Goal: Information Seeking & Learning: Compare options

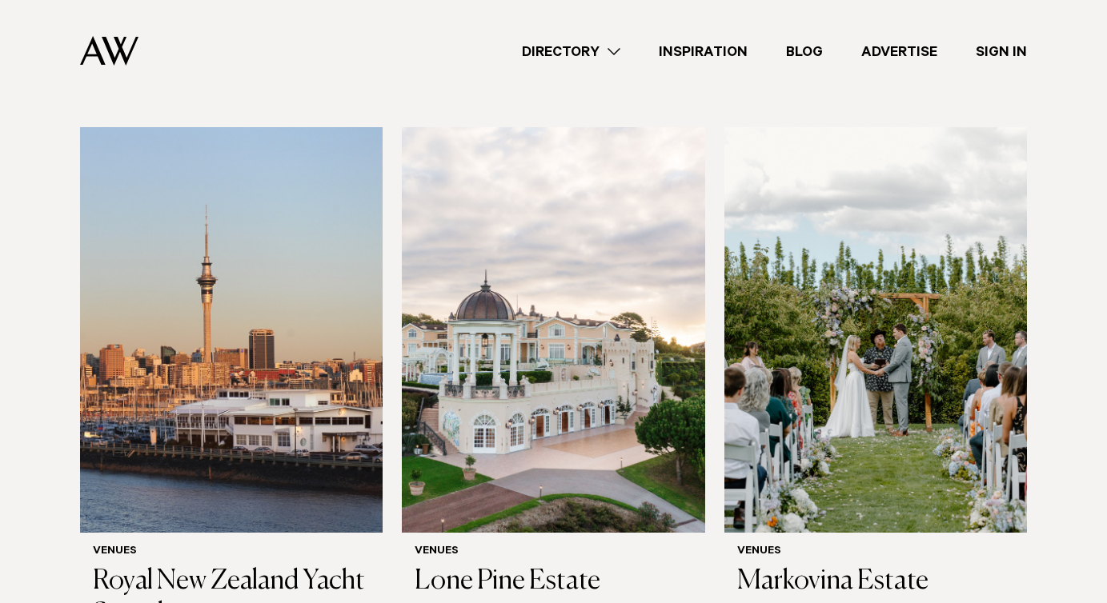
scroll to position [1057, 0]
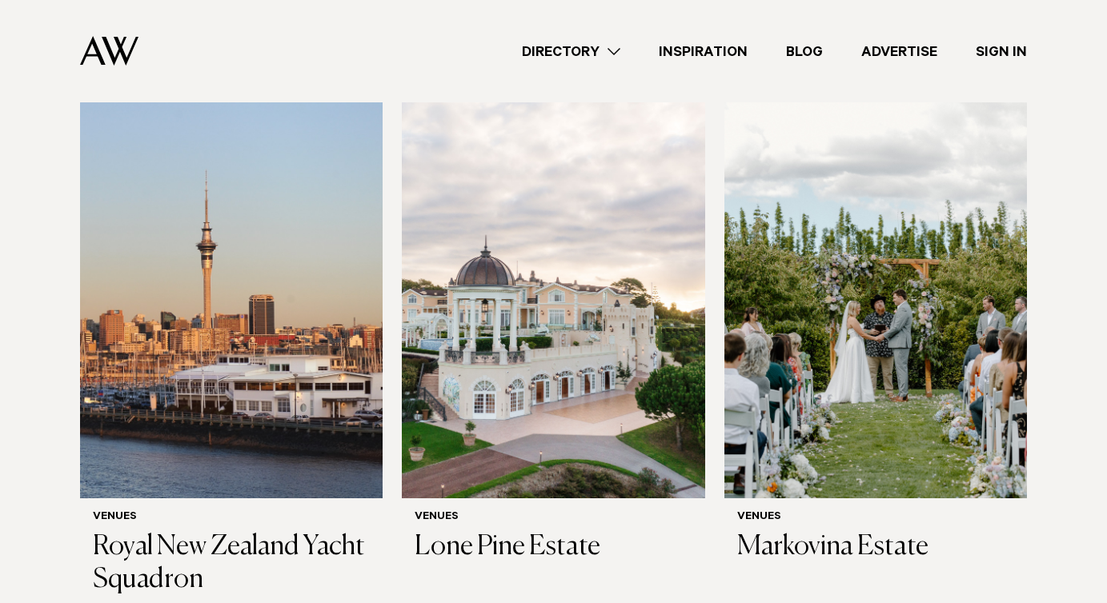
click at [597, 62] on div "Directory Hair & Makeup Flowers Venues Cakes & Sweets" at bounding box center [589, 51] width 876 height 102
click at [623, 54] on link "Directory" at bounding box center [571, 52] width 137 height 22
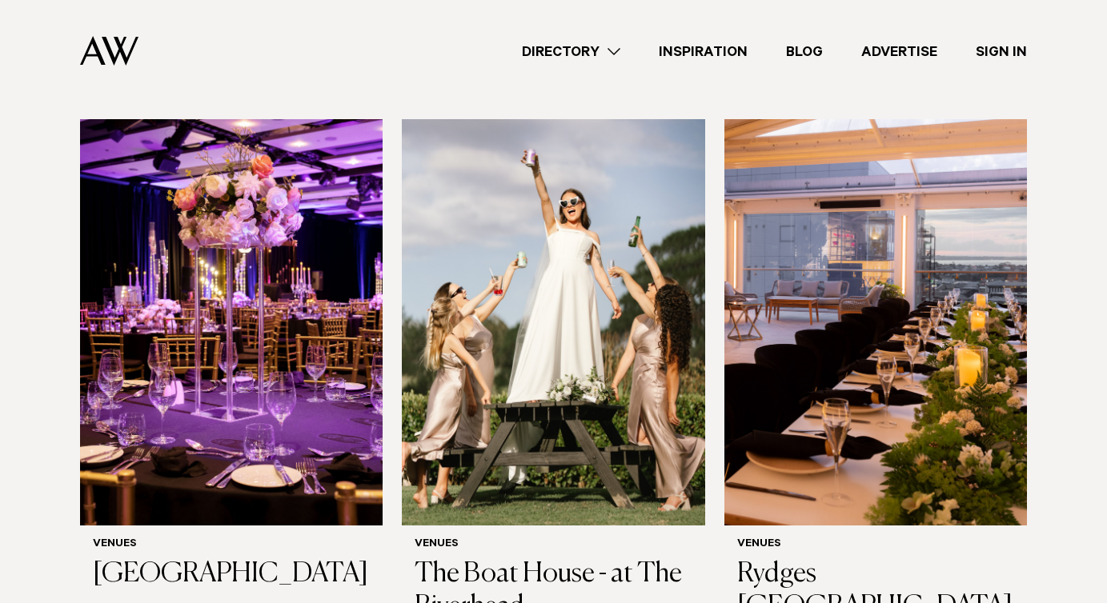
scroll to position [1596, 0]
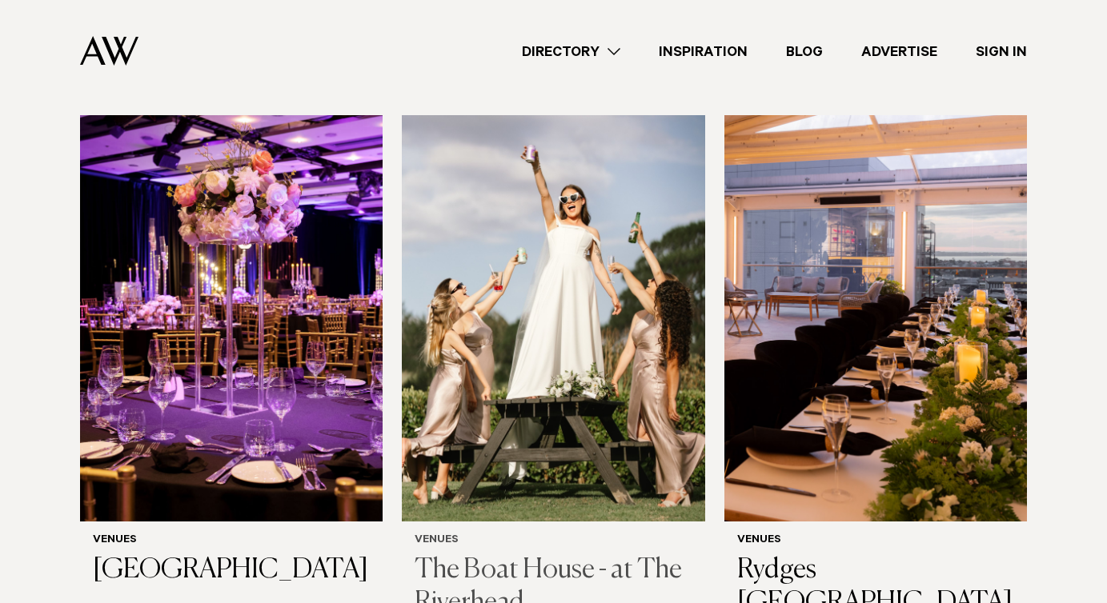
click at [575, 335] on img at bounding box center [553, 318] width 303 height 407
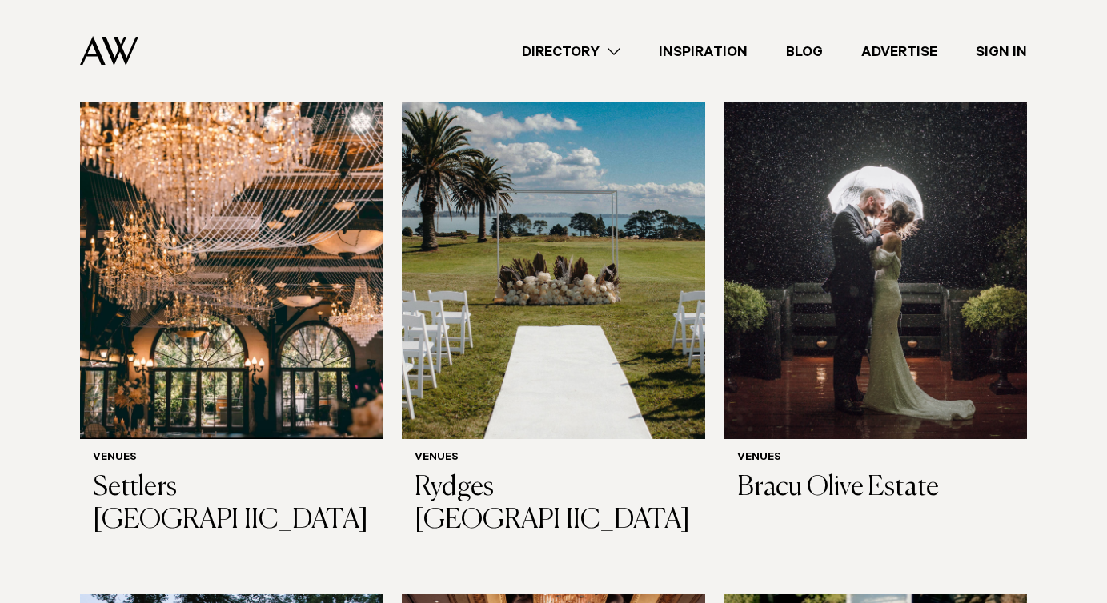
scroll to position [2771, 0]
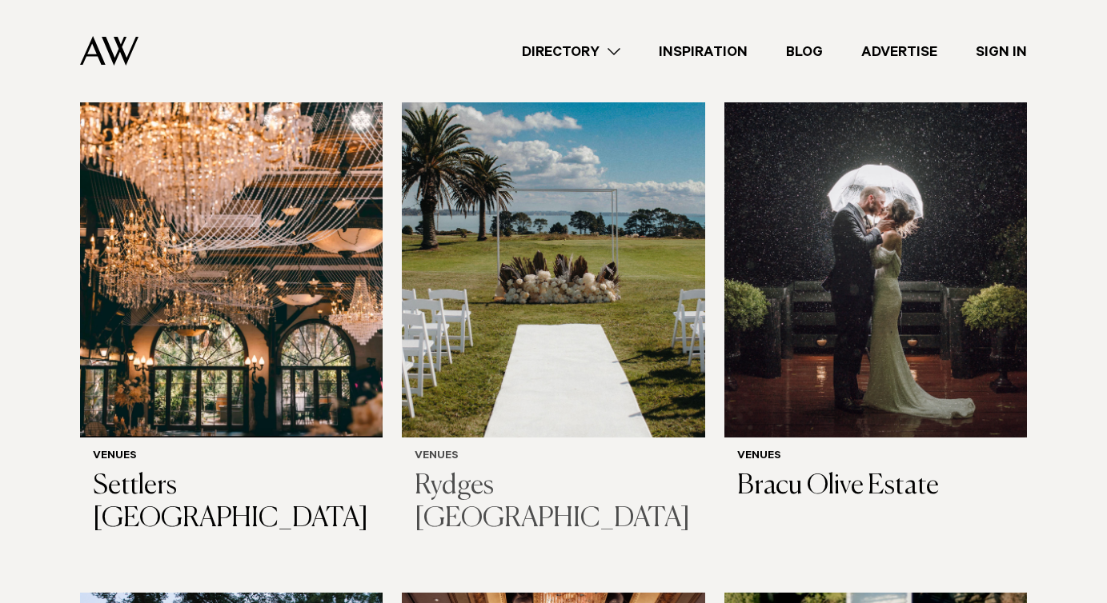
click at [571, 216] on img at bounding box center [553, 235] width 303 height 407
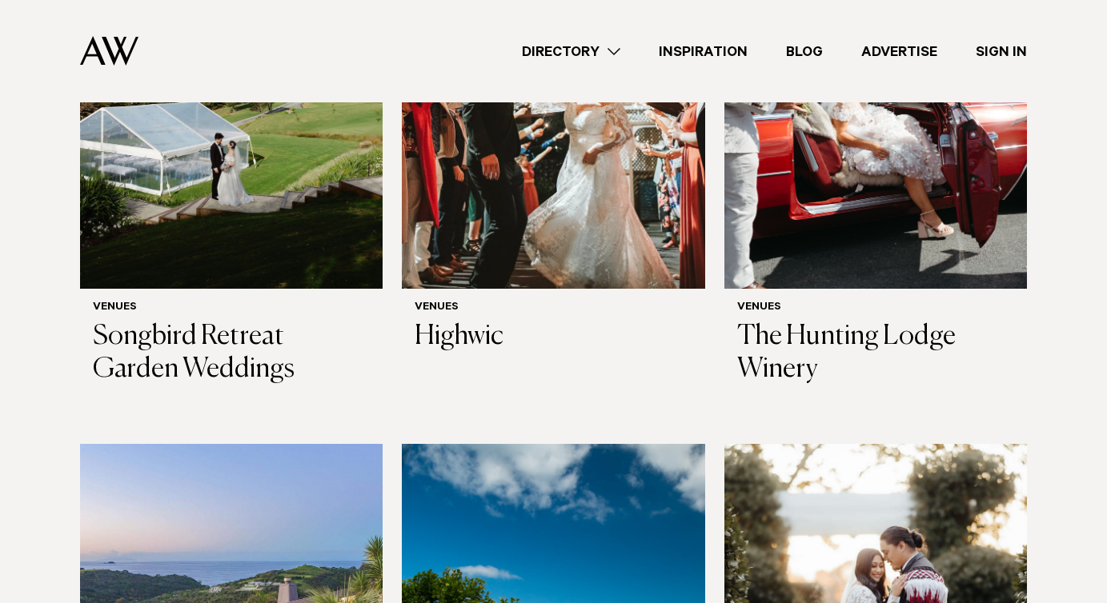
scroll to position [4560, 0]
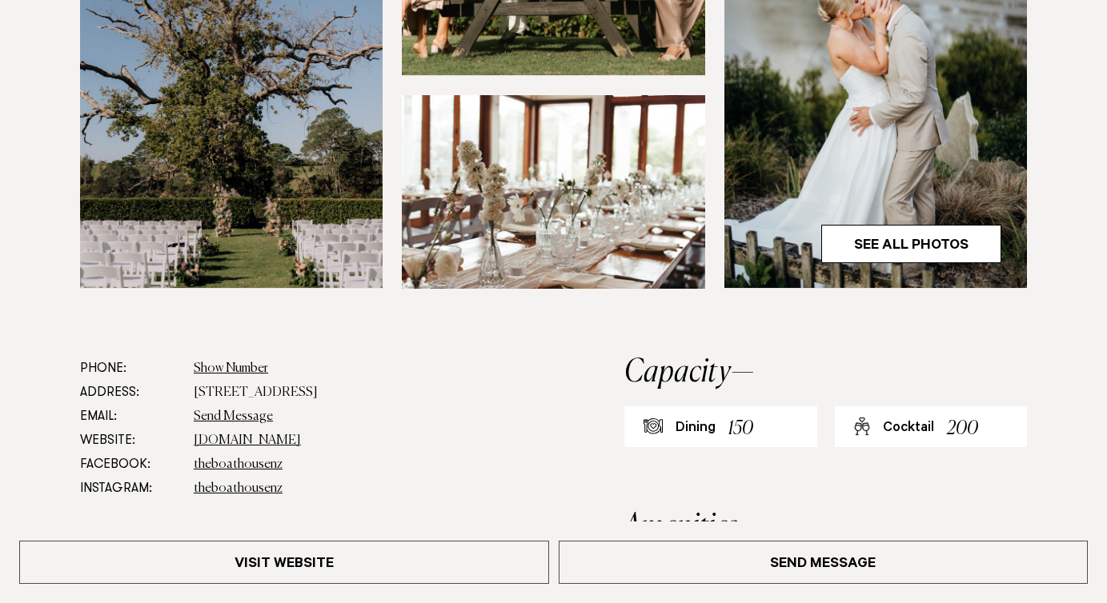
scroll to position [686, 0]
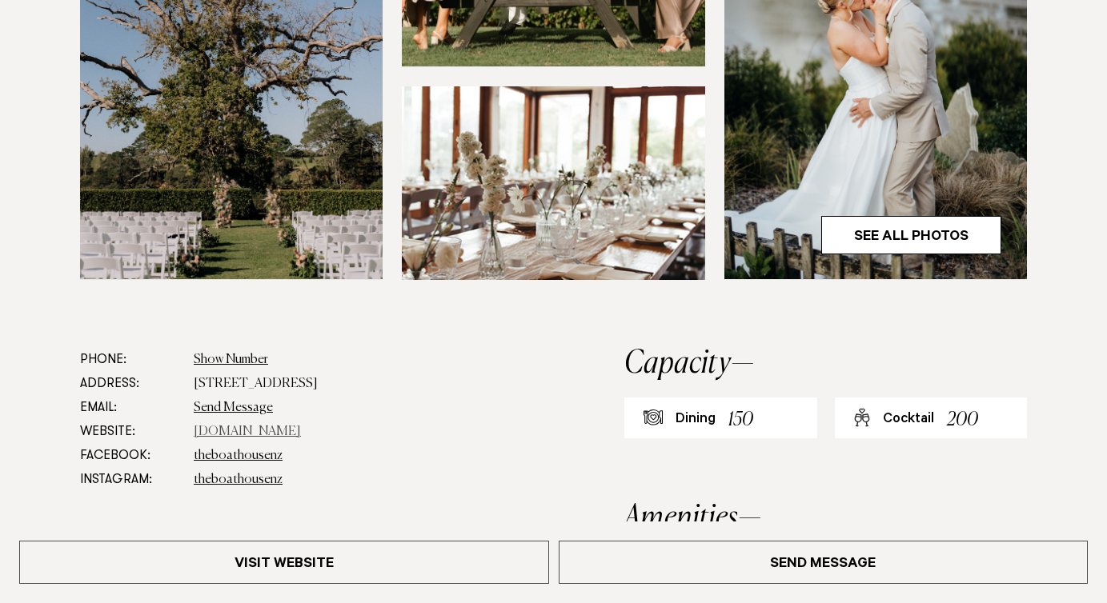
click at [299, 437] on link "www.theriverhead.co.nz" at bounding box center [247, 432] width 107 height 13
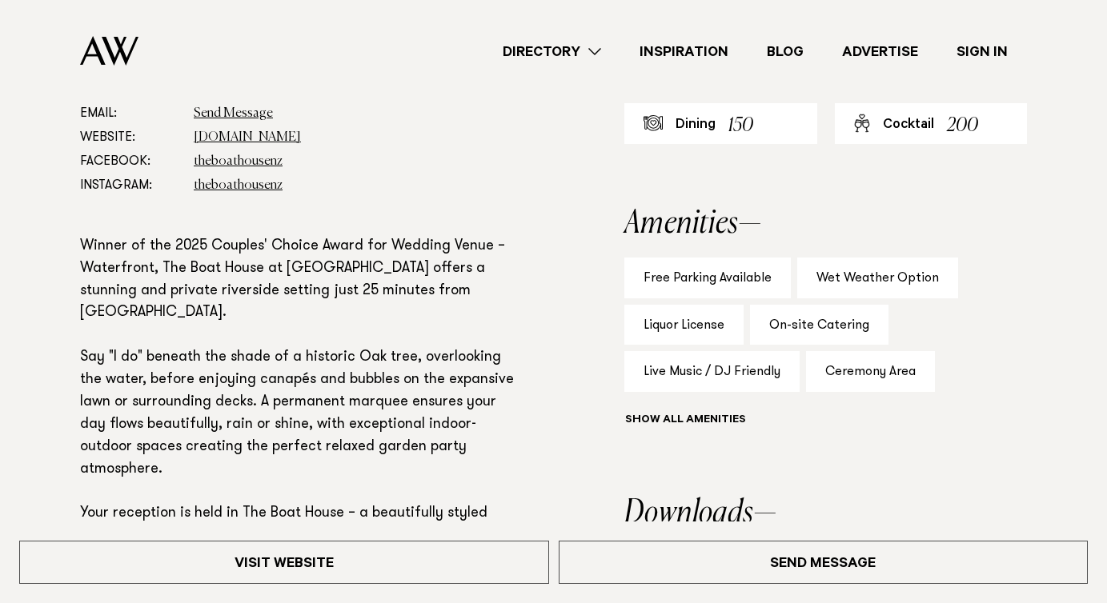
scroll to position [978, 0]
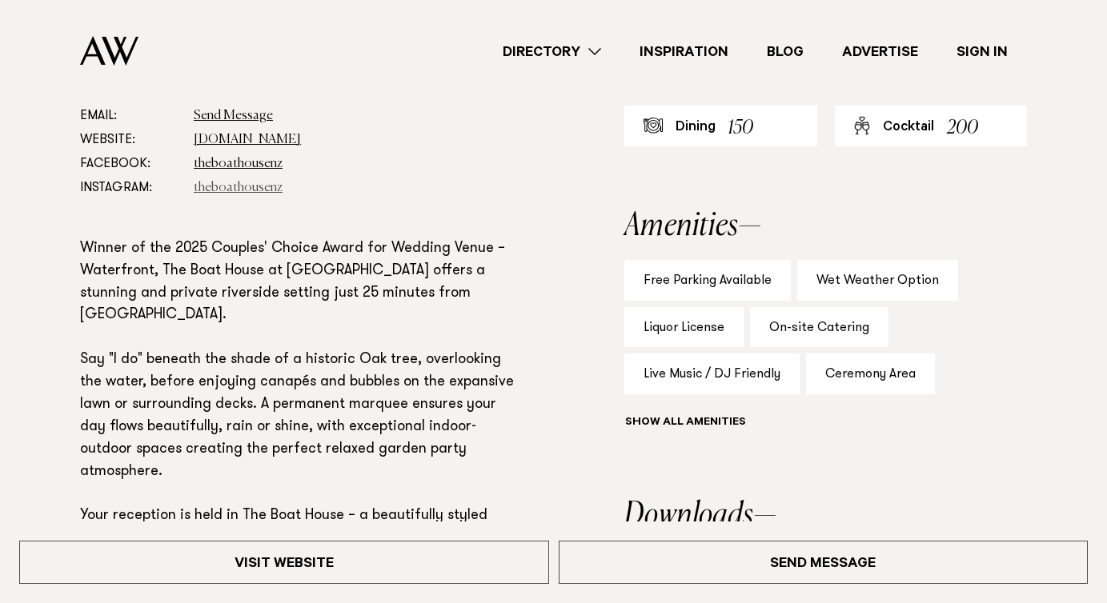
click at [253, 186] on link "theboathousenz" at bounding box center [238, 188] width 89 height 13
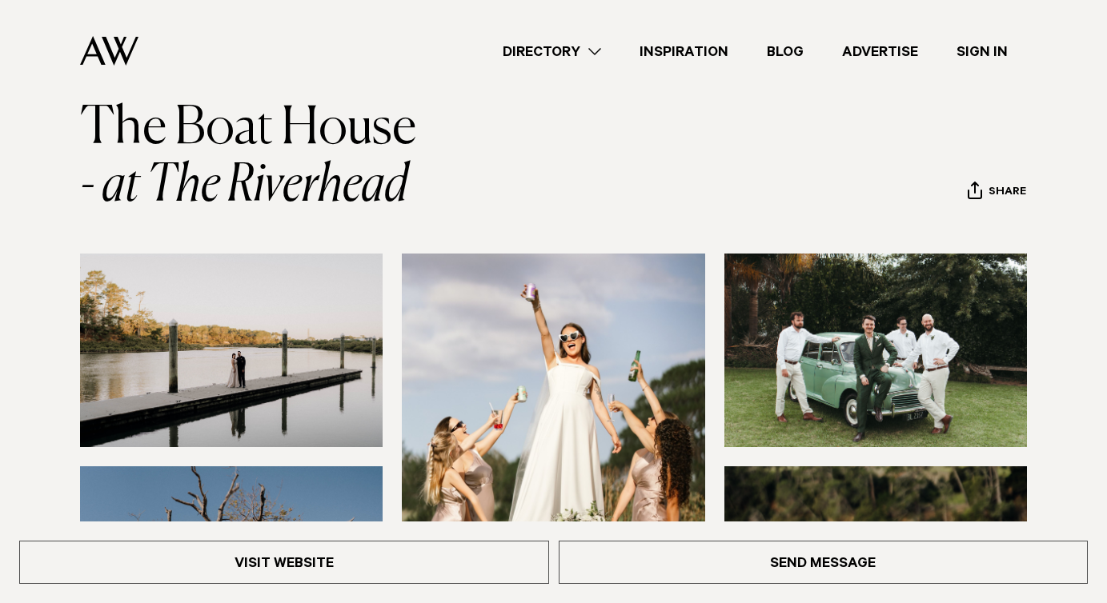
scroll to position [0, 0]
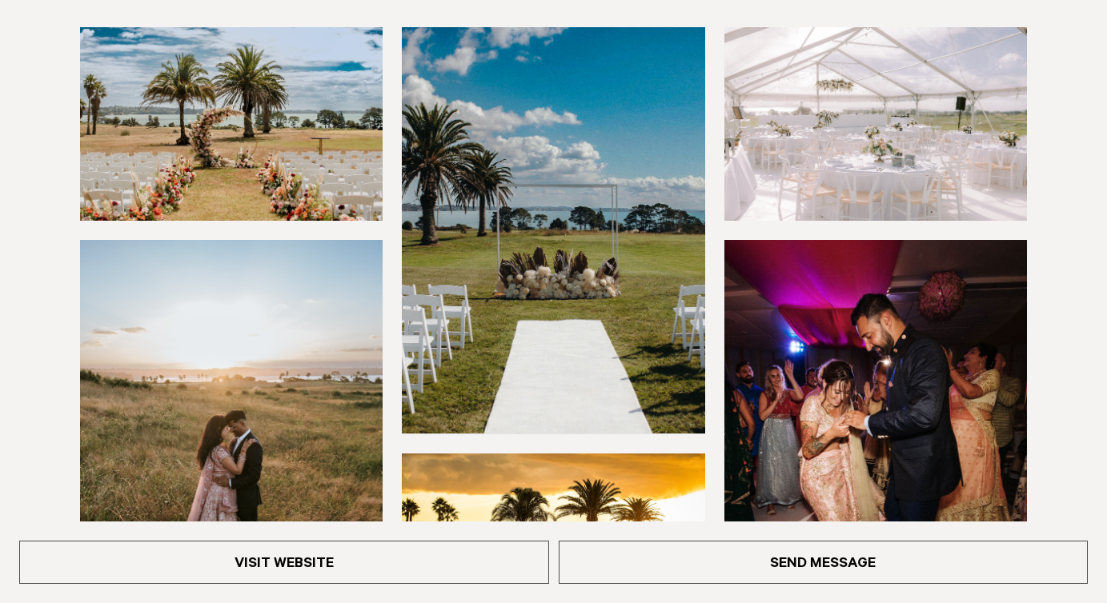
scroll to position [320, 0]
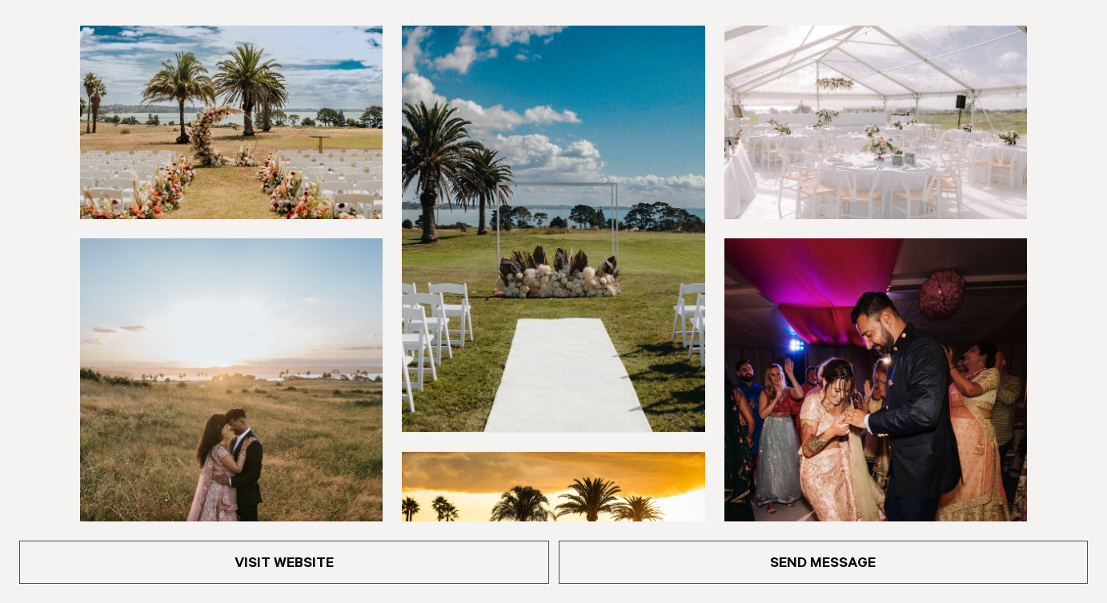
click at [255, 112] on img at bounding box center [231, 123] width 303 height 194
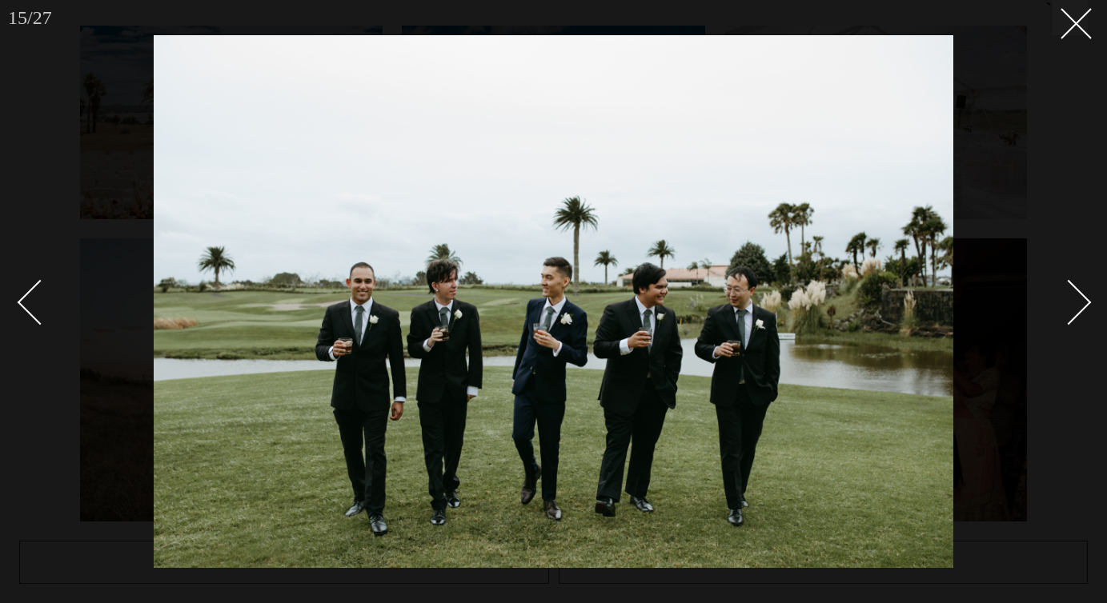
click at [1022, 198] on div at bounding box center [553, 301] width 1107 height 603
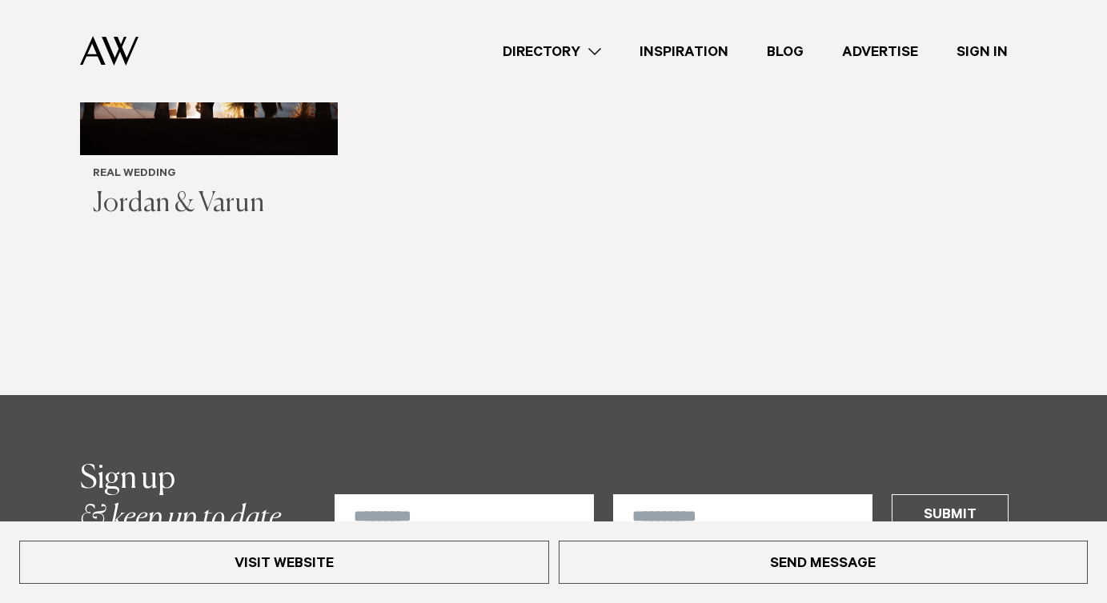
scroll to position [1858, 0]
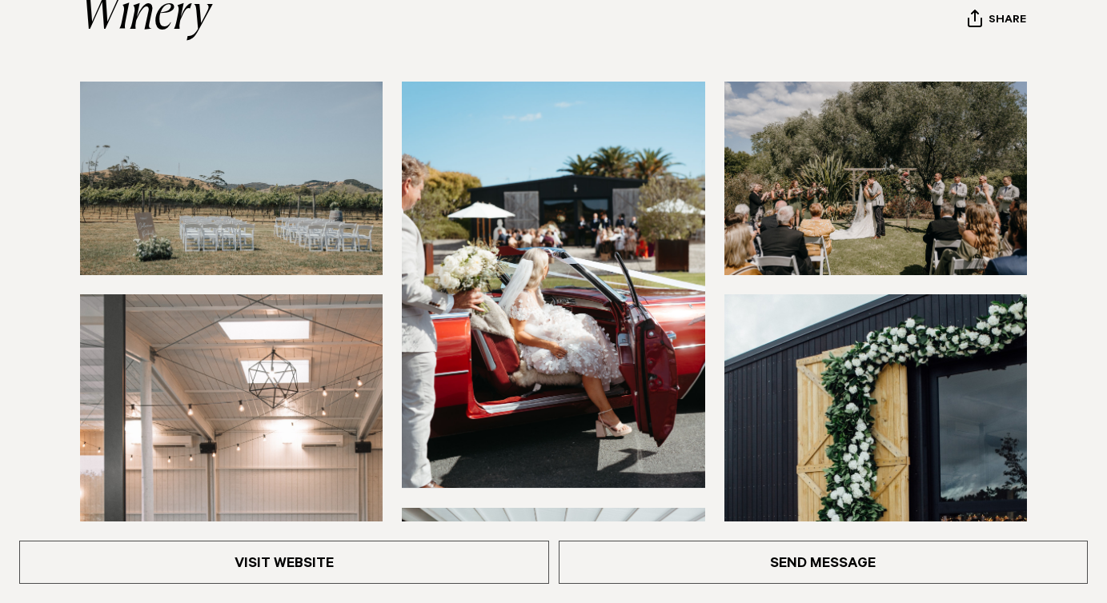
scroll to position [267, 0]
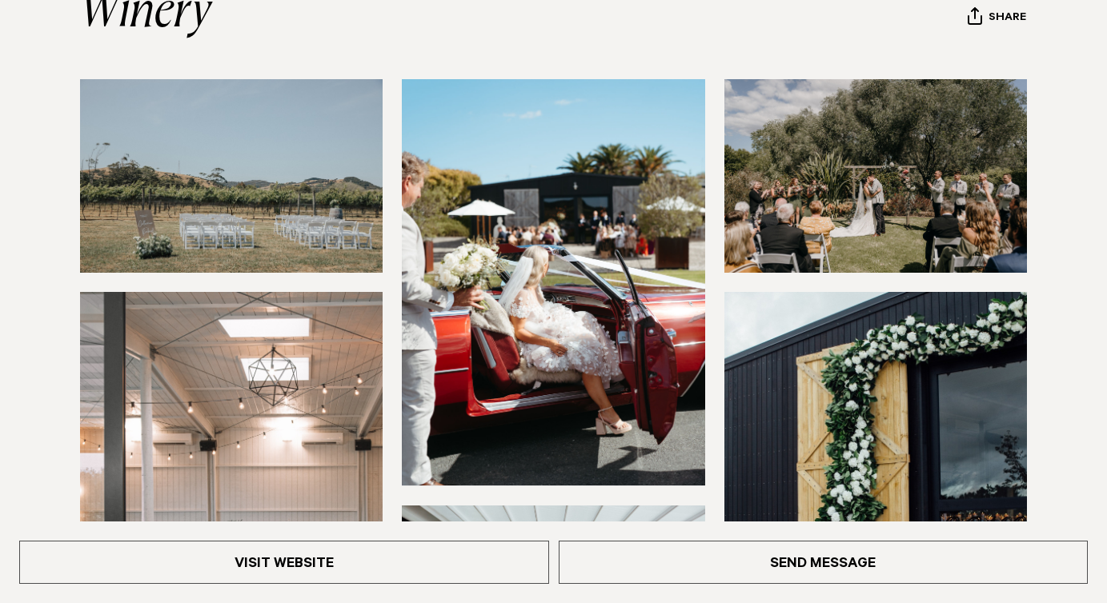
click at [322, 194] on img at bounding box center [231, 176] width 303 height 194
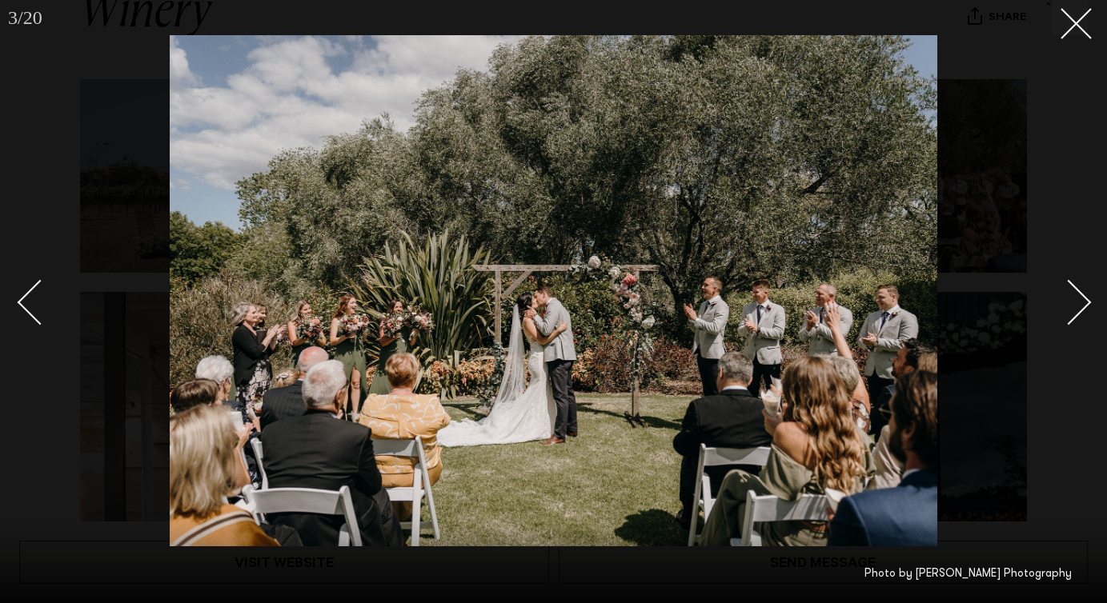
click at [1067, 40] on div at bounding box center [553, 301] width 1107 height 603
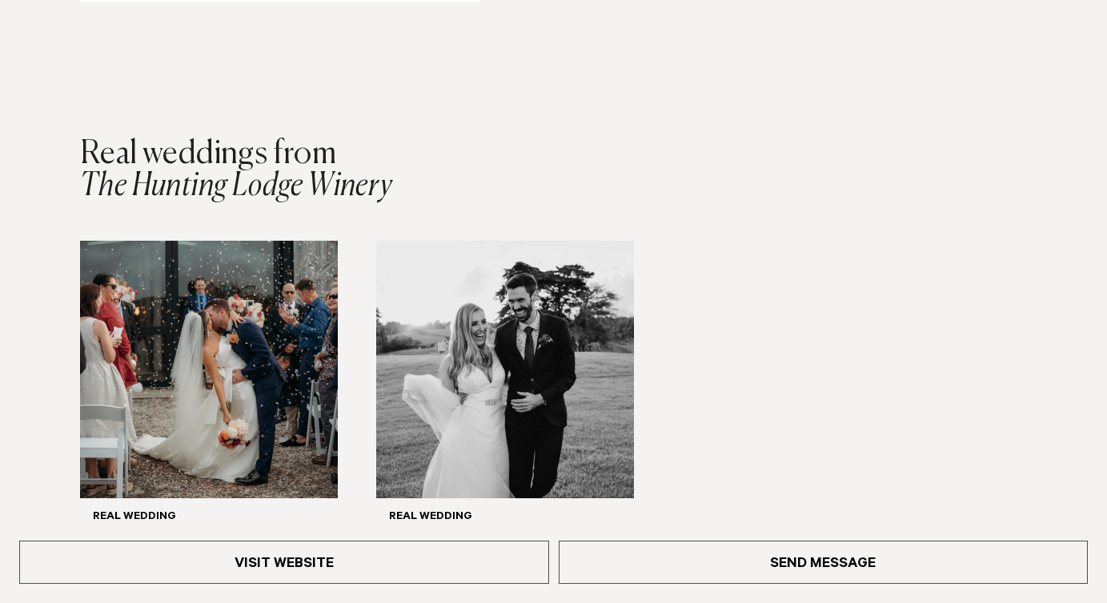
scroll to position [2387, 0]
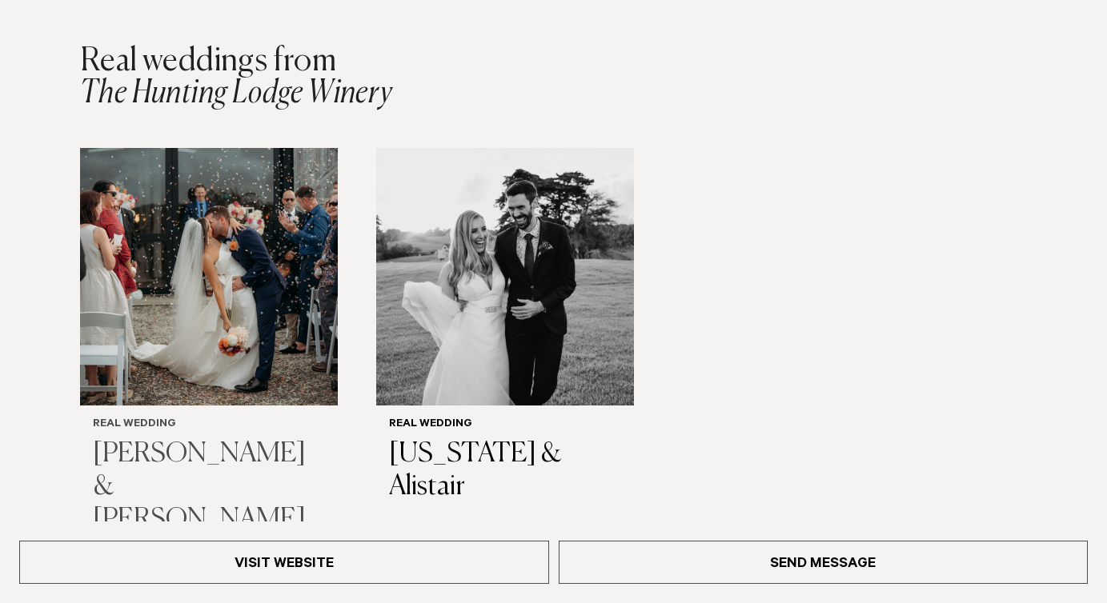
click at [223, 394] on img "1 / 2" at bounding box center [209, 277] width 258 height 258
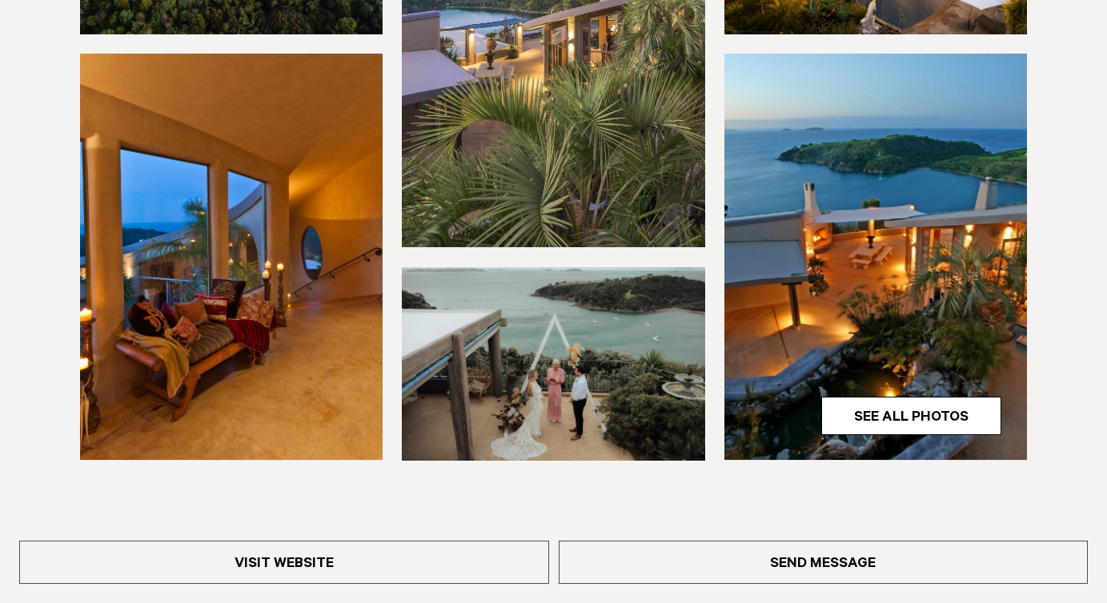
scroll to position [447, 0]
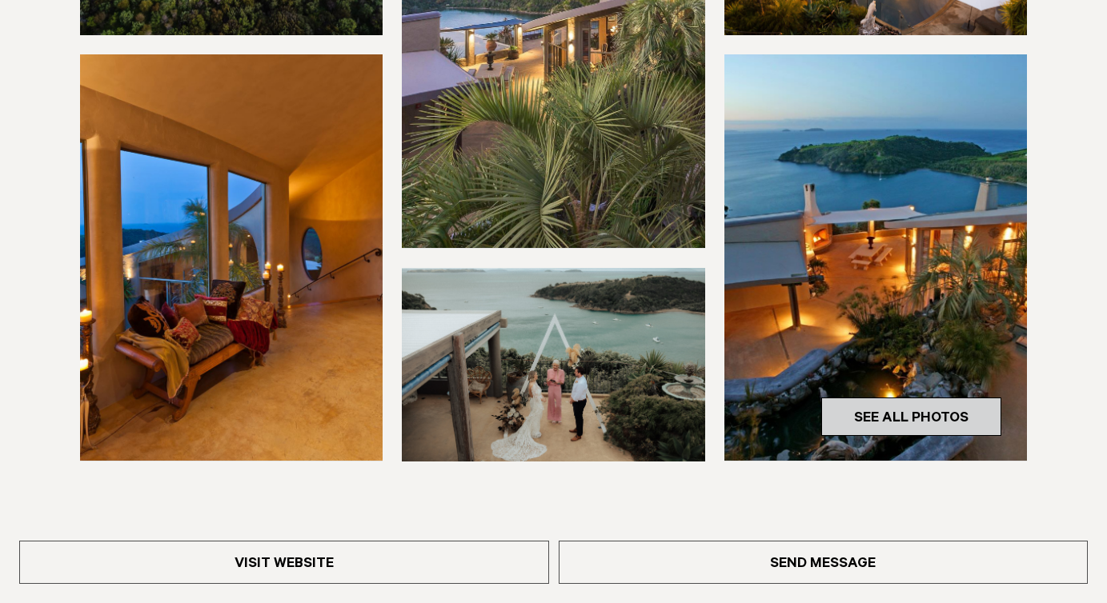
click at [877, 423] on link "See All Photos" at bounding box center [911, 417] width 180 height 38
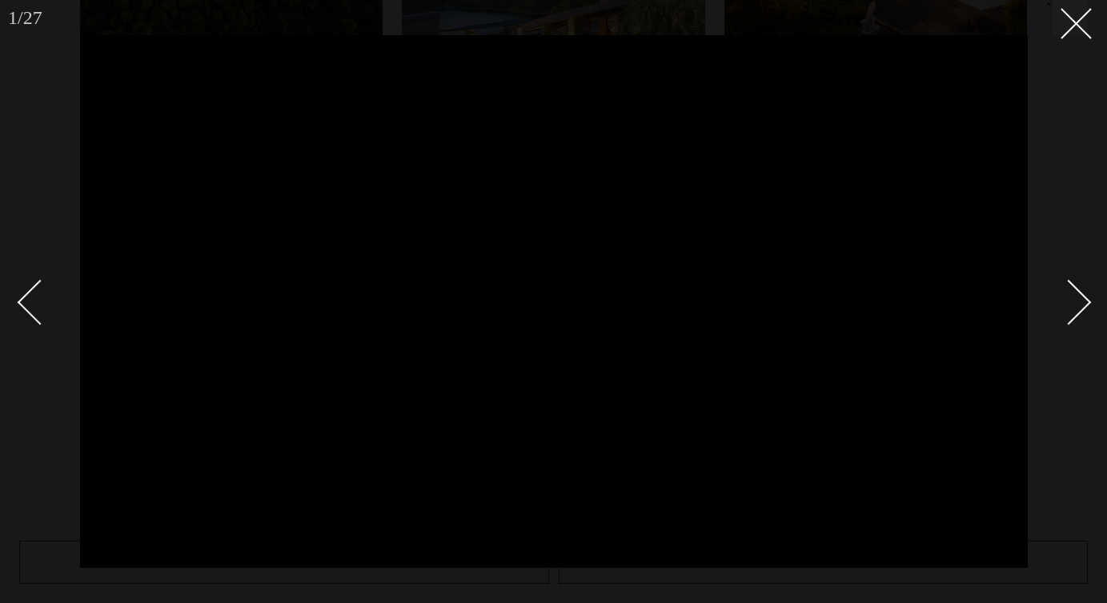
click at [1072, 315] on div "Next slide" at bounding box center [1069, 303] width 46 height 46
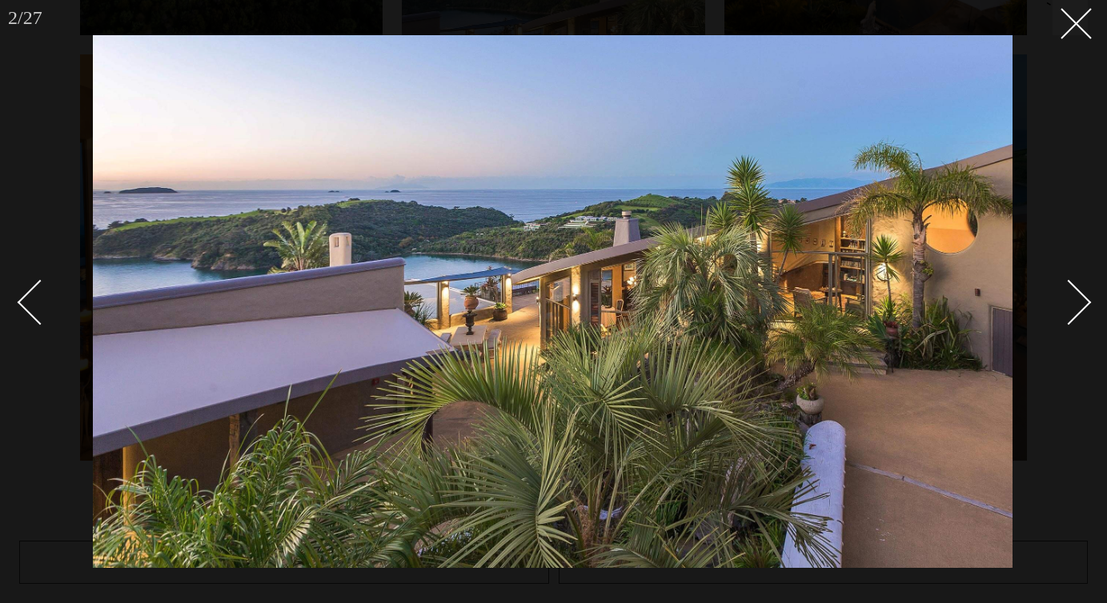
click at [1072, 315] on div "Next slide" at bounding box center [1069, 303] width 46 height 46
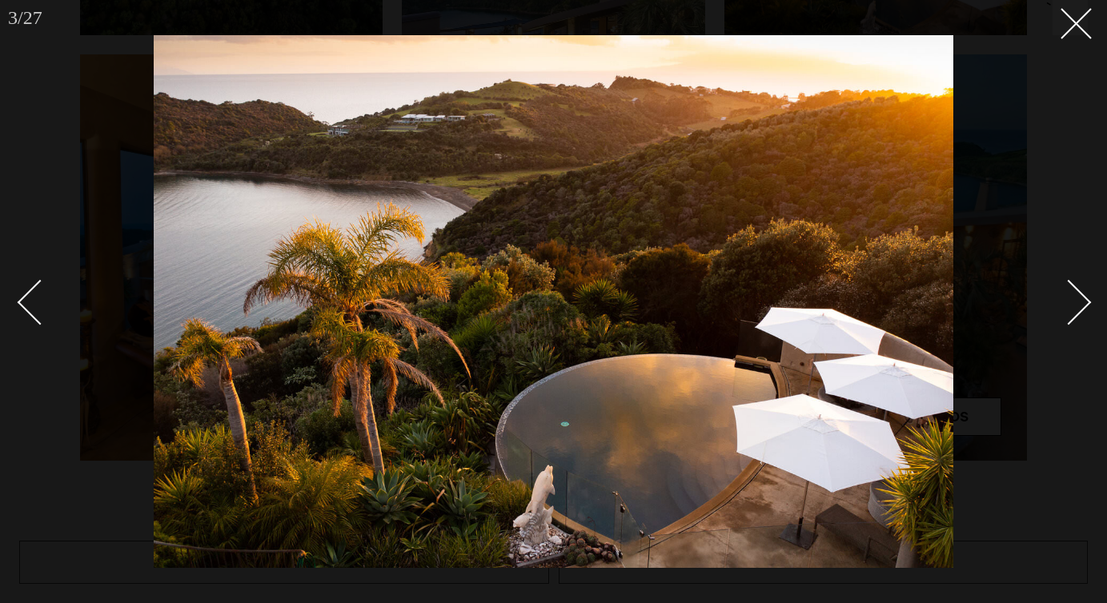
click at [1072, 315] on div "Next slide" at bounding box center [1069, 303] width 46 height 46
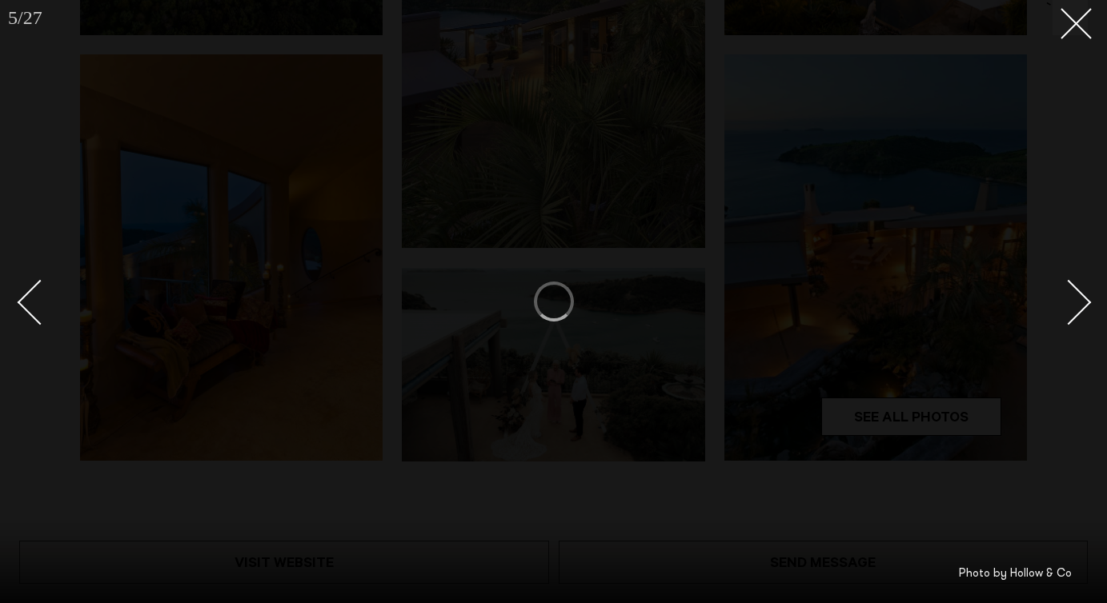
click at [1072, 315] on div "Next slide" at bounding box center [1069, 303] width 46 height 46
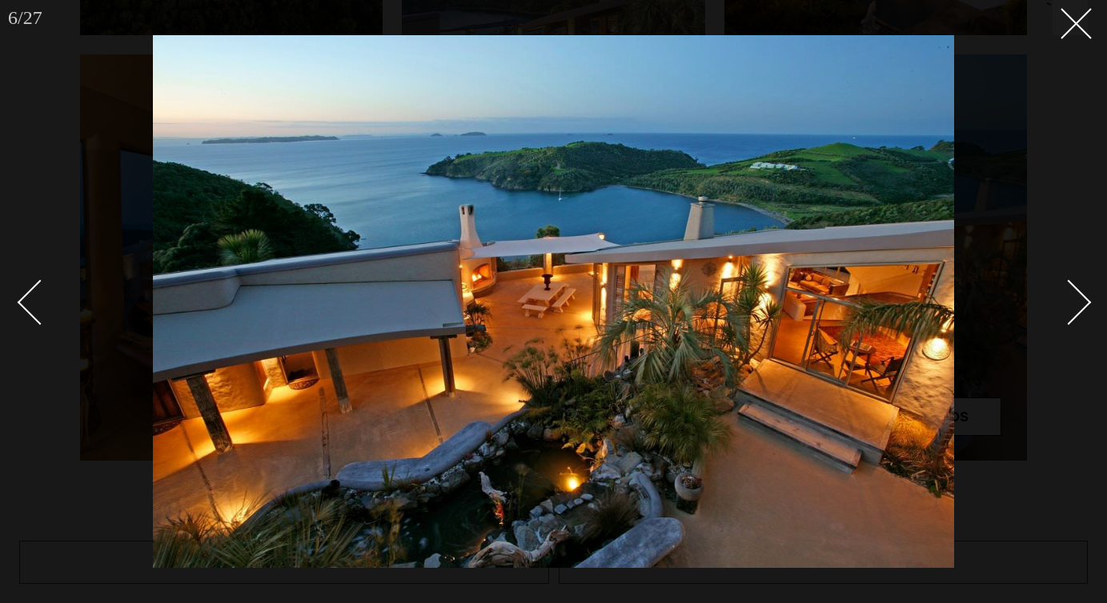
click at [1072, 315] on div "Next slide" at bounding box center [1069, 303] width 46 height 46
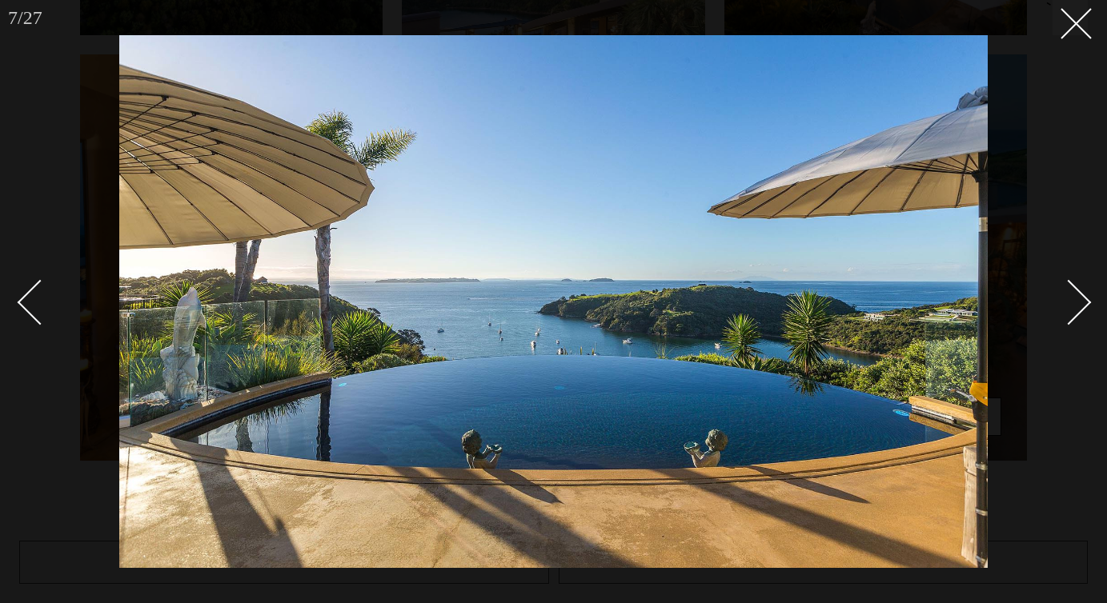
click at [1072, 315] on div "Next slide" at bounding box center [1069, 303] width 46 height 46
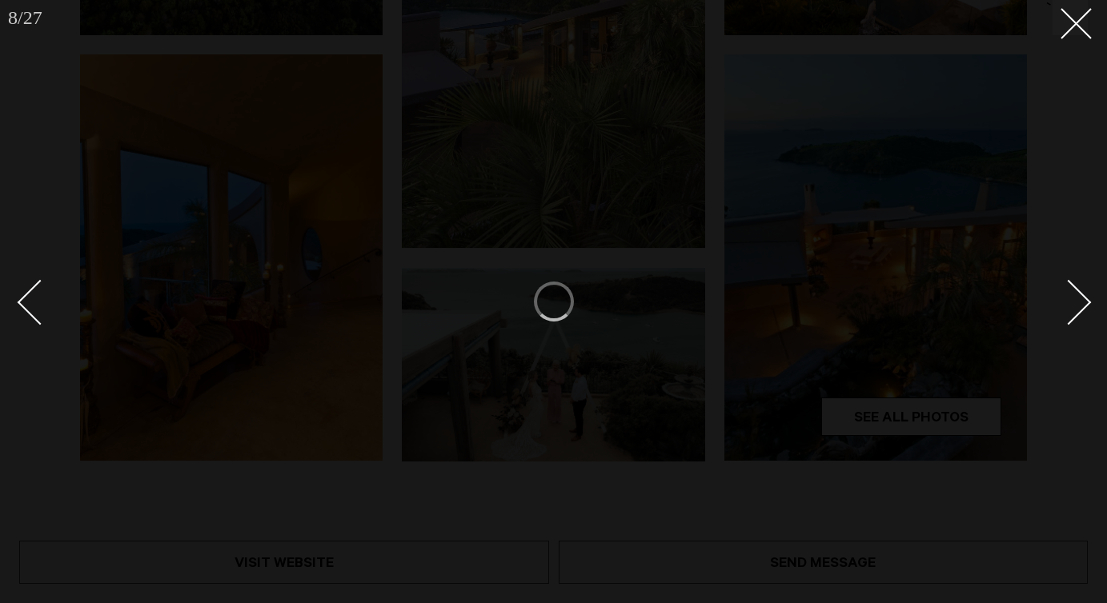
click at [1072, 315] on div "Next slide" at bounding box center [1069, 303] width 46 height 46
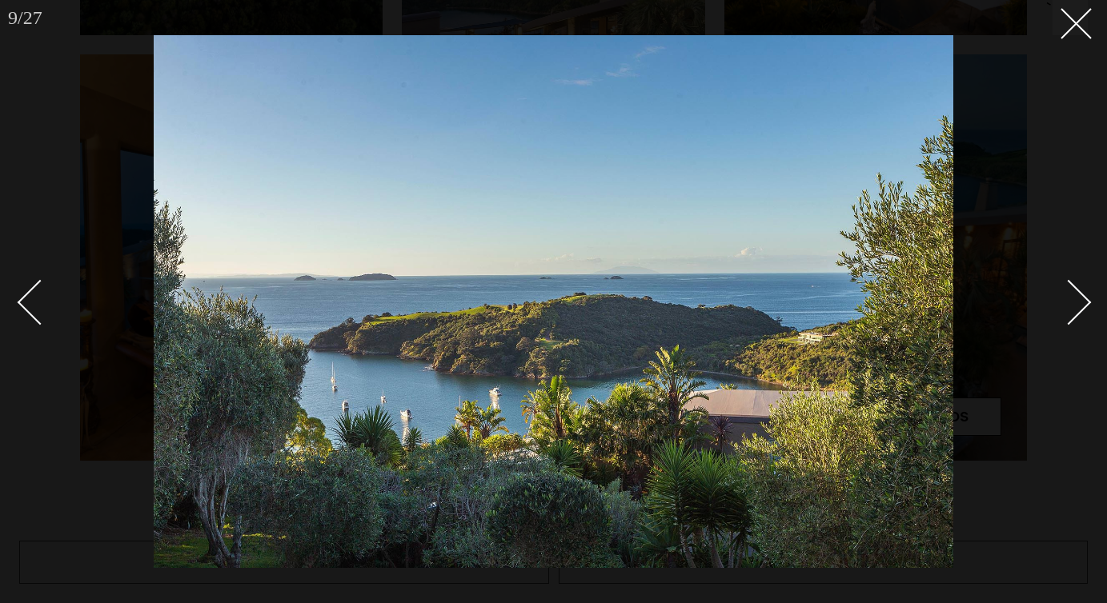
click at [1072, 315] on div "Next slide" at bounding box center [1069, 303] width 46 height 46
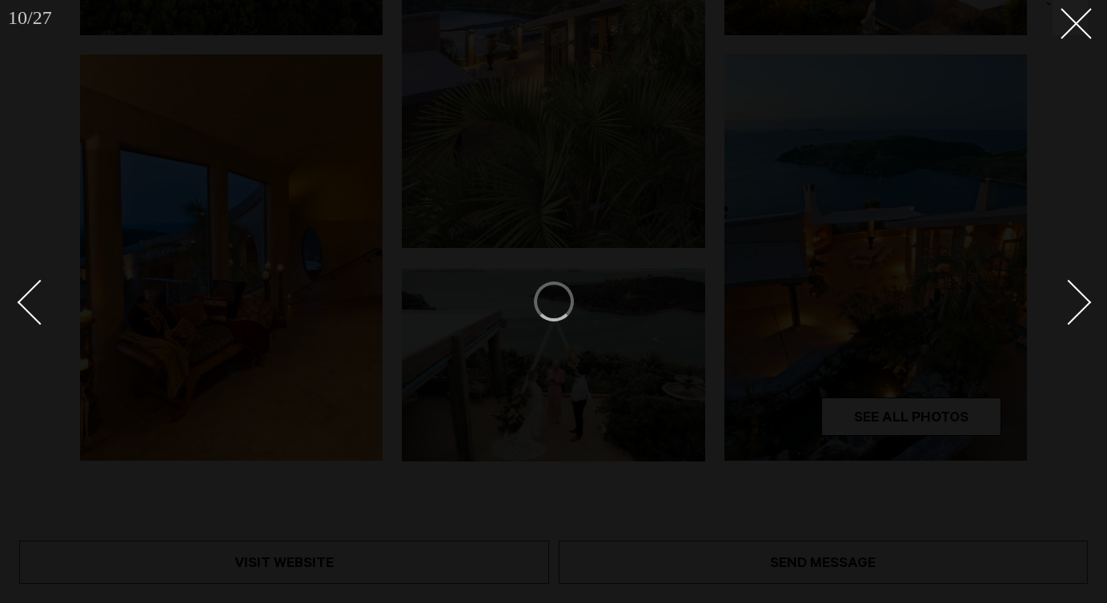
click at [1072, 315] on div "Next slide" at bounding box center [1069, 303] width 46 height 46
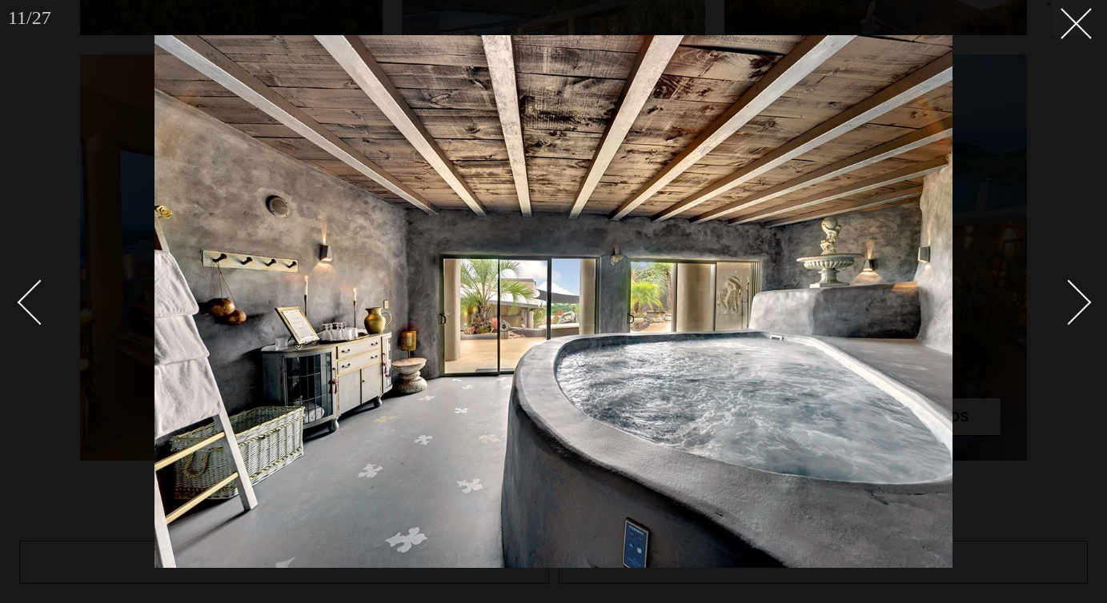
click at [1072, 315] on div "Next slide" at bounding box center [1069, 303] width 46 height 46
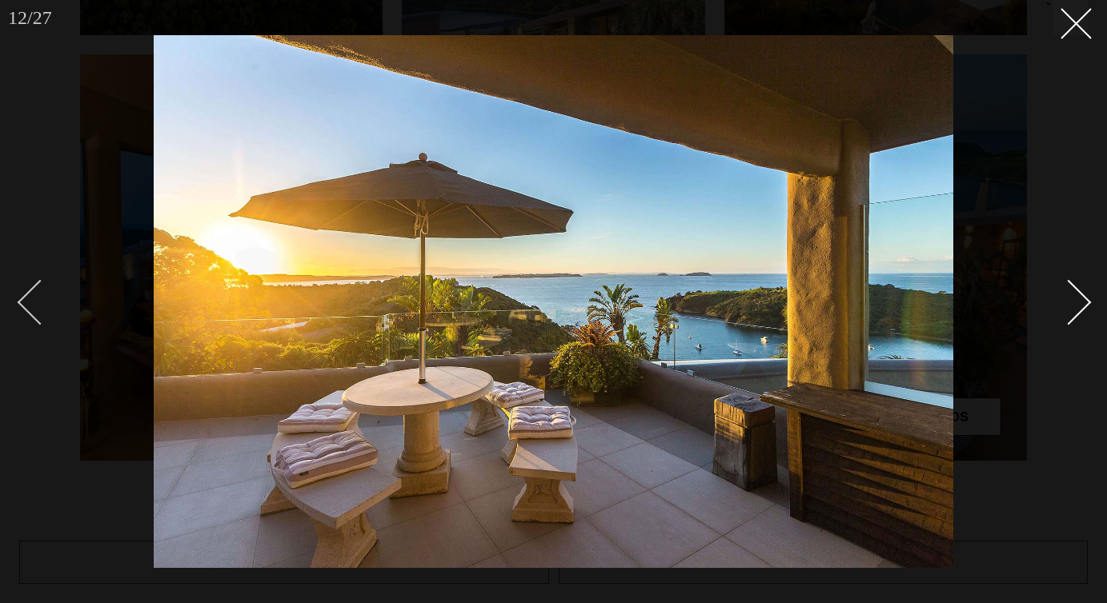
click at [38, 312] on div "Previous slide" at bounding box center [41, 303] width 46 height 46
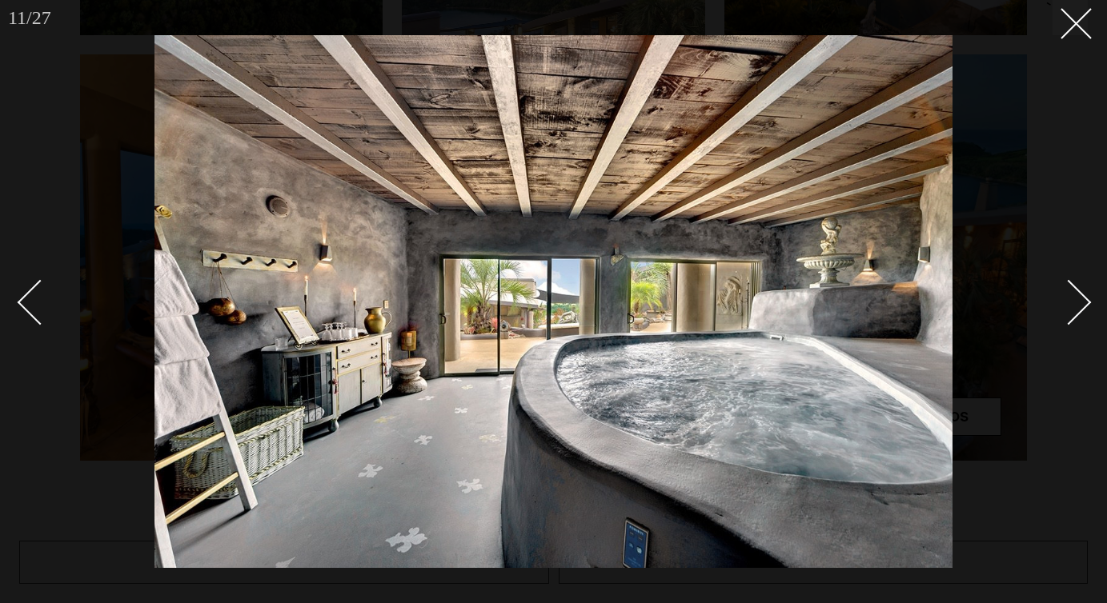
click at [1082, 304] on div "Next slide" at bounding box center [1069, 303] width 46 height 46
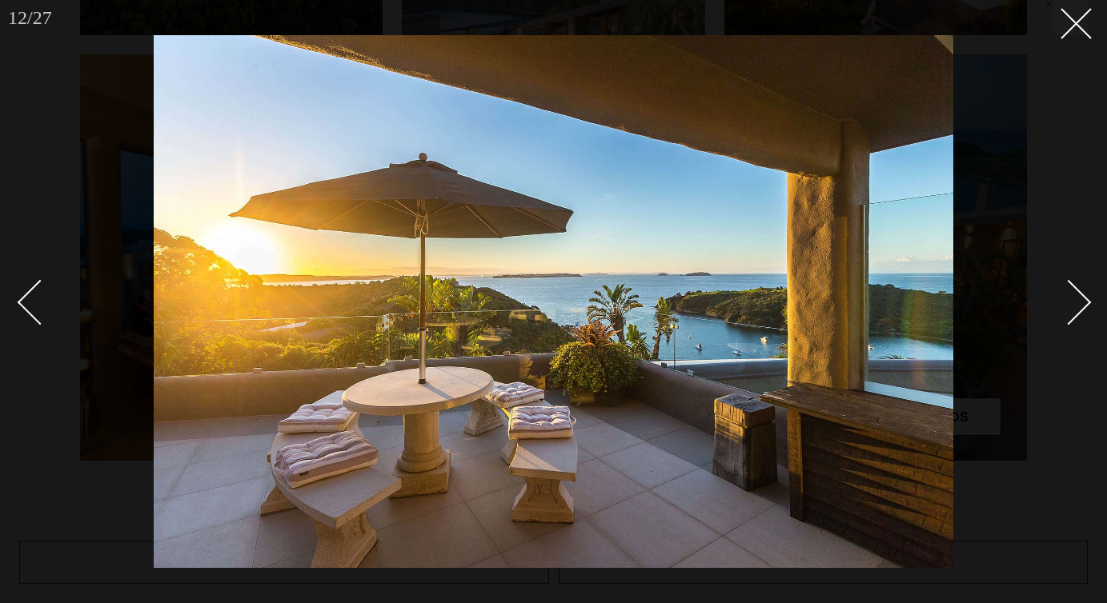
click at [1082, 304] on div "Next slide" at bounding box center [1069, 303] width 46 height 46
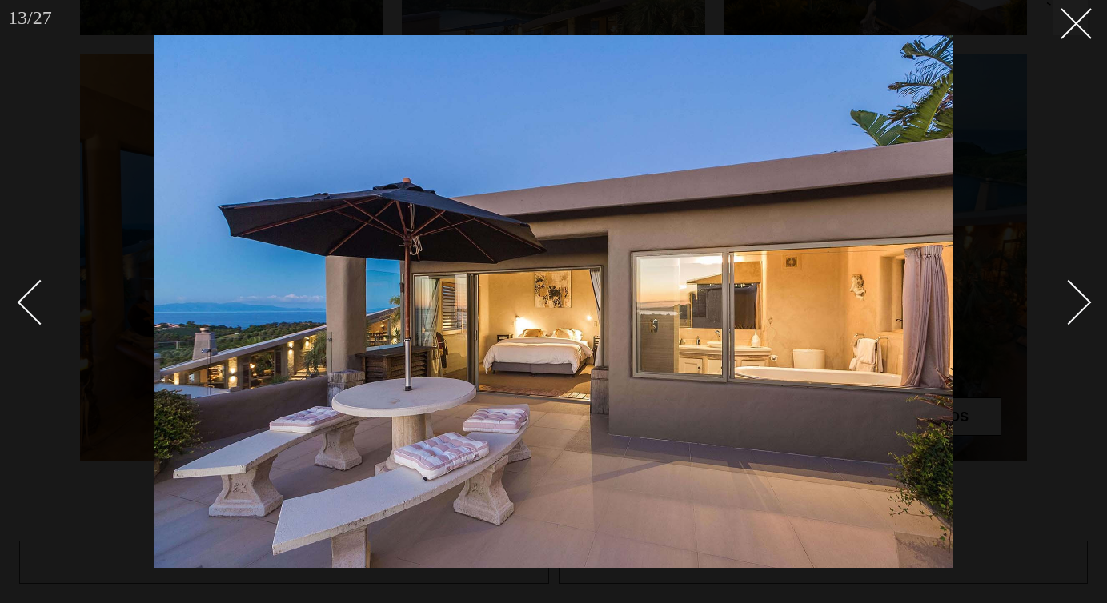
click at [1082, 304] on div "Next slide" at bounding box center [1069, 303] width 46 height 46
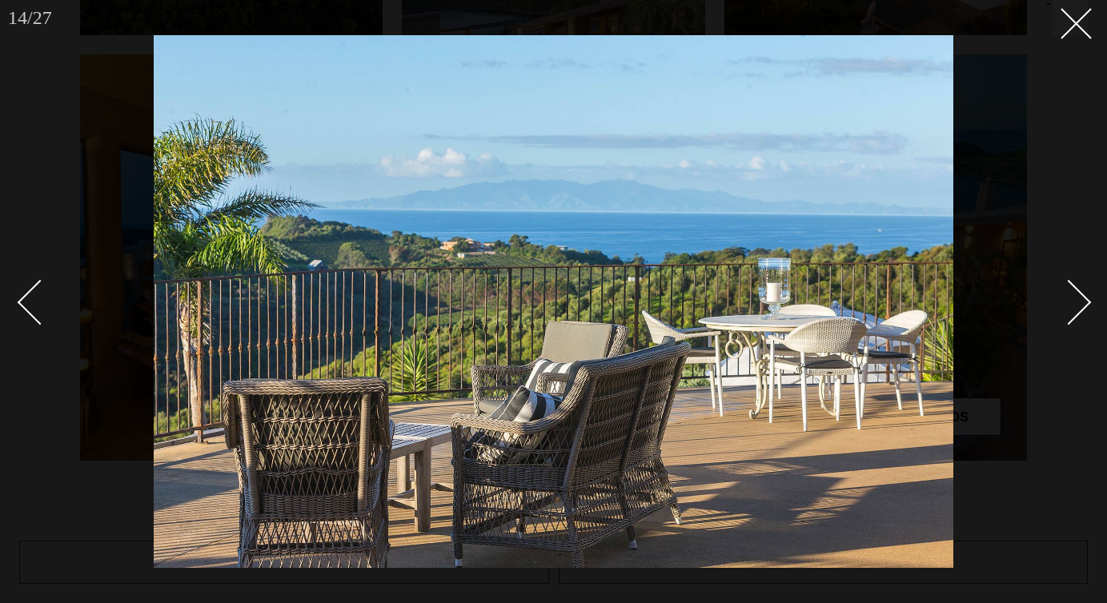
click at [1082, 304] on div "Next slide" at bounding box center [1069, 303] width 46 height 46
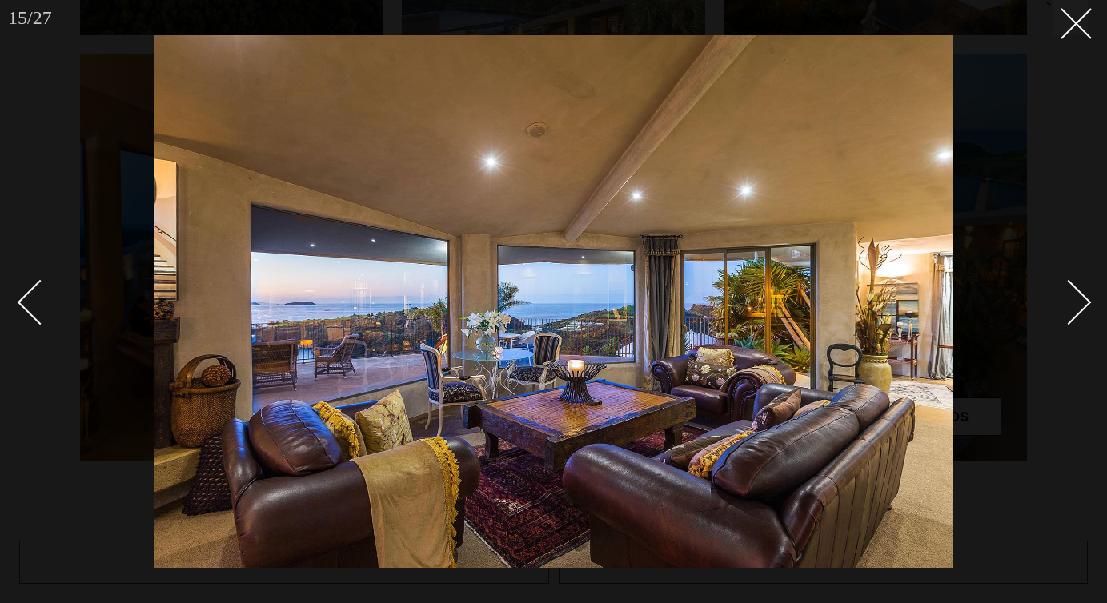
click at [1082, 304] on div "Next slide" at bounding box center [1069, 303] width 46 height 46
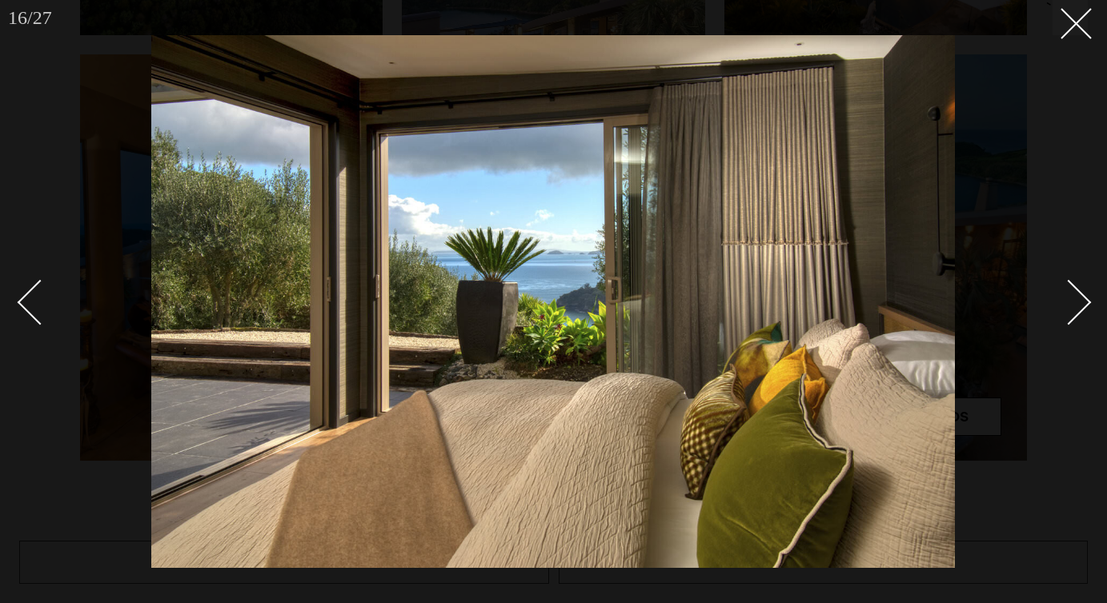
click at [1082, 304] on div "Next slide" at bounding box center [1069, 303] width 46 height 46
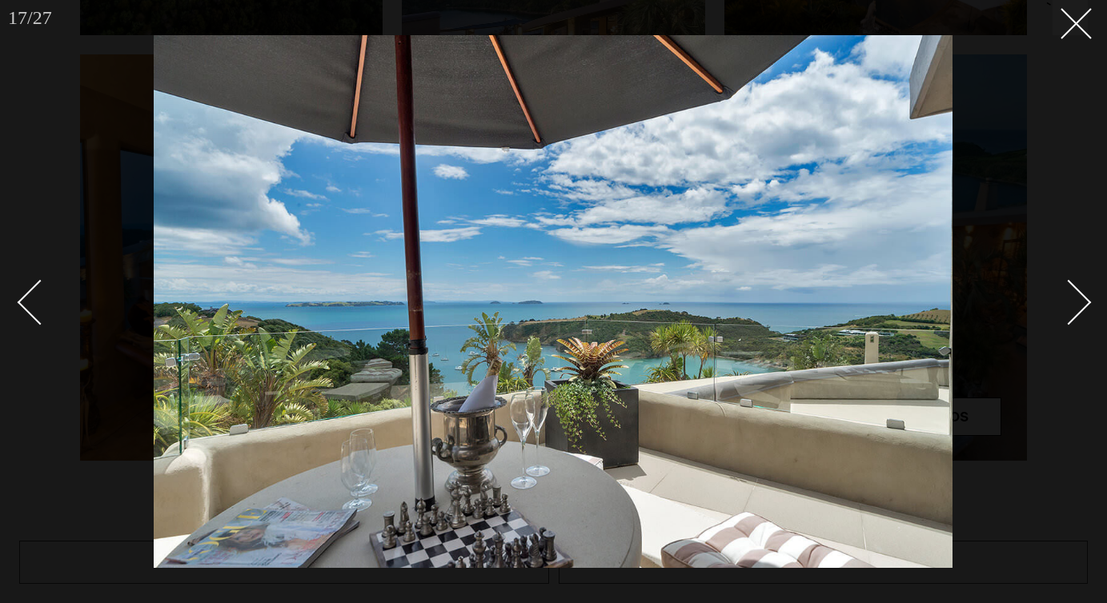
click at [1082, 304] on div "Next slide" at bounding box center [1069, 303] width 46 height 46
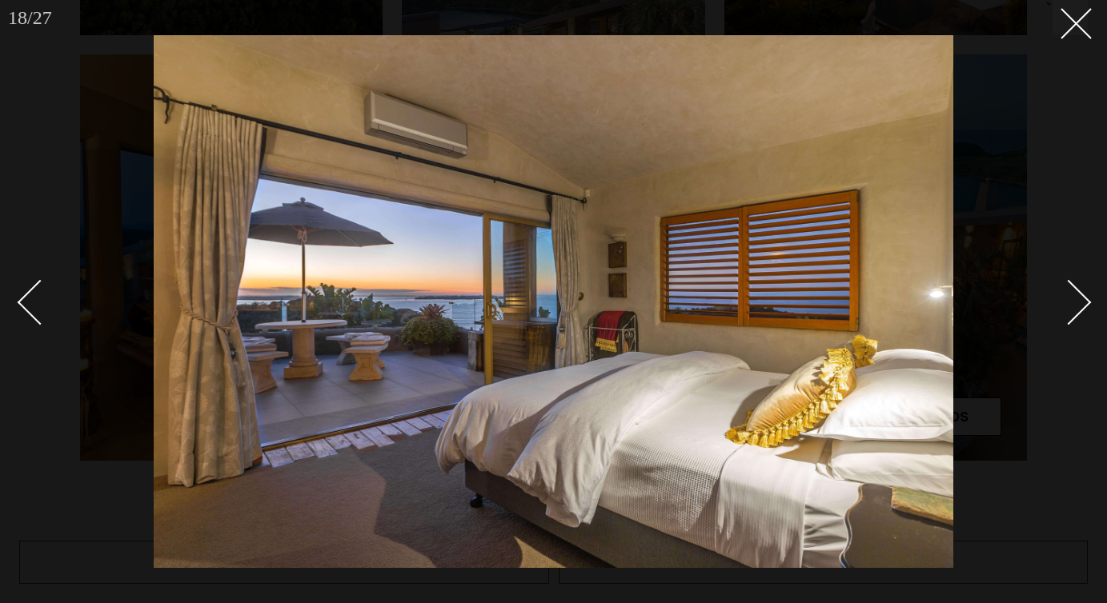
click at [1082, 304] on div "Next slide" at bounding box center [1069, 303] width 46 height 46
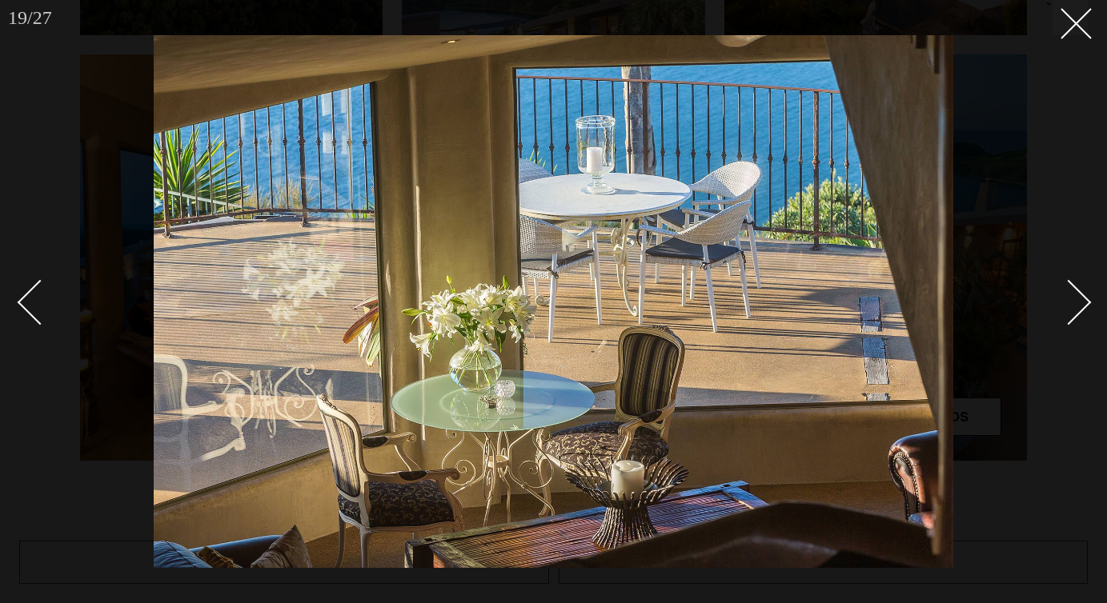
click at [1082, 304] on div "Next slide" at bounding box center [1069, 303] width 46 height 46
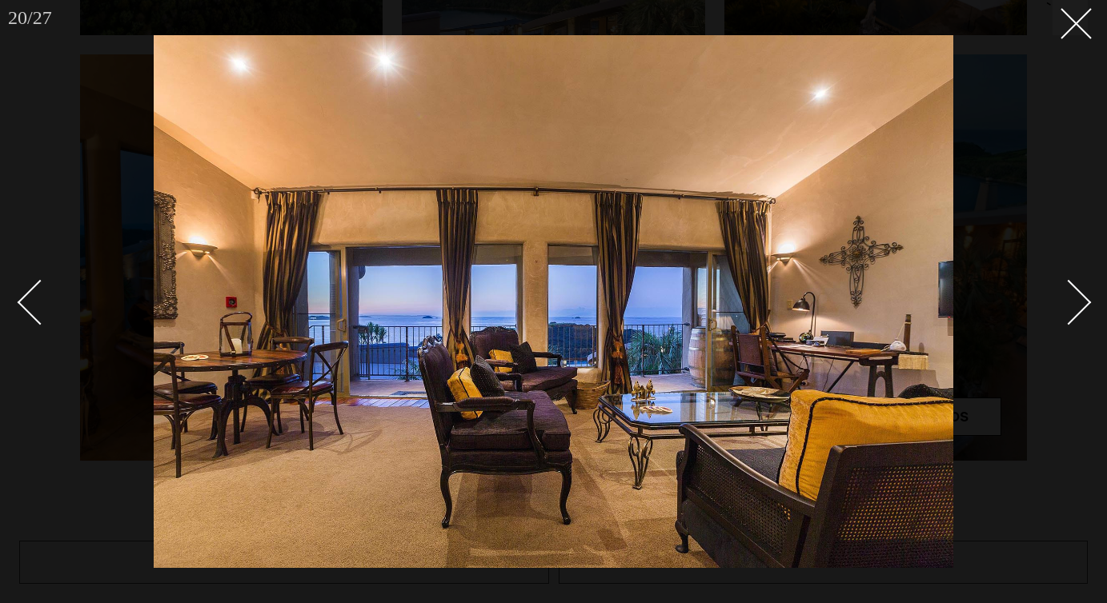
click at [1082, 304] on div "Next slide" at bounding box center [1069, 303] width 46 height 46
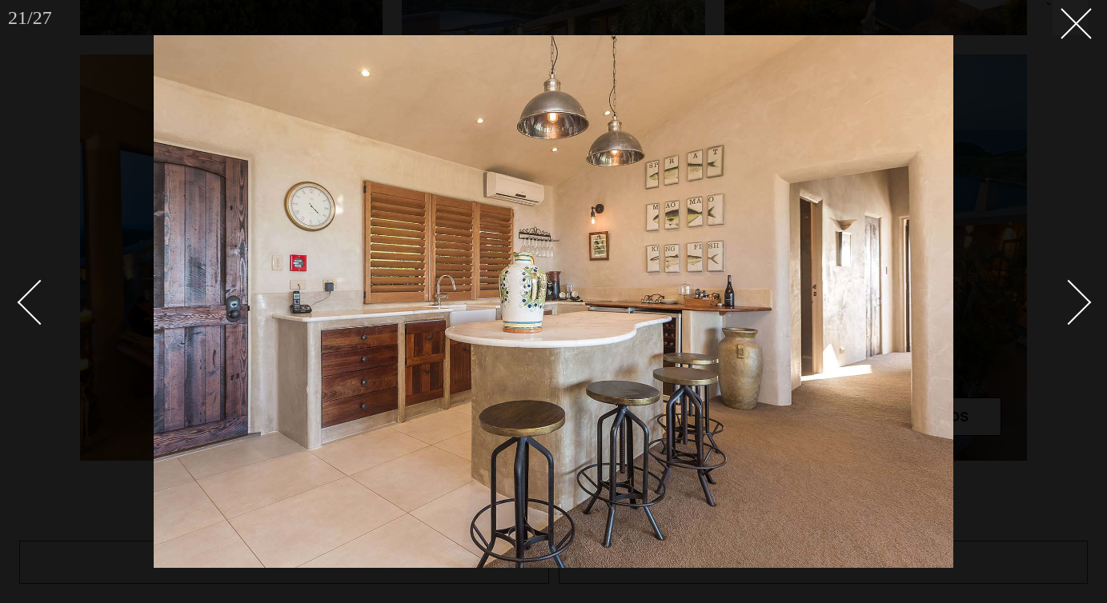
click at [1082, 304] on div "Next slide" at bounding box center [1069, 303] width 46 height 46
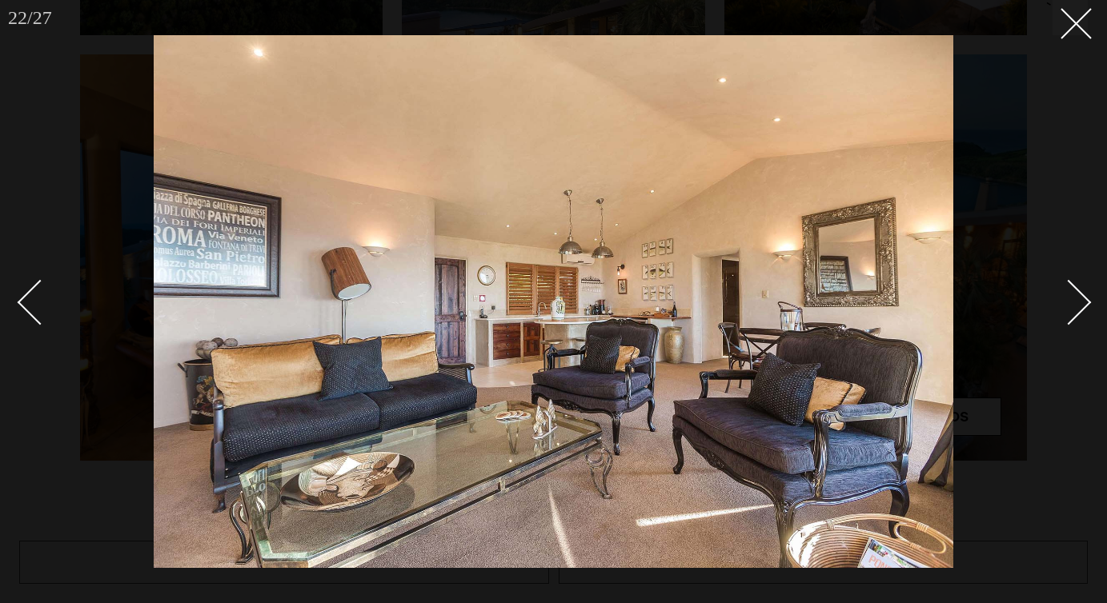
click at [1082, 304] on div "Next slide" at bounding box center [1069, 303] width 46 height 46
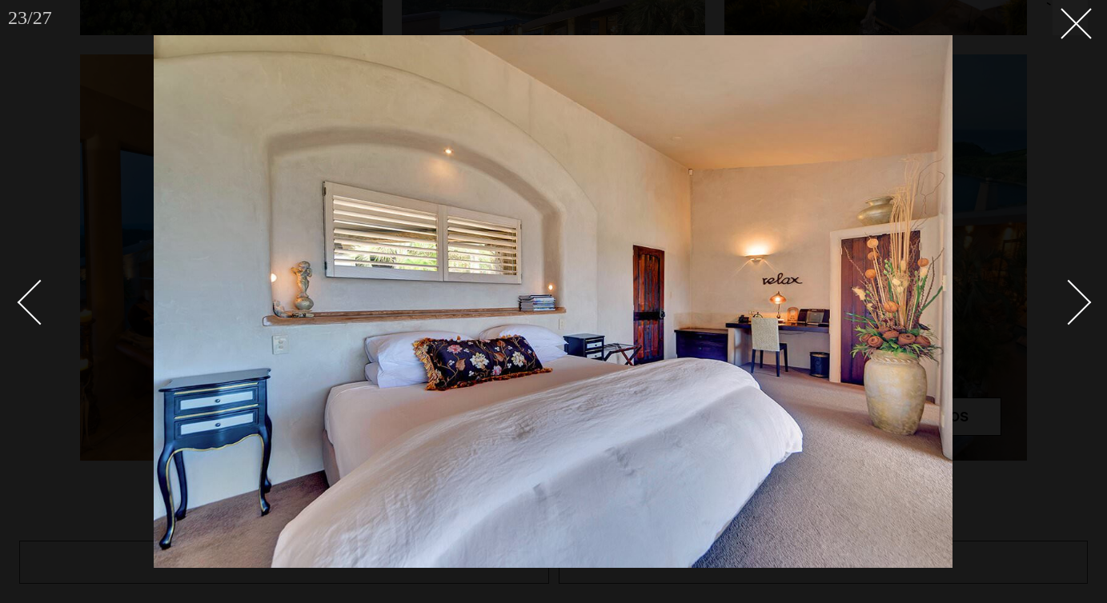
click at [1082, 304] on div "Next slide" at bounding box center [1069, 303] width 46 height 46
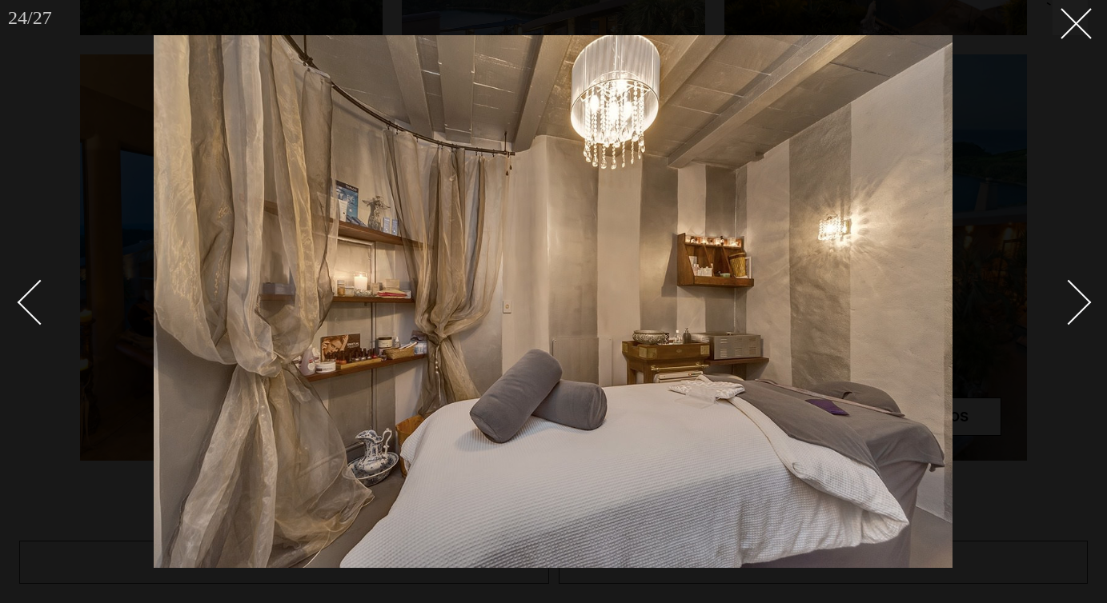
click at [1082, 304] on div "Next slide" at bounding box center [1069, 303] width 46 height 46
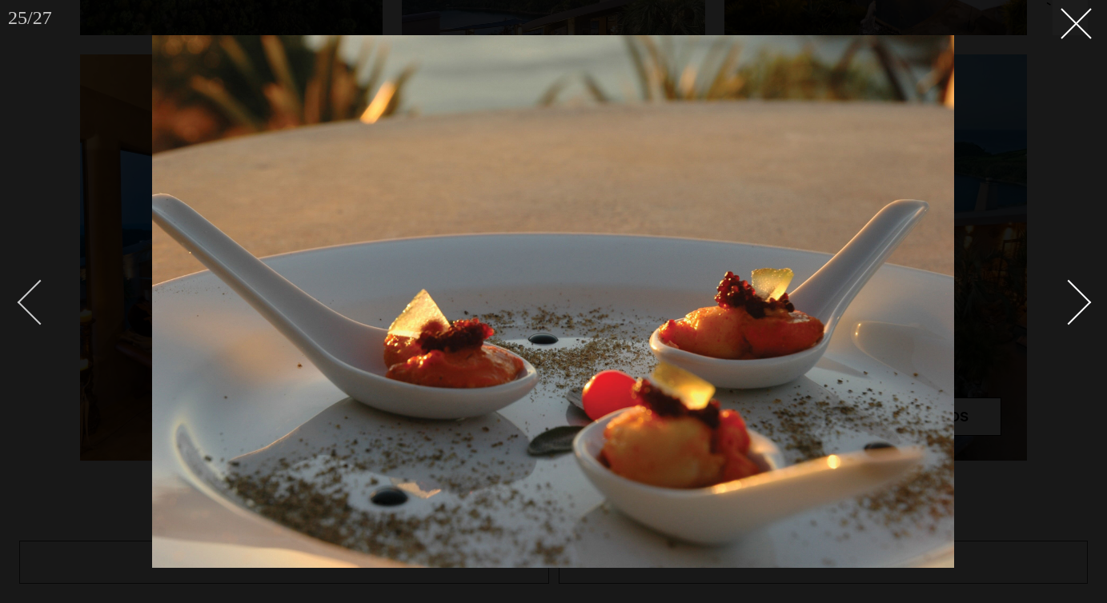
click at [39, 299] on div "Previous slide" at bounding box center [41, 303] width 46 height 46
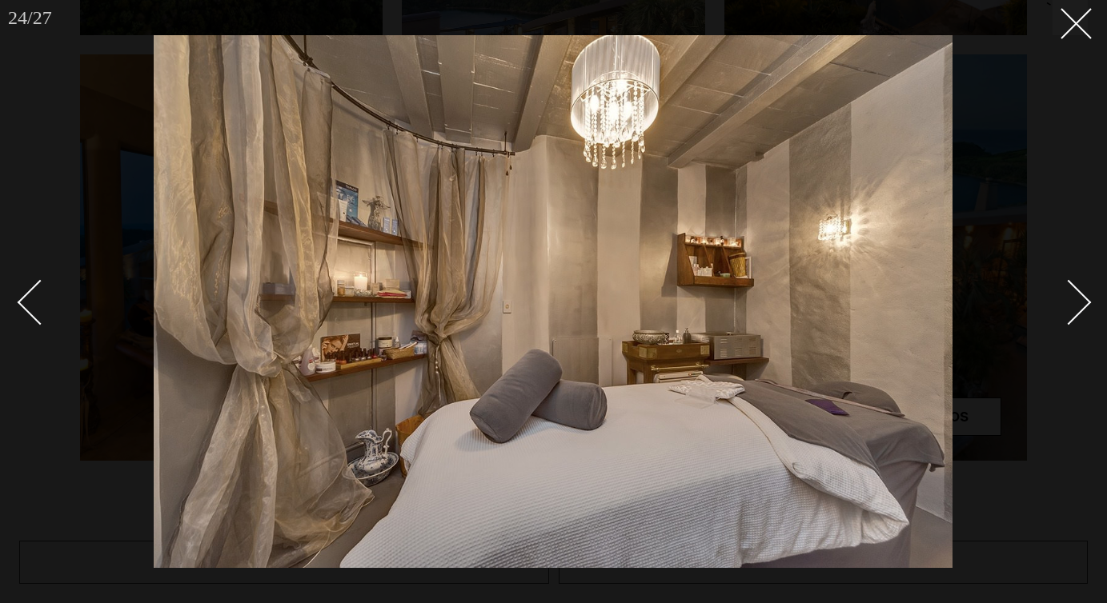
click at [1077, 291] on div "Next slide" at bounding box center [1069, 303] width 46 height 46
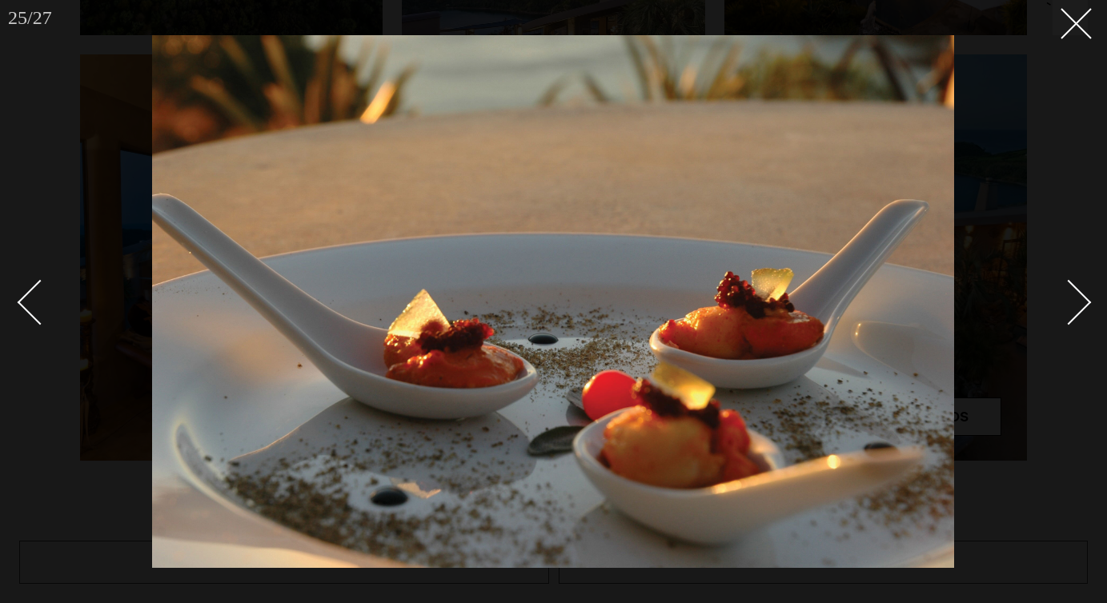
click at [1077, 291] on div "Next slide" at bounding box center [1069, 303] width 46 height 46
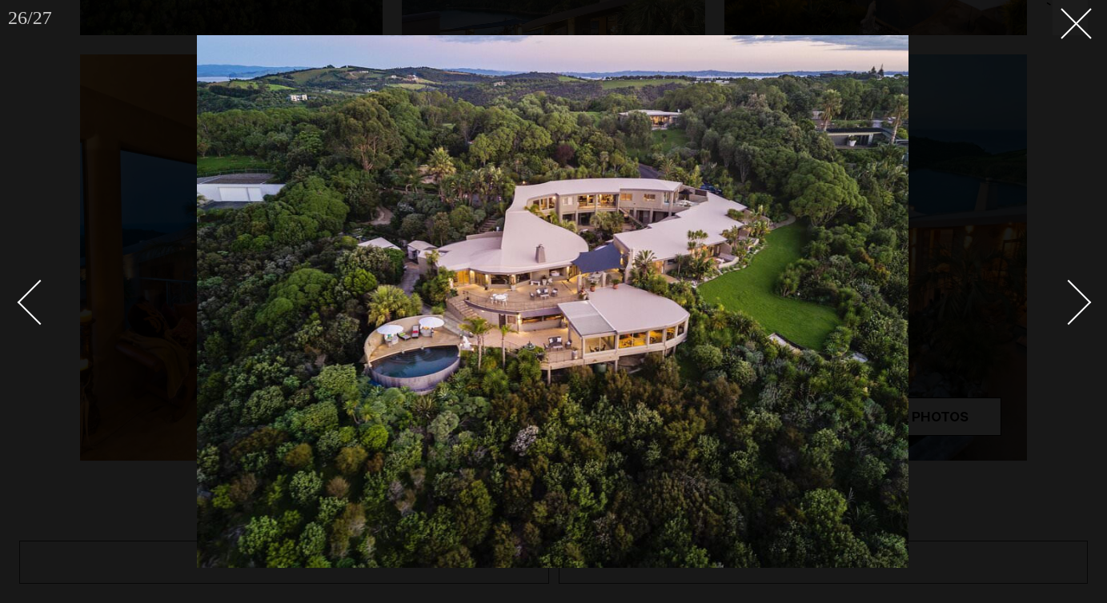
click at [1077, 291] on div "Next slide" at bounding box center [1069, 303] width 46 height 46
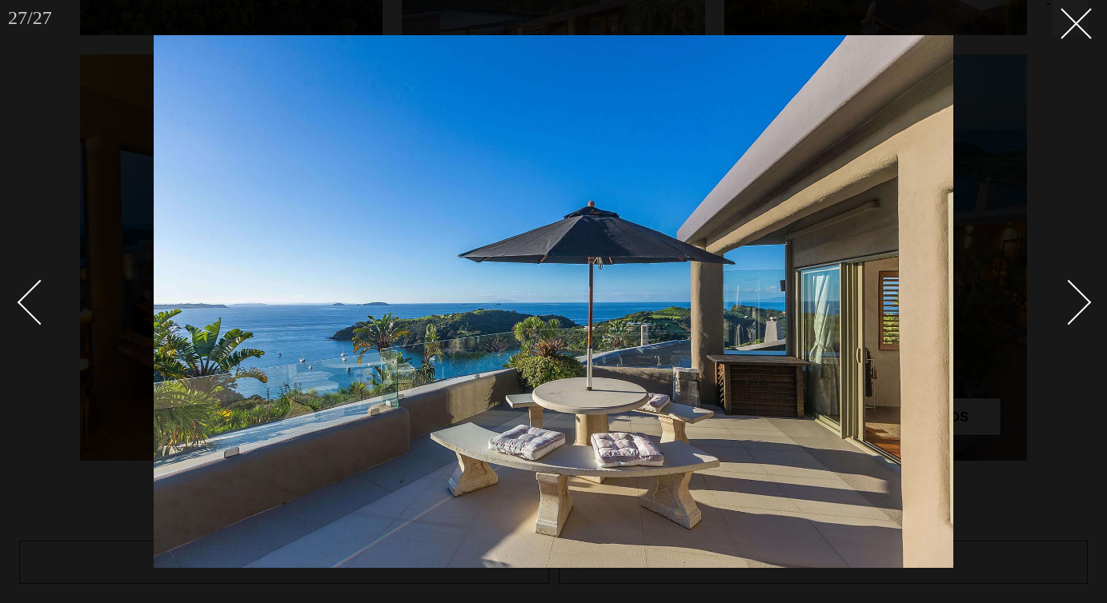
click at [1077, 291] on div "Next slide" at bounding box center [1069, 303] width 46 height 46
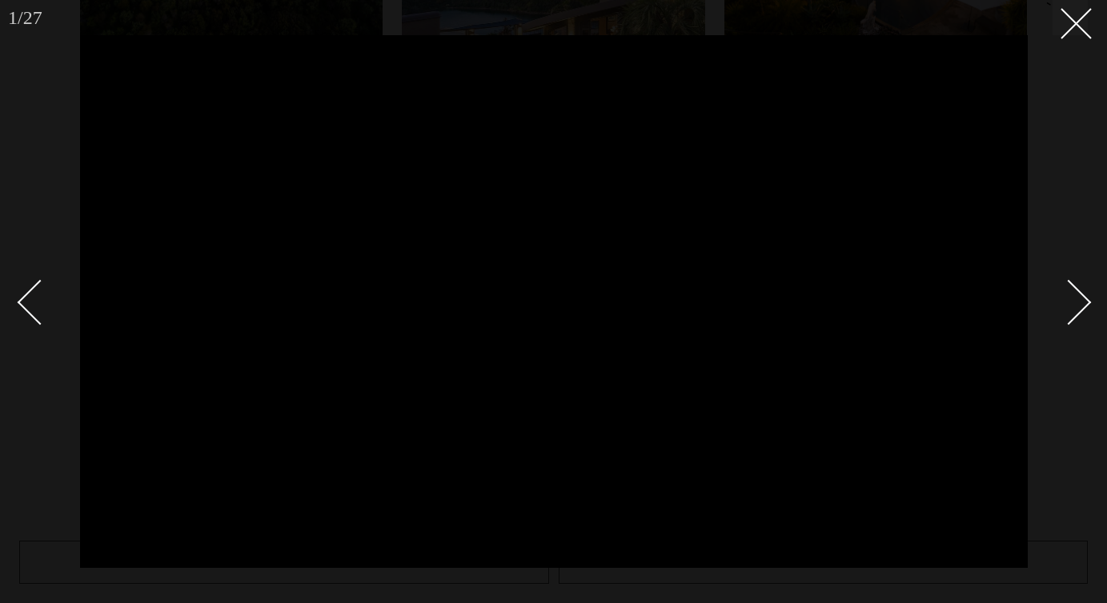
click at [1077, 291] on div "Next slide" at bounding box center [1069, 303] width 46 height 46
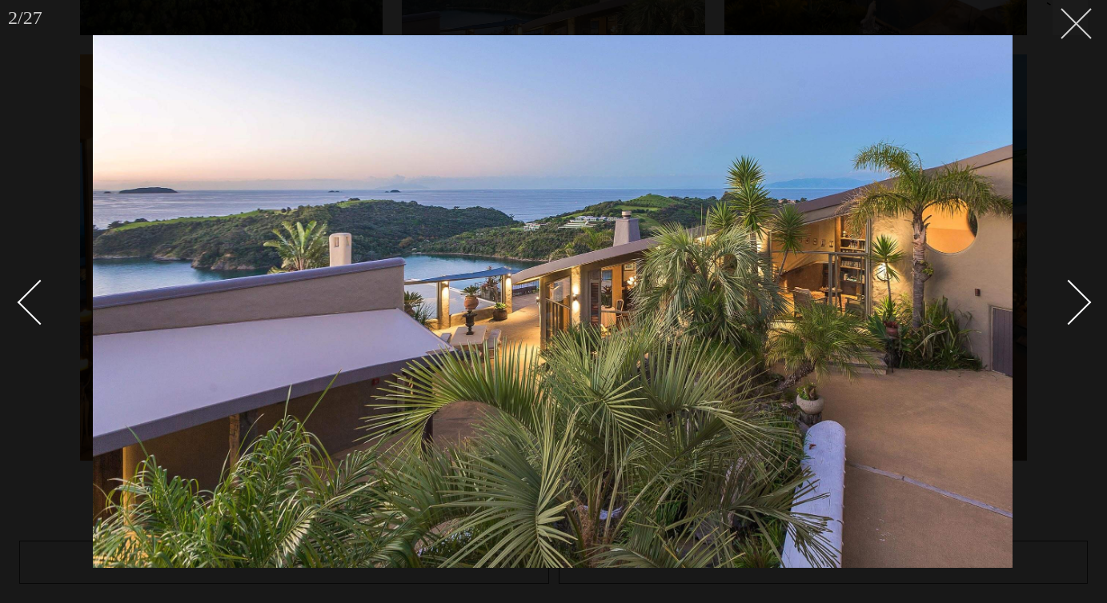
click at [1075, 18] on icon at bounding box center [1069, 17] width 19 height 19
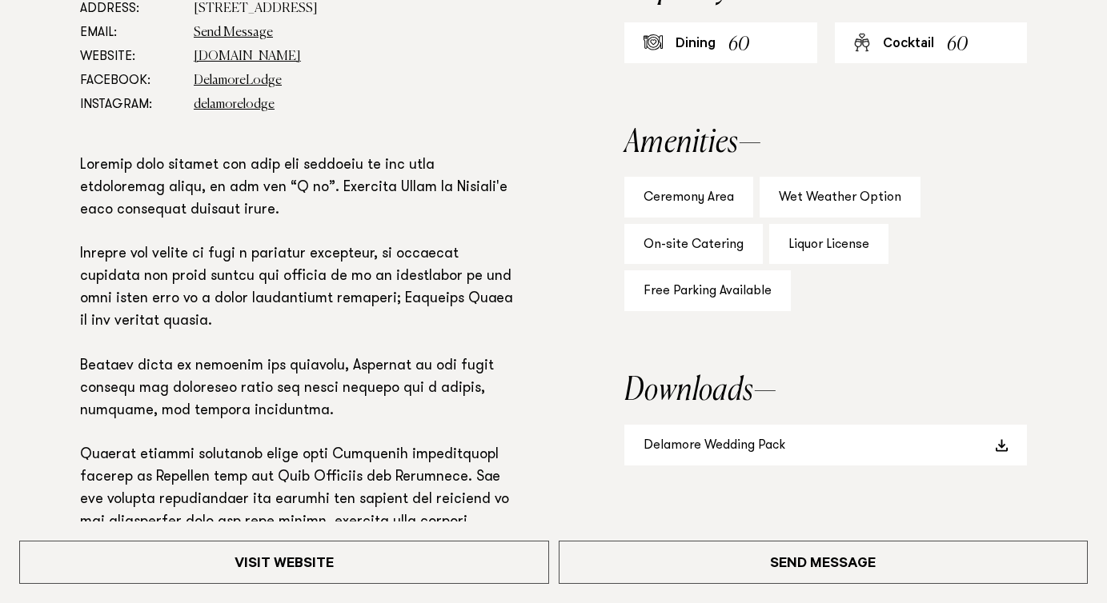
scroll to position [1005, 0]
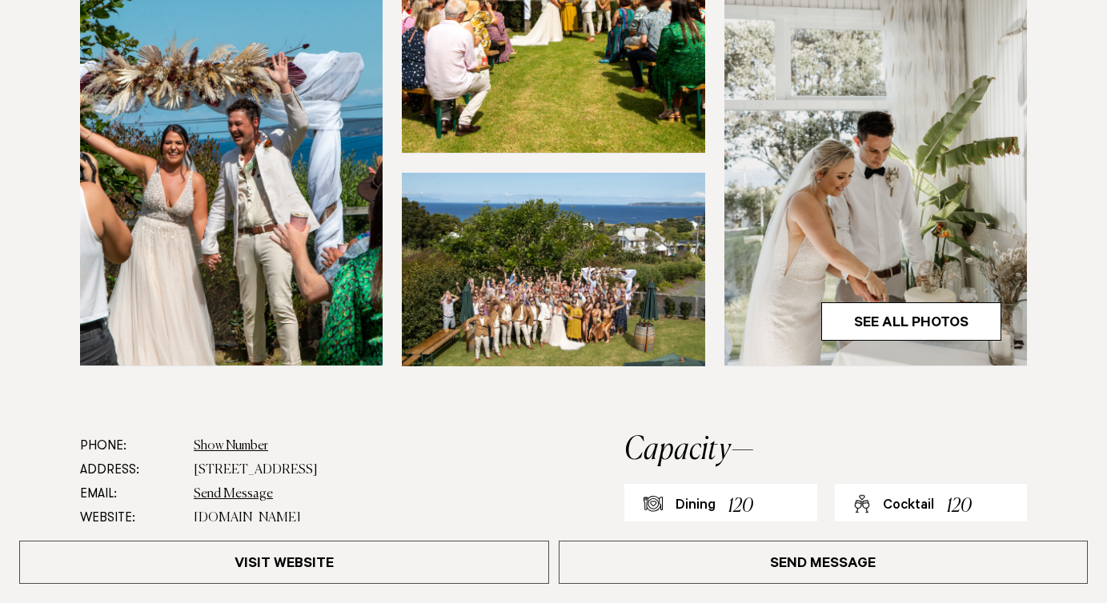
scroll to position [639, 0]
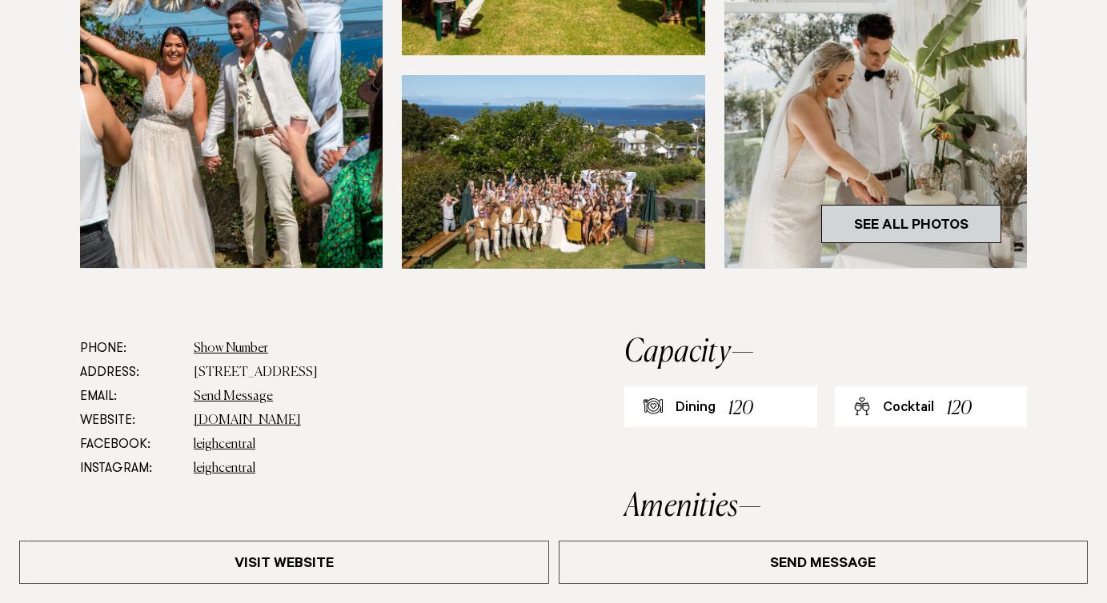
click at [935, 210] on link "See All Photos" at bounding box center [911, 224] width 180 height 38
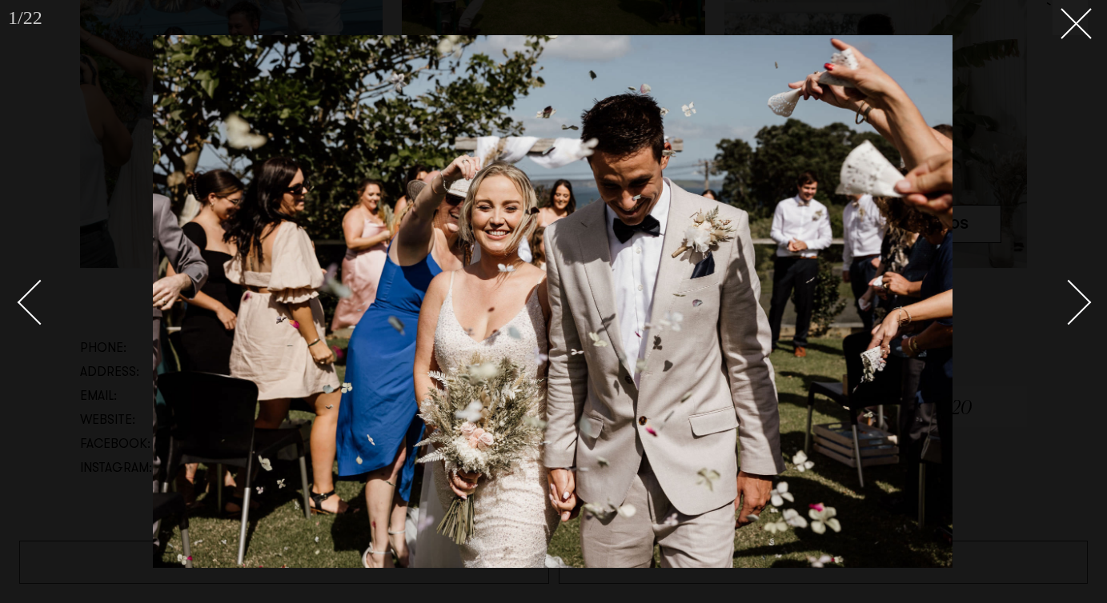
click at [1048, 287] on link at bounding box center [1060, 302] width 56 height 80
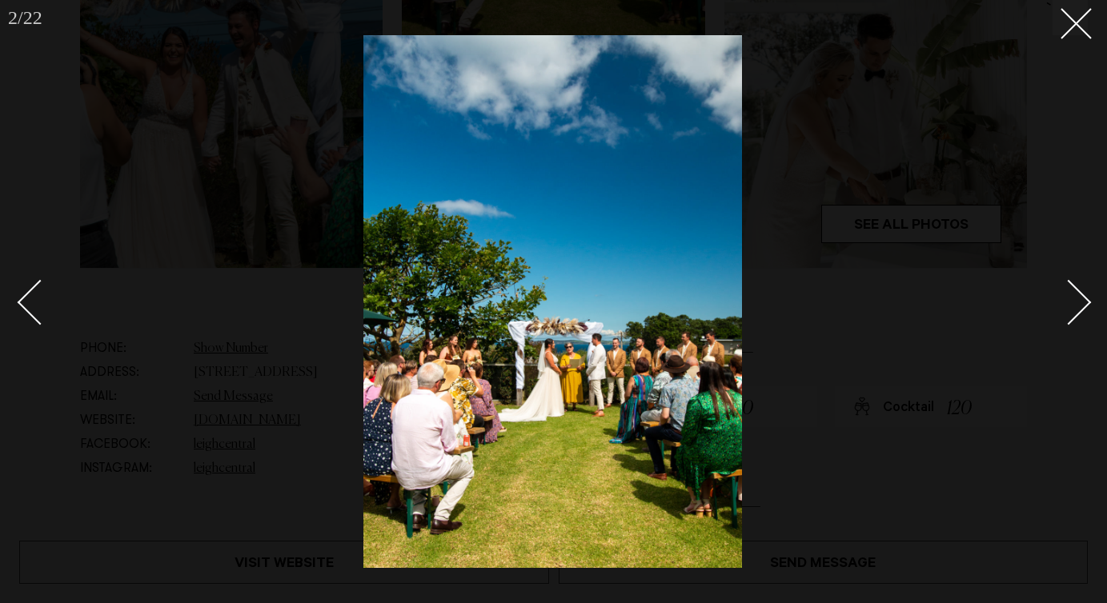
click at [1077, 294] on div "Next slide" at bounding box center [1069, 303] width 46 height 46
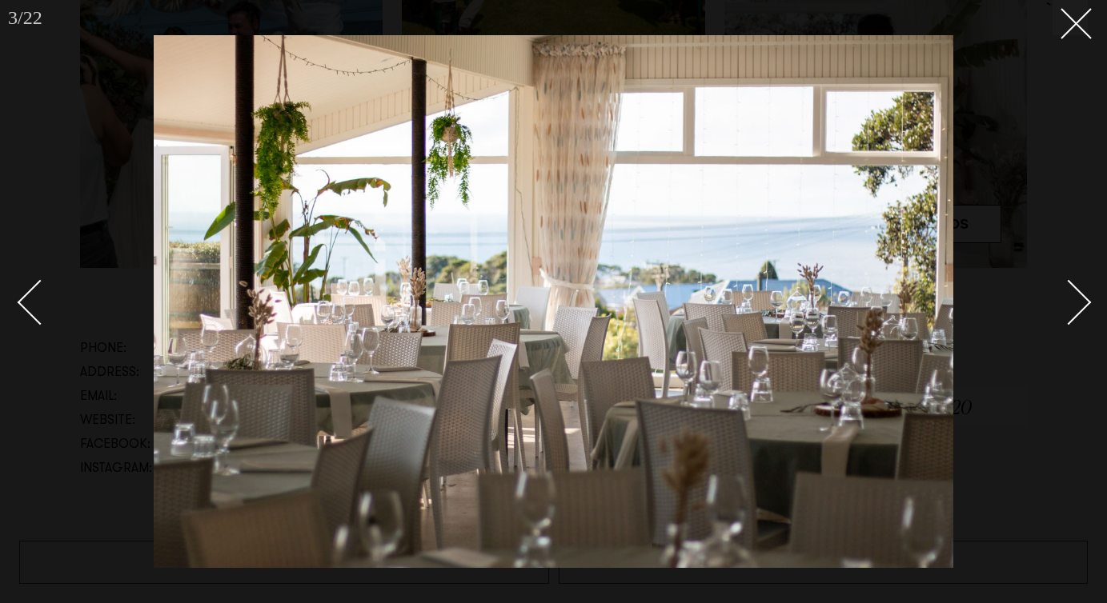
click at [1077, 294] on div "Next slide" at bounding box center [1069, 303] width 46 height 46
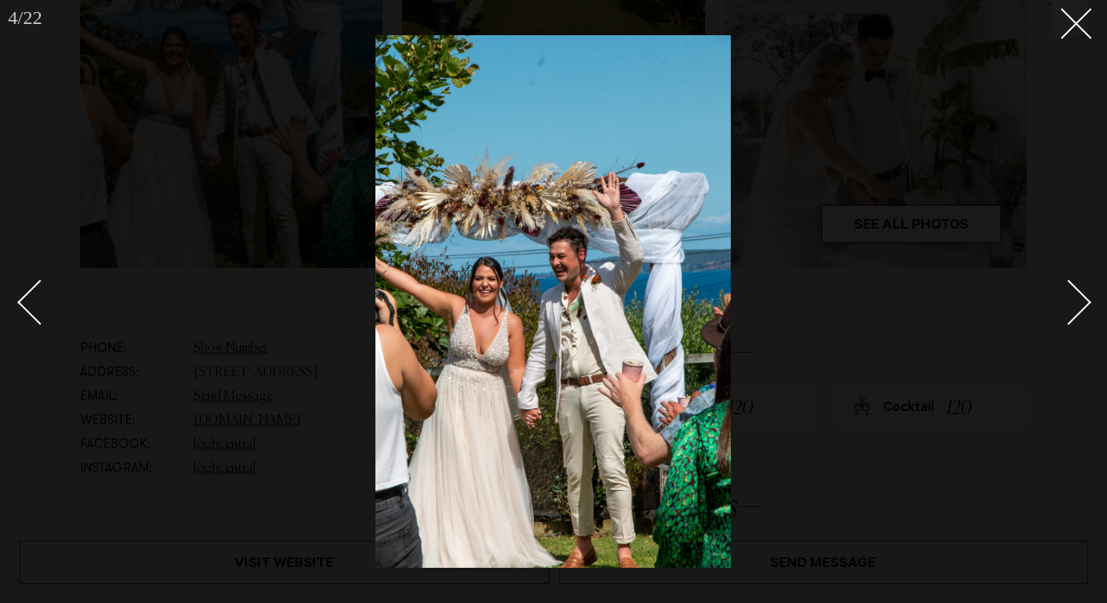
click at [1077, 294] on div "Next slide" at bounding box center [1069, 303] width 46 height 46
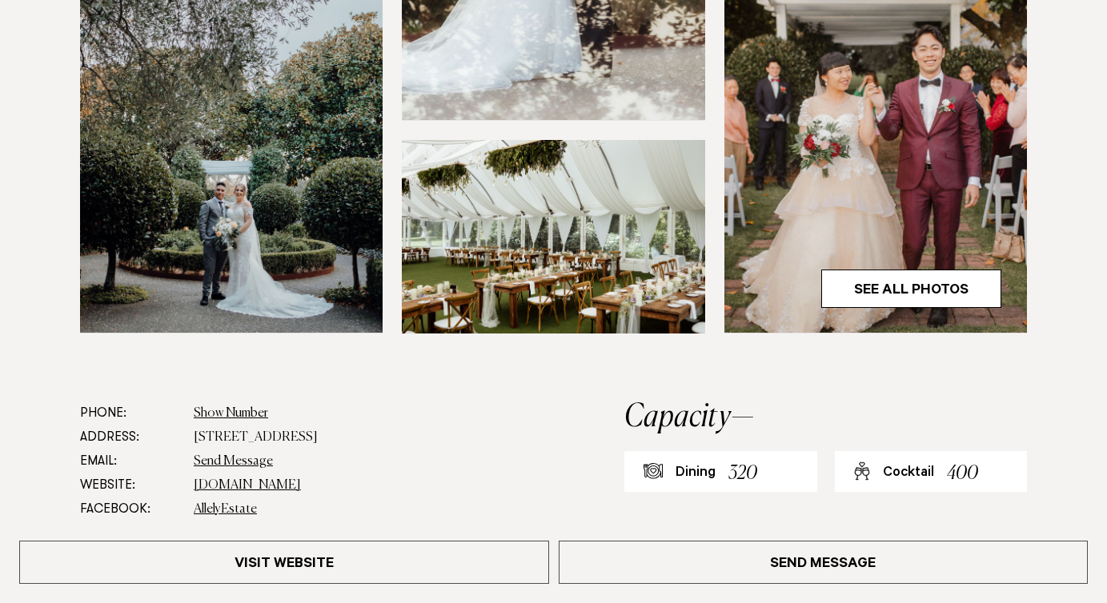
scroll to position [667, 0]
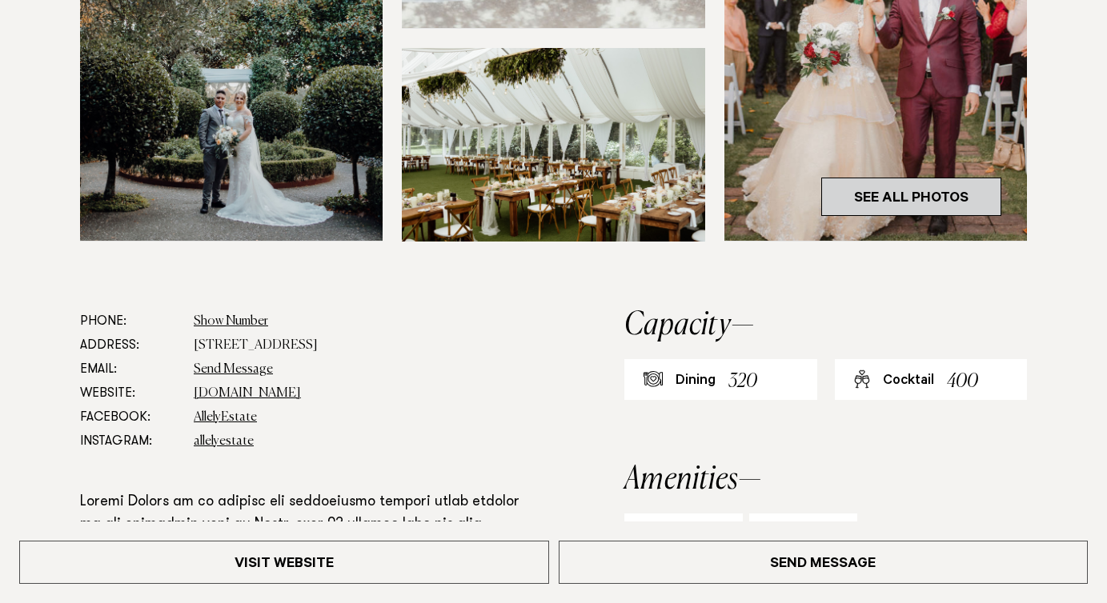
click at [872, 185] on link "See All Photos" at bounding box center [911, 197] width 180 height 38
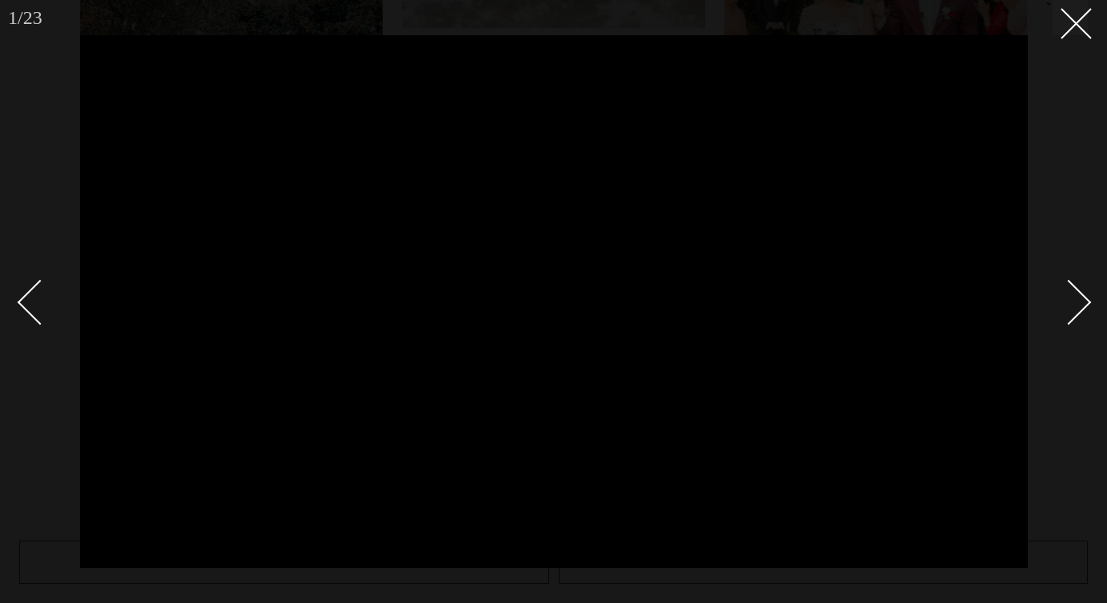
click at [1085, 292] on link at bounding box center [1060, 302] width 56 height 80
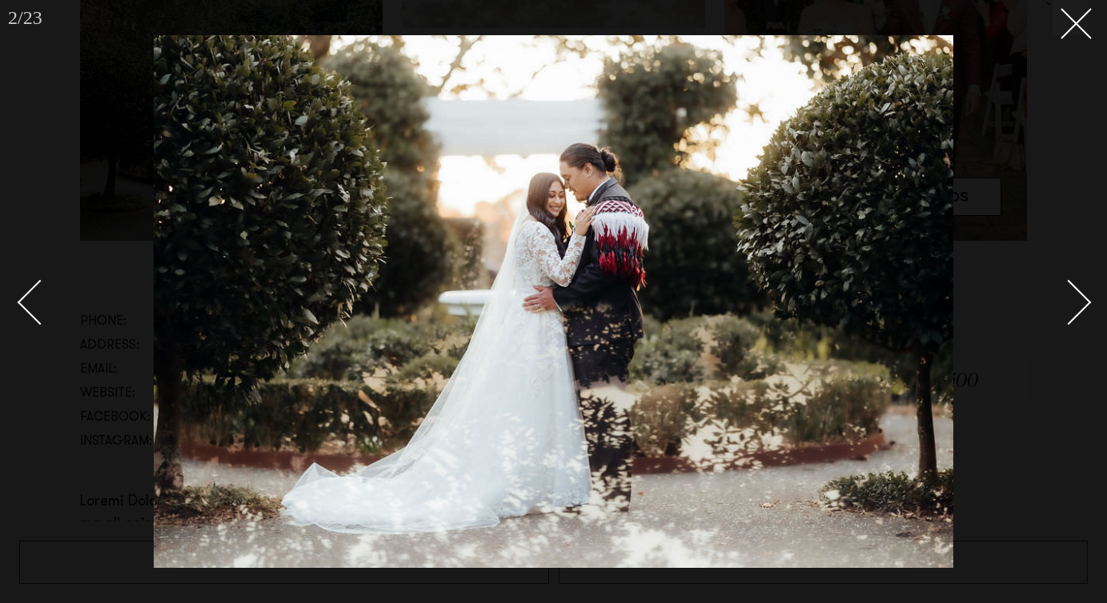
click at [1085, 292] on link at bounding box center [1060, 302] width 56 height 80
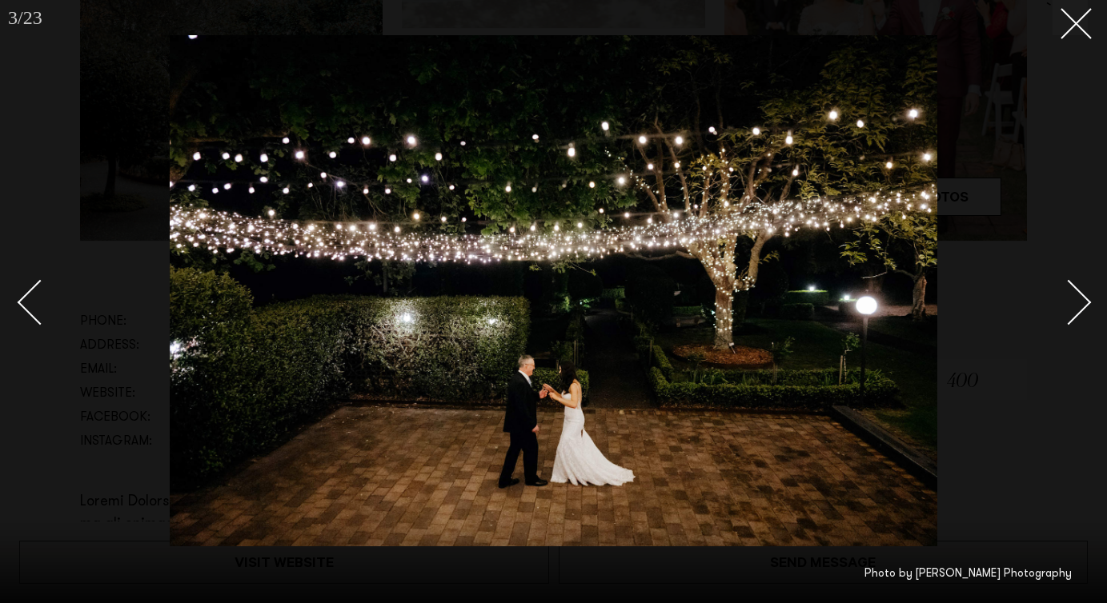
click at [1085, 292] on link at bounding box center [1060, 302] width 56 height 80
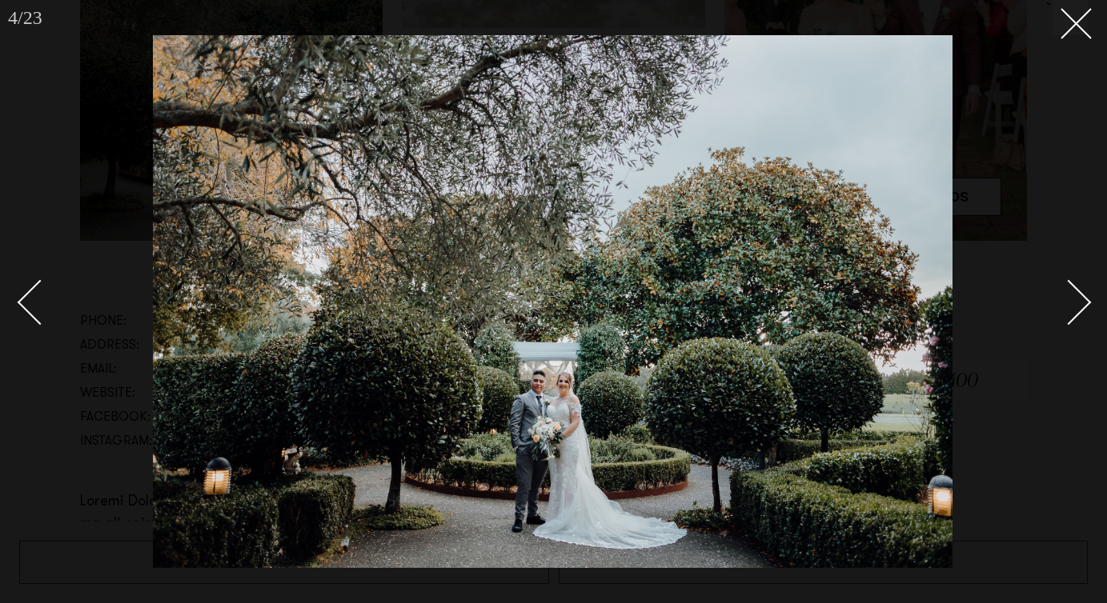
click at [1085, 292] on link at bounding box center [1060, 302] width 56 height 80
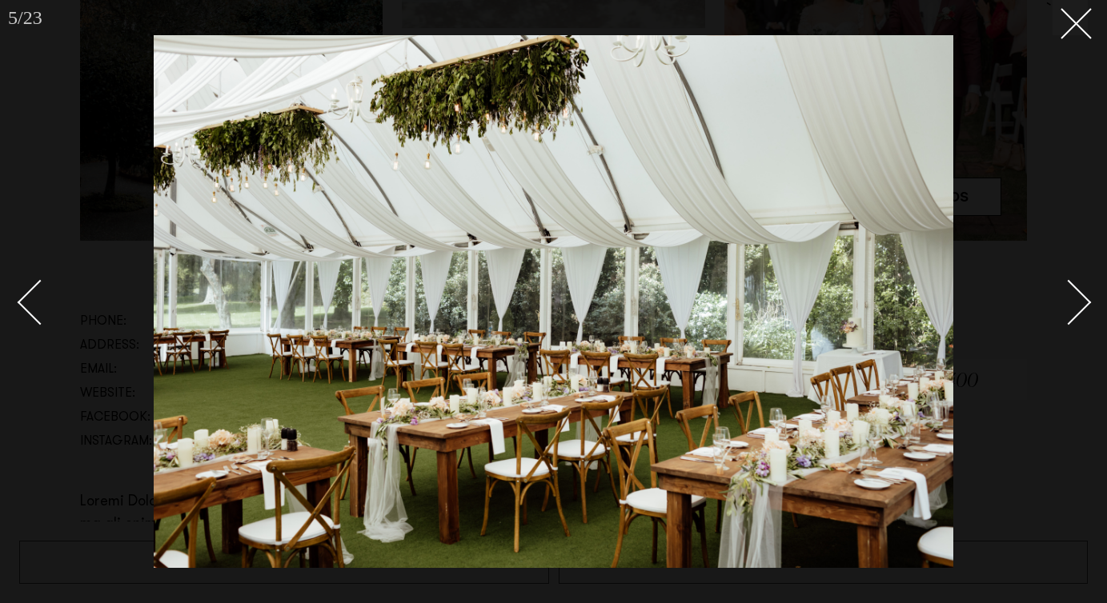
click at [1085, 292] on link at bounding box center [1060, 302] width 56 height 80
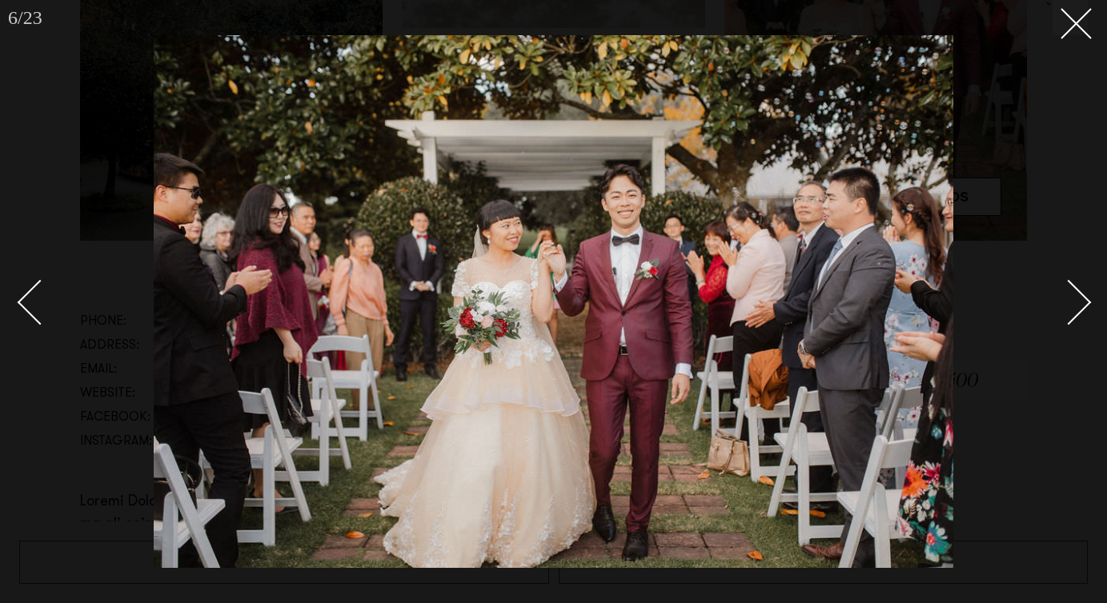
click at [1085, 292] on link at bounding box center [1060, 302] width 56 height 80
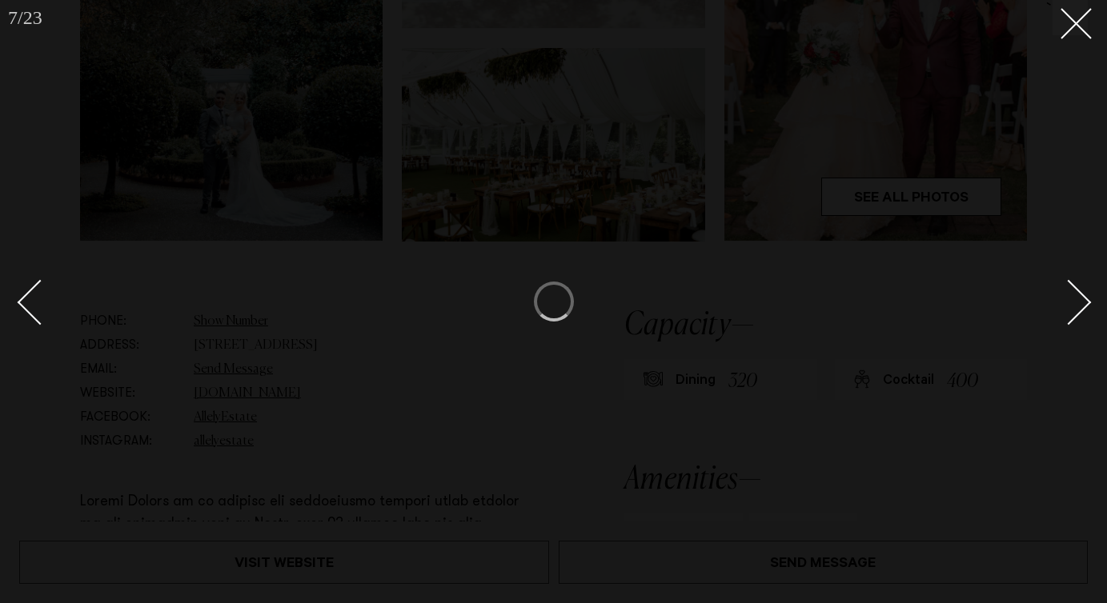
click at [1085, 292] on link at bounding box center [1060, 302] width 56 height 80
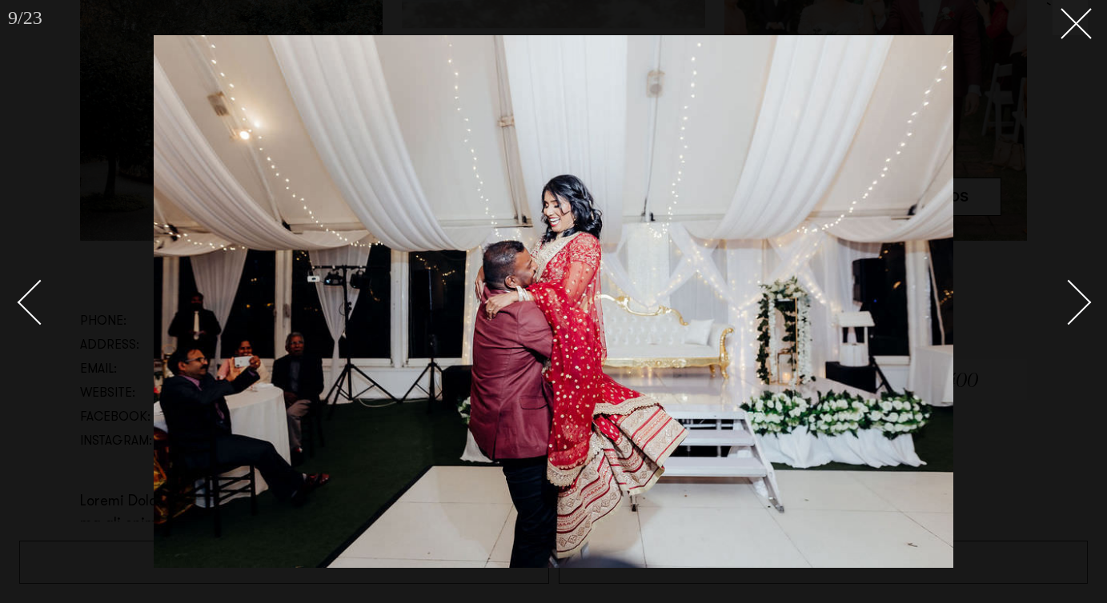
click at [1085, 292] on link at bounding box center [1060, 302] width 56 height 80
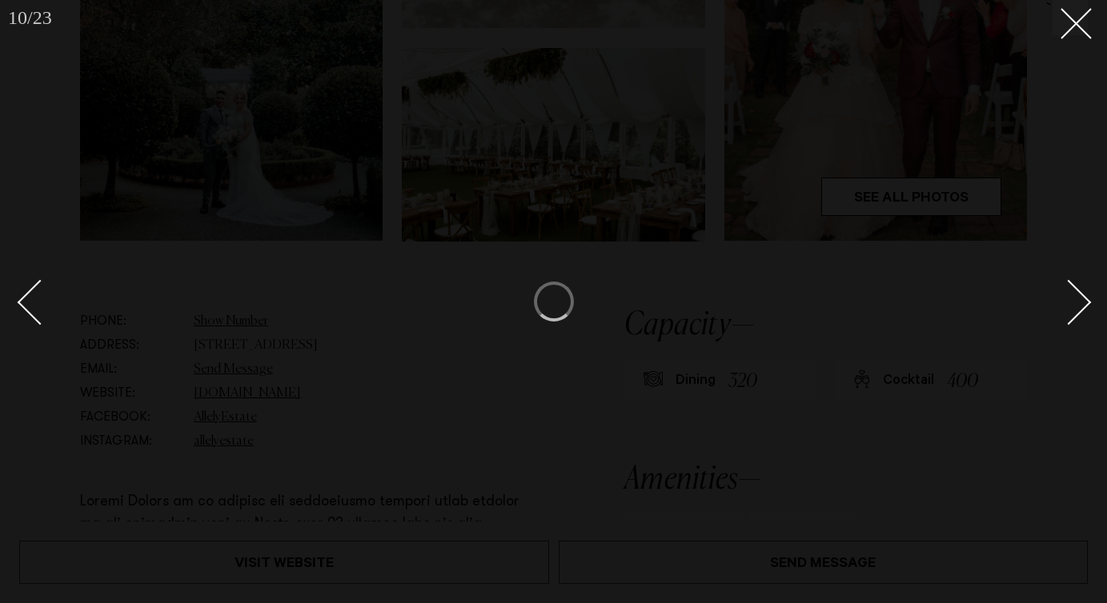
click at [1085, 292] on link at bounding box center [1060, 302] width 56 height 80
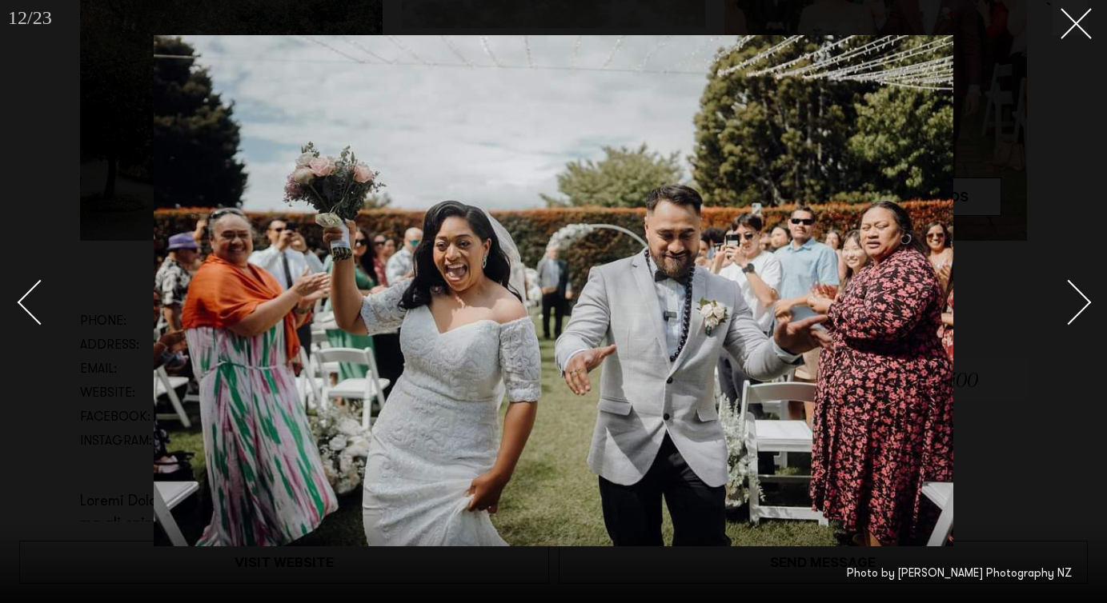
click at [1068, 35] on div at bounding box center [553, 301] width 1107 height 603
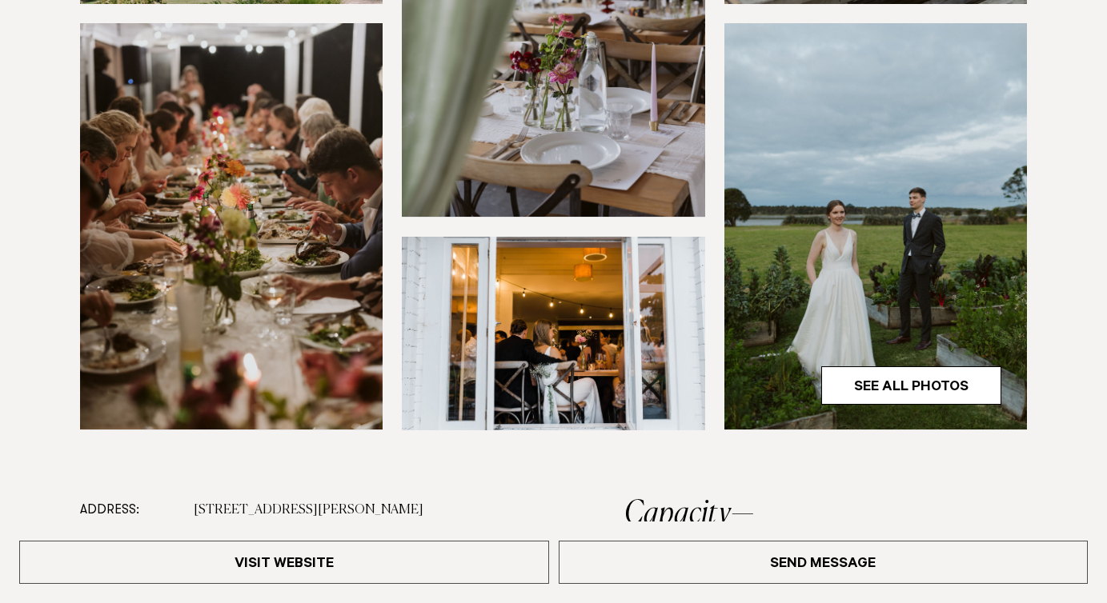
scroll to position [539, 0]
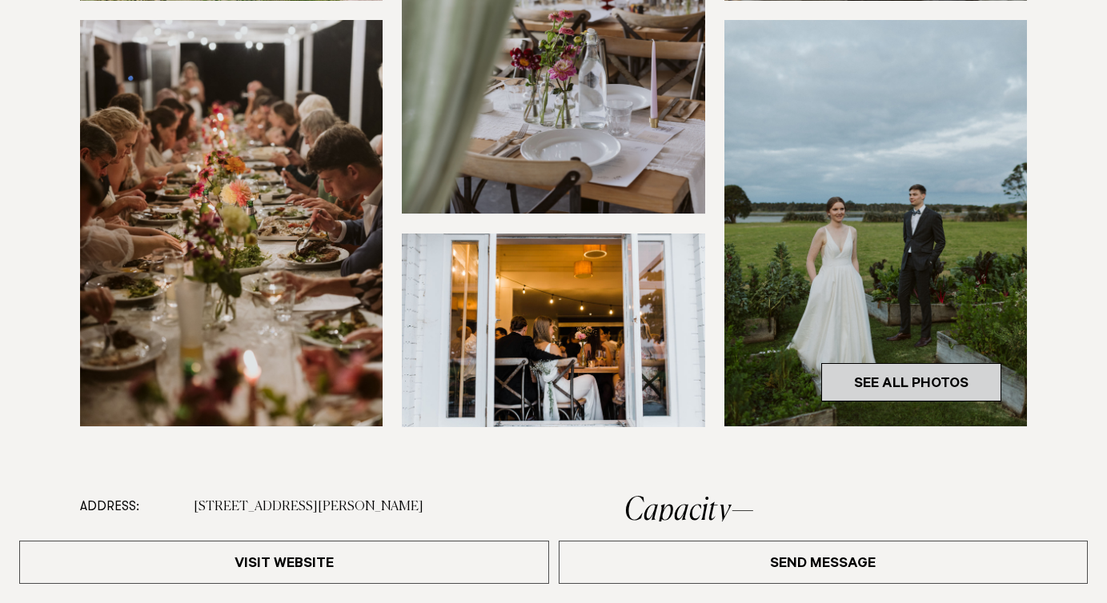
click at [941, 363] on link "See All Photos" at bounding box center [911, 382] width 180 height 38
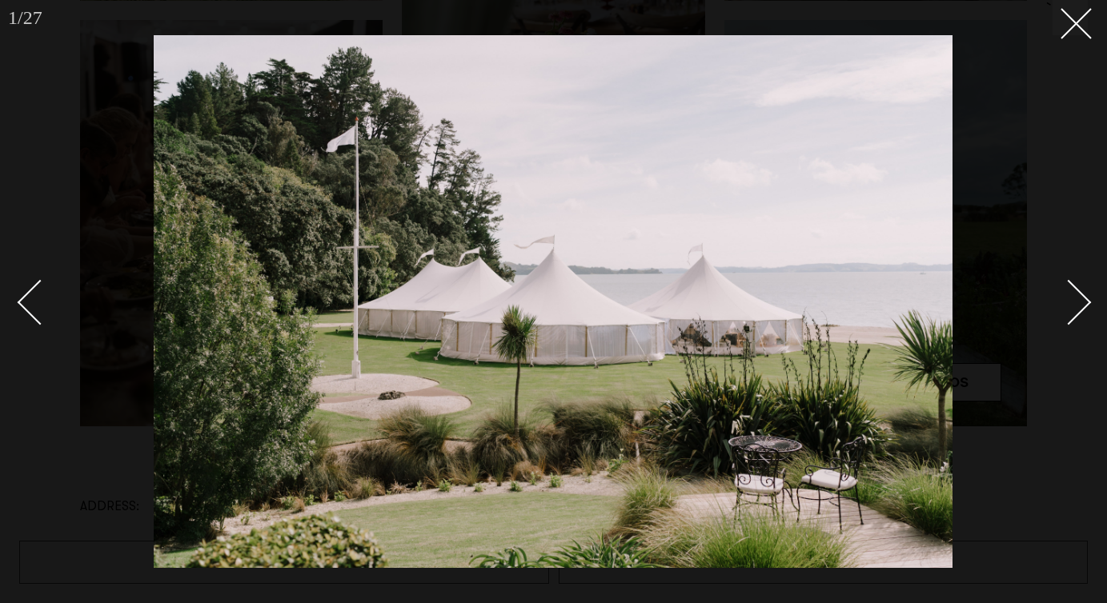
click at [1095, 304] on div at bounding box center [553, 301] width 1107 height 603
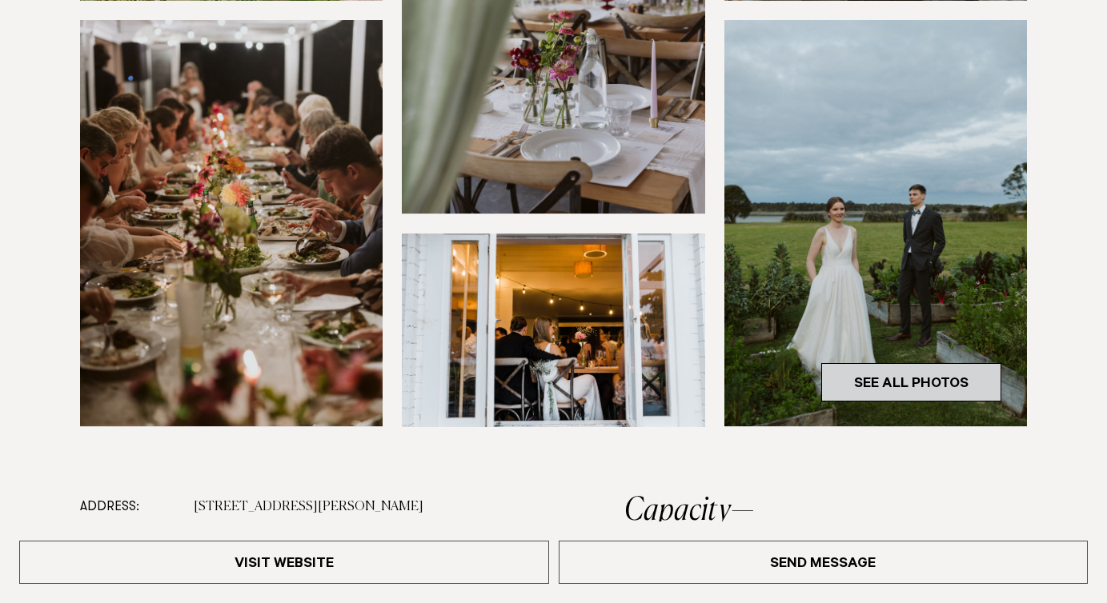
click at [946, 363] on link "See All Photos" at bounding box center [911, 382] width 180 height 38
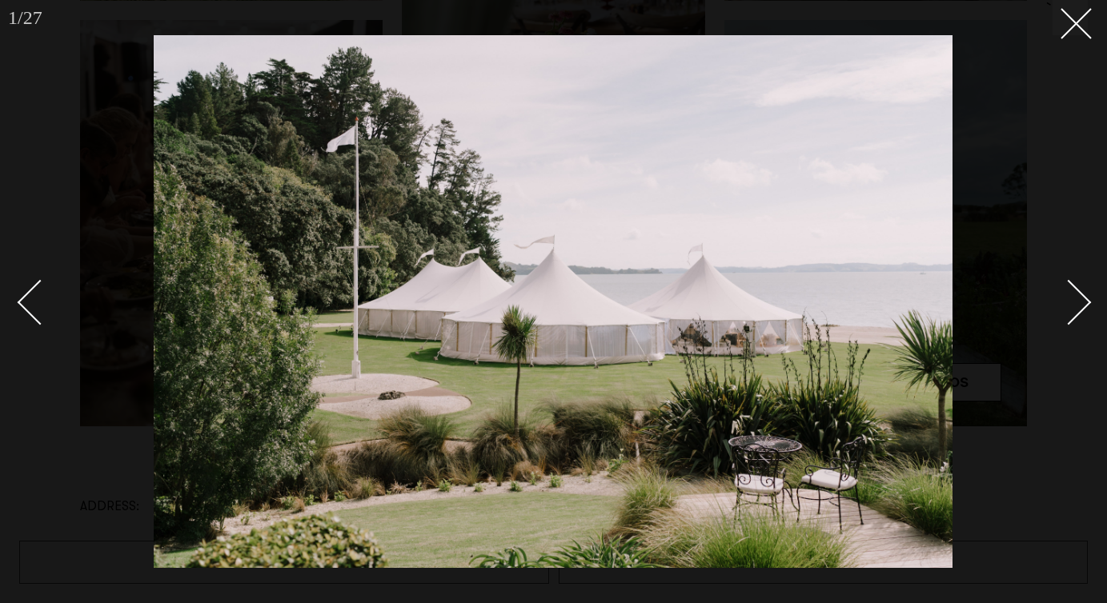
click at [1081, 297] on div "Next slide" at bounding box center [1069, 303] width 46 height 46
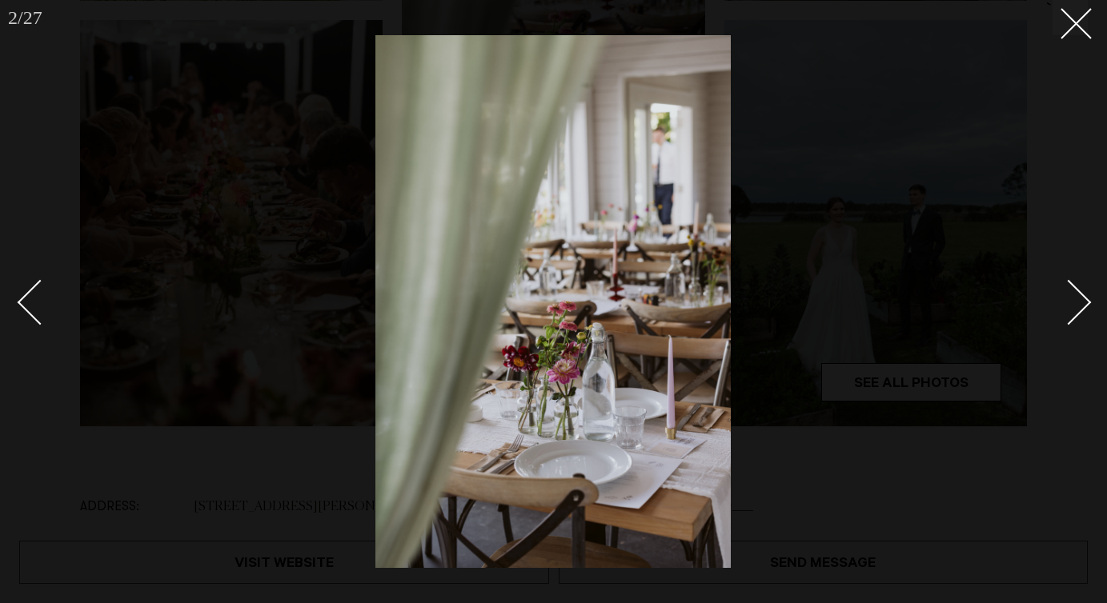
click at [1081, 297] on div "Next slide" at bounding box center [1069, 303] width 46 height 46
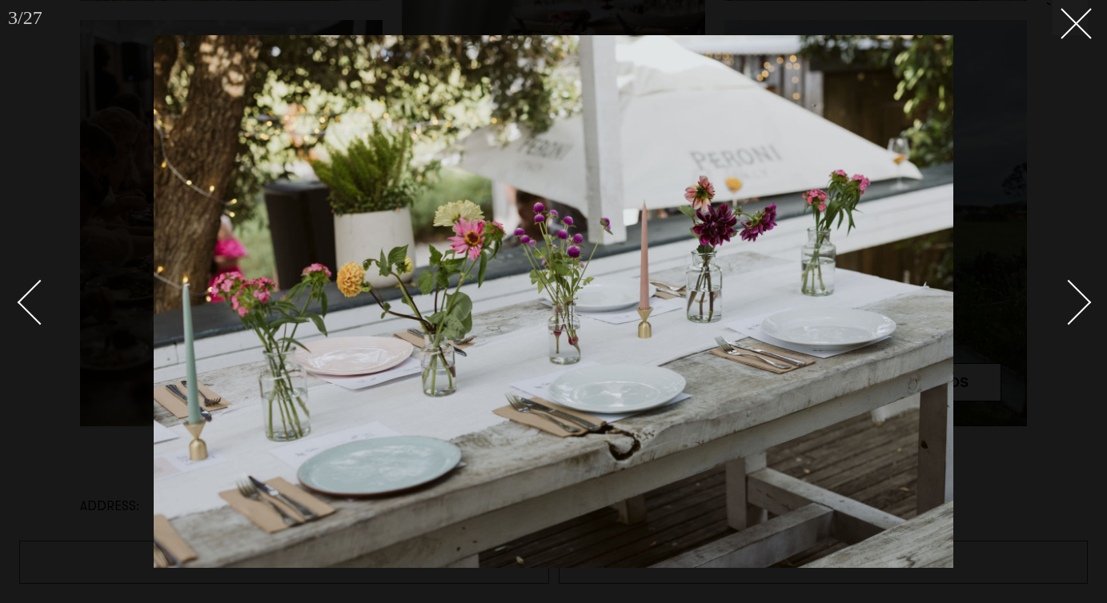
click at [1081, 297] on div "Next slide" at bounding box center [1069, 303] width 46 height 46
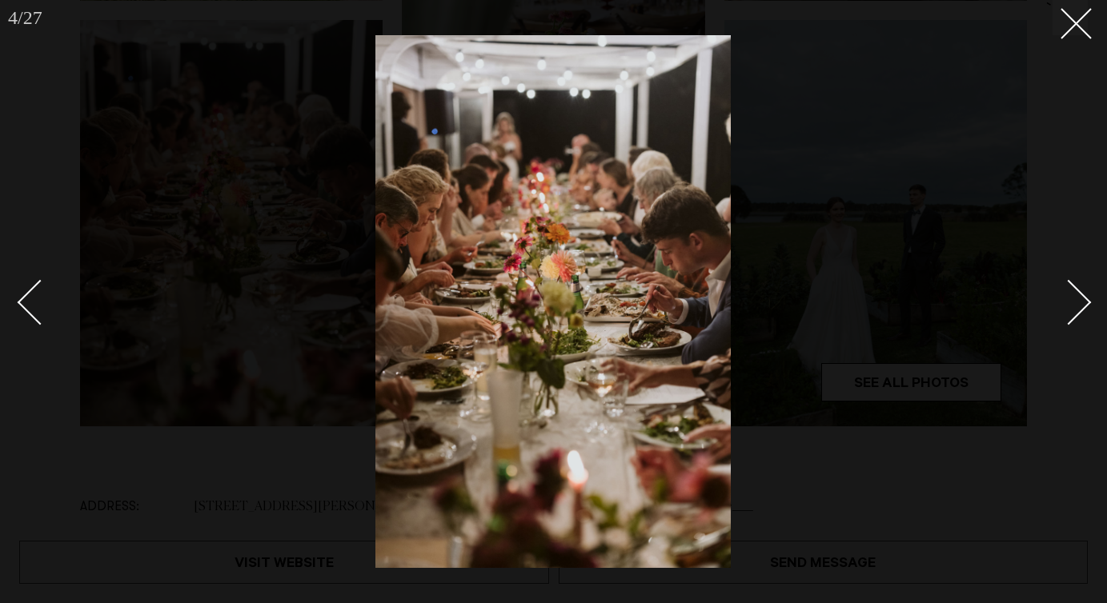
click at [1081, 297] on div "Next slide" at bounding box center [1069, 303] width 46 height 46
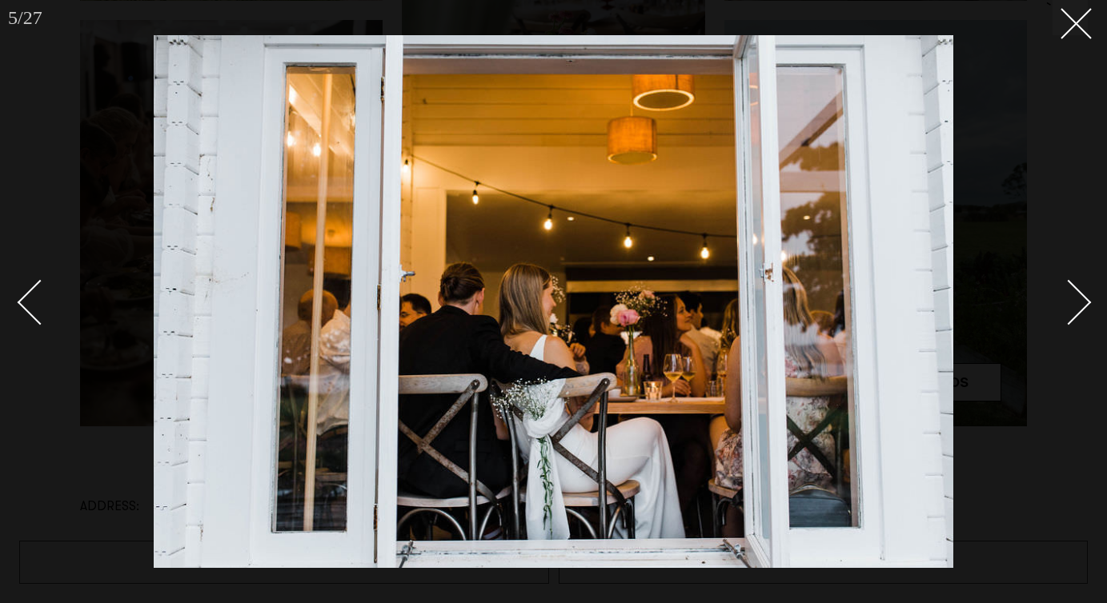
click at [1081, 297] on div "Next slide" at bounding box center [1069, 303] width 46 height 46
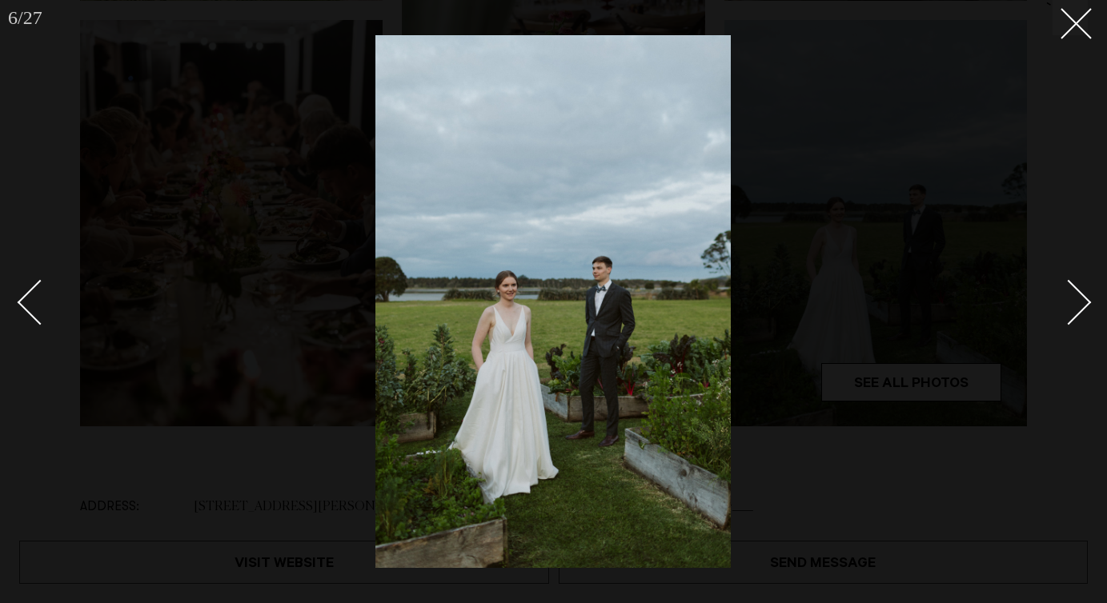
click at [1081, 297] on div "Next slide" at bounding box center [1069, 303] width 46 height 46
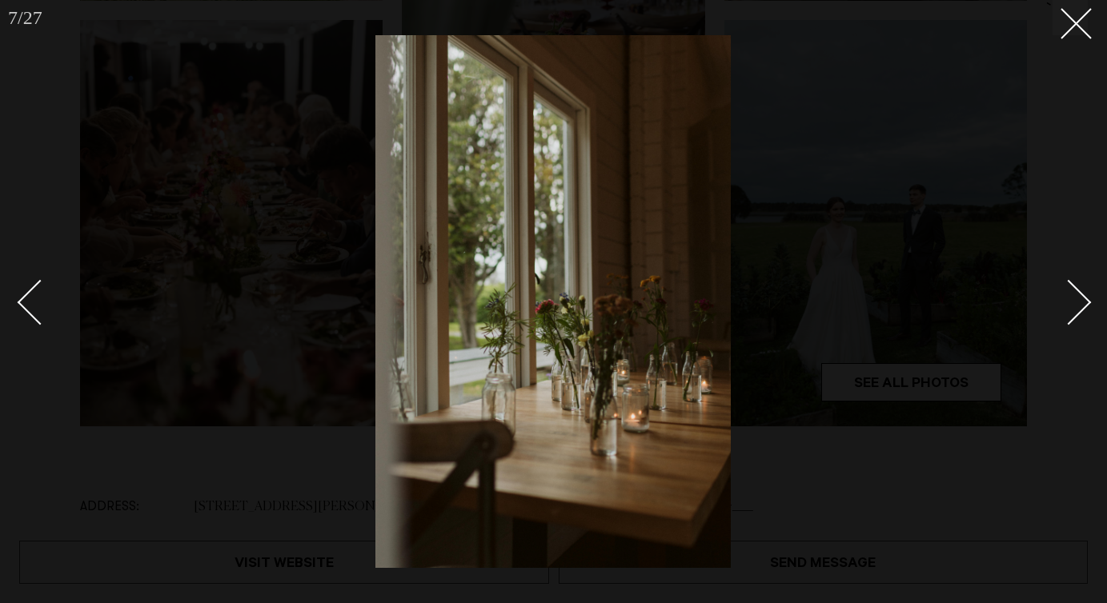
click at [1081, 297] on div "Next slide" at bounding box center [1069, 303] width 46 height 46
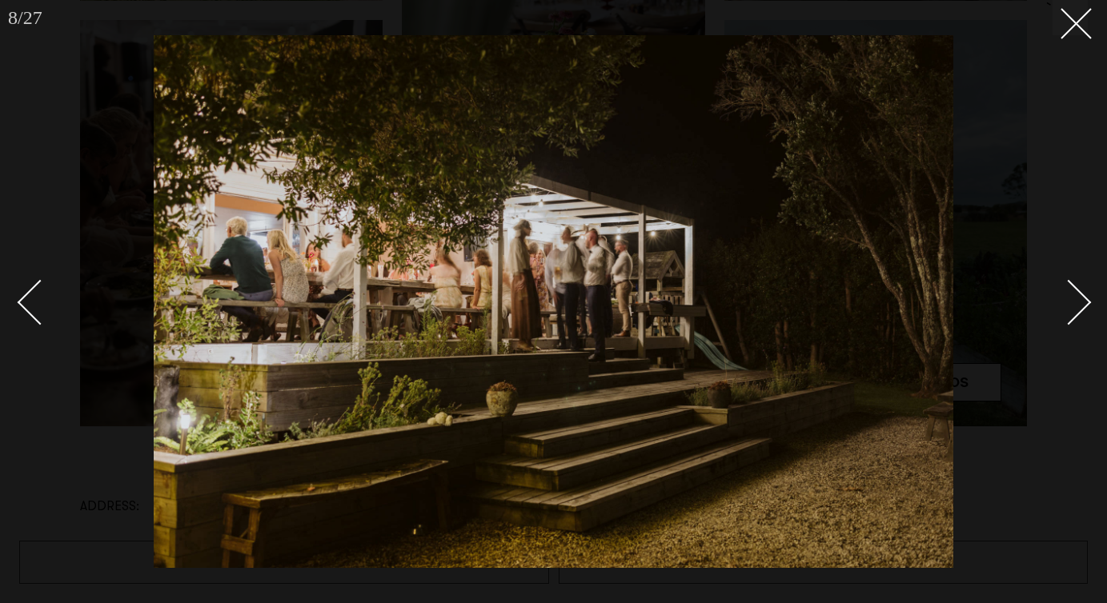
click at [1081, 297] on div "Next slide" at bounding box center [1069, 303] width 46 height 46
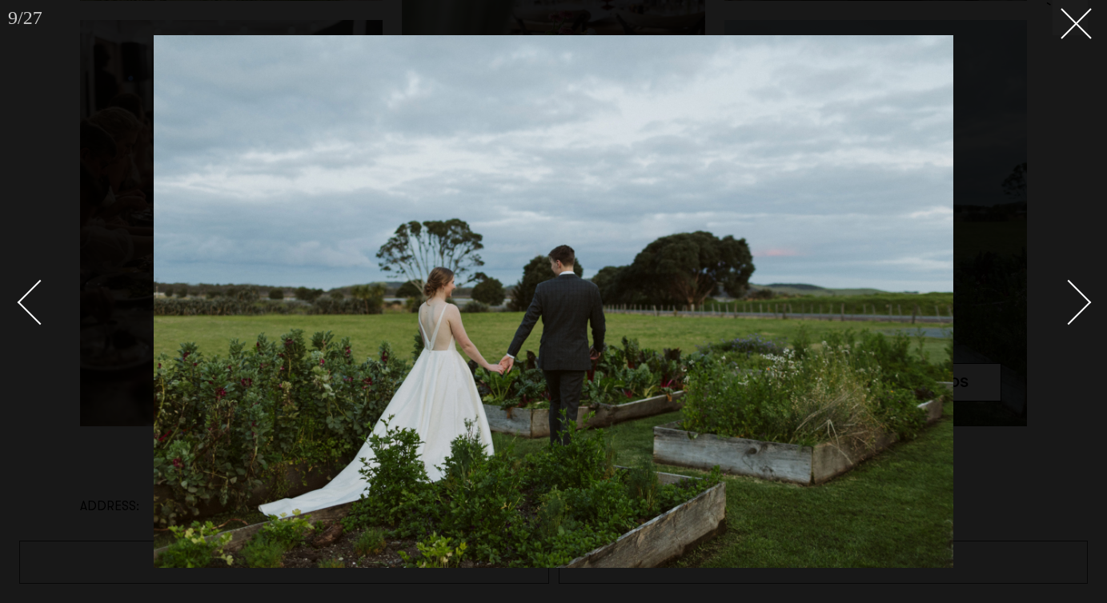
click at [1081, 297] on div "Next slide" at bounding box center [1069, 303] width 46 height 46
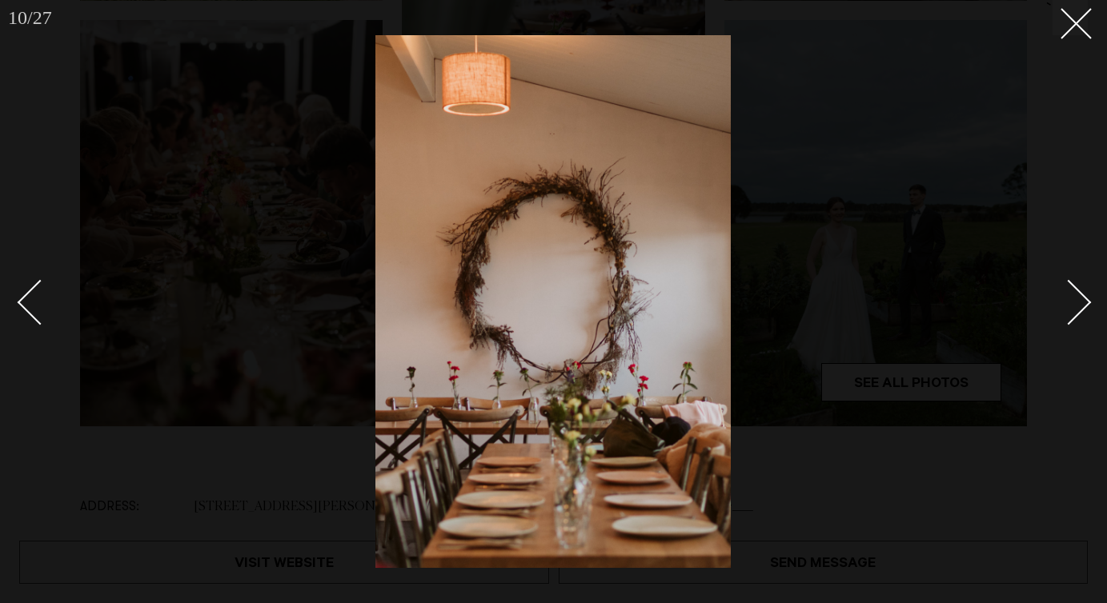
click at [1081, 297] on div "Next slide" at bounding box center [1069, 303] width 46 height 46
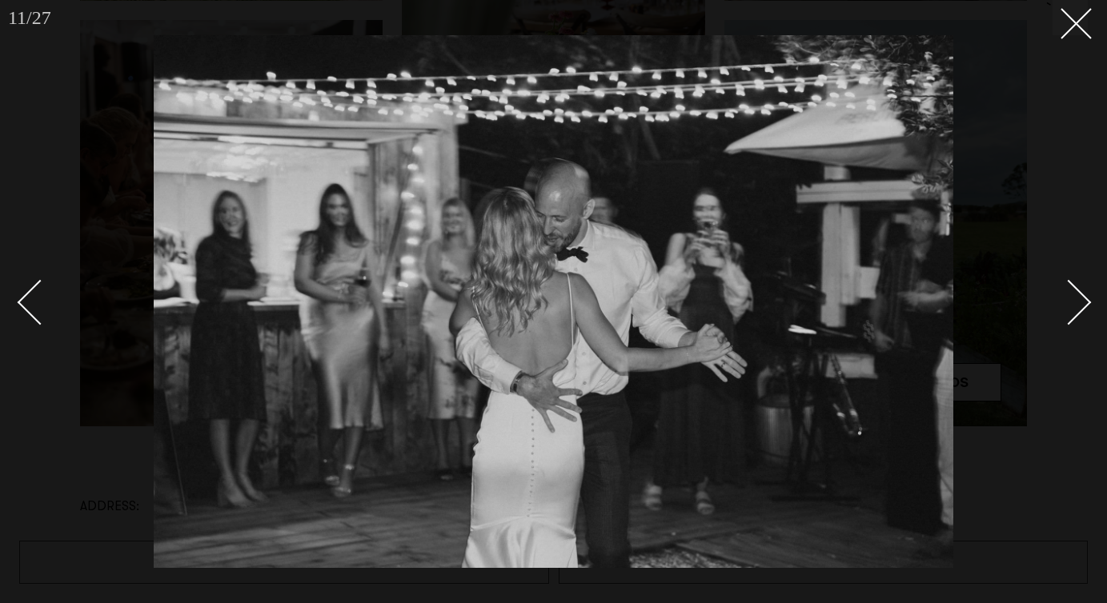
click at [1081, 297] on div "Next slide" at bounding box center [1069, 303] width 46 height 46
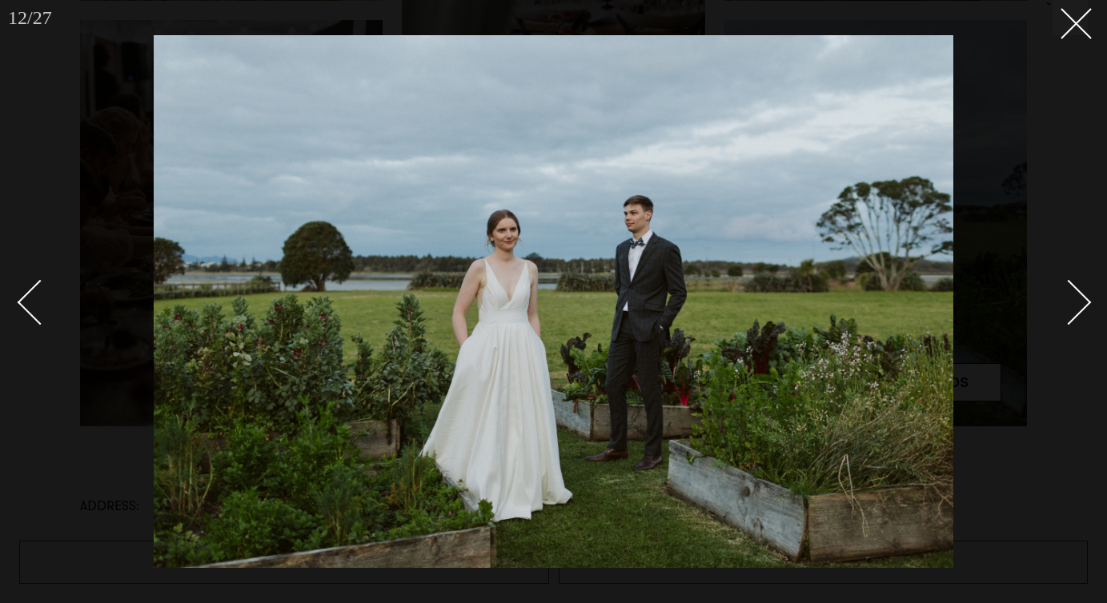
click at [1081, 297] on div "Next slide" at bounding box center [1069, 303] width 46 height 46
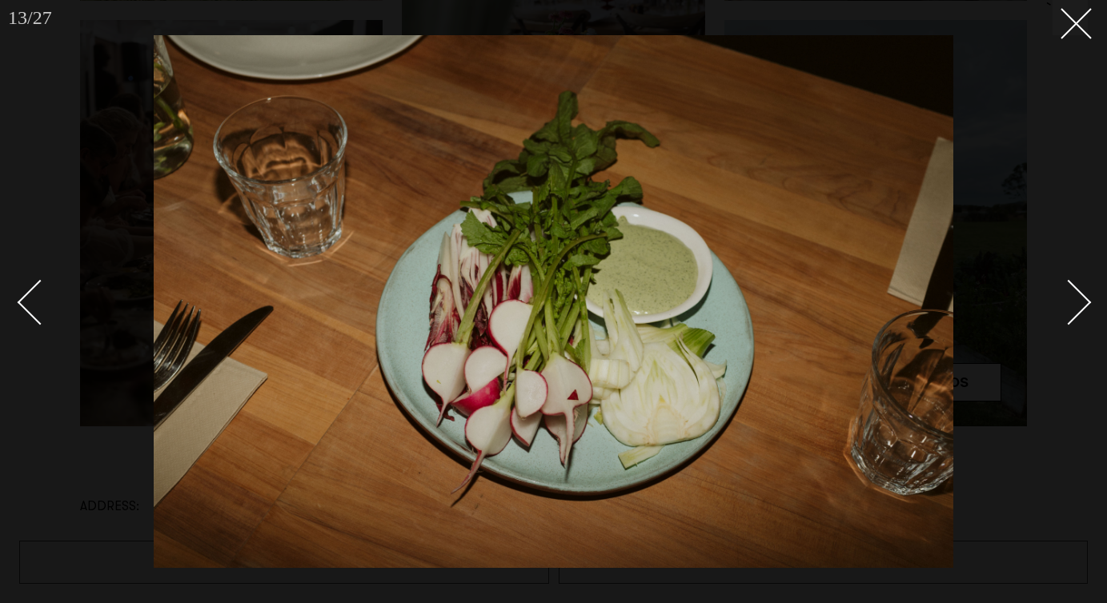
click at [1081, 297] on div "Next slide" at bounding box center [1069, 303] width 46 height 46
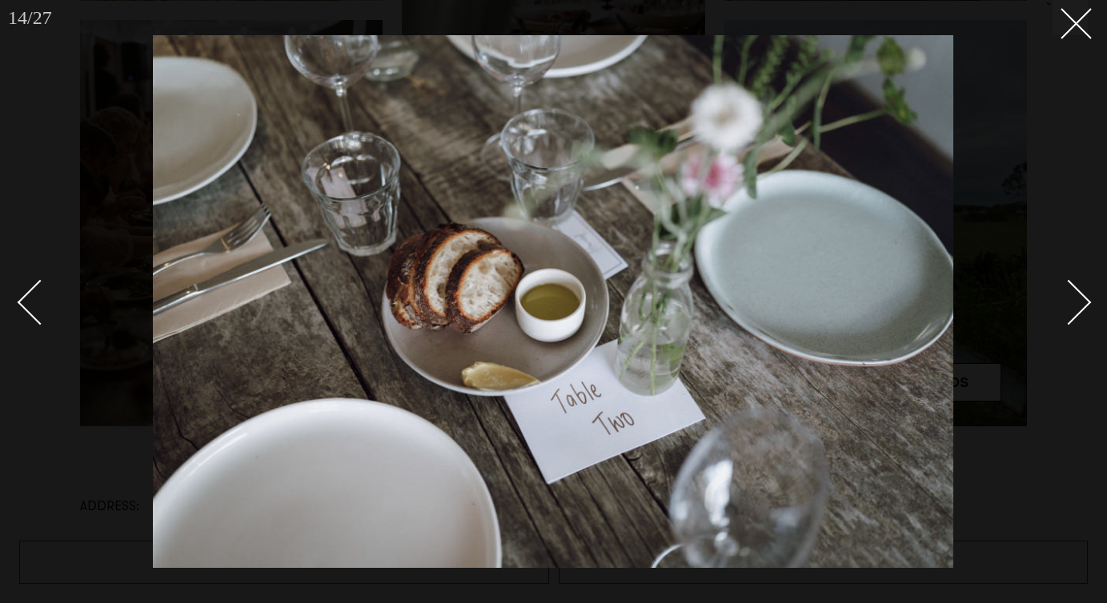
click at [1081, 297] on div "Next slide" at bounding box center [1069, 303] width 46 height 46
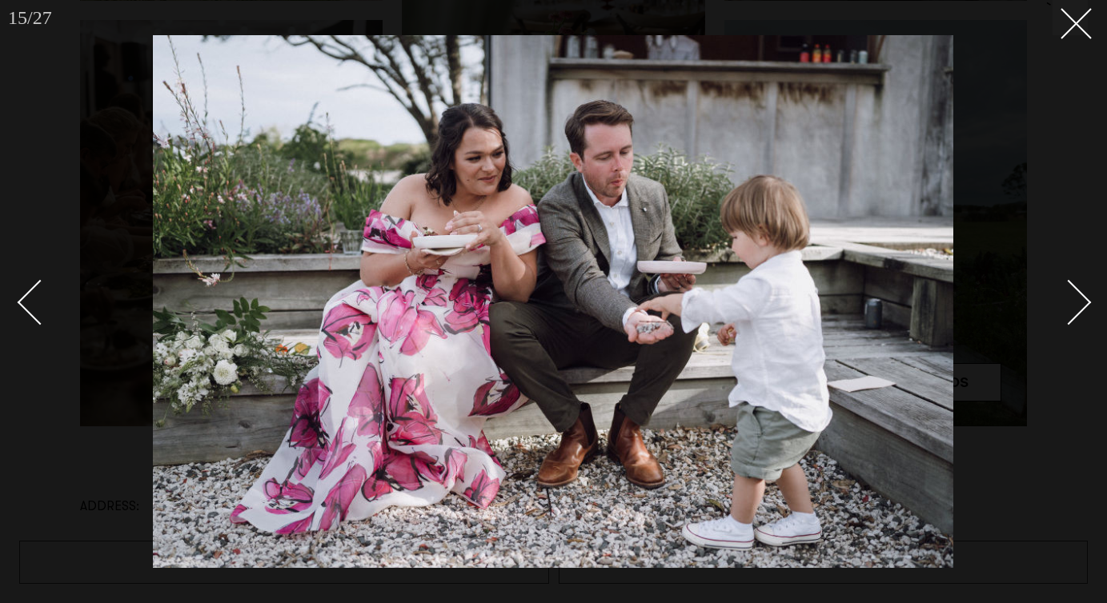
click at [1080, 298] on div "Next slide" at bounding box center [1069, 303] width 46 height 46
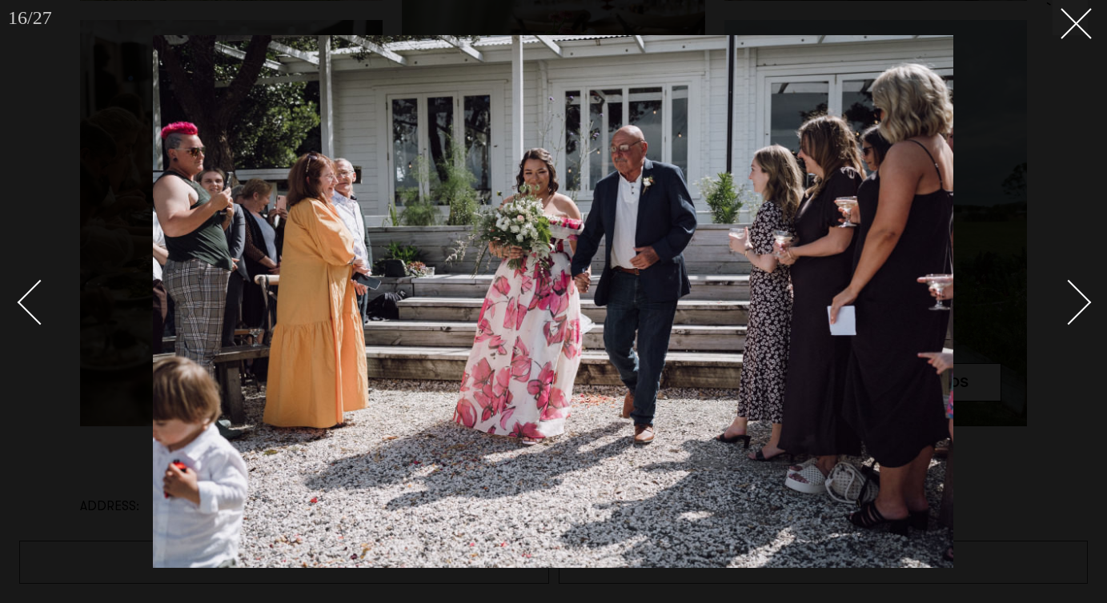
click at [1080, 298] on div "Next slide" at bounding box center [1069, 303] width 46 height 46
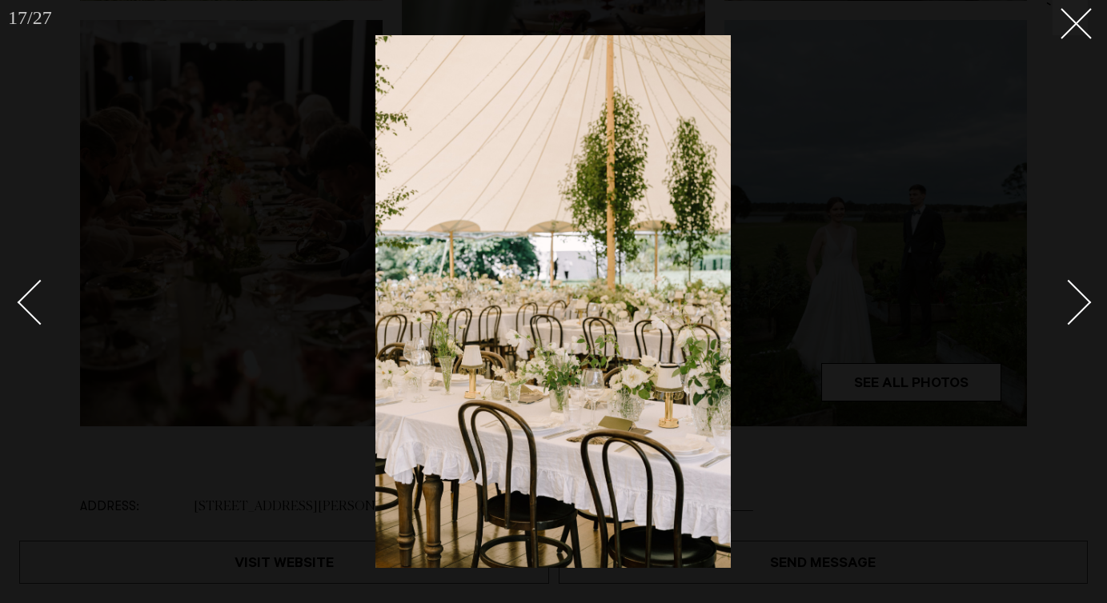
click at [1080, 298] on div "Next slide" at bounding box center [1069, 303] width 46 height 46
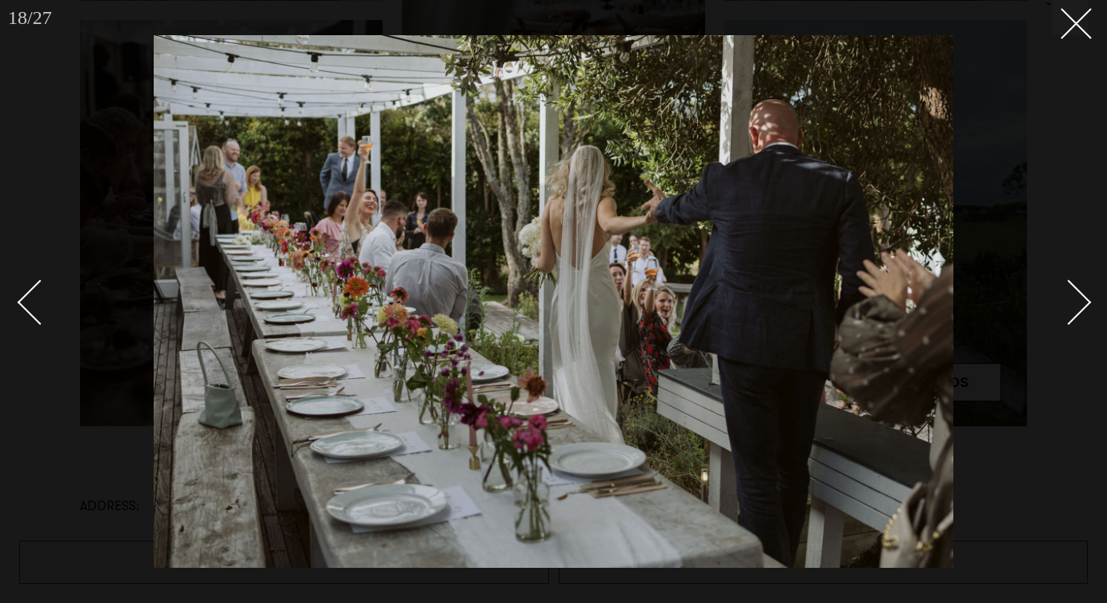
click at [1080, 298] on div "Next slide" at bounding box center [1069, 303] width 46 height 46
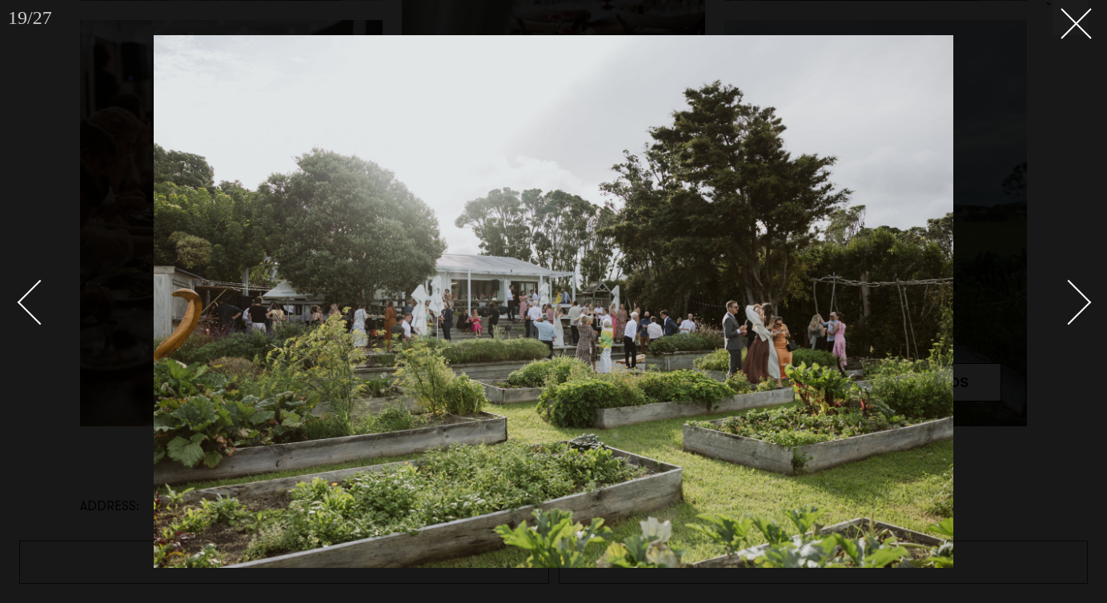
click at [1080, 298] on div "Next slide" at bounding box center [1069, 303] width 46 height 46
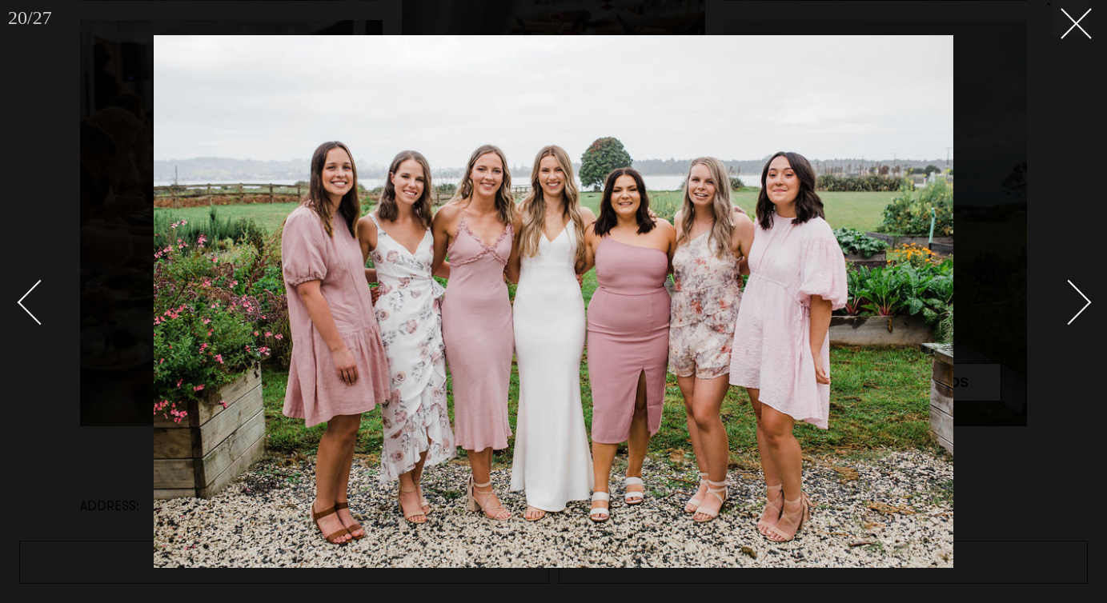
click at [1080, 298] on div "Next slide" at bounding box center [1069, 303] width 46 height 46
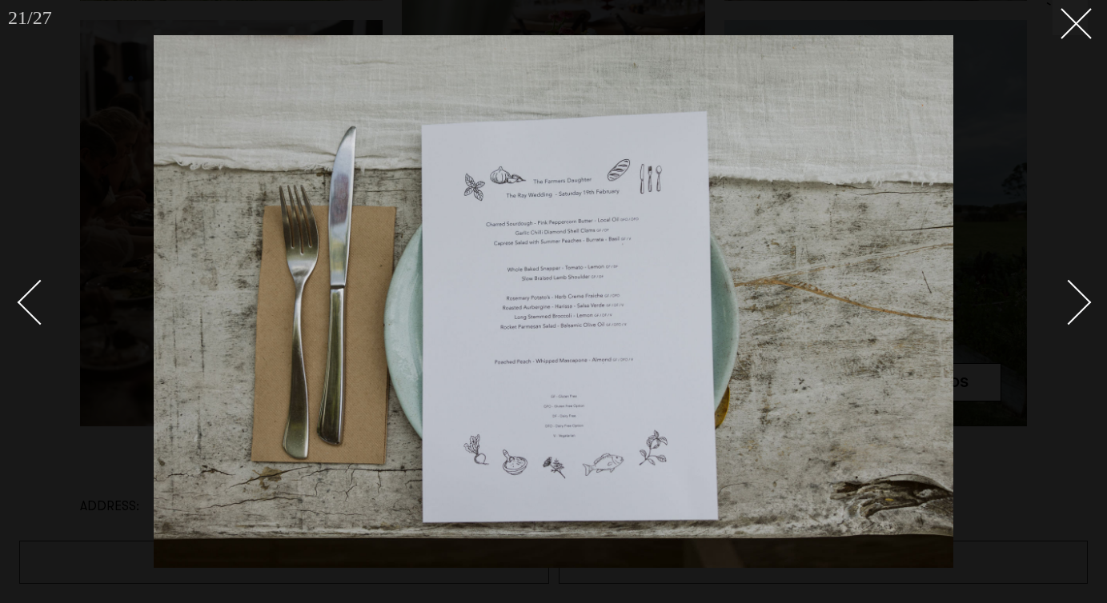
click at [1080, 298] on div "Next slide" at bounding box center [1069, 303] width 46 height 46
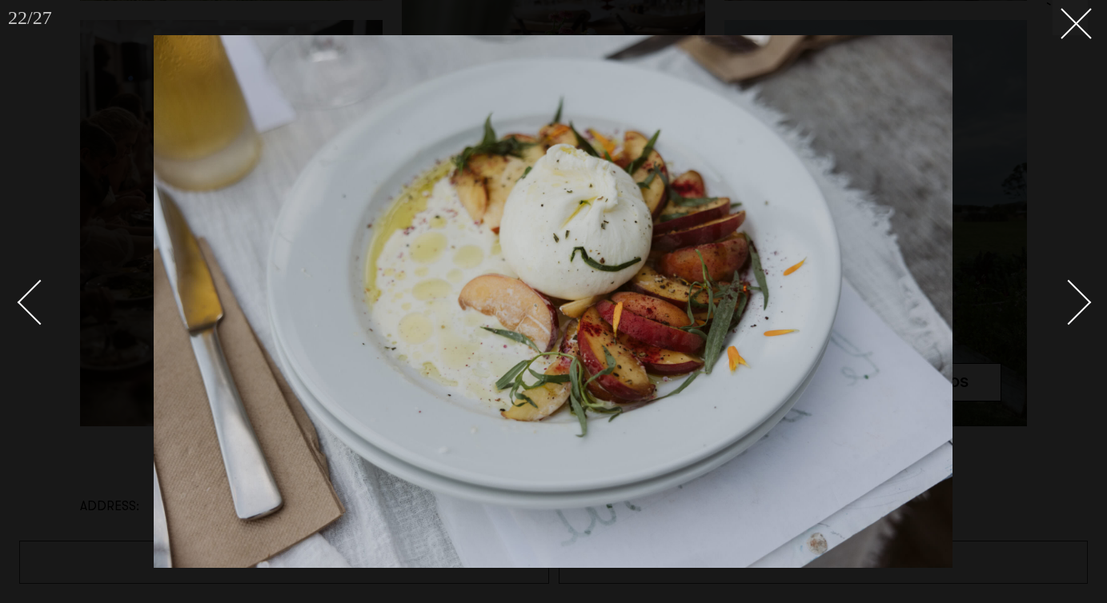
click at [1080, 298] on div "Next slide" at bounding box center [1069, 303] width 46 height 46
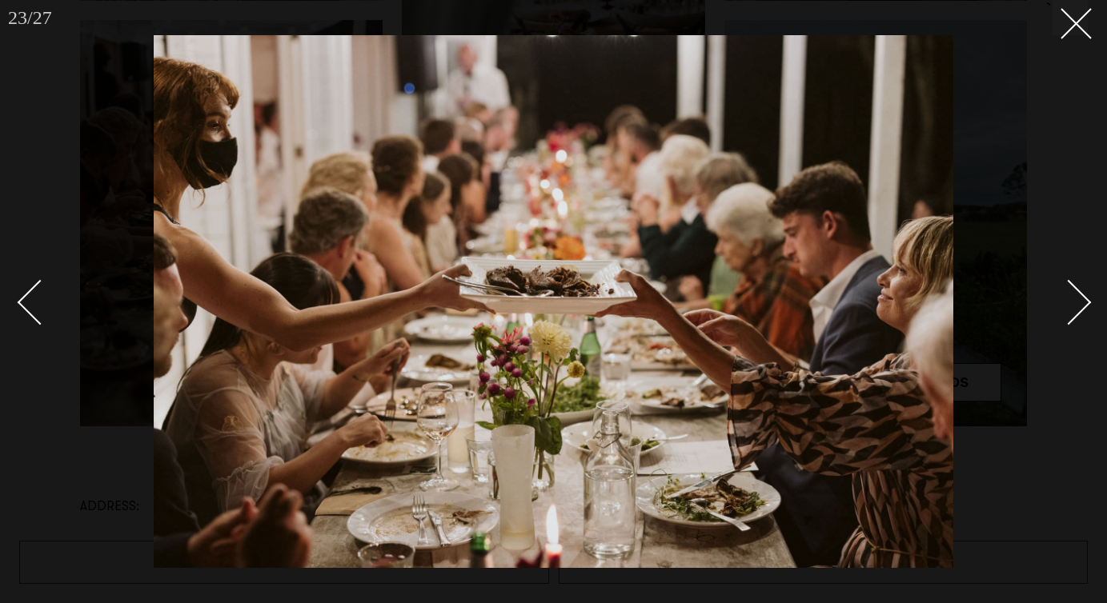
click at [1080, 298] on div "Next slide" at bounding box center [1069, 303] width 46 height 46
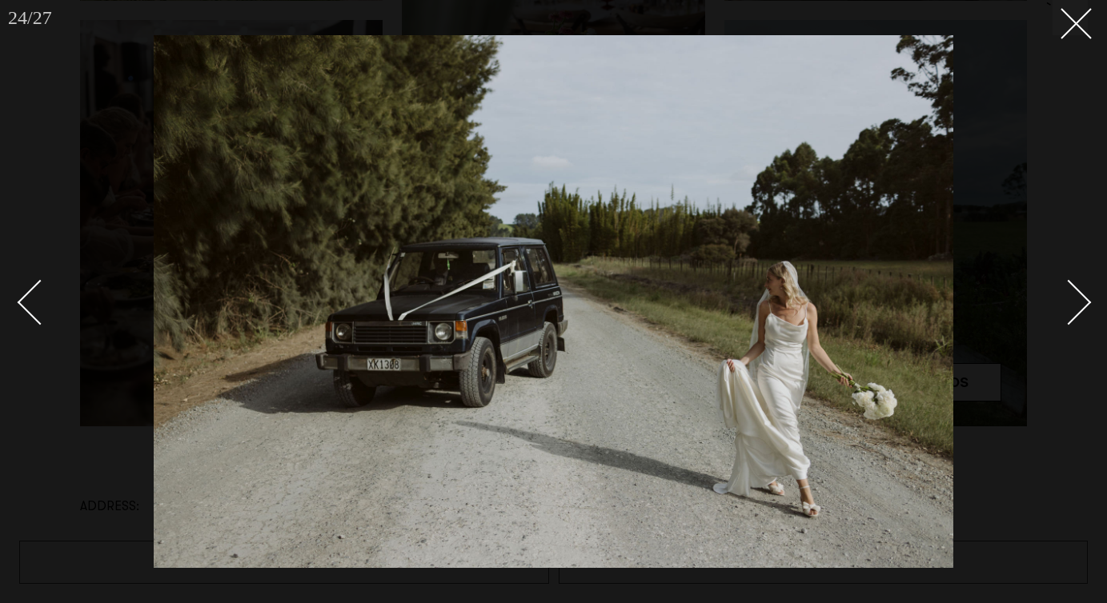
click at [1080, 298] on div "Next slide" at bounding box center [1069, 303] width 46 height 46
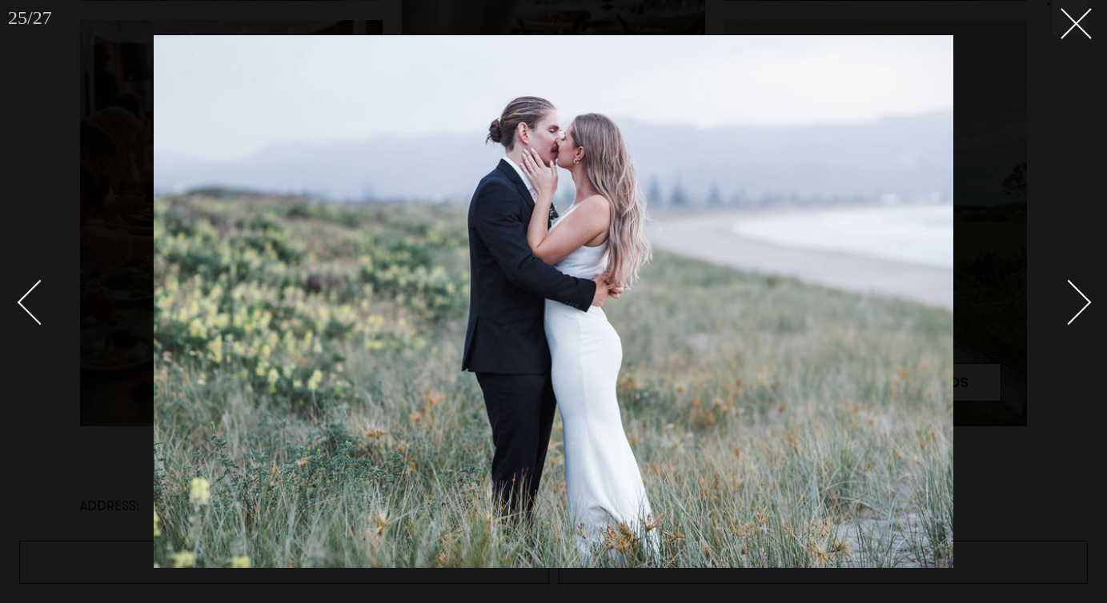
click at [1080, 298] on div "Next slide" at bounding box center [1069, 303] width 46 height 46
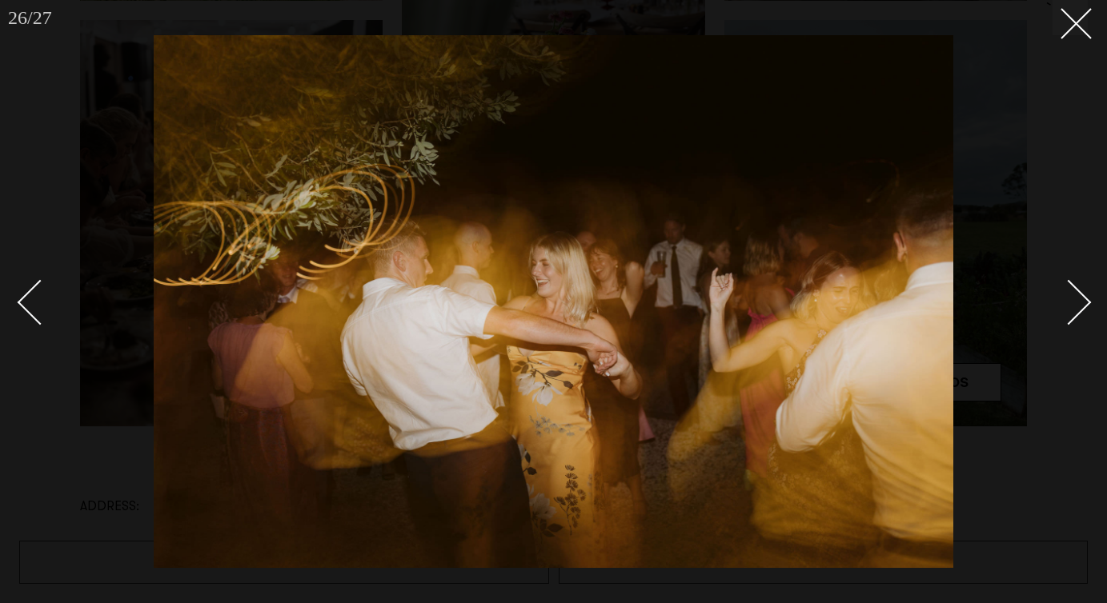
click at [1080, 298] on div "Next slide" at bounding box center [1069, 303] width 46 height 46
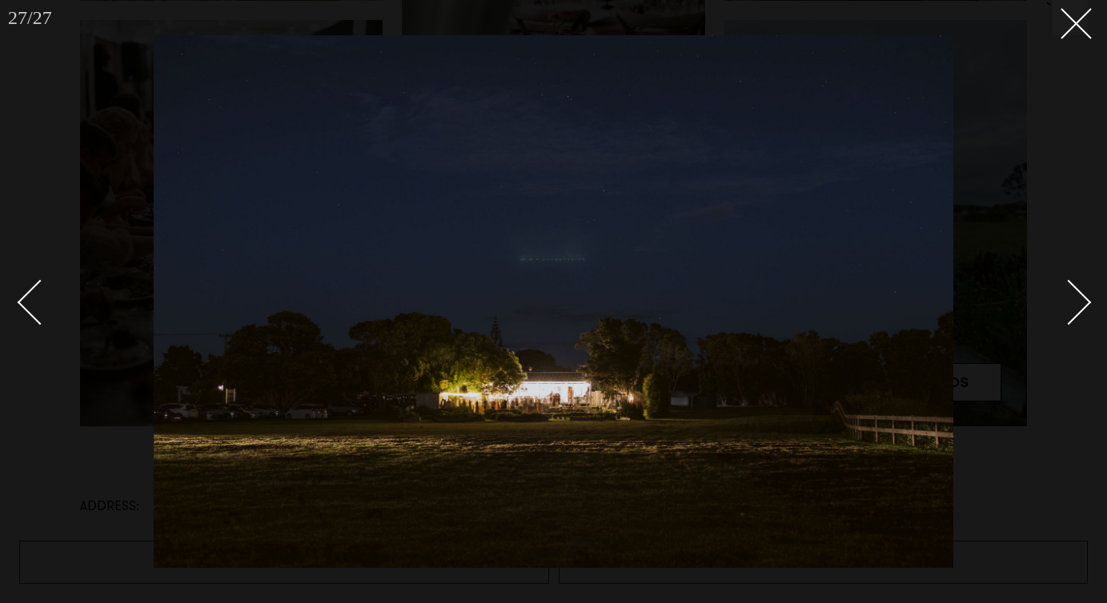
click at [1080, 298] on div "Next slide" at bounding box center [1069, 303] width 46 height 46
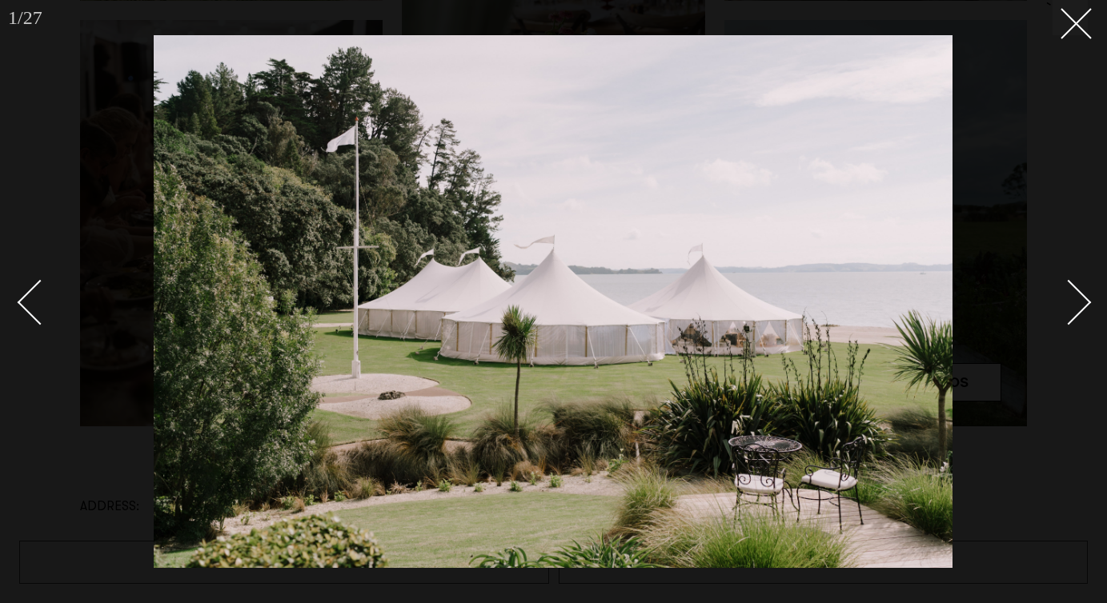
click at [1080, 298] on div "Next slide" at bounding box center [1069, 303] width 46 height 46
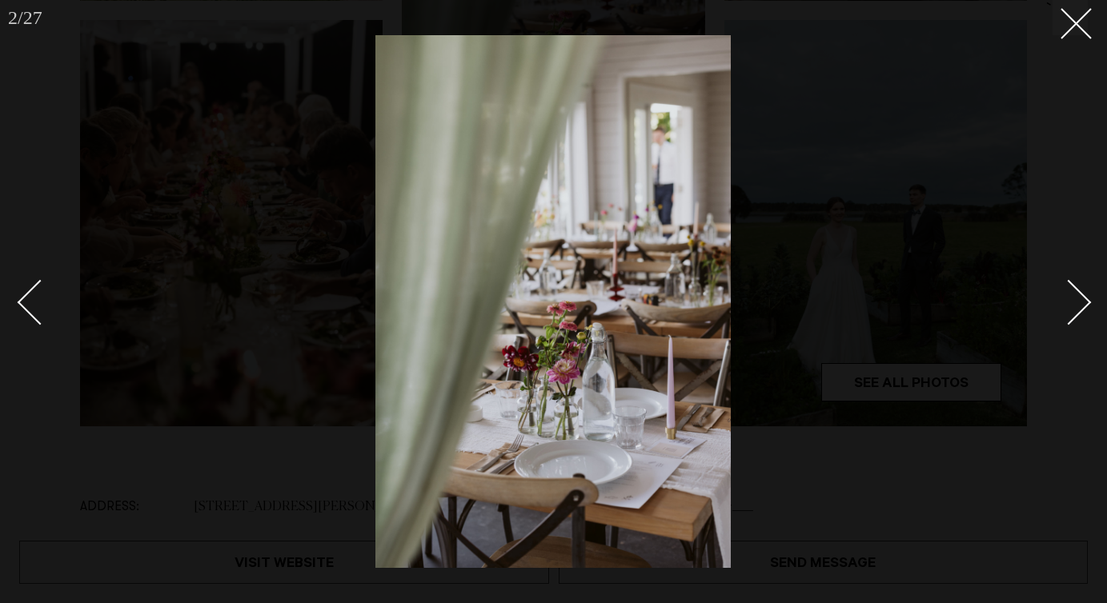
click at [1058, 43] on div at bounding box center [553, 301] width 1107 height 603
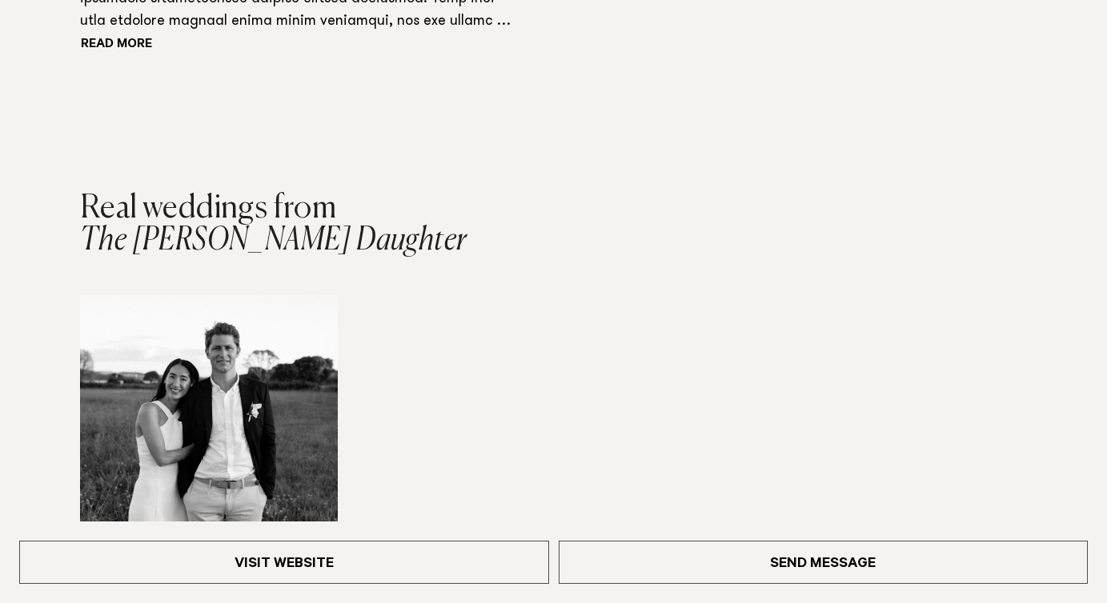
scroll to position [1727, 0]
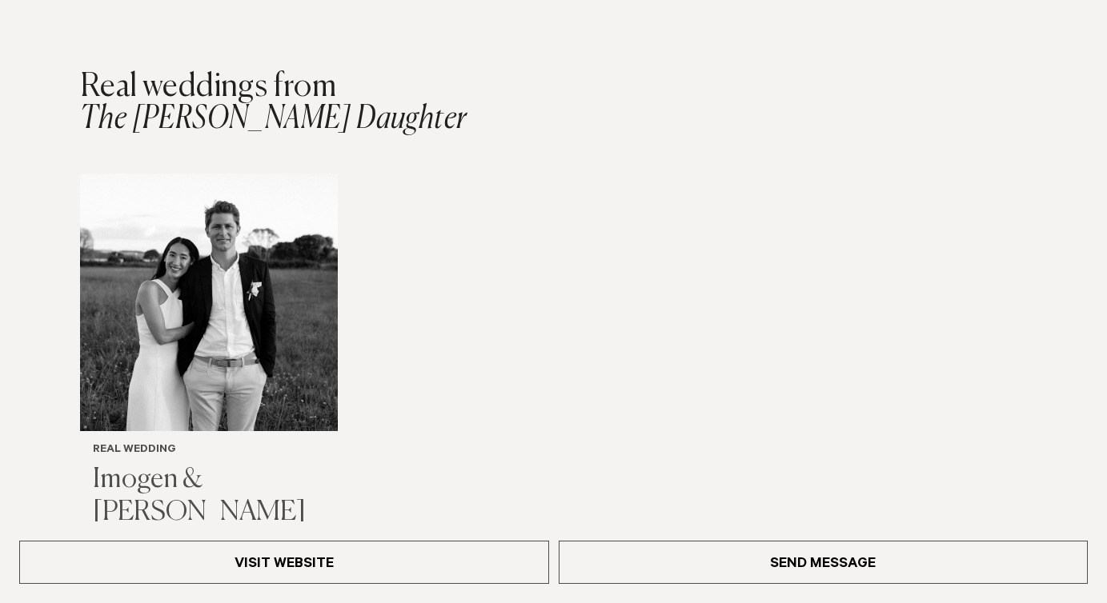
click at [255, 196] on img "1 / 1" at bounding box center [209, 303] width 258 height 258
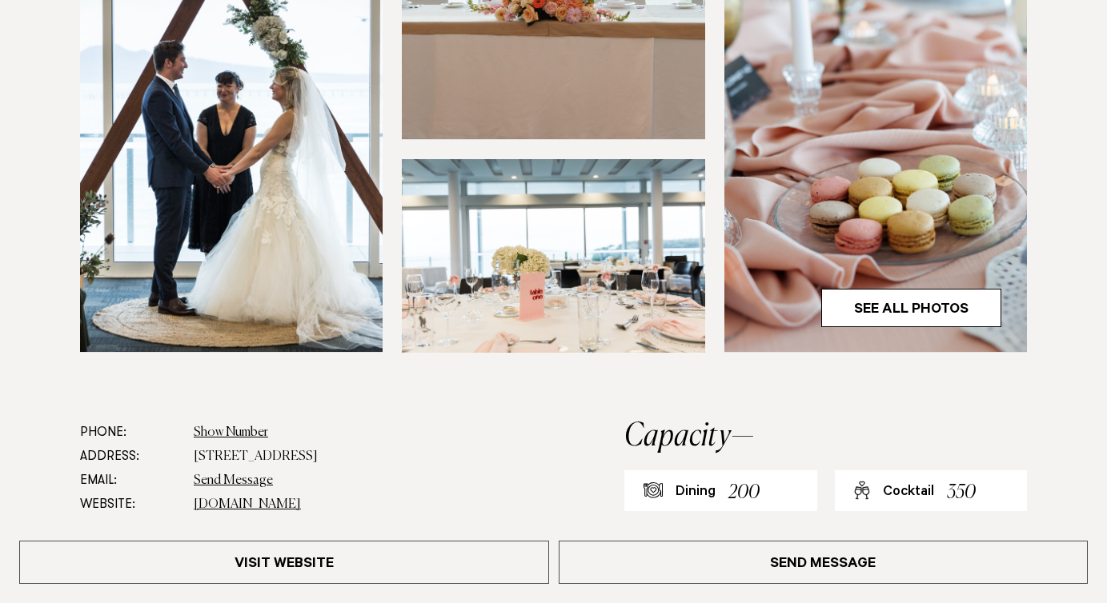
scroll to position [557, 0]
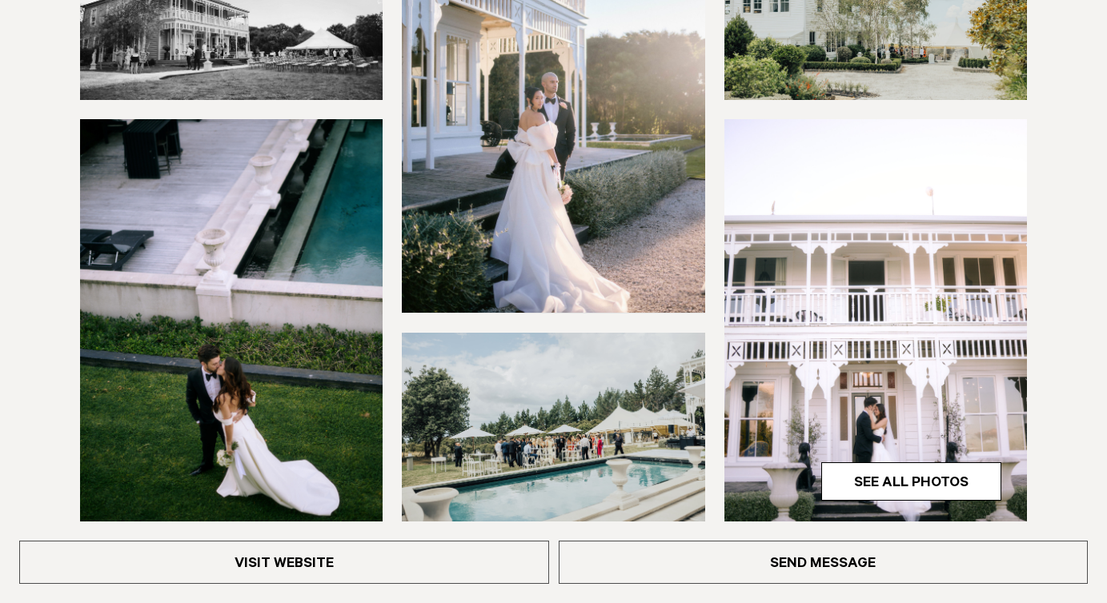
scroll to position [415, 0]
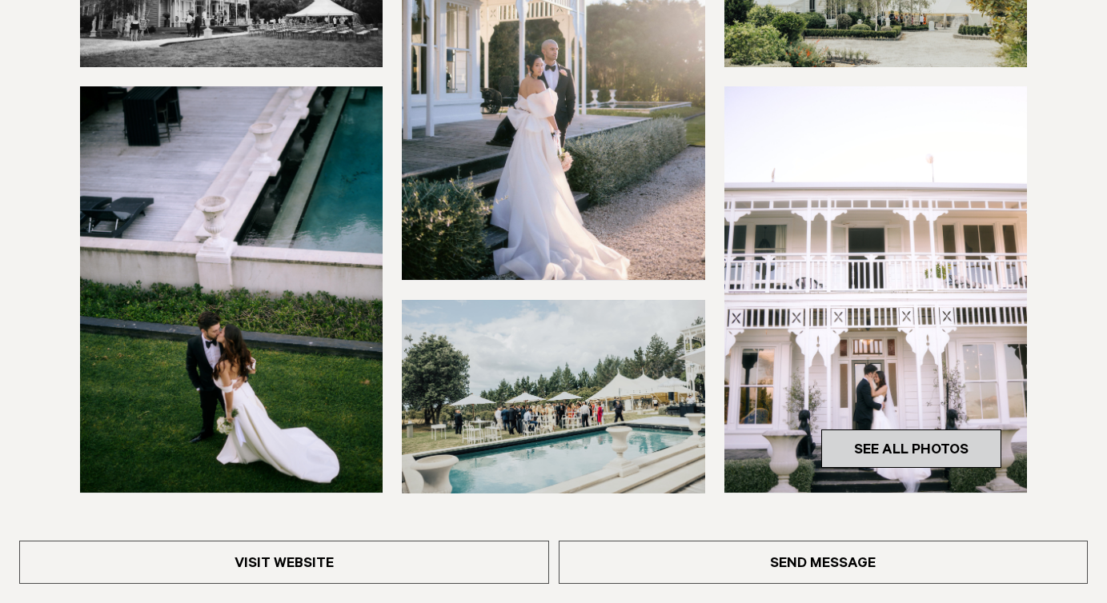
click at [923, 457] on link "See All Photos" at bounding box center [911, 449] width 180 height 38
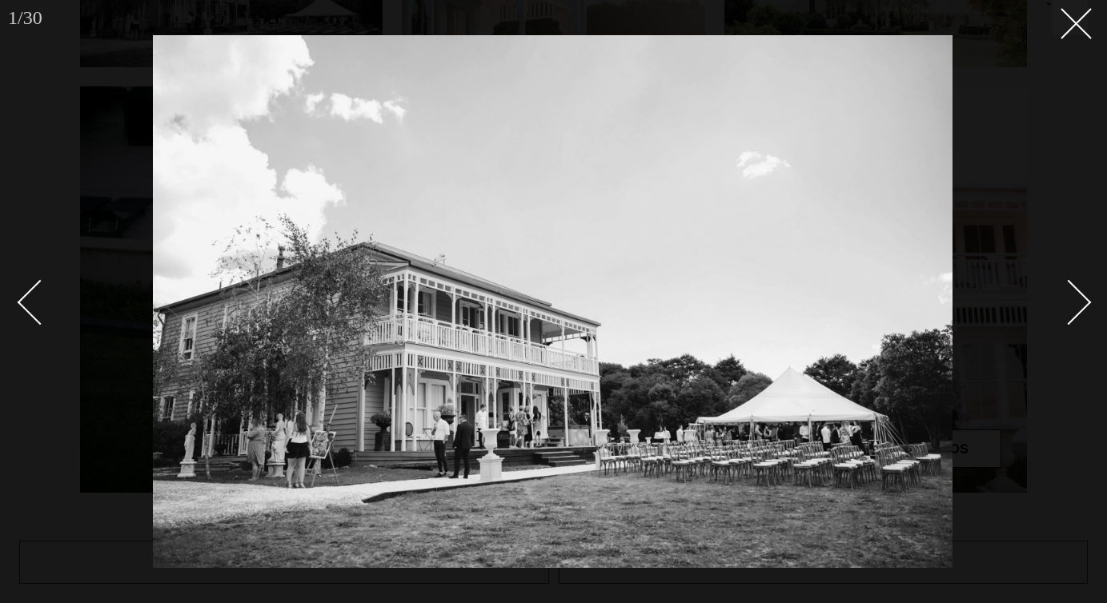
click at [1076, 326] on link at bounding box center [1060, 302] width 56 height 80
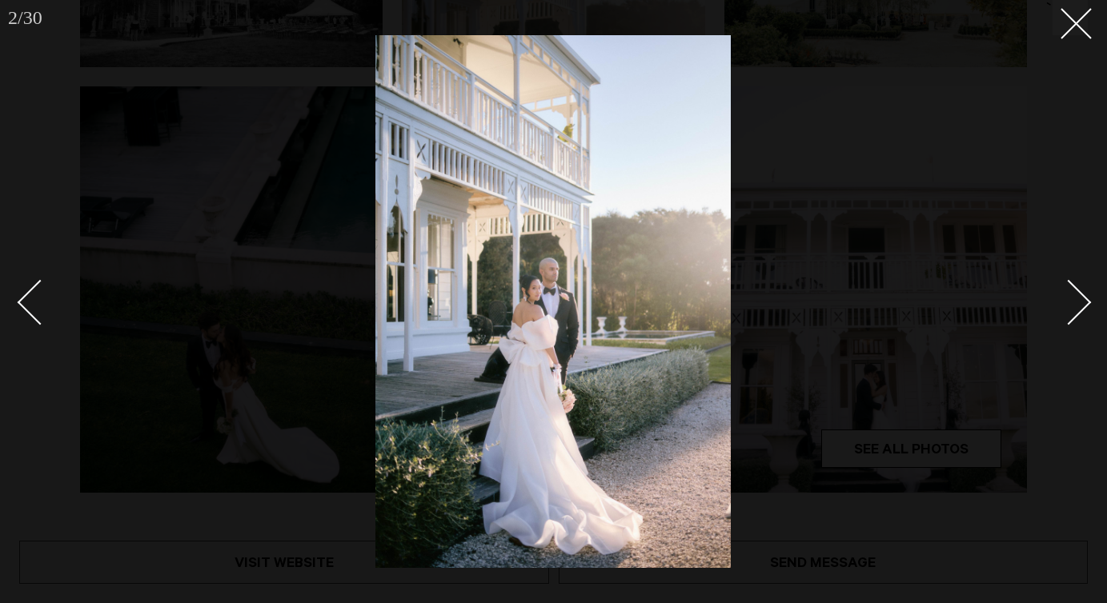
click at [1076, 326] on link at bounding box center [1060, 302] width 56 height 80
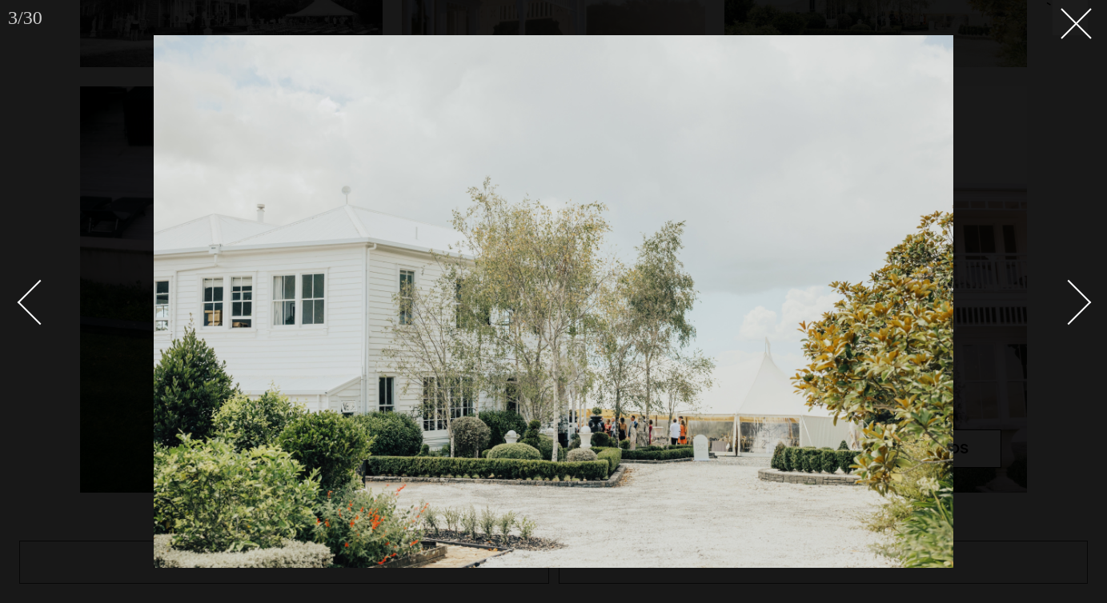
click at [1076, 326] on link at bounding box center [1060, 302] width 56 height 80
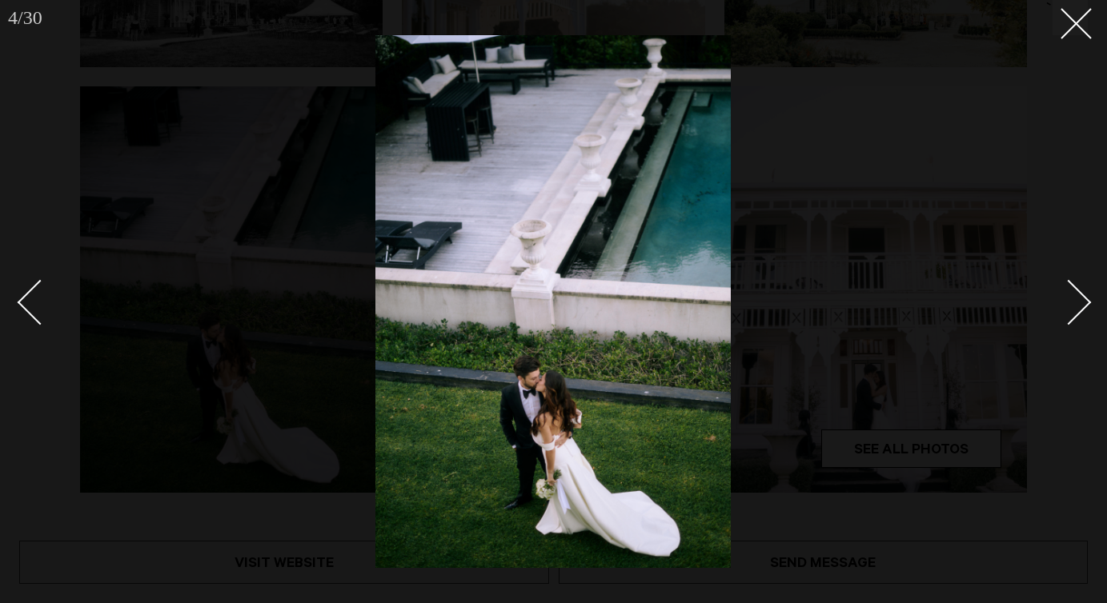
click at [1076, 326] on link at bounding box center [1060, 302] width 56 height 80
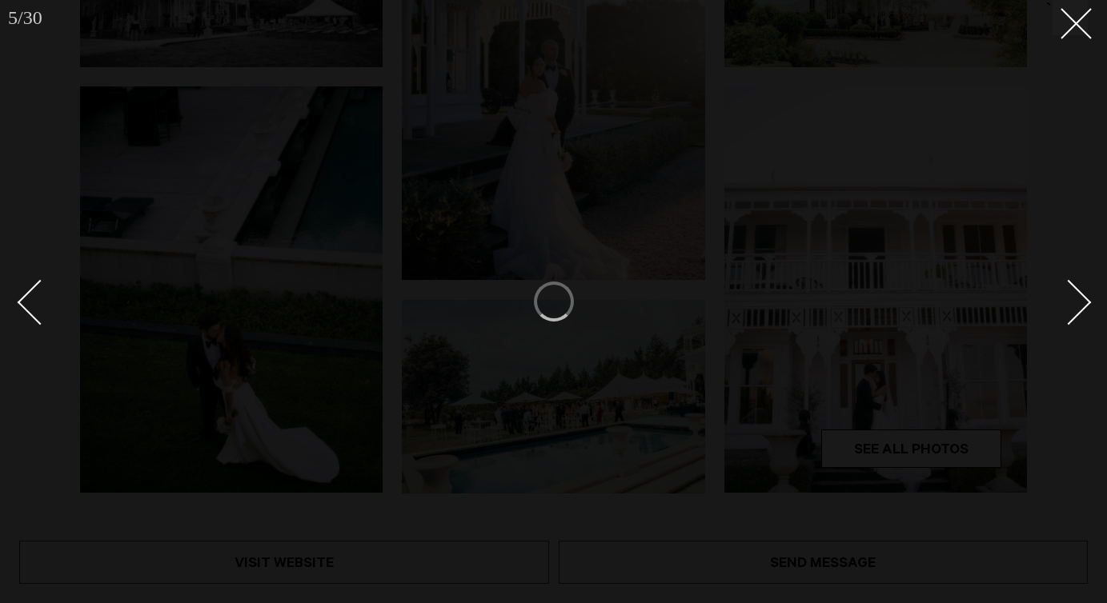
click at [1076, 326] on link at bounding box center [1060, 302] width 56 height 80
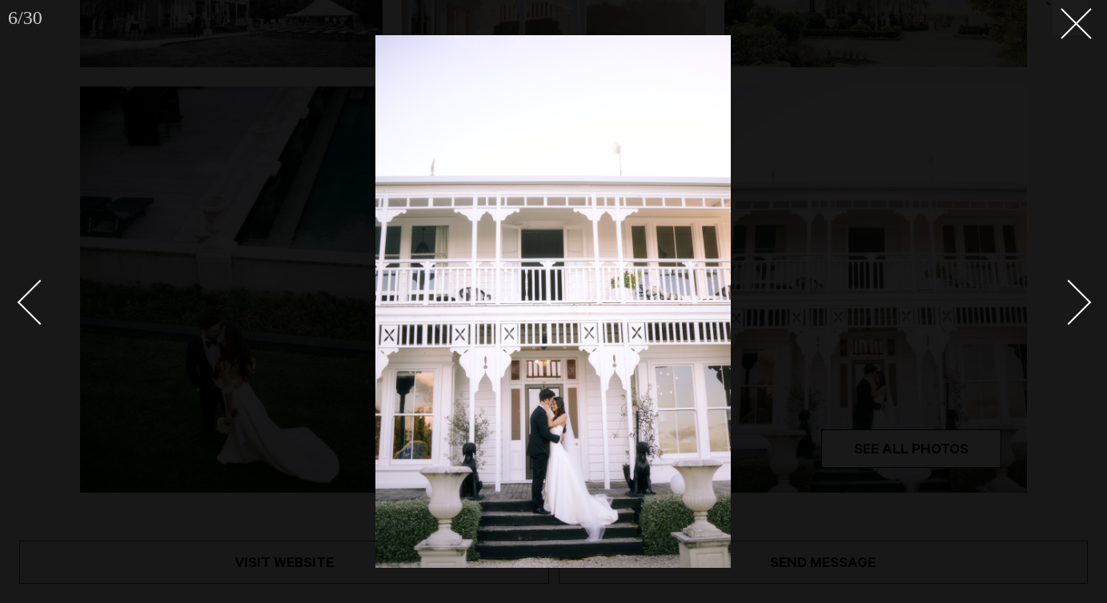
click at [1076, 326] on link at bounding box center [1060, 302] width 56 height 80
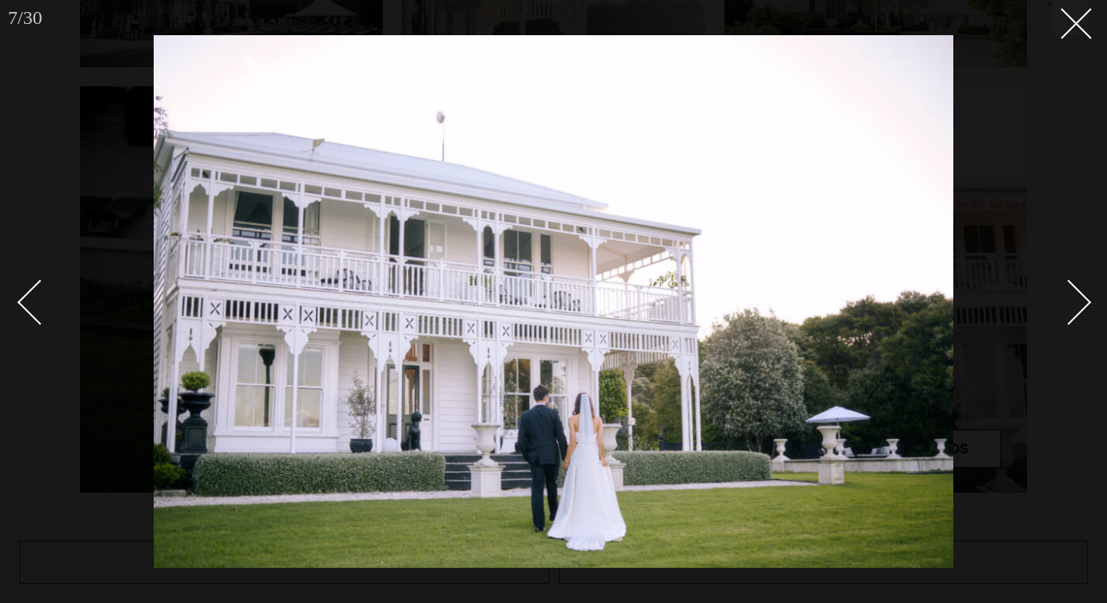
click at [1076, 326] on link at bounding box center [1060, 302] width 56 height 80
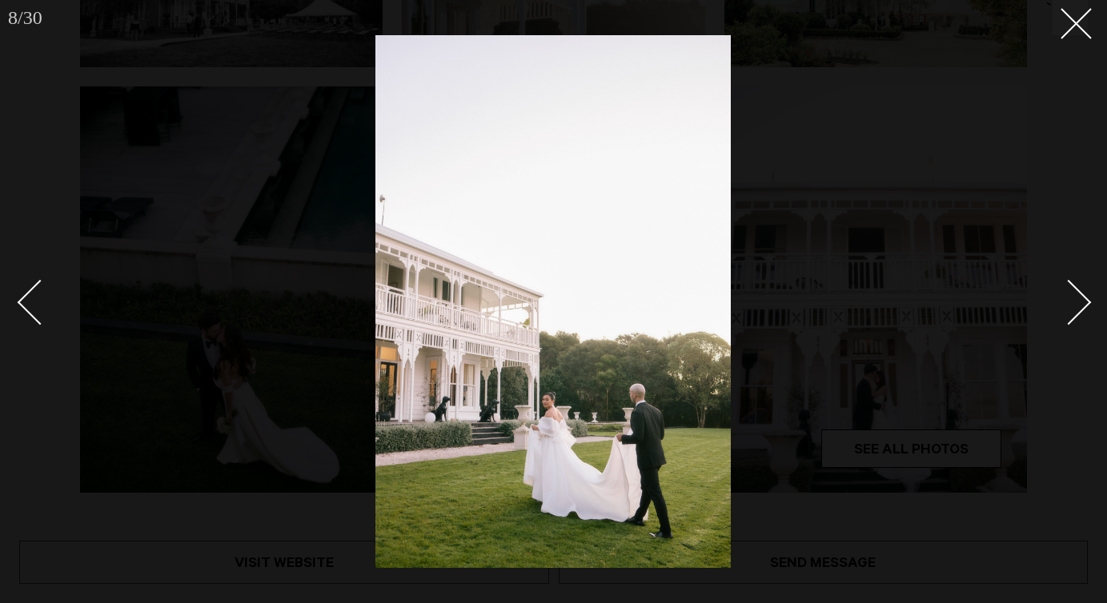
click at [1076, 326] on link at bounding box center [1060, 302] width 56 height 80
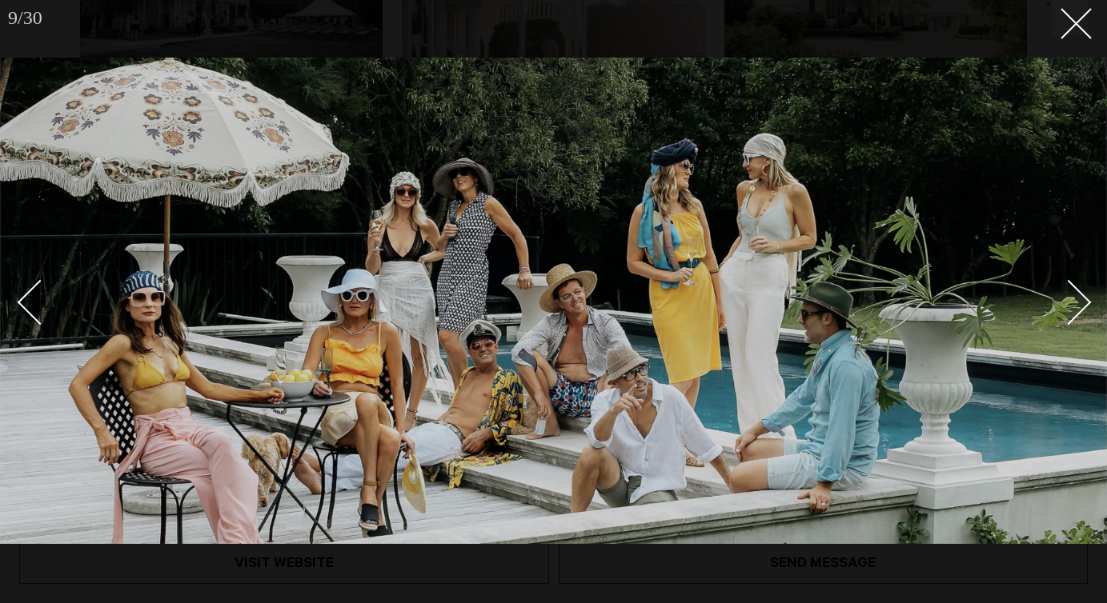
click at [1076, 326] on link at bounding box center [1060, 302] width 56 height 80
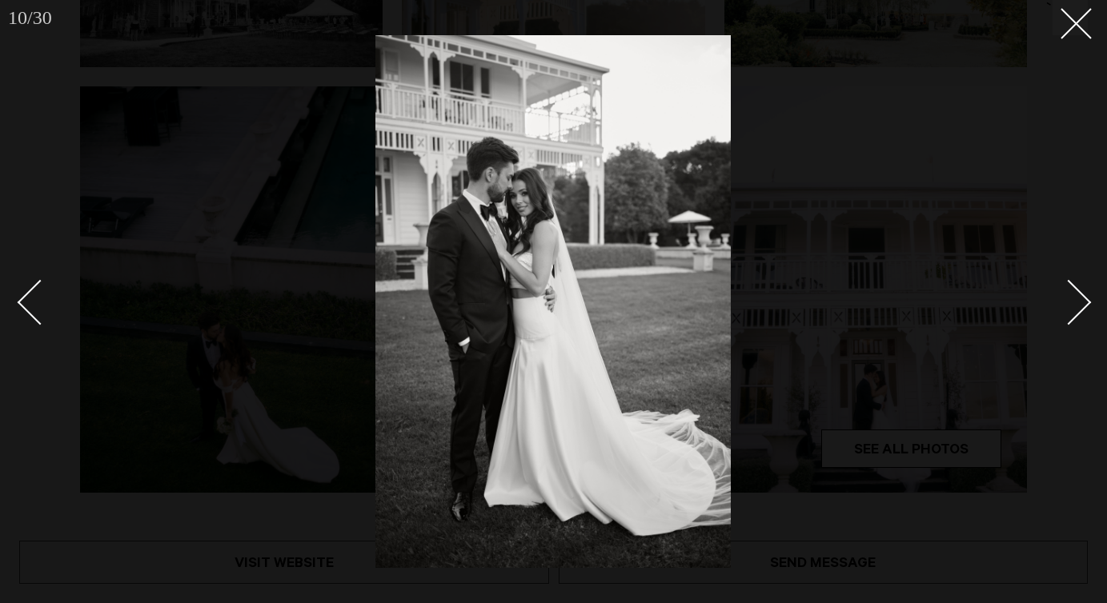
click at [1076, 326] on link at bounding box center [1060, 302] width 56 height 80
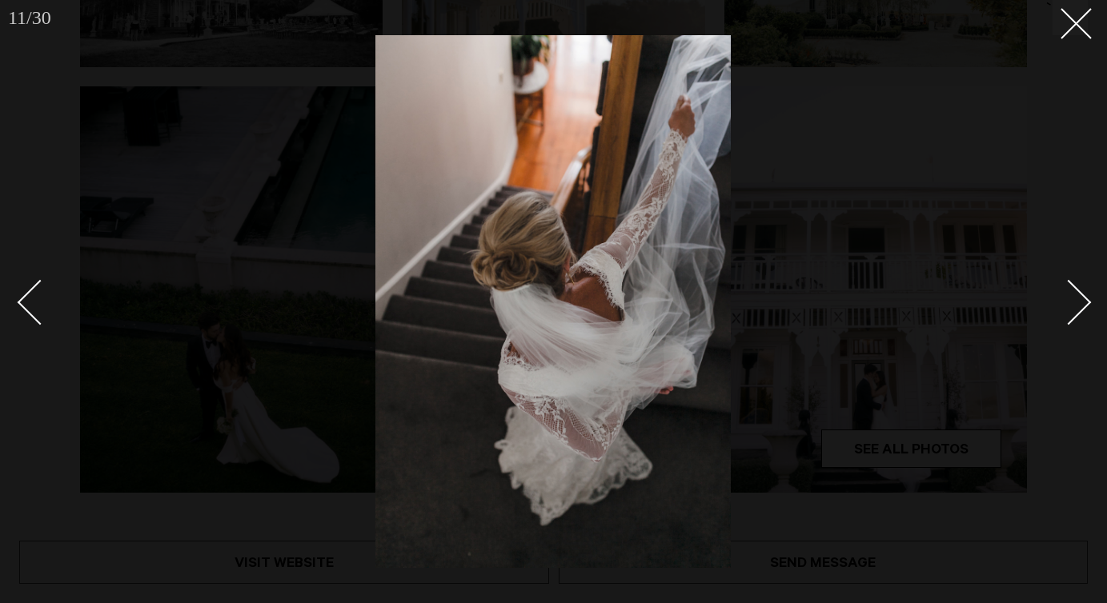
click at [1076, 326] on link at bounding box center [1060, 302] width 56 height 80
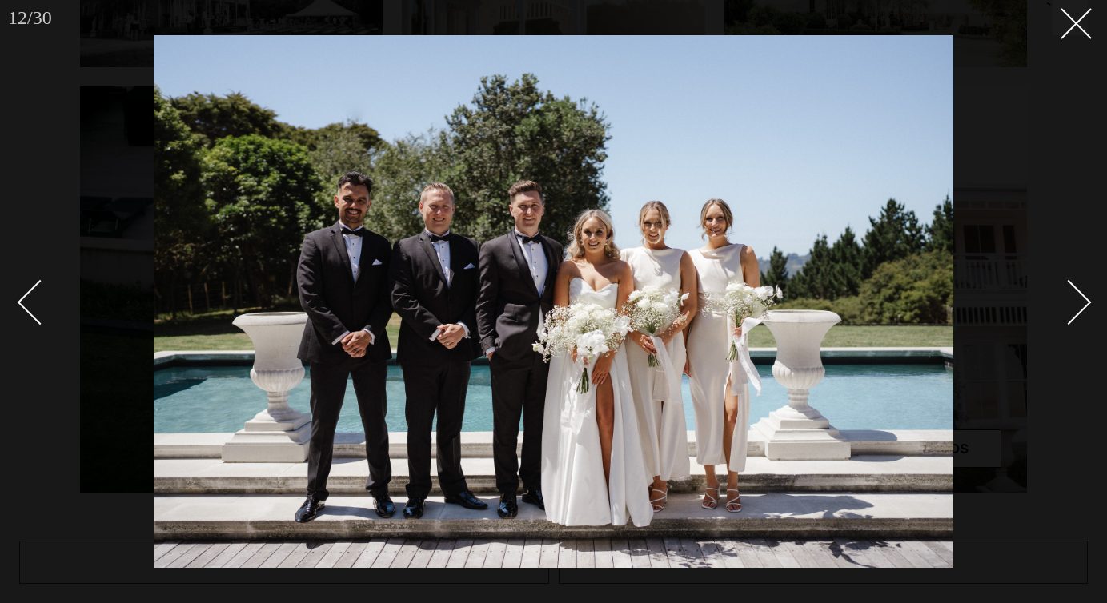
click at [1076, 326] on link at bounding box center [1060, 302] width 56 height 80
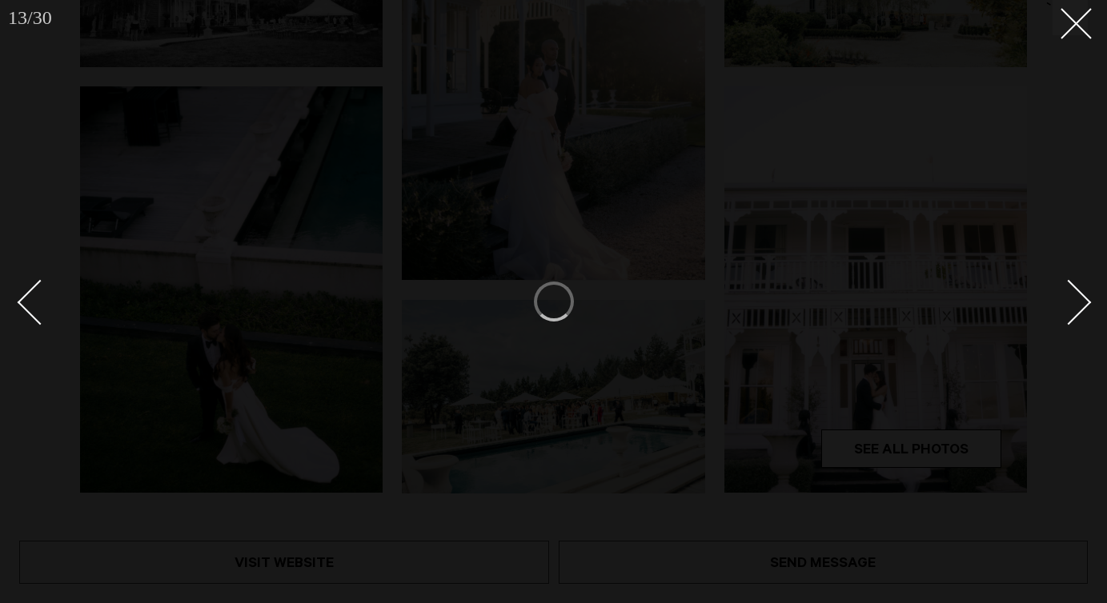
click at [1076, 326] on link at bounding box center [1060, 302] width 56 height 80
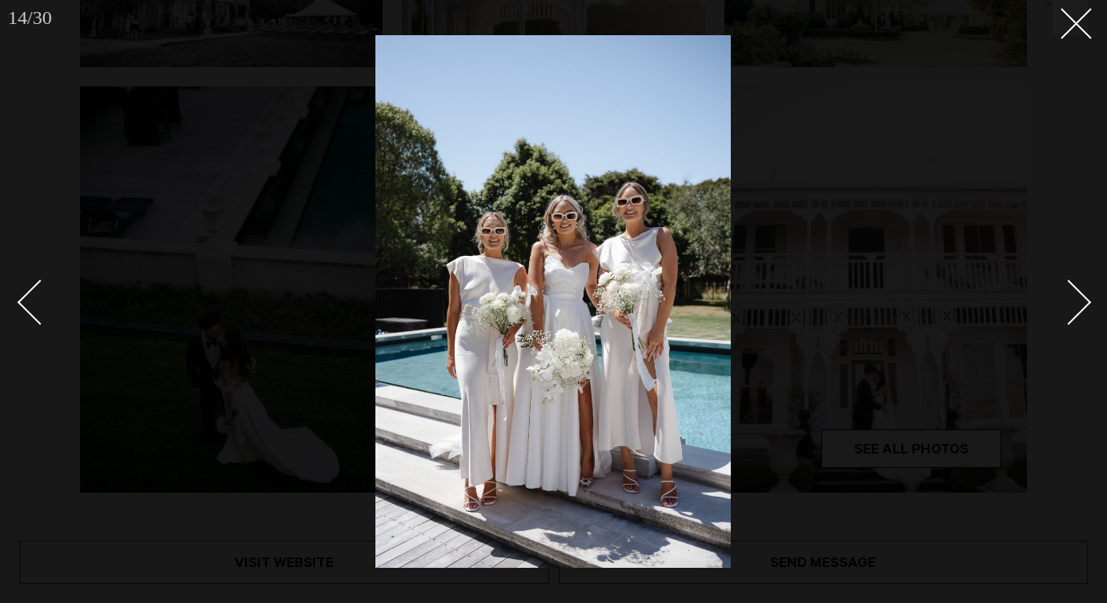
click at [1076, 326] on link at bounding box center [1060, 302] width 56 height 80
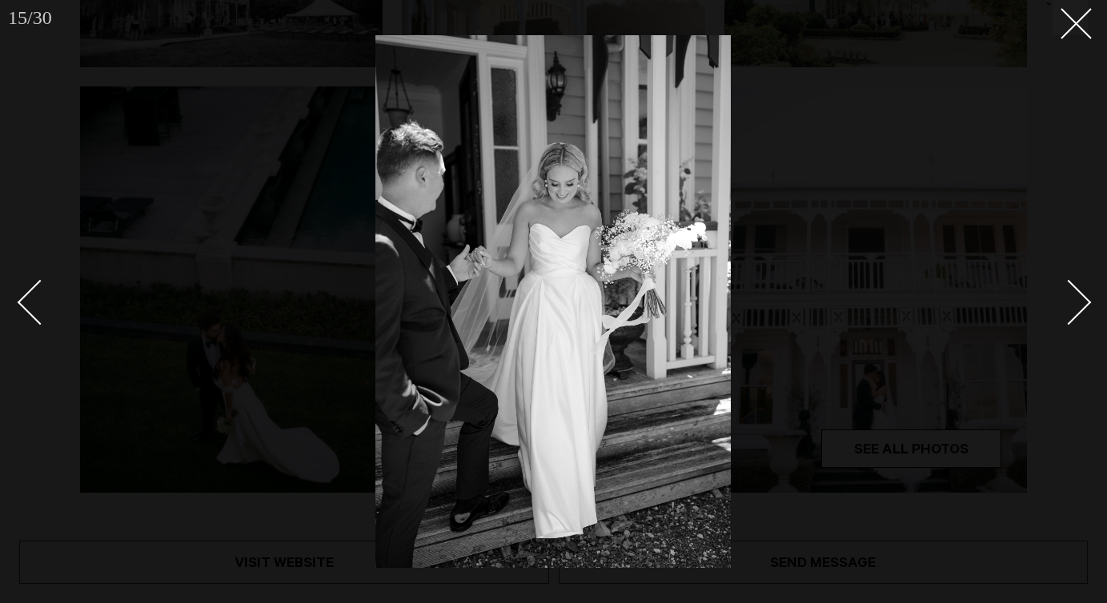
click at [1076, 326] on link at bounding box center [1060, 302] width 56 height 80
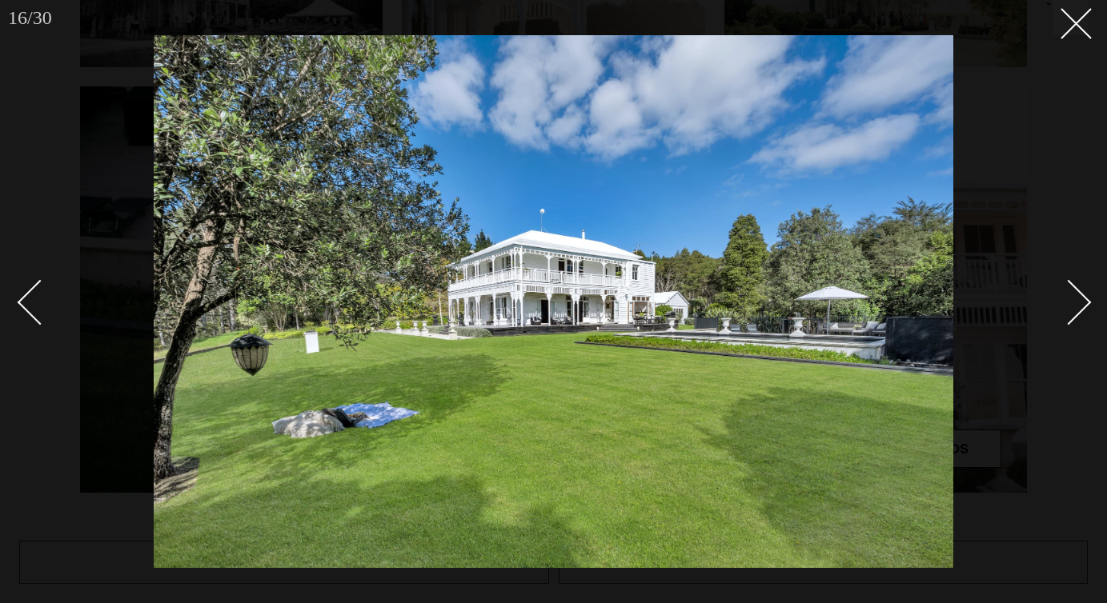
click at [1076, 326] on link at bounding box center [1060, 302] width 56 height 80
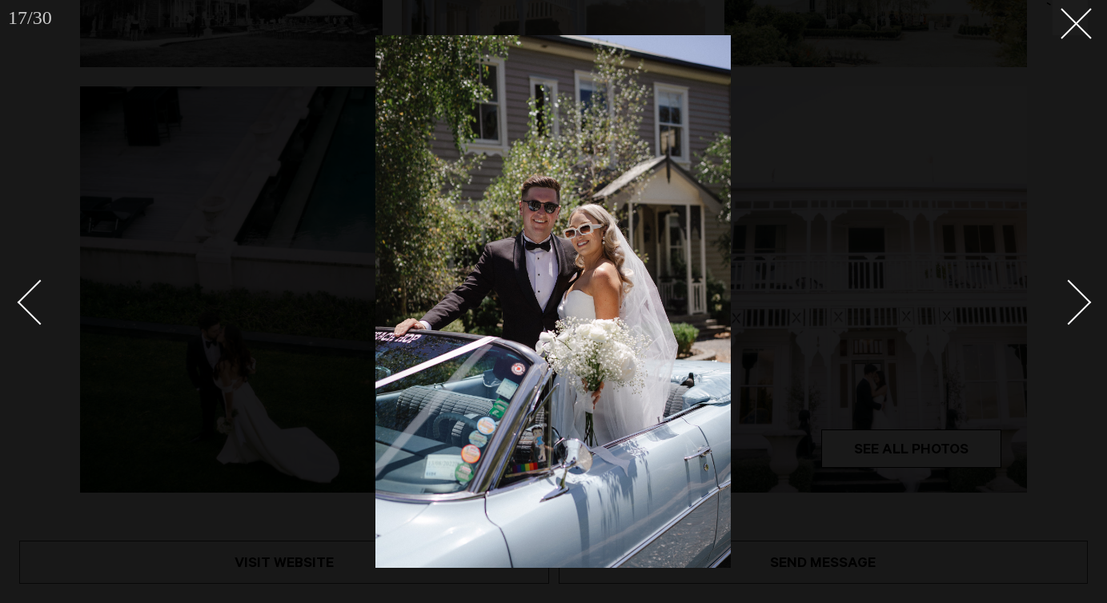
click at [1076, 326] on link at bounding box center [1060, 302] width 56 height 80
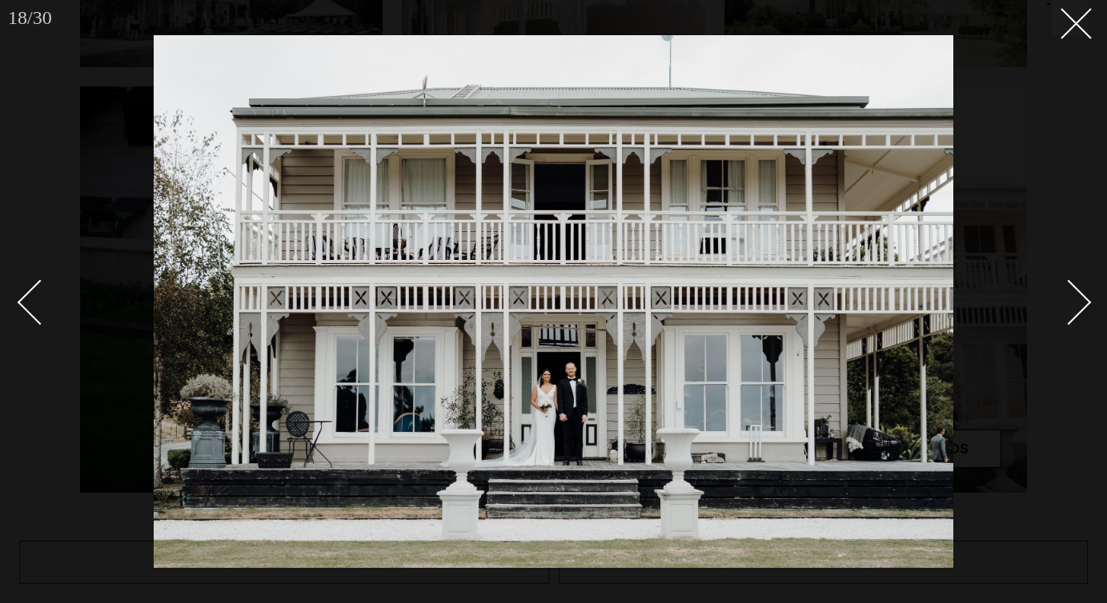
click at [1076, 326] on link at bounding box center [1060, 302] width 56 height 80
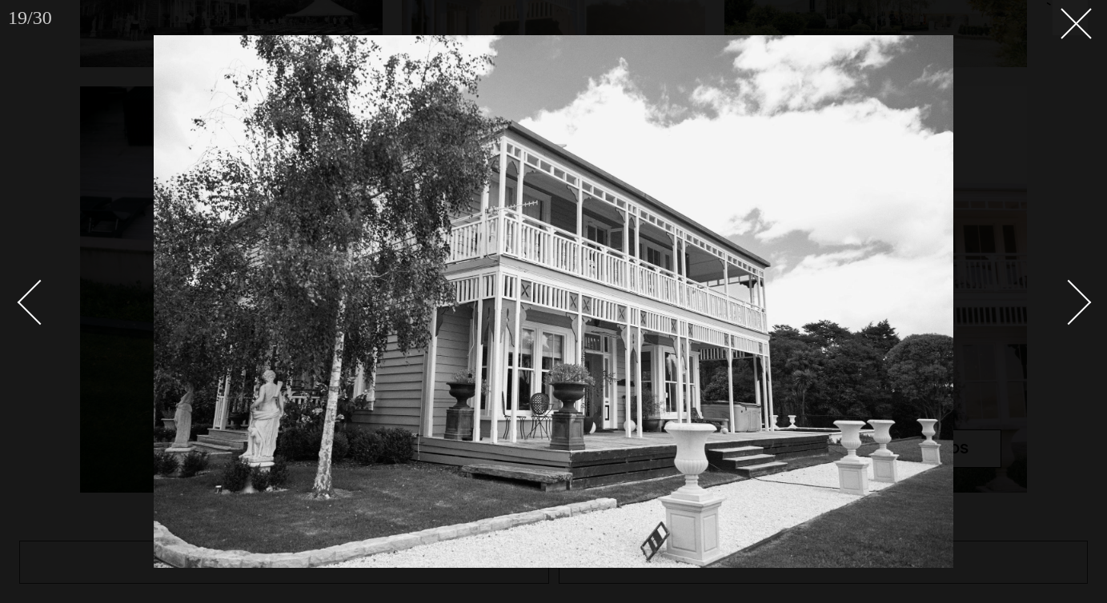
click at [1076, 326] on link at bounding box center [1060, 302] width 56 height 80
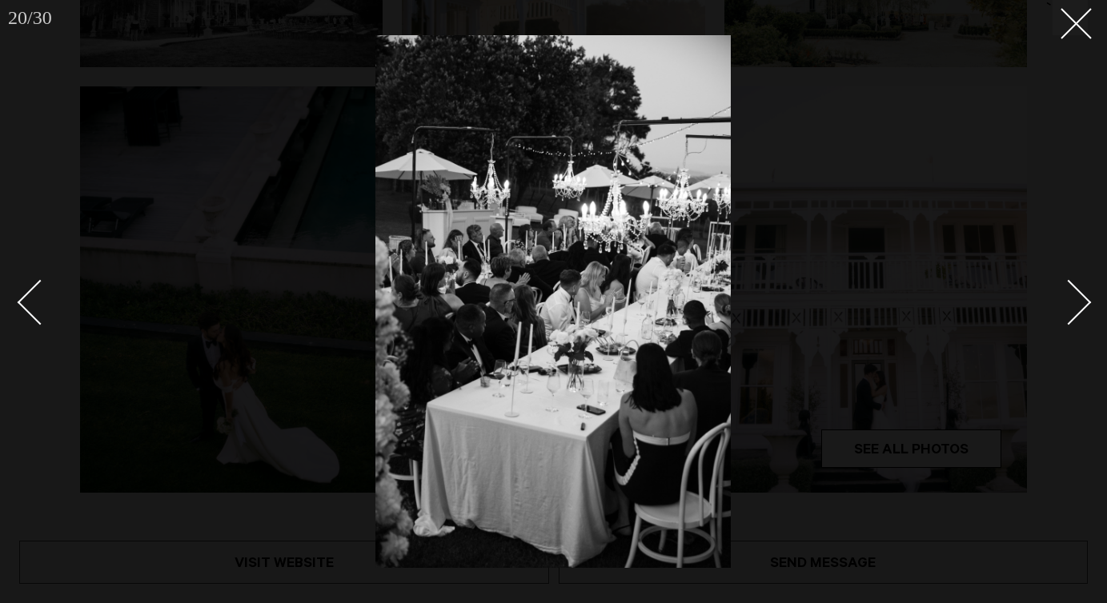
click at [1076, 326] on link at bounding box center [1060, 302] width 56 height 80
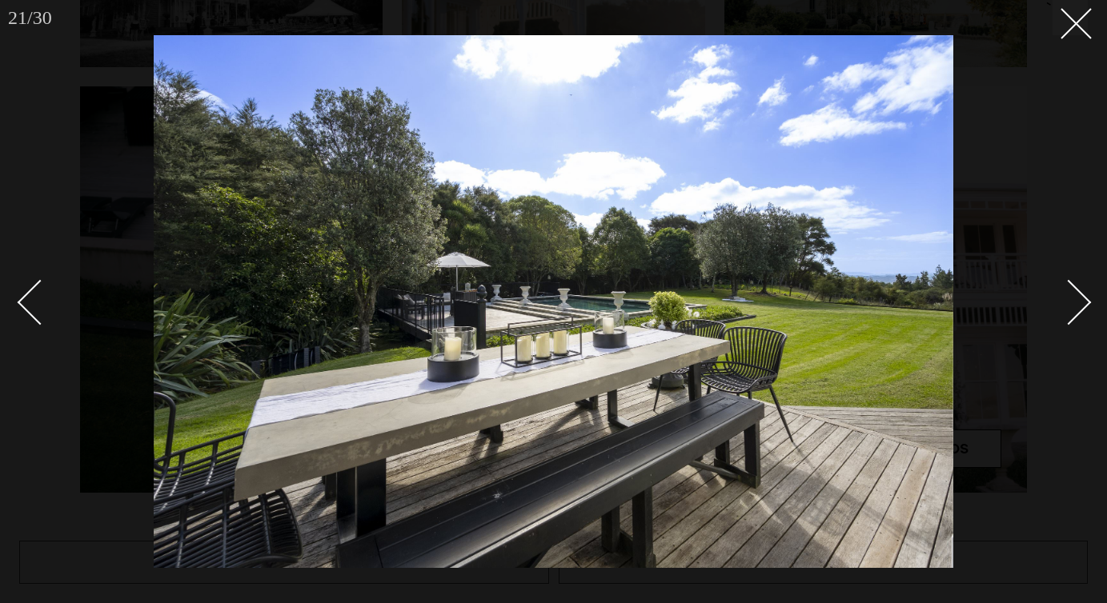
click at [1076, 326] on link at bounding box center [1060, 302] width 56 height 80
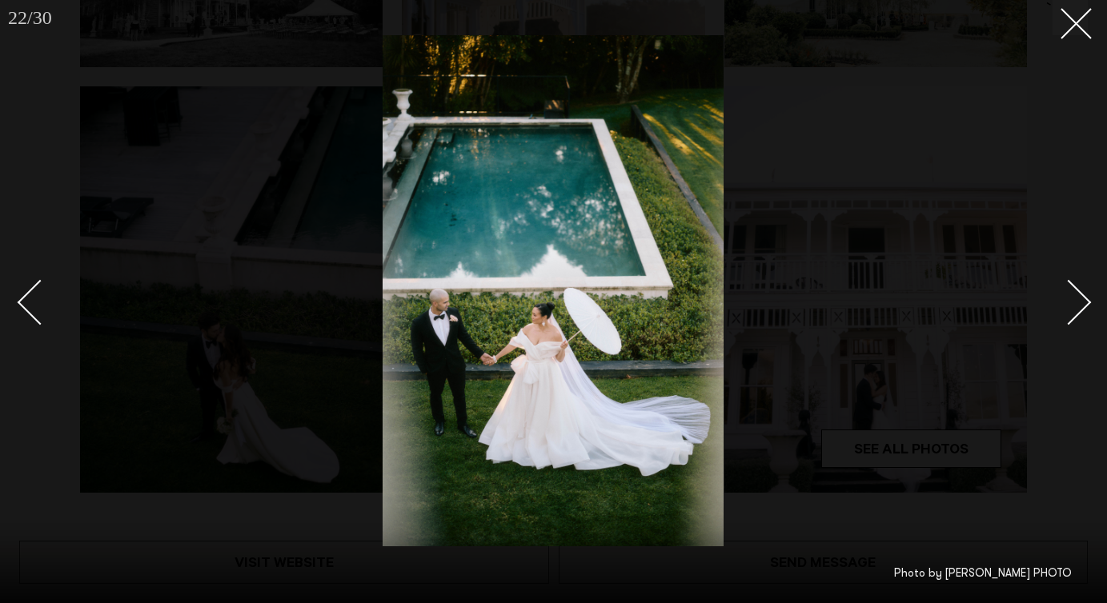
click at [1076, 326] on link at bounding box center [1060, 302] width 56 height 80
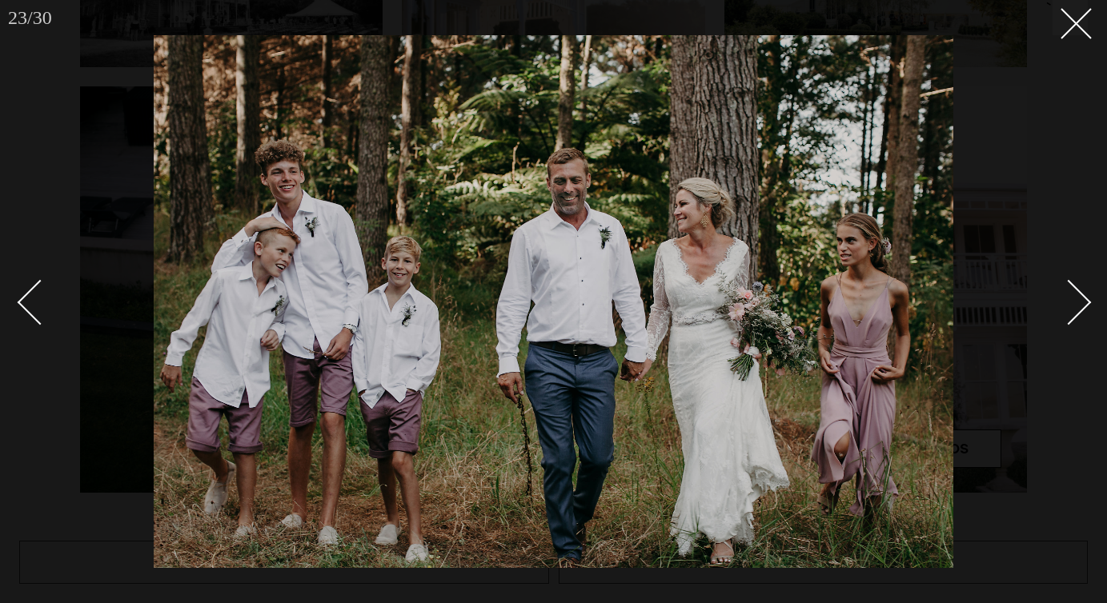
click at [1076, 326] on link at bounding box center [1060, 302] width 56 height 80
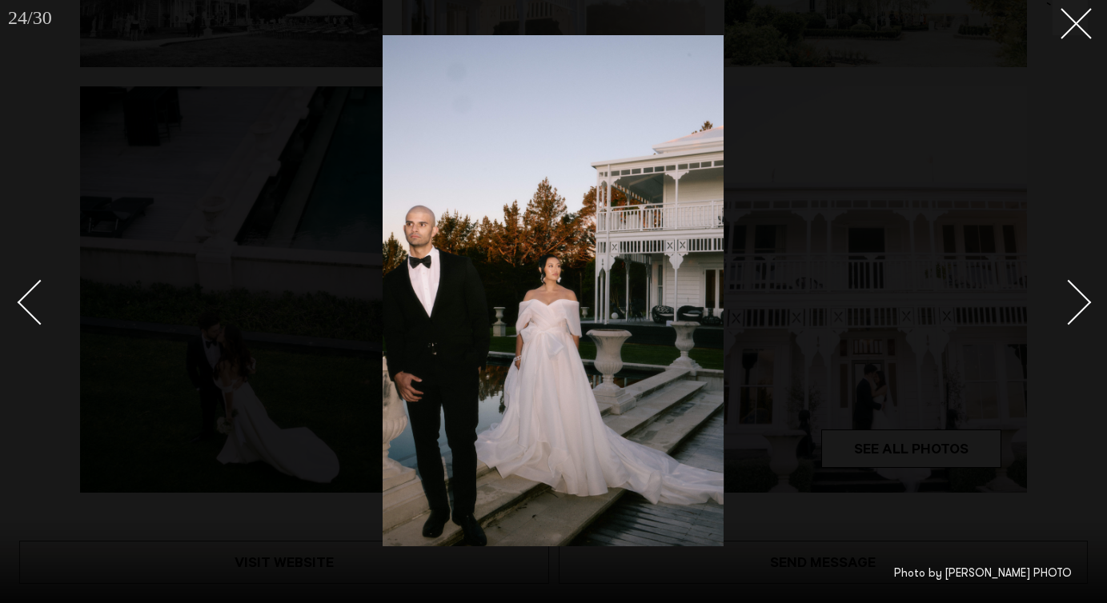
click at [1076, 326] on link at bounding box center [1060, 302] width 56 height 80
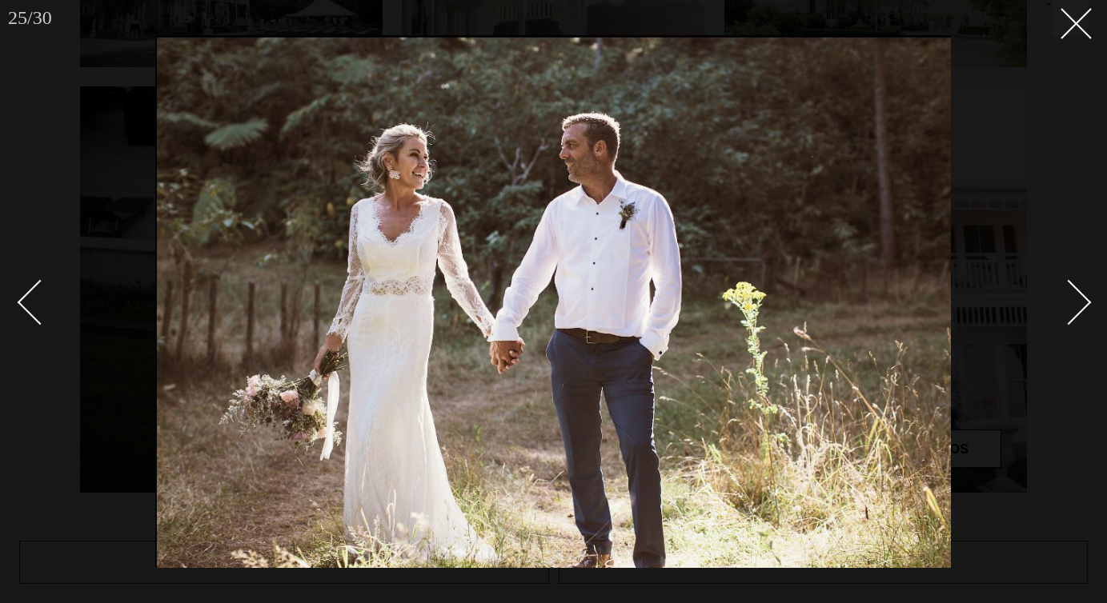
click at [1076, 326] on link at bounding box center [1060, 302] width 56 height 80
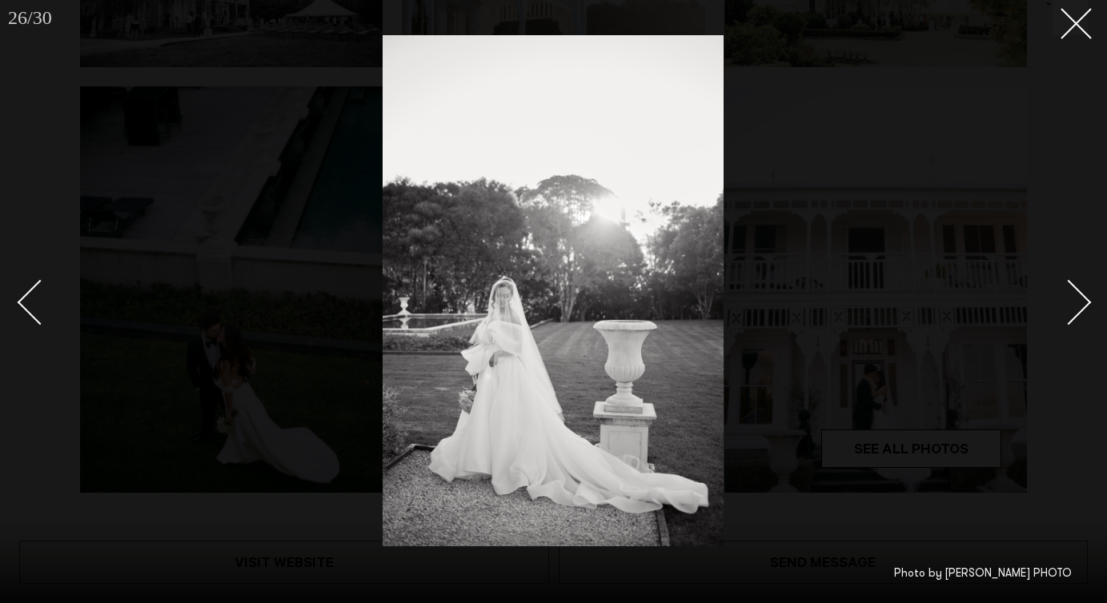
click at [1076, 326] on link at bounding box center [1060, 302] width 56 height 80
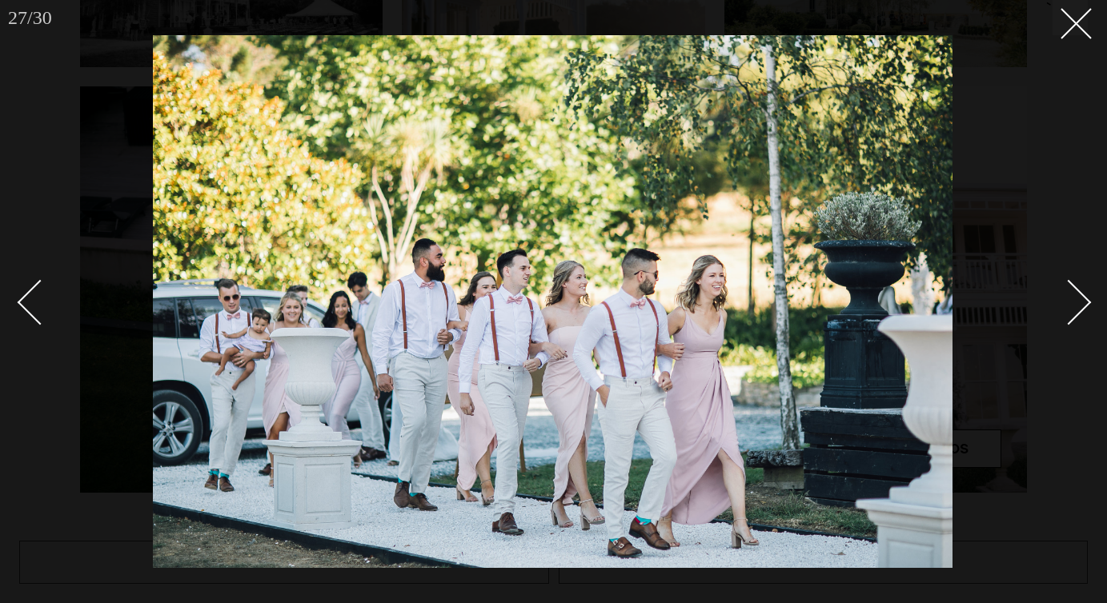
click at [1076, 325] on link at bounding box center [1060, 302] width 56 height 80
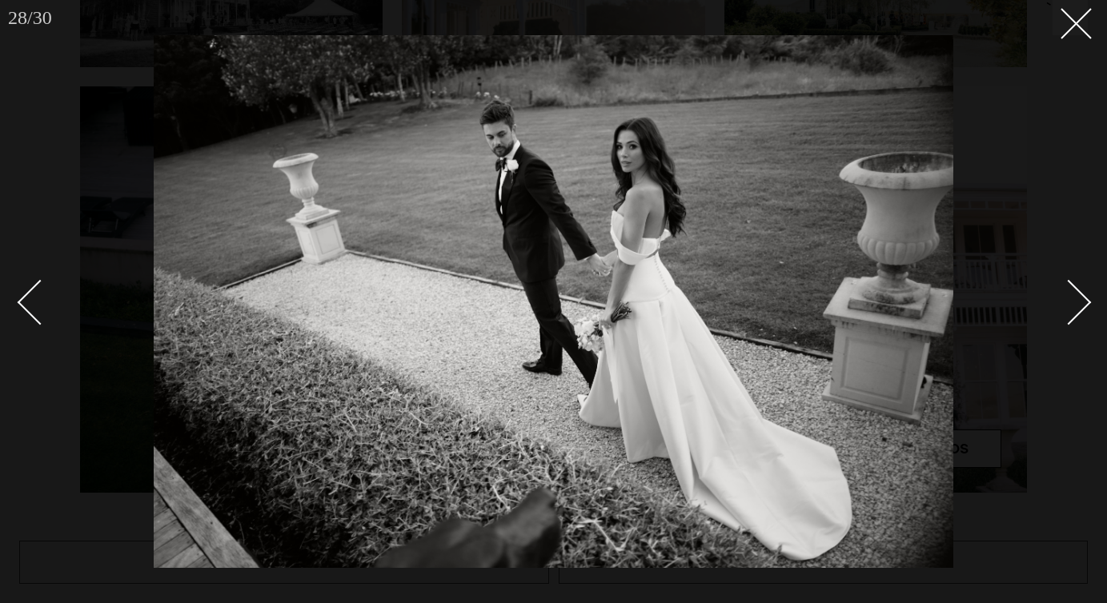
click at [1076, 325] on link at bounding box center [1060, 302] width 56 height 80
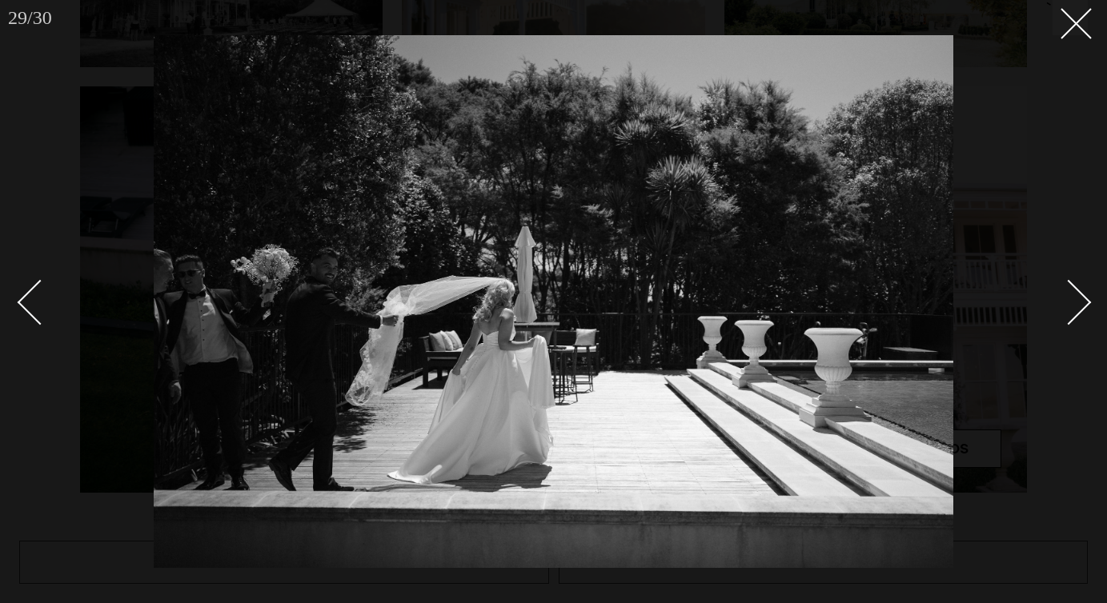
click at [1076, 325] on link at bounding box center [1060, 302] width 56 height 80
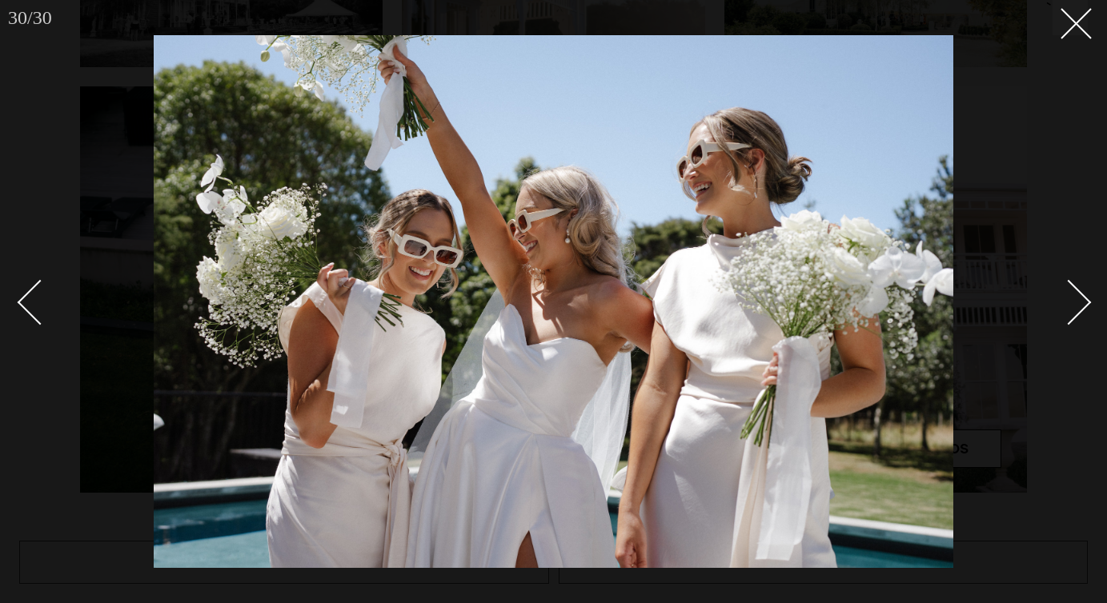
click at [1076, 325] on link at bounding box center [1060, 302] width 56 height 80
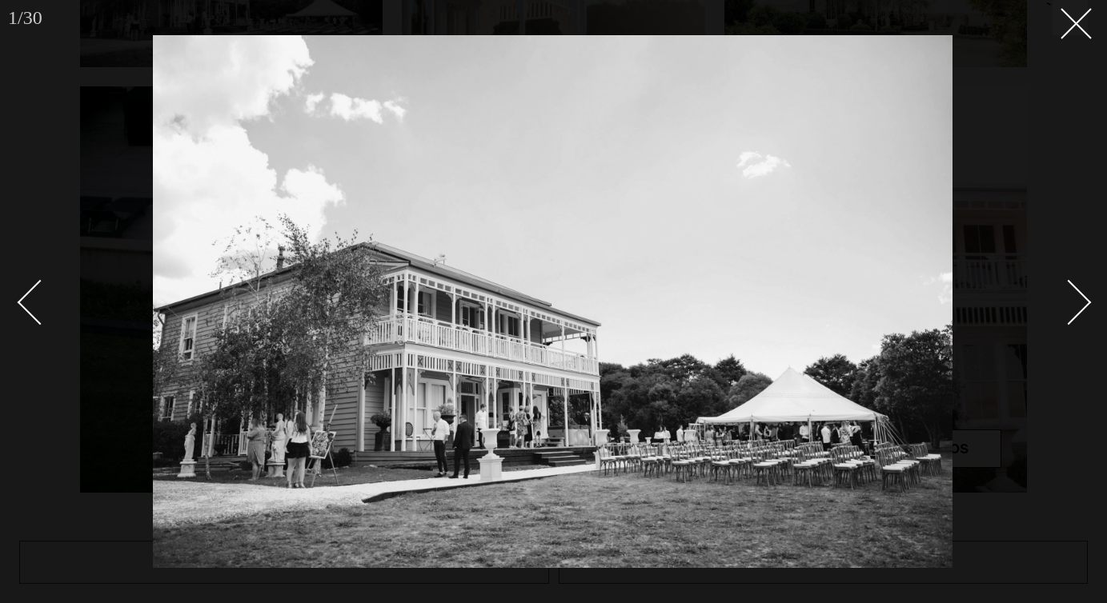
click at [1076, 325] on link at bounding box center [1060, 302] width 56 height 80
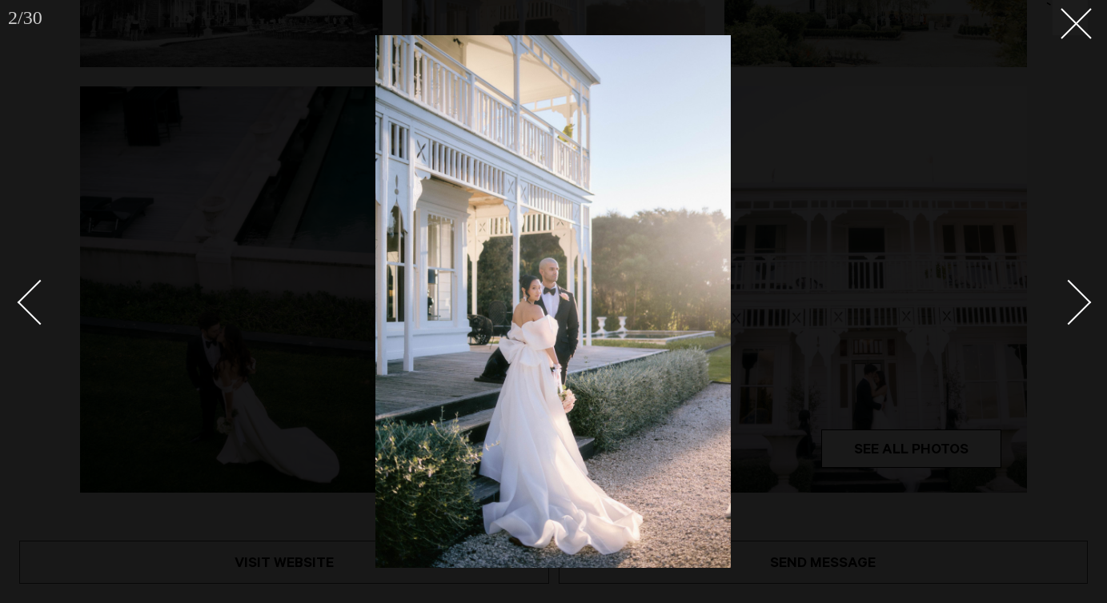
click at [1076, 325] on link at bounding box center [1060, 302] width 56 height 80
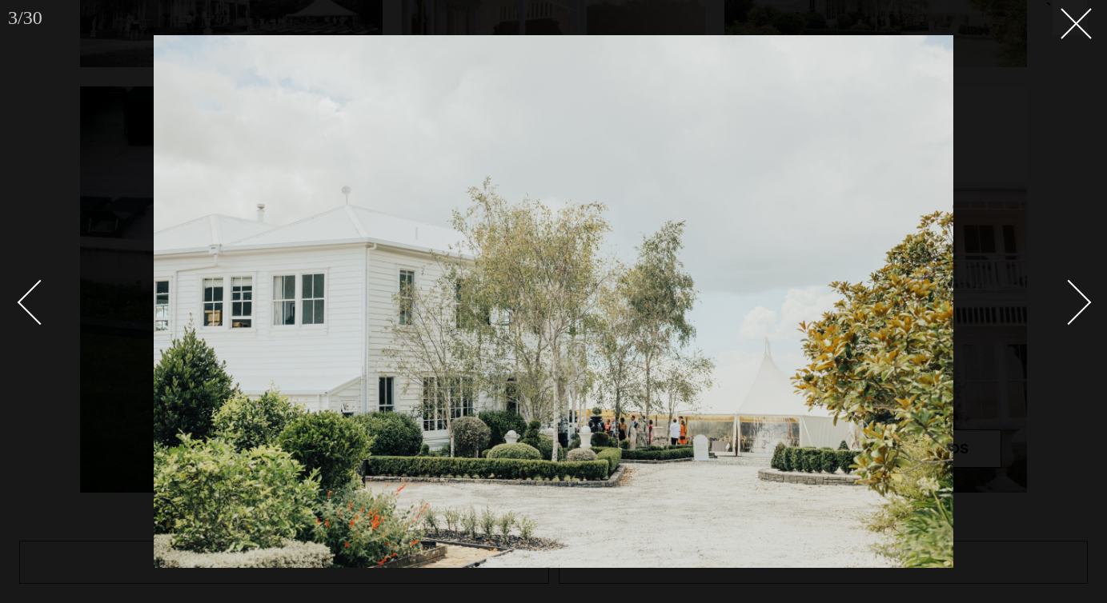
click at [1076, 325] on link at bounding box center [1060, 302] width 56 height 80
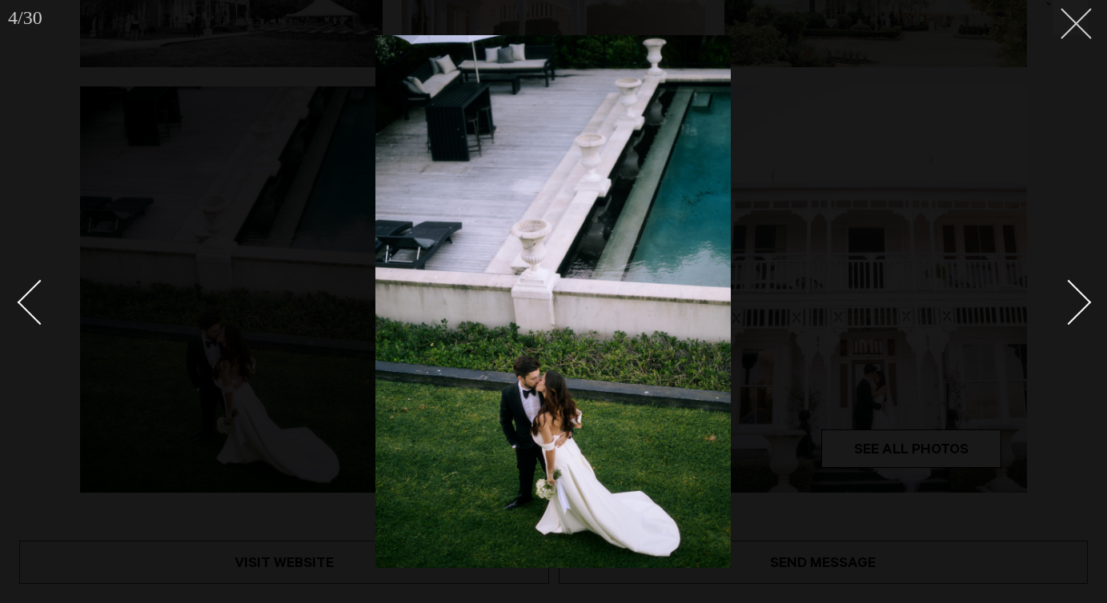
click at [1069, 30] on line at bounding box center [1076, 24] width 30 height 30
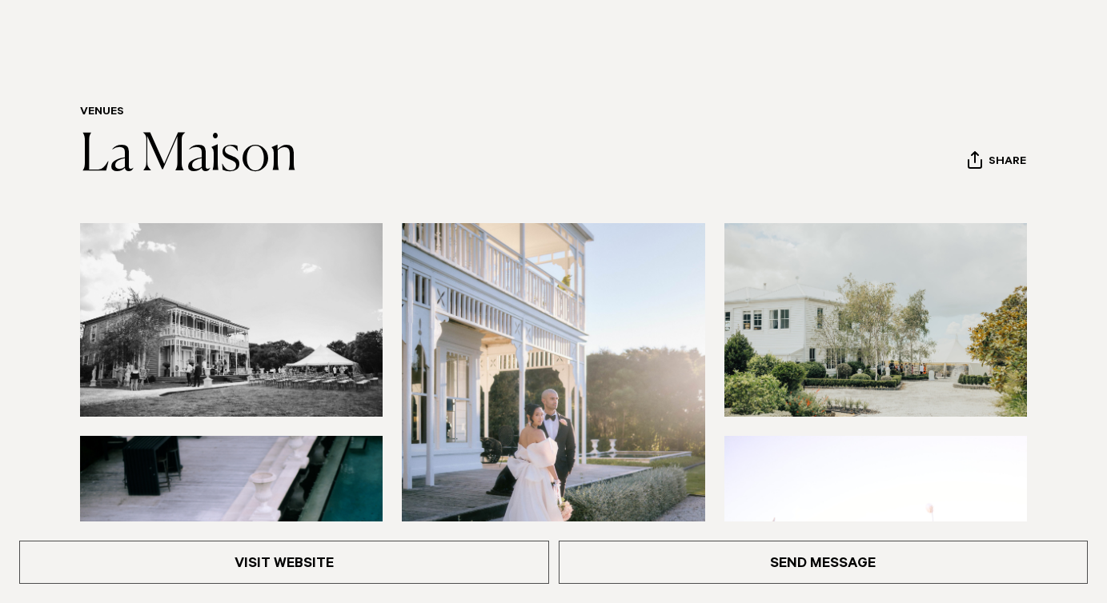
scroll to position [67, 0]
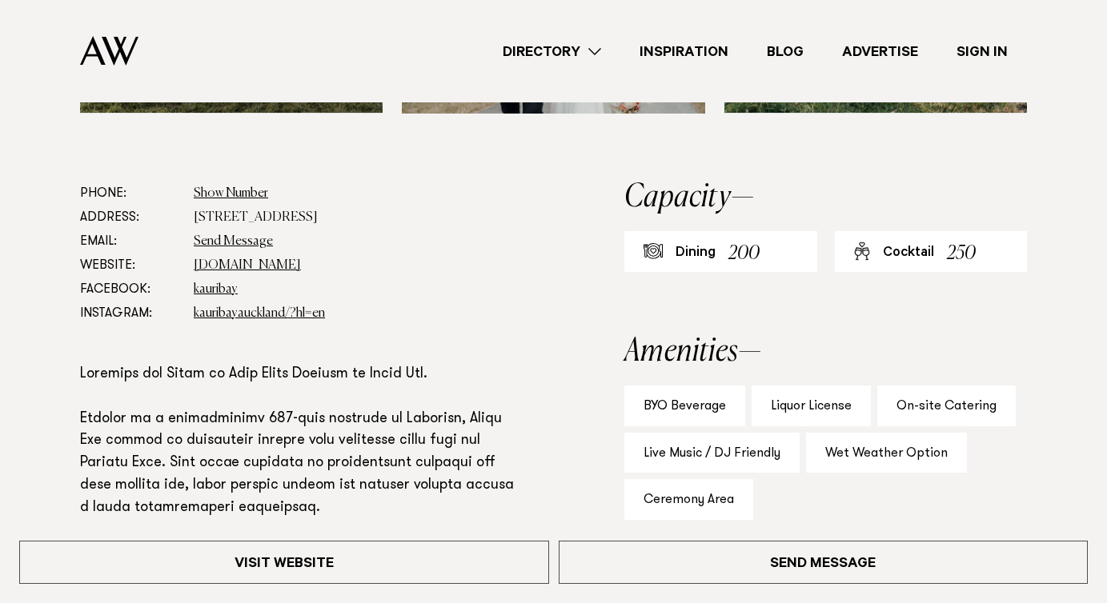
scroll to position [369, 0]
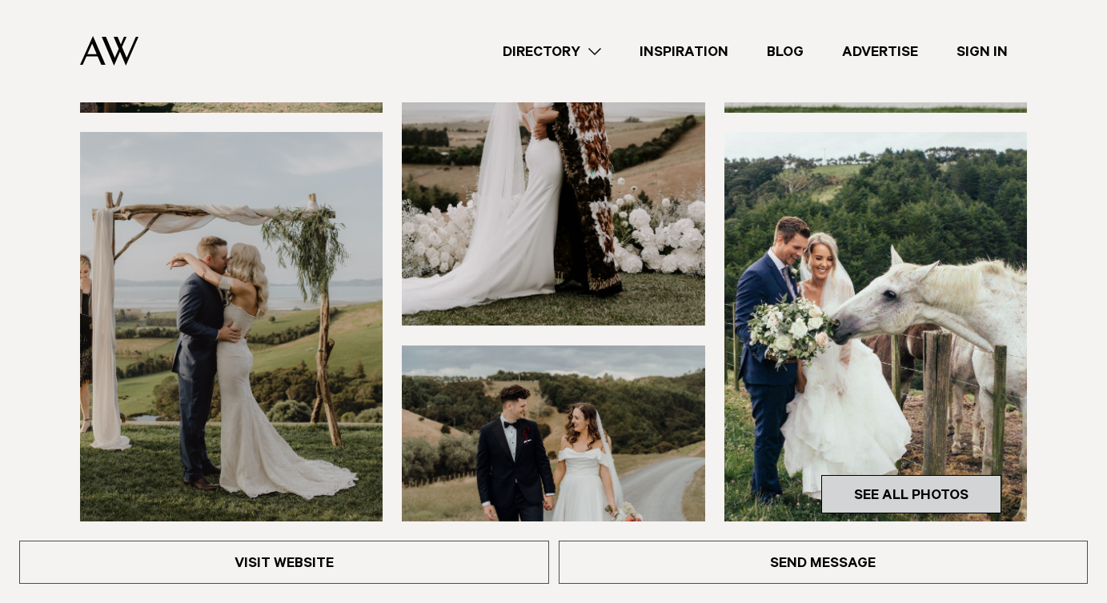
click at [869, 491] on link "See All Photos" at bounding box center [911, 494] width 180 height 38
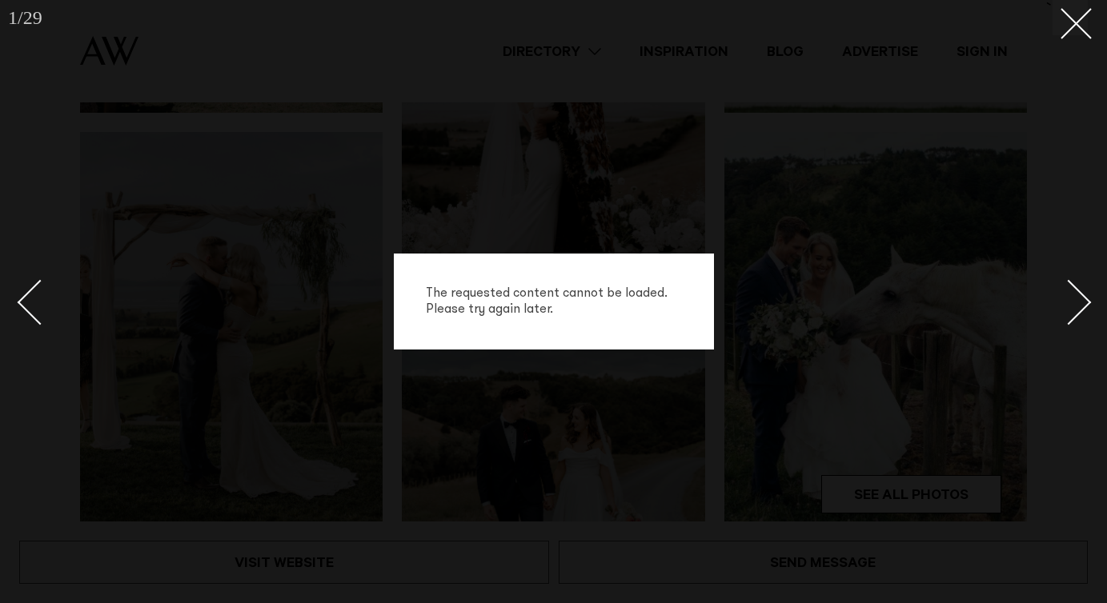
click at [1065, 299] on div "Next slide" at bounding box center [1069, 303] width 46 height 46
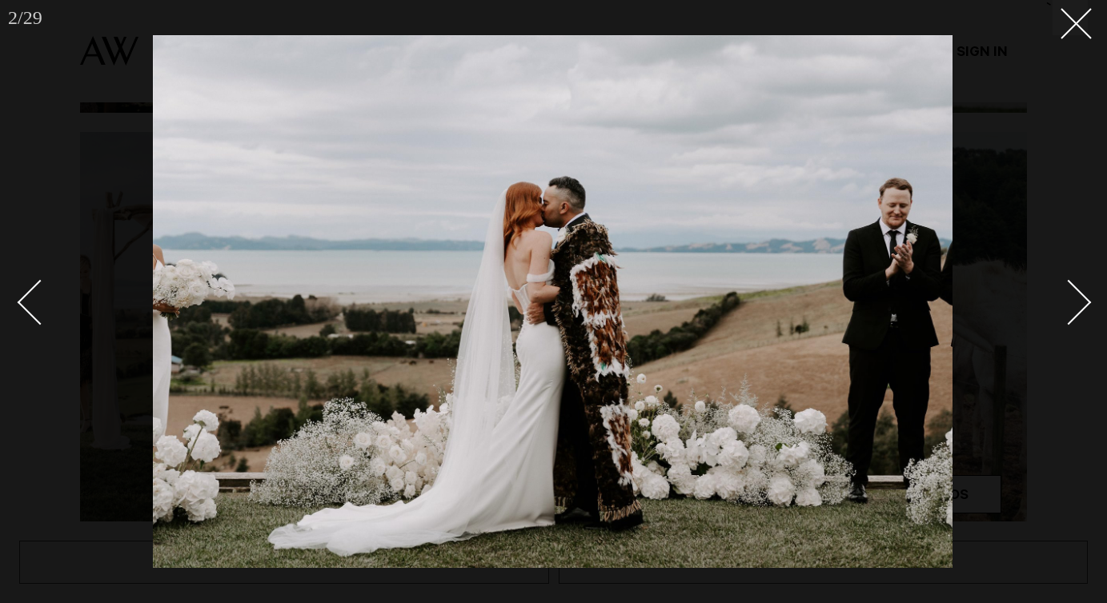
click at [1065, 299] on div "Next slide" at bounding box center [1069, 303] width 46 height 46
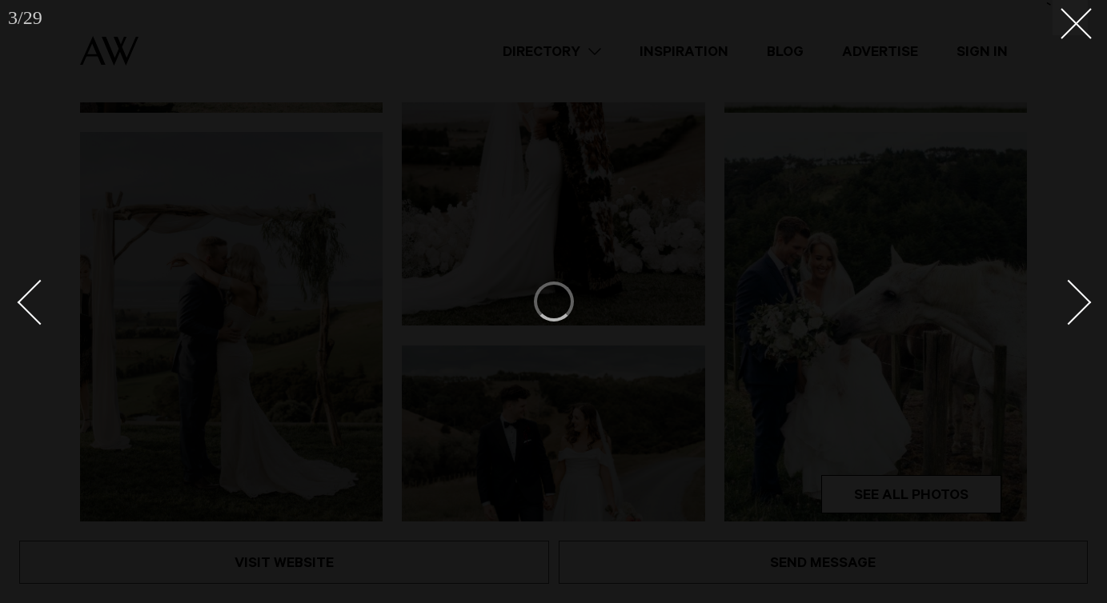
click at [1065, 299] on div "Next slide" at bounding box center [1069, 303] width 46 height 46
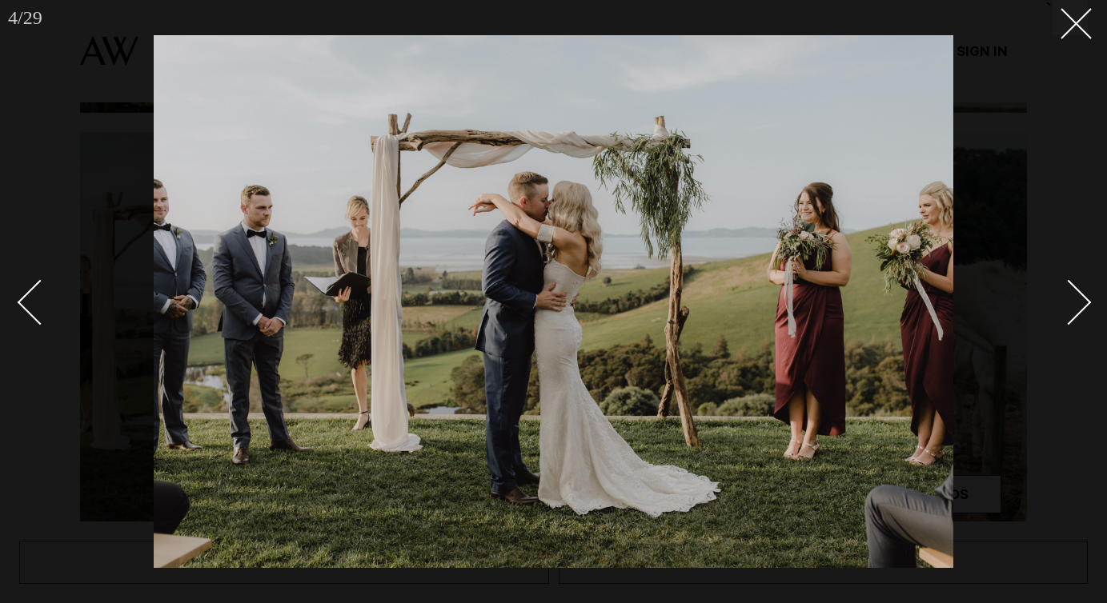
click at [1065, 299] on div "Next slide" at bounding box center [1069, 303] width 46 height 46
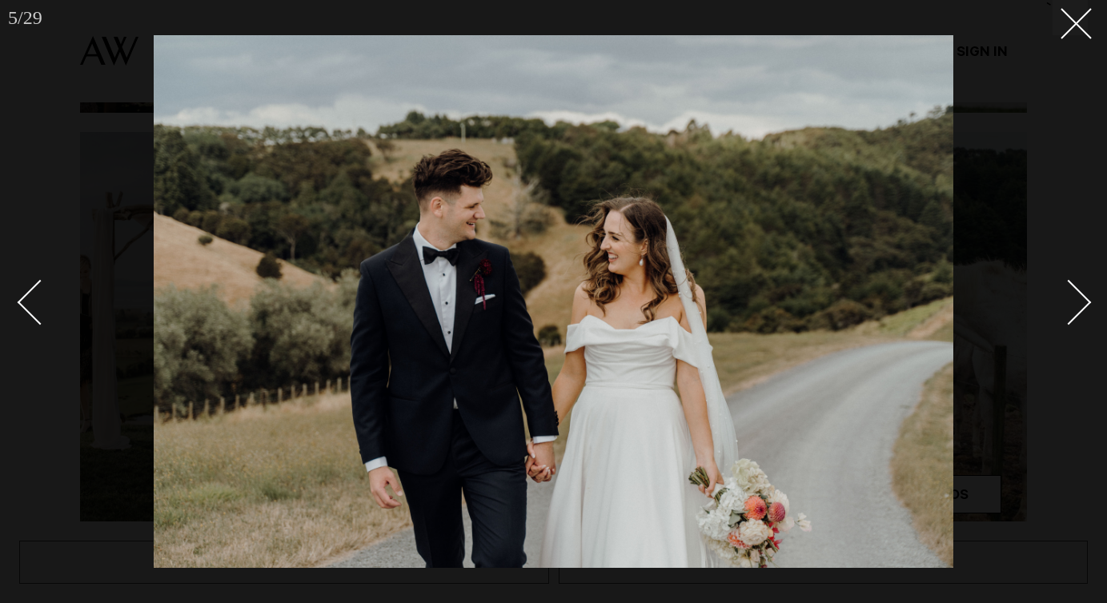
click at [1065, 299] on div "Next slide" at bounding box center [1069, 303] width 46 height 46
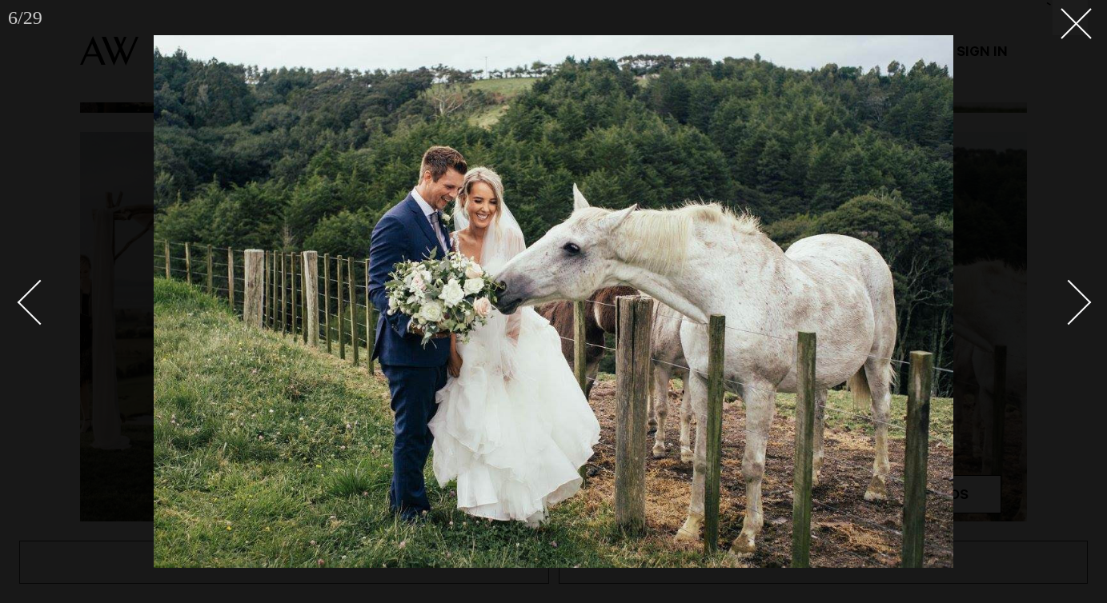
click at [1065, 299] on div "Next slide" at bounding box center [1069, 303] width 46 height 46
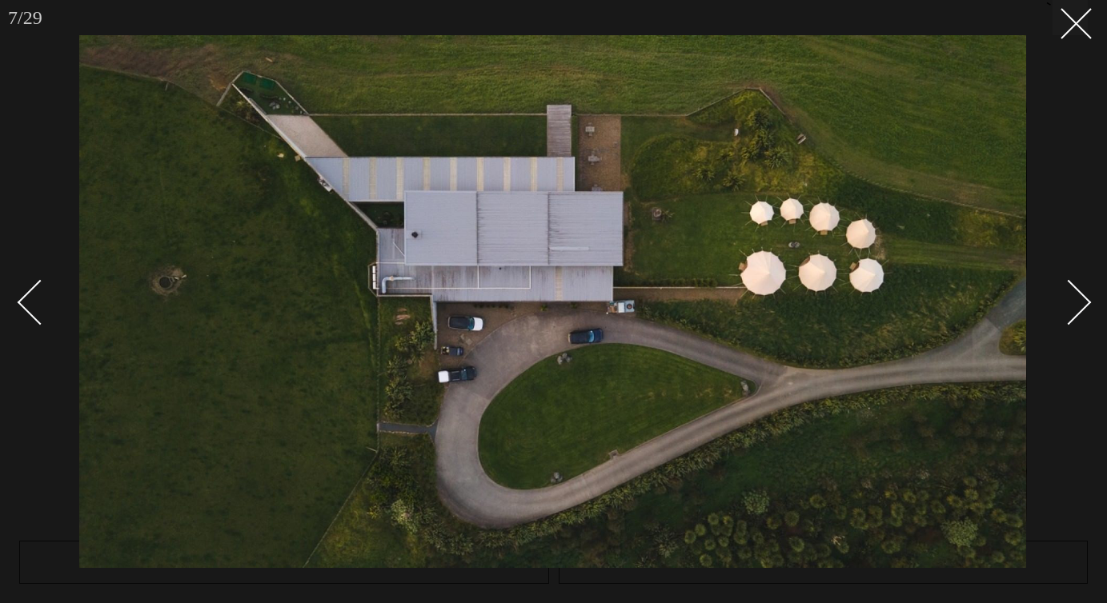
click at [1065, 299] on div "Next slide" at bounding box center [1069, 303] width 46 height 46
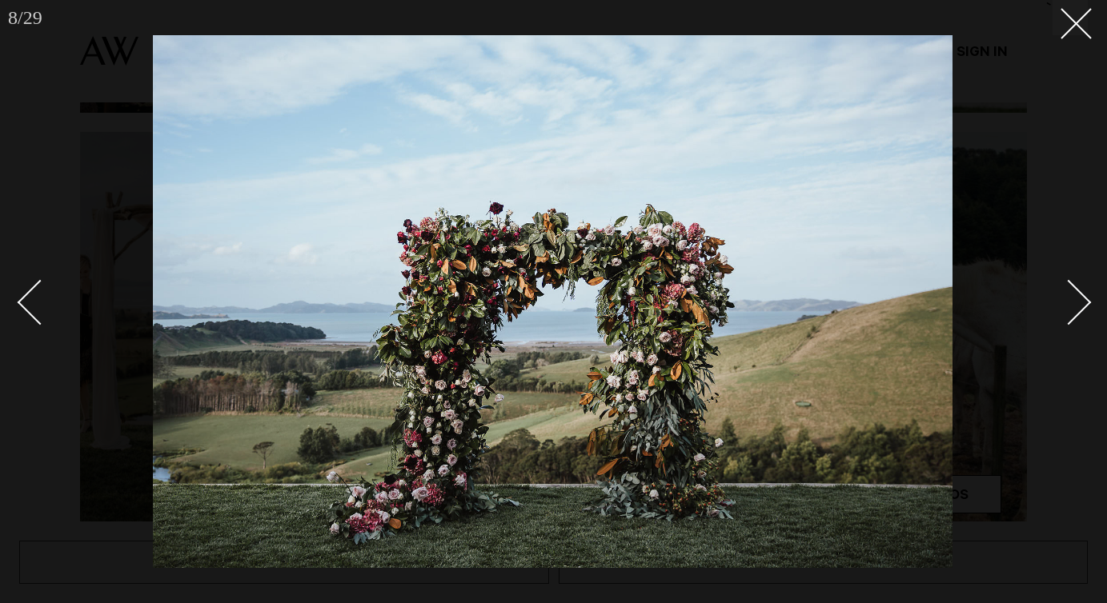
click at [1065, 299] on div "Next slide" at bounding box center [1069, 303] width 46 height 46
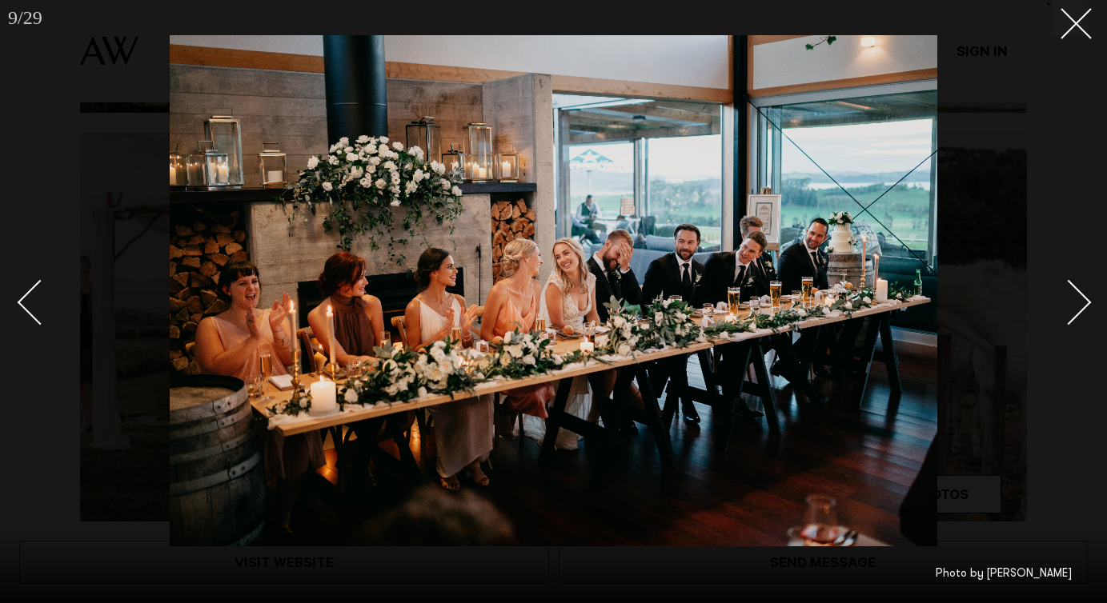
click at [1065, 299] on div "Next slide" at bounding box center [1069, 303] width 46 height 46
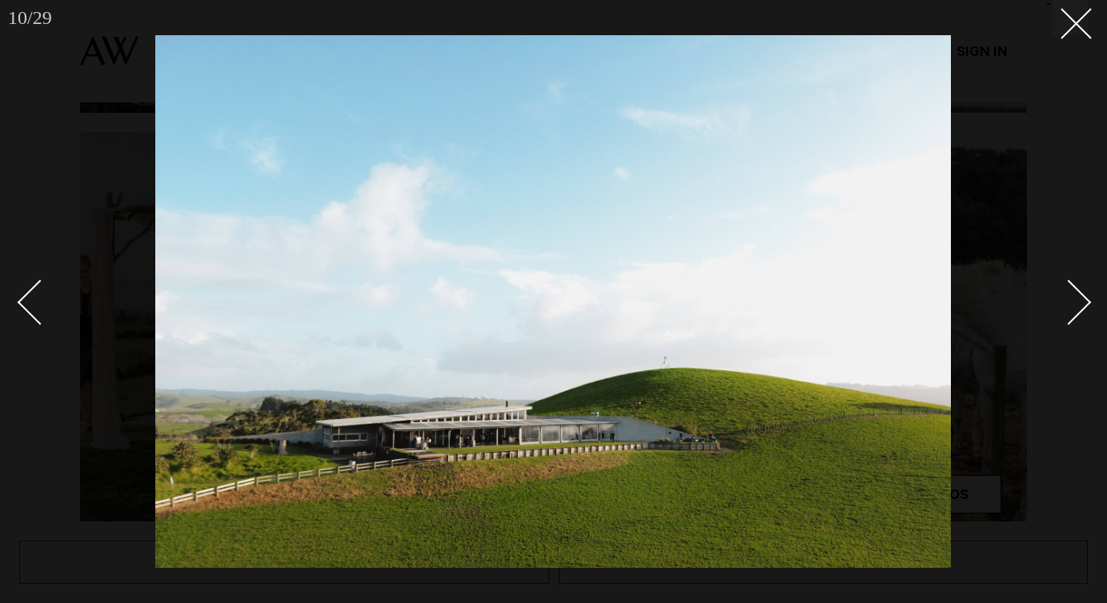
click at [1065, 299] on div "Next slide" at bounding box center [1069, 303] width 46 height 46
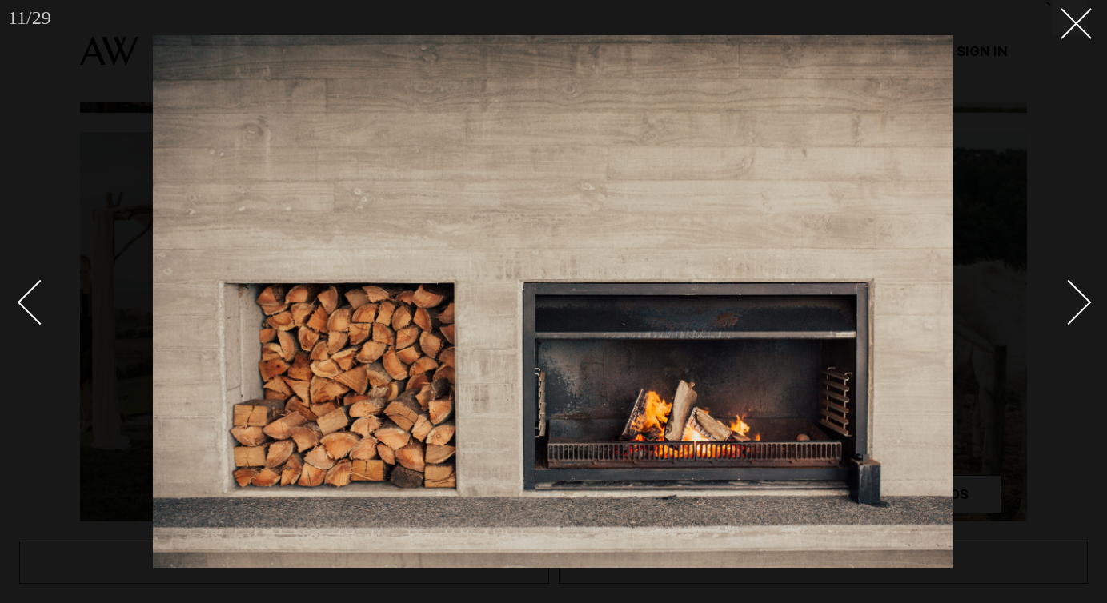
click at [1065, 299] on div "Next slide" at bounding box center [1069, 303] width 46 height 46
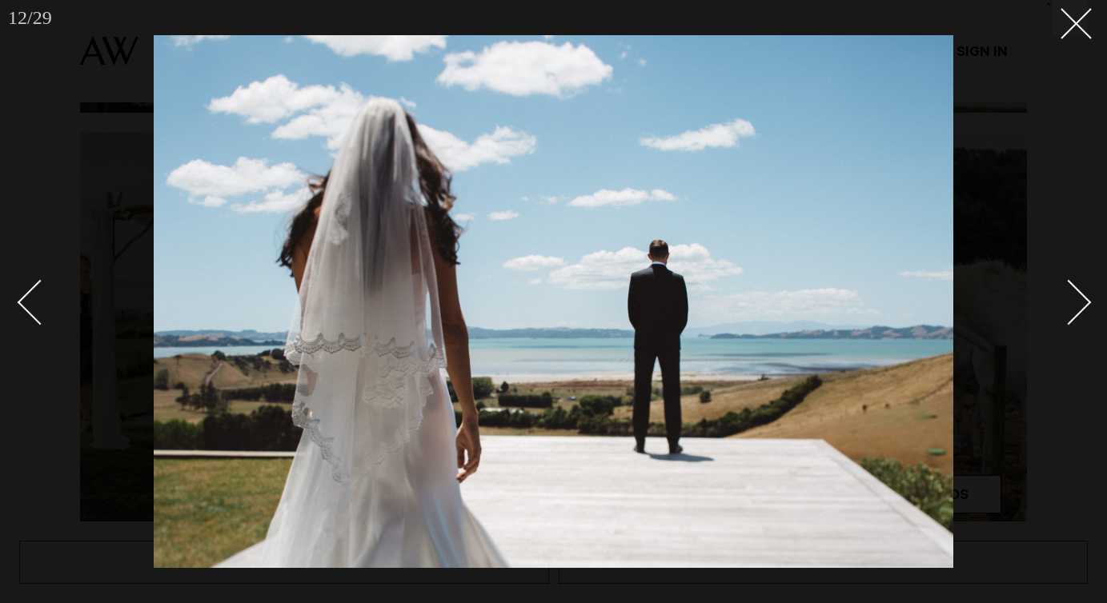
click at [1065, 299] on div "Next slide" at bounding box center [1069, 303] width 46 height 46
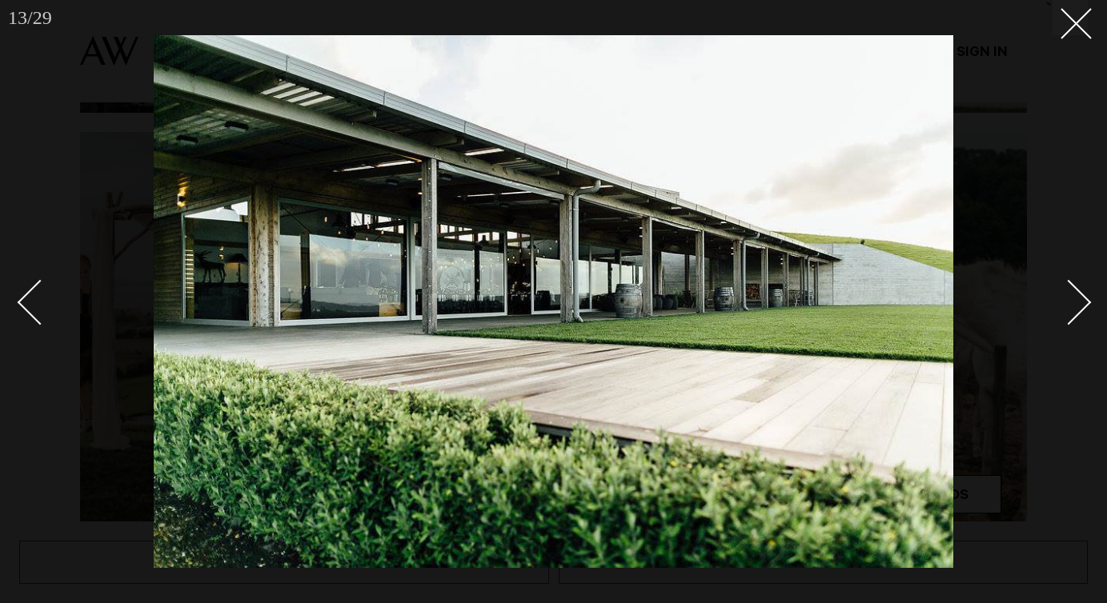
click at [1065, 299] on div "Next slide" at bounding box center [1069, 303] width 46 height 46
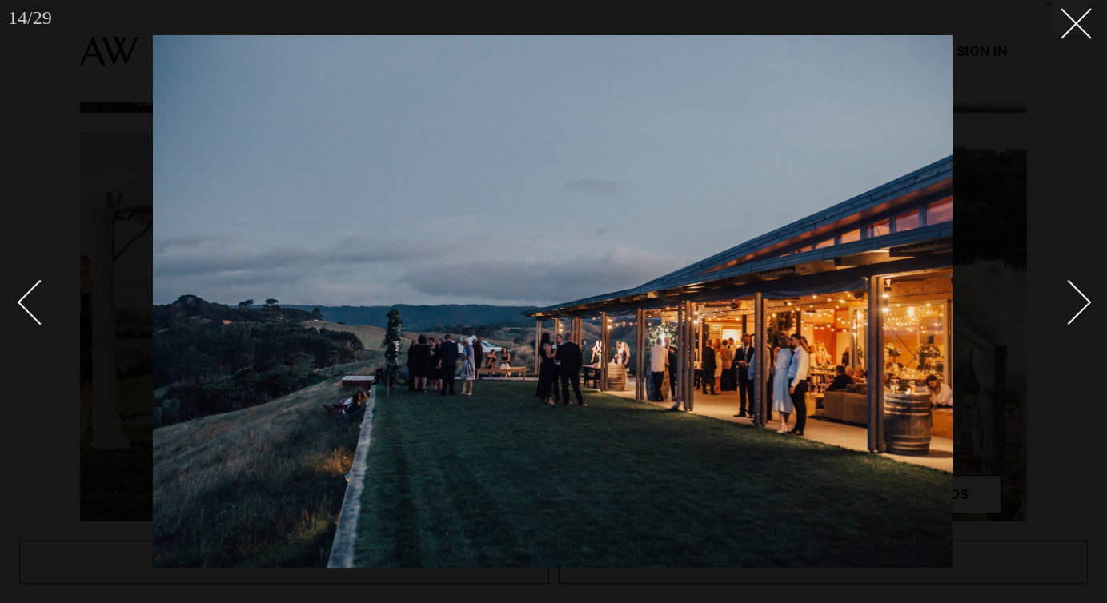
click at [1065, 299] on div "Next slide" at bounding box center [1069, 303] width 46 height 46
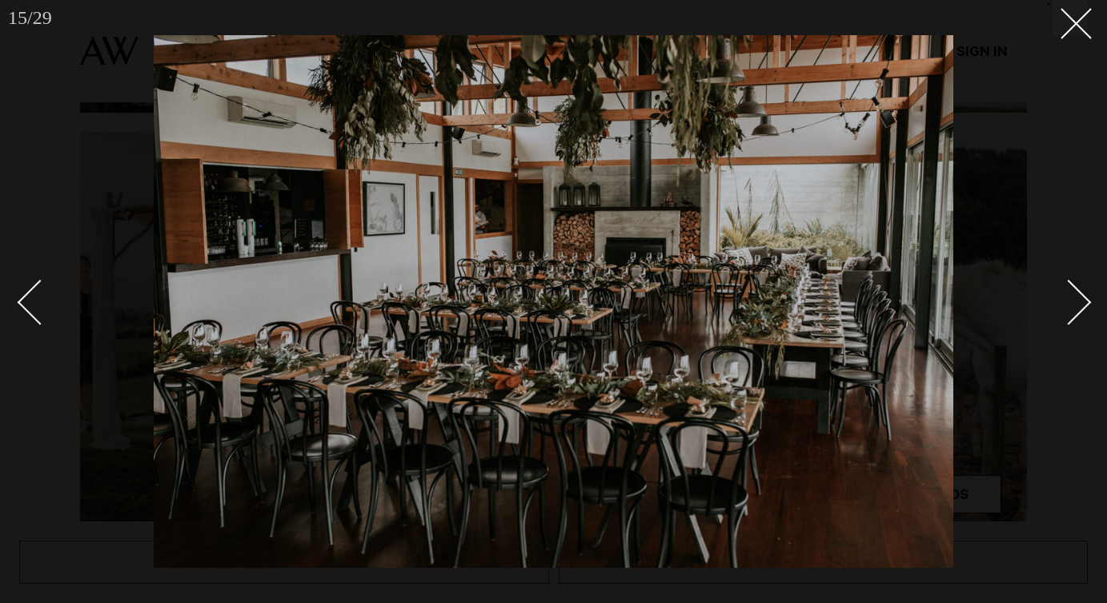
click at [1065, 299] on div "Next slide" at bounding box center [1069, 303] width 46 height 46
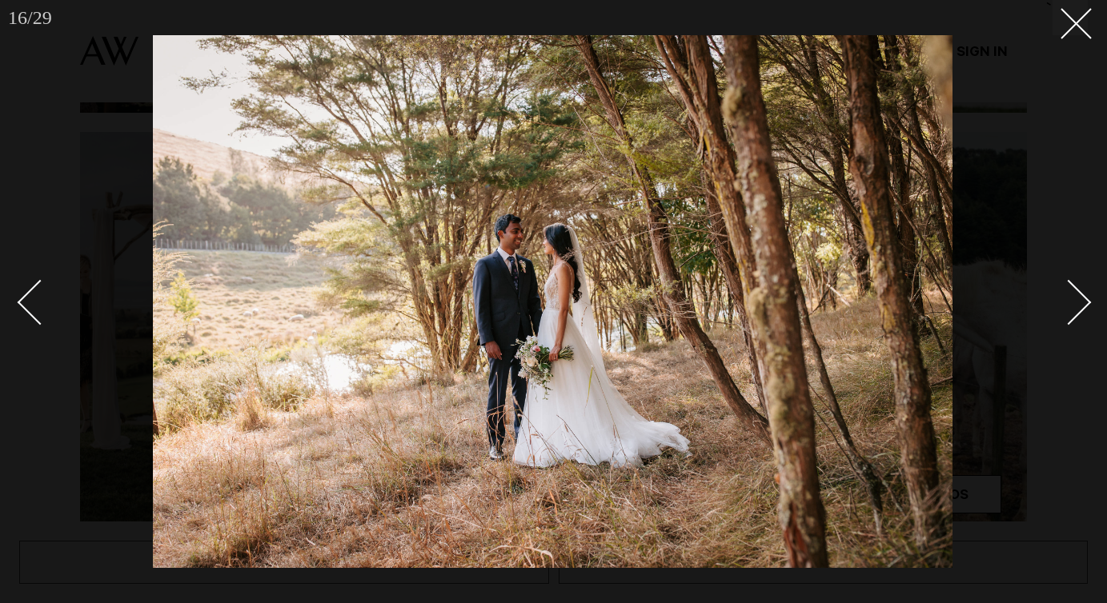
click at [1066, 299] on div "Next slide" at bounding box center [1069, 303] width 46 height 46
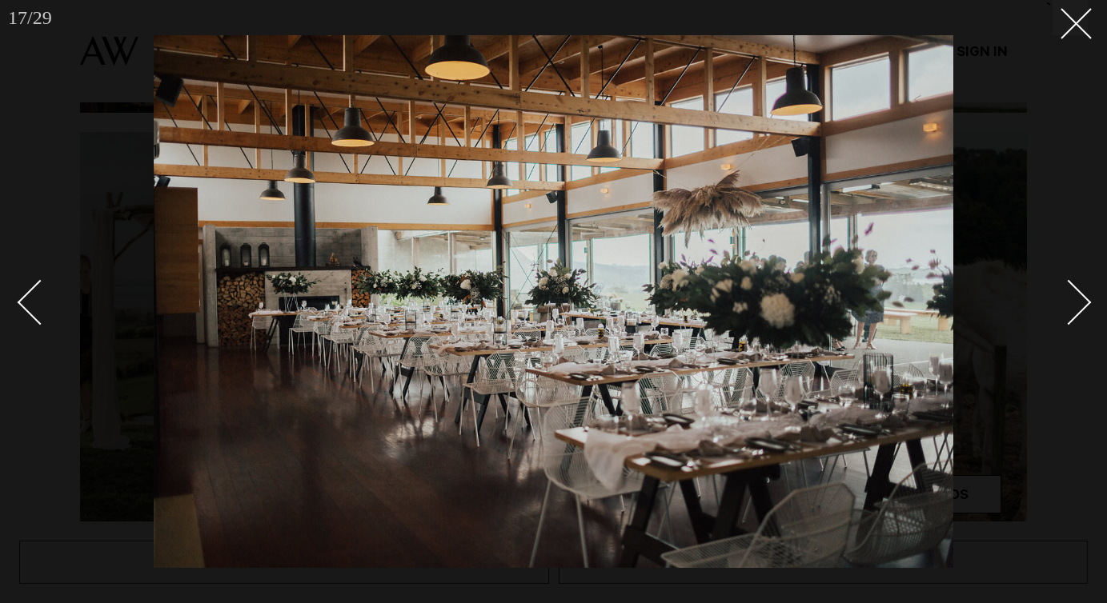
click at [1066, 299] on div "Next slide" at bounding box center [1069, 303] width 46 height 46
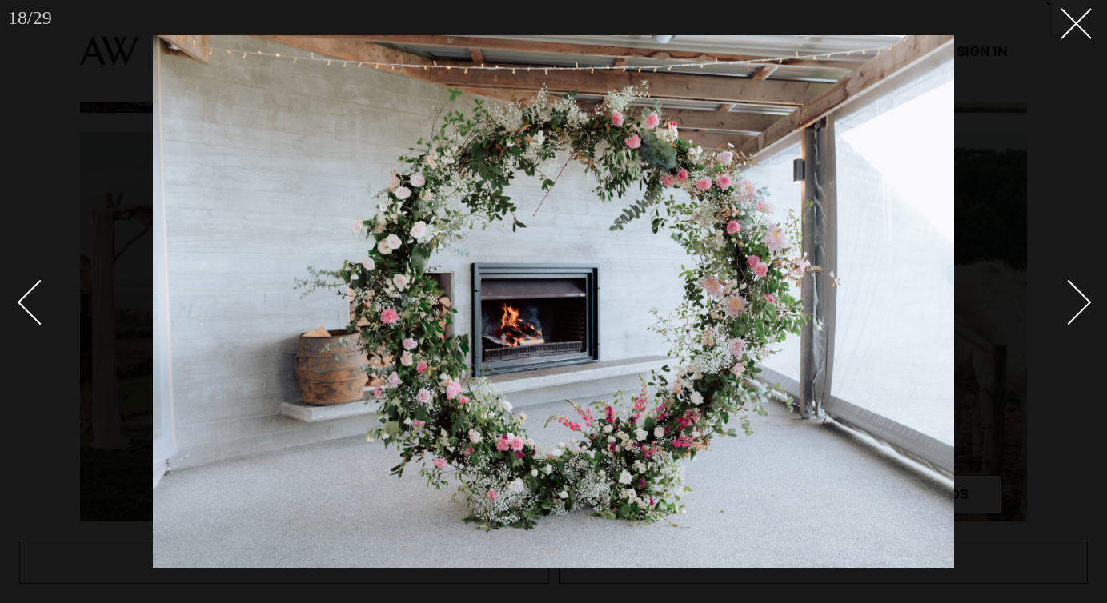
click at [1064, 299] on div "Next slide" at bounding box center [1069, 303] width 46 height 46
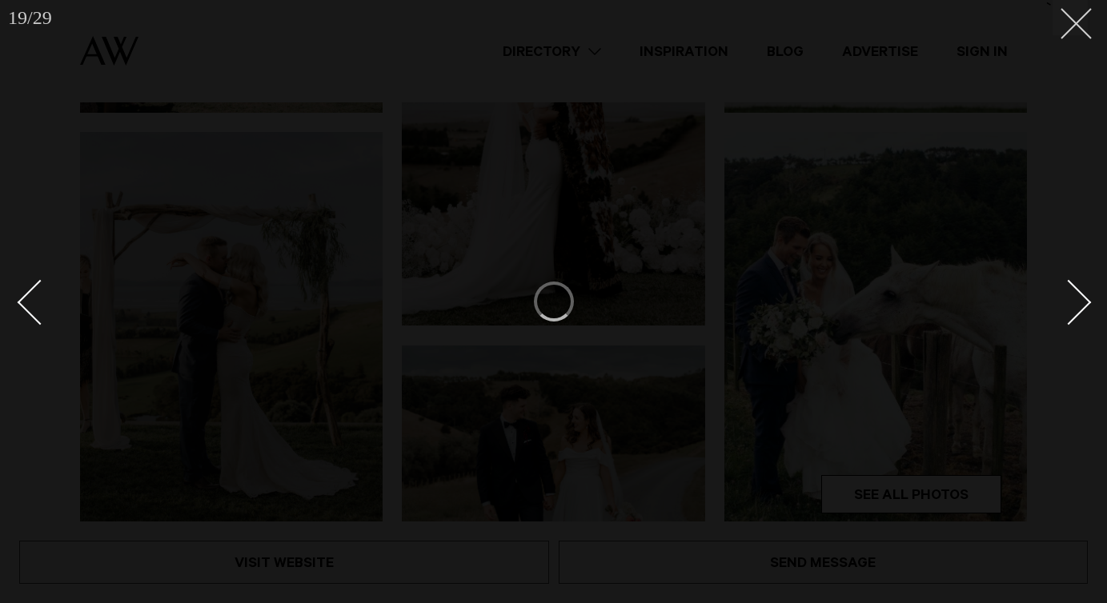
click at [1079, 14] on icon at bounding box center [1069, 17] width 19 height 19
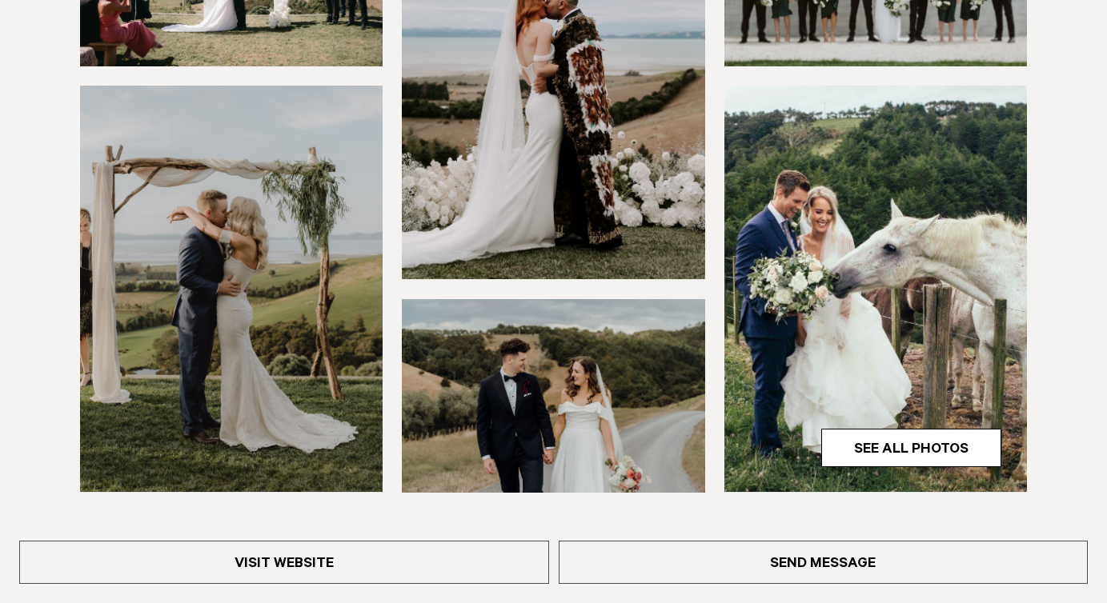
scroll to position [418, 0]
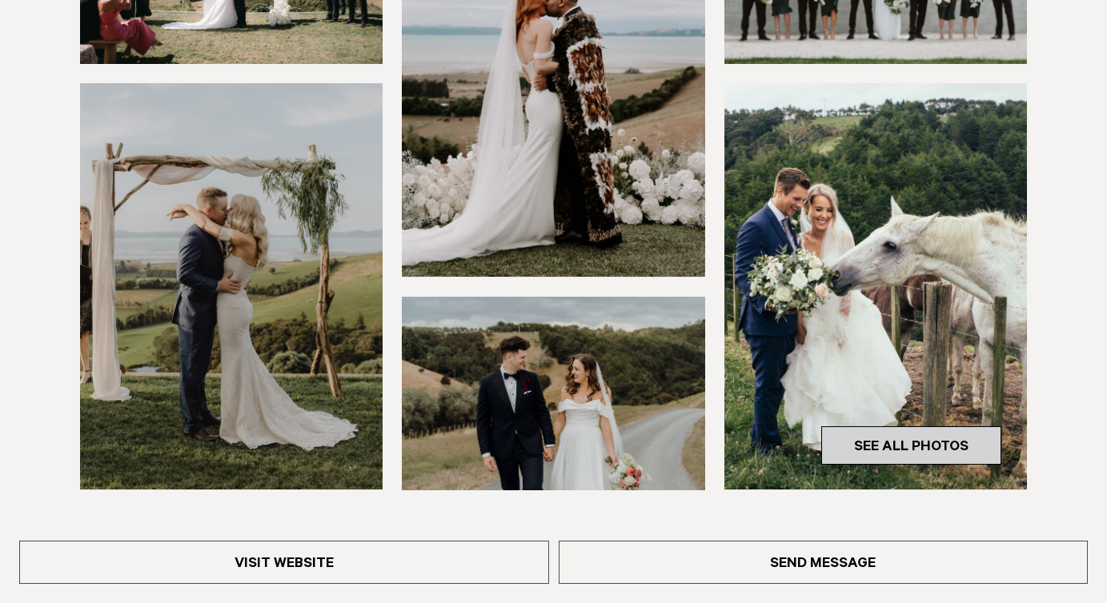
click at [861, 451] on link "See All Photos" at bounding box center [911, 446] width 180 height 38
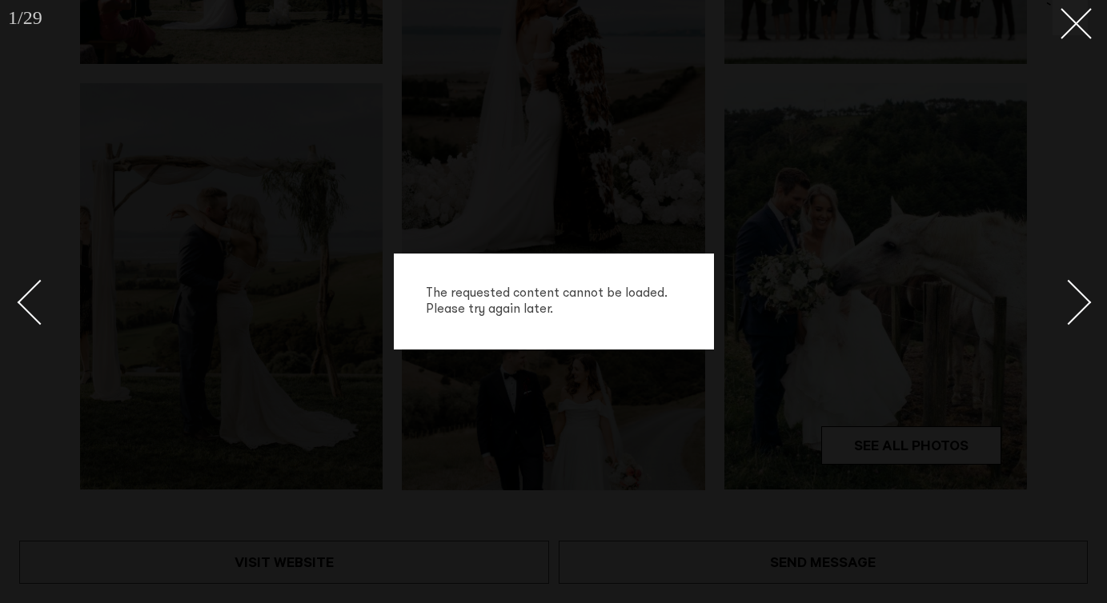
click at [936, 190] on div "The requested content cannot be loaded. Please try again later." at bounding box center [553, 301] width 1107 height 603
click at [1068, 32] on button at bounding box center [1069, 17] width 35 height 35
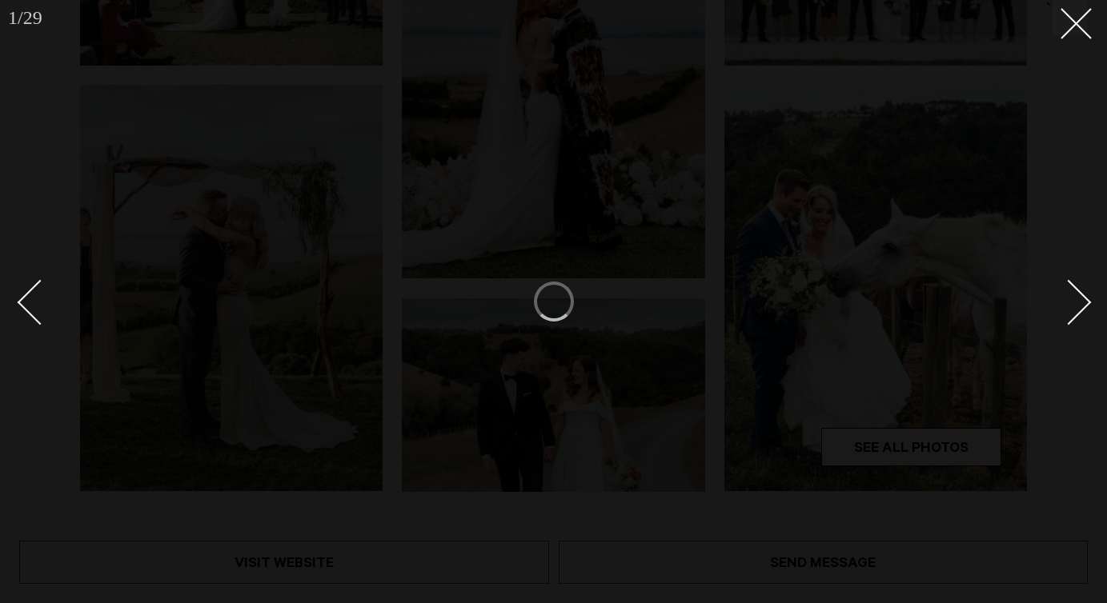
scroll to position [418, 0]
click at [743, 247] on div at bounding box center [553, 301] width 1107 height 603
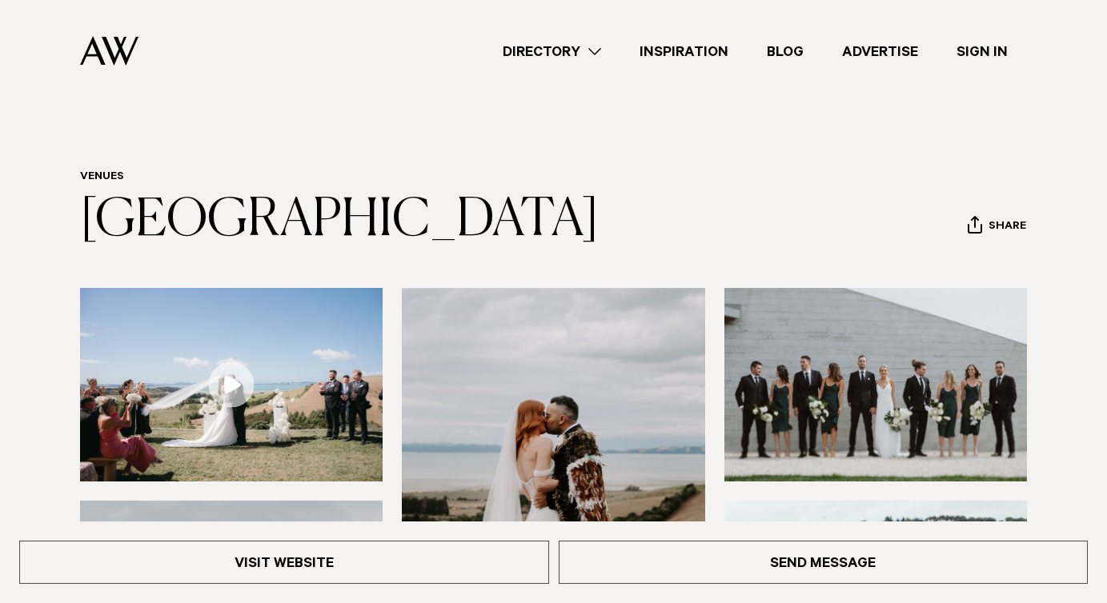
click at [736, 225] on header "Venues Kauri Bay Share Copy Link Email twitter facebook" at bounding box center [553, 209] width 947 height 79
click at [818, 191] on header "Venues Kauri Bay Share Copy Link Email twitter facebook" at bounding box center [553, 209] width 947 height 79
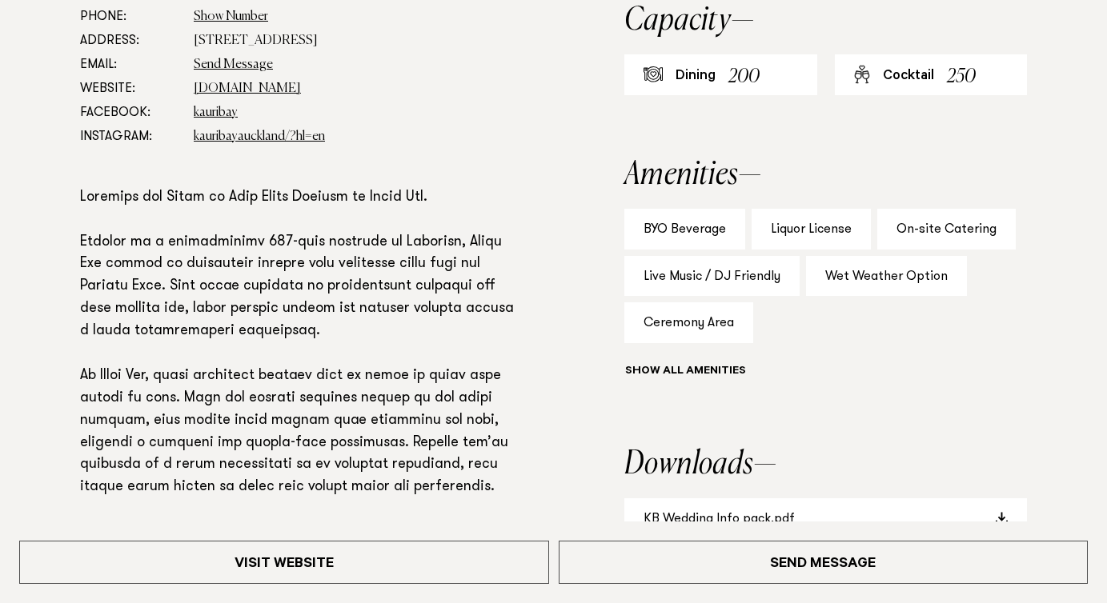
scroll to position [973, 0]
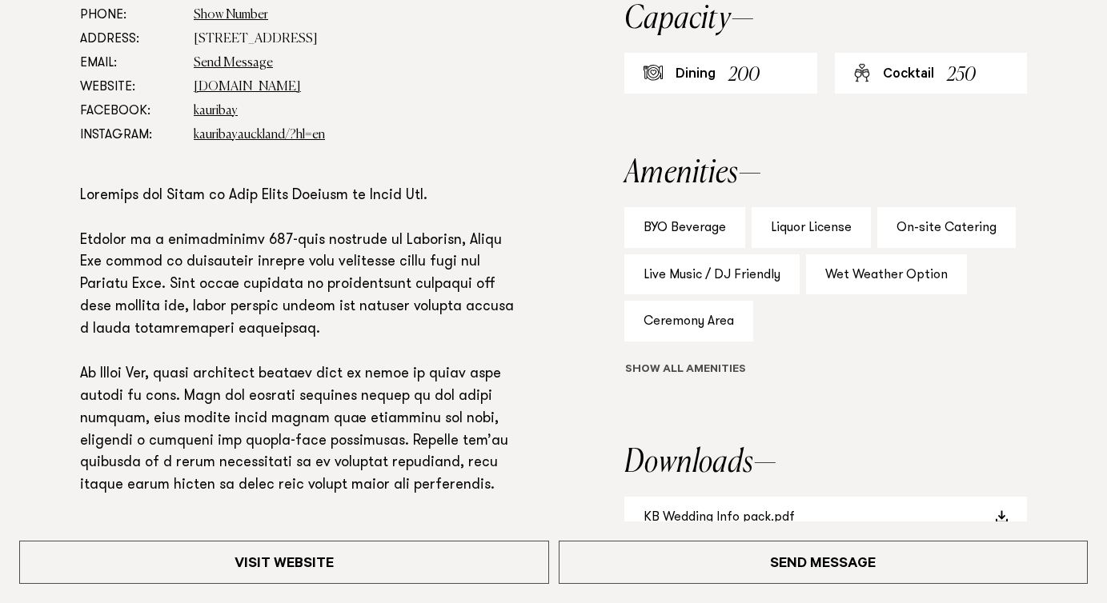
click at [664, 371] on button "Show all" at bounding box center [714, 371] width 181 height 17
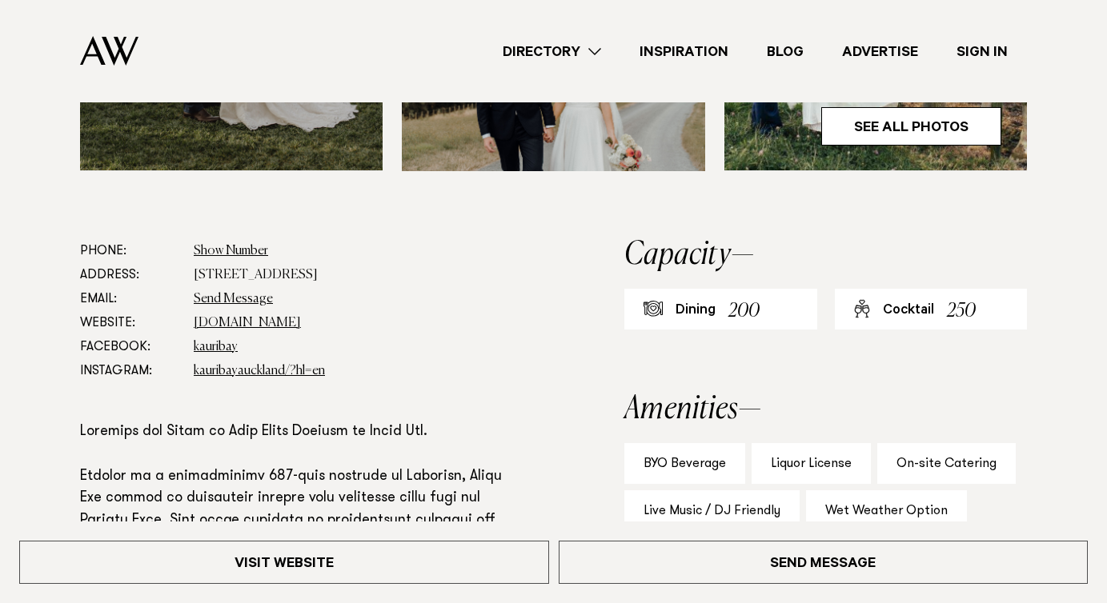
scroll to position [0, 0]
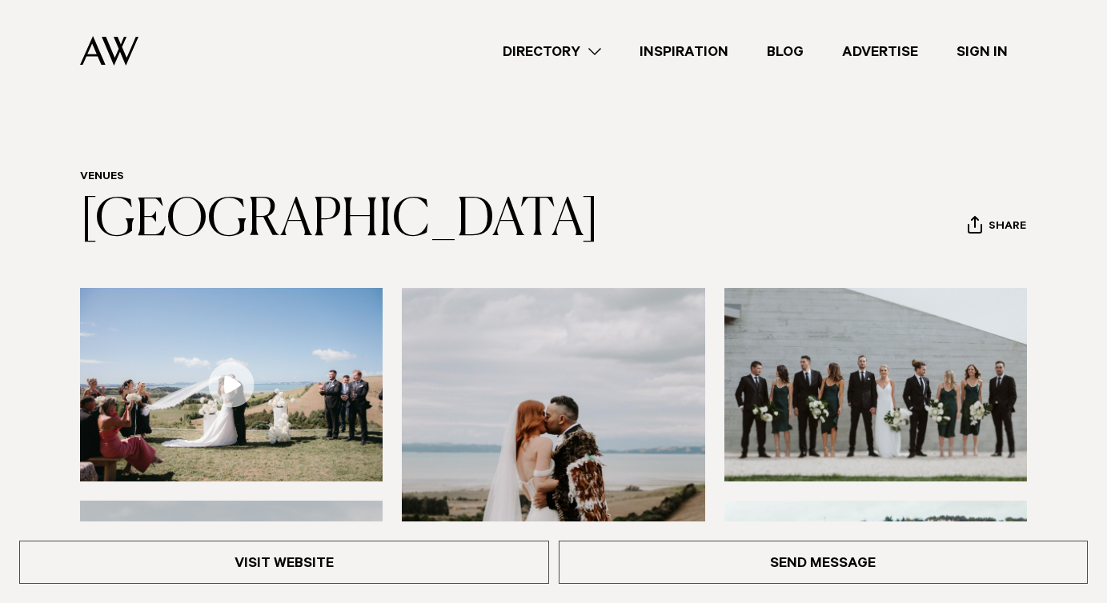
click at [997, 49] on link "Sign In" at bounding box center [982, 52] width 90 height 22
click at [954, 64] on div "Directory Hair & Makeup Flowers Venues Cakes & Sweets" at bounding box center [589, 51] width 876 height 102
click at [973, 47] on link "Sign In" at bounding box center [982, 52] width 90 height 22
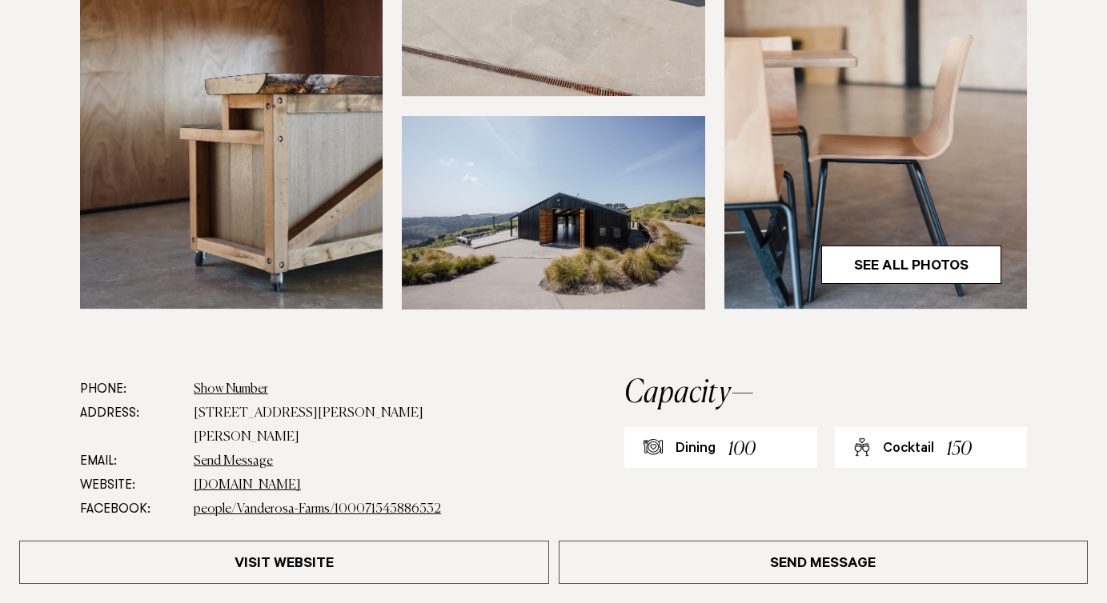
scroll to position [605, 0]
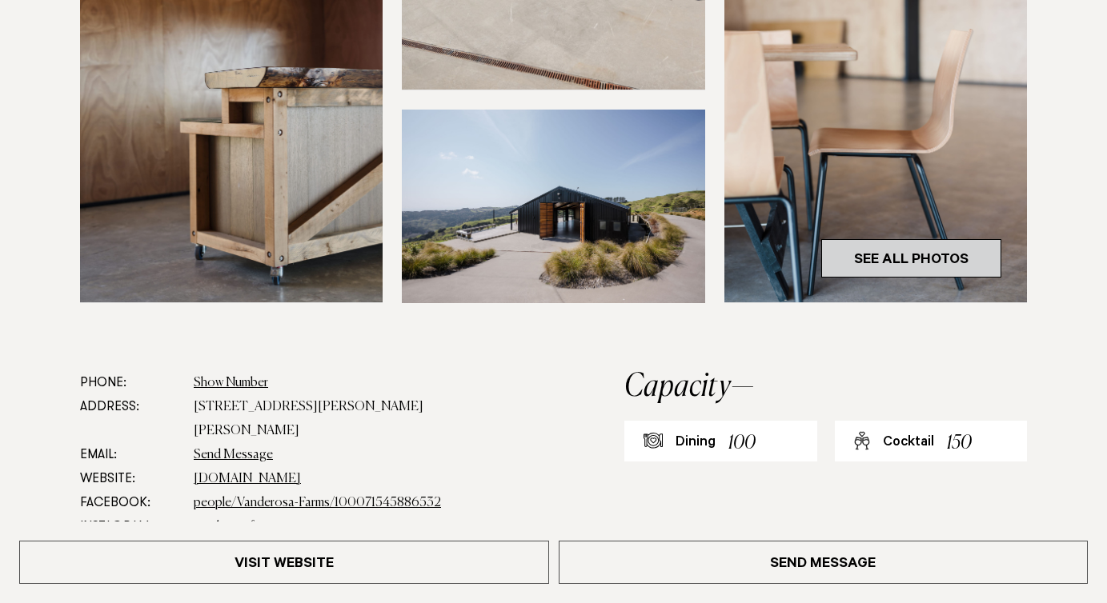
click at [887, 258] on link "See All Photos" at bounding box center [911, 258] width 180 height 38
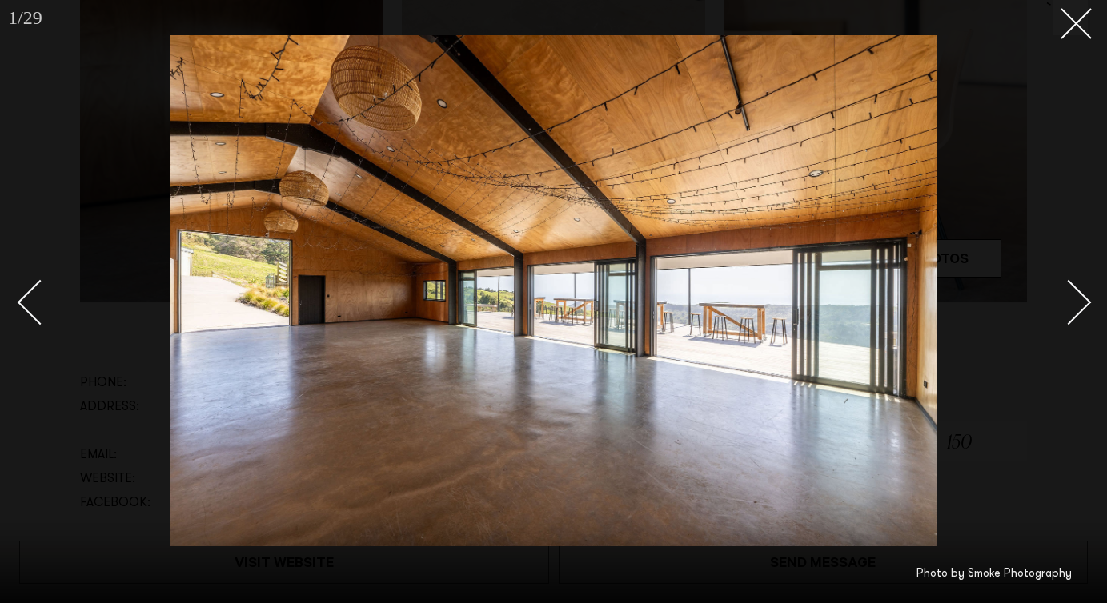
click at [1060, 290] on div "Next slide" at bounding box center [1069, 303] width 46 height 46
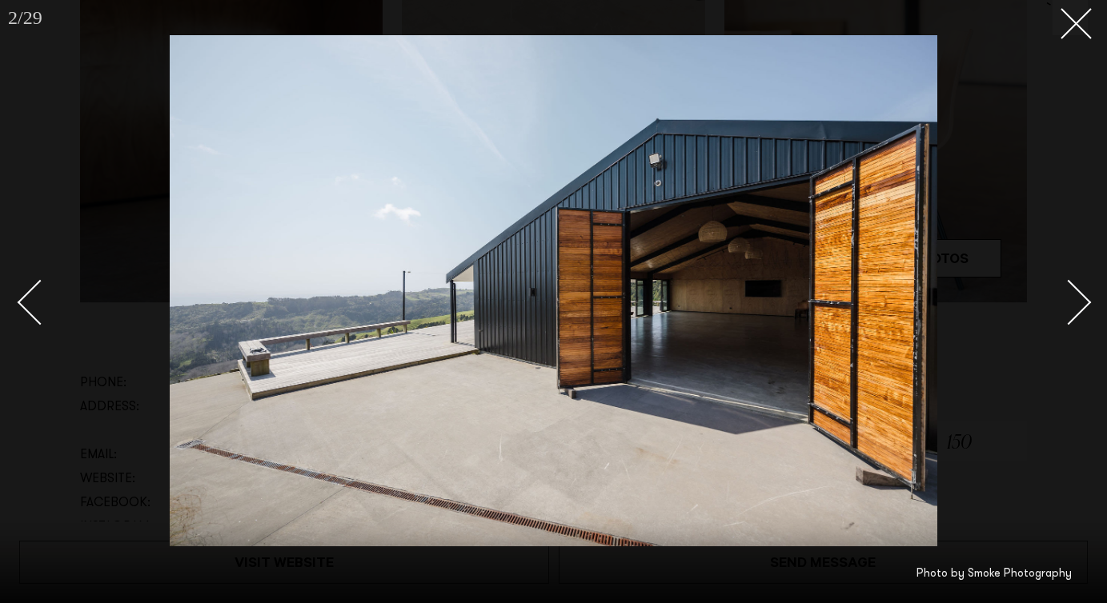
click at [1060, 290] on div "Next slide" at bounding box center [1069, 303] width 46 height 46
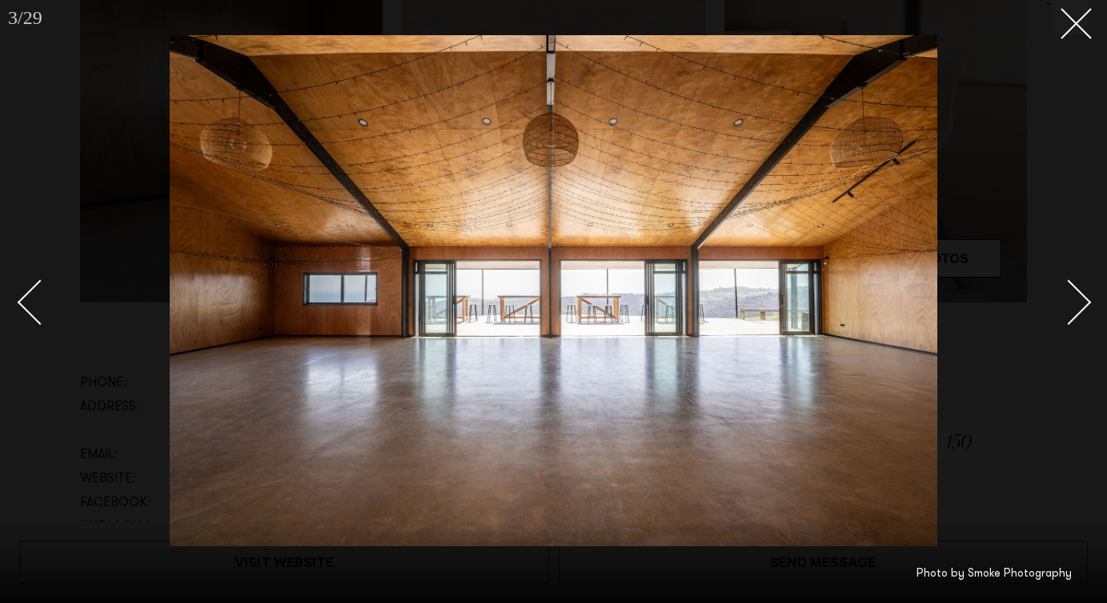
click at [1060, 290] on div "Next slide" at bounding box center [1069, 303] width 46 height 46
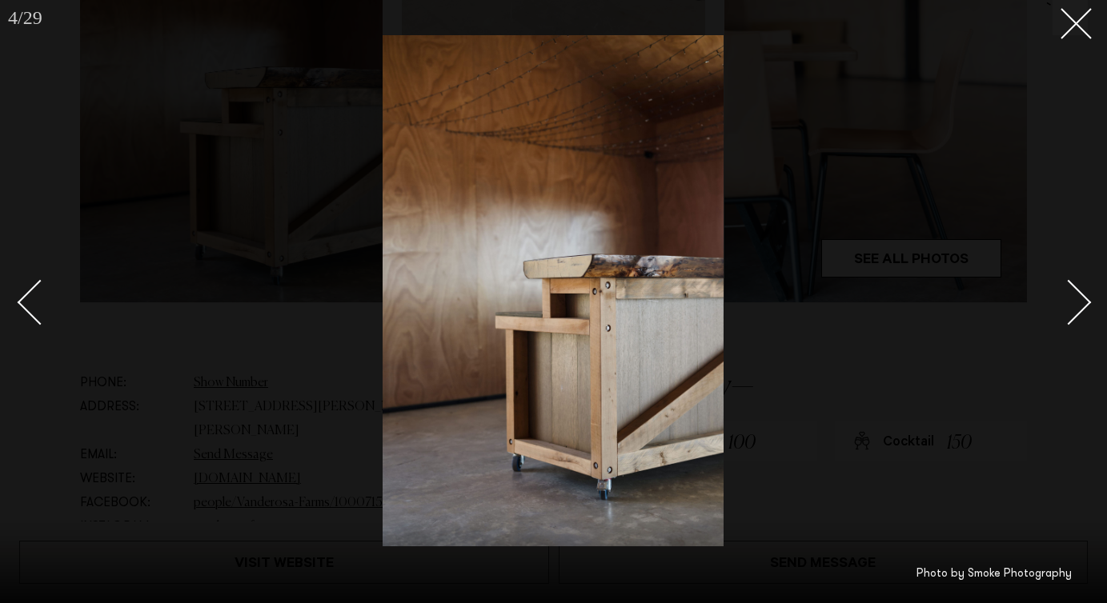
click at [1060, 290] on div "Next slide" at bounding box center [1069, 303] width 46 height 46
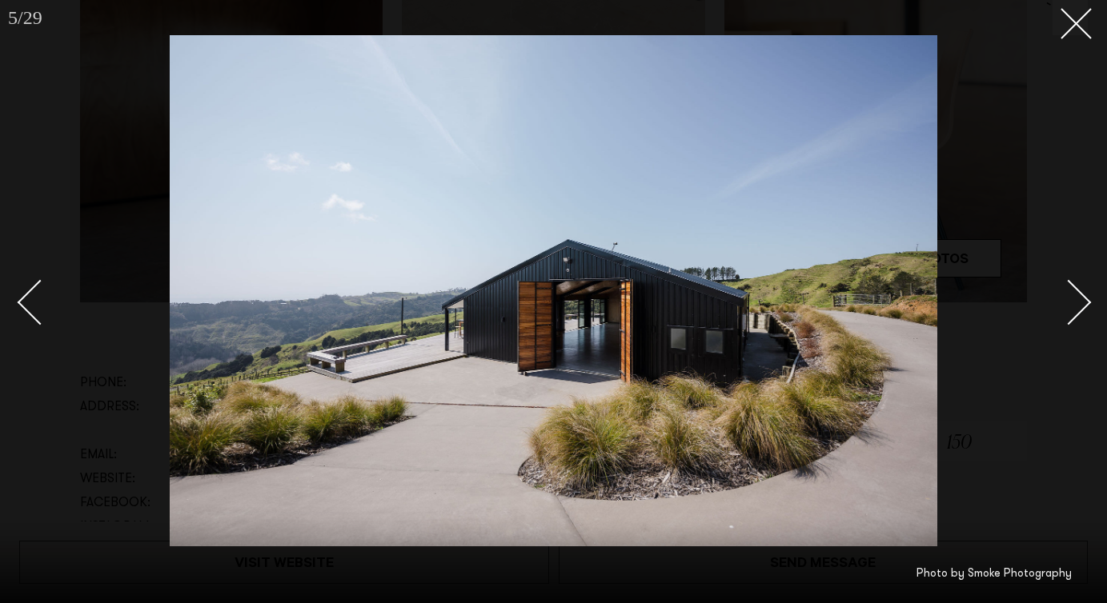
click at [1060, 290] on div "Next slide" at bounding box center [1069, 303] width 46 height 46
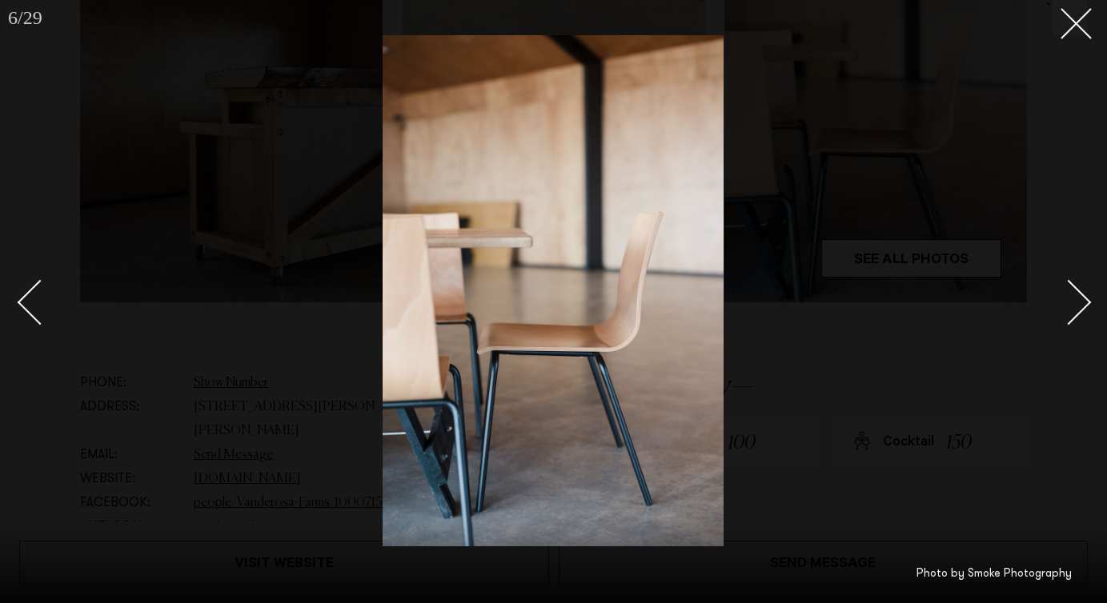
click at [1060, 290] on div "Next slide" at bounding box center [1069, 303] width 46 height 46
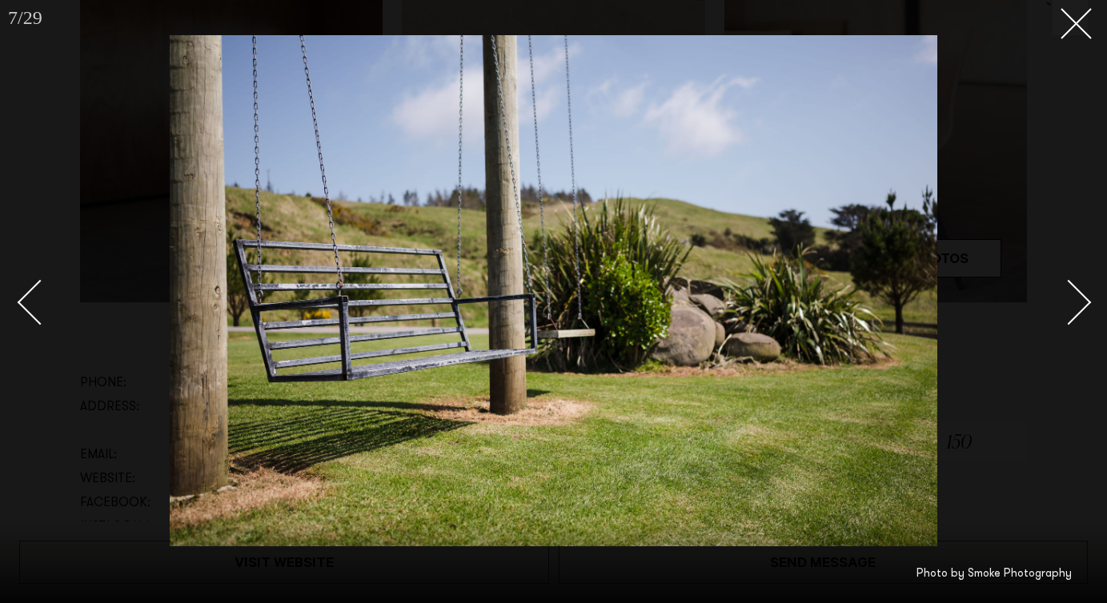
click at [1060, 290] on div "Next slide" at bounding box center [1069, 303] width 46 height 46
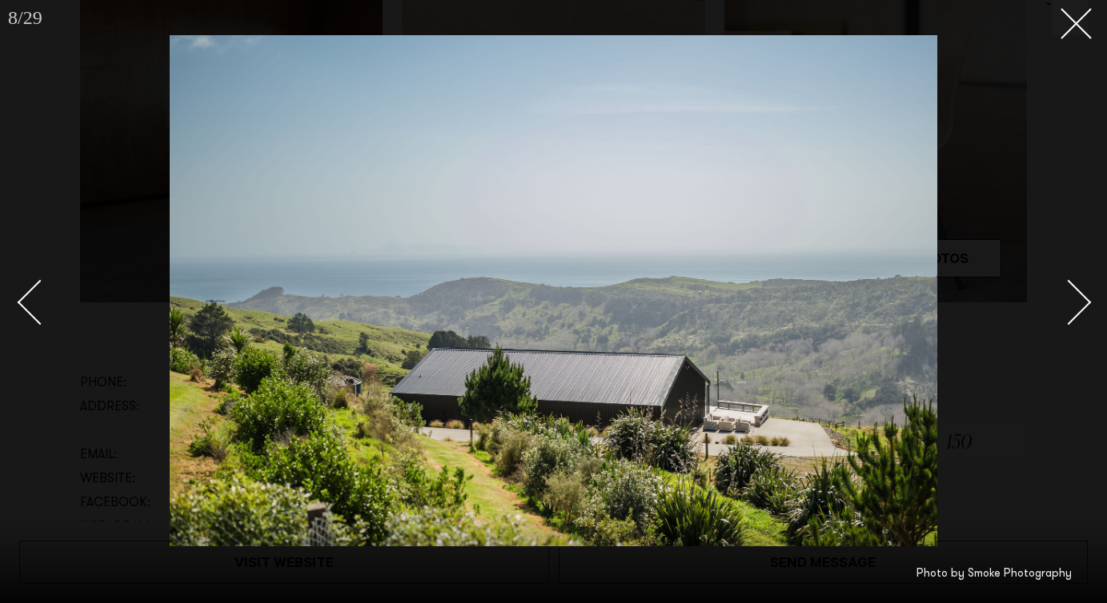
click at [1060, 290] on div "Next slide" at bounding box center [1069, 303] width 46 height 46
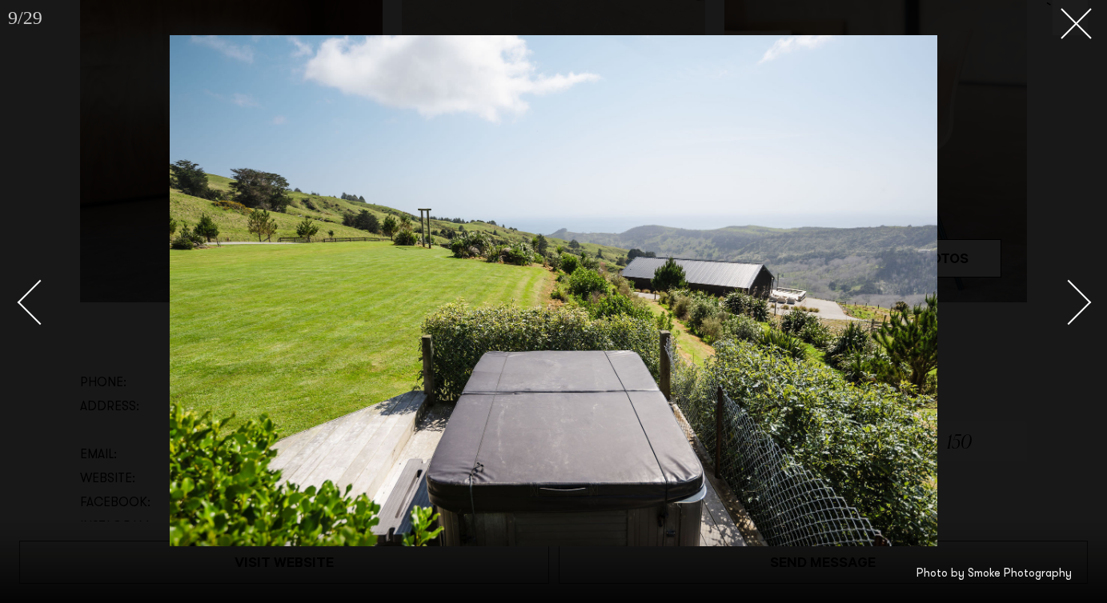
click at [1060, 290] on div "Next slide" at bounding box center [1069, 303] width 46 height 46
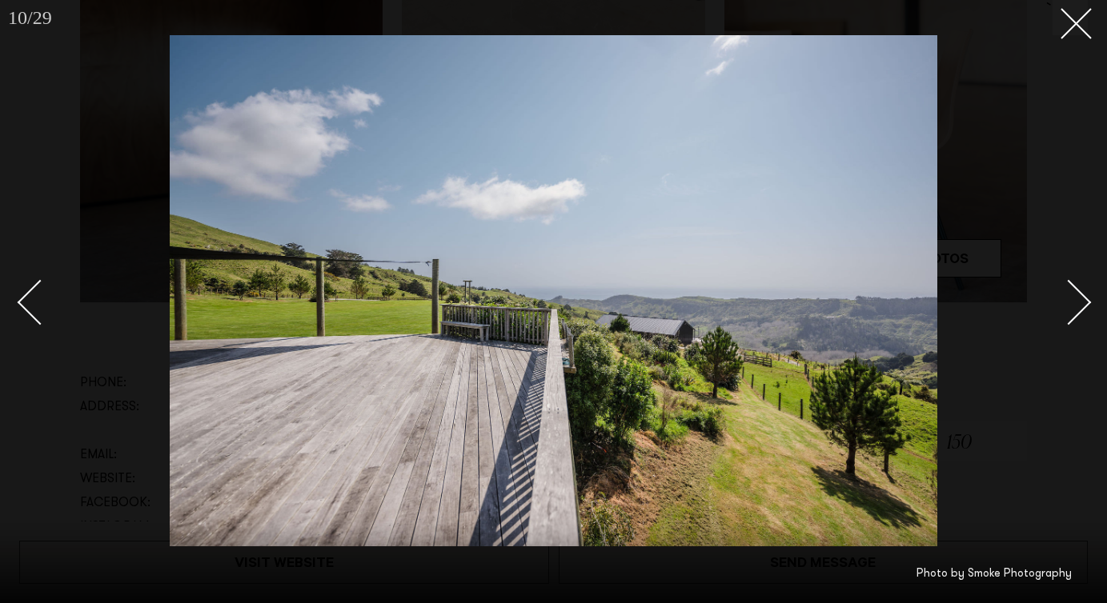
click at [1060, 290] on div "Next slide" at bounding box center [1069, 303] width 46 height 46
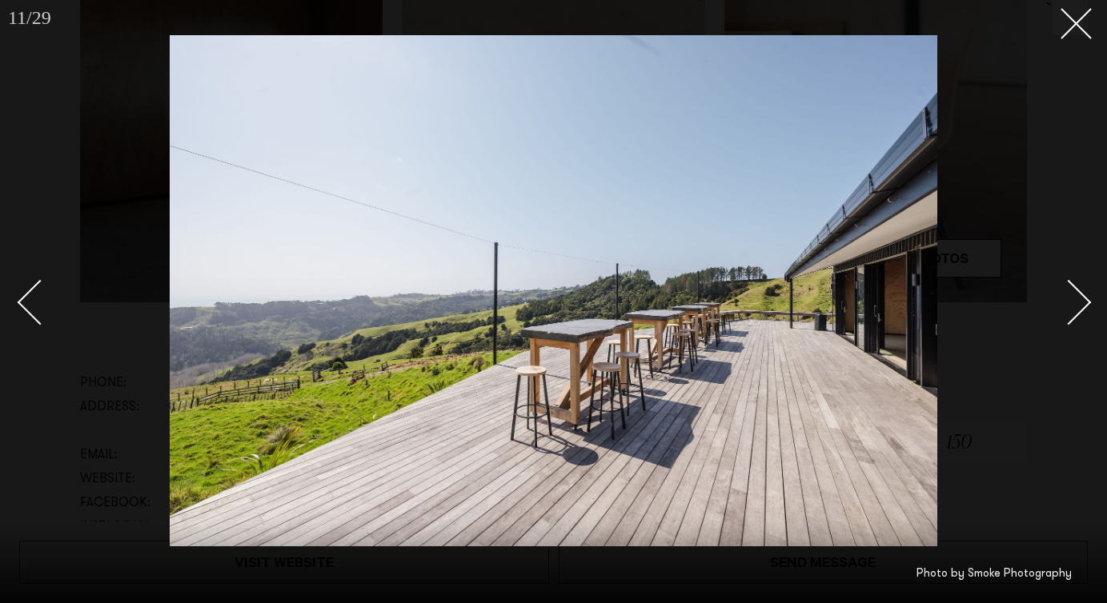
click at [1060, 290] on div "Next slide" at bounding box center [1069, 303] width 46 height 46
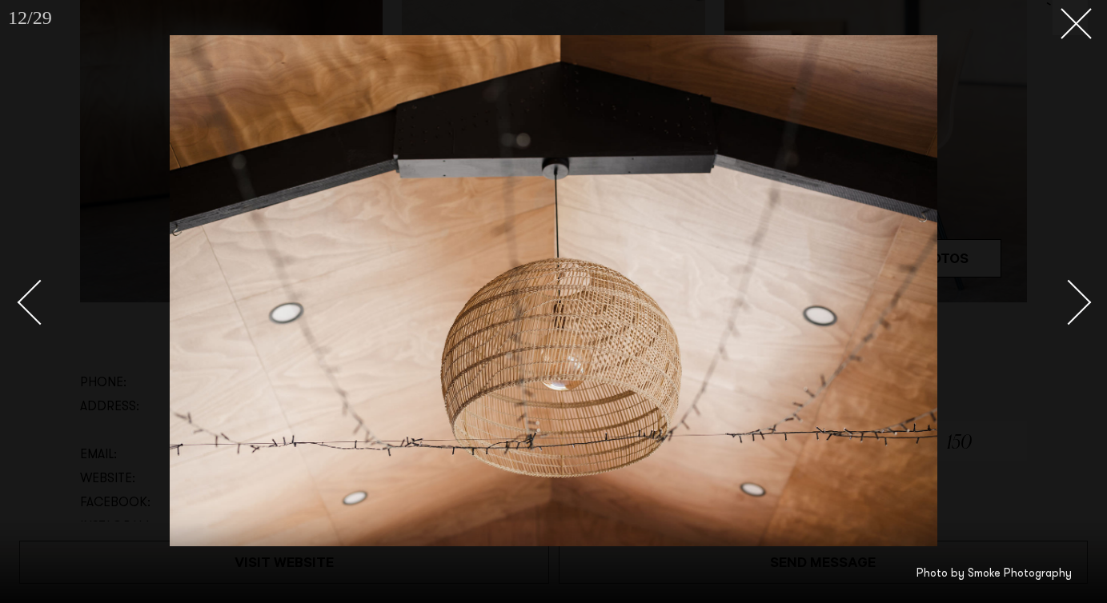
click at [1060, 290] on div "Next slide" at bounding box center [1069, 303] width 46 height 46
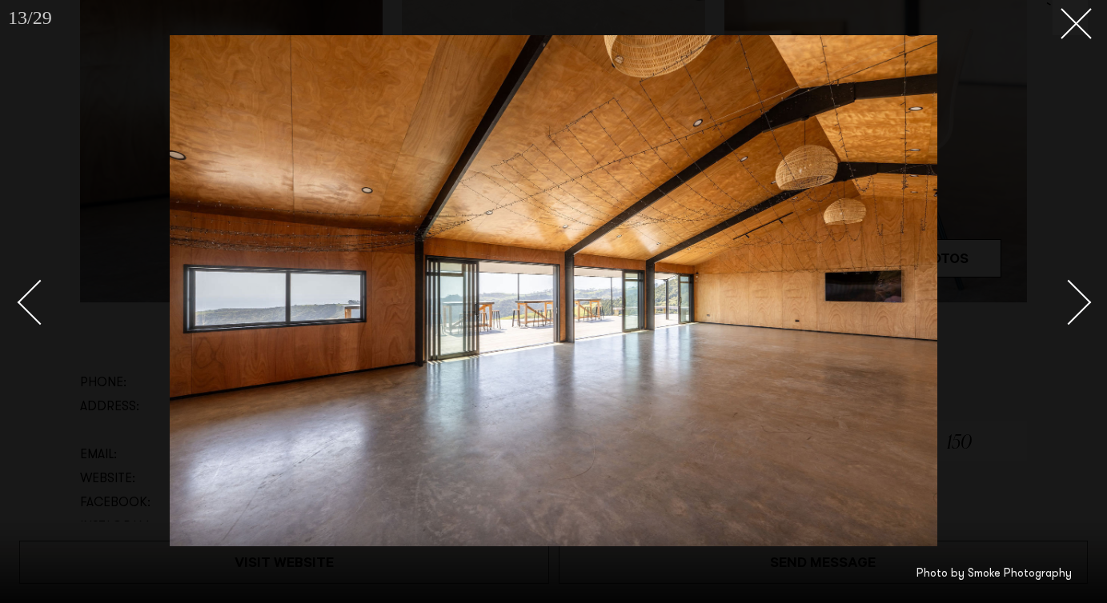
click at [1060, 290] on div "Next slide" at bounding box center [1069, 303] width 46 height 46
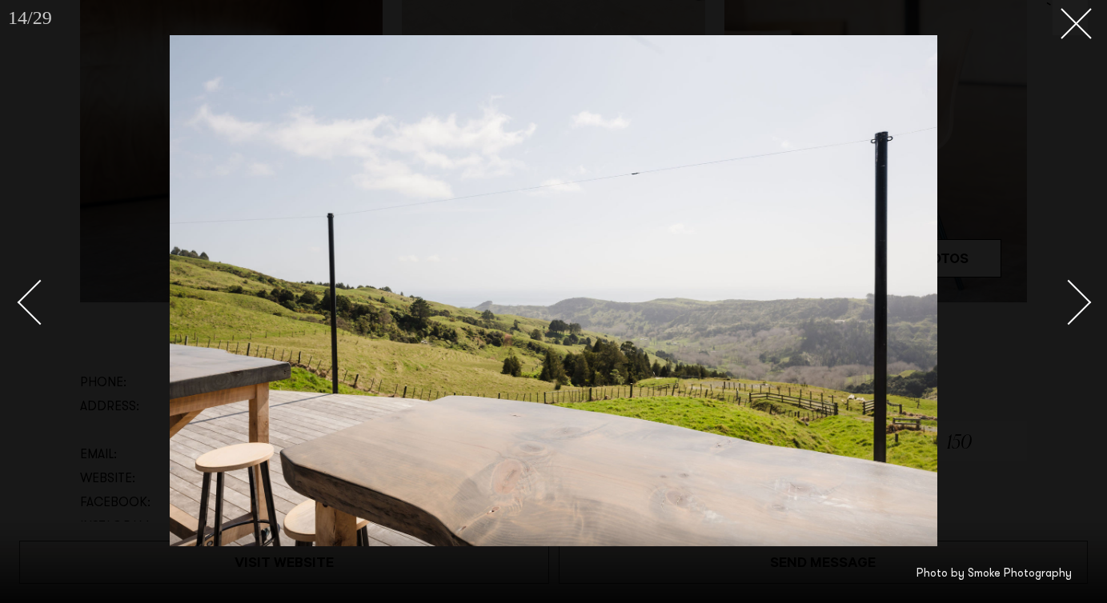
click at [1060, 290] on div "Next slide" at bounding box center [1069, 303] width 46 height 46
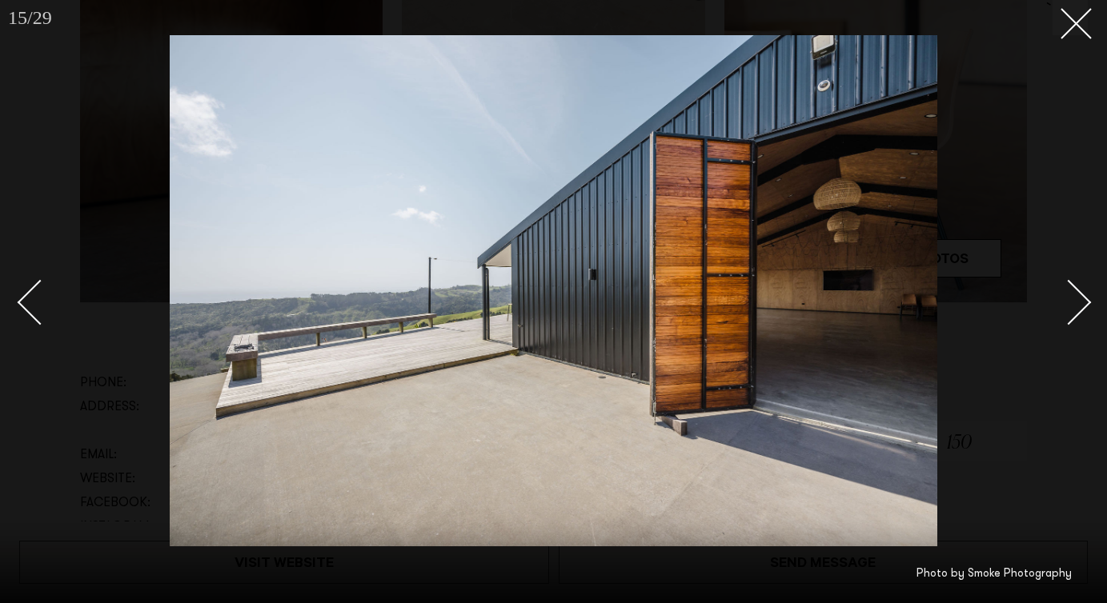
click at [1060, 290] on div "Next slide" at bounding box center [1069, 303] width 46 height 46
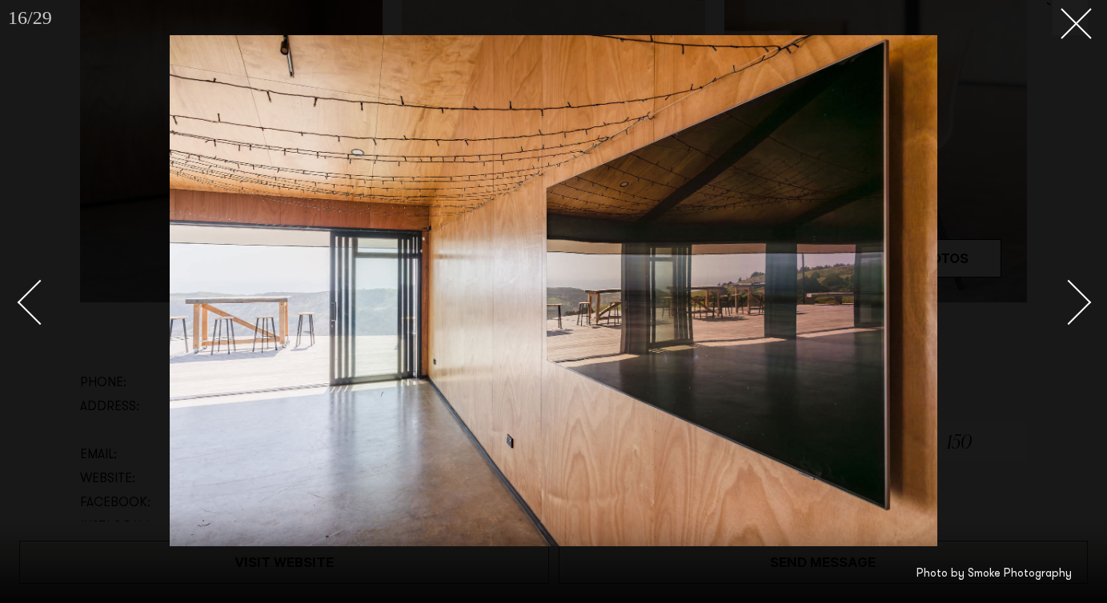
click at [1060, 290] on div "Next slide" at bounding box center [1069, 303] width 46 height 46
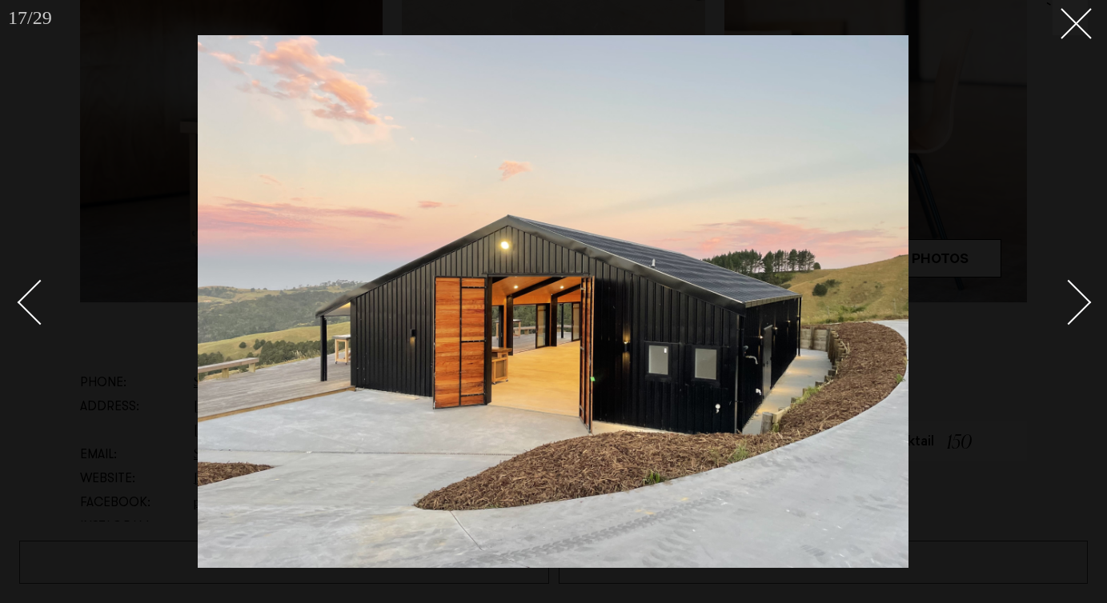
click at [1060, 290] on div "Next slide" at bounding box center [1069, 303] width 46 height 46
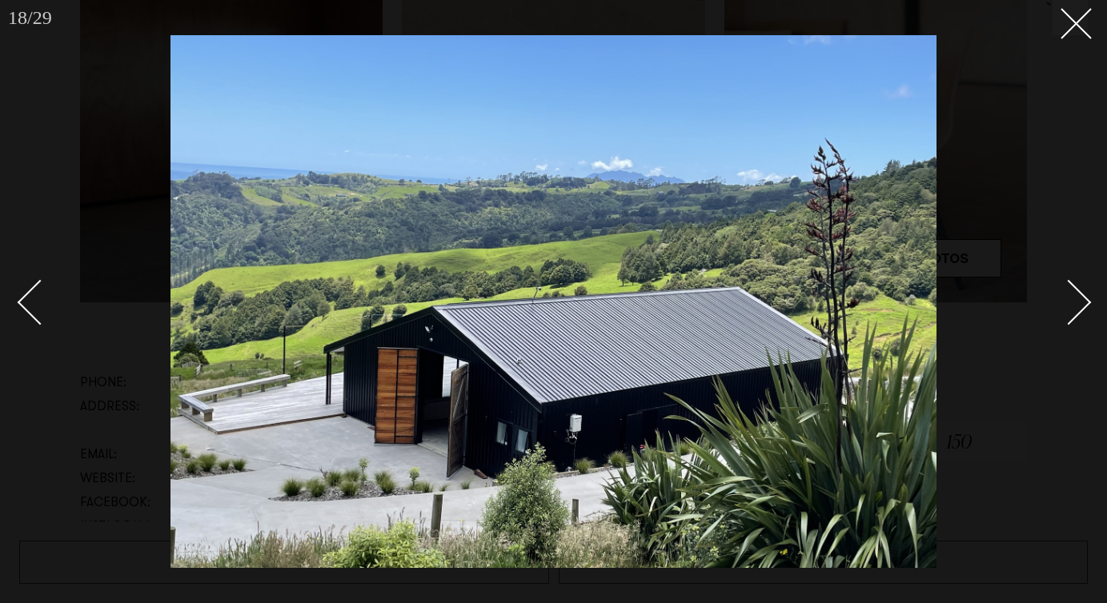
click at [1060, 290] on div "Next slide" at bounding box center [1069, 303] width 46 height 46
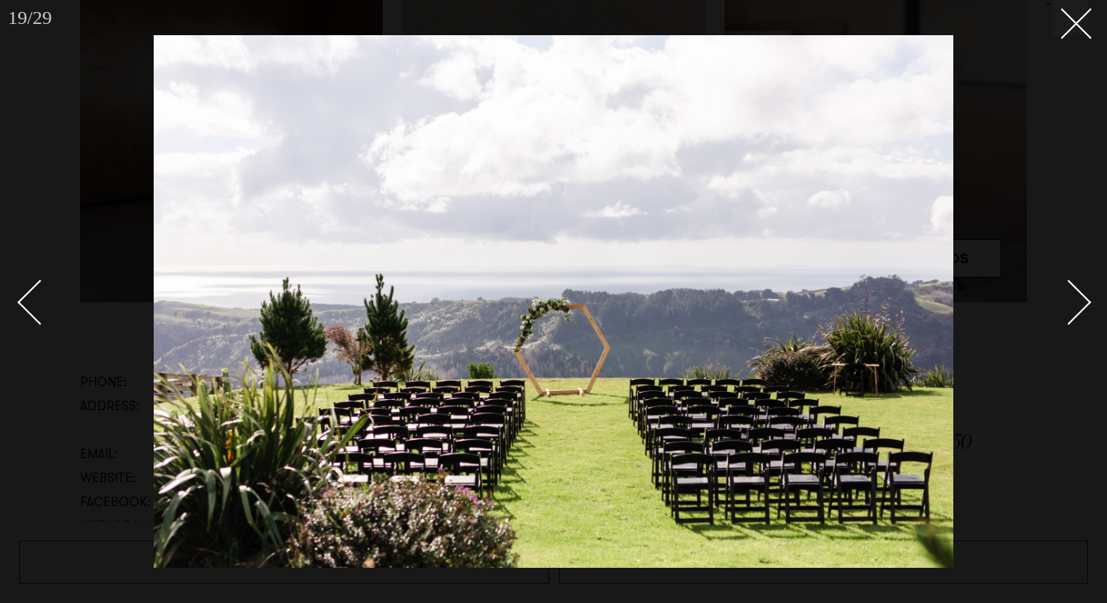
click at [1060, 290] on div "Next slide" at bounding box center [1069, 303] width 46 height 46
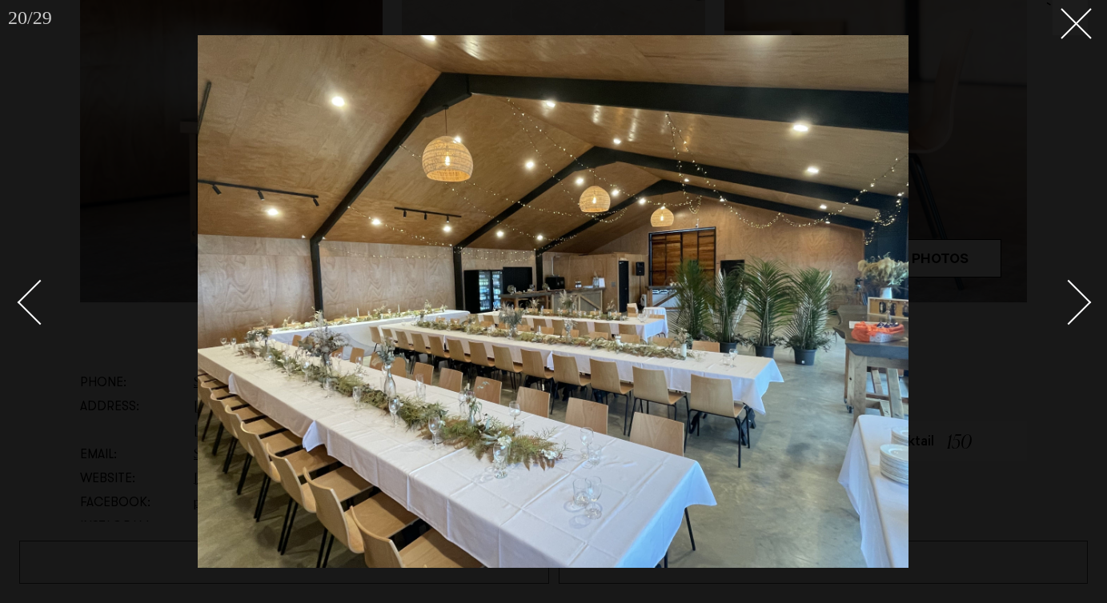
click at [1060, 284] on link at bounding box center [1060, 302] width 56 height 80
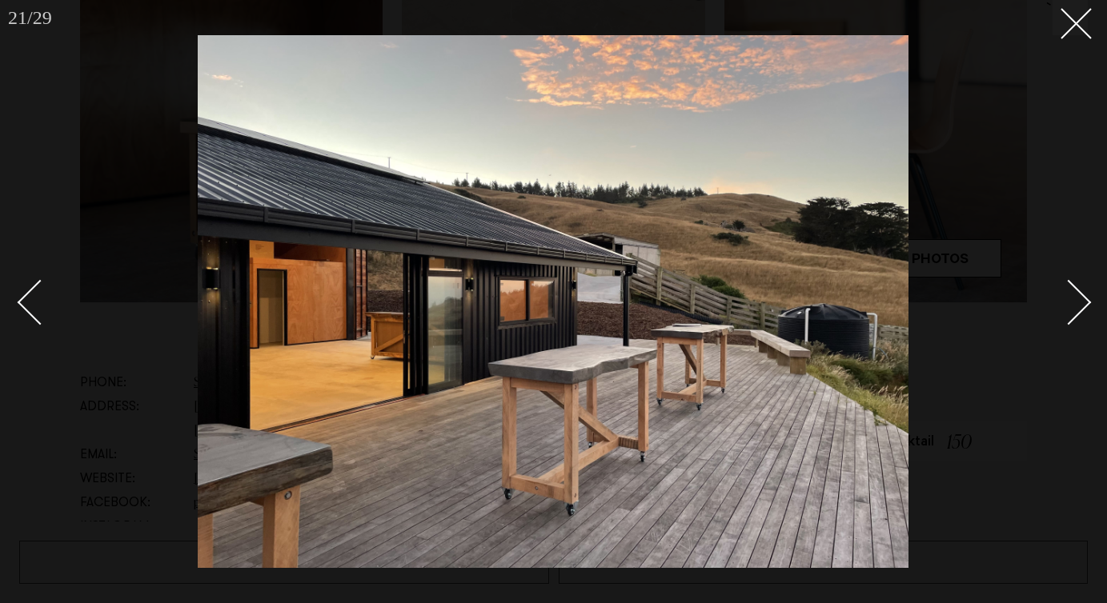
click at [1060, 284] on link at bounding box center [1060, 302] width 56 height 80
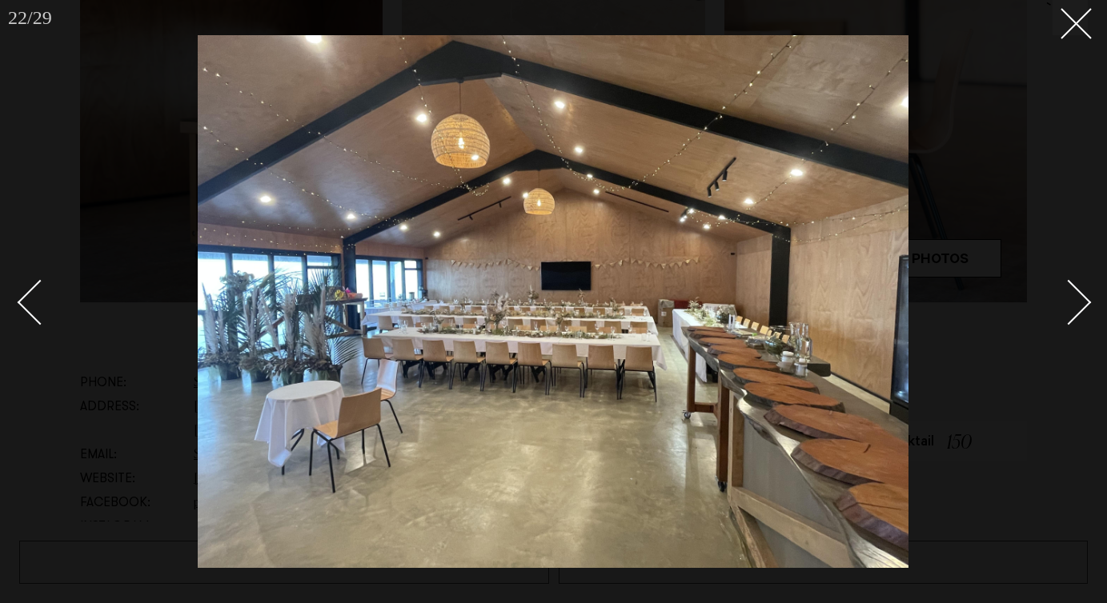
click at [1060, 284] on link at bounding box center [1060, 302] width 56 height 80
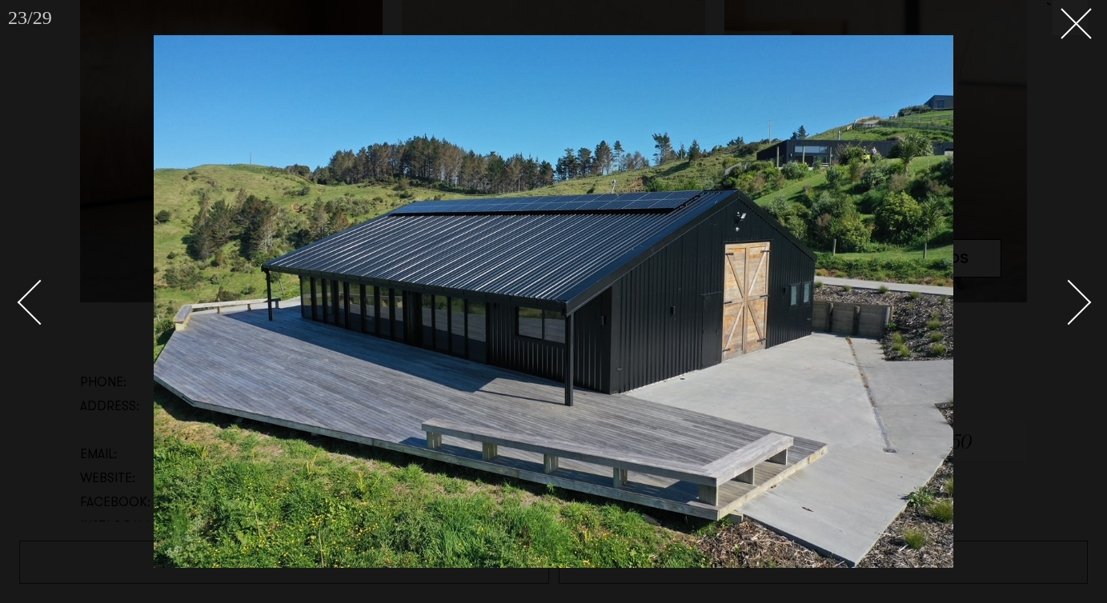
click at [1060, 284] on link at bounding box center [1060, 302] width 56 height 80
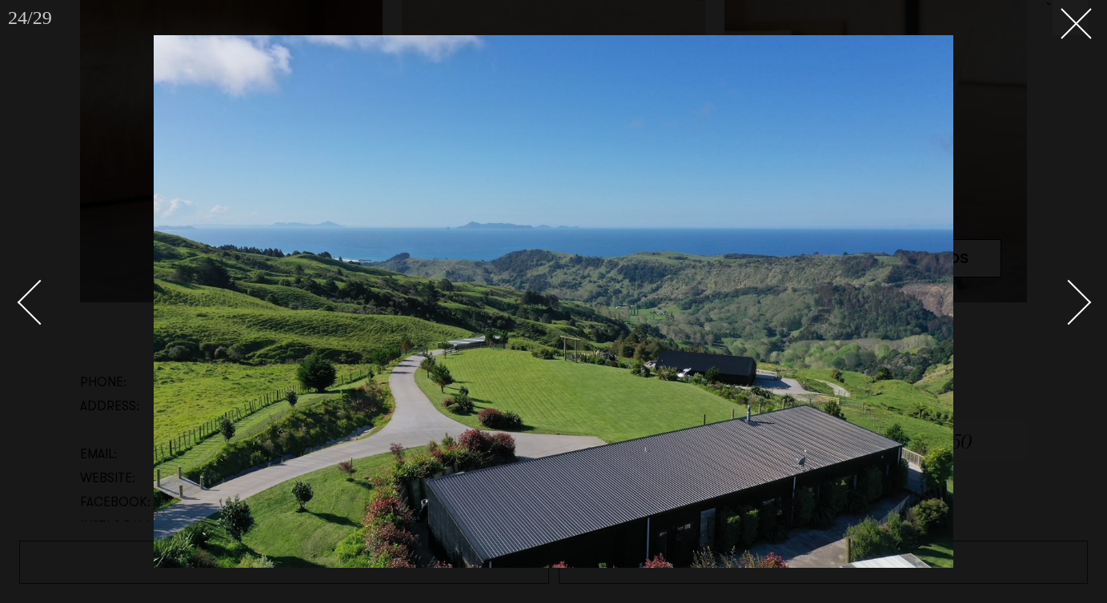
click at [1060, 284] on link at bounding box center [1060, 302] width 56 height 80
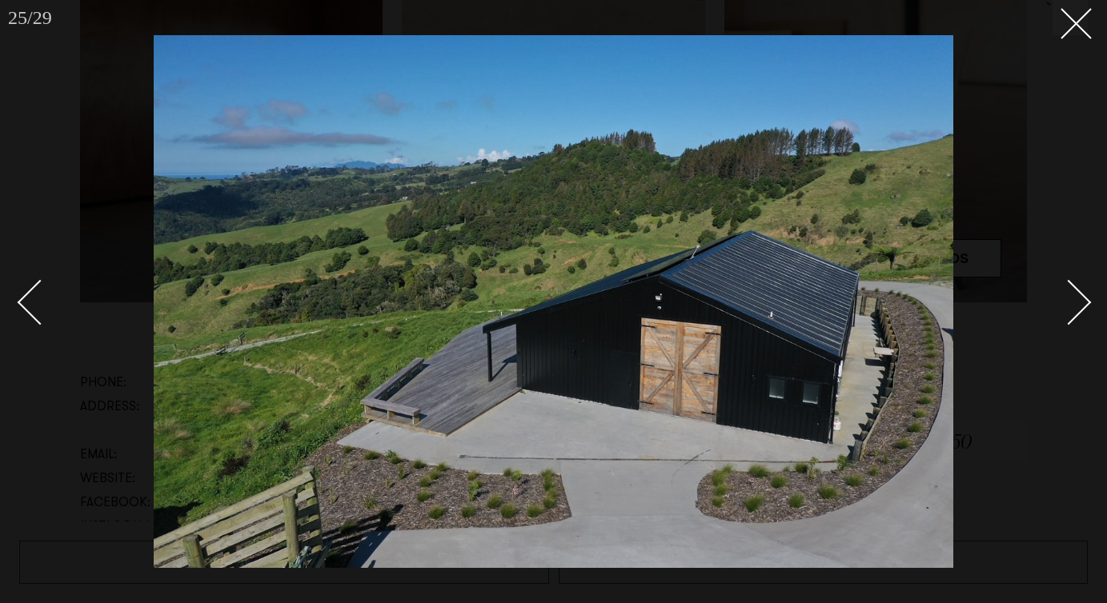
click at [1060, 284] on link at bounding box center [1060, 302] width 56 height 80
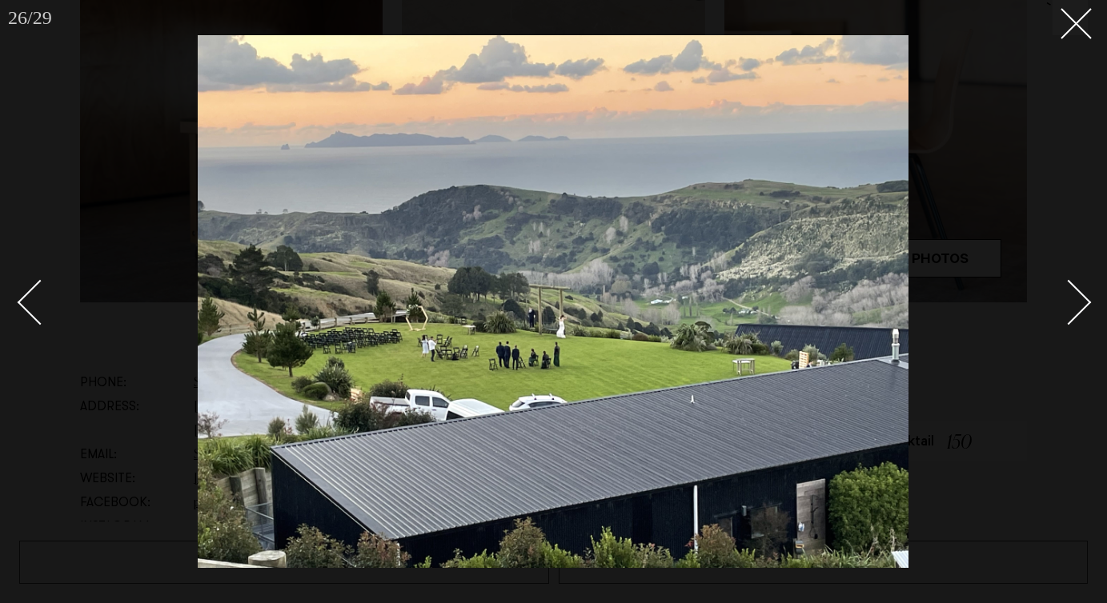
click at [1060, 284] on link at bounding box center [1060, 302] width 56 height 80
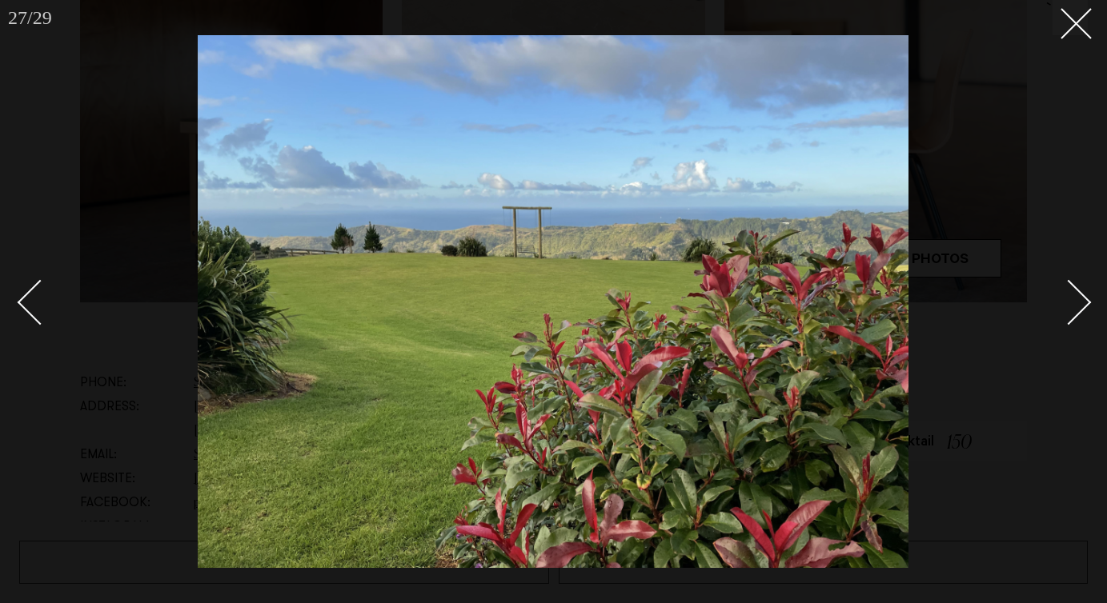
click at [1060, 284] on link at bounding box center [1060, 302] width 56 height 80
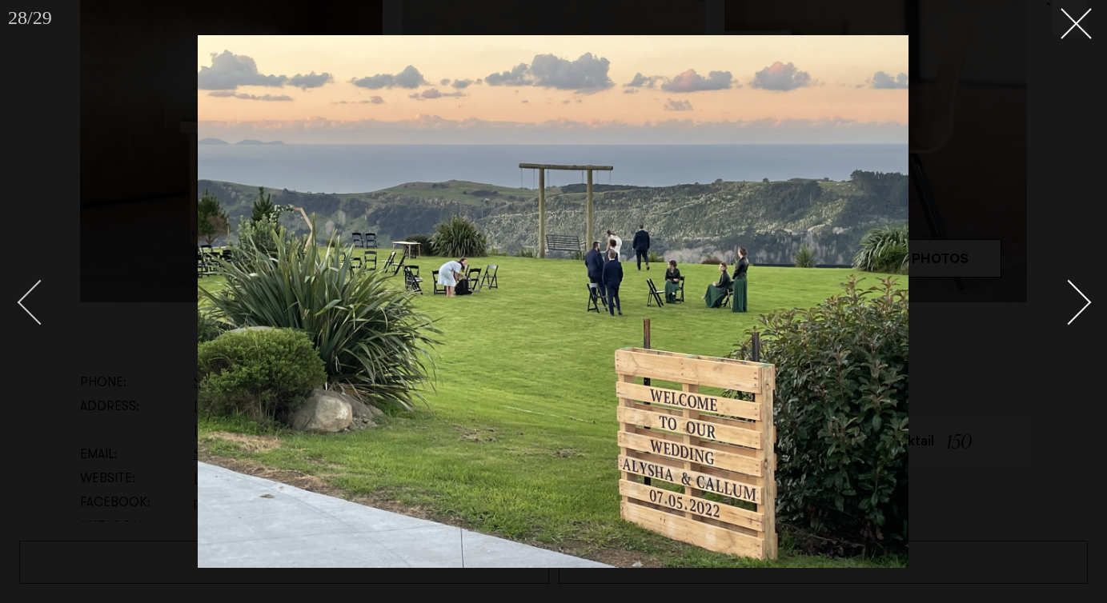
click at [27, 294] on div "Previous slide" at bounding box center [41, 303] width 46 height 46
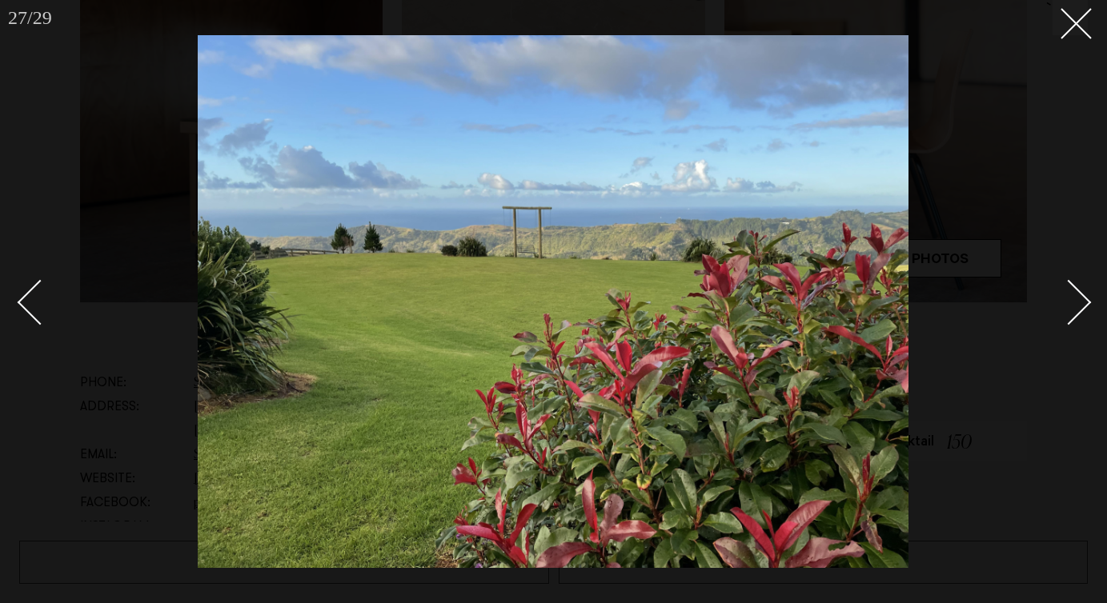
click at [1088, 303] on div "Next slide" at bounding box center [1069, 303] width 46 height 46
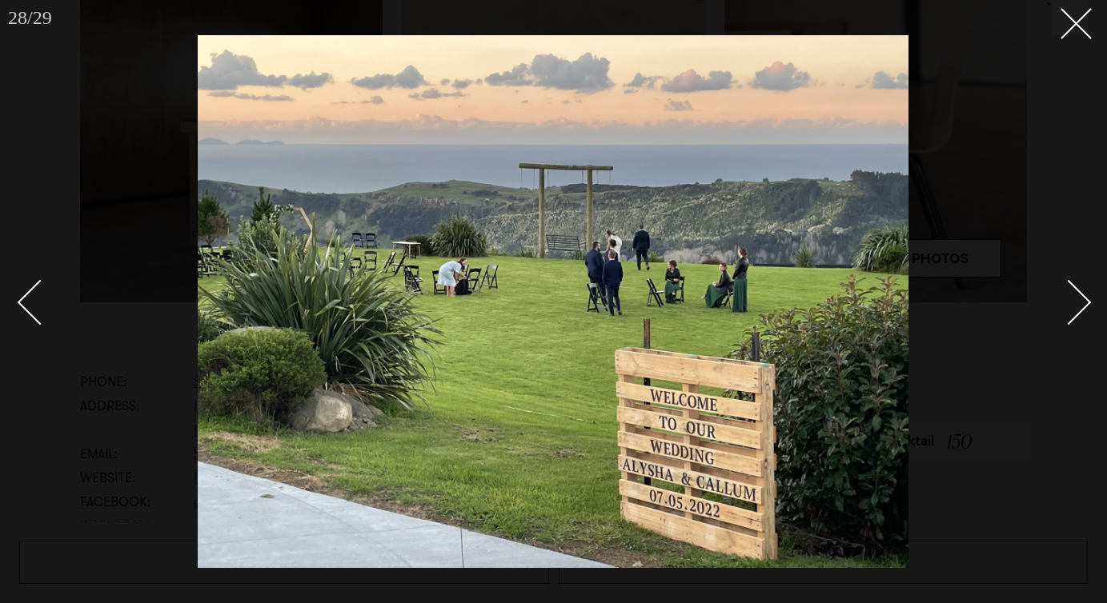
click at [1088, 303] on div "Next slide" at bounding box center [1069, 303] width 46 height 46
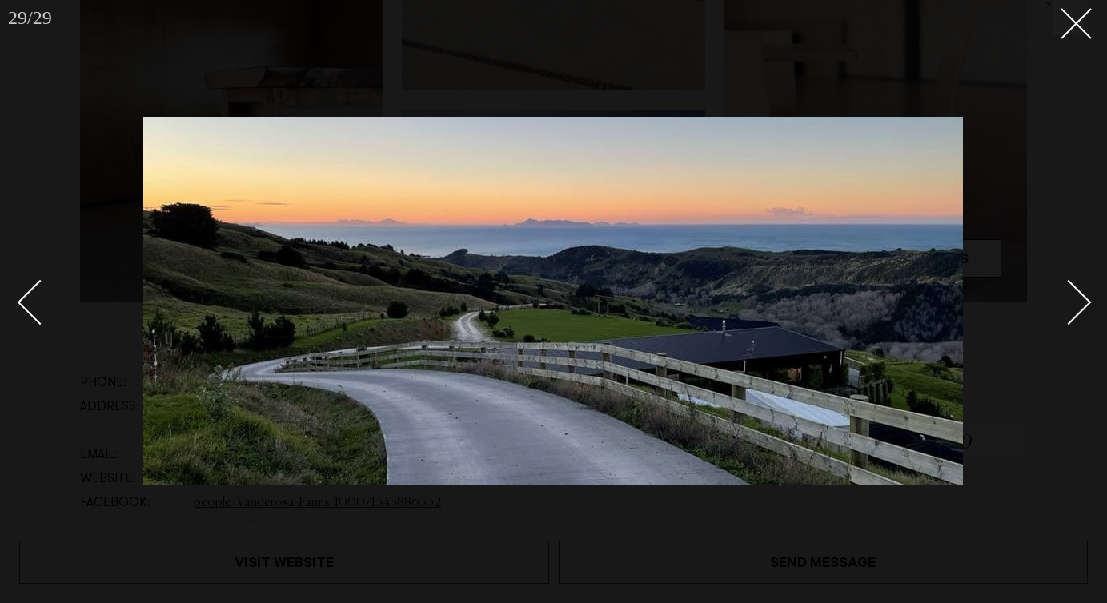
click at [1088, 303] on div "Next slide" at bounding box center [1069, 303] width 46 height 46
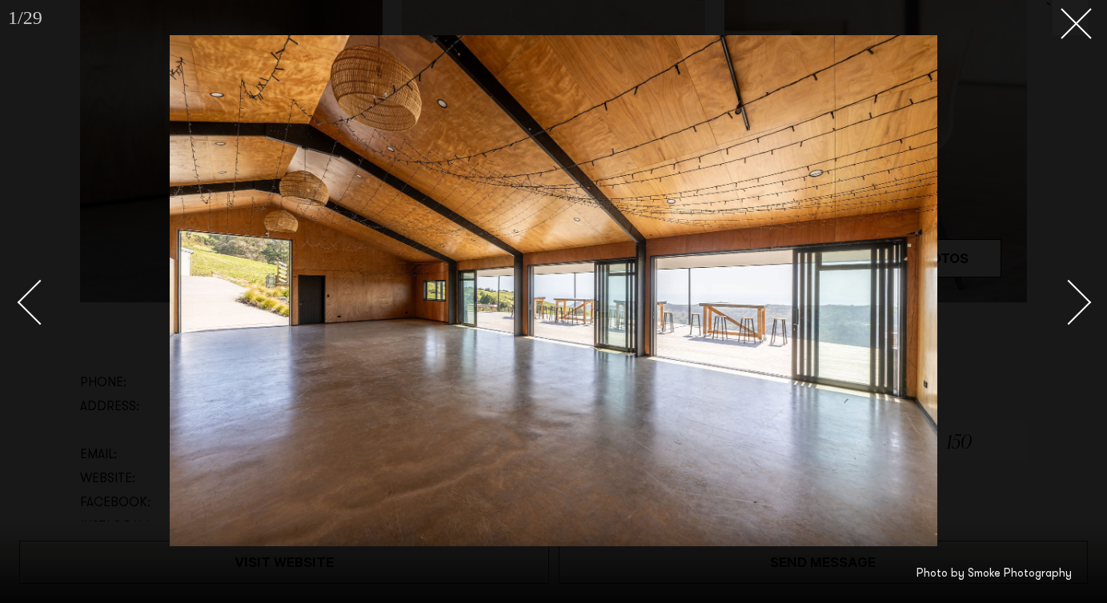
click at [1088, 303] on div "Next slide" at bounding box center [1069, 303] width 46 height 46
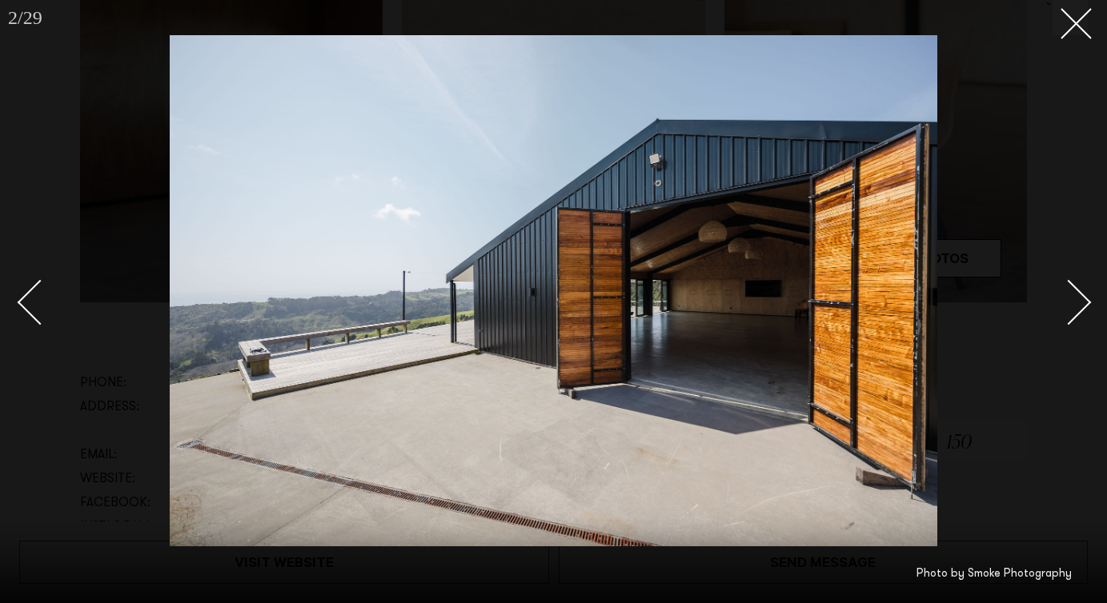
click at [1088, 303] on div "Next slide" at bounding box center [1069, 303] width 46 height 46
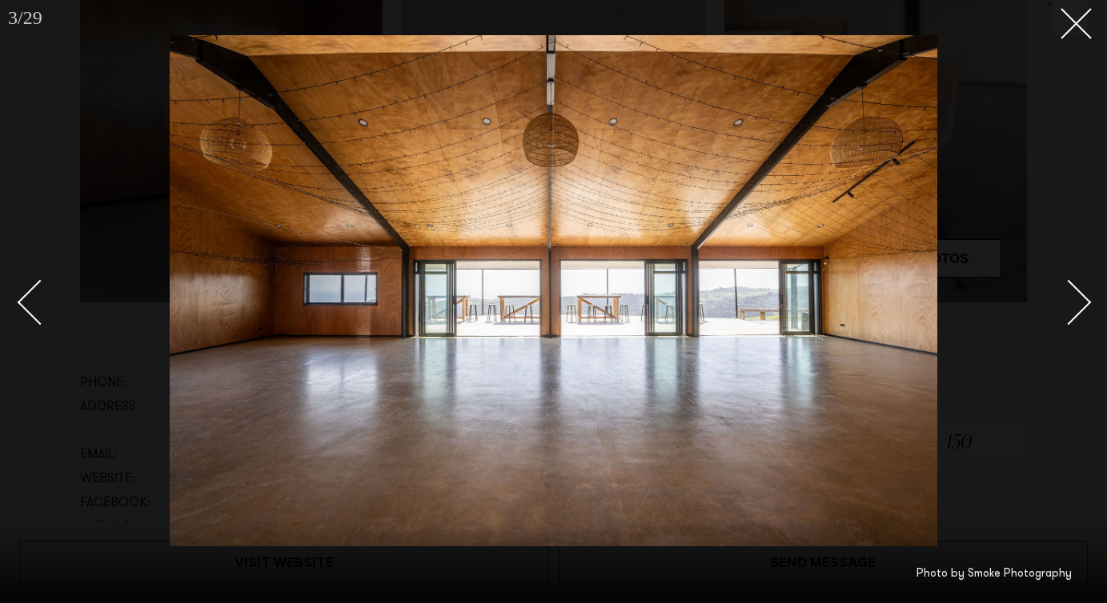
click at [1088, 303] on div "Next slide" at bounding box center [1069, 303] width 46 height 46
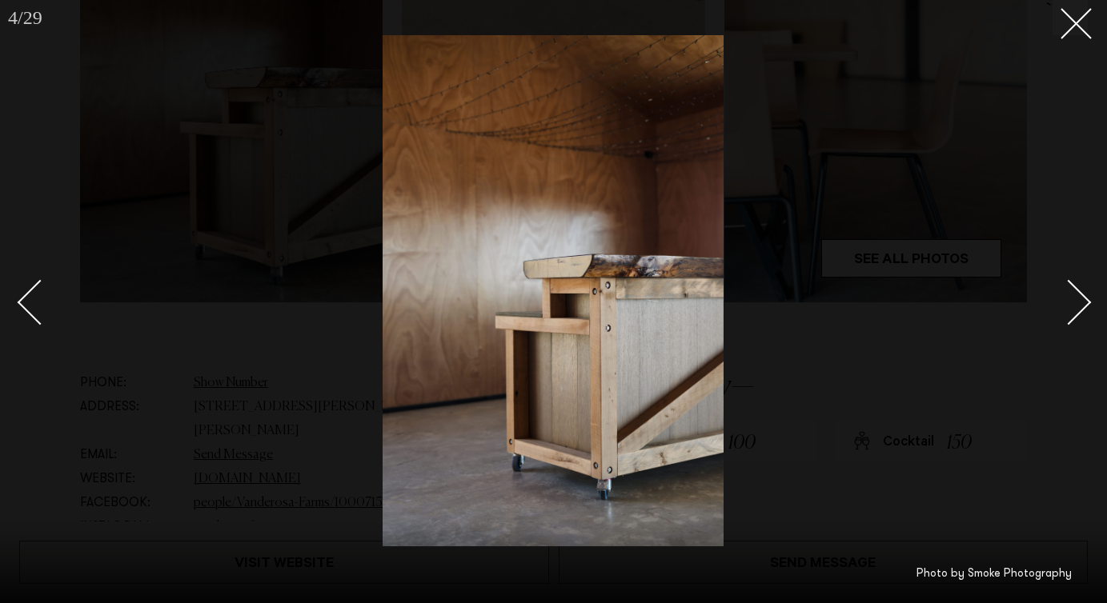
click at [1075, 42] on div at bounding box center [553, 301] width 1107 height 603
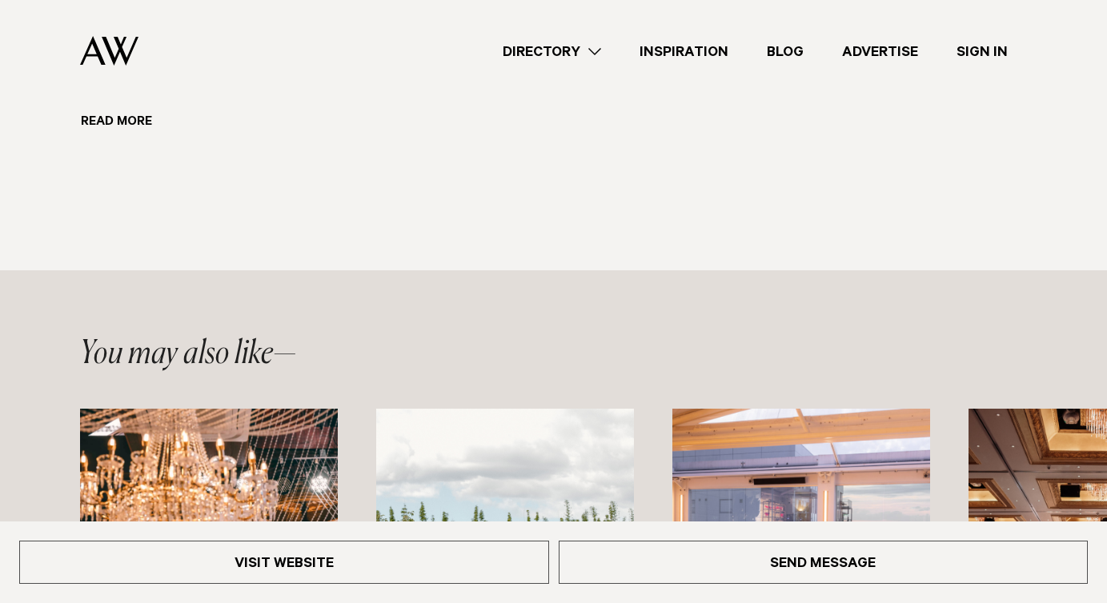
scroll to position [1204, 0]
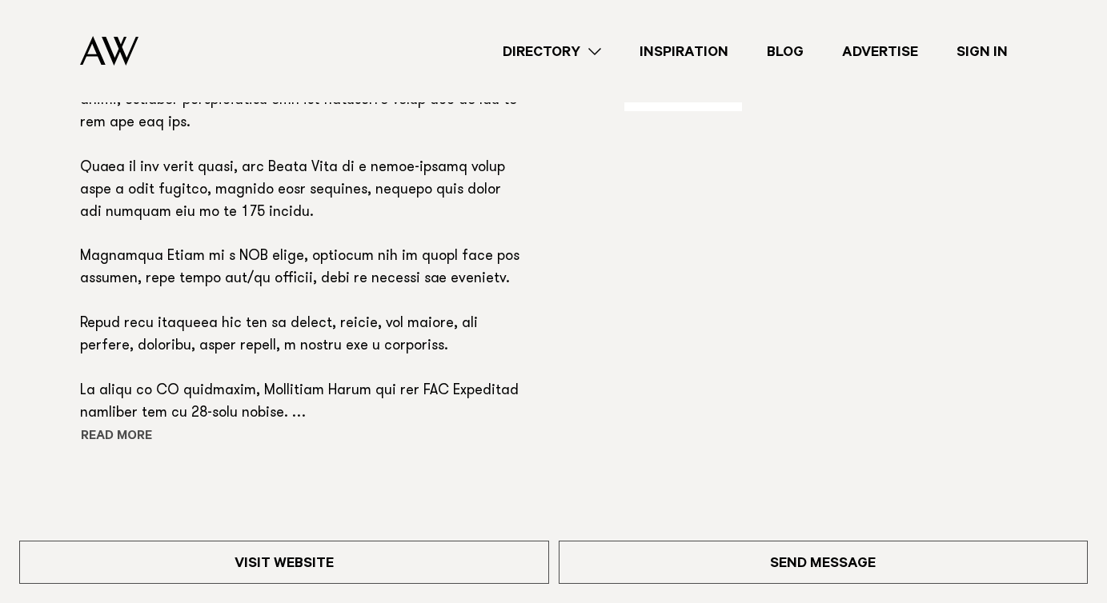
click at [112, 426] on button "Read more" at bounding box center [152, 438] width 144 height 24
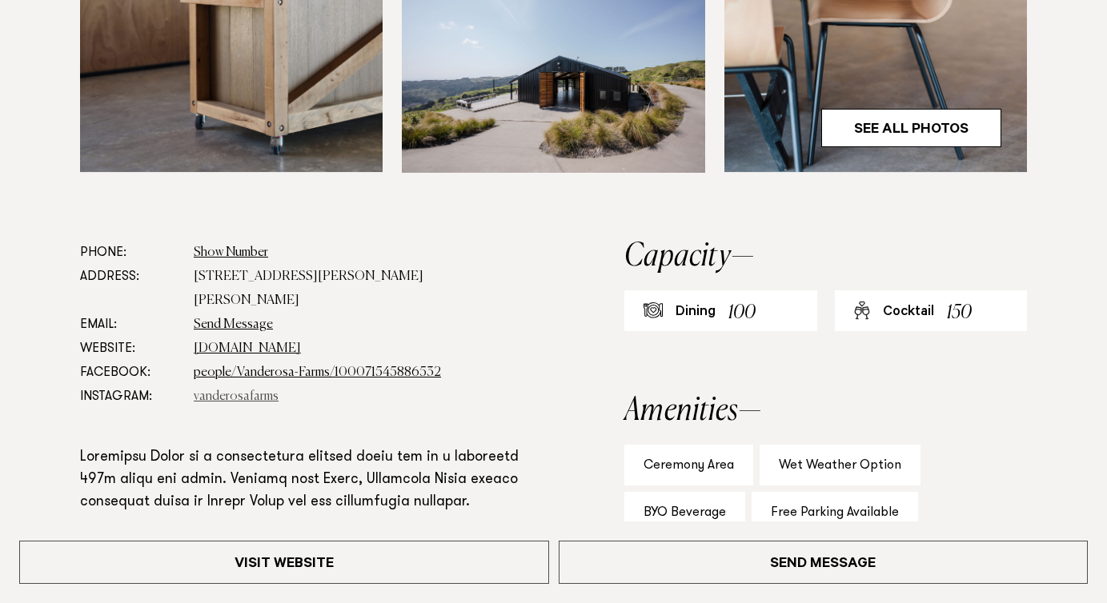
scroll to position [892, 0]
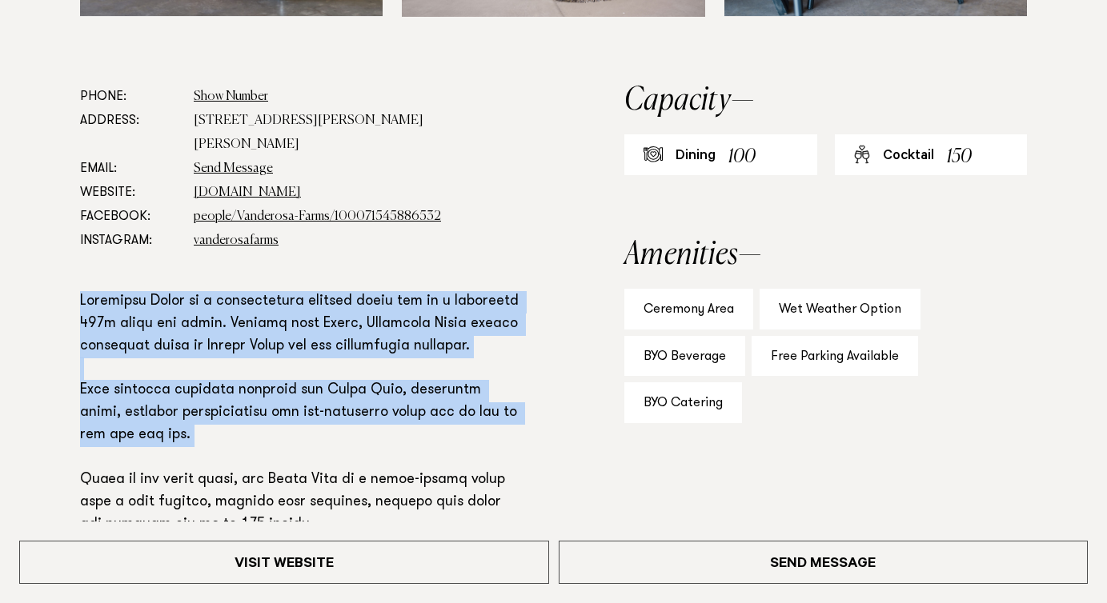
drag, startPoint x: 66, startPoint y: 274, endPoint x: 155, endPoint y: 447, distance: 194.4
click at [155, 447] on div "Phone: Show Number 021 722 249 Address: [STREET_ADDRESS][PERSON_NAME][PERSON_NA…" at bounding box center [553, 535] width 1081 height 901
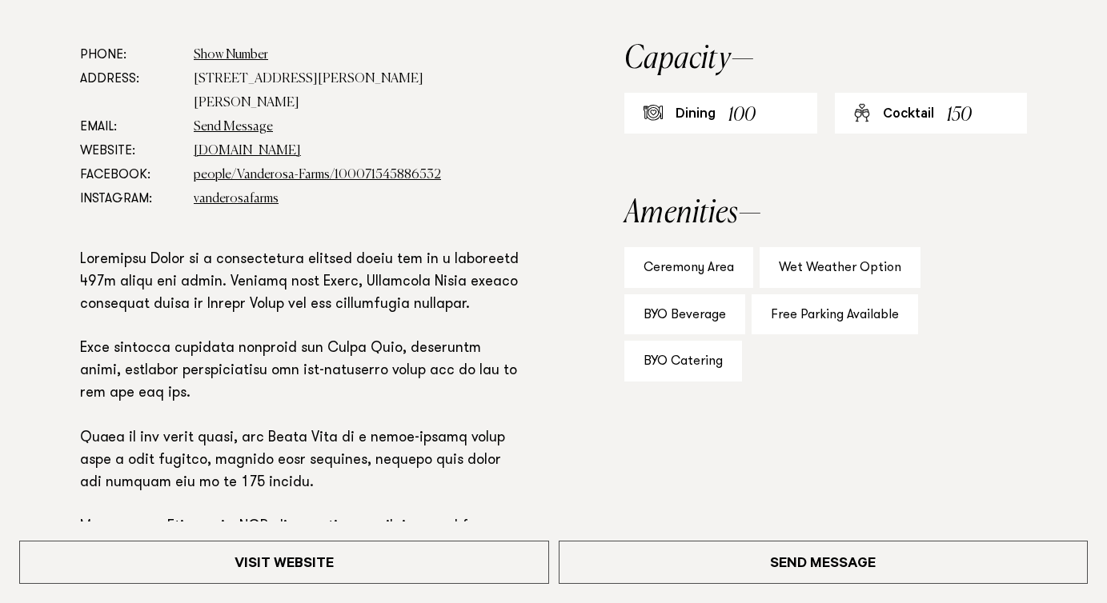
click at [155, 447] on p at bounding box center [300, 551] width 441 height 603
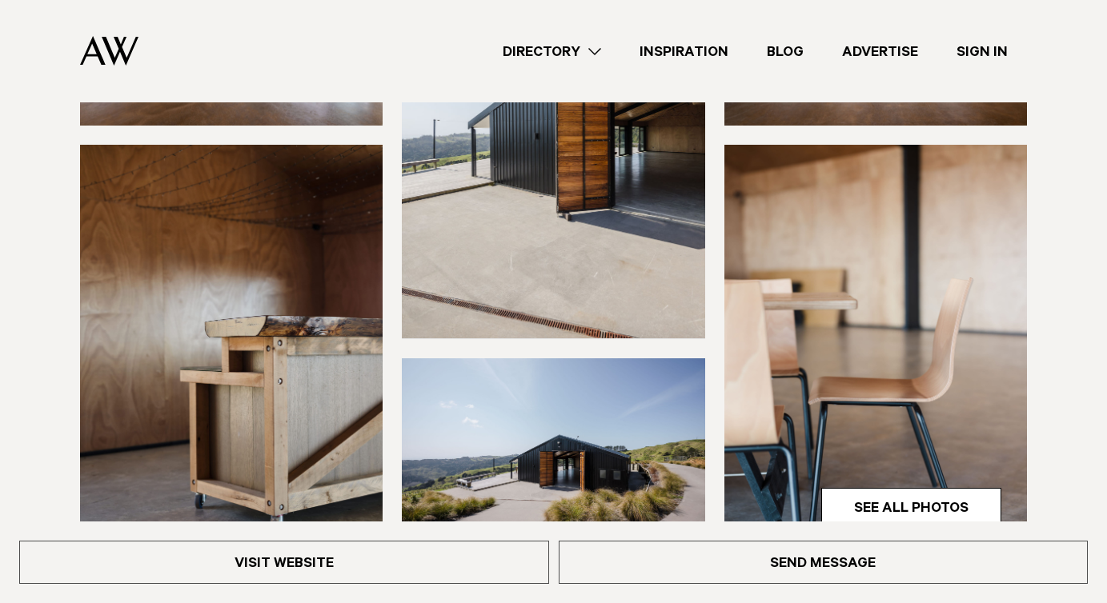
scroll to position [0, 0]
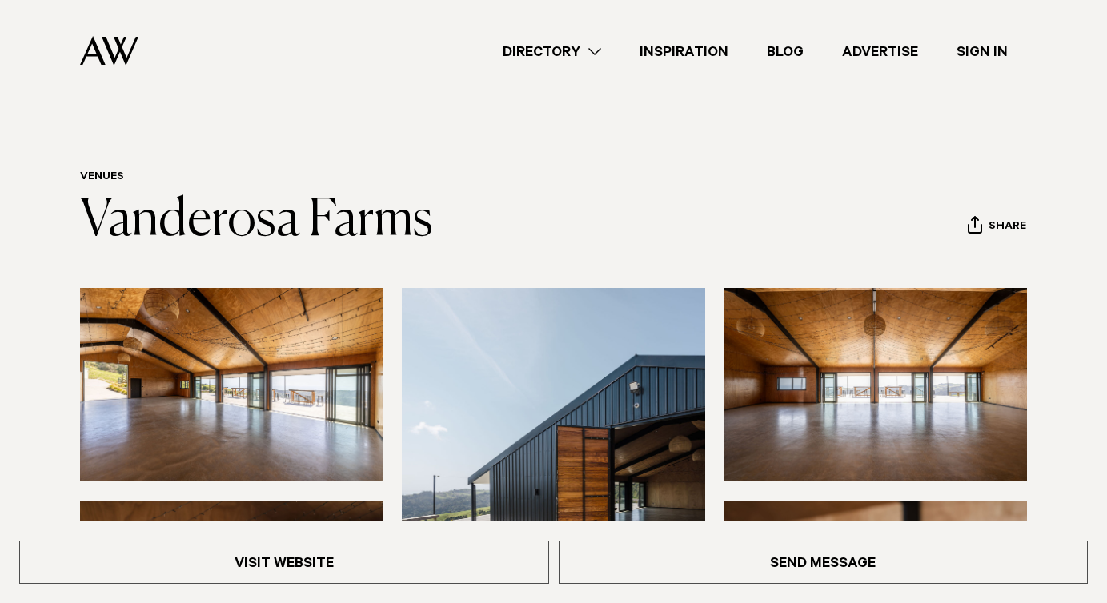
drag, startPoint x: 81, startPoint y: 222, endPoint x: 455, endPoint y: 225, distance: 373.8
click at [453, 225] on header "Venues [GEOGRAPHIC_DATA] Share Copy Link Email twitter facebook" at bounding box center [553, 209] width 947 height 79
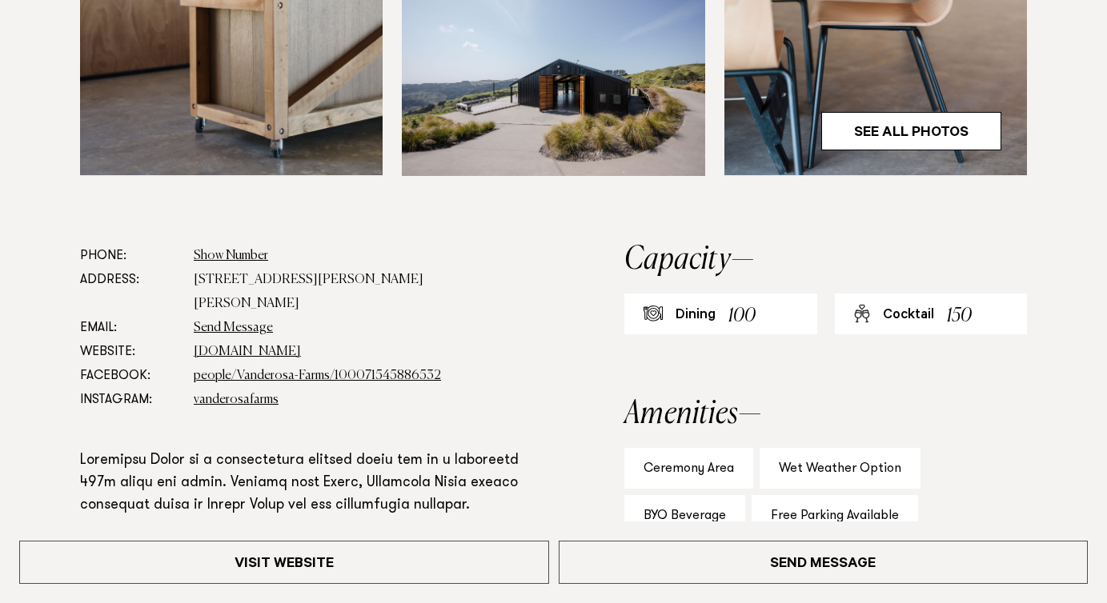
scroll to position [735, 0]
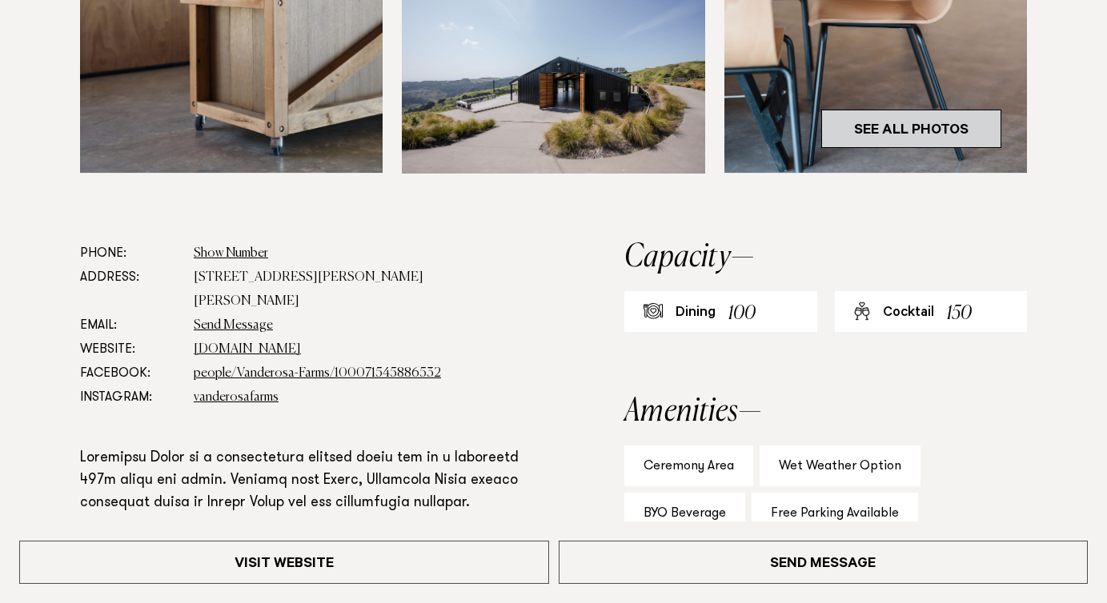
click at [918, 130] on link "See All Photos" at bounding box center [911, 129] width 180 height 38
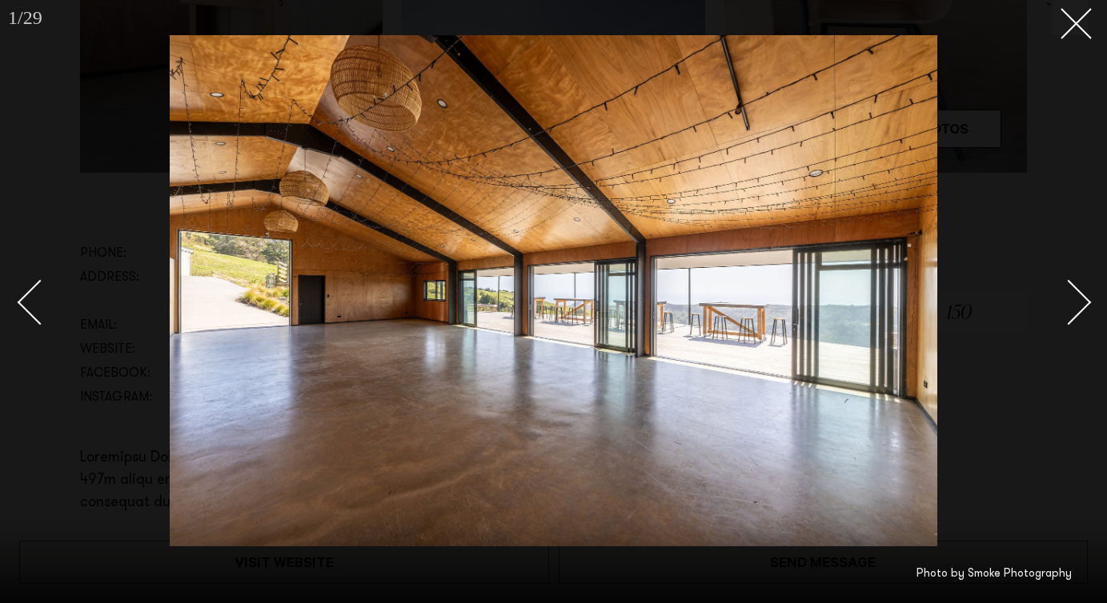
click at [1088, 297] on div at bounding box center [553, 301] width 1107 height 603
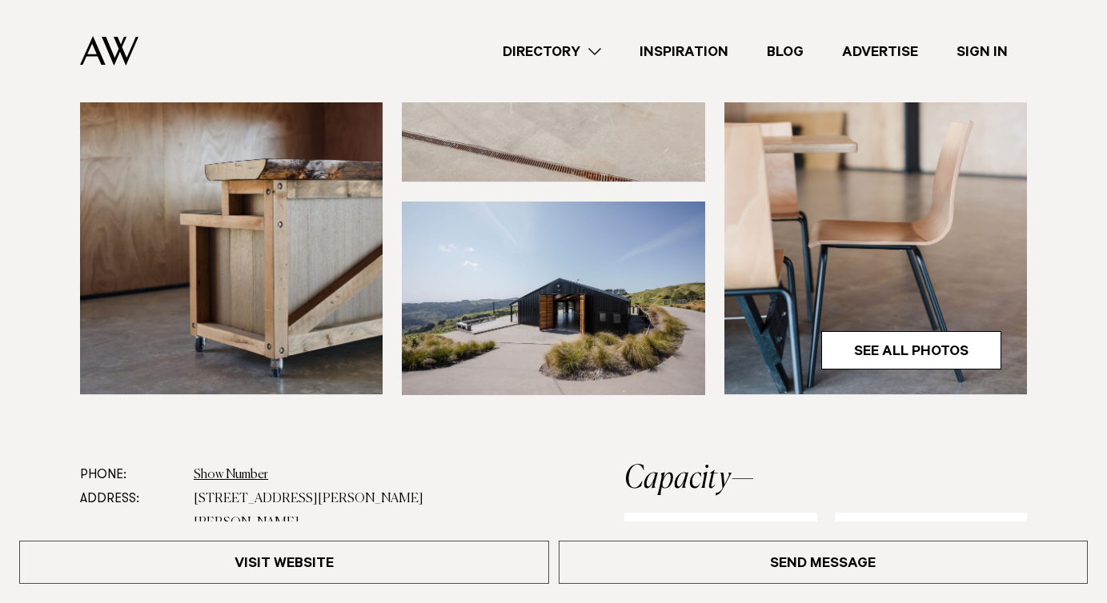
scroll to position [459, 0]
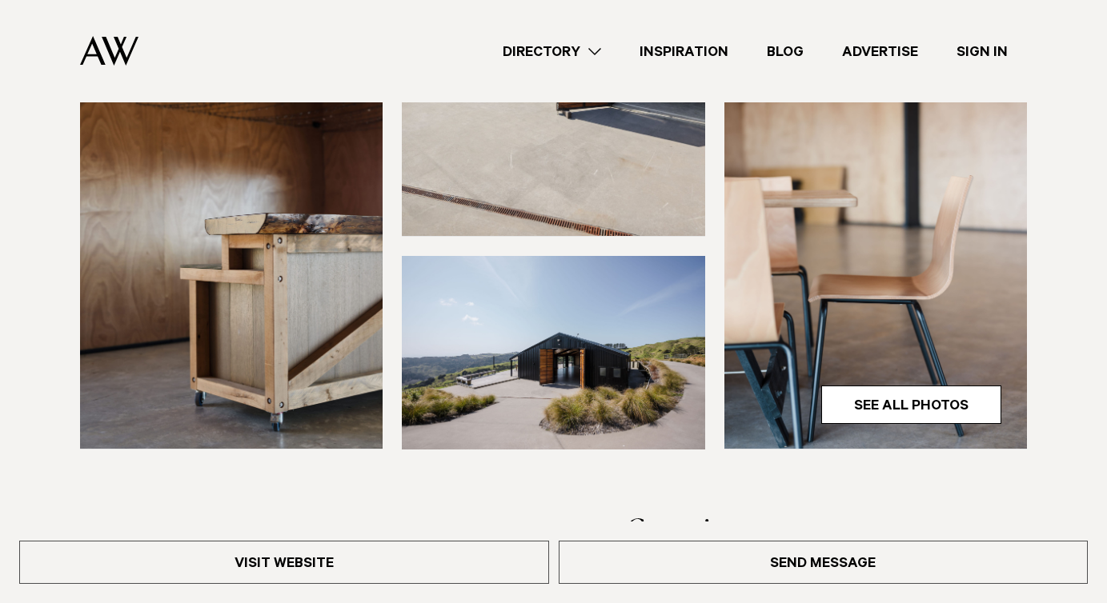
click at [232, 228] on img at bounding box center [231, 245] width 303 height 407
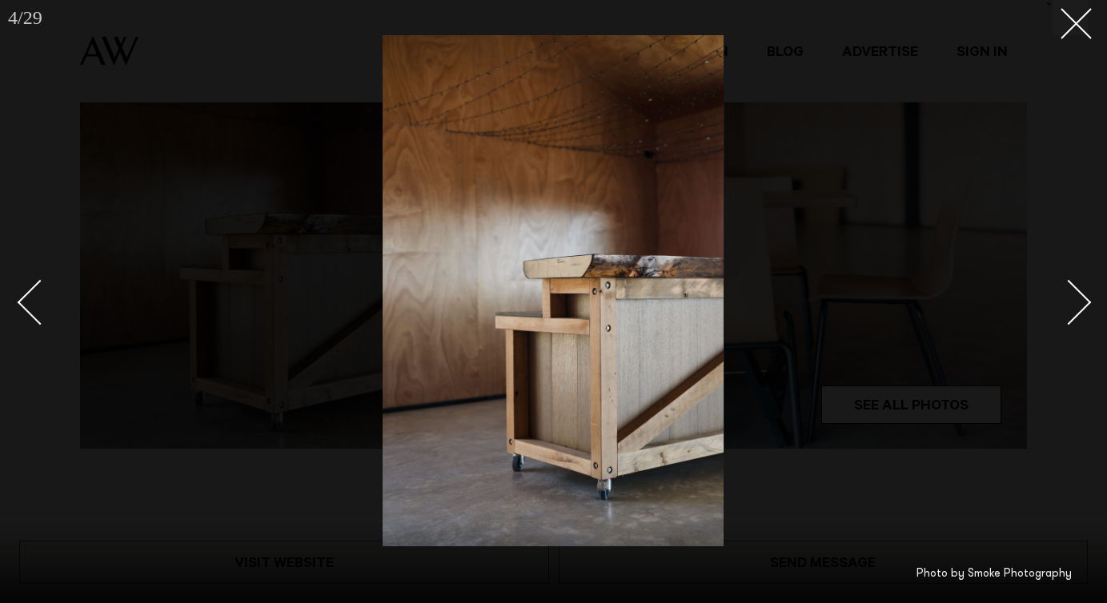
click at [1081, 281] on link at bounding box center [1060, 302] width 56 height 80
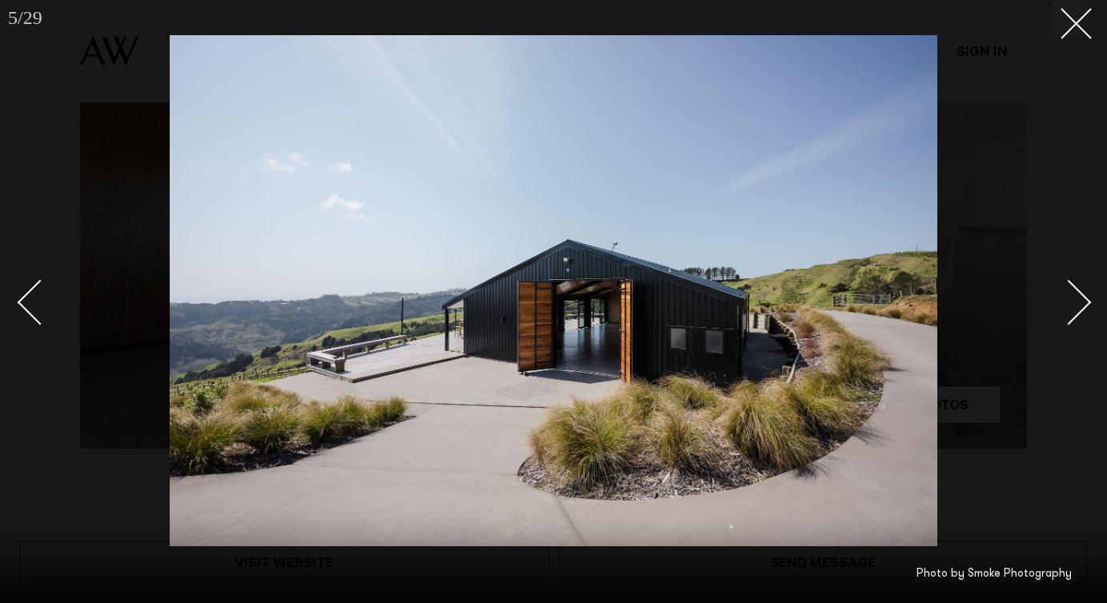
click at [1081, 281] on link at bounding box center [1060, 302] width 56 height 80
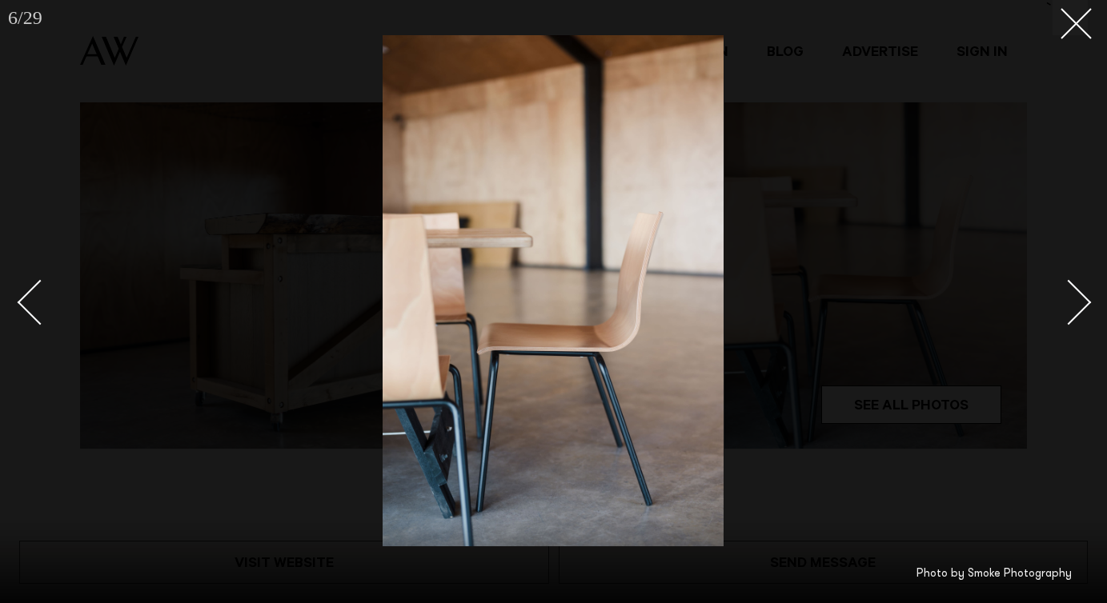
click at [1081, 282] on link at bounding box center [1060, 302] width 56 height 80
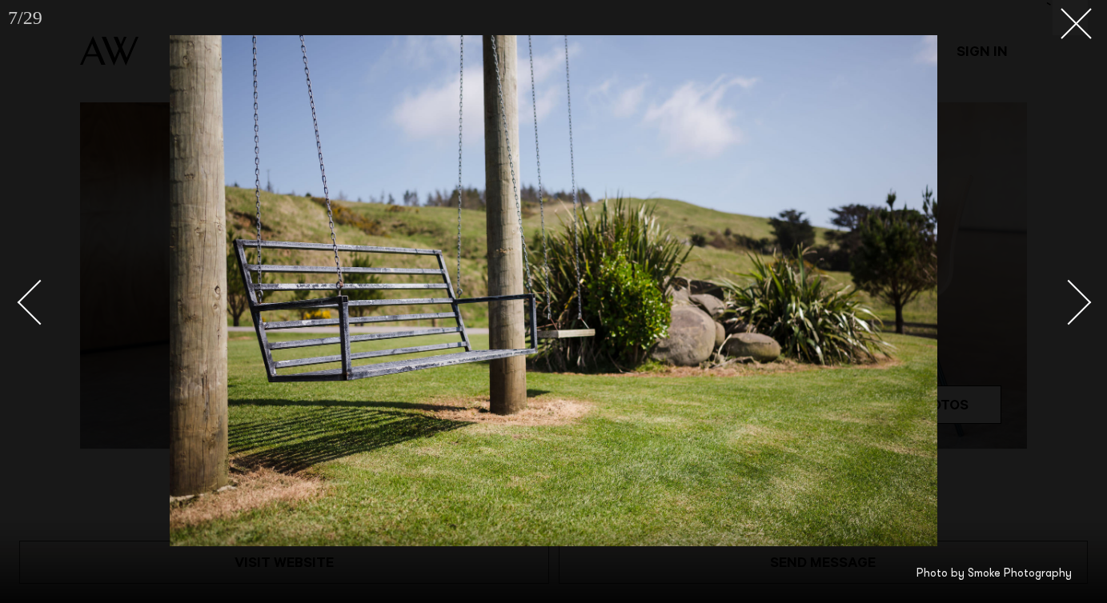
click at [1081, 282] on link at bounding box center [1060, 302] width 56 height 80
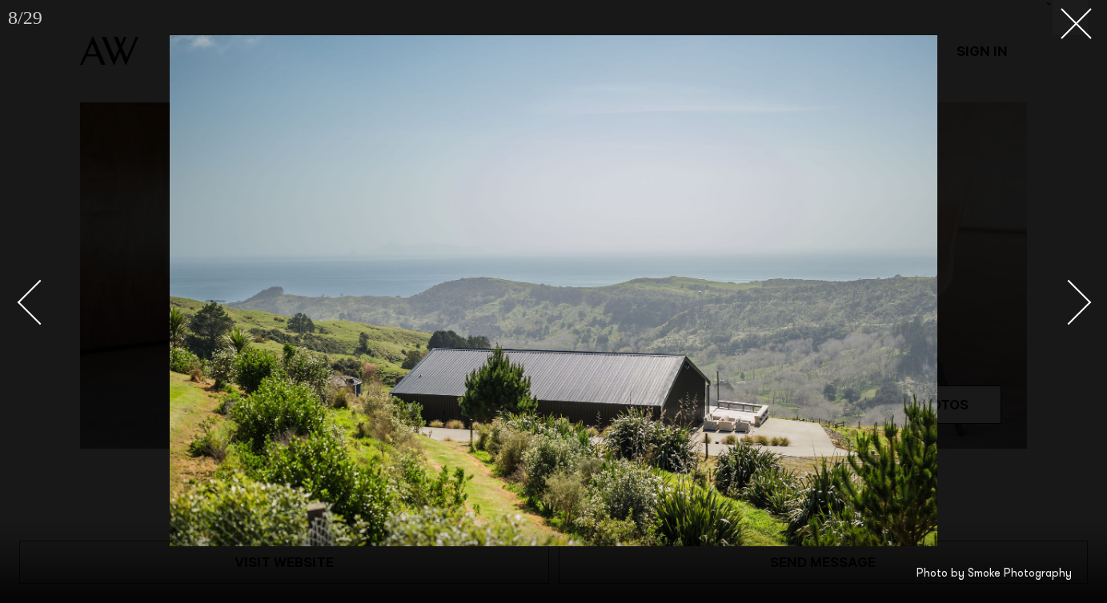
click at [1082, 282] on link at bounding box center [1060, 302] width 56 height 80
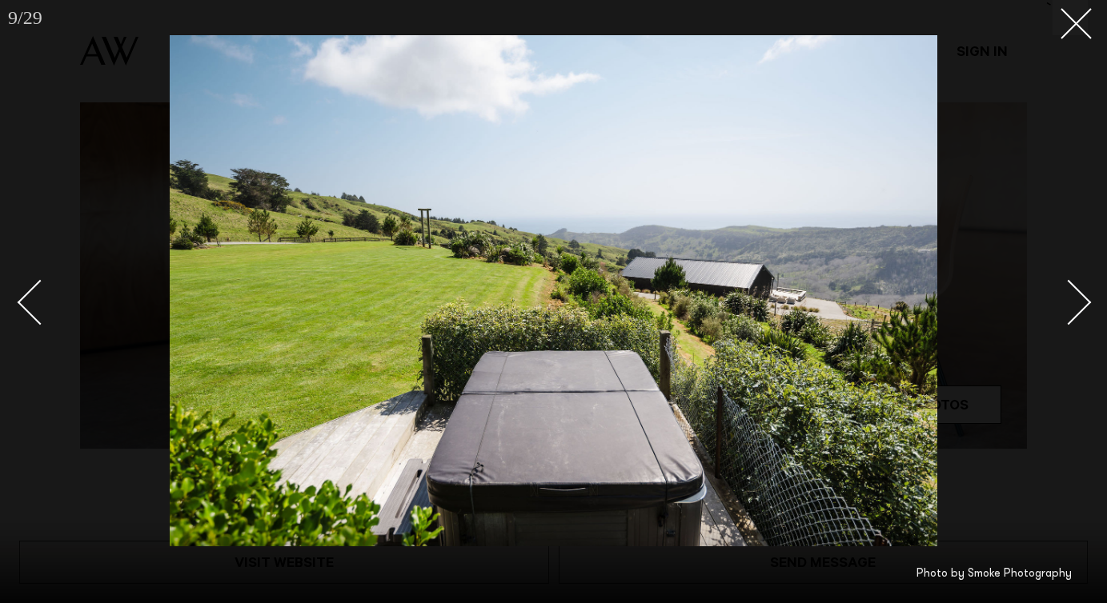
click at [1083, 282] on link at bounding box center [1060, 302] width 56 height 80
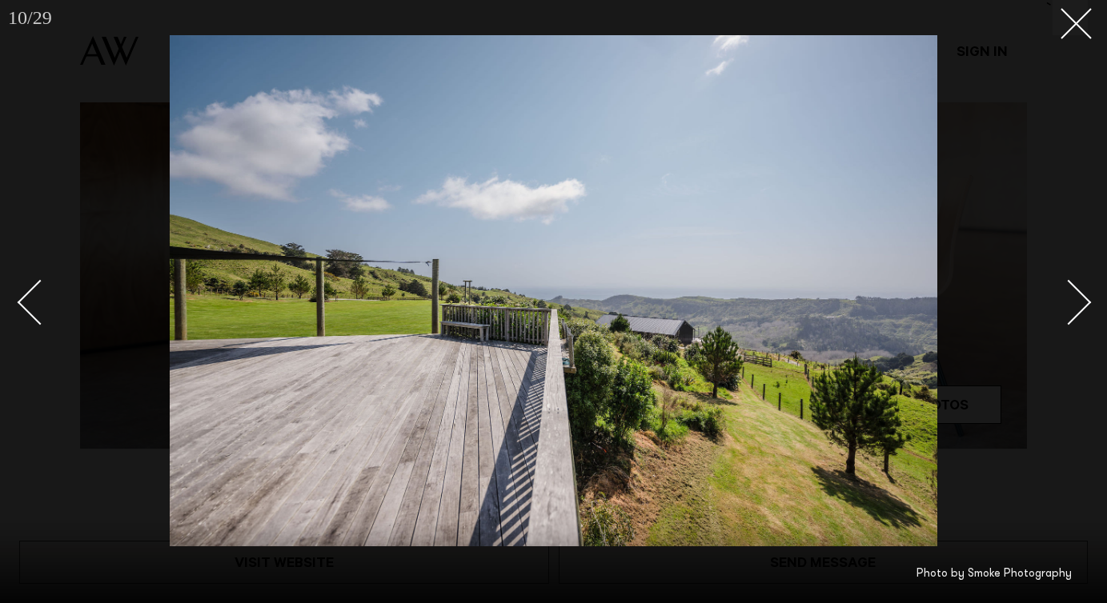
click at [1083, 282] on link at bounding box center [1060, 302] width 56 height 80
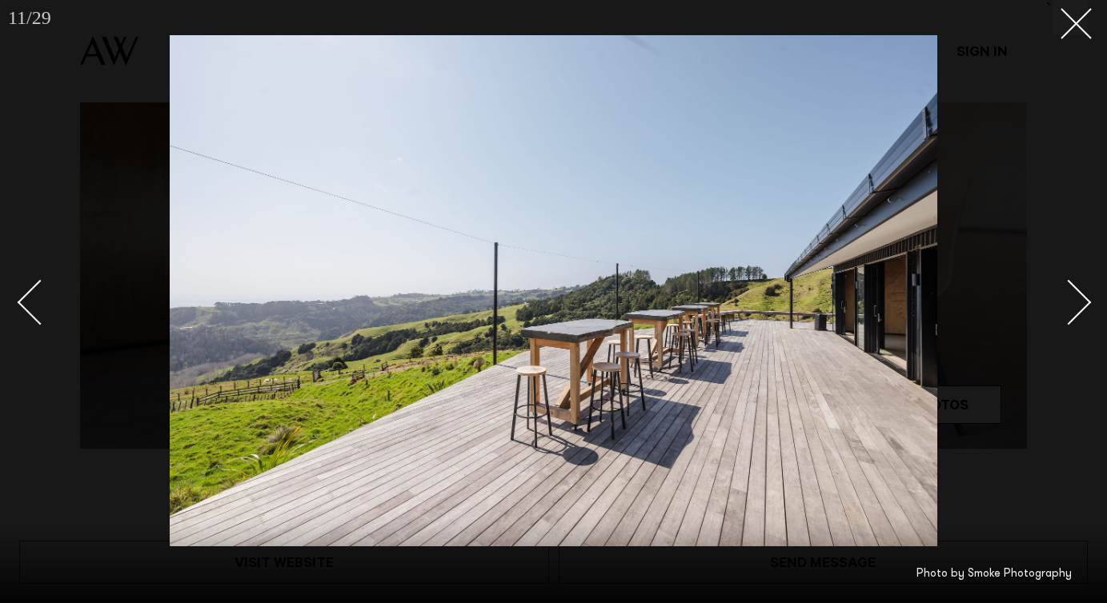
click at [1083, 282] on link at bounding box center [1060, 302] width 56 height 80
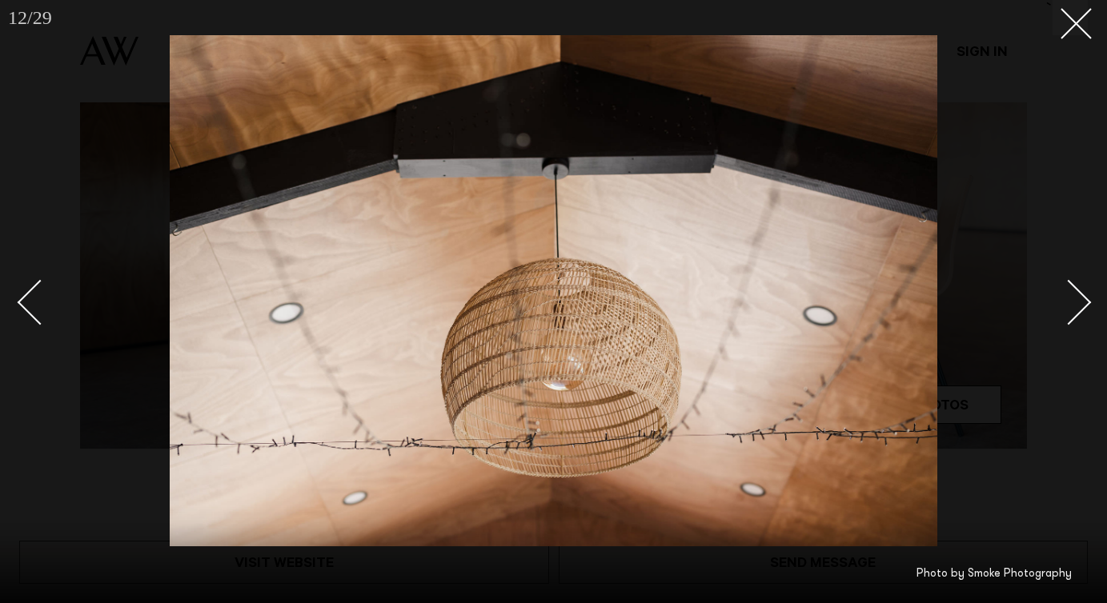
click at [1083, 282] on link at bounding box center [1060, 302] width 56 height 80
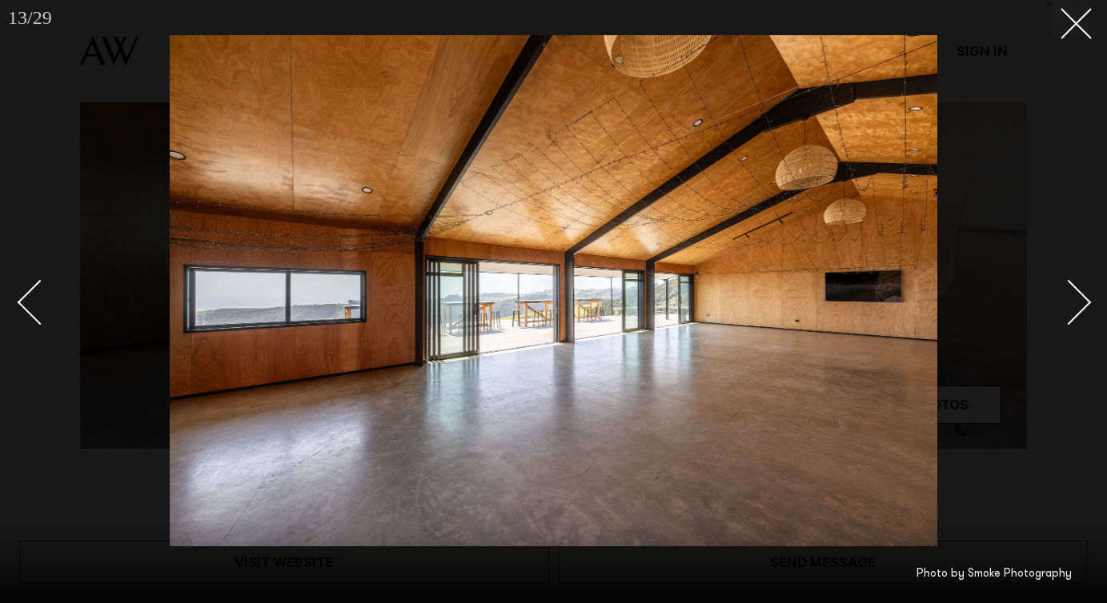
click at [1083, 282] on link at bounding box center [1060, 302] width 56 height 80
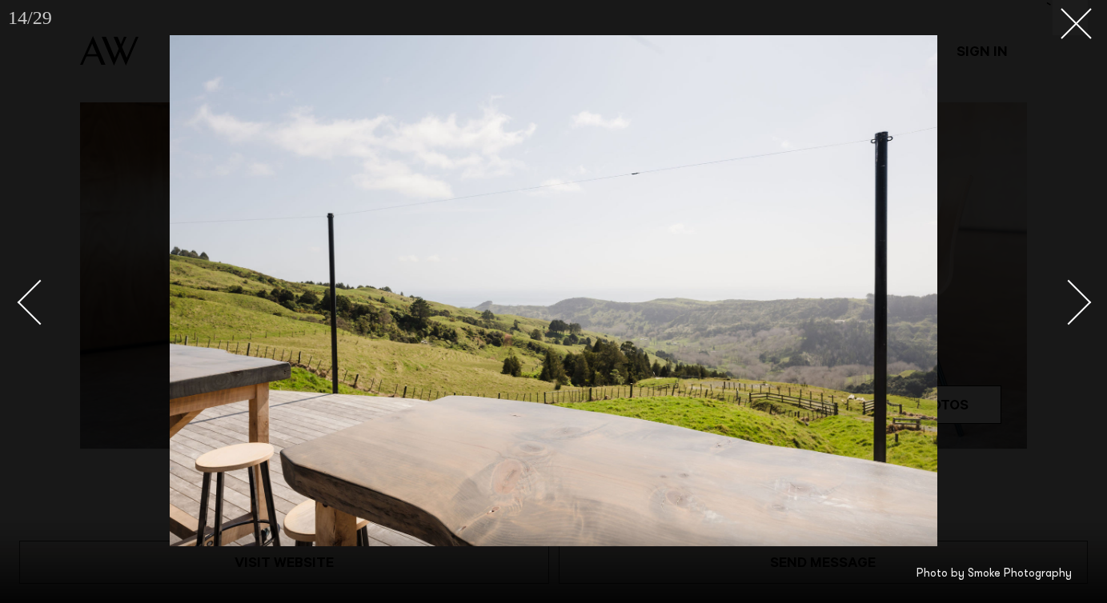
click at [1083, 282] on link at bounding box center [1060, 302] width 56 height 80
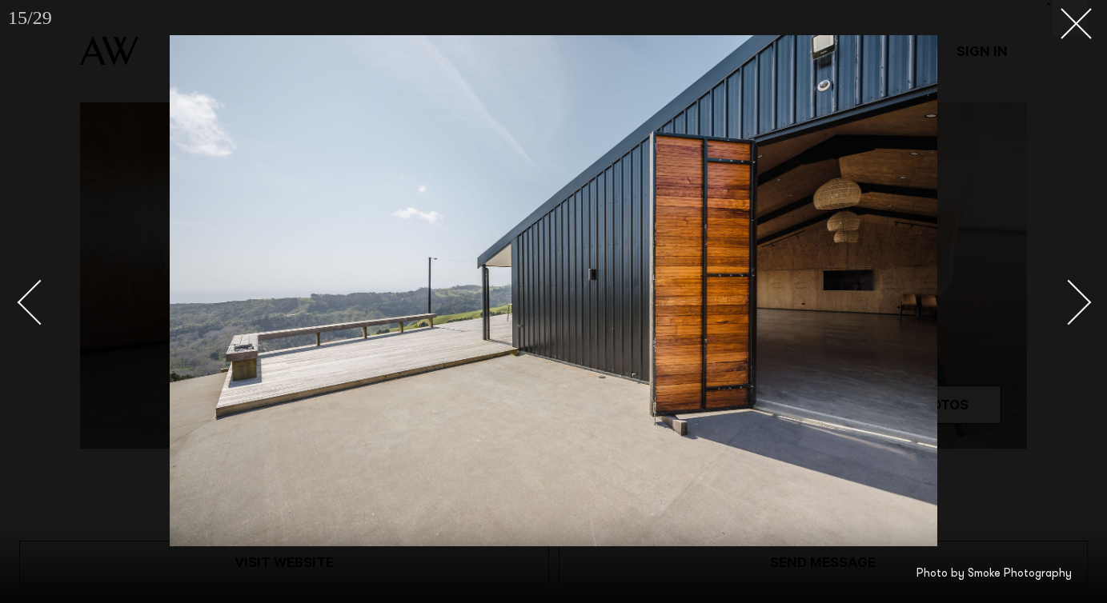
click at [1083, 282] on link at bounding box center [1060, 302] width 56 height 80
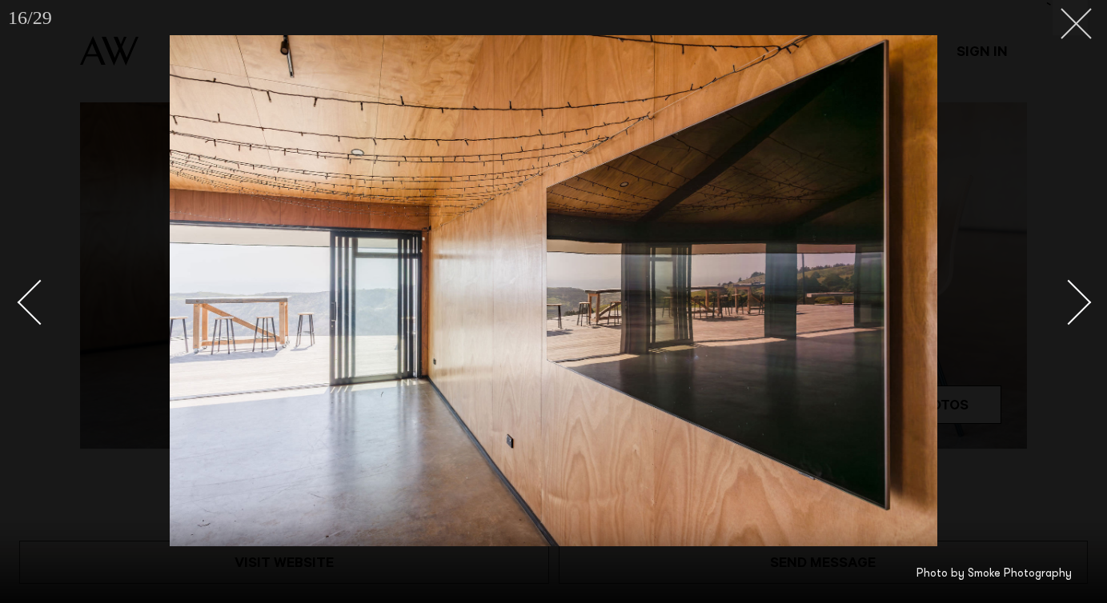
click at [1079, 34] on button at bounding box center [1069, 17] width 35 height 35
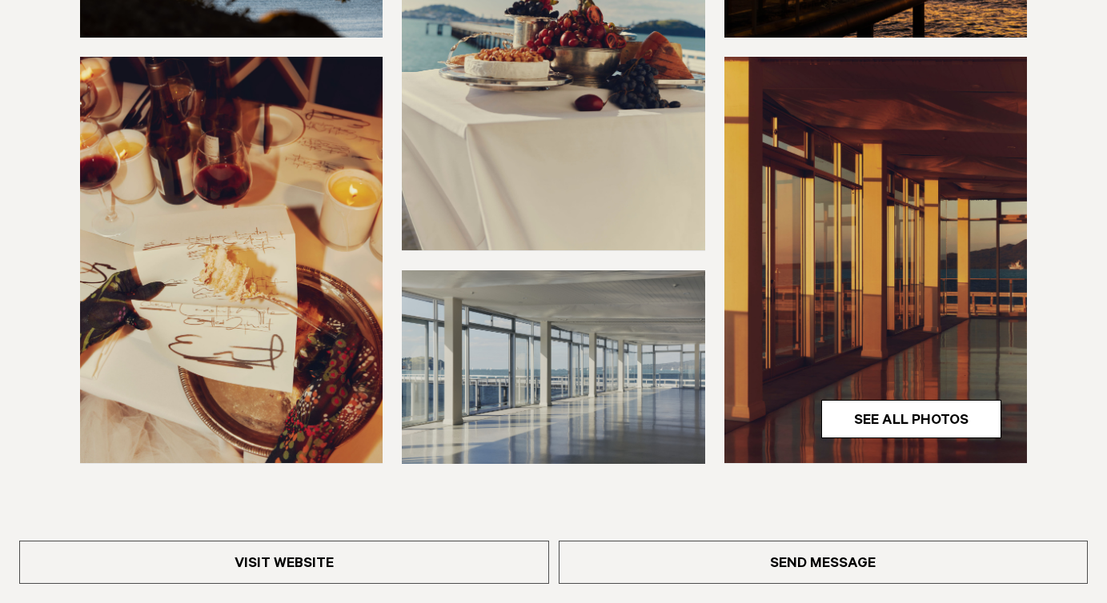
scroll to position [445, 0]
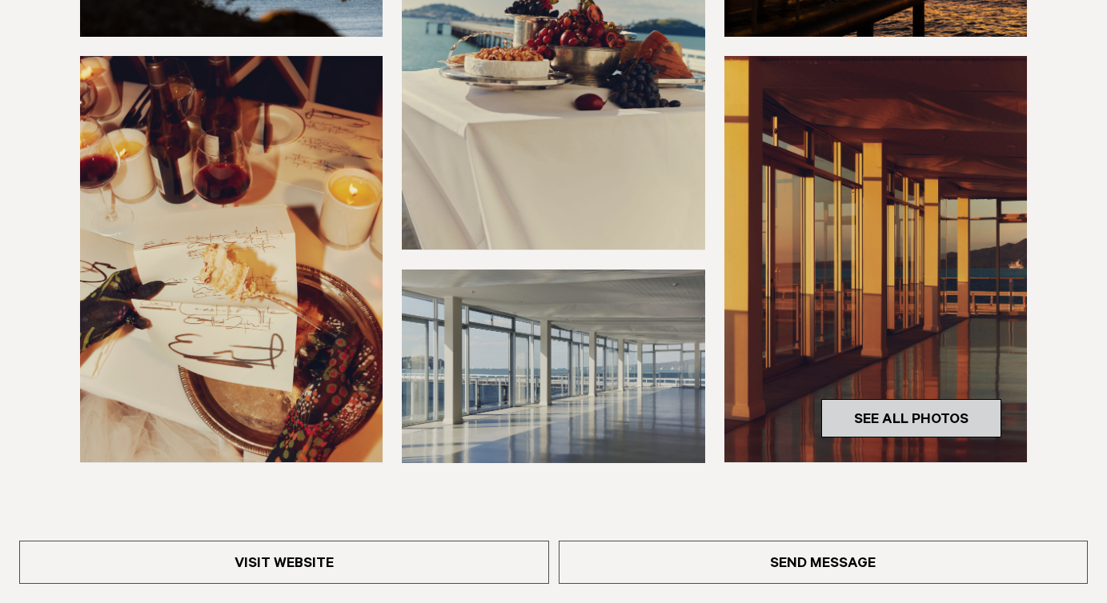
click at [885, 418] on link "See All Photos" at bounding box center [911, 418] width 180 height 38
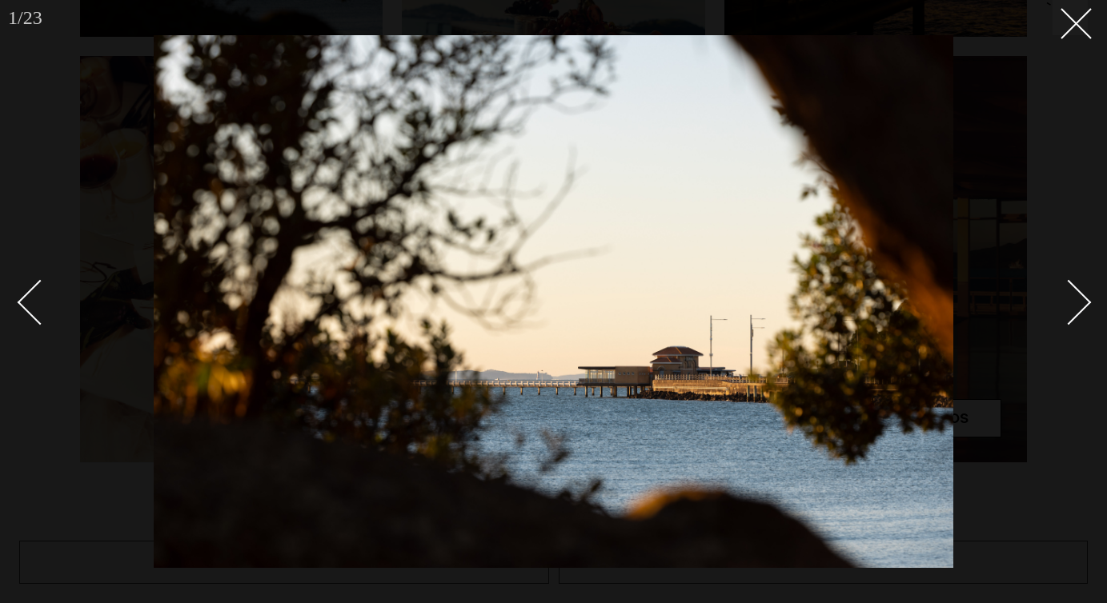
click at [1061, 314] on div "Next slide" at bounding box center [1069, 303] width 46 height 46
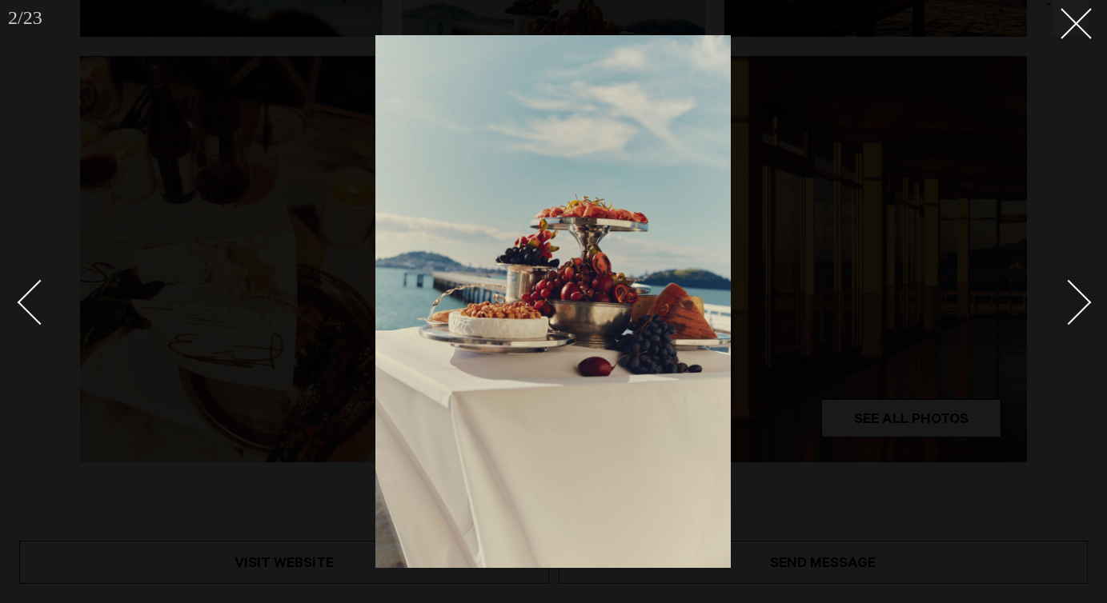
click at [1061, 314] on div "Next slide" at bounding box center [1069, 303] width 46 height 46
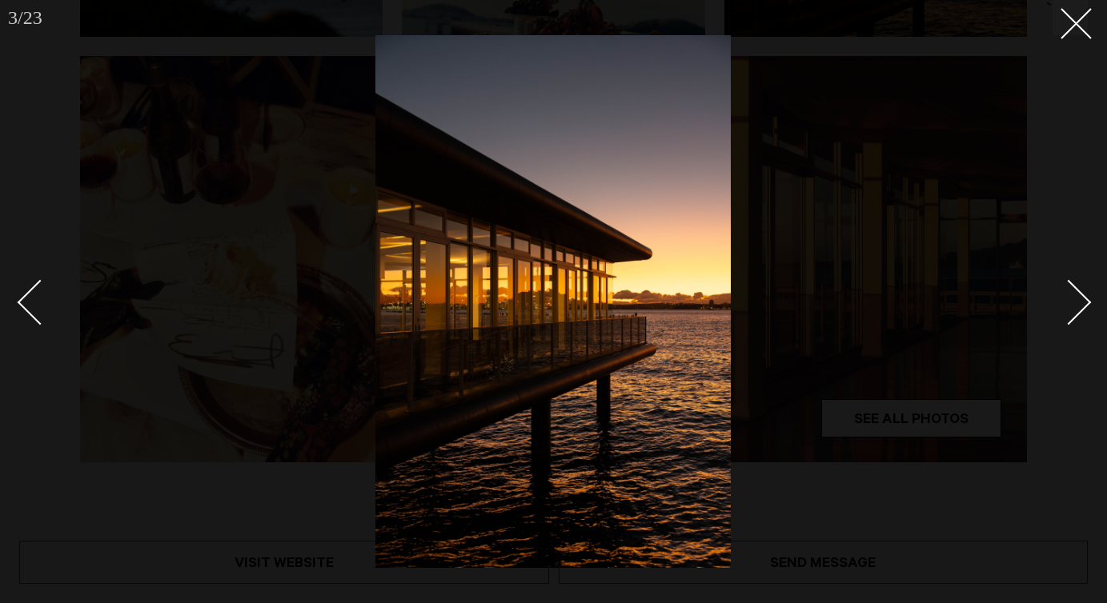
click at [1061, 314] on div "Next slide" at bounding box center [1069, 303] width 46 height 46
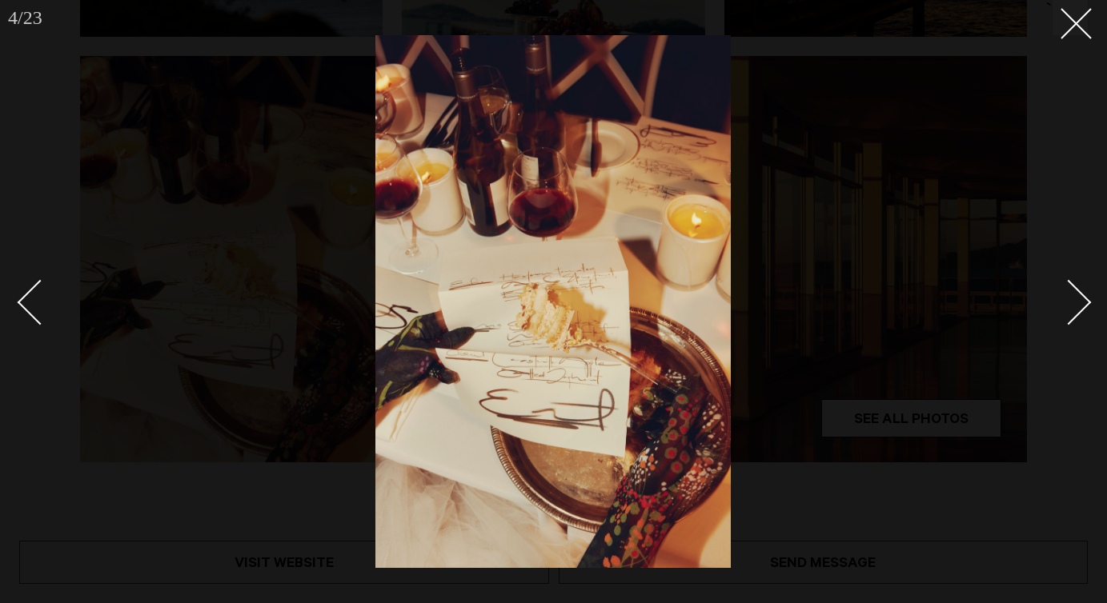
click at [1062, 315] on div "Next slide" at bounding box center [1069, 303] width 46 height 46
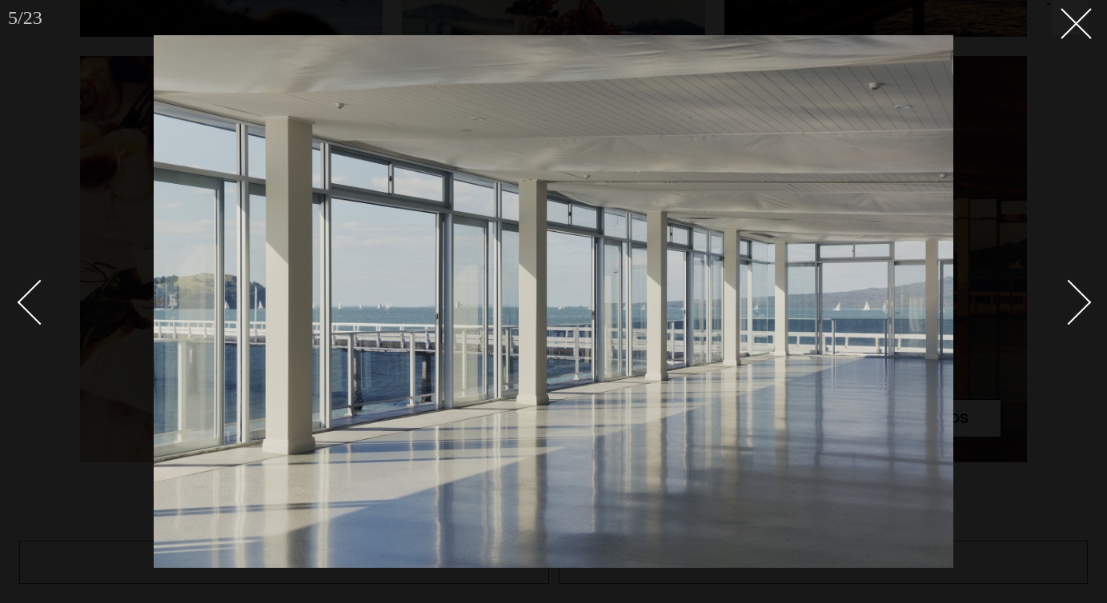
click at [1063, 315] on div "Next slide" at bounding box center [1069, 303] width 46 height 46
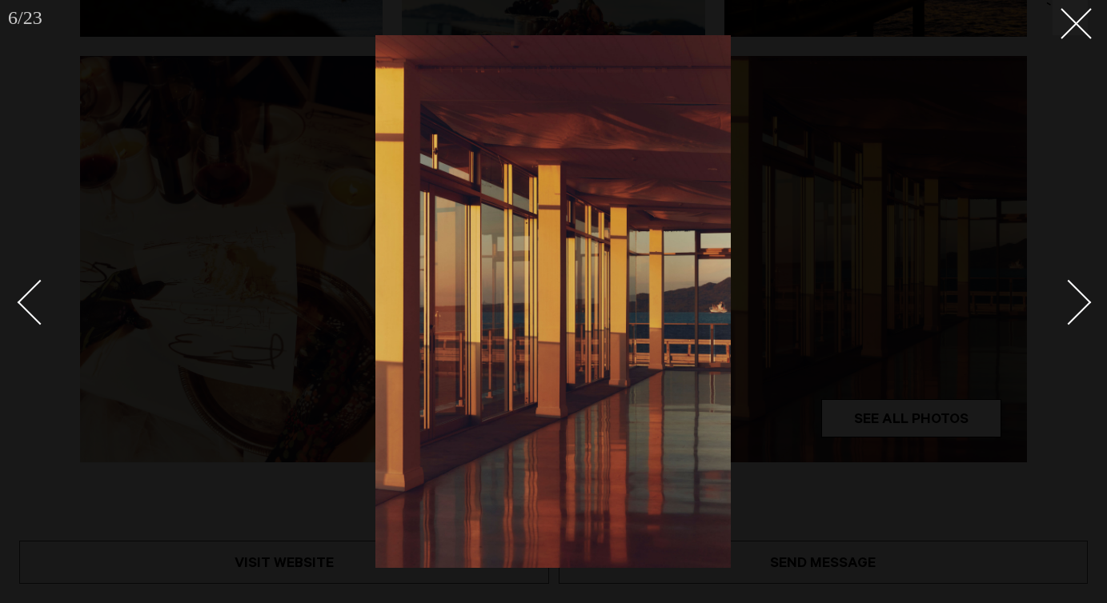
click at [1063, 315] on div "Next slide" at bounding box center [1069, 303] width 46 height 46
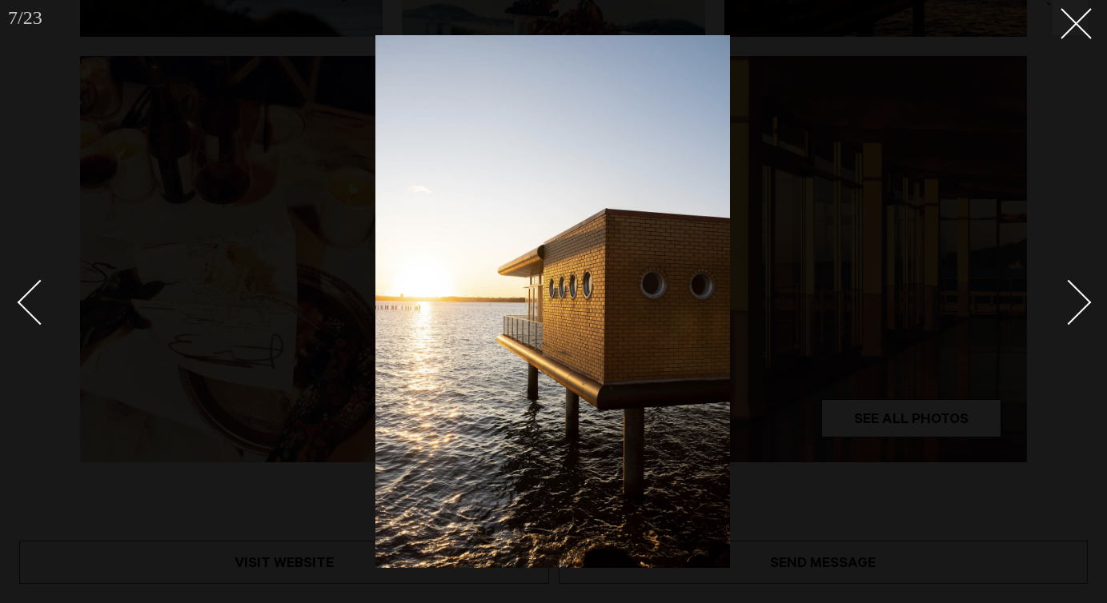
click at [1063, 315] on div "Next slide" at bounding box center [1069, 303] width 46 height 46
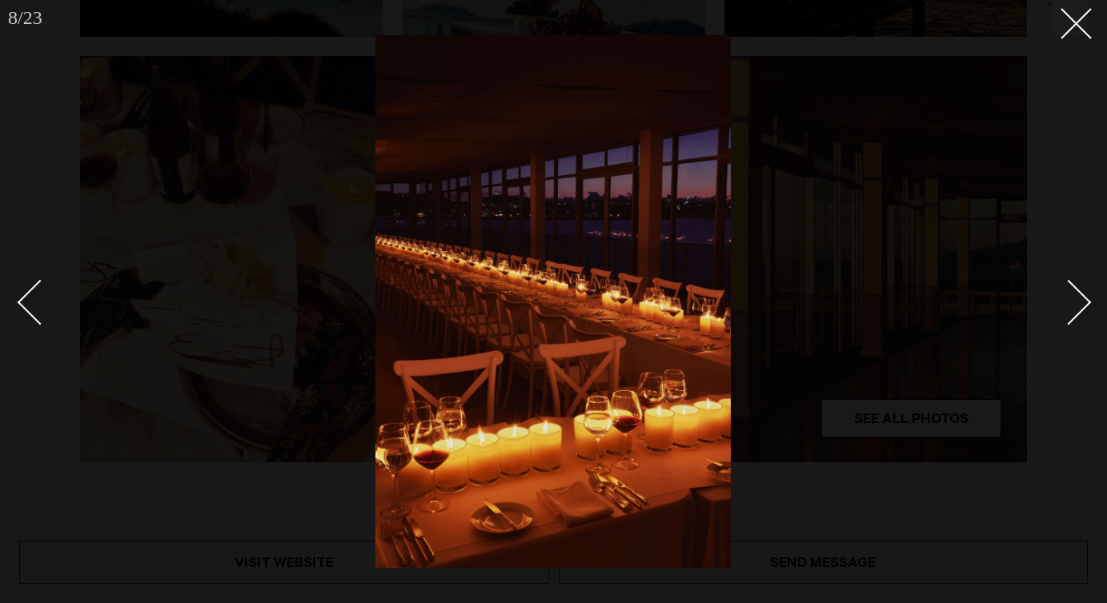
click at [1063, 315] on div "Next slide" at bounding box center [1069, 303] width 46 height 46
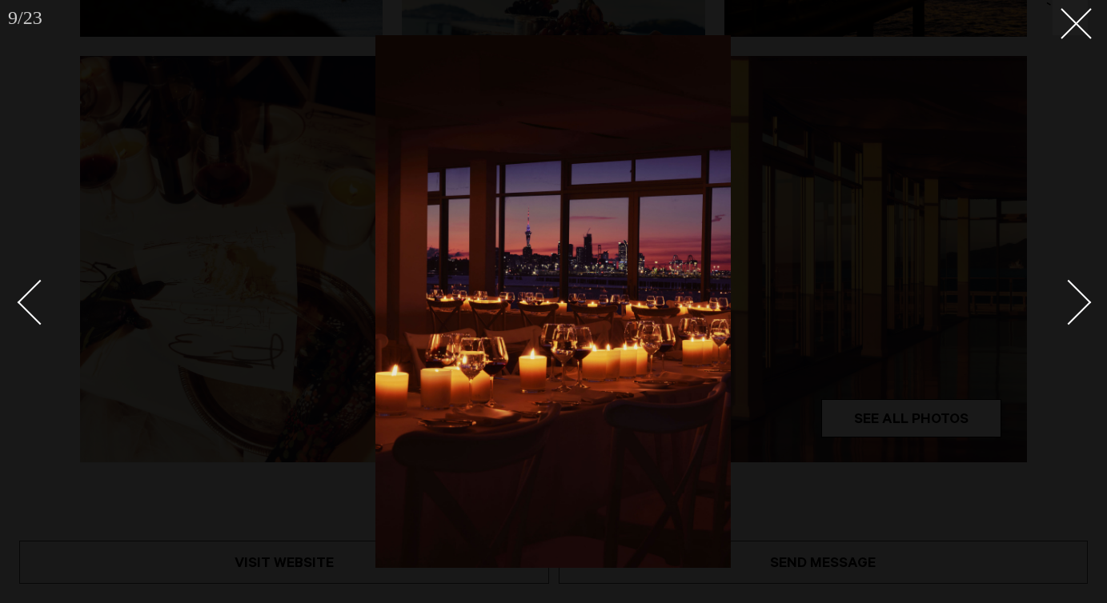
click at [1063, 315] on div "Next slide" at bounding box center [1069, 303] width 46 height 46
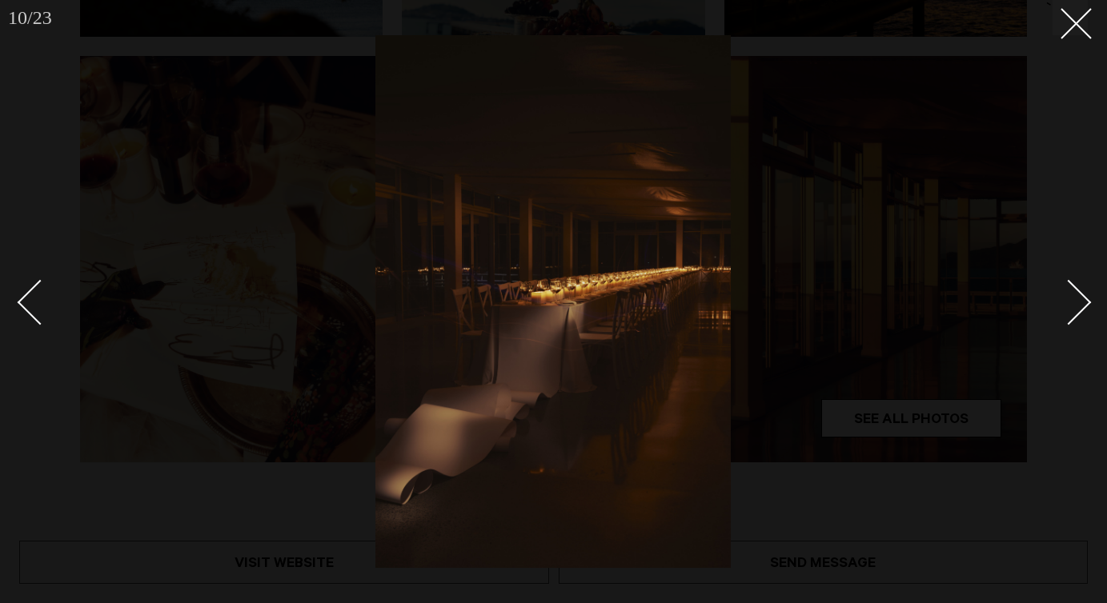
click at [1063, 315] on div "Next slide" at bounding box center [1069, 303] width 46 height 46
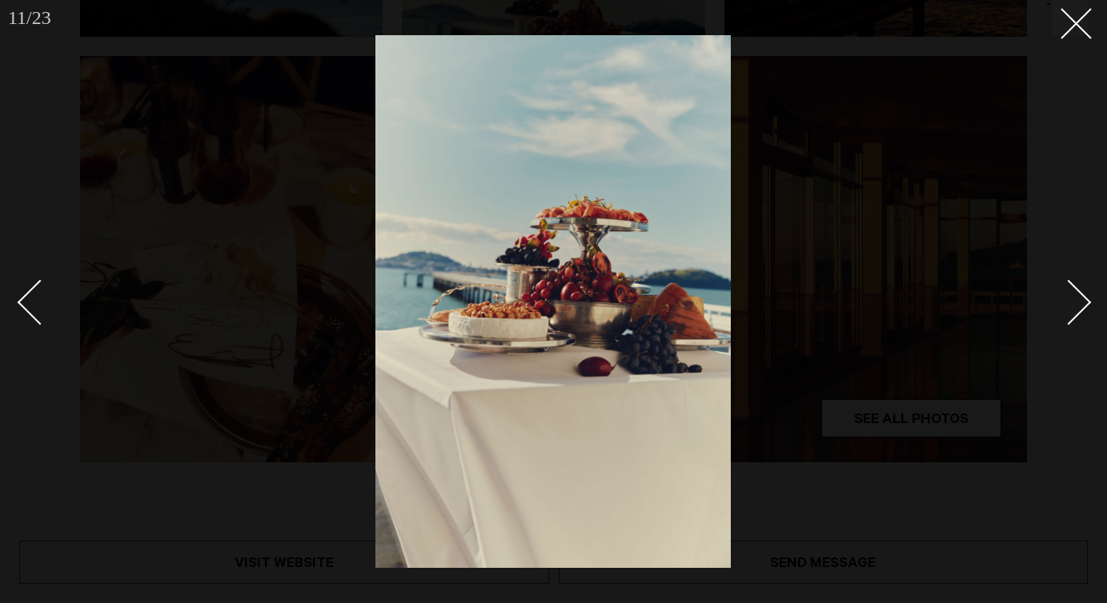
click at [1063, 315] on div "Next slide" at bounding box center [1069, 303] width 46 height 46
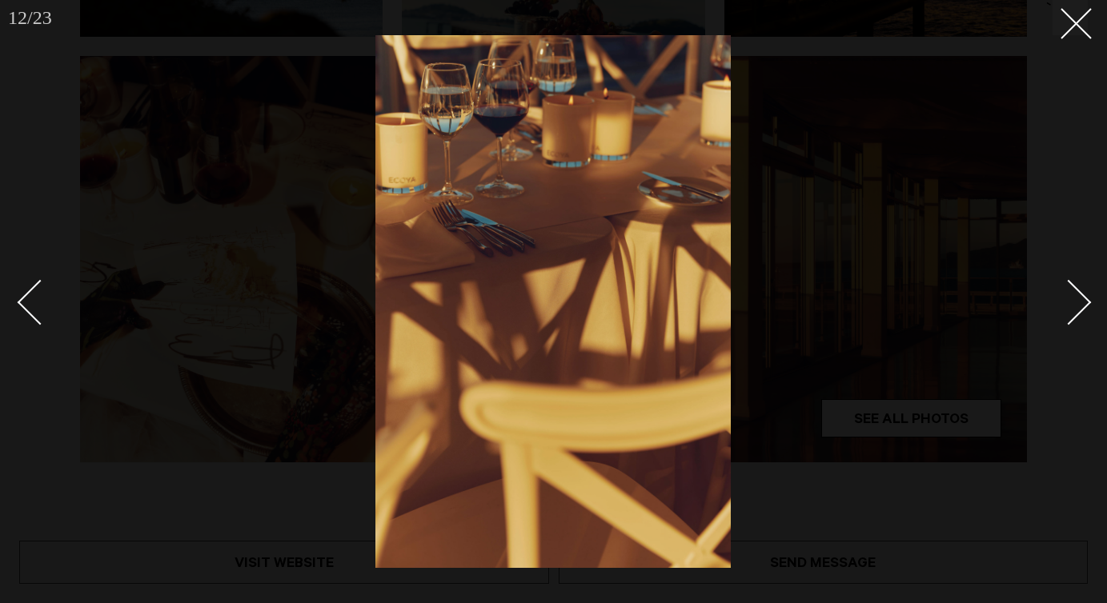
click at [1063, 315] on div "Next slide" at bounding box center [1069, 303] width 46 height 46
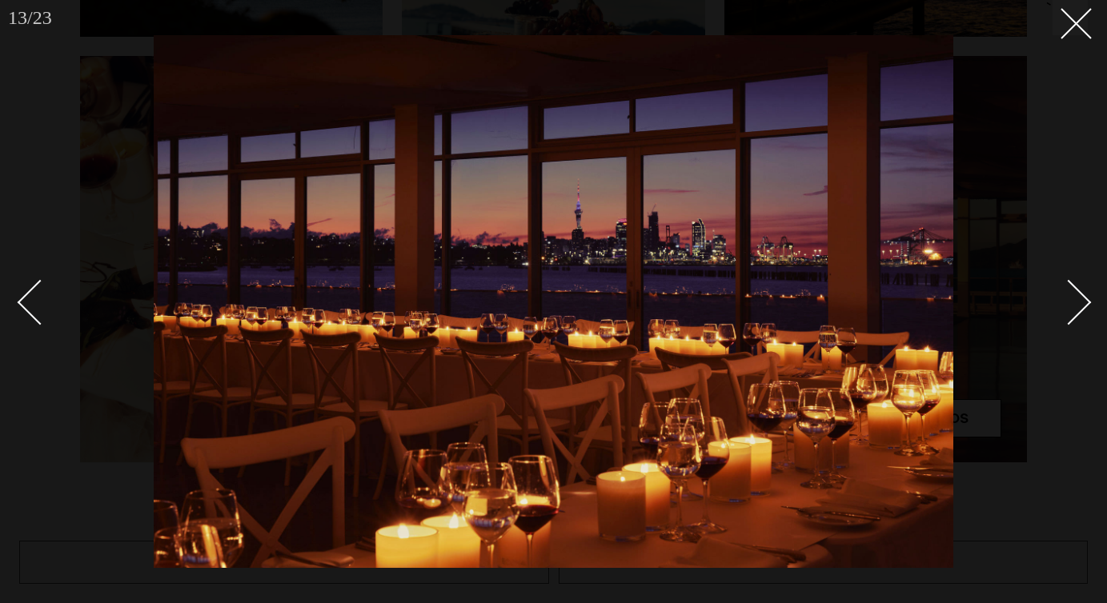
click at [1063, 315] on div "Next slide" at bounding box center [1069, 303] width 46 height 46
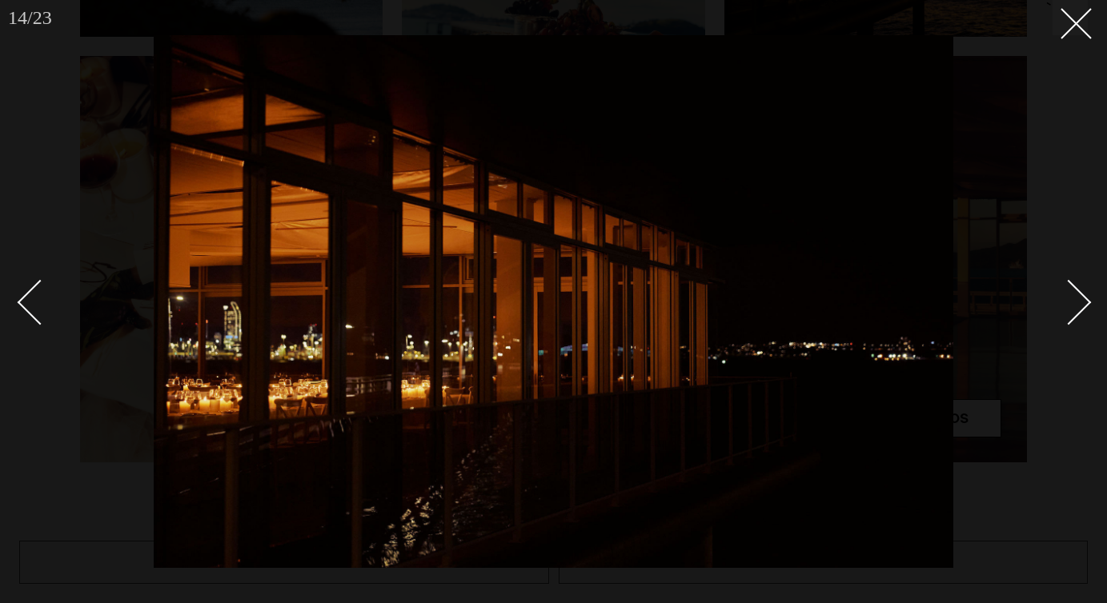
click at [1063, 315] on div "Next slide" at bounding box center [1069, 303] width 46 height 46
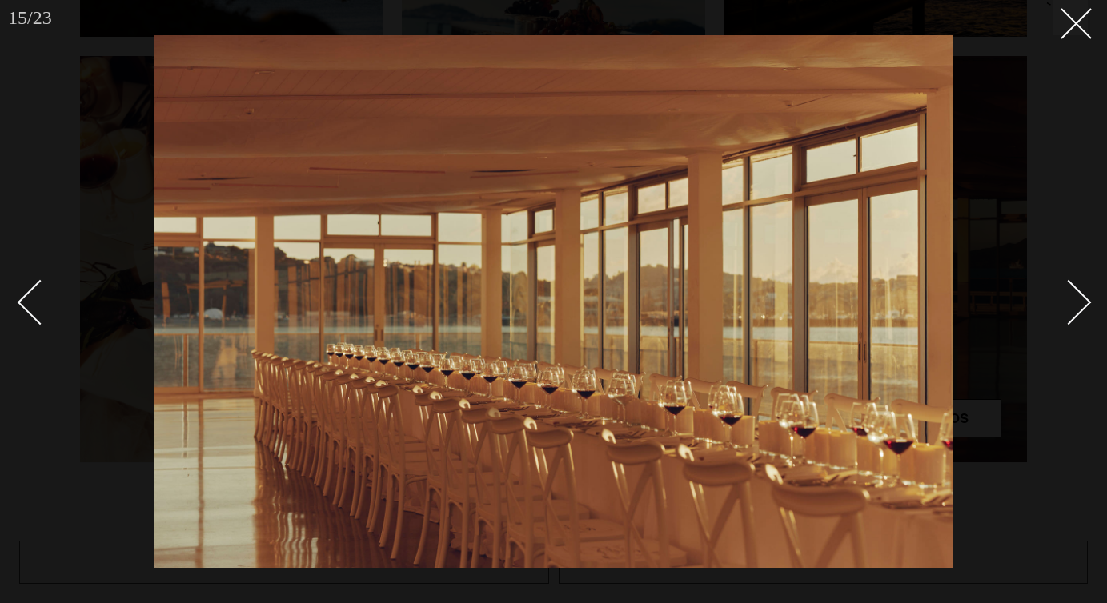
click at [1065, 314] on div "Next slide" at bounding box center [1069, 303] width 46 height 46
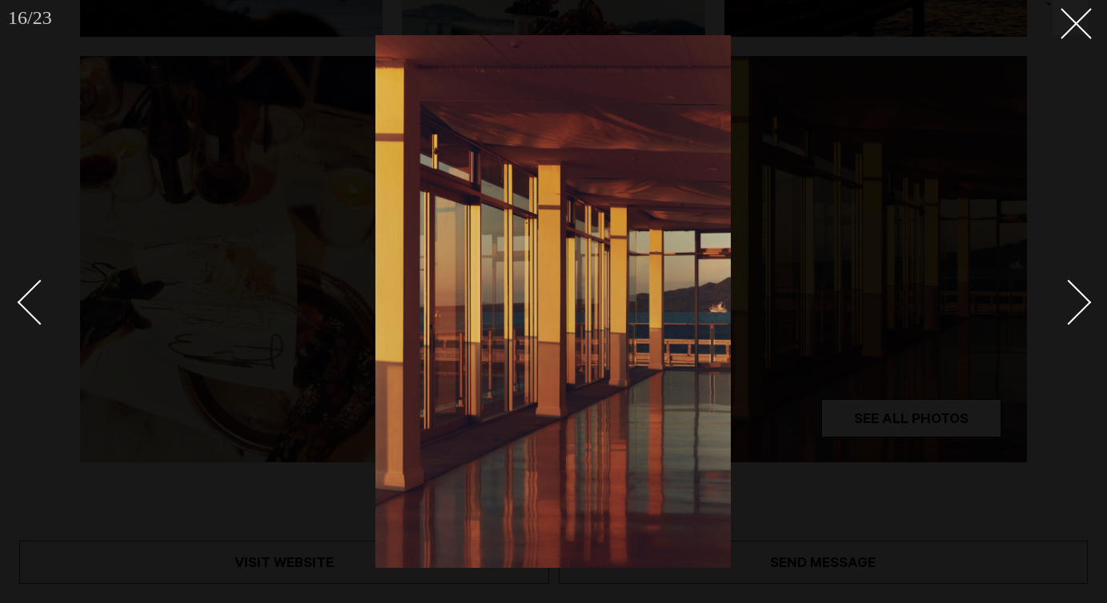
click at [1065, 314] on div "Next slide" at bounding box center [1069, 303] width 46 height 46
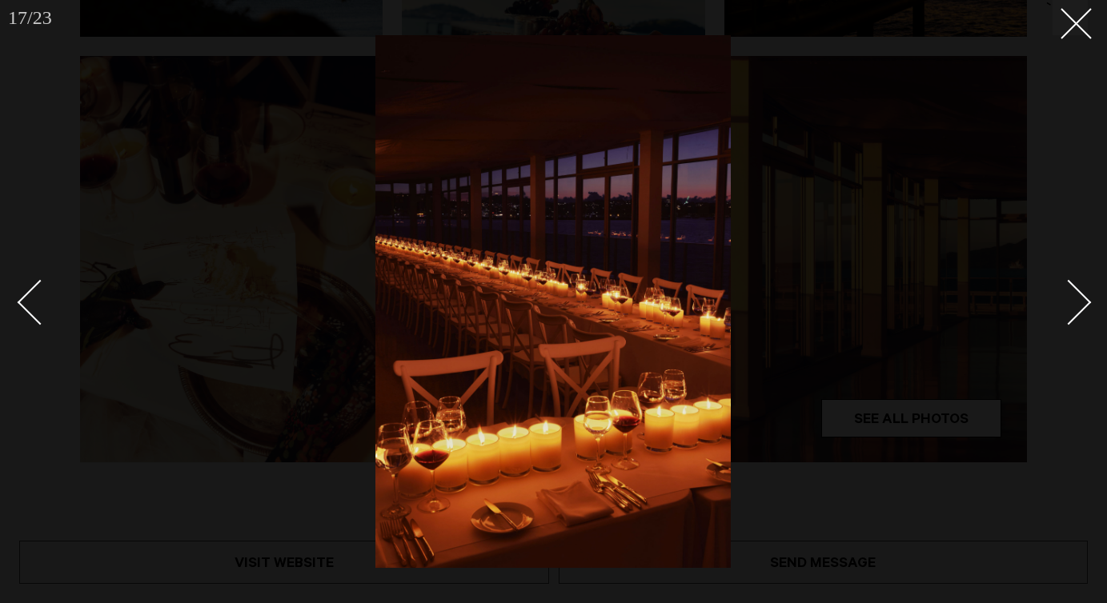
click at [1065, 314] on div "Next slide" at bounding box center [1069, 303] width 46 height 46
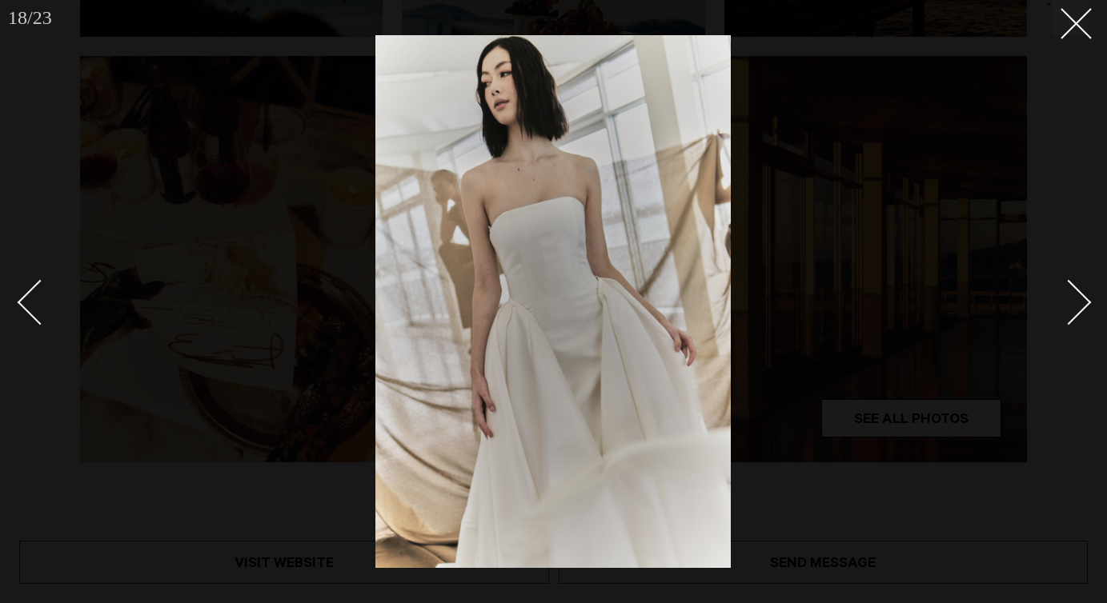
click at [1065, 314] on div "Next slide" at bounding box center [1069, 303] width 46 height 46
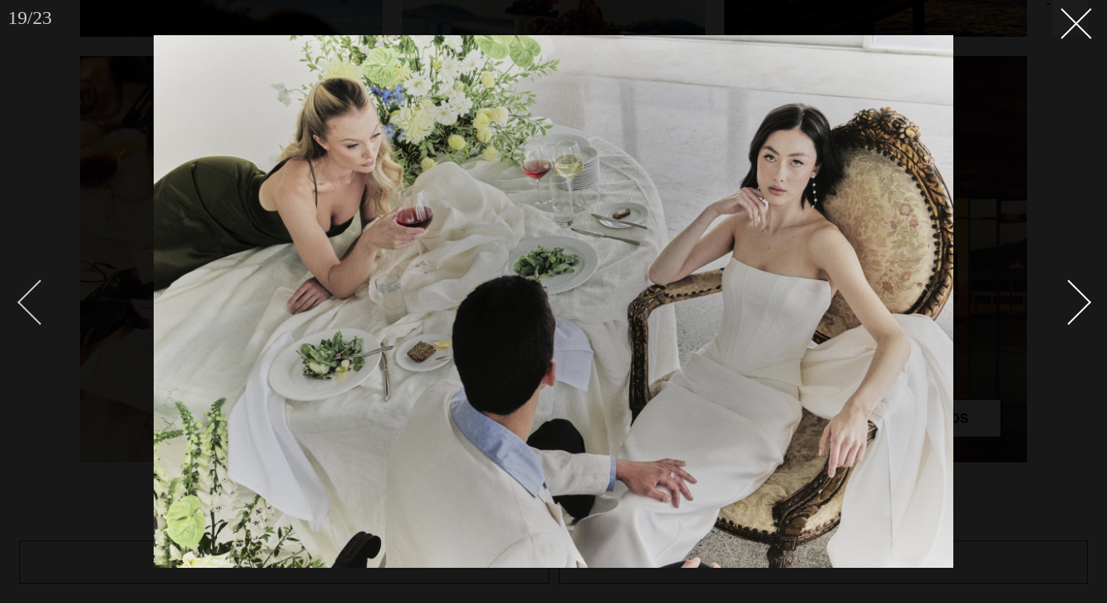
click at [29, 293] on div "Previous slide" at bounding box center [41, 303] width 46 height 46
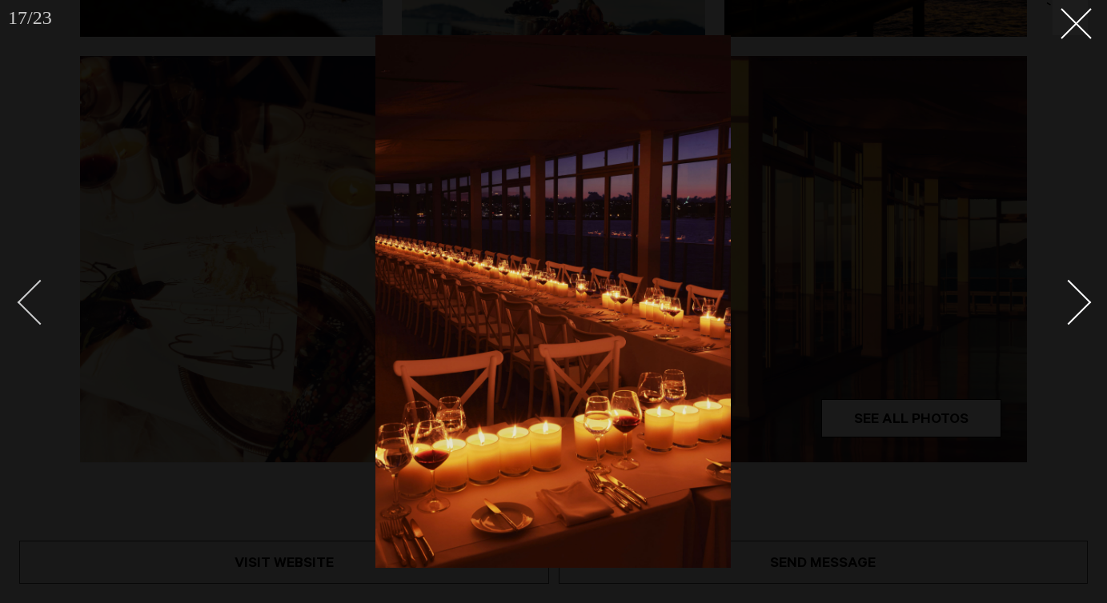
click at [29, 293] on div "Previous slide" at bounding box center [41, 303] width 46 height 46
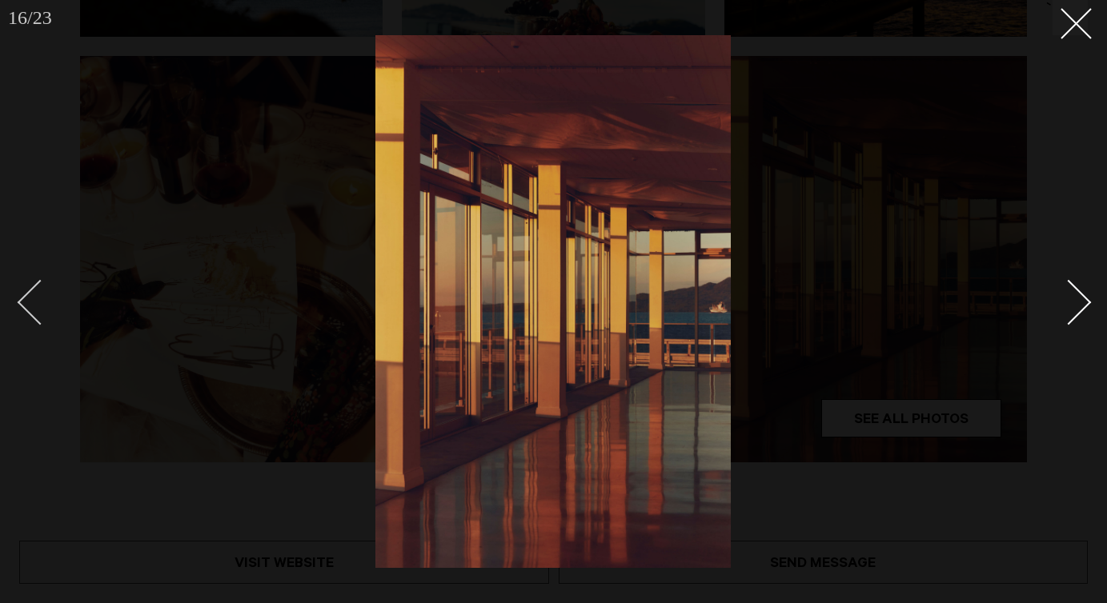
click at [29, 293] on div "Previous slide" at bounding box center [41, 303] width 46 height 46
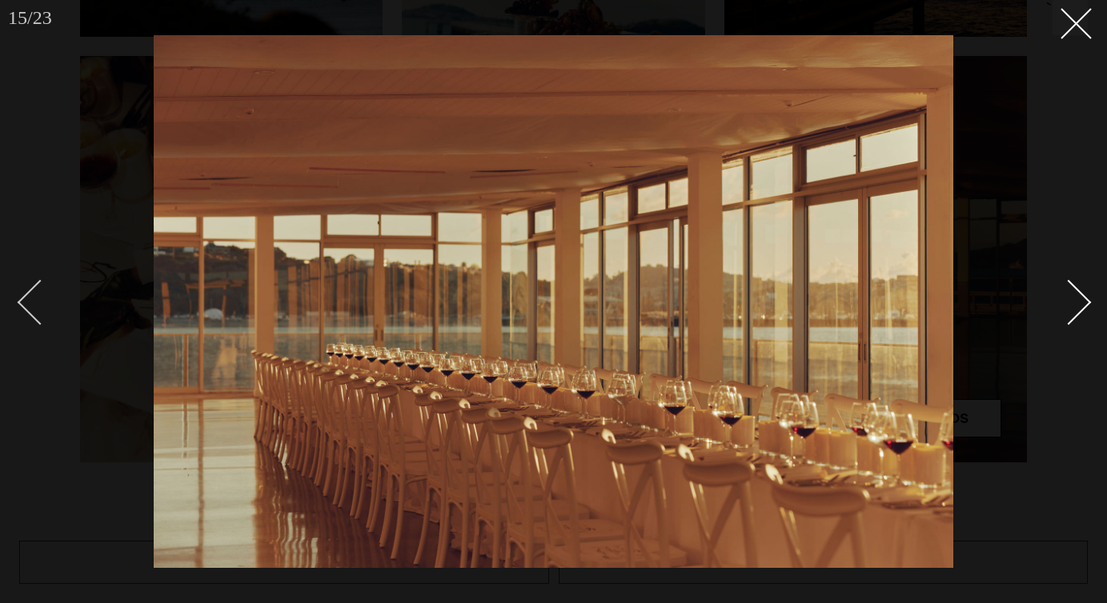
click at [29, 293] on div "Previous slide" at bounding box center [41, 303] width 46 height 46
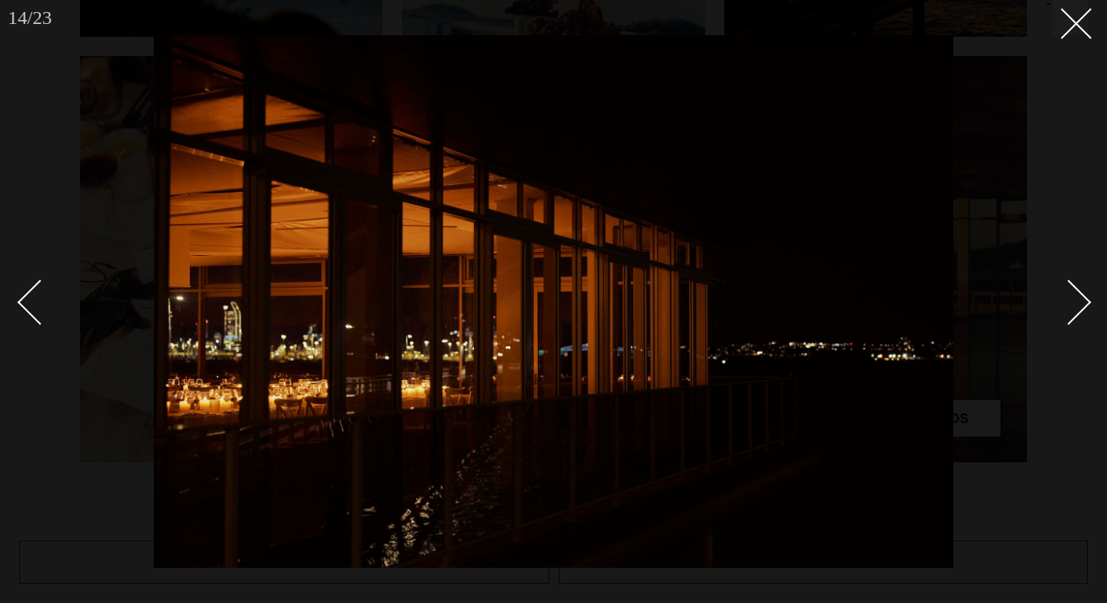
click at [1071, 289] on div "Next slide" at bounding box center [1069, 303] width 46 height 46
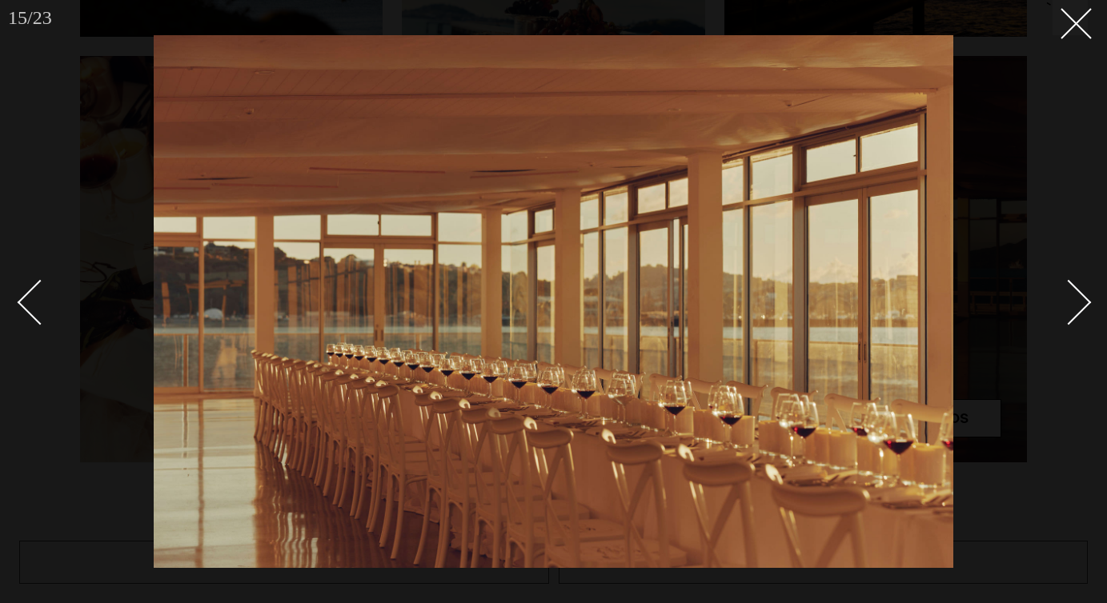
click at [1071, 289] on div "Next slide" at bounding box center [1069, 303] width 46 height 46
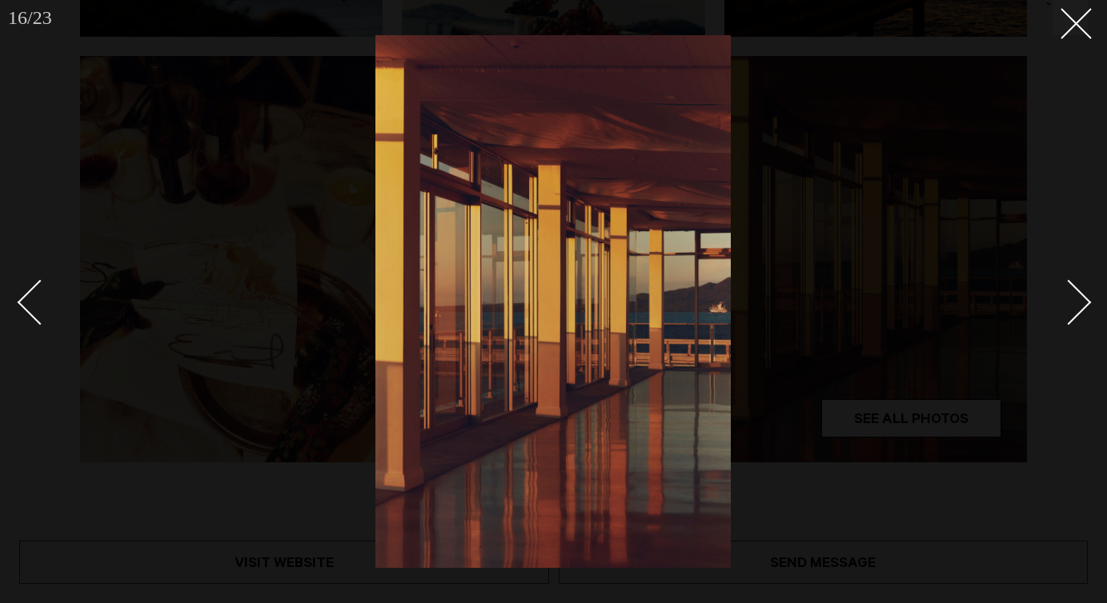
click at [1071, 289] on div "Next slide" at bounding box center [1069, 303] width 46 height 46
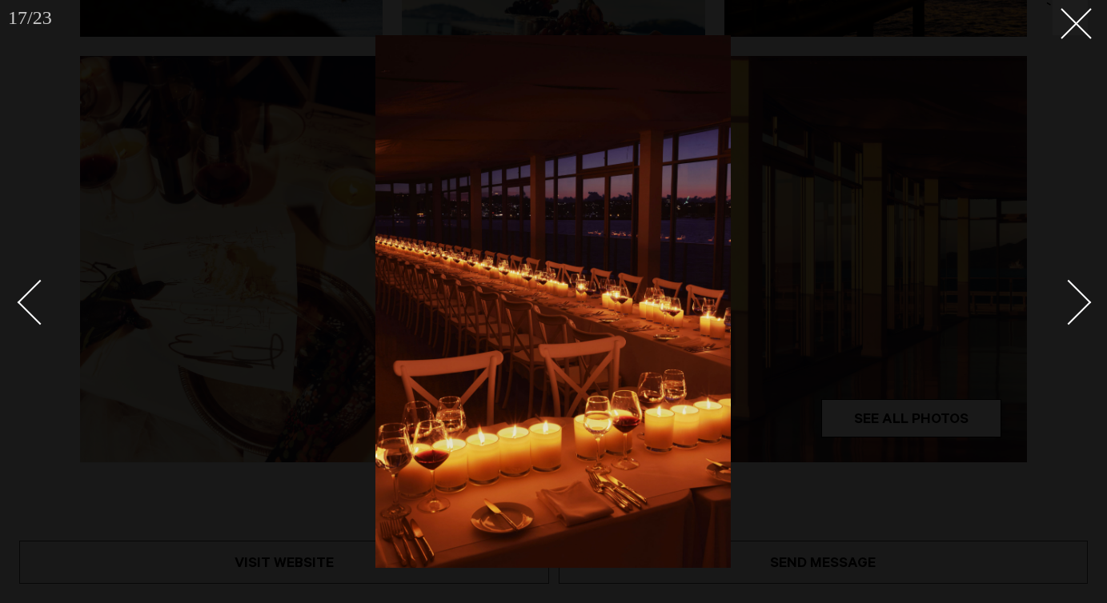
click at [18, 293] on div at bounding box center [553, 301] width 1107 height 603
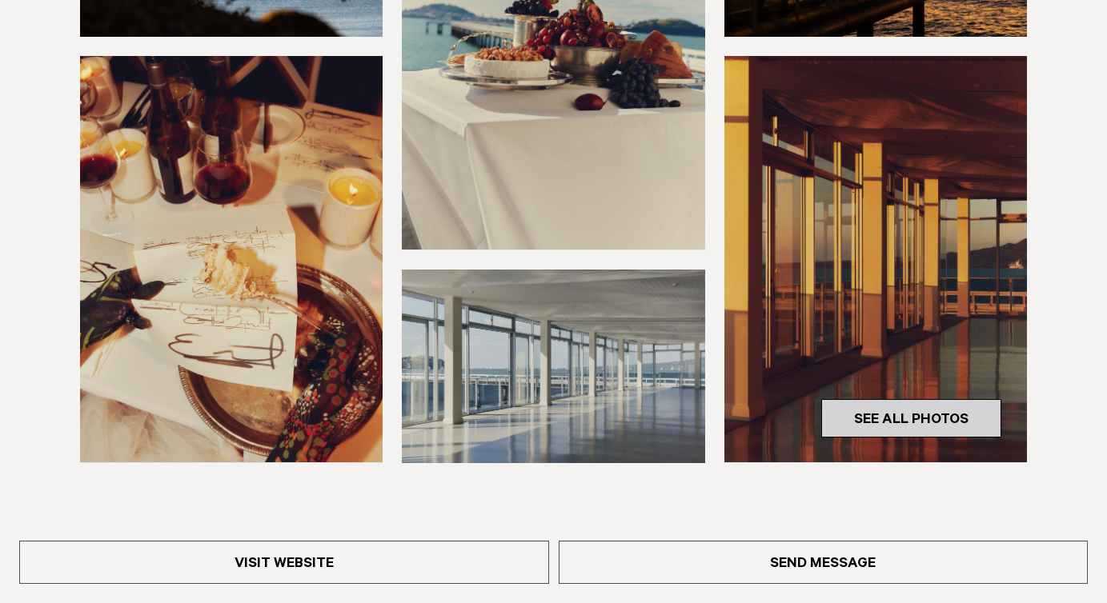
click at [944, 416] on link "See All Photos" at bounding box center [911, 418] width 180 height 38
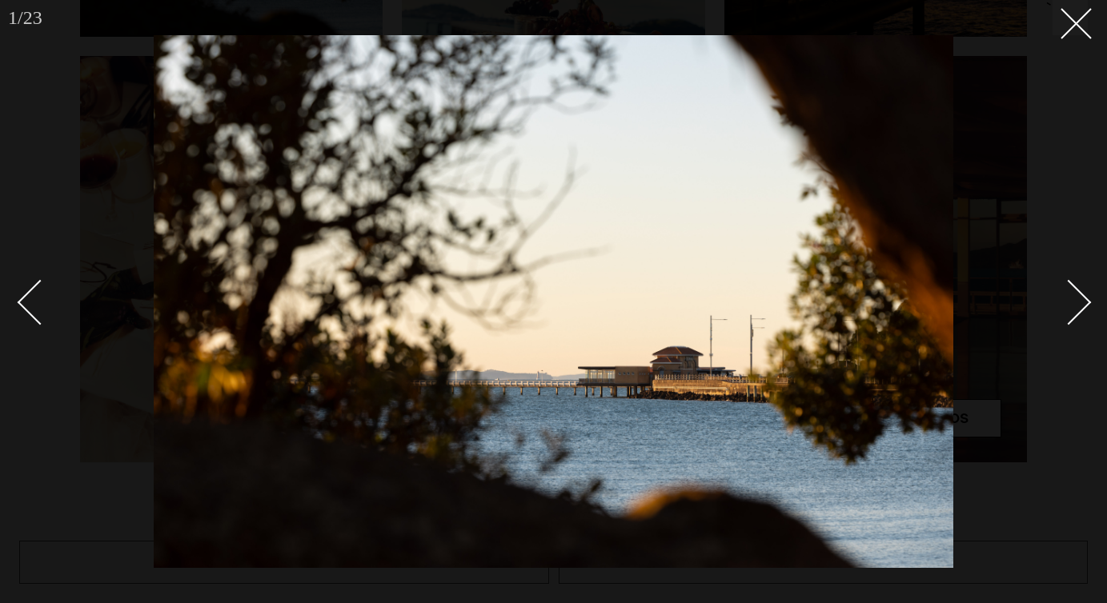
click at [1076, 314] on div "Next slide" at bounding box center [1069, 303] width 46 height 46
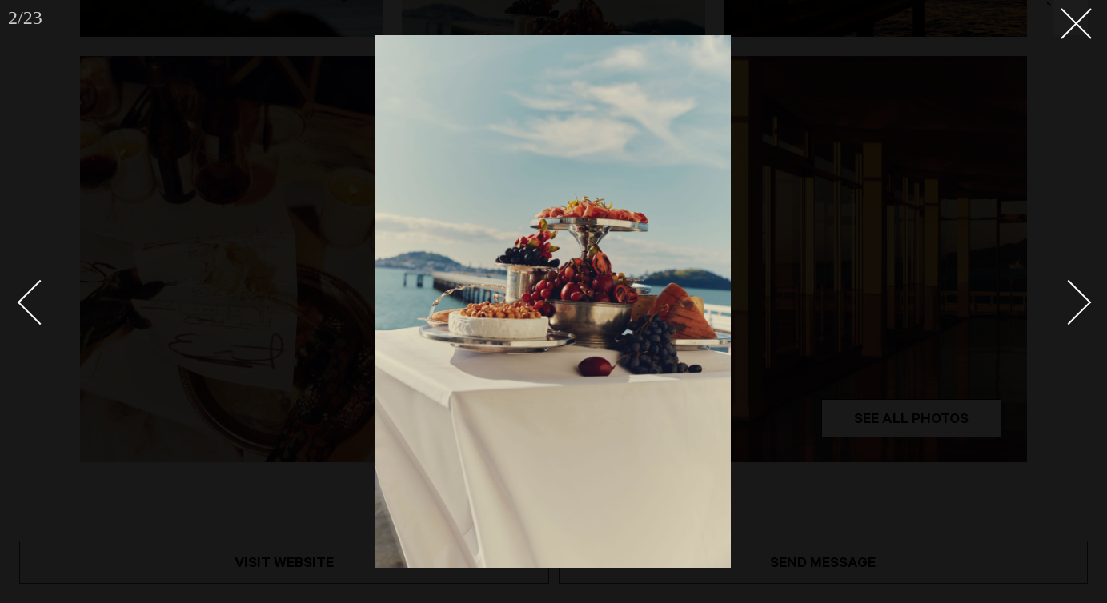
click at [1076, 314] on div "Next slide" at bounding box center [1069, 303] width 46 height 46
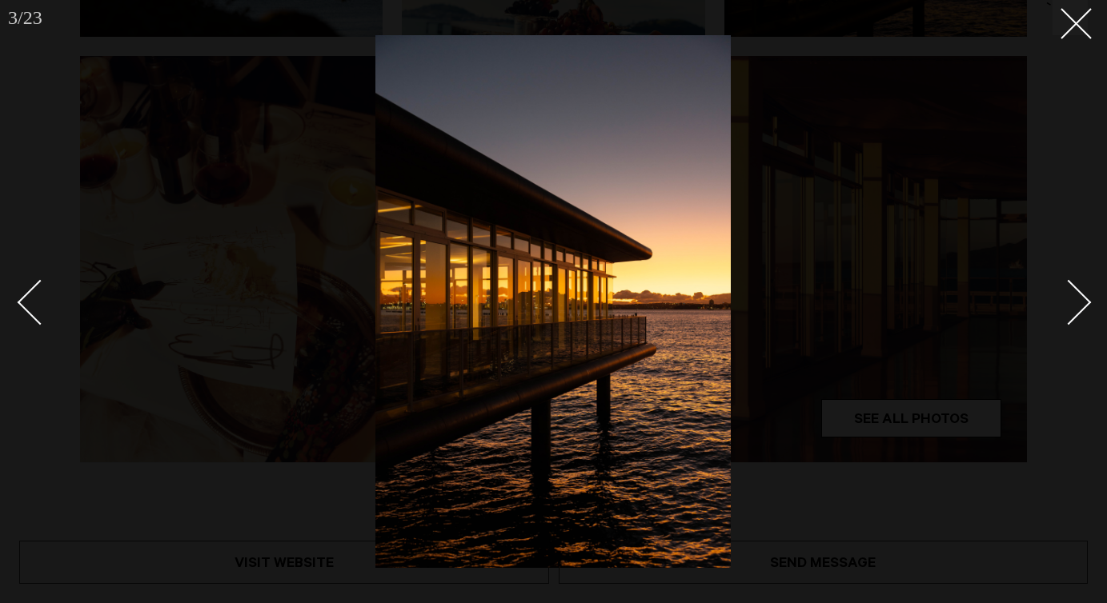
click at [1076, 314] on div "Next slide" at bounding box center [1069, 303] width 46 height 46
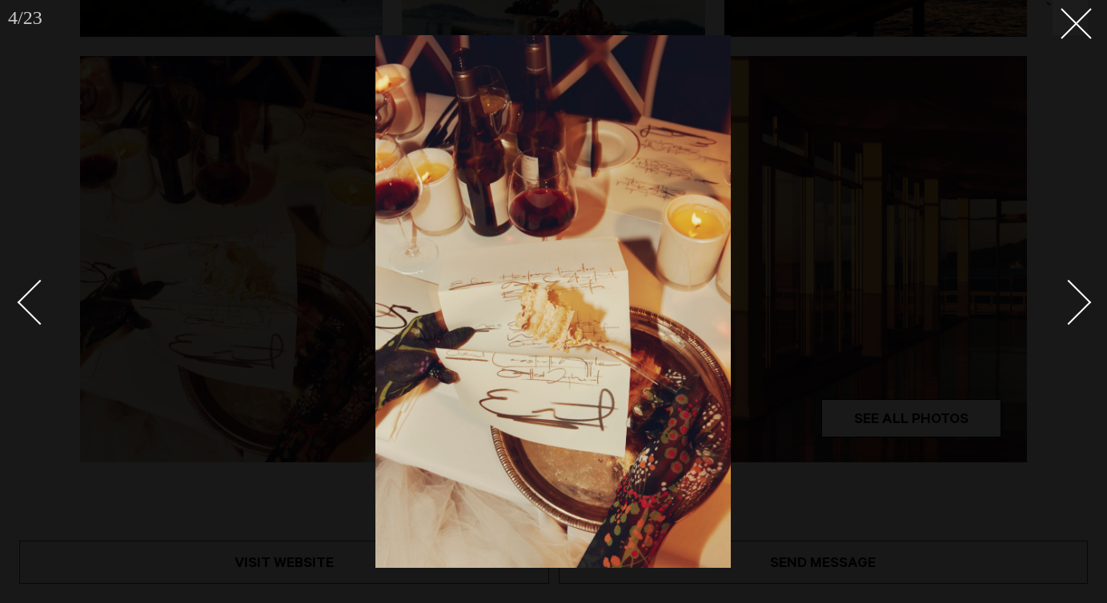
click at [1076, 314] on div "Next slide" at bounding box center [1069, 303] width 46 height 46
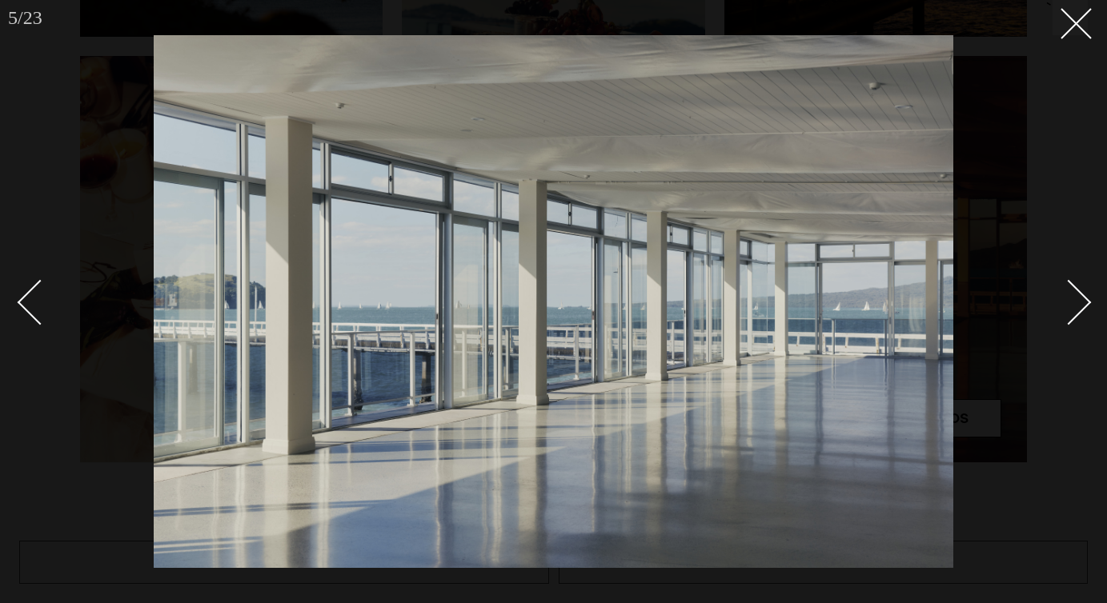
click at [1076, 314] on div "Next slide" at bounding box center [1069, 303] width 46 height 46
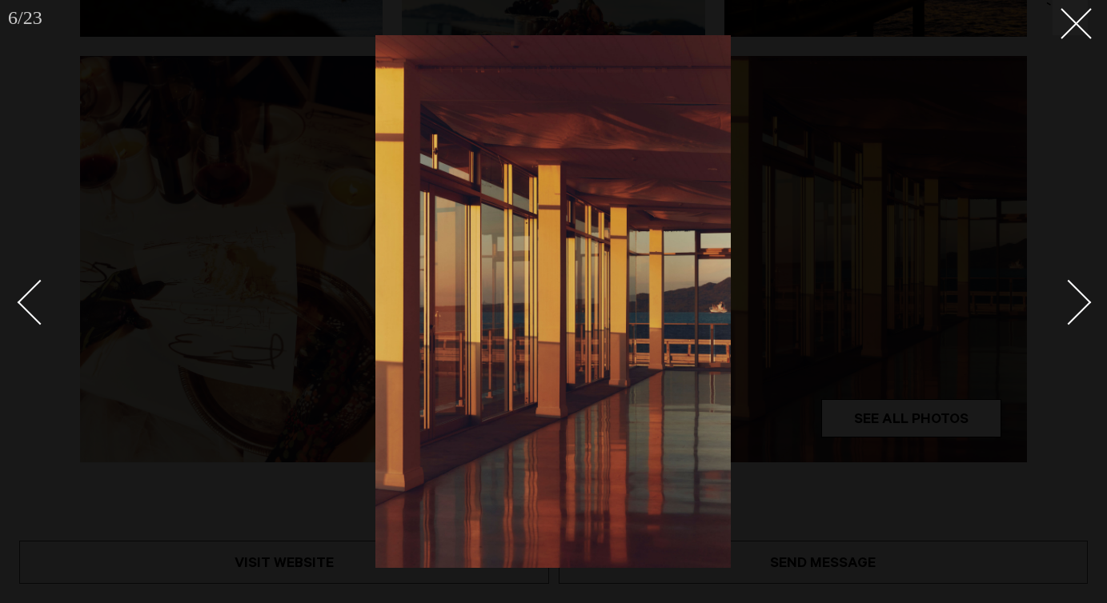
click at [1076, 314] on div "Next slide" at bounding box center [1069, 303] width 46 height 46
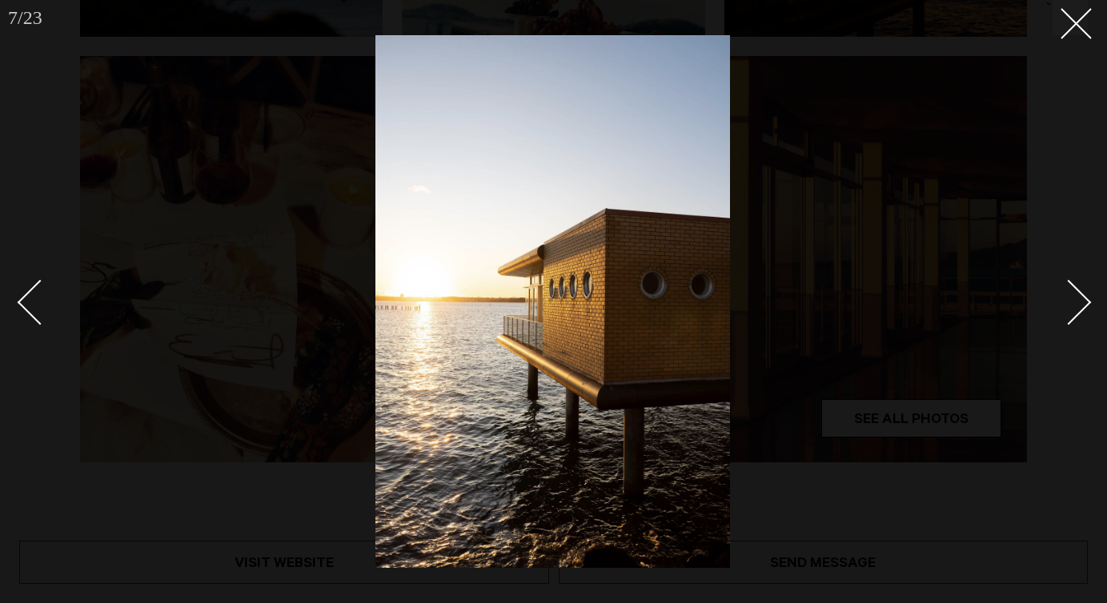
click at [1076, 314] on div "Next slide" at bounding box center [1069, 303] width 46 height 46
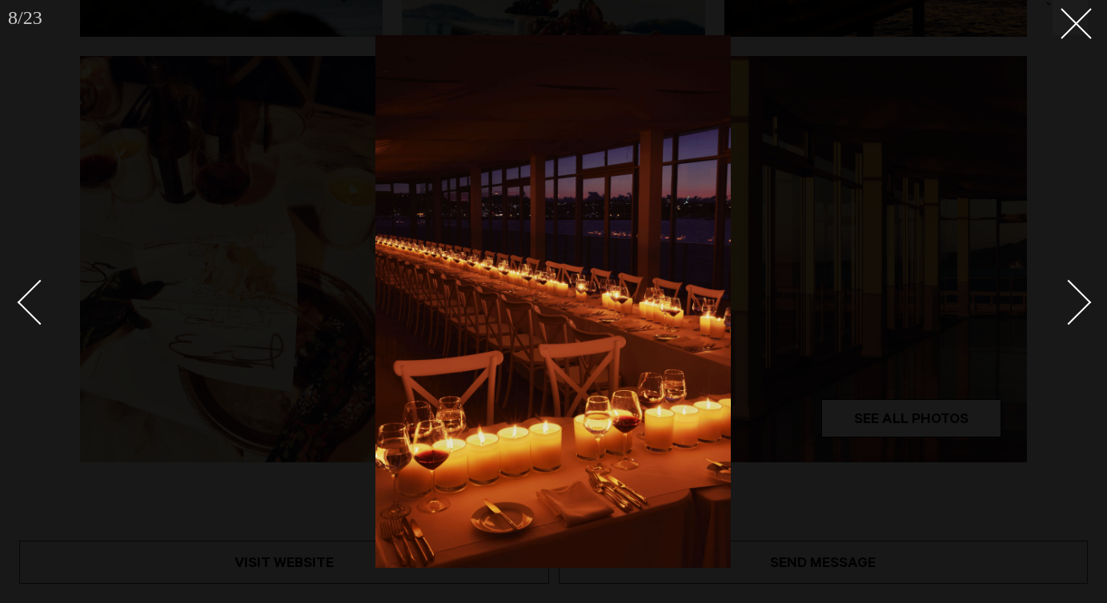
click at [1076, 314] on div "Next slide" at bounding box center [1069, 303] width 46 height 46
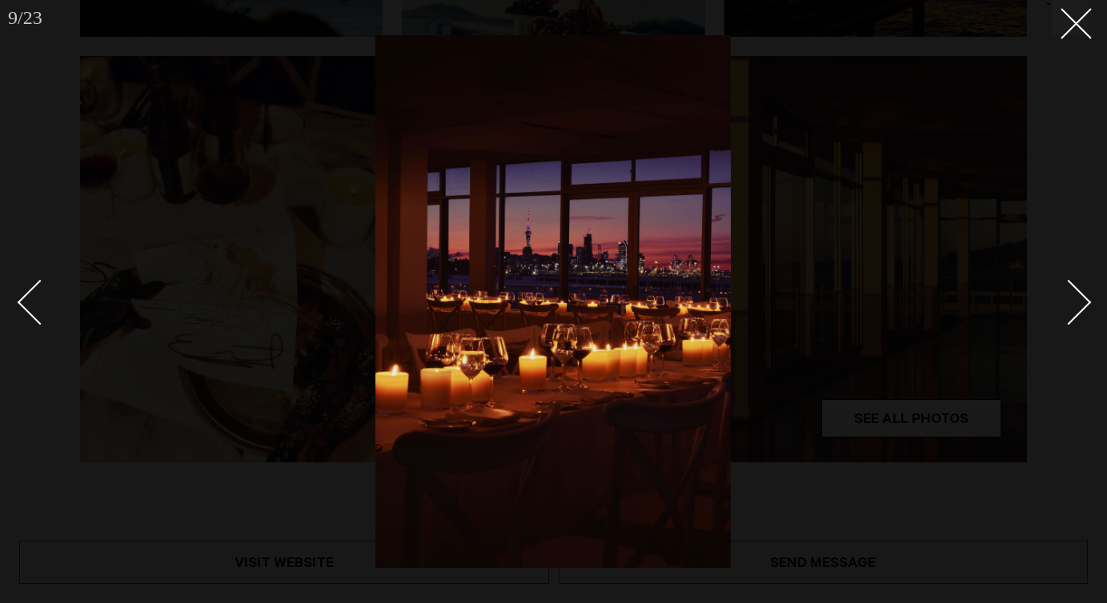
click at [1076, 314] on div "Next slide" at bounding box center [1069, 303] width 46 height 46
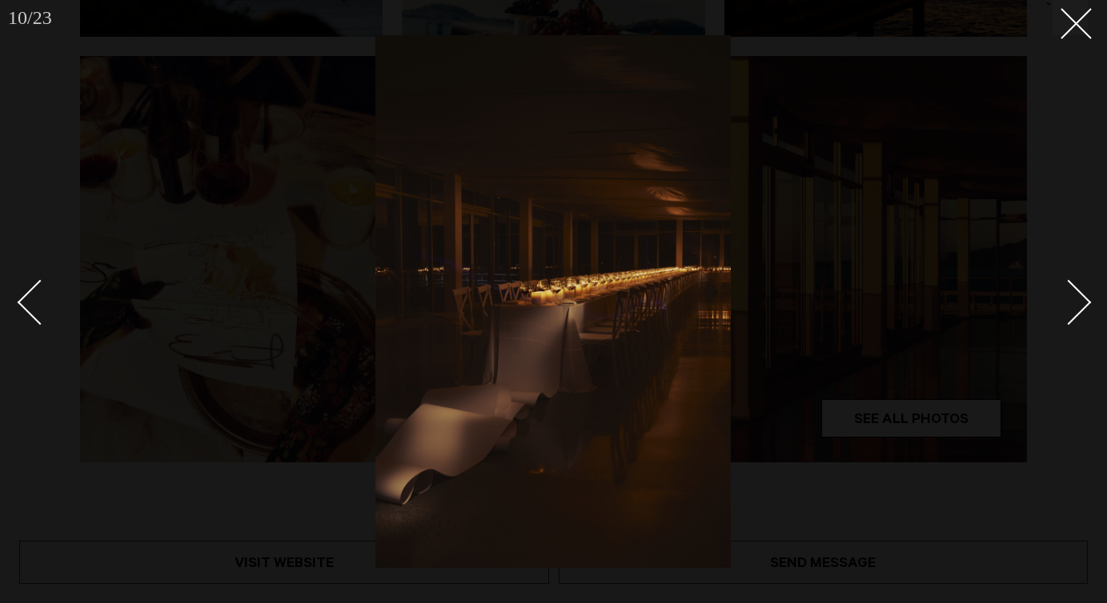
click at [1076, 314] on div "Next slide" at bounding box center [1069, 303] width 46 height 46
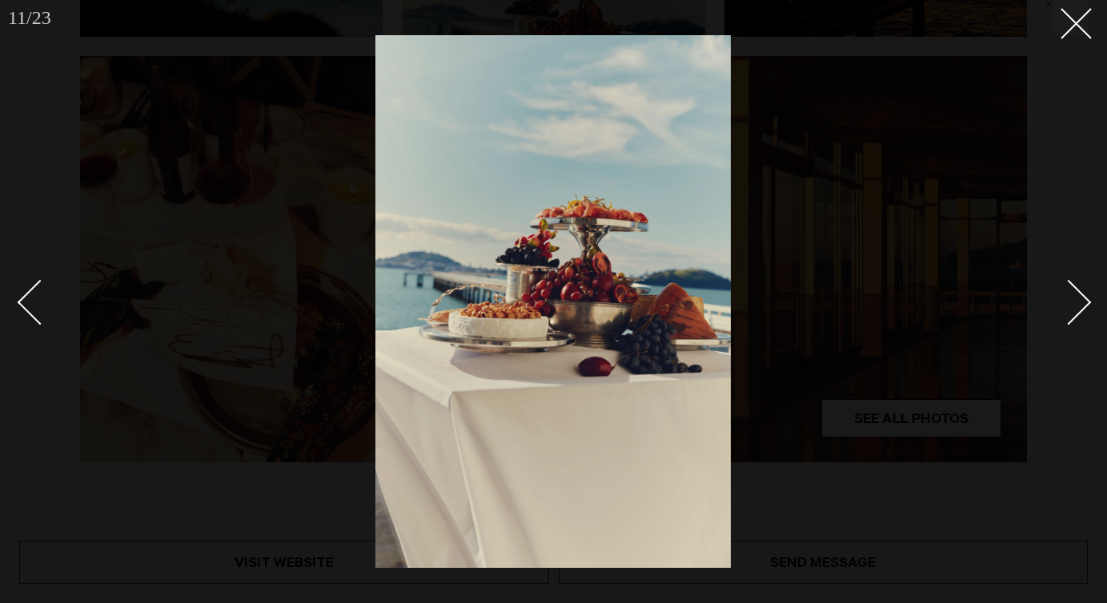
click at [1076, 314] on div "Next slide" at bounding box center [1069, 303] width 46 height 46
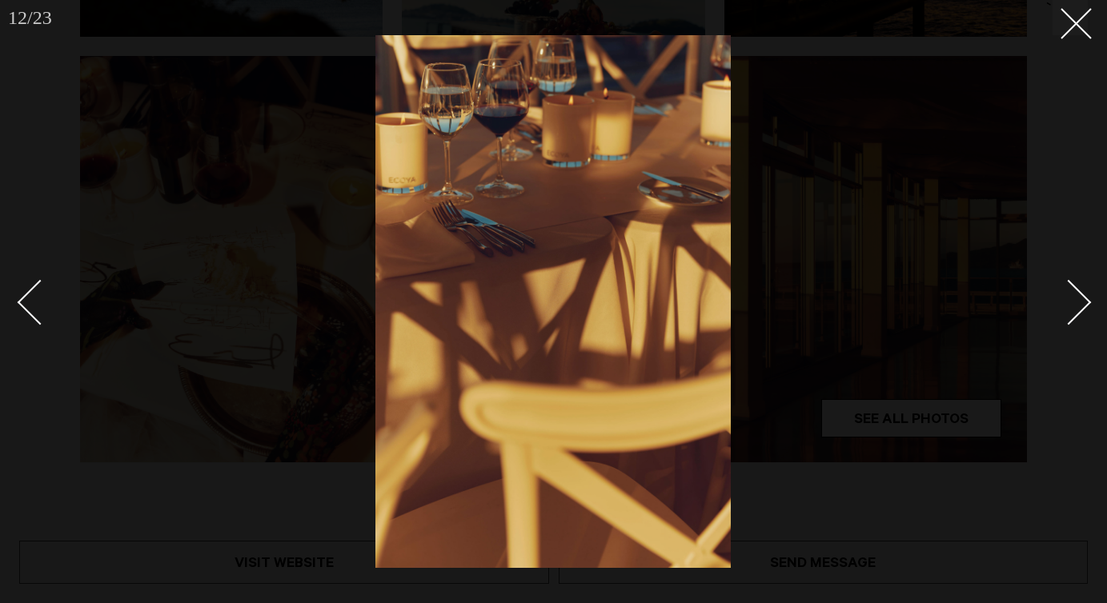
click at [1076, 314] on div "Next slide" at bounding box center [1069, 303] width 46 height 46
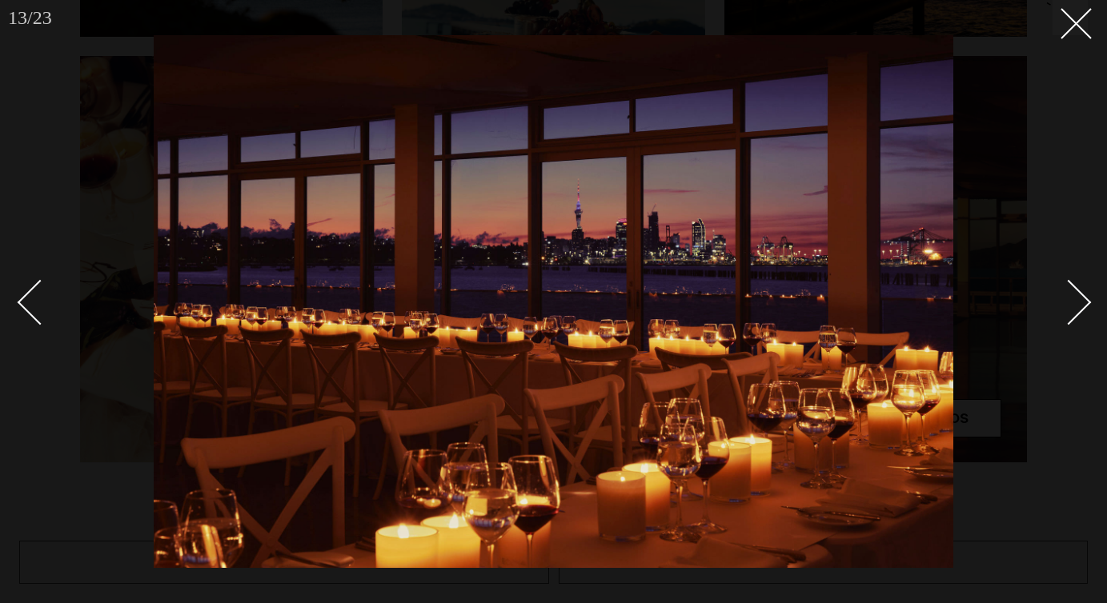
click at [1076, 314] on div "Next slide" at bounding box center [1069, 303] width 46 height 46
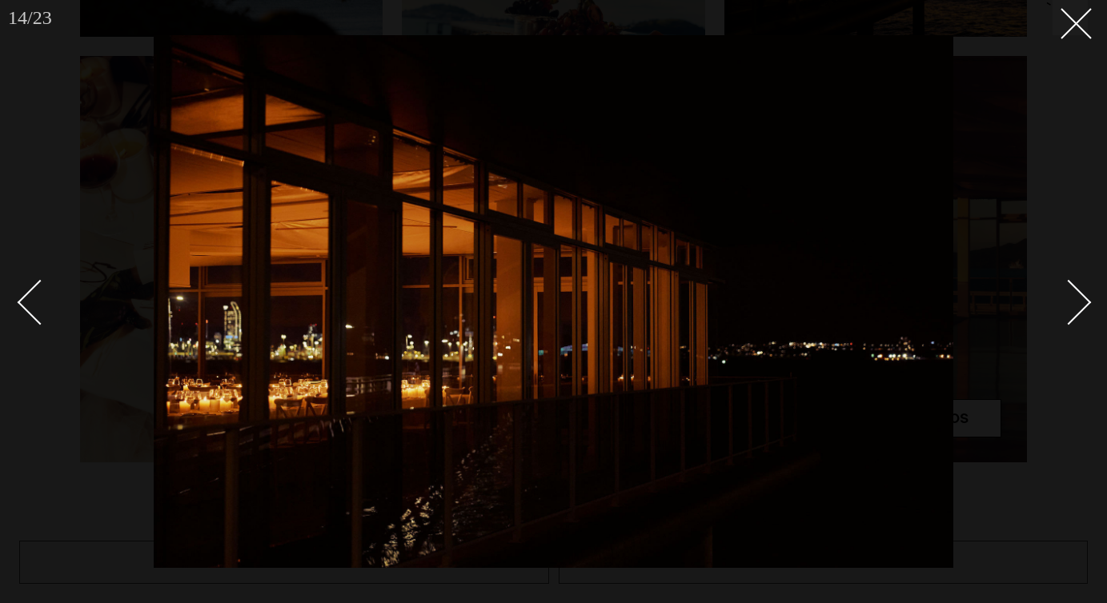
click at [1076, 314] on div "Next slide" at bounding box center [1069, 303] width 46 height 46
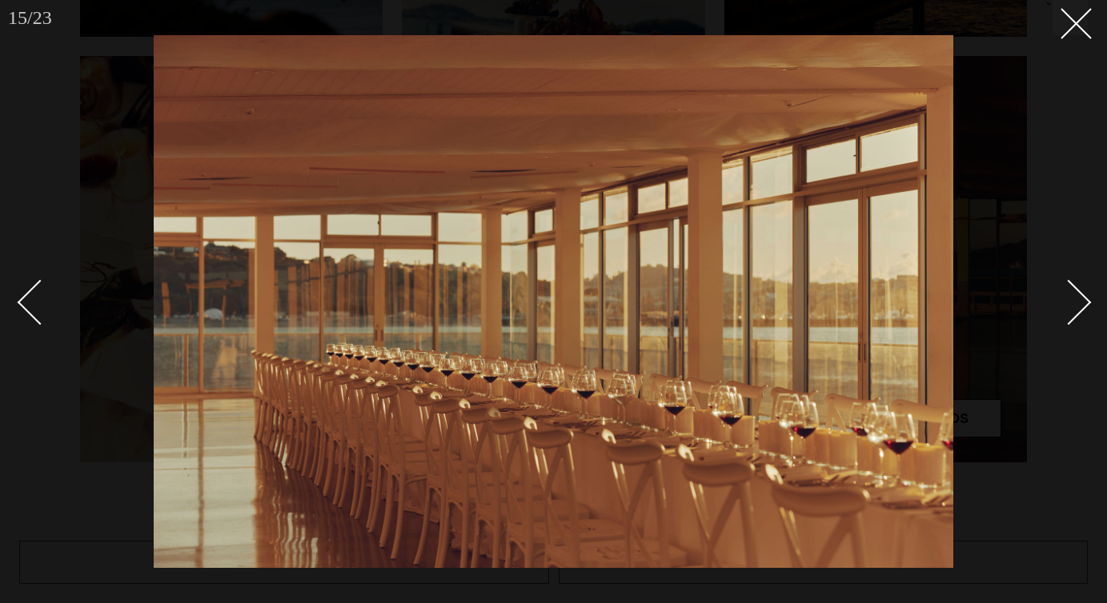
click at [1076, 314] on div "Next slide" at bounding box center [1069, 303] width 46 height 46
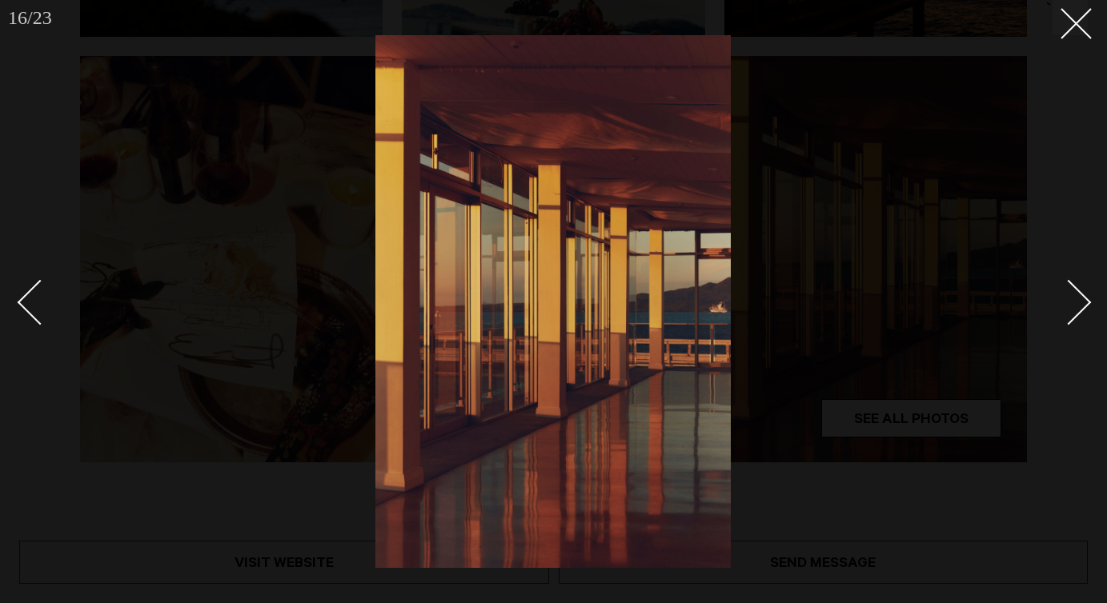
click at [1076, 314] on div "Next slide" at bounding box center [1069, 303] width 46 height 46
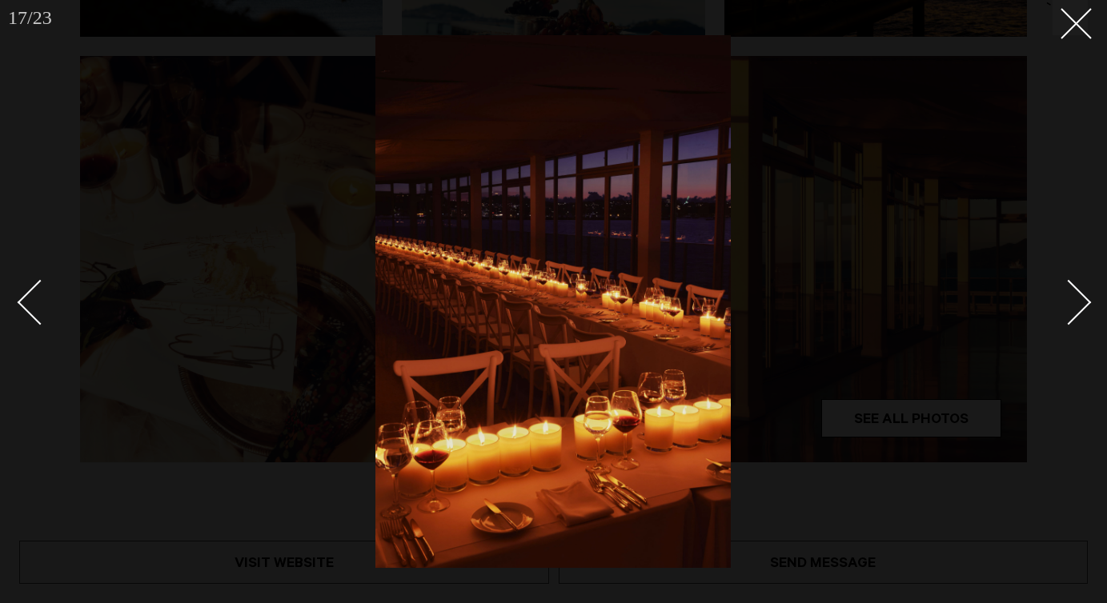
click at [1076, 314] on div "Next slide" at bounding box center [1069, 303] width 46 height 46
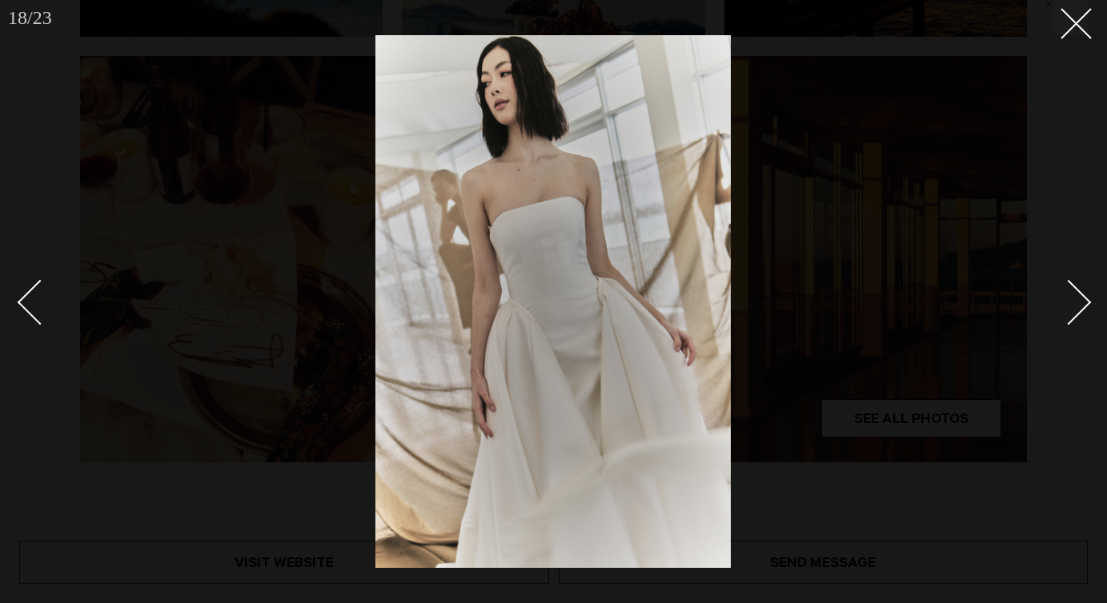
click at [1076, 314] on div "Next slide" at bounding box center [1069, 303] width 46 height 46
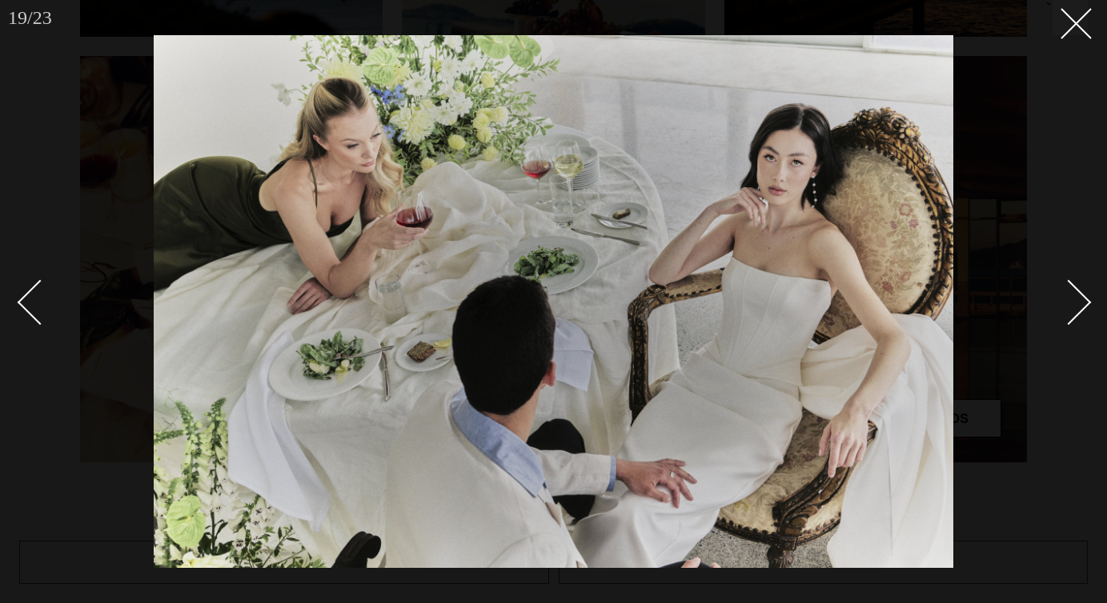
click at [1076, 314] on div "Next slide" at bounding box center [1069, 303] width 46 height 46
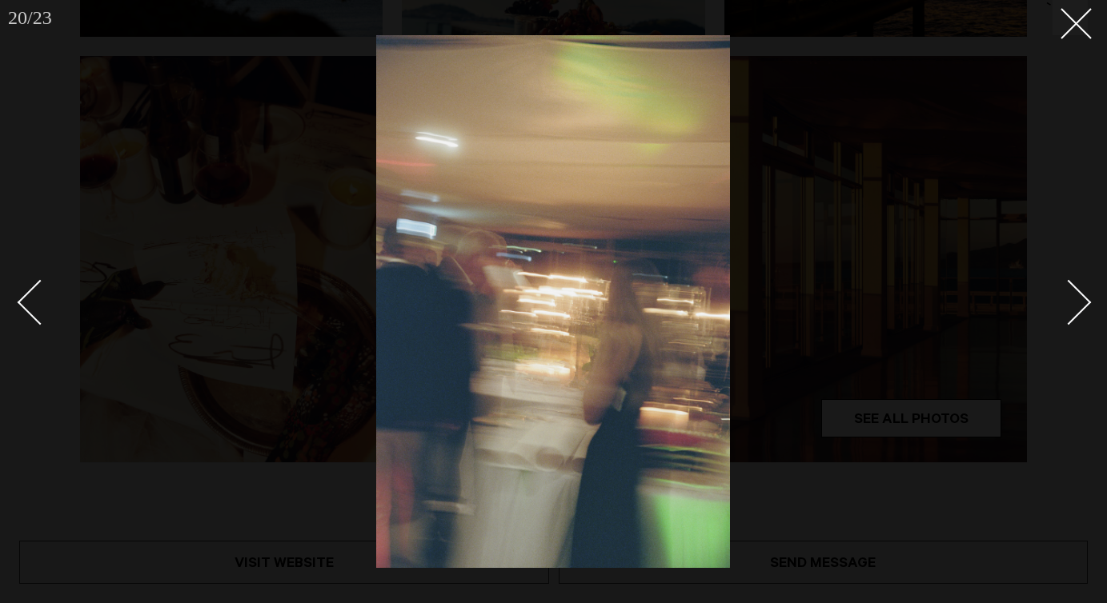
click at [1076, 314] on div "Next slide" at bounding box center [1069, 303] width 46 height 46
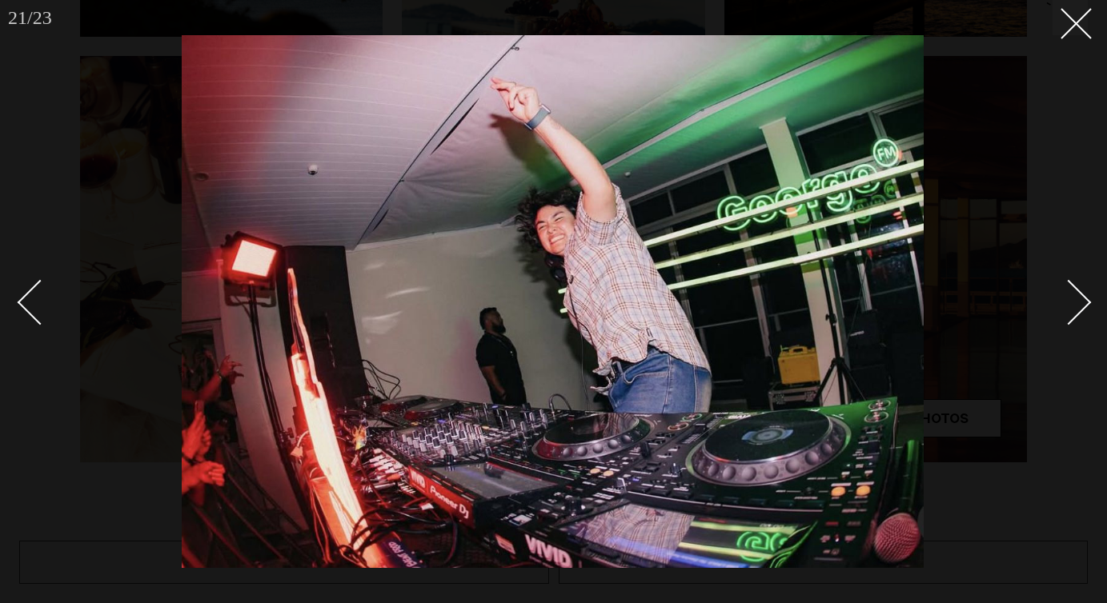
click at [1076, 314] on div "Next slide" at bounding box center [1069, 303] width 46 height 46
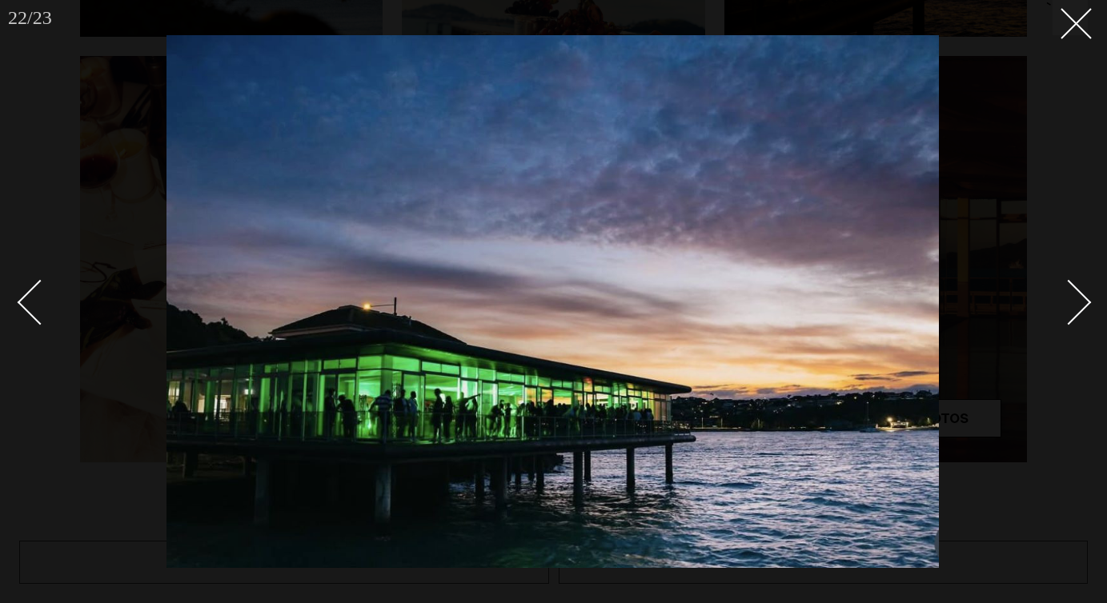
click at [24, 312] on link at bounding box center [47, 302] width 56 height 80
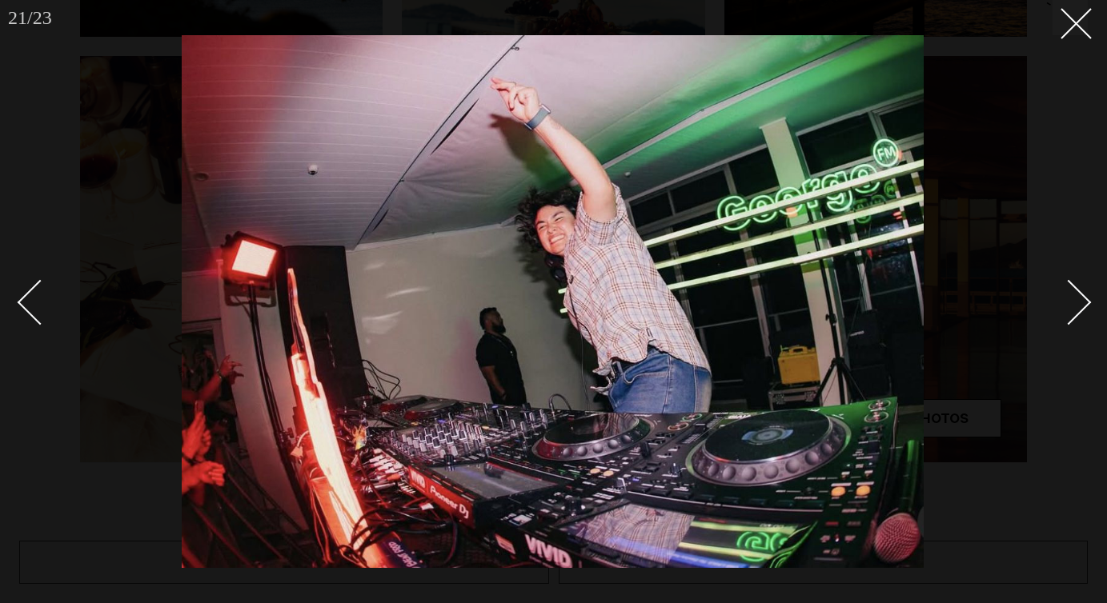
click at [1078, 287] on link at bounding box center [1060, 302] width 56 height 80
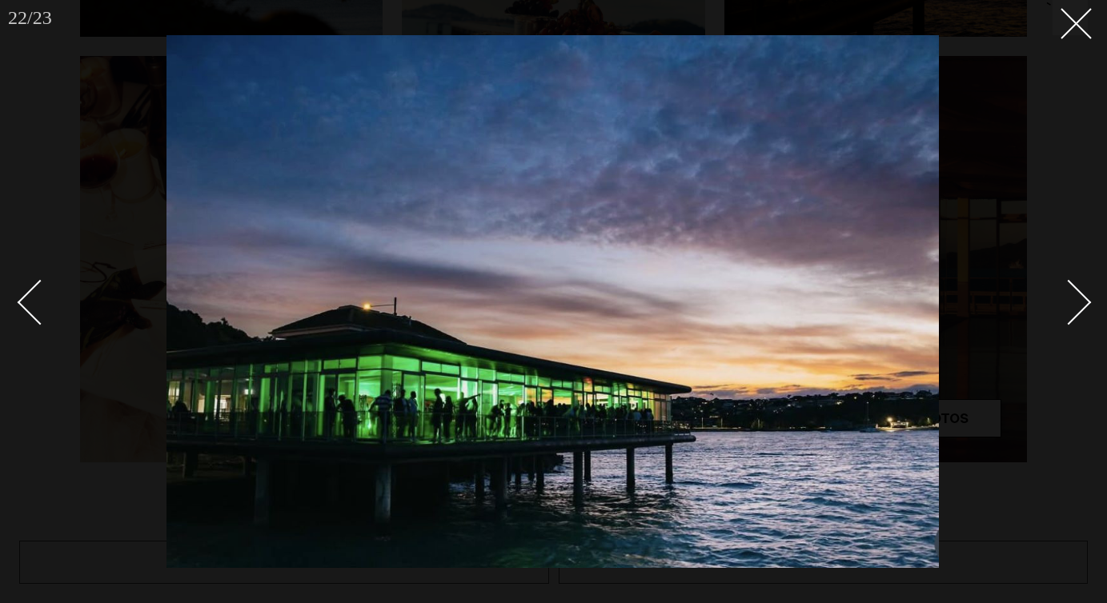
click at [1078, 287] on link at bounding box center [1060, 302] width 56 height 80
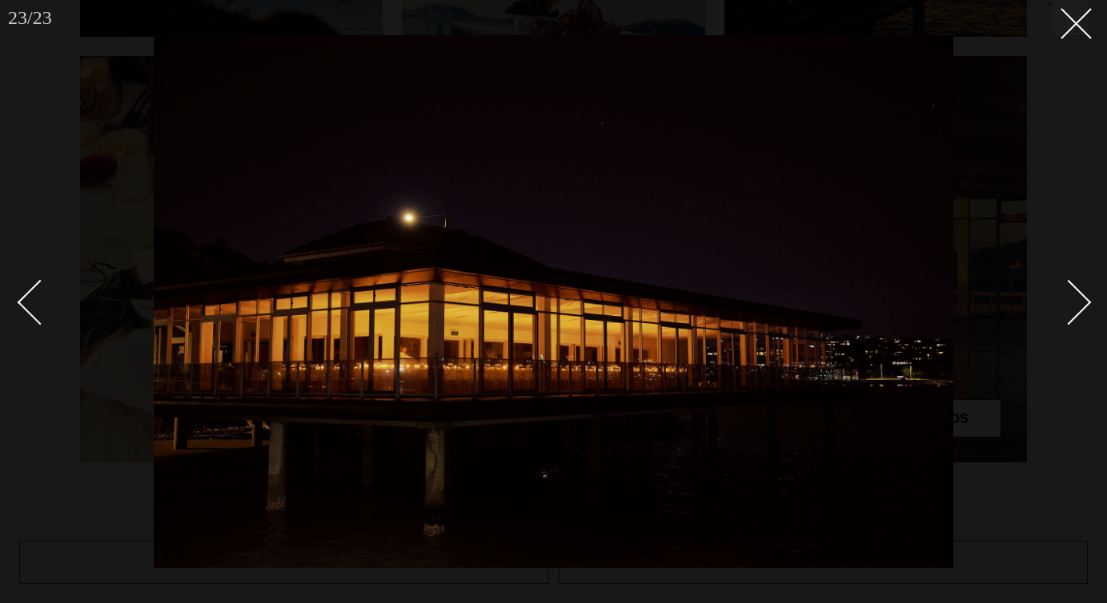
click at [1078, 287] on link at bounding box center [1060, 302] width 56 height 80
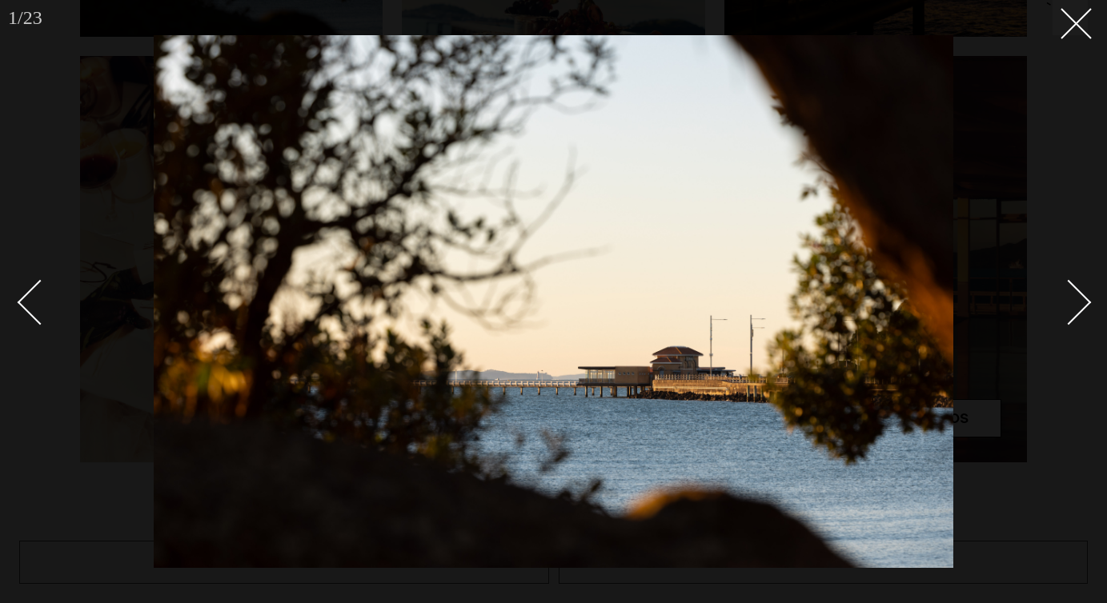
click at [1078, 287] on link at bounding box center [1060, 302] width 56 height 80
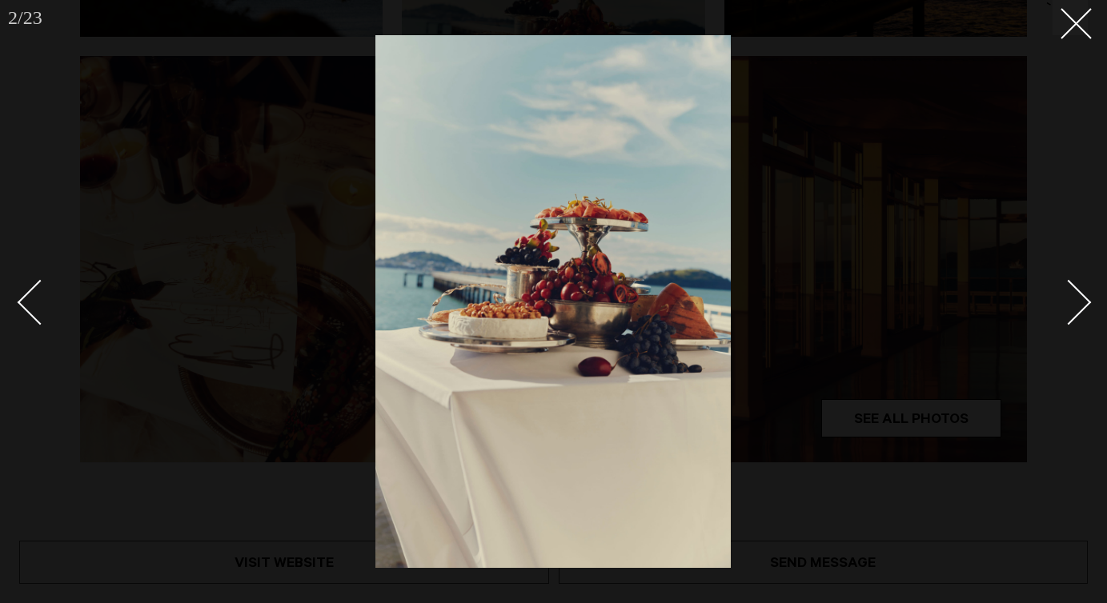
click at [1078, 287] on link at bounding box center [1060, 302] width 56 height 80
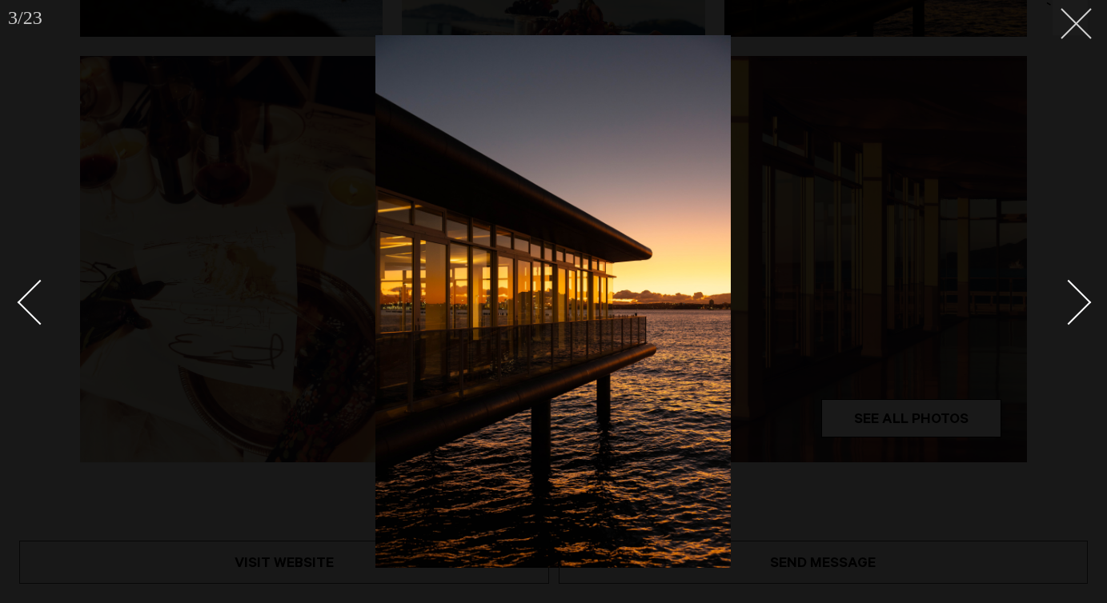
click at [1081, 10] on button at bounding box center [1069, 17] width 35 height 35
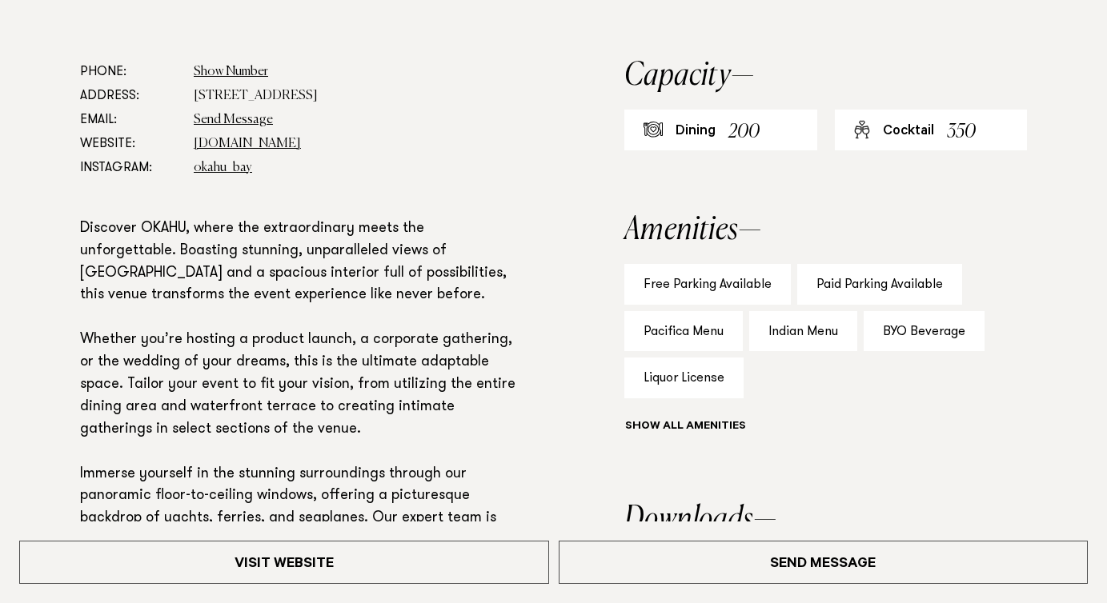
scroll to position [919, 0]
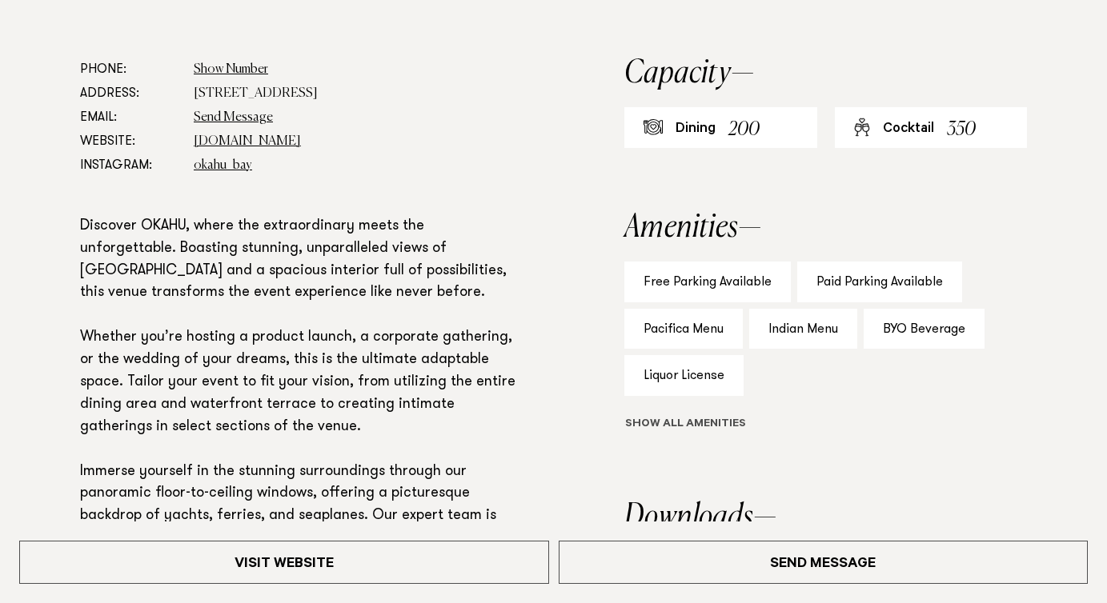
click at [694, 428] on button "Show all" at bounding box center [714, 425] width 181 height 17
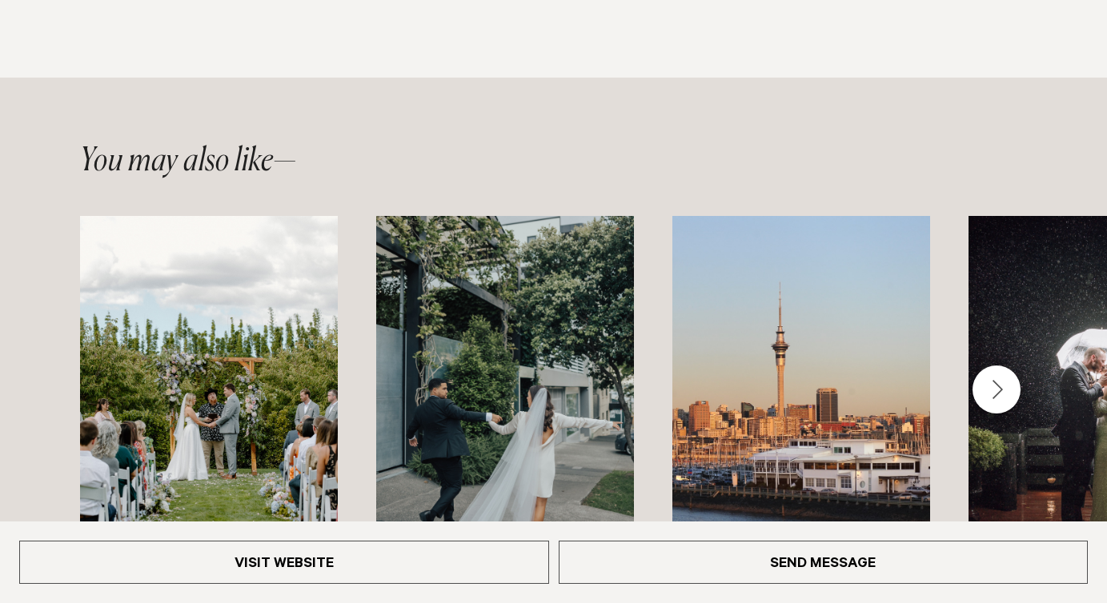
scroll to position [2314, 0]
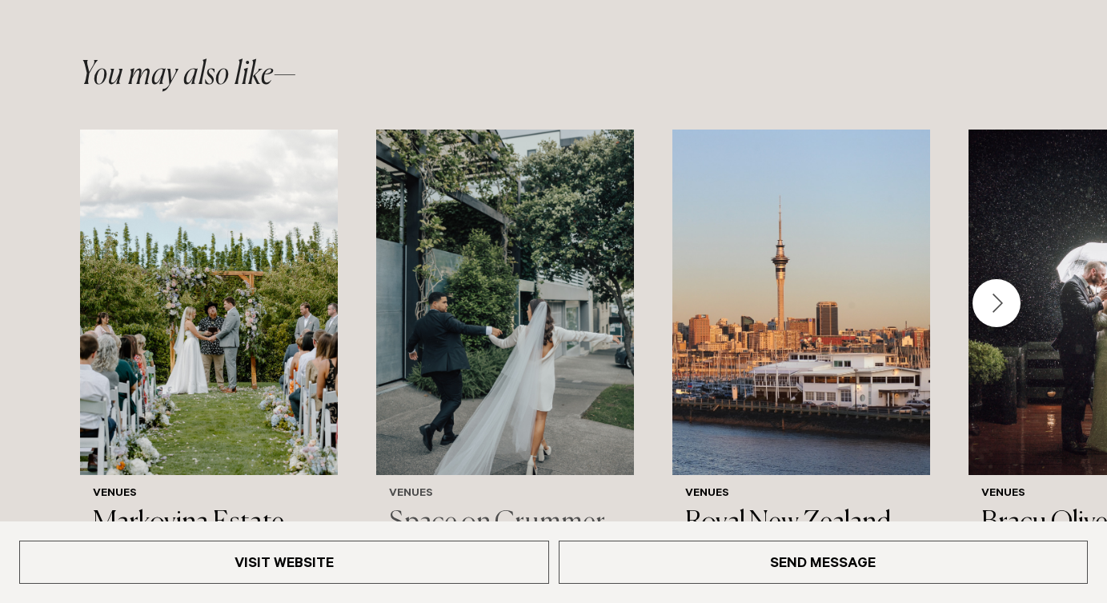
click at [502, 439] on img "2 / 44" at bounding box center [505, 303] width 258 height 346
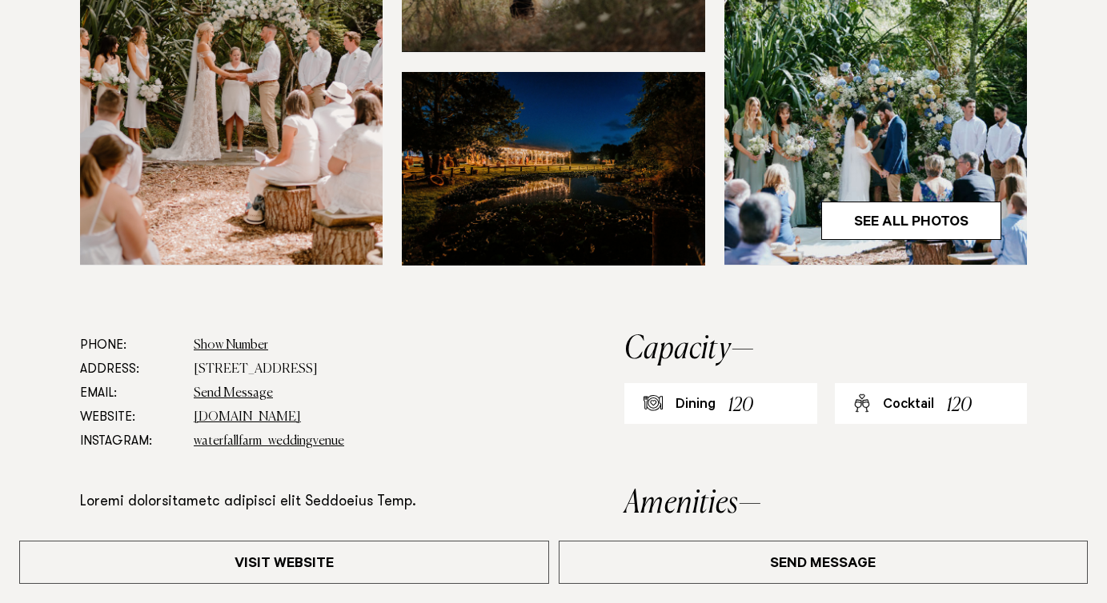
scroll to position [644, 0]
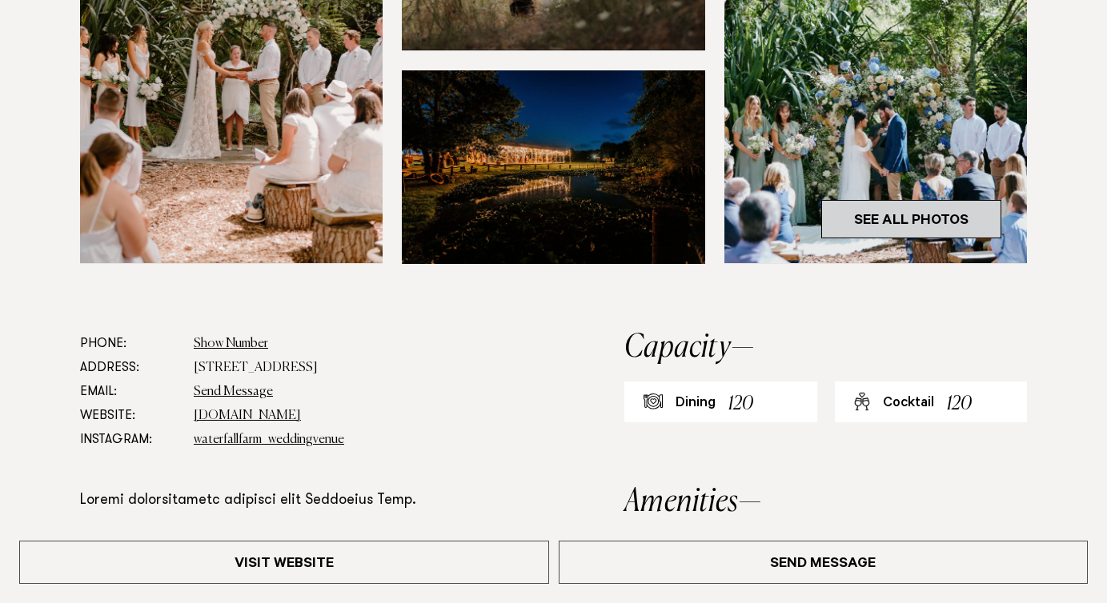
click at [973, 219] on link "See All Photos" at bounding box center [911, 219] width 180 height 38
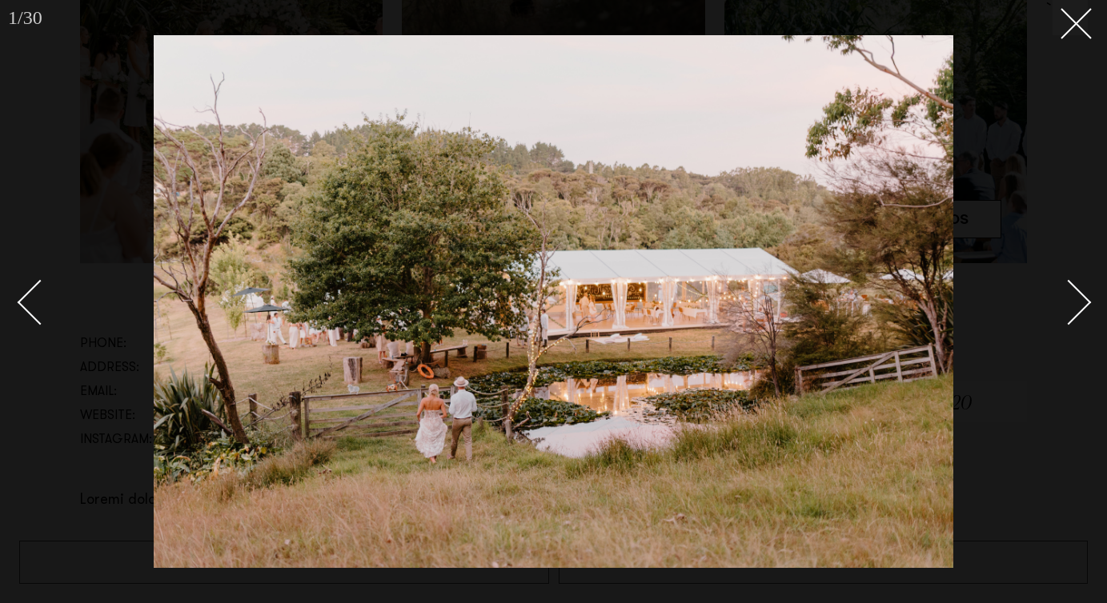
click at [1068, 270] on link at bounding box center [1060, 302] width 56 height 80
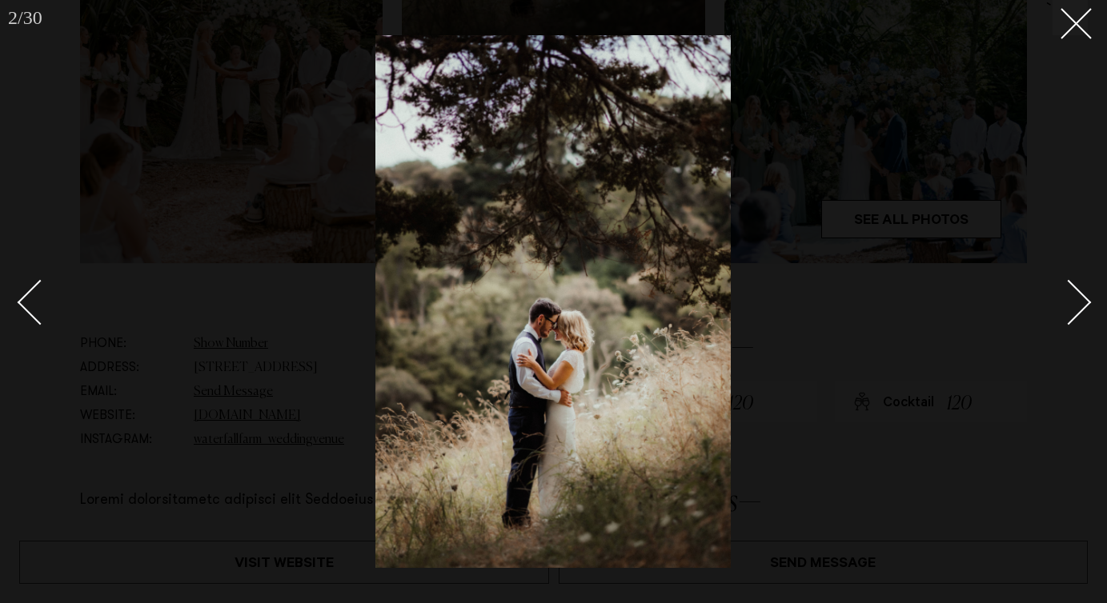
click at [1068, 270] on link at bounding box center [1060, 302] width 56 height 80
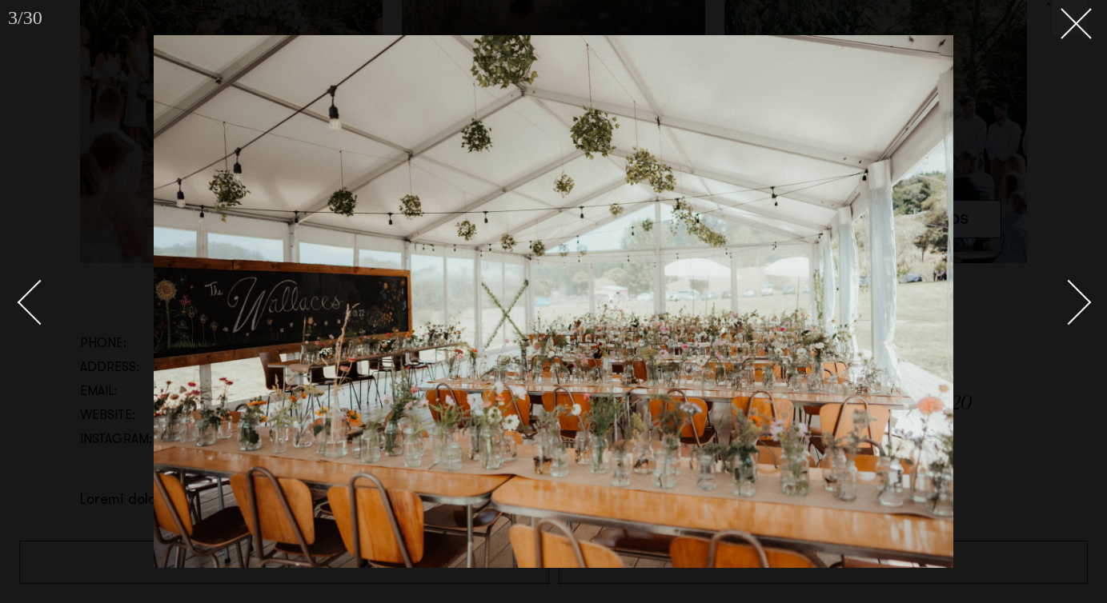
click at [1068, 270] on link at bounding box center [1060, 302] width 56 height 80
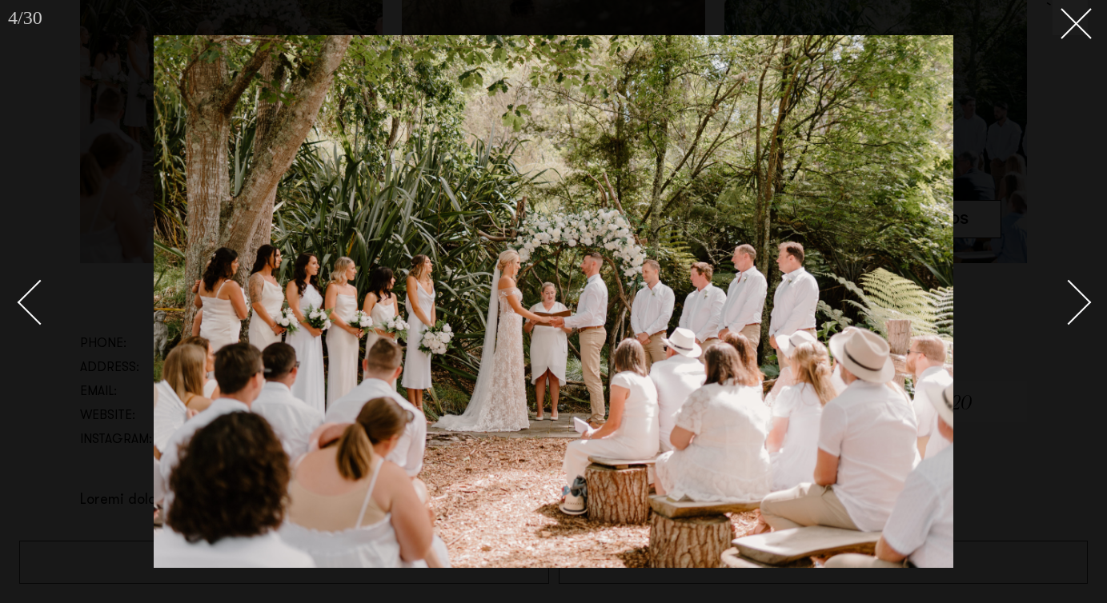
click at [1068, 270] on link at bounding box center [1060, 302] width 56 height 80
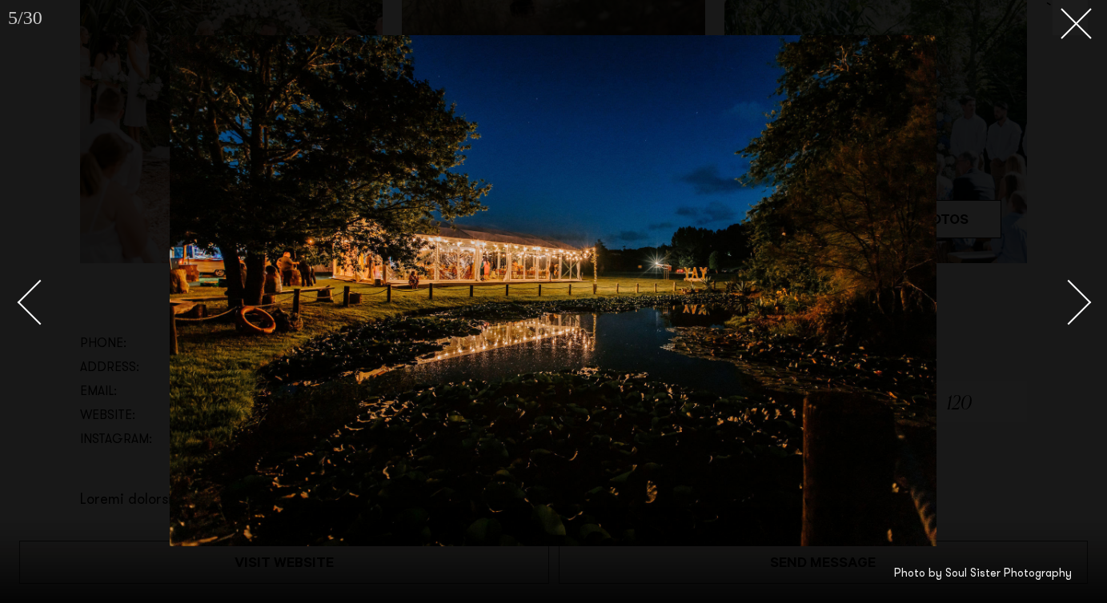
click at [1068, 270] on link at bounding box center [1060, 302] width 56 height 80
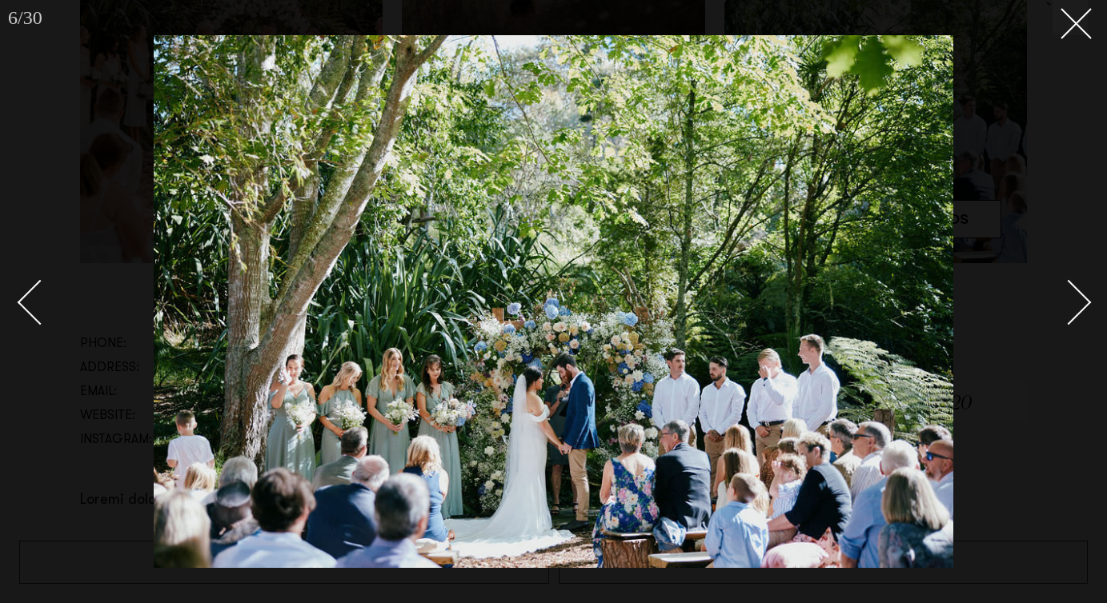
click at [1068, 270] on link at bounding box center [1060, 302] width 56 height 80
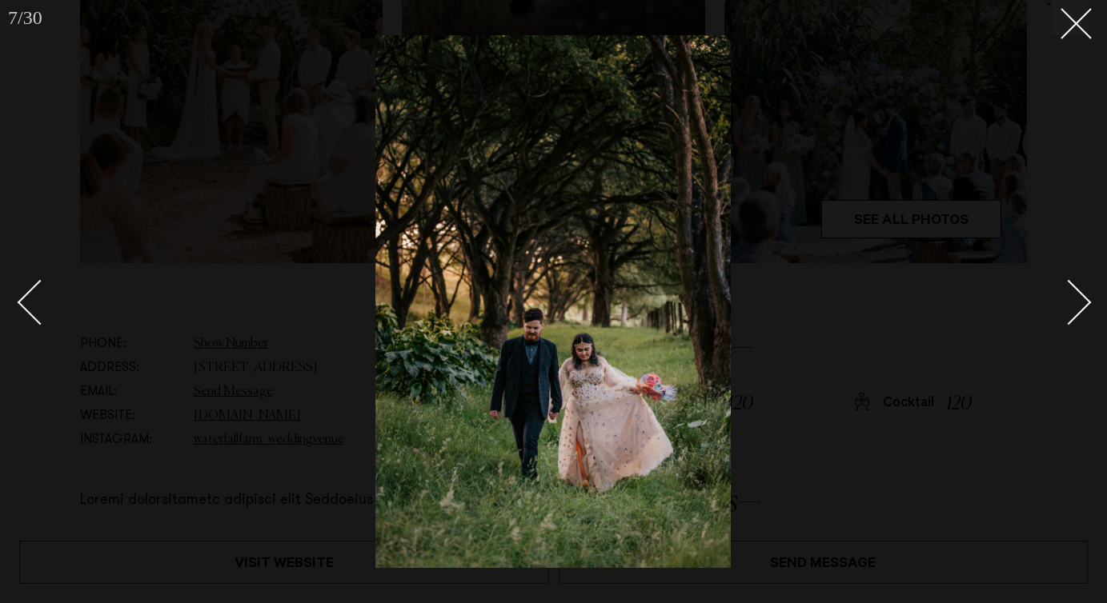
click at [1068, 270] on link at bounding box center [1060, 302] width 56 height 80
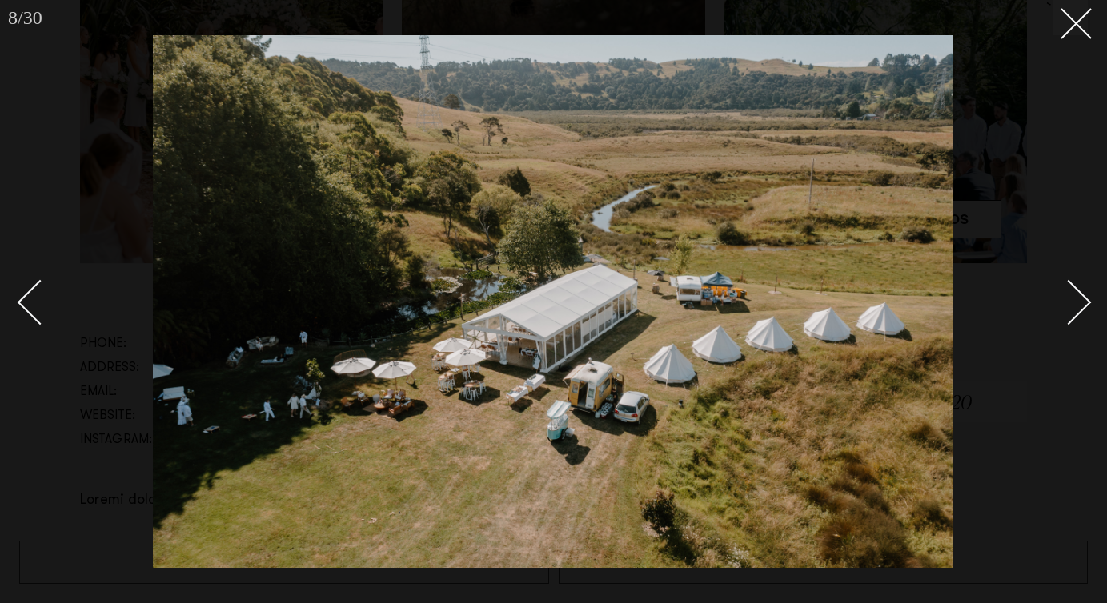
click at [1068, 270] on link at bounding box center [1060, 302] width 56 height 80
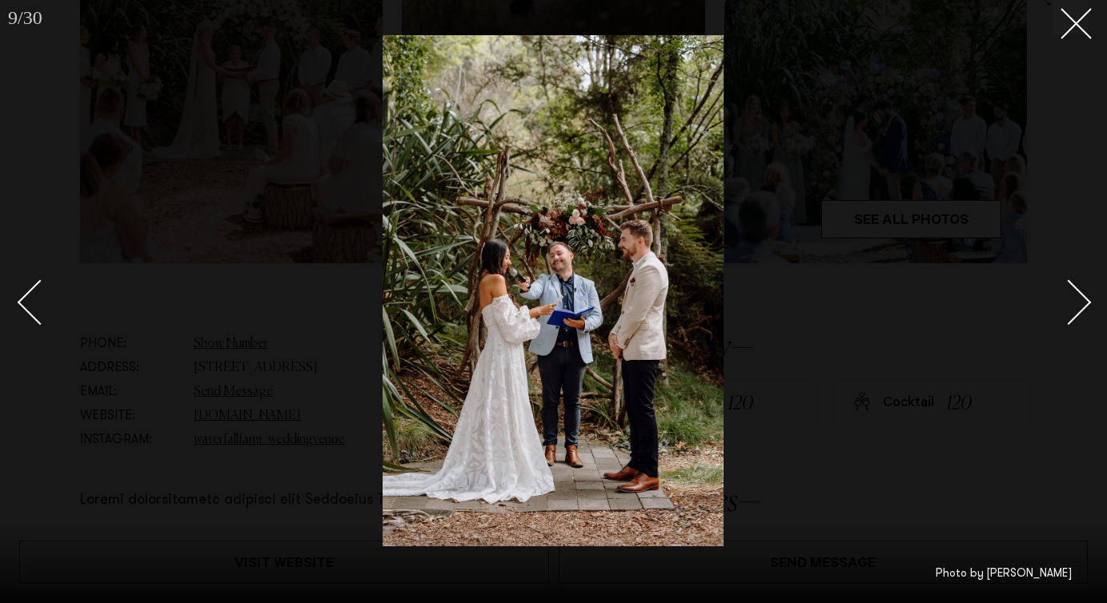
click at [1068, 270] on link at bounding box center [1060, 302] width 56 height 80
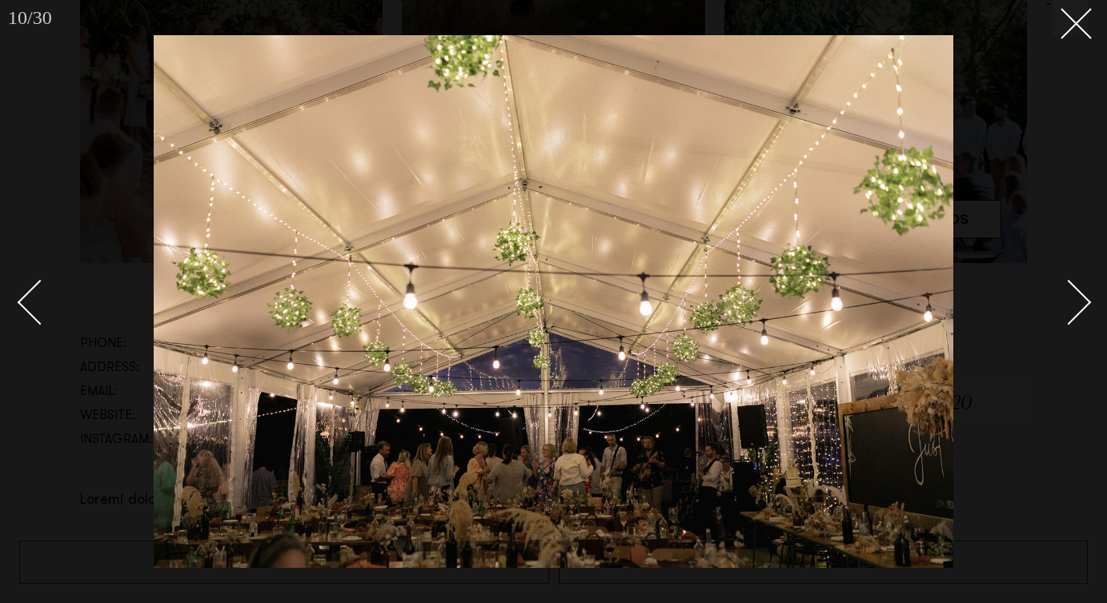
click at [1068, 270] on link at bounding box center [1060, 302] width 56 height 80
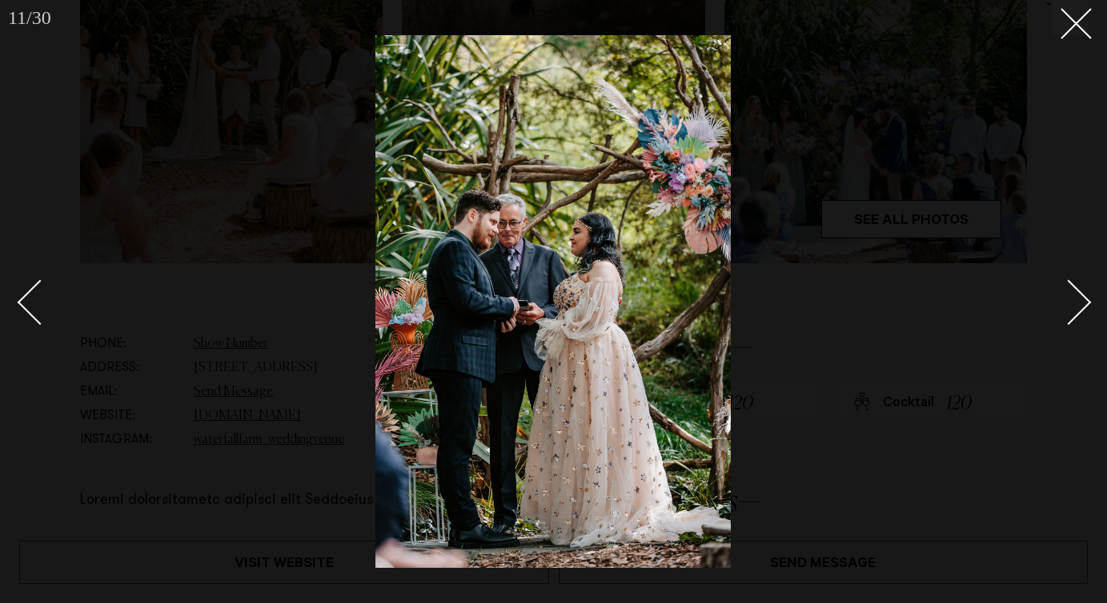
click at [1068, 270] on link at bounding box center [1060, 302] width 56 height 80
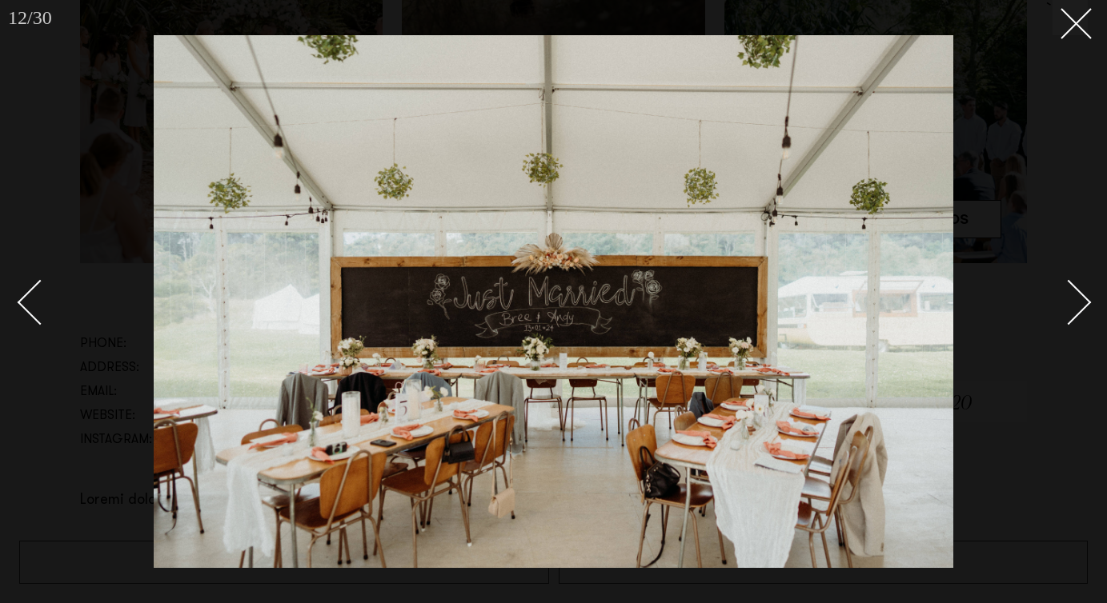
click at [1068, 270] on link at bounding box center [1060, 302] width 56 height 80
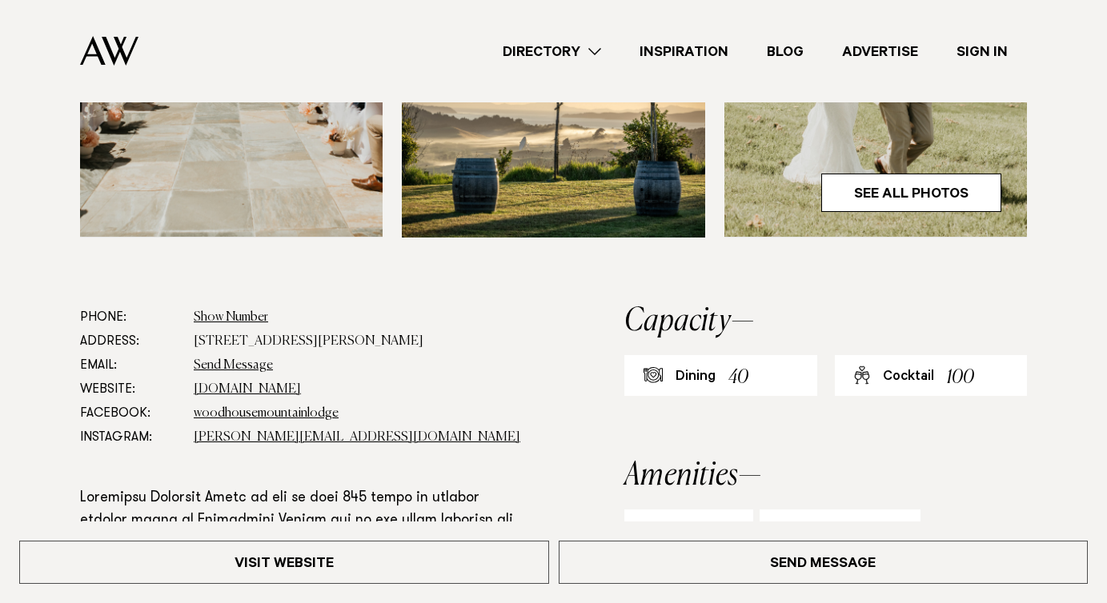
scroll to position [731, 0]
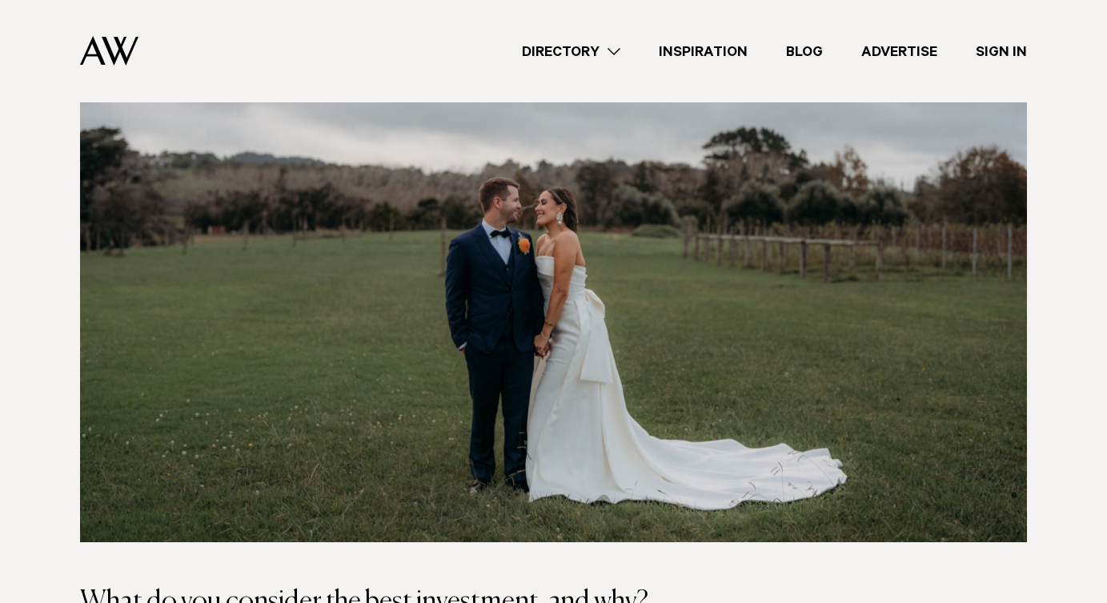
scroll to position [4918, 0]
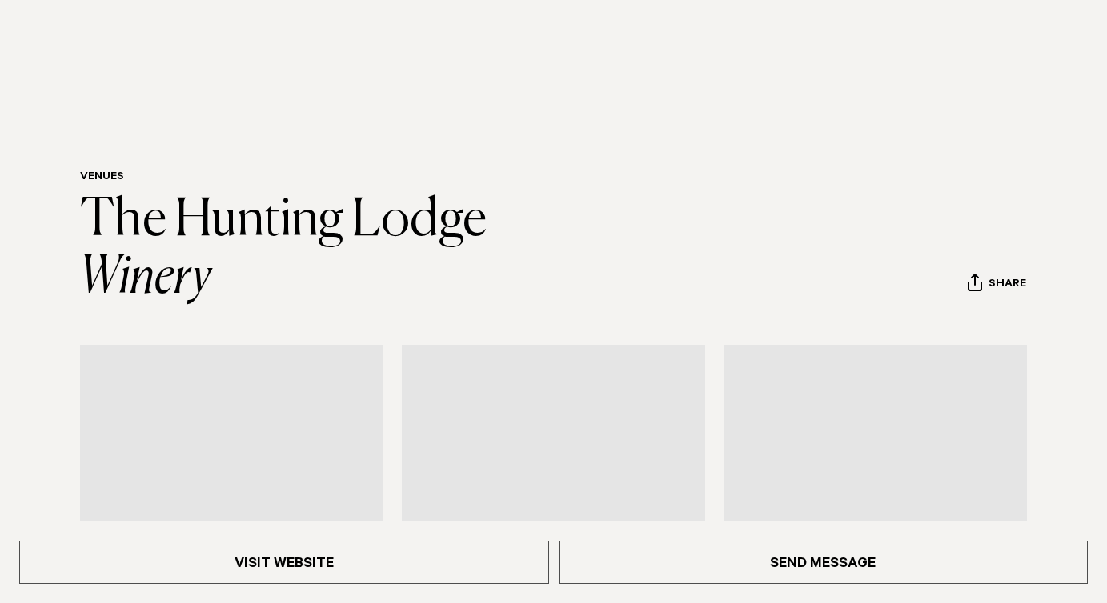
scroll to position [2355, 0]
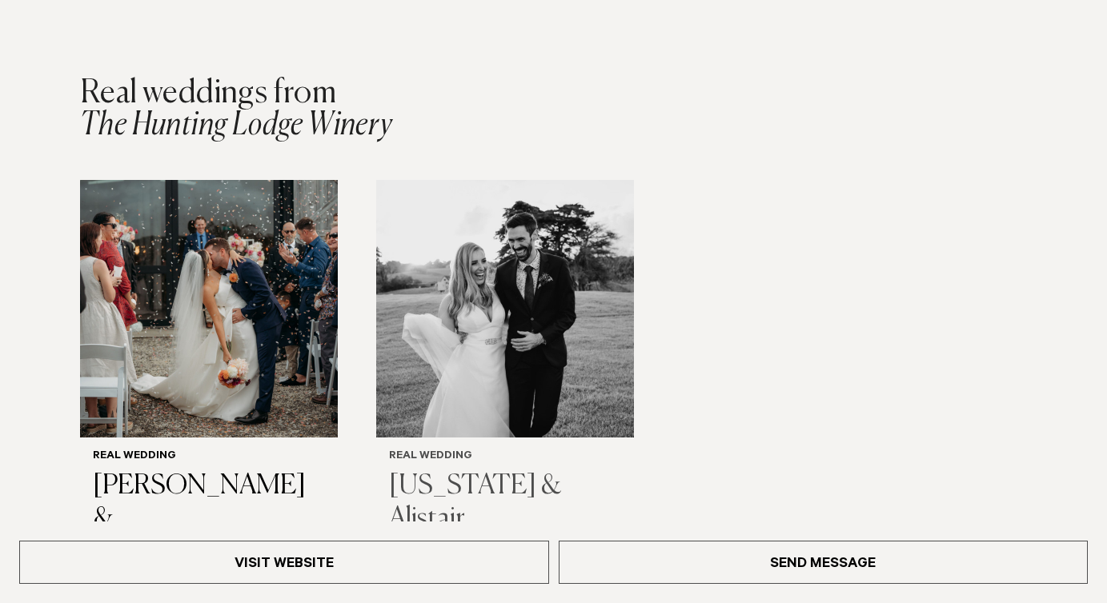
click at [541, 331] on img "2 / 2" at bounding box center [505, 309] width 258 height 258
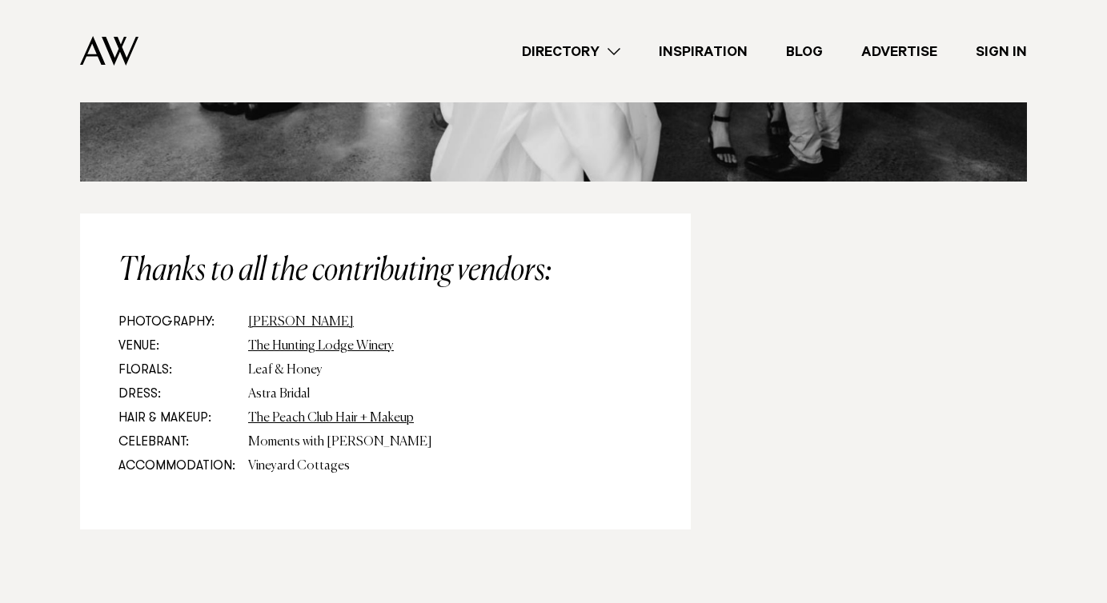
scroll to position [7480, 0]
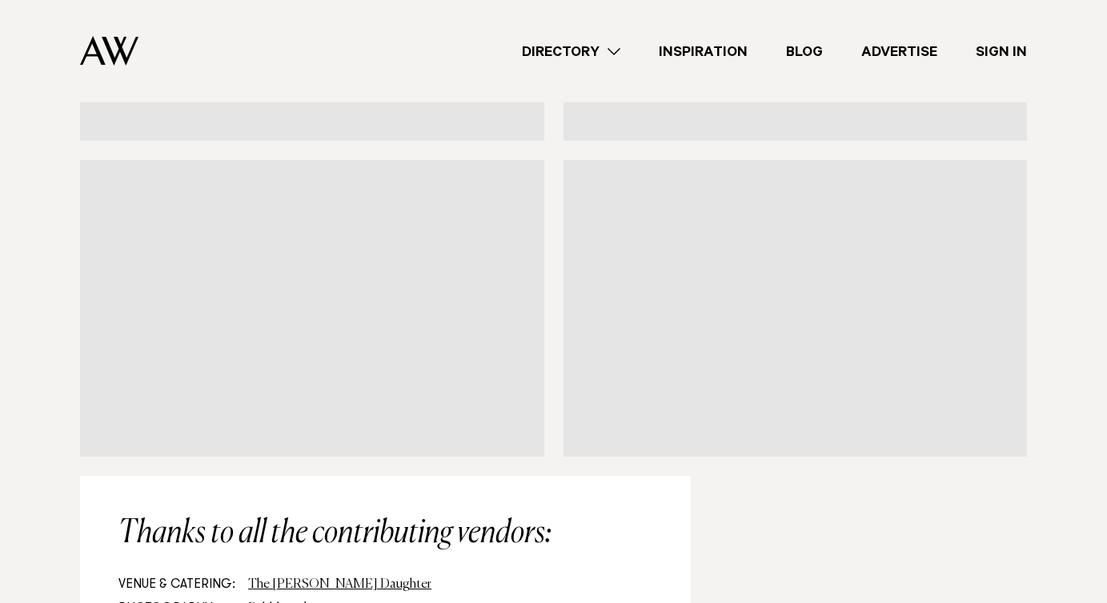
scroll to position [16737, 0]
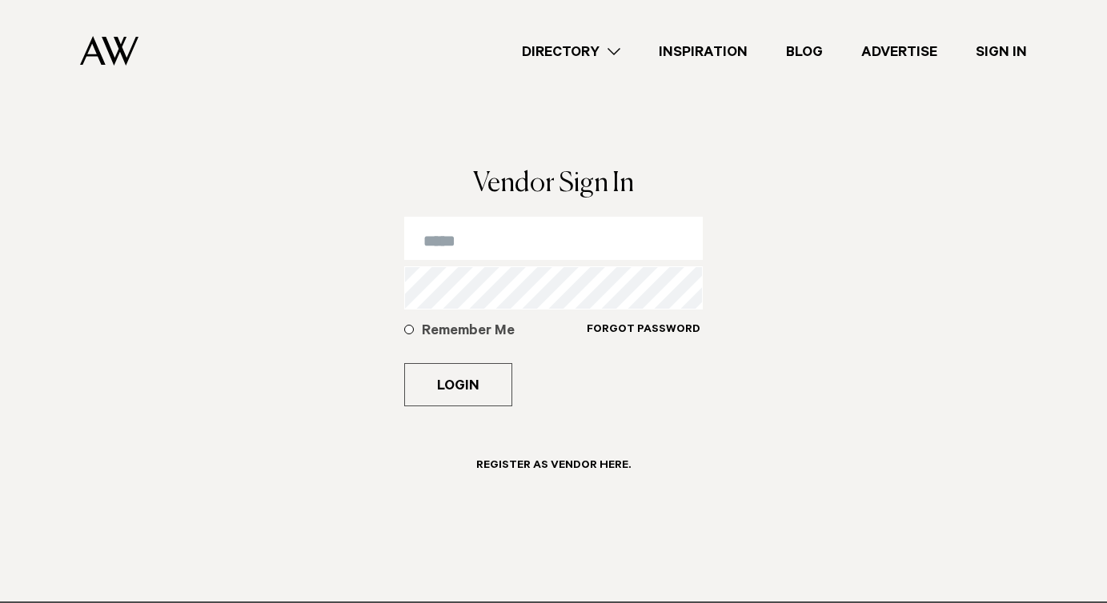
click at [499, 251] on input "email" at bounding box center [553, 238] width 299 height 43
type input "**********"
click at [462, 330] on h5 "Remember Me" at bounding box center [504, 332] width 164 height 19
click at [461, 407] on form "**********" at bounding box center [553, 369] width 299 height 304
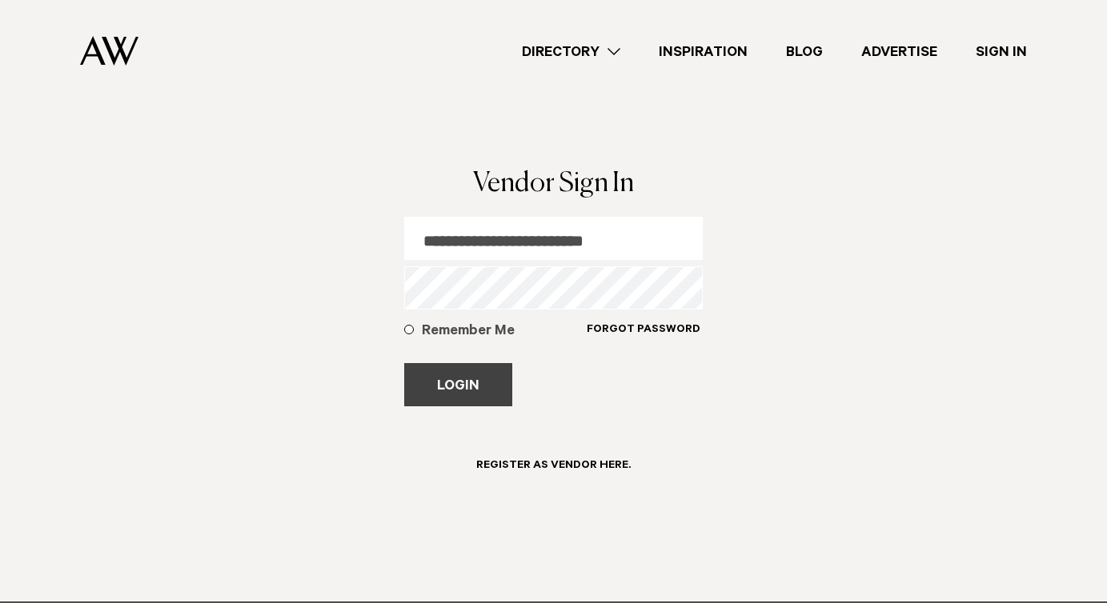
click at [447, 386] on button "Login" at bounding box center [458, 384] width 108 height 43
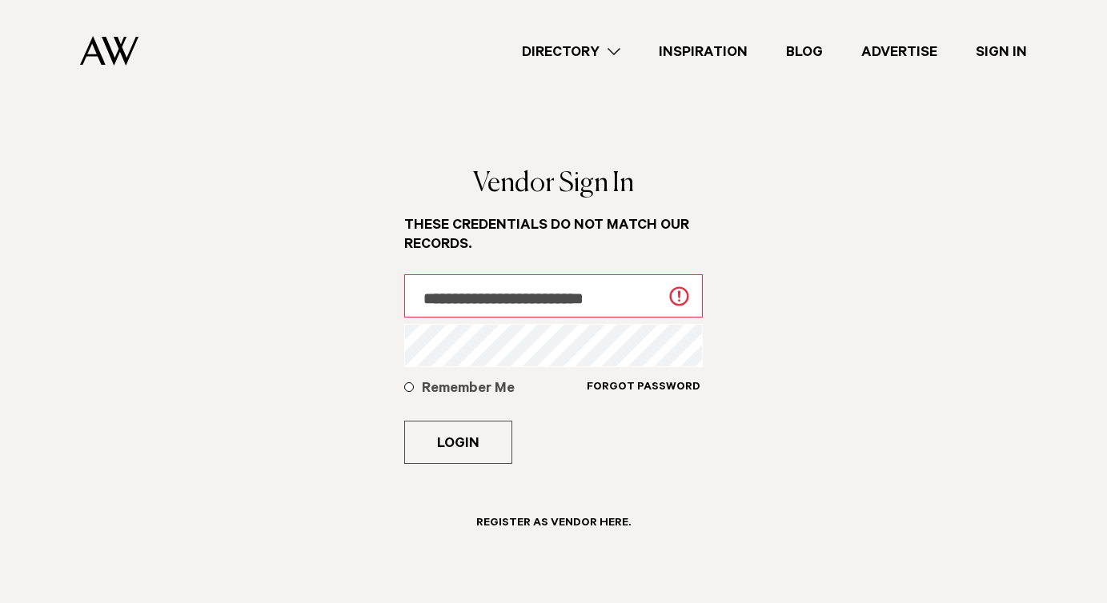
click at [844, 235] on div "**********" at bounding box center [553, 380] width 972 height 421
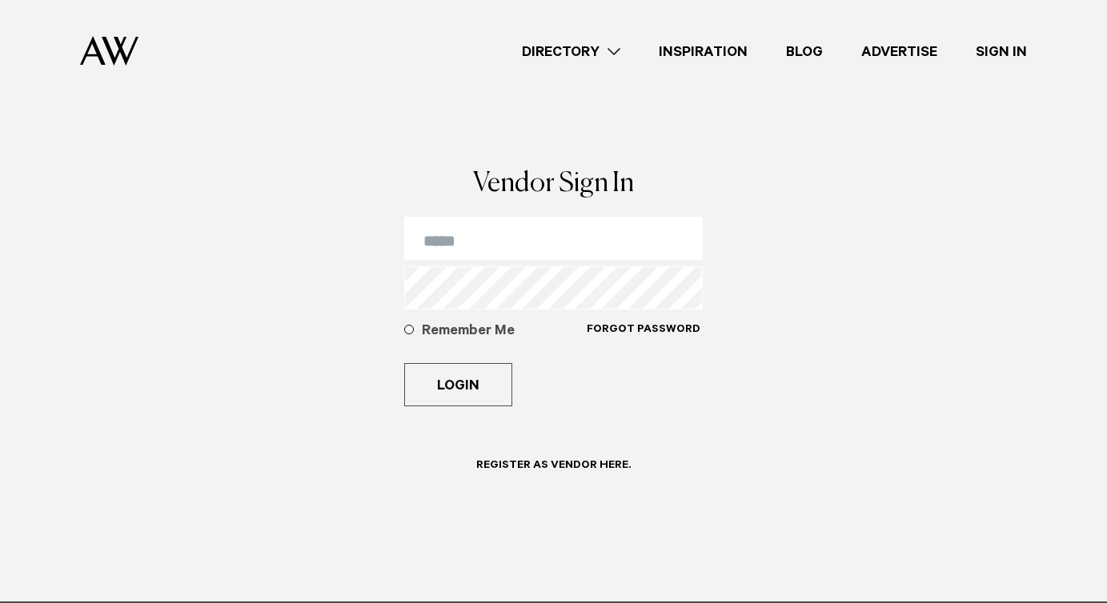
click at [82, 30] on nav "Directory Hair & Makeup Flowers Venues" at bounding box center [553, 51] width 947 height 102
click at [100, 49] on img at bounding box center [109, 51] width 58 height 30
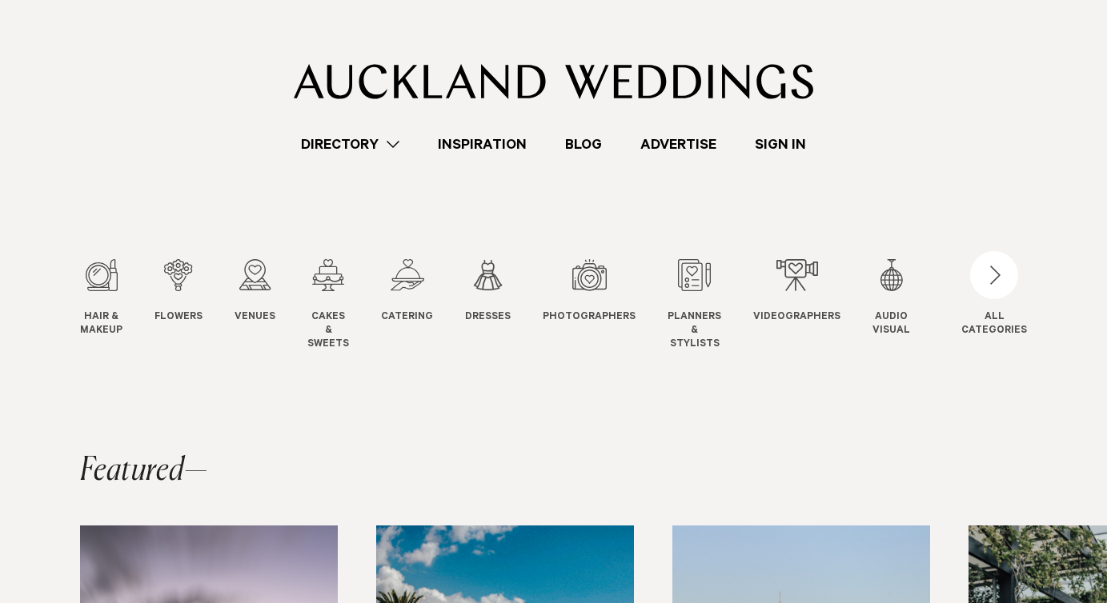
click at [358, 143] on link "Directory" at bounding box center [350, 145] width 137 height 22
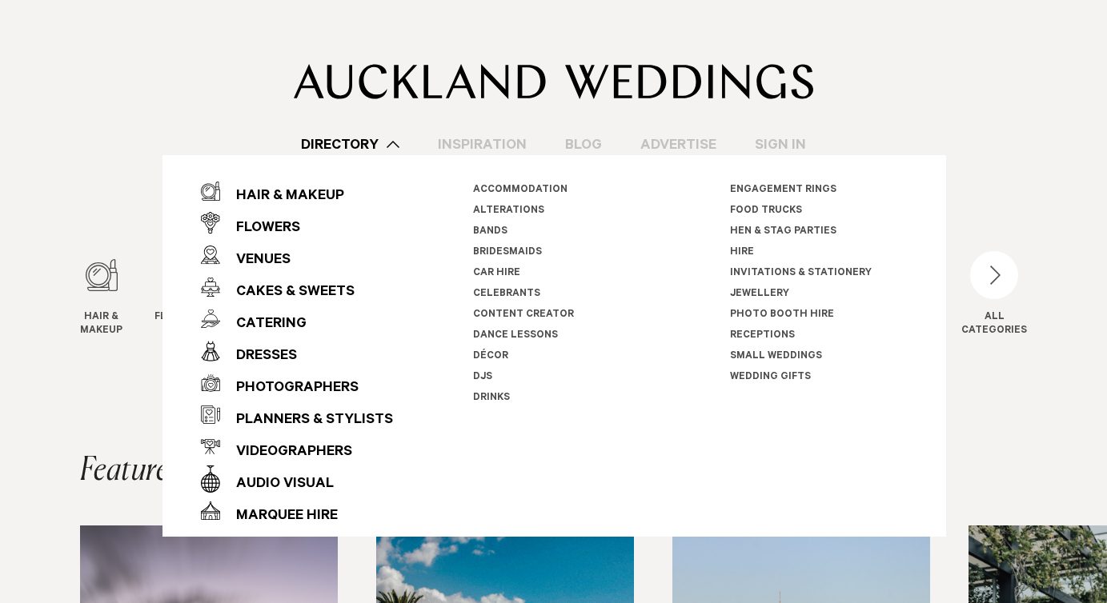
click at [780, 150] on link "Sign In" at bounding box center [781, 145] width 90 height 22
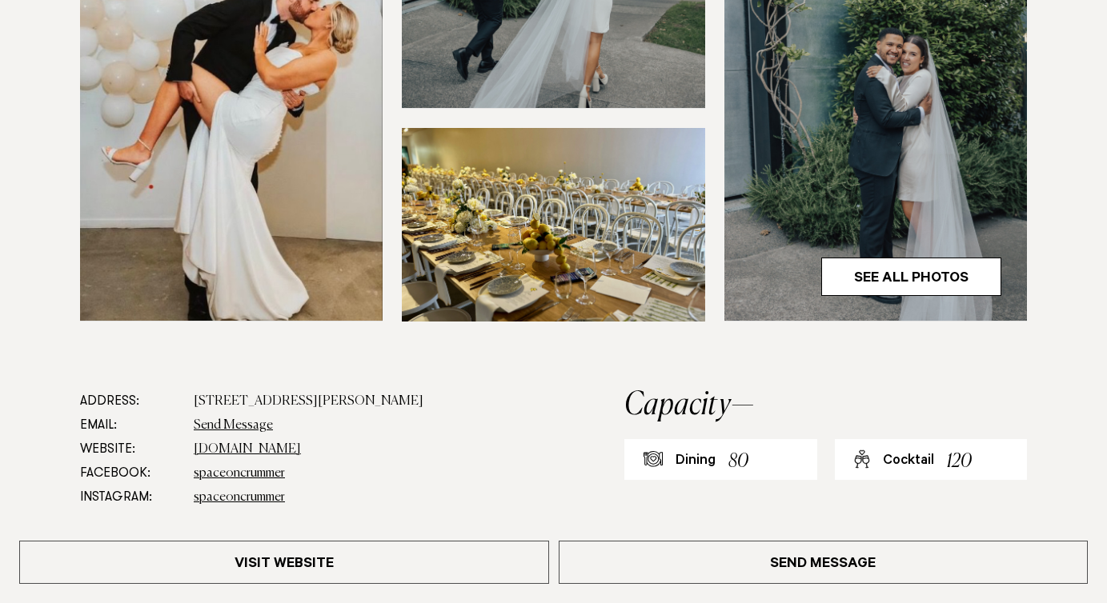
scroll to position [735, 0]
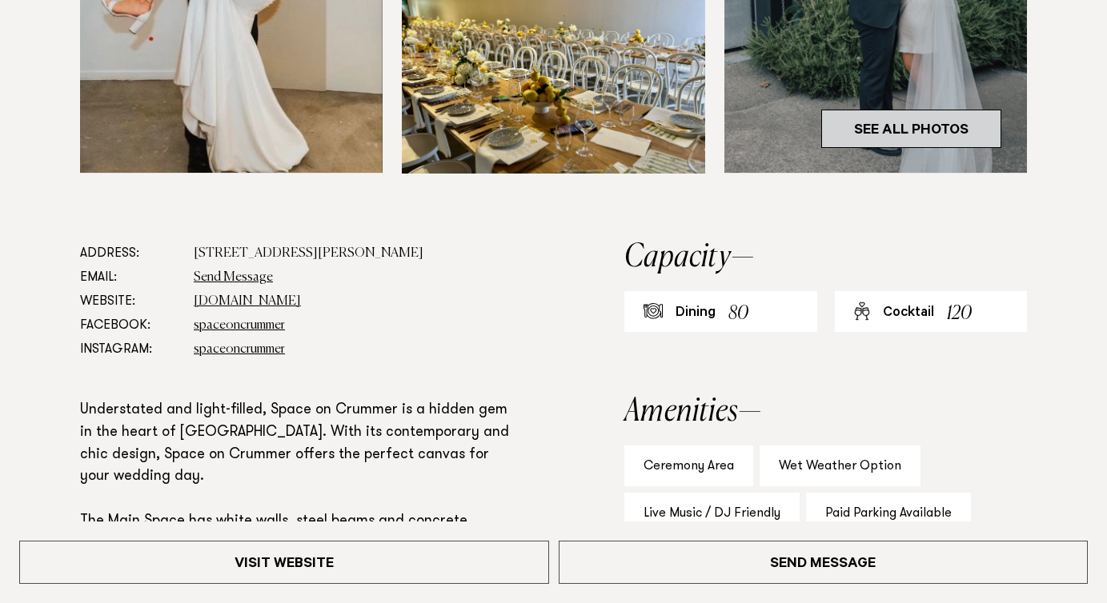
click at [904, 120] on link "See All Photos" at bounding box center [911, 129] width 180 height 38
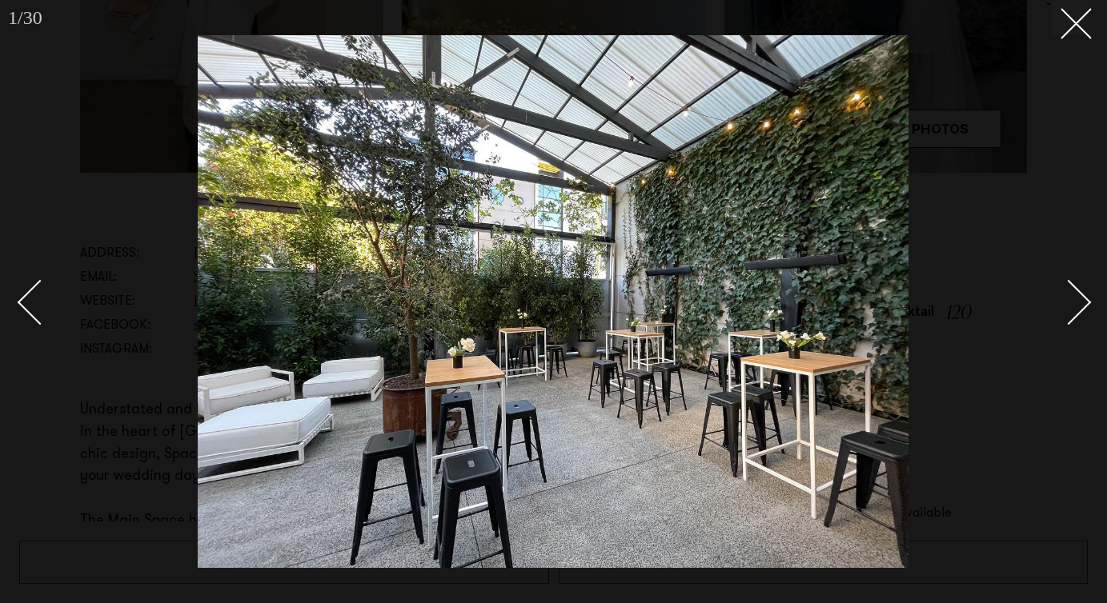
click at [1086, 291] on link at bounding box center [1060, 302] width 56 height 80
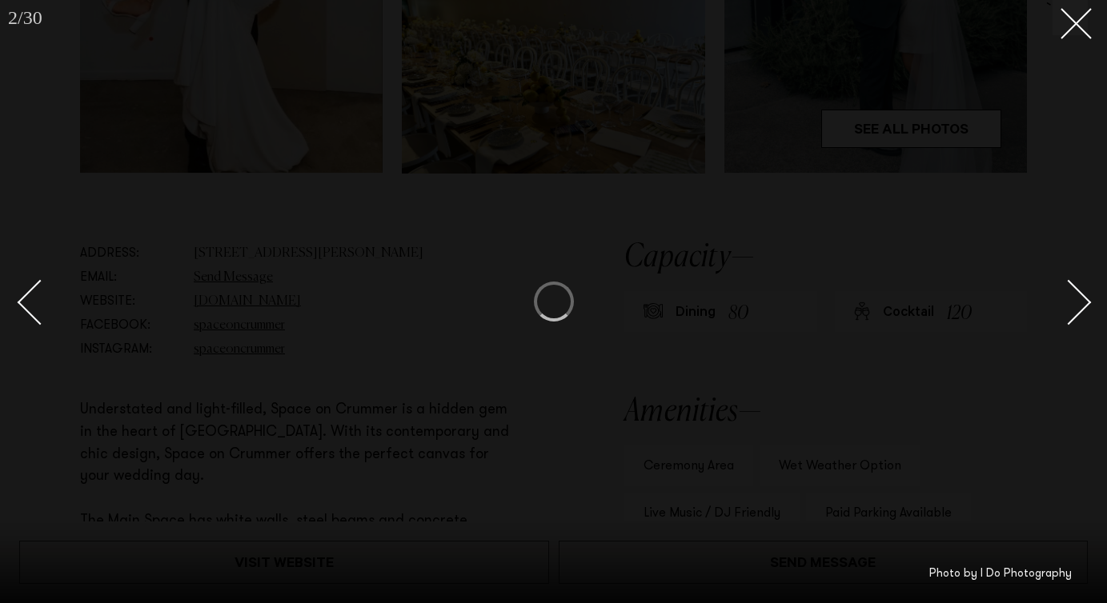
click at [1086, 291] on link at bounding box center [1060, 302] width 56 height 80
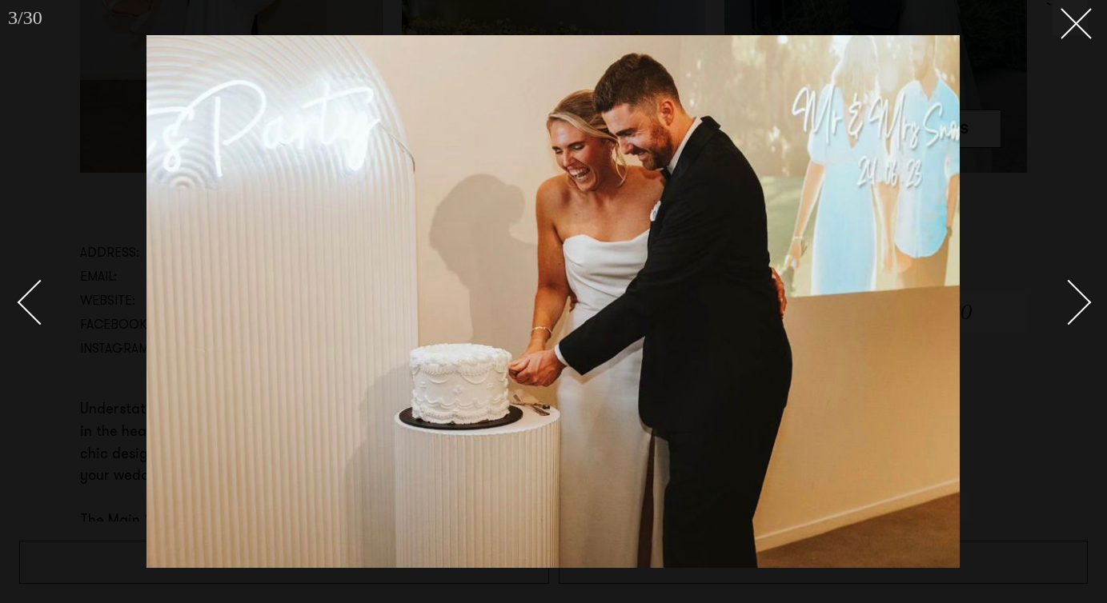
click at [1086, 291] on link at bounding box center [1060, 302] width 56 height 80
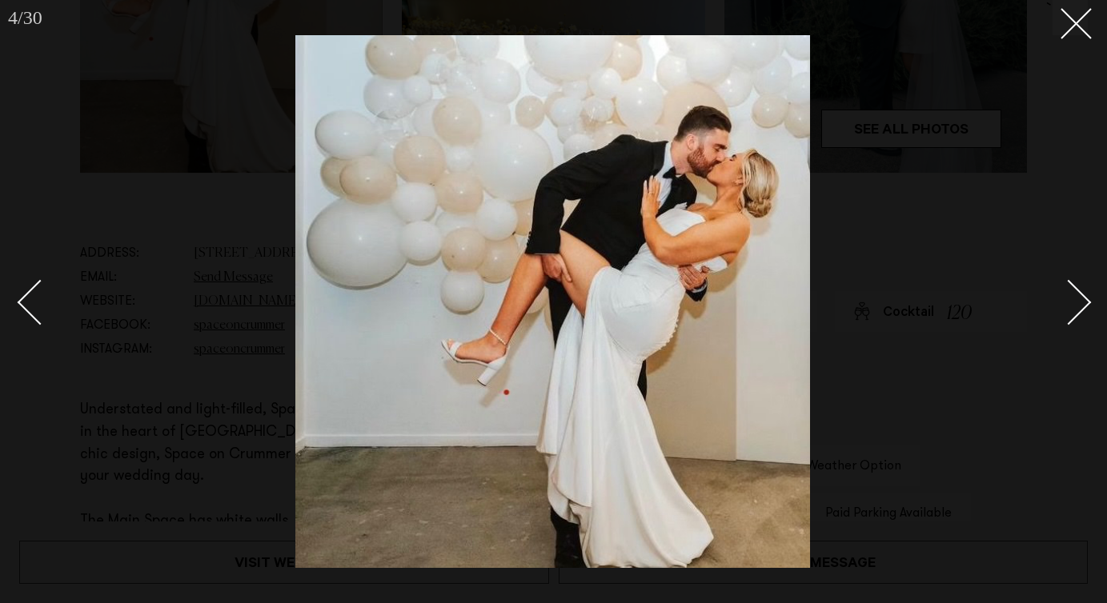
click at [1086, 291] on link at bounding box center [1060, 302] width 56 height 80
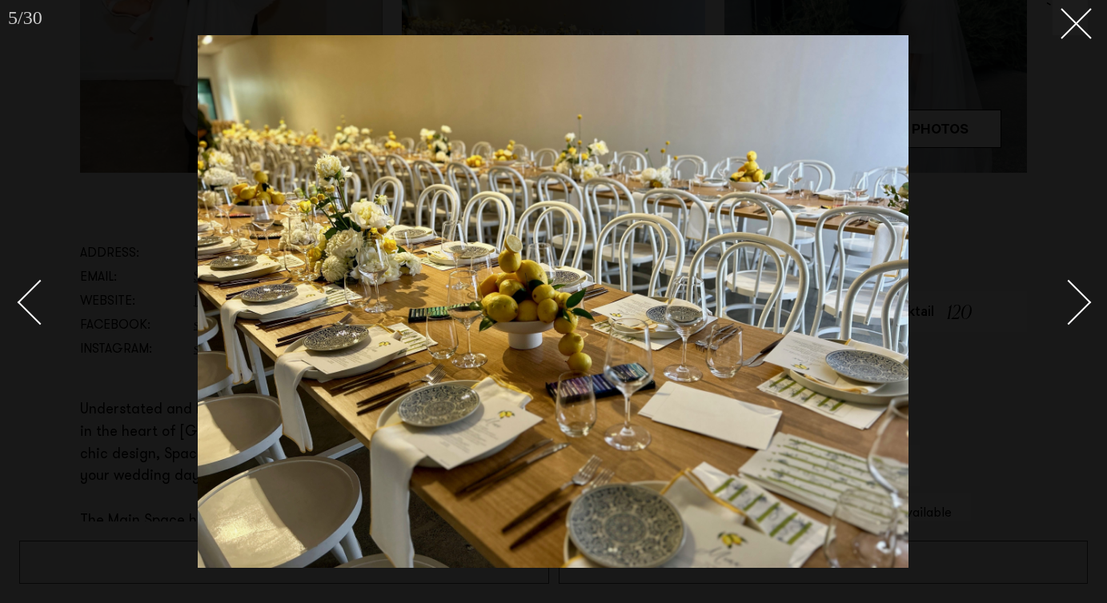
click at [1086, 291] on link at bounding box center [1060, 302] width 56 height 80
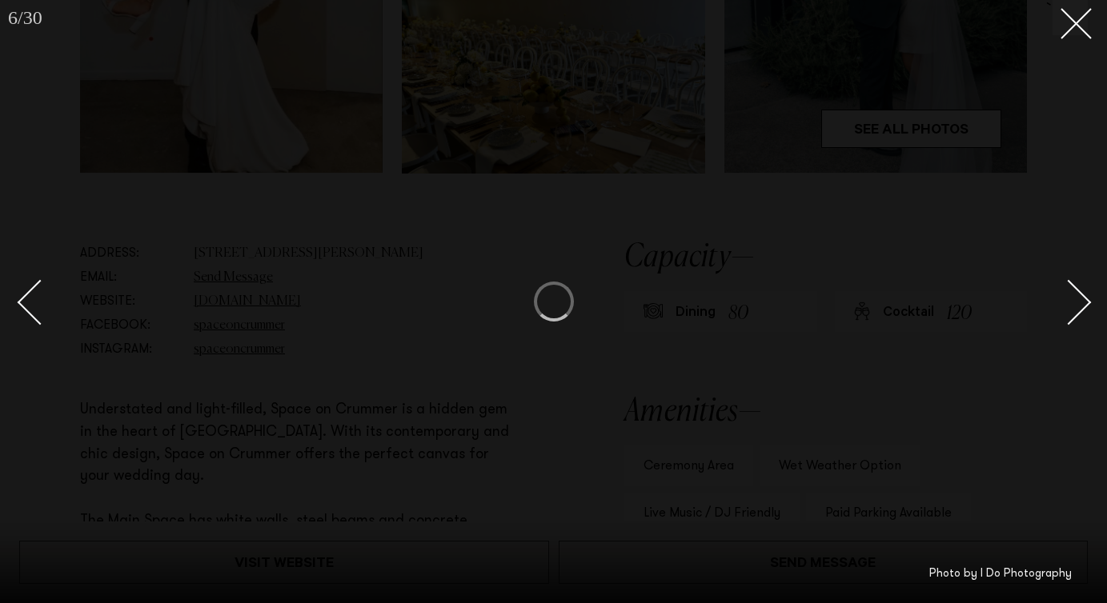
click at [1086, 291] on link at bounding box center [1060, 302] width 56 height 80
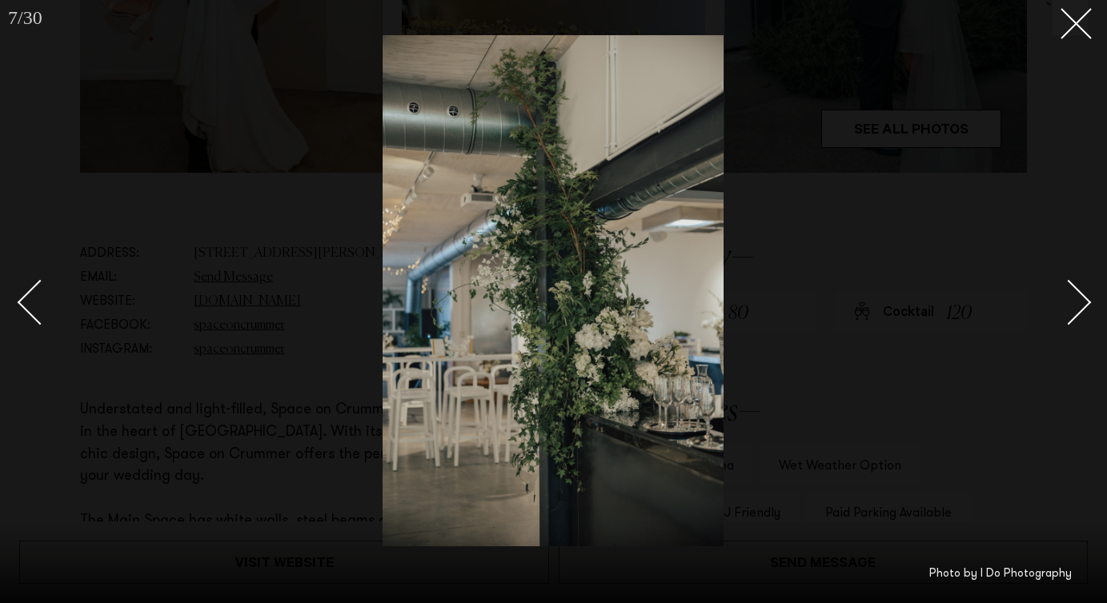
click at [1086, 291] on link at bounding box center [1060, 302] width 56 height 80
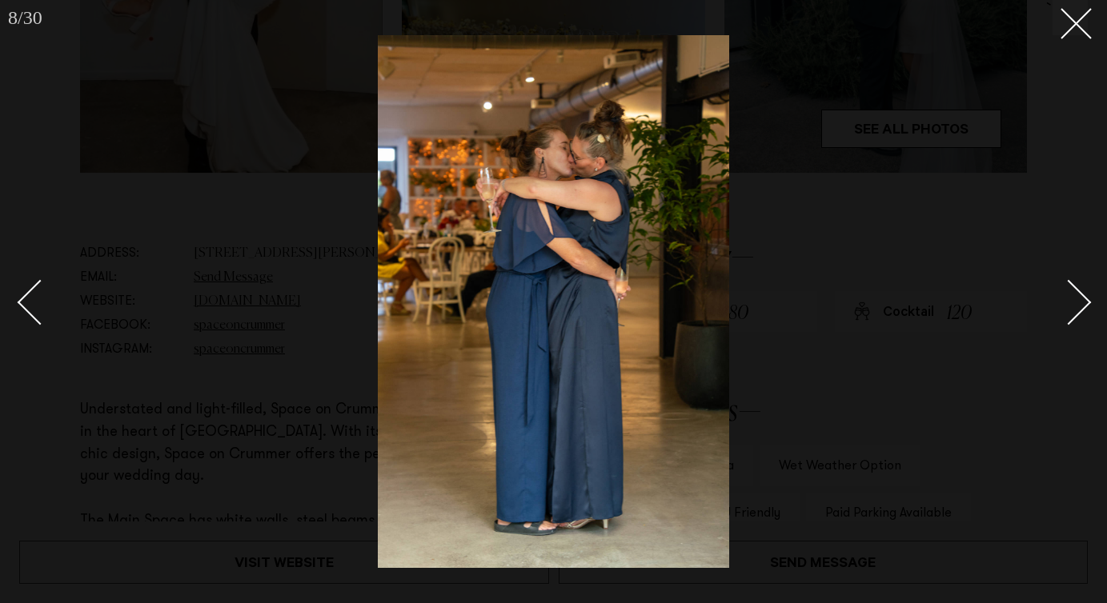
click at [1086, 291] on link at bounding box center [1060, 302] width 56 height 80
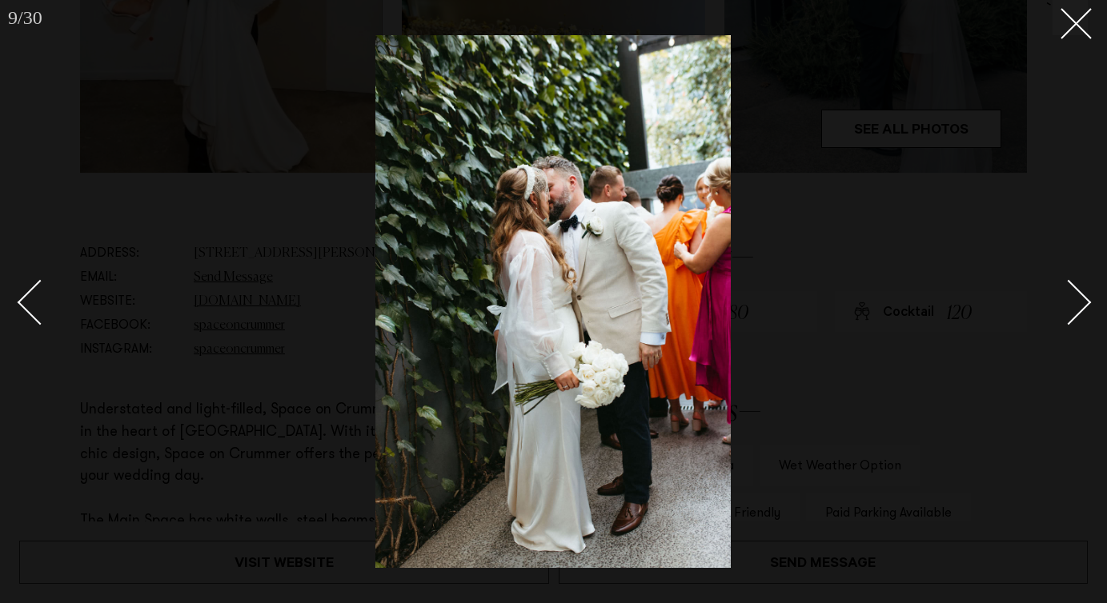
click at [20, 310] on link at bounding box center [47, 302] width 56 height 80
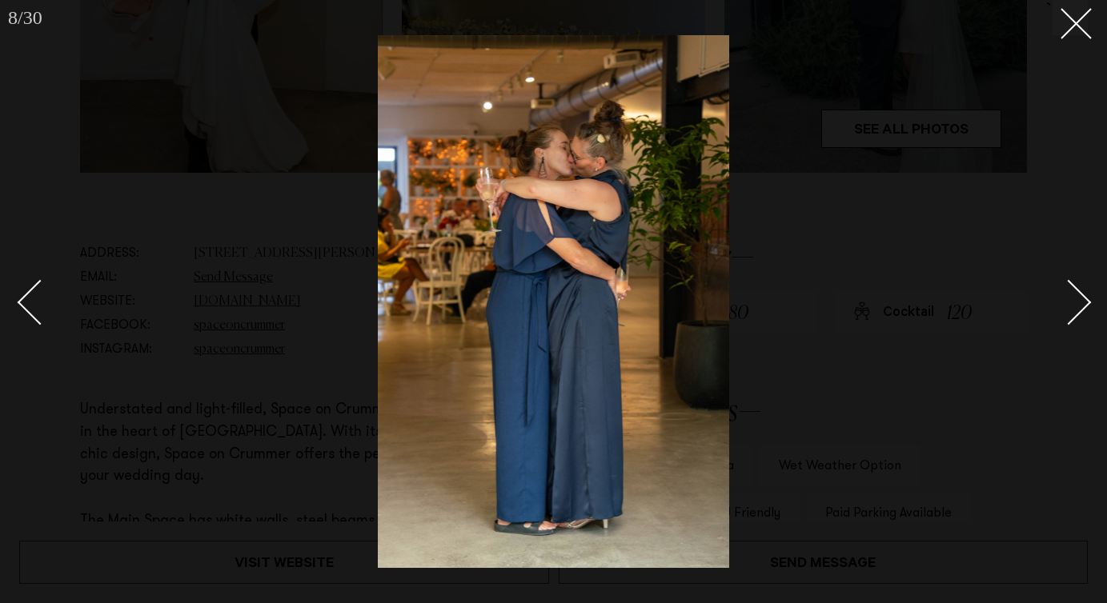
click at [1061, 295] on div "Next slide" at bounding box center [1069, 303] width 46 height 46
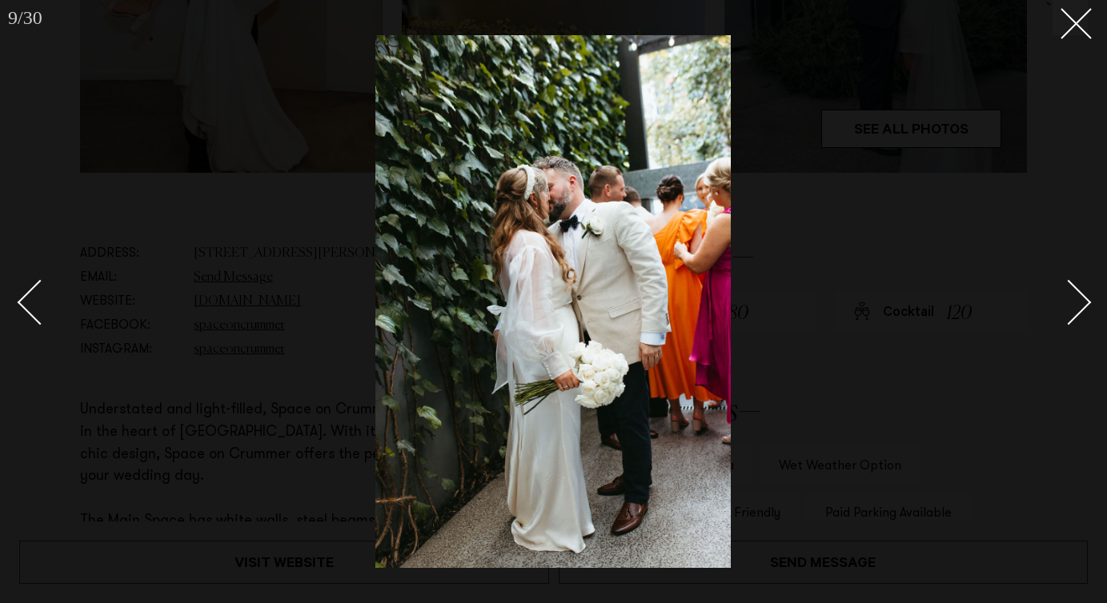
click at [1061, 295] on div "Next slide" at bounding box center [1069, 303] width 46 height 46
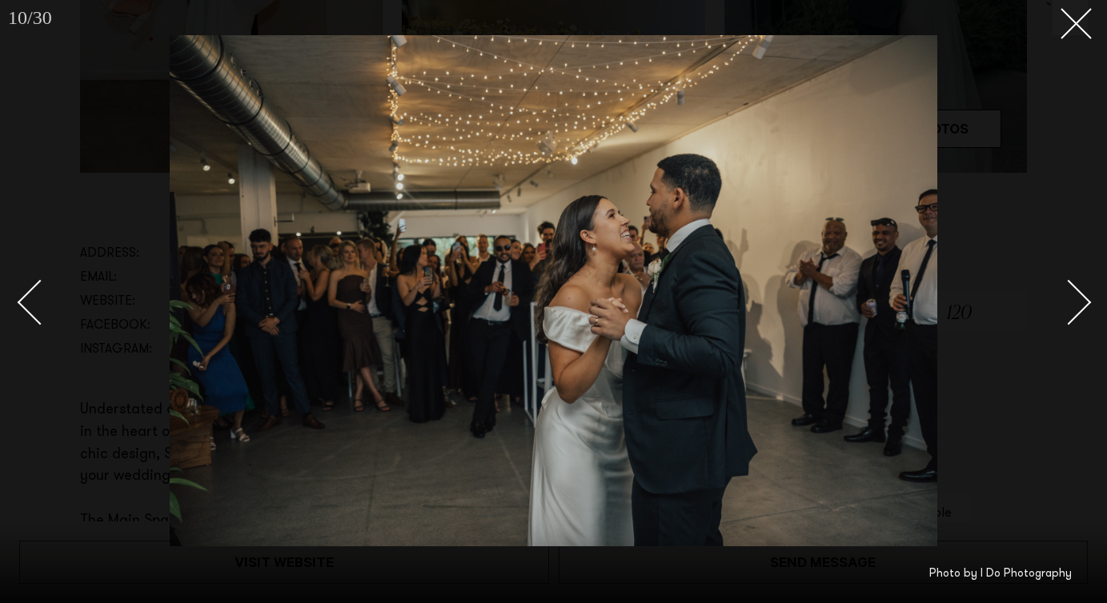
click at [1061, 295] on div "Next slide" at bounding box center [1069, 303] width 46 height 46
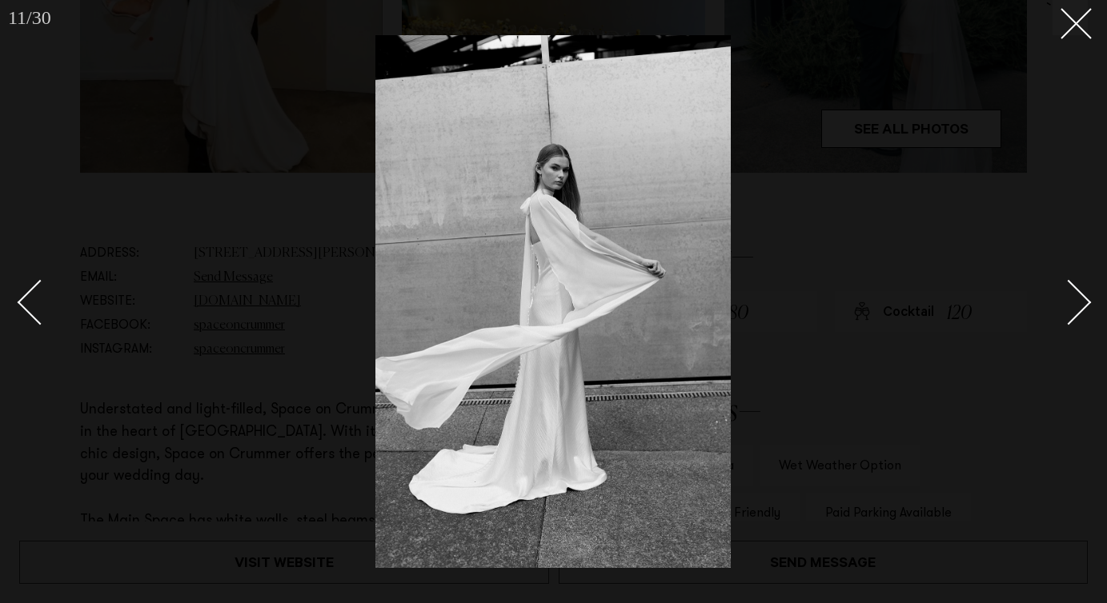
click at [1061, 294] on div "Next slide" at bounding box center [1069, 303] width 46 height 46
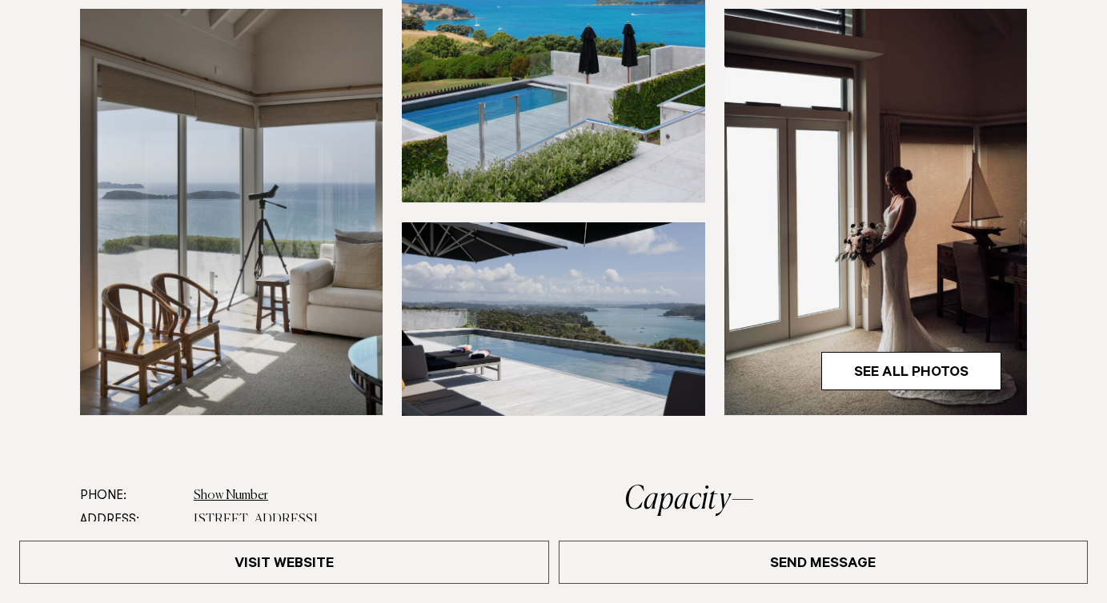
scroll to position [499, 0]
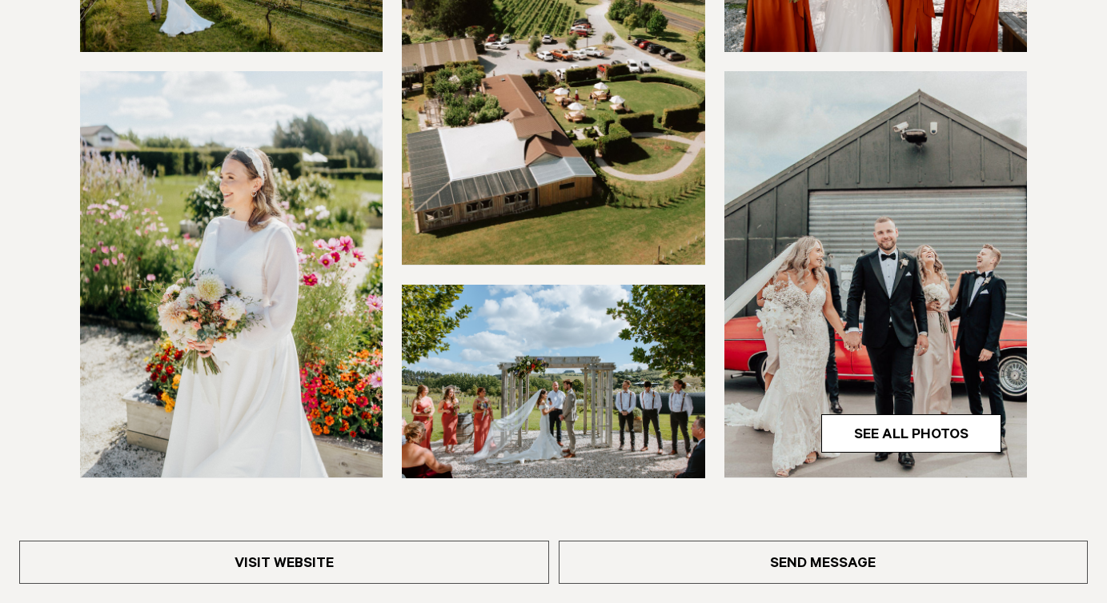
scroll to position [492, 0]
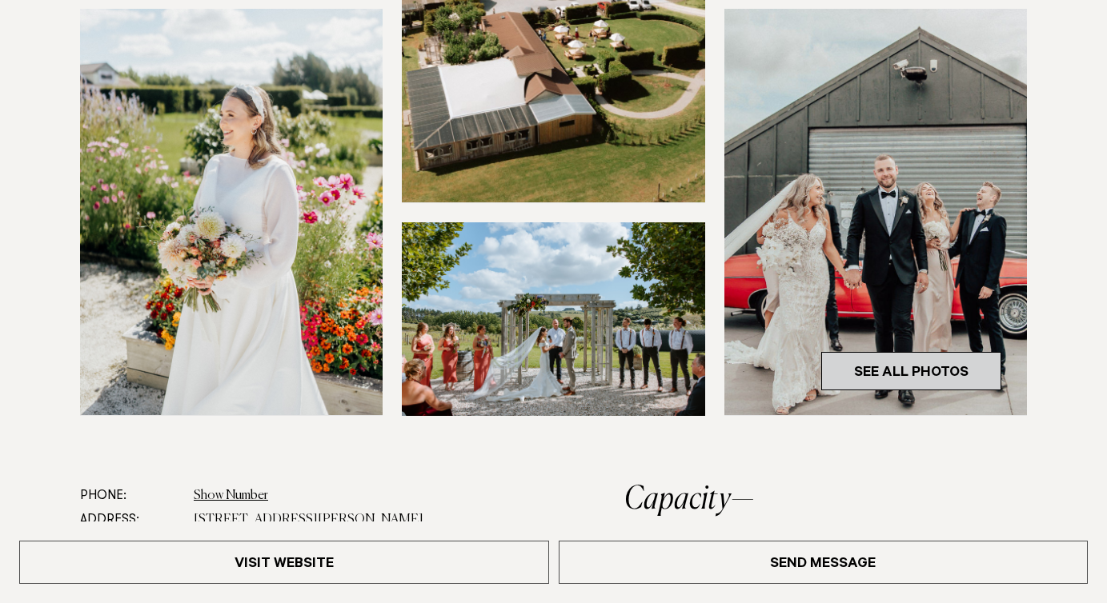
click at [885, 359] on link "See All Photos" at bounding box center [911, 371] width 180 height 38
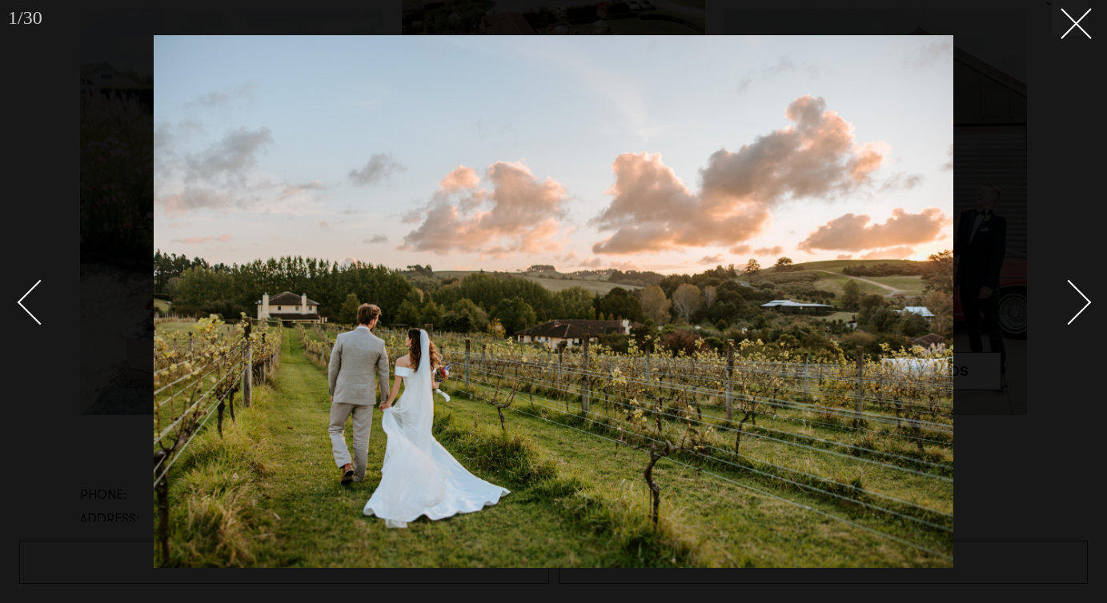
click at [1075, 307] on div "Next slide" at bounding box center [1069, 303] width 46 height 46
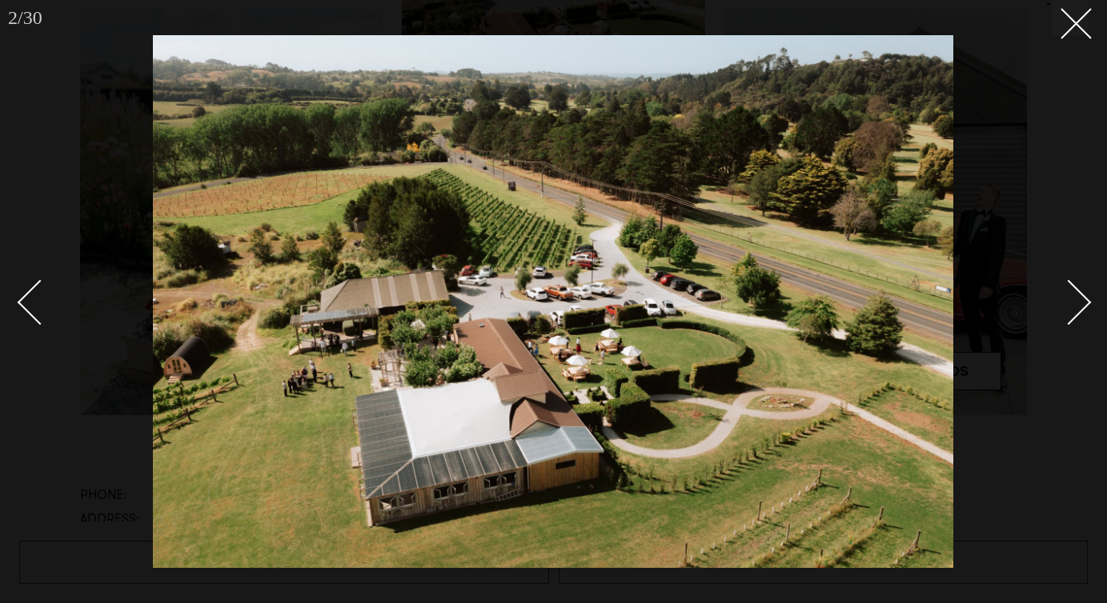
click at [1075, 307] on div "Next slide" at bounding box center [1069, 303] width 46 height 46
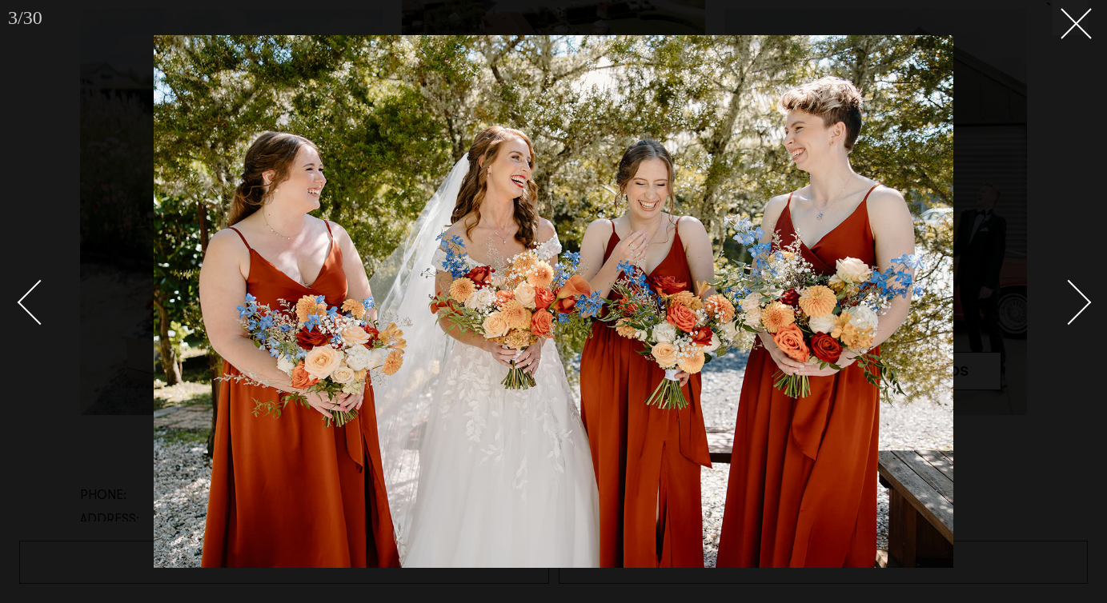
click at [1075, 307] on div "Next slide" at bounding box center [1069, 303] width 46 height 46
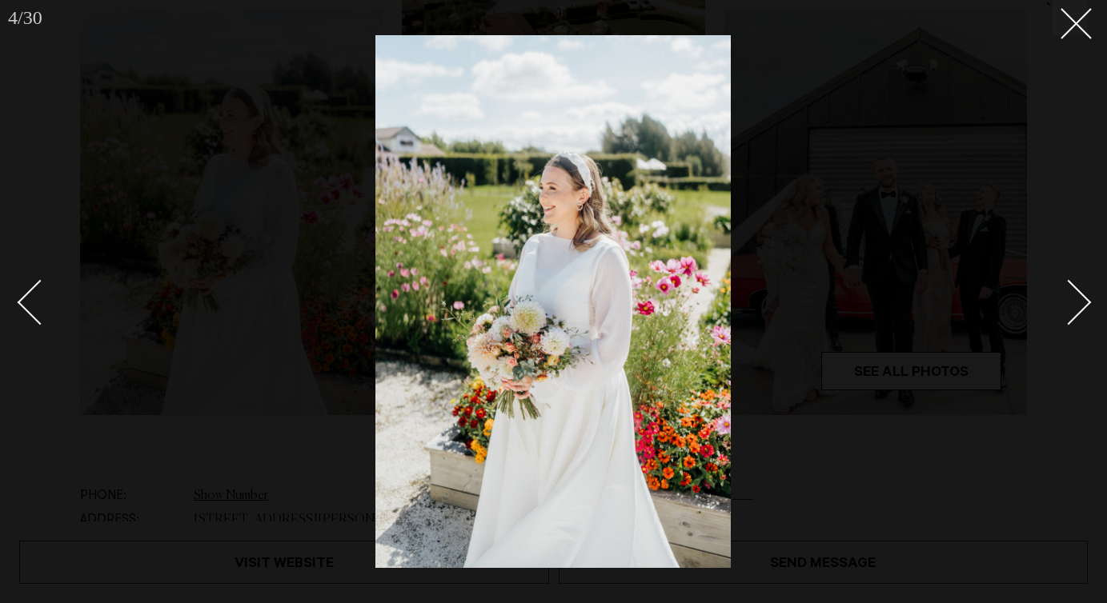
click at [48, 269] on link at bounding box center [47, 302] width 56 height 80
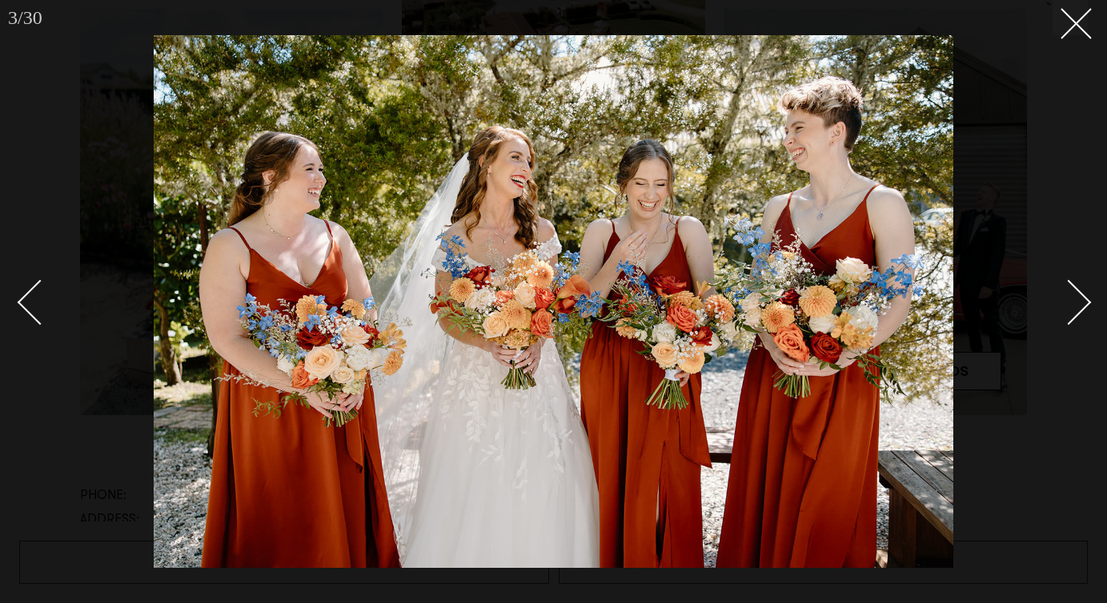
click at [1084, 300] on div "Next slide" at bounding box center [1069, 303] width 46 height 46
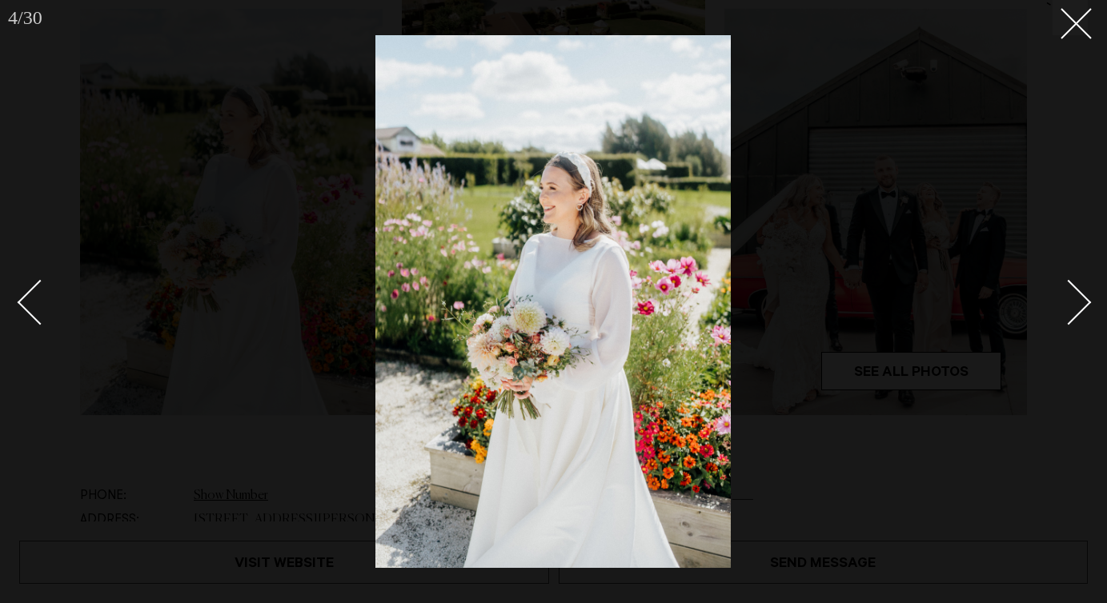
click at [1084, 300] on div "Next slide" at bounding box center [1069, 303] width 46 height 46
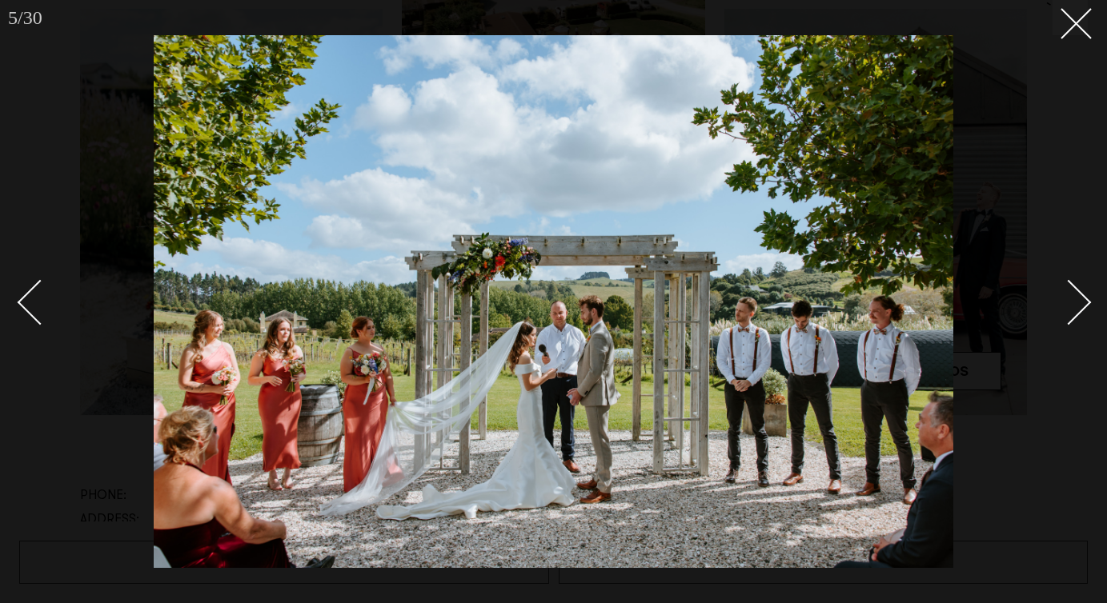
click at [1084, 300] on div "Next slide" at bounding box center [1069, 303] width 46 height 46
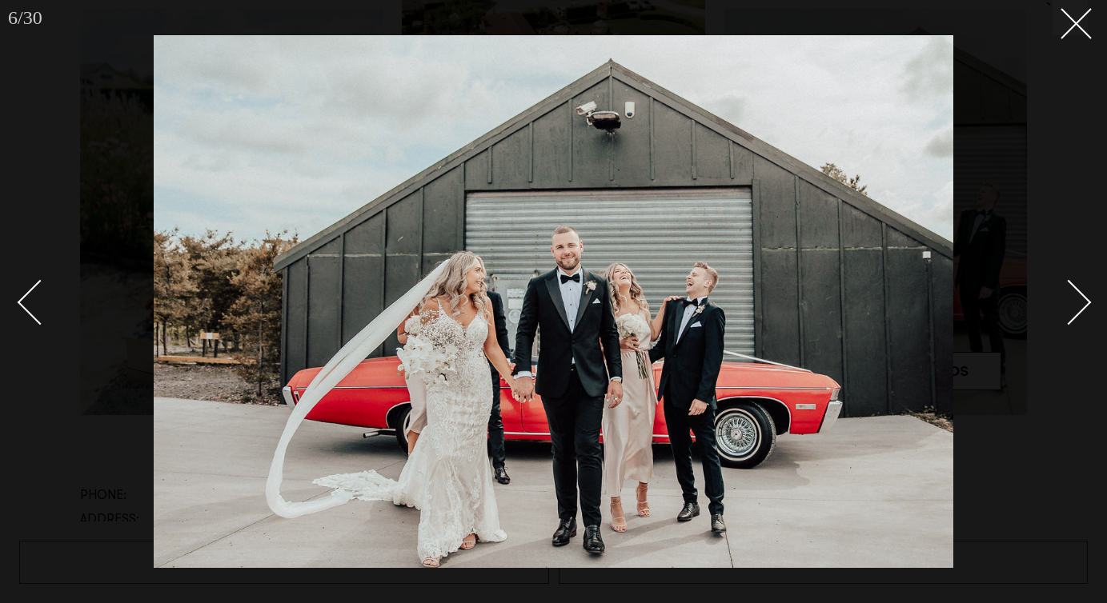
click at [1084, 300] on div "Next slide" at bounding box center [1069, 303] width 46 height 46
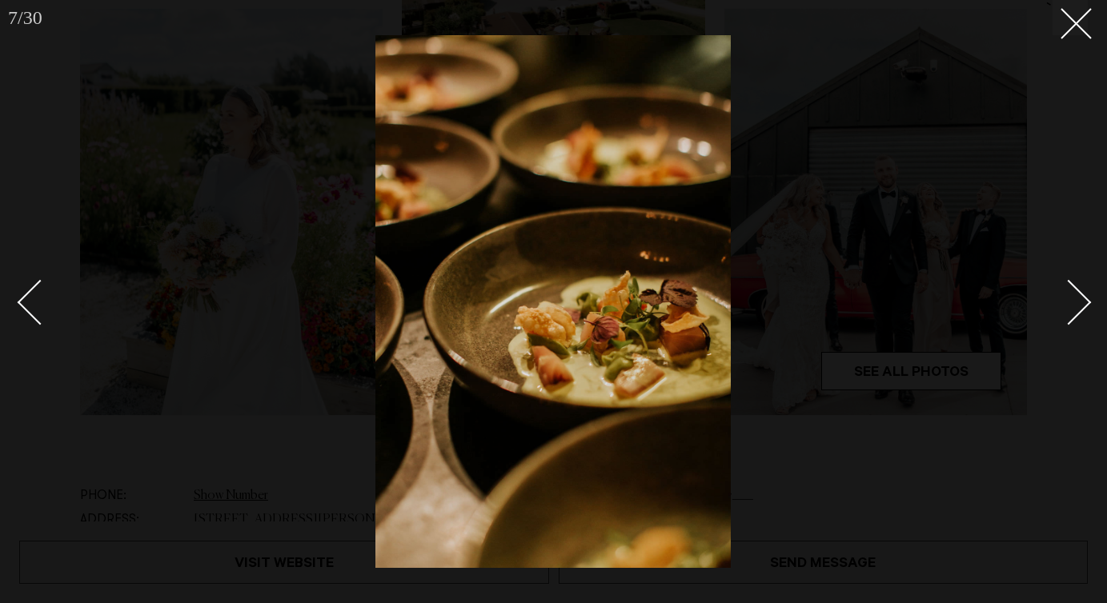
click at [1084, 300] on div "Next slide" at bounding box center [1069, 303] width 46 height 46
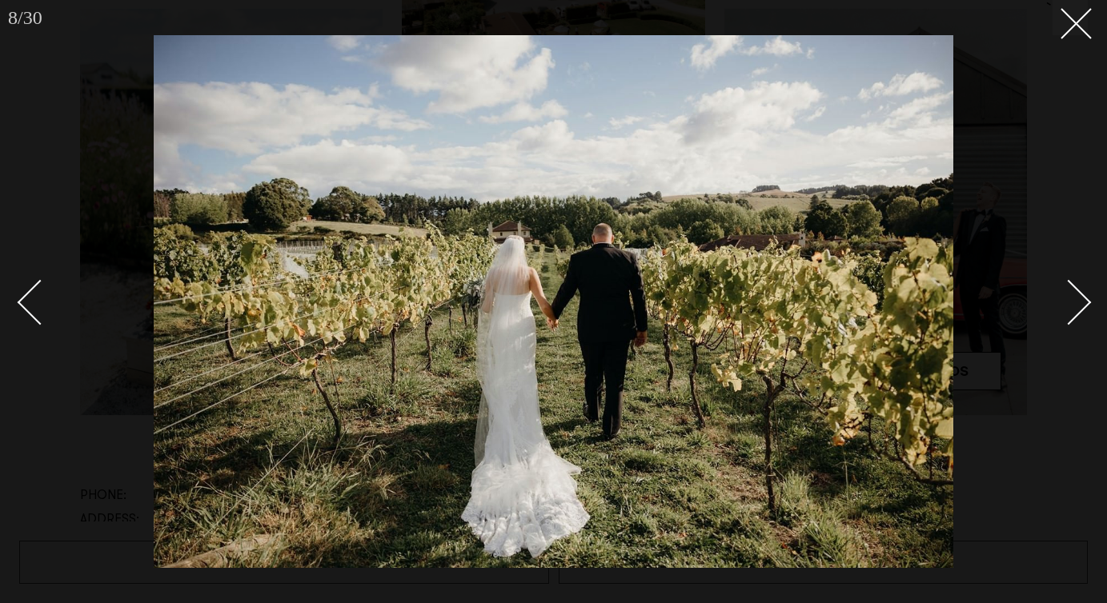
click at [1084, 300] on div "Next slide" at bounding box center [1069, 303] width 46 height 46
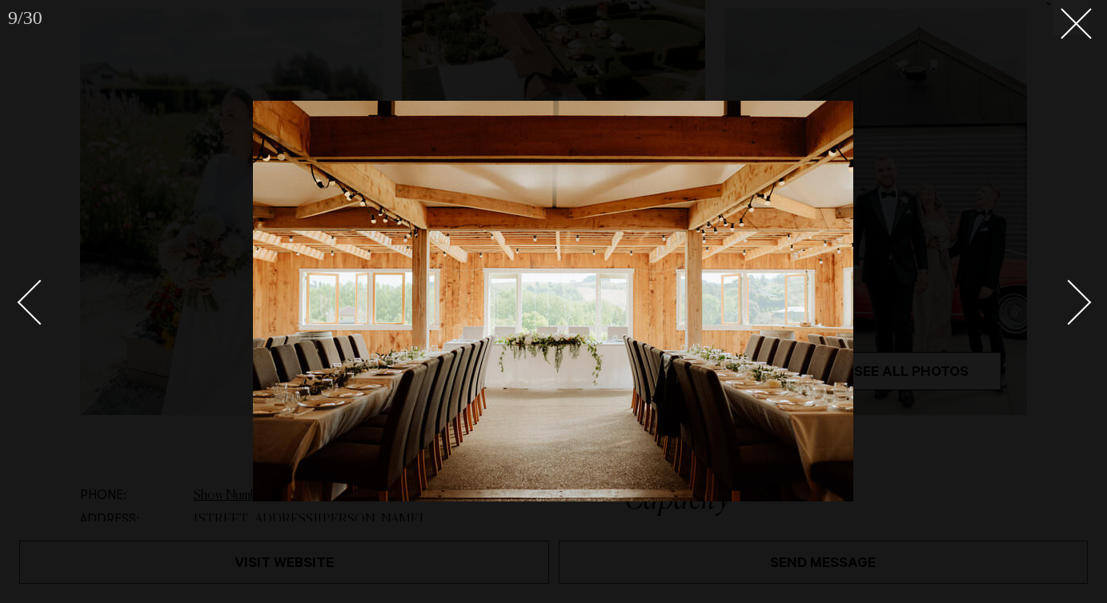
click at [1084, 300] on div "Next slide" at bounding box center [1069, 303] width 46 height 46
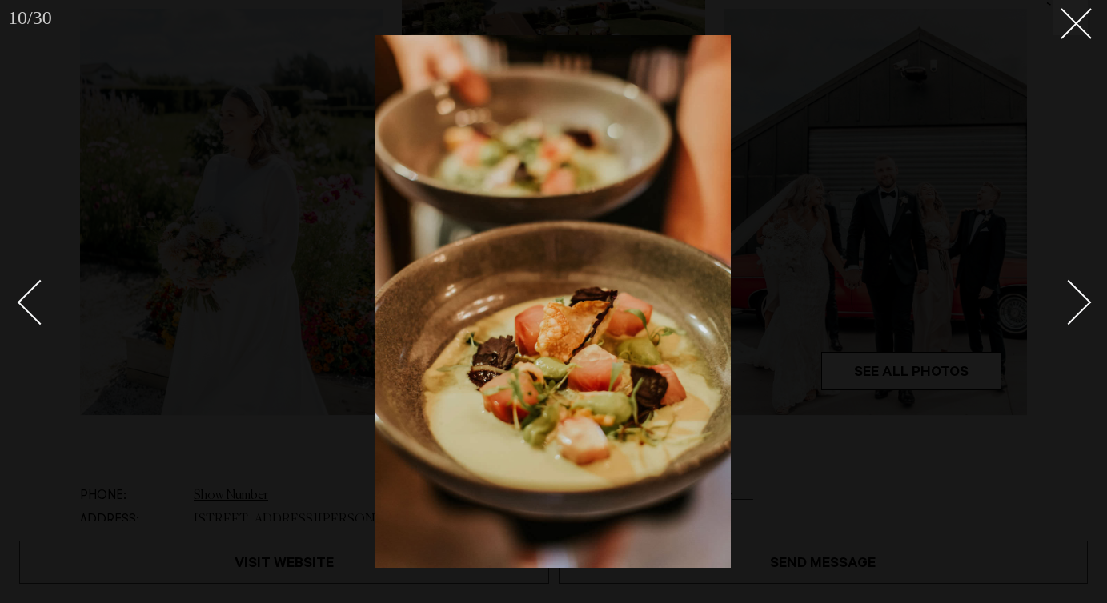
click at [1084, 300] on div "Next slide" at bounding box center [1069, 303] width 46 height 46
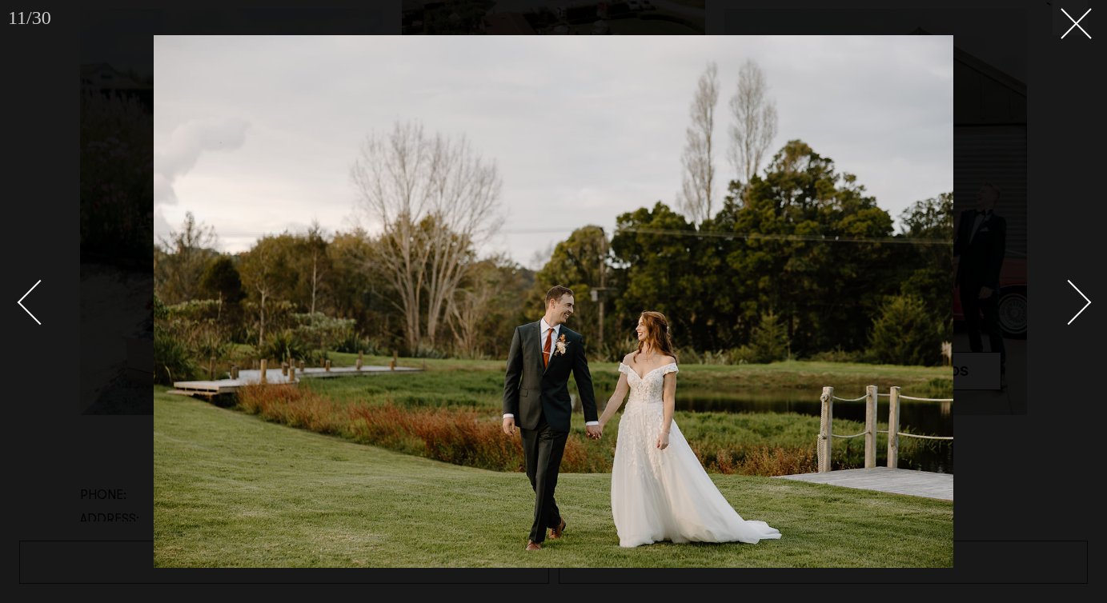
click at [1084, 300] on div "Next slide" at bounding box center [1069, 303] width 46 height 46
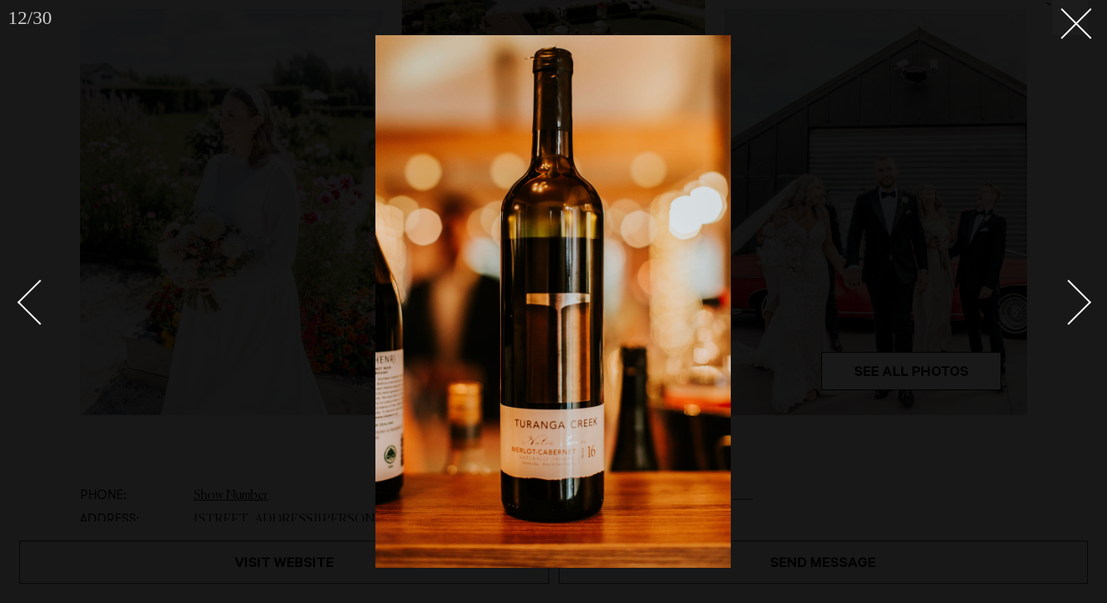
click at [1084, 300] on div "Next slide" at bounding box center [1069, 303] width 46 height 46
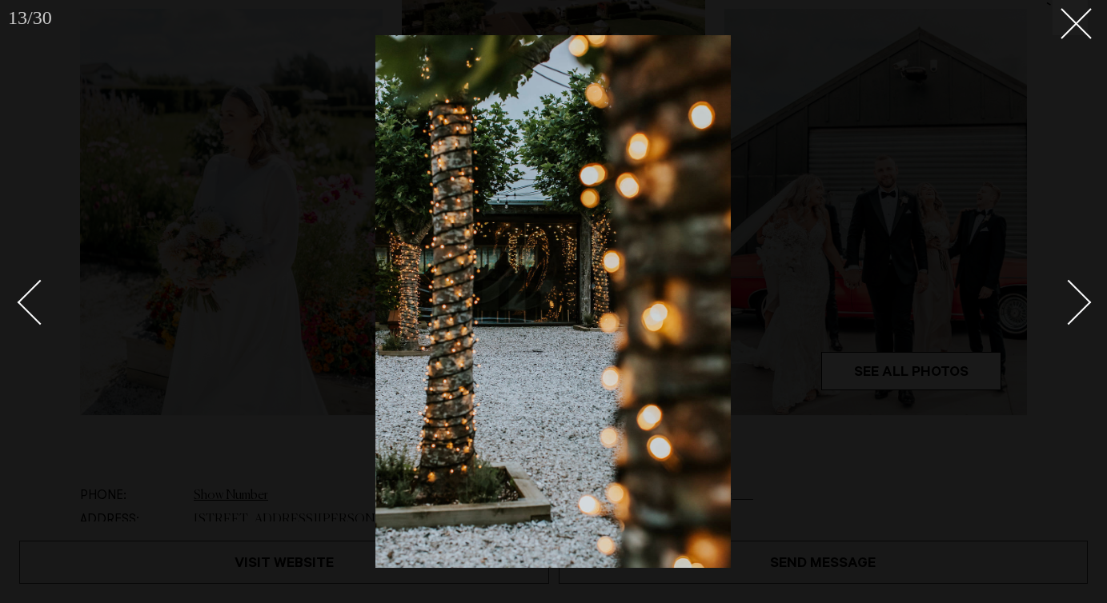
click at [1084, 300] on div "Next slide" at bounding box center [1069, 303] width 46 height 46
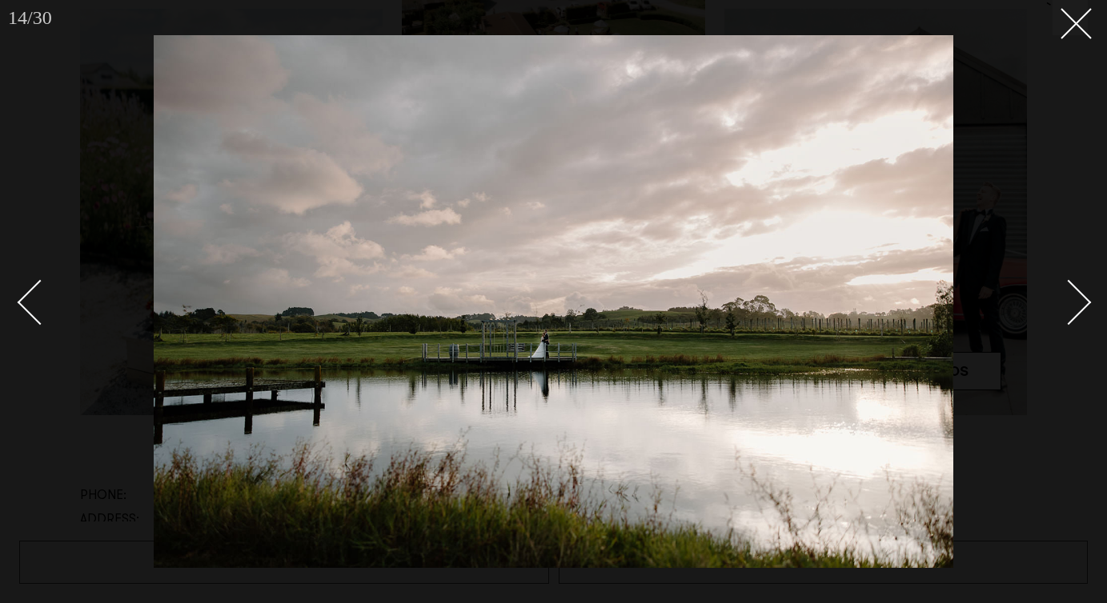
click at [1084, 300] on div "Next slide" at bounding box center [1069, 303] width 46 height 46
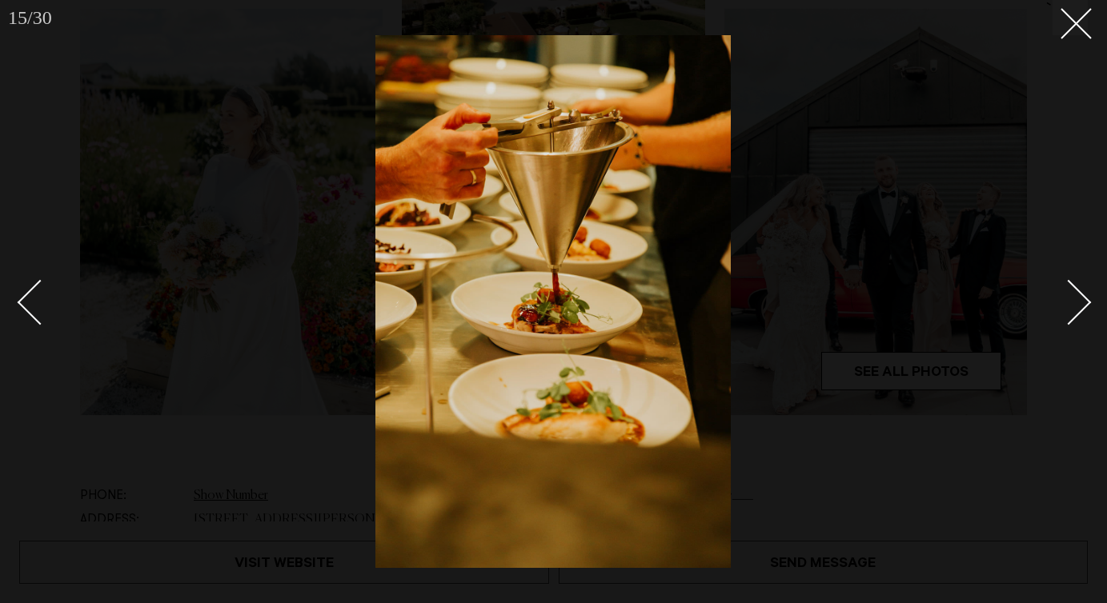
click at [1084, 300] on div "Next slide" at bounding box center [1069, 303] width 46 height 46
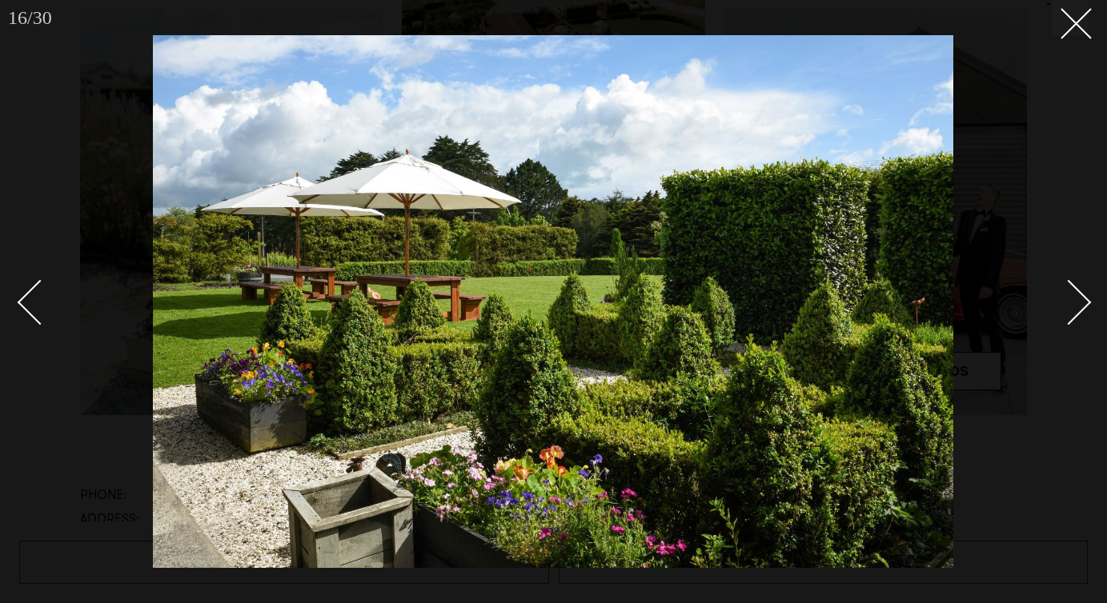
click at [1084, 300] on div "Next slide" at bounding box center [1069, 303] width 46 height 46
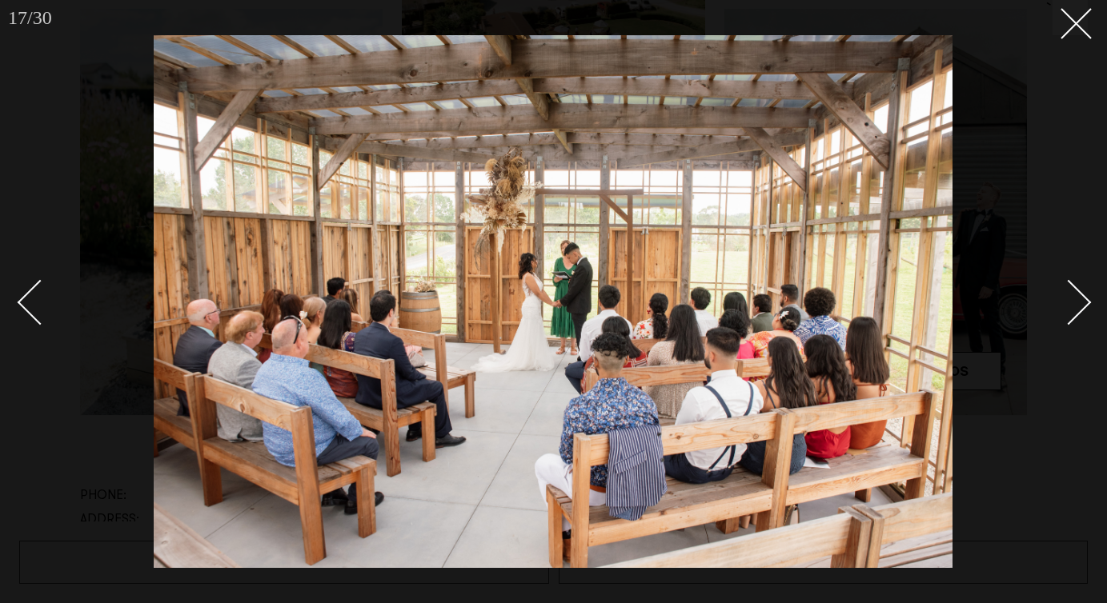
click at [1084, 300] on div "Next slide" at bounding box center [1069, 303] width 46 height 46
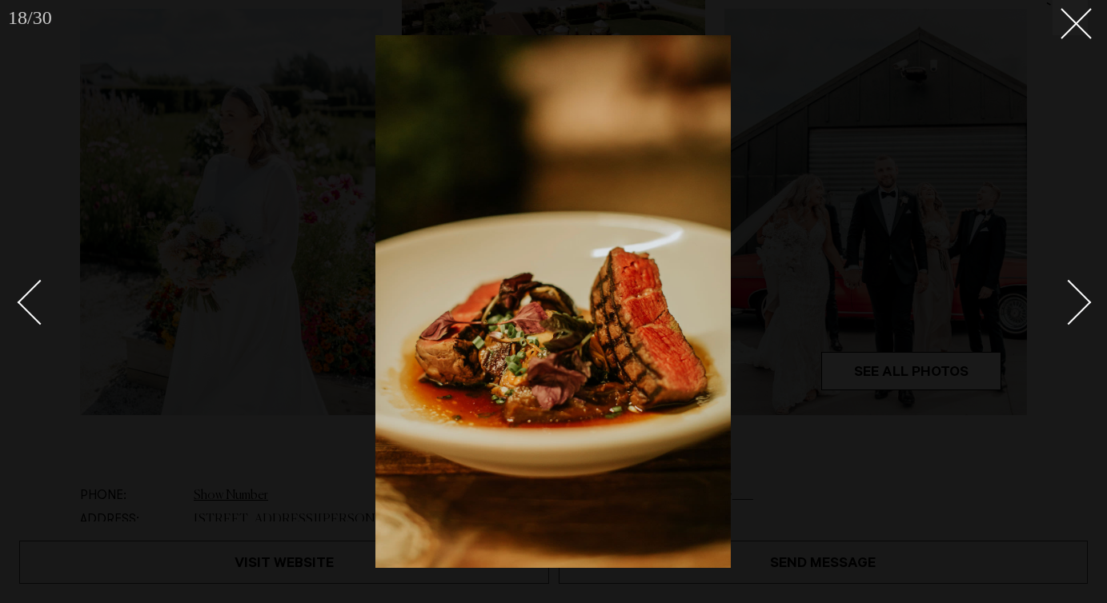
click at [1084, 300] on div "Next slide" at bounding box center [1069, 303] width 46 height 46
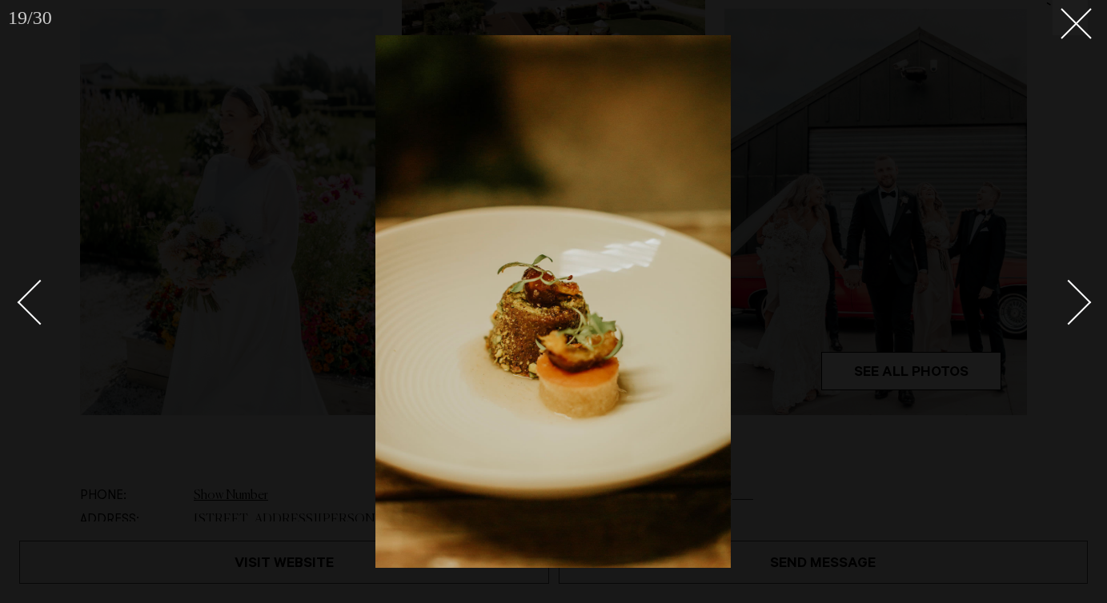
click at [1084, 300] on div "Next slide" at bounding box center [1069, 303] width 46 height 46
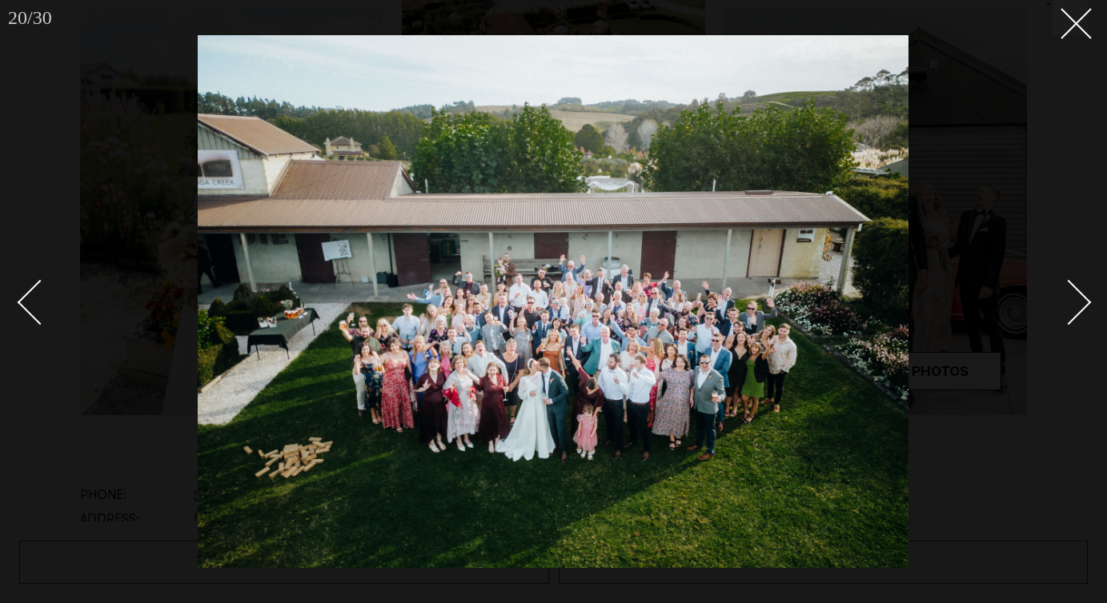
click at [1084, 300] on div "Next slide" at bounding box center [1069, 303] width 46 height 46
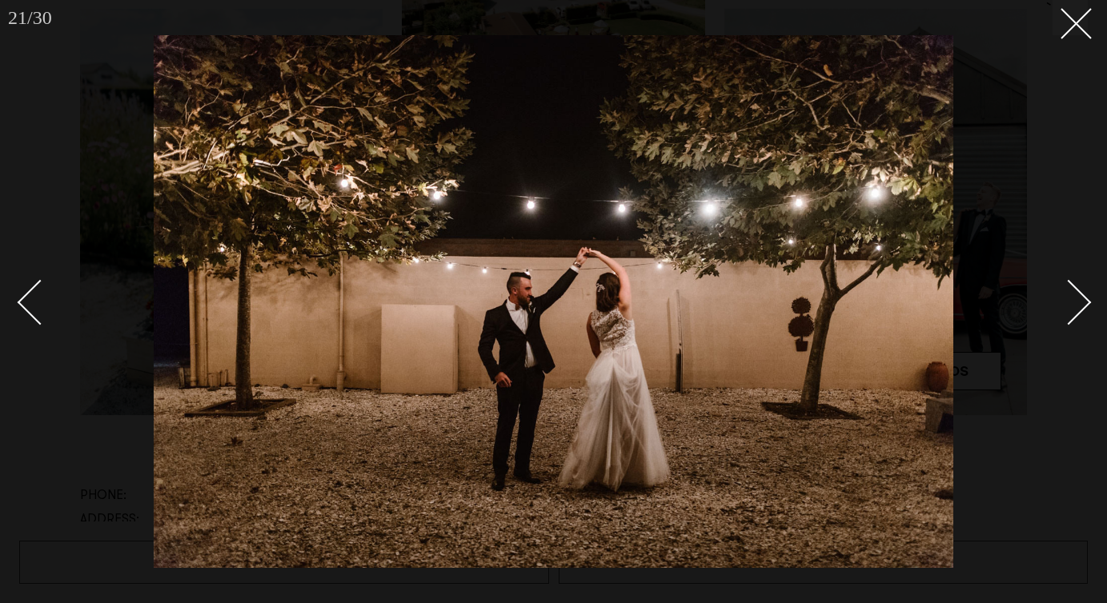
click at [1084, 300] on div "Next slide" at bounding box center [1069, 303] width 46 height 46
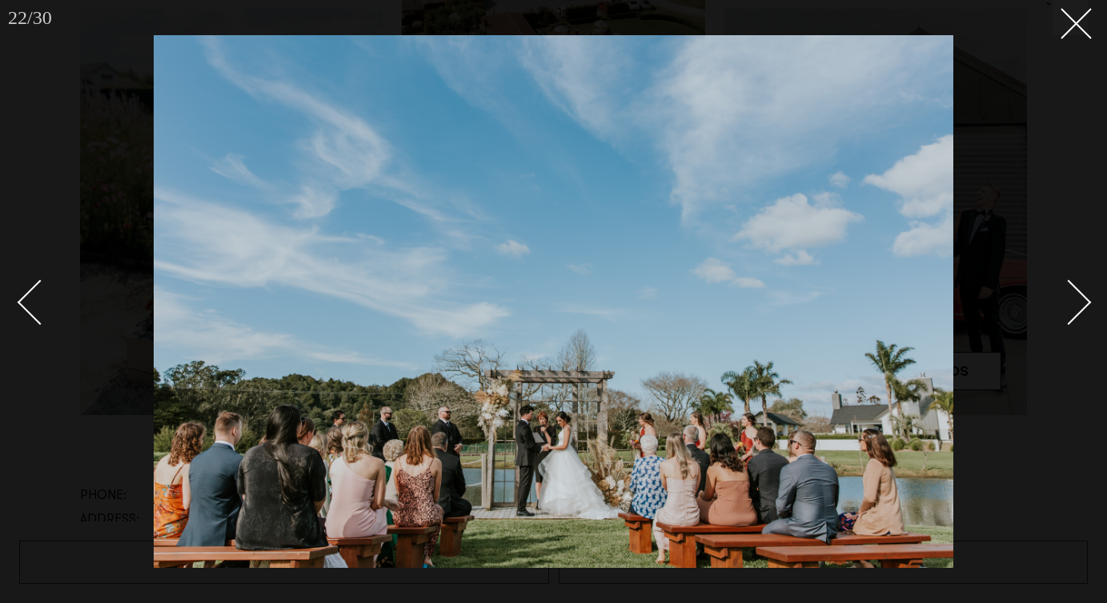
click at [1084, 300] on div "Next slide" at bounding box center [1069, 303] width 46 height 46
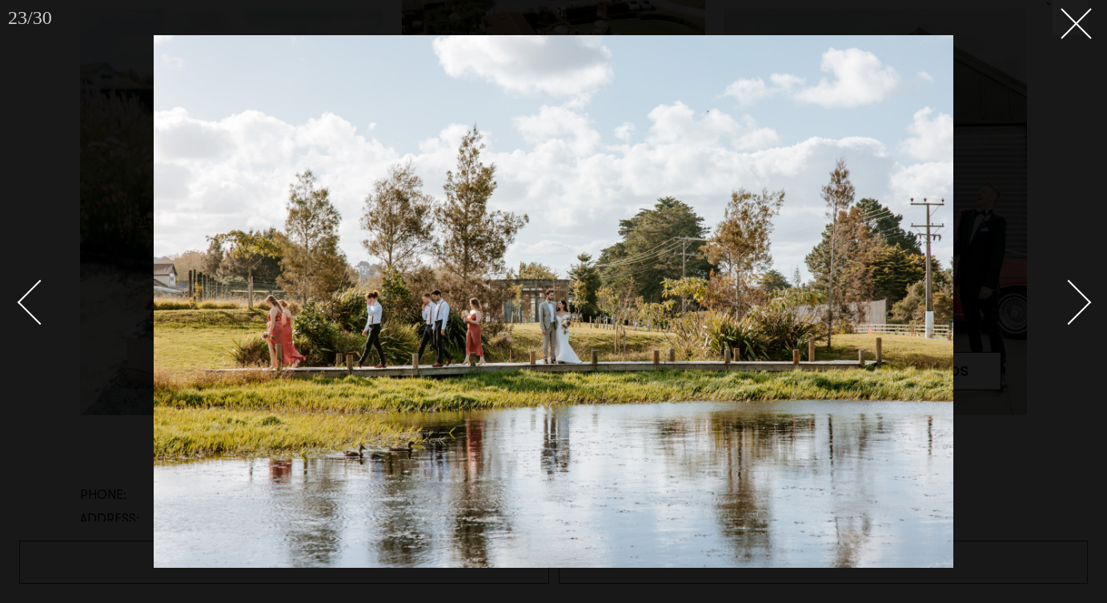
click at [1084, 300] on div "Next slide" at bounding box center [1069, 303] width 46 height 46
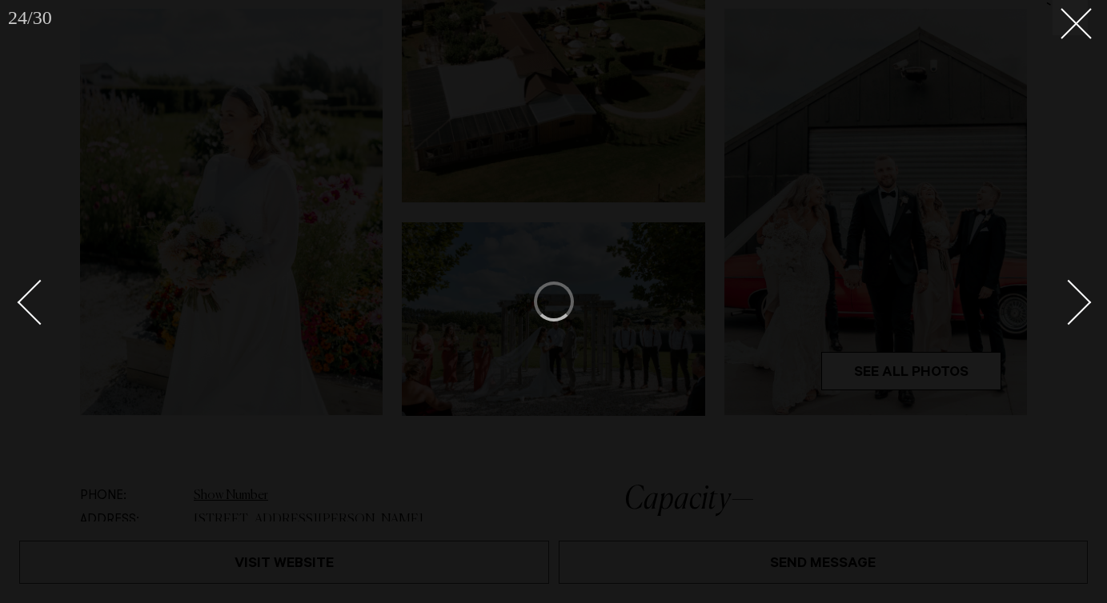
click at [1084, 300] on div "Next slide" at bounding box center [1069, 303] width 46 height 46
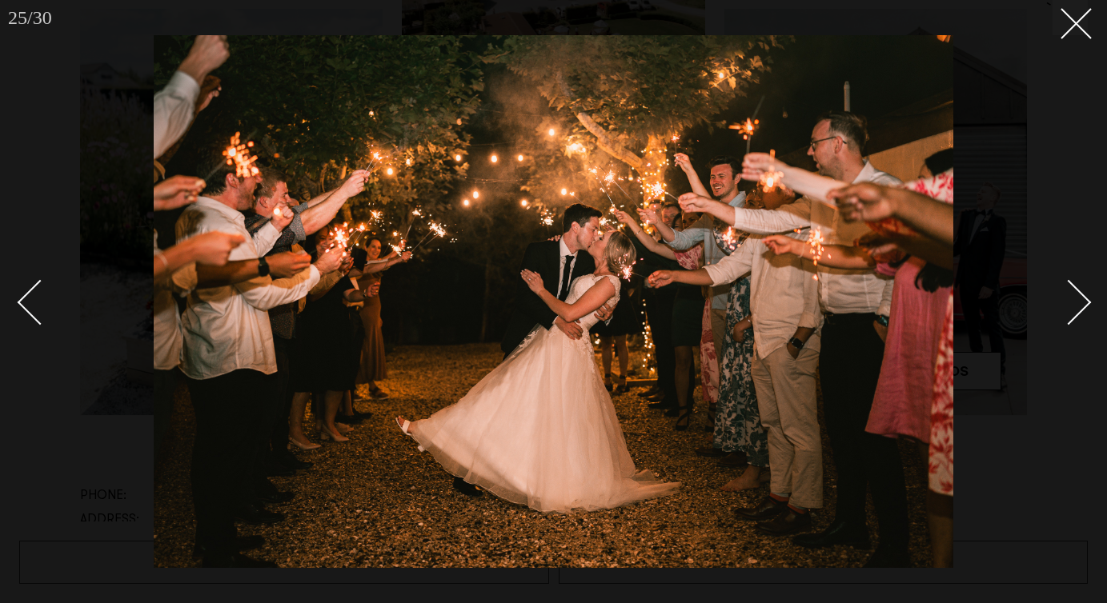
click at [1084, 300] on div "Next slide" at bounding box center [1069, 303] width 46 height 46
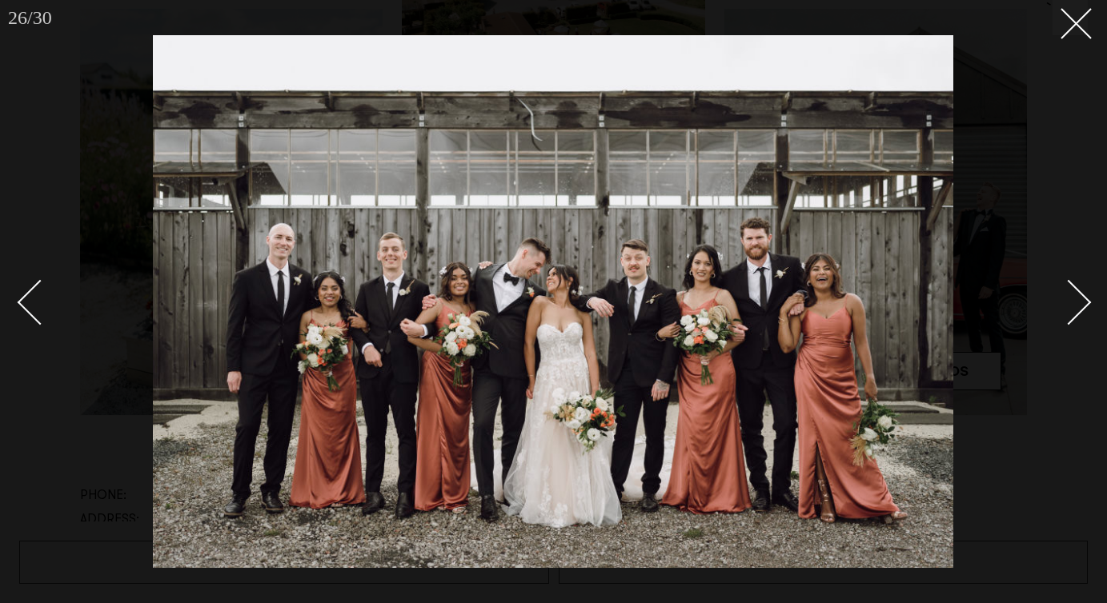
click at [1084, 300] on div "Next slide" at bounding box center [1069, 303] width 46 height 46
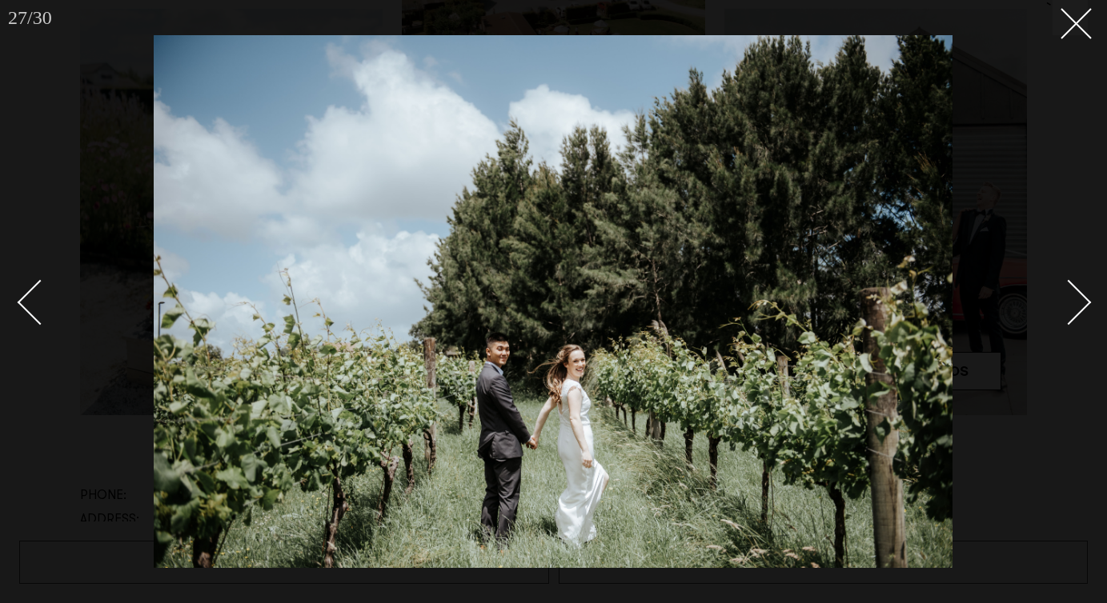
click at [1085, 295] on link at bounding box center [1060, 302] width 56 height 80
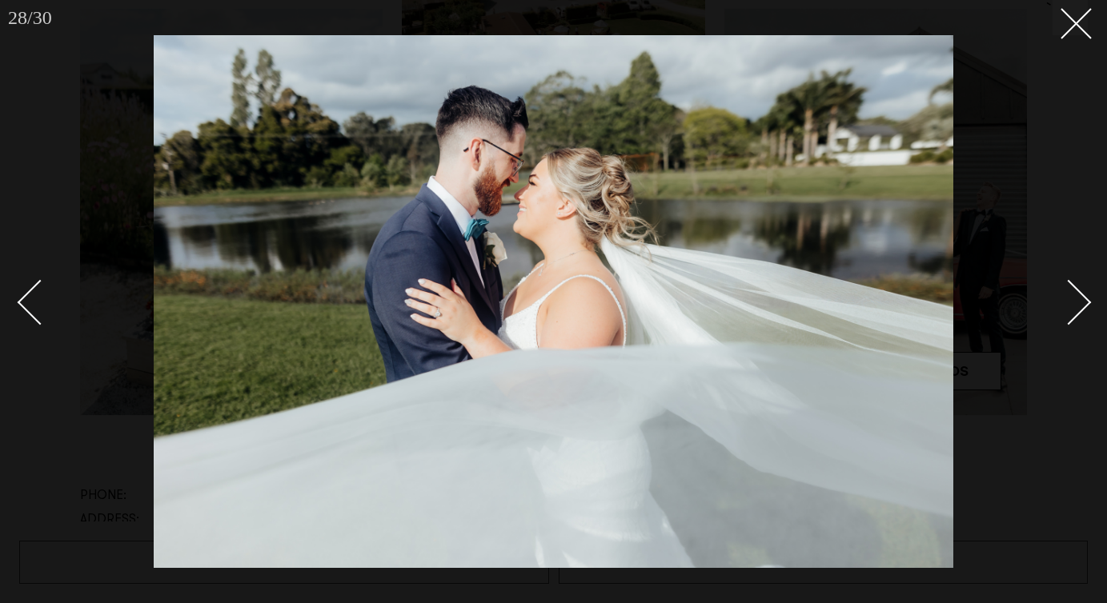
click at [1085, 295] on link at bounding box center [1060, 302] width 56 height 80
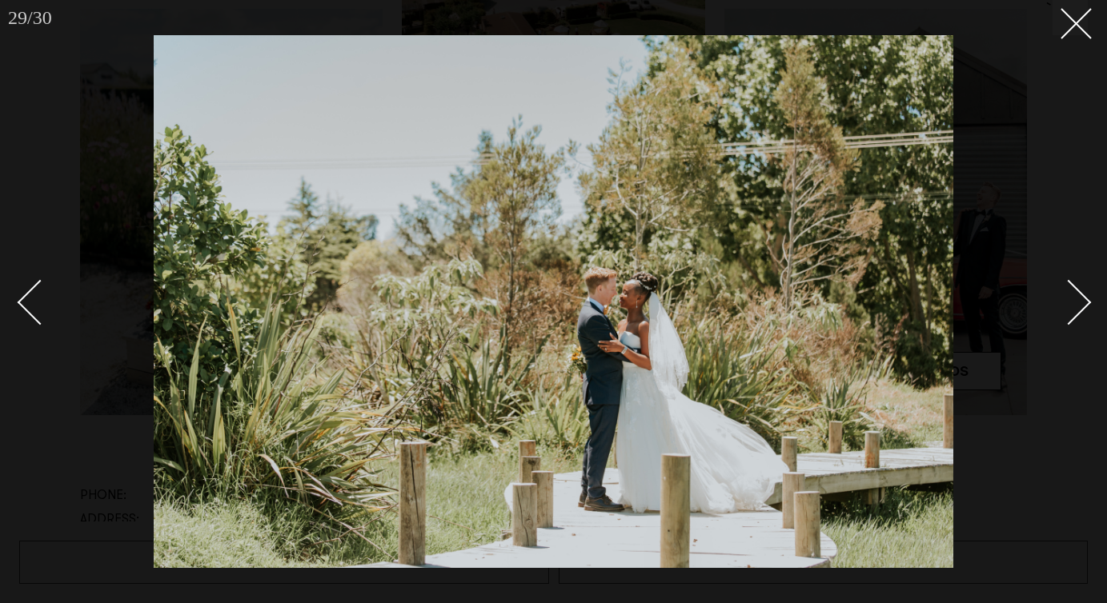
click at [1085, 295] on link at bounding box center [1060, 302] width 56 height 80
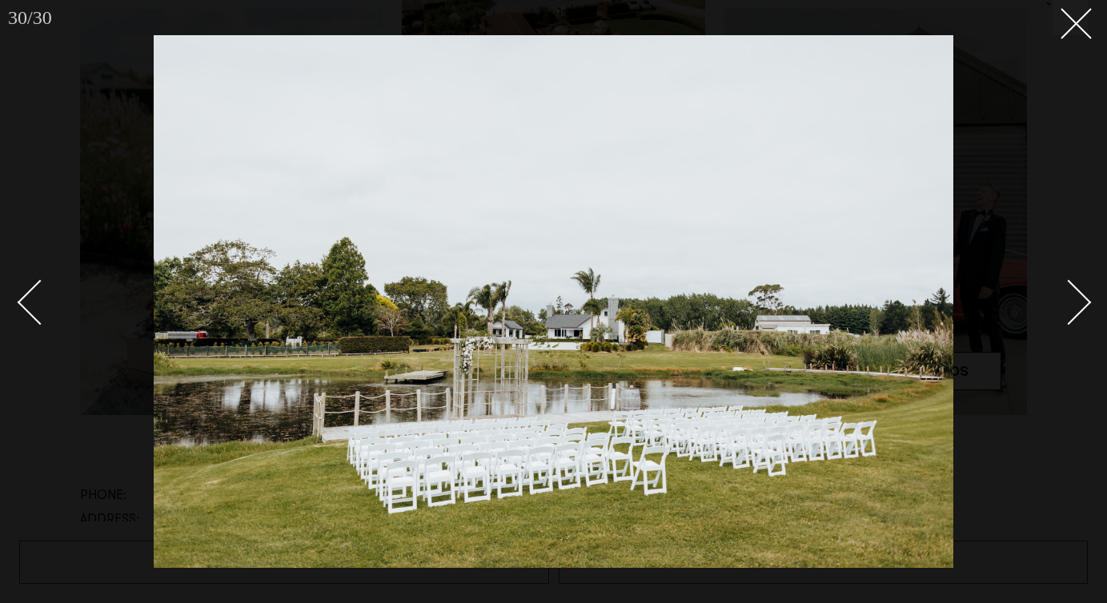
click at [1085, 295] on link at bounding box center [1060, 302] width 56 height 80
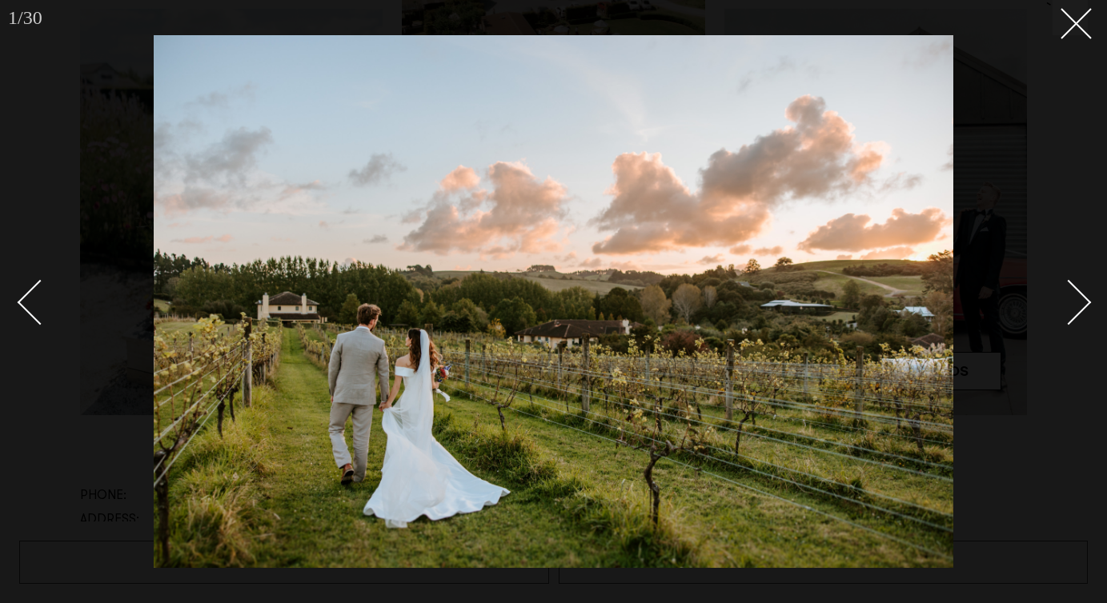
click at [1085, 295] on link at bounding box center [1060, 302] width 56 height 80
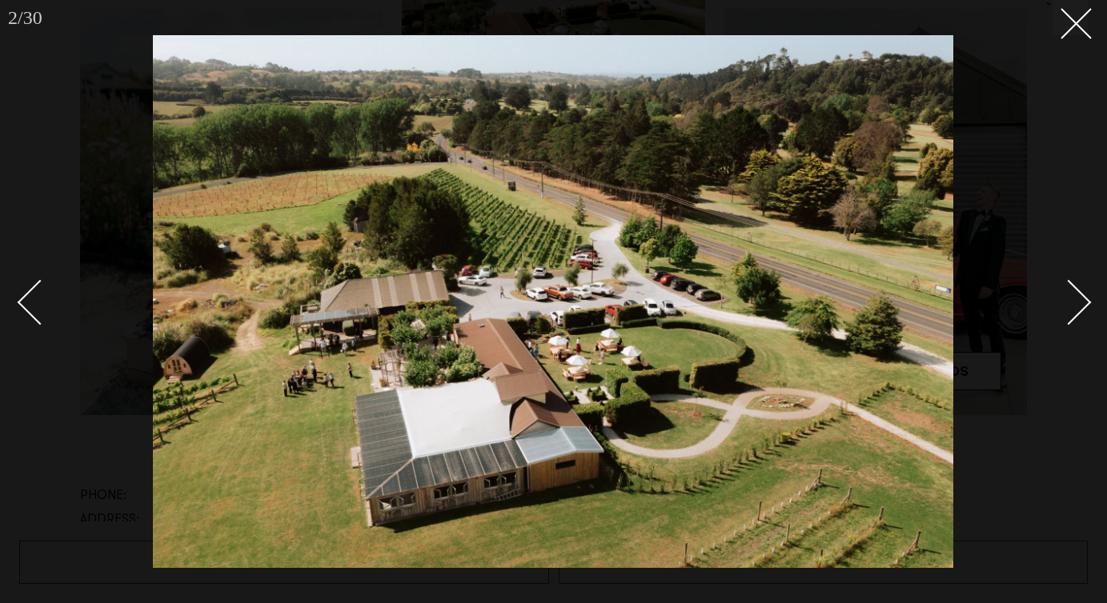
click at [1070, 39] on div at bounding box center [553, 301] width 1107 height 603
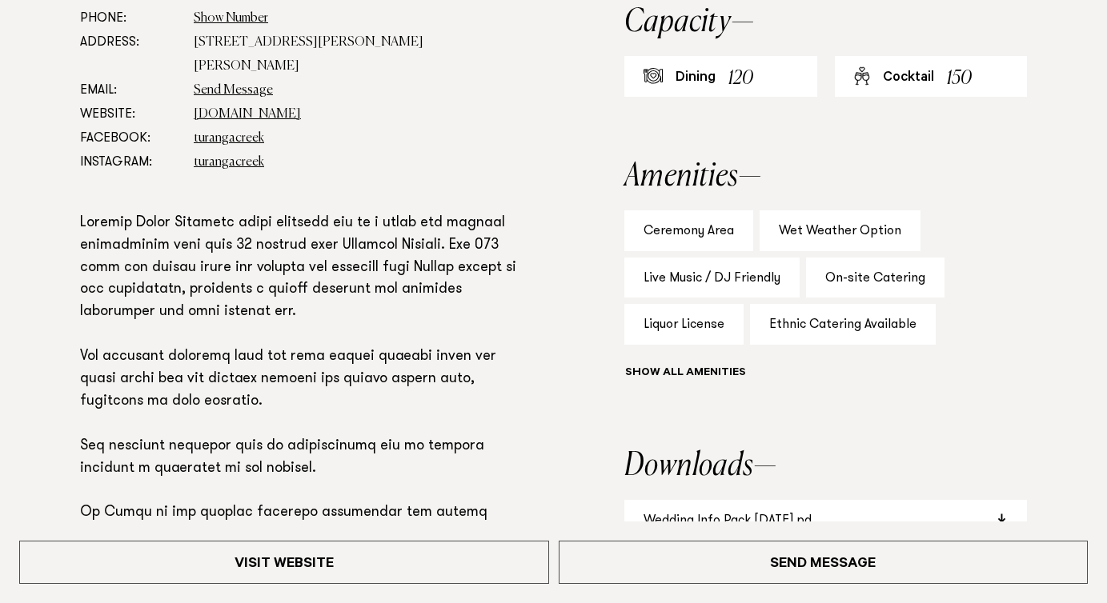
scroll to position [971, 0]
click at [703, 370] on button "Show all" at bounding box center [714, 373] width 181 height 17
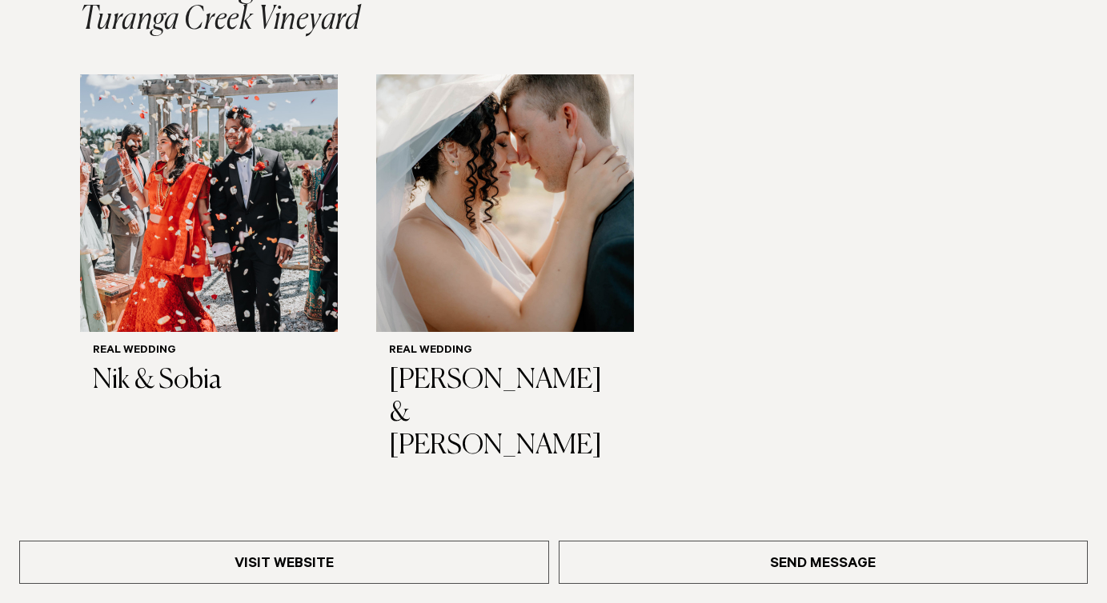
scroll to position [1818, 0]
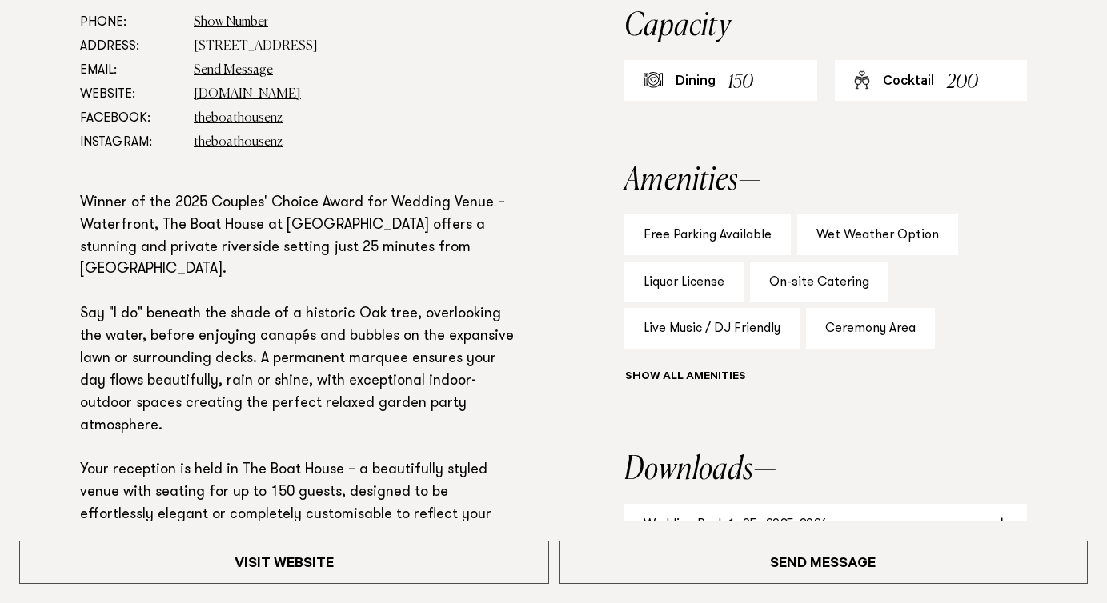
scroll to position [1024, 0]
click at [698, 384] on button "Show all" at bounding box center [714, 377] width 181 height 17
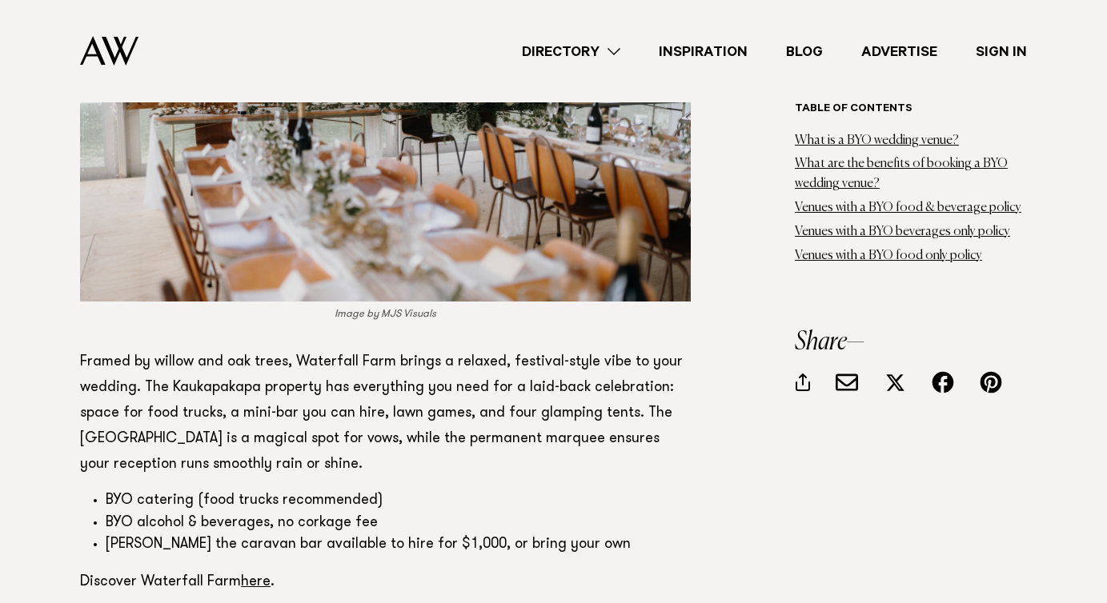
scroll to position [3610, 0]
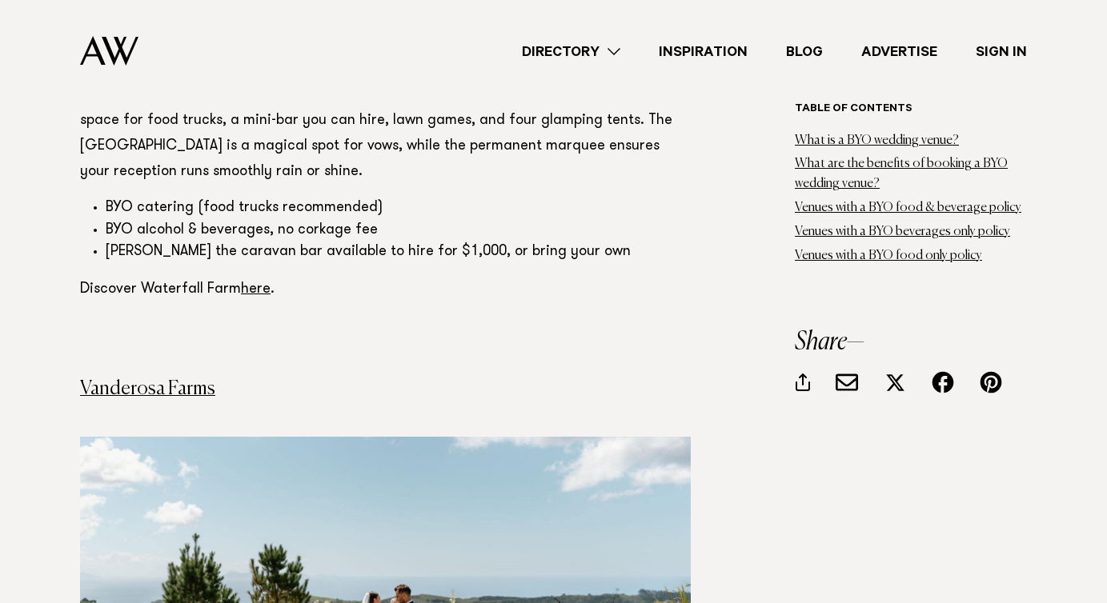
click at [362, 315] on p at bounding box center [385, 340] width 611 height 51
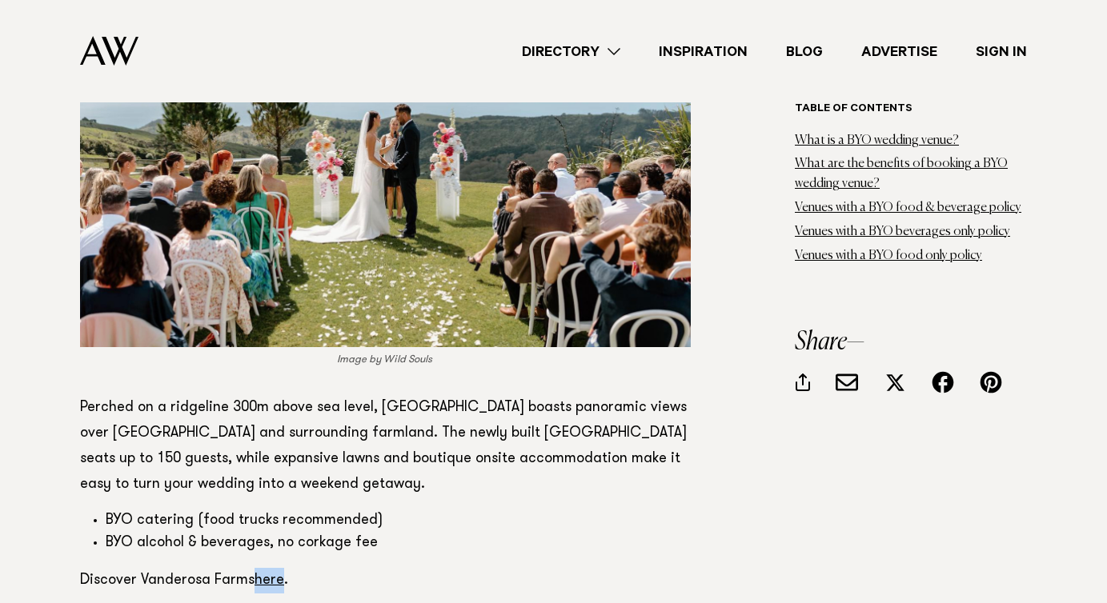
scroll to position [4383, 0]
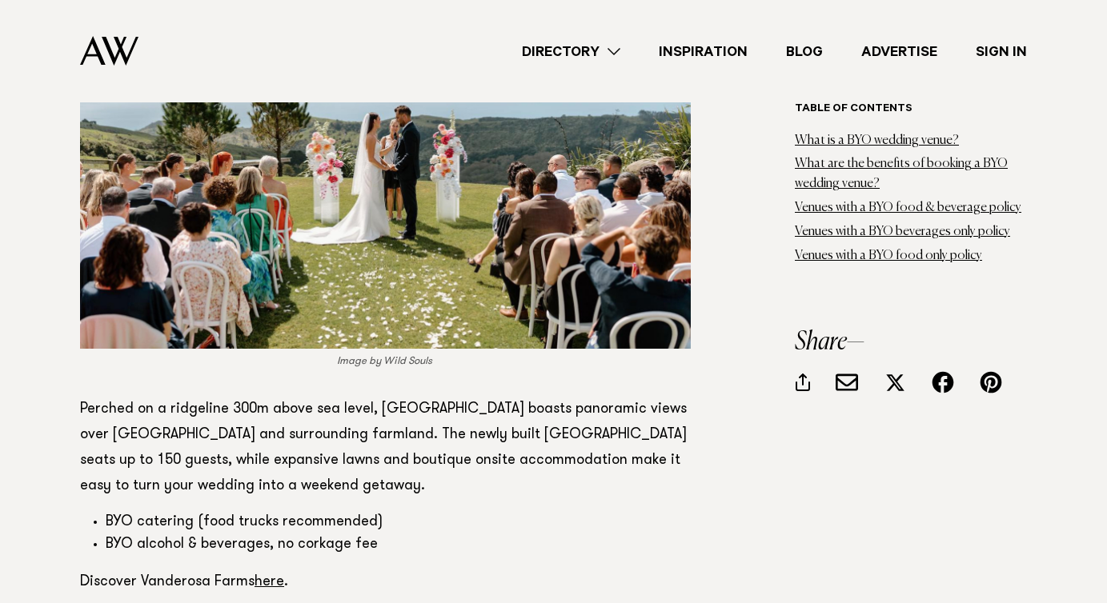
click at [311, 415] on p "Perched on a ridgeline 300m above sea level, [GEOGRAPHIC_DATA] boasts panoramic…" at bounding box center [385, 448] width 611 height 102
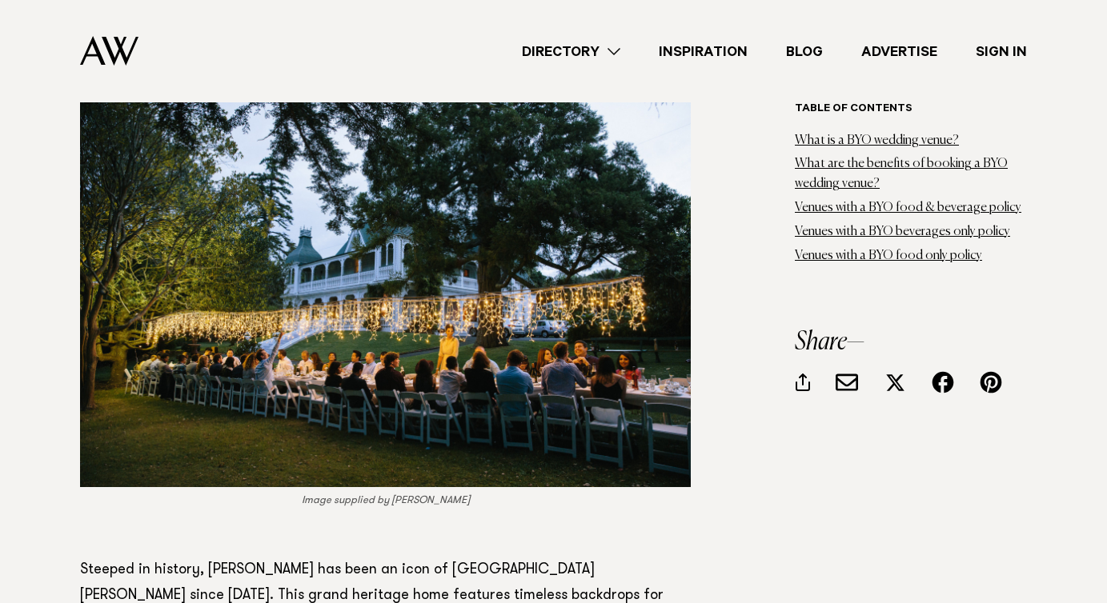
scroll to position [5822, 0]
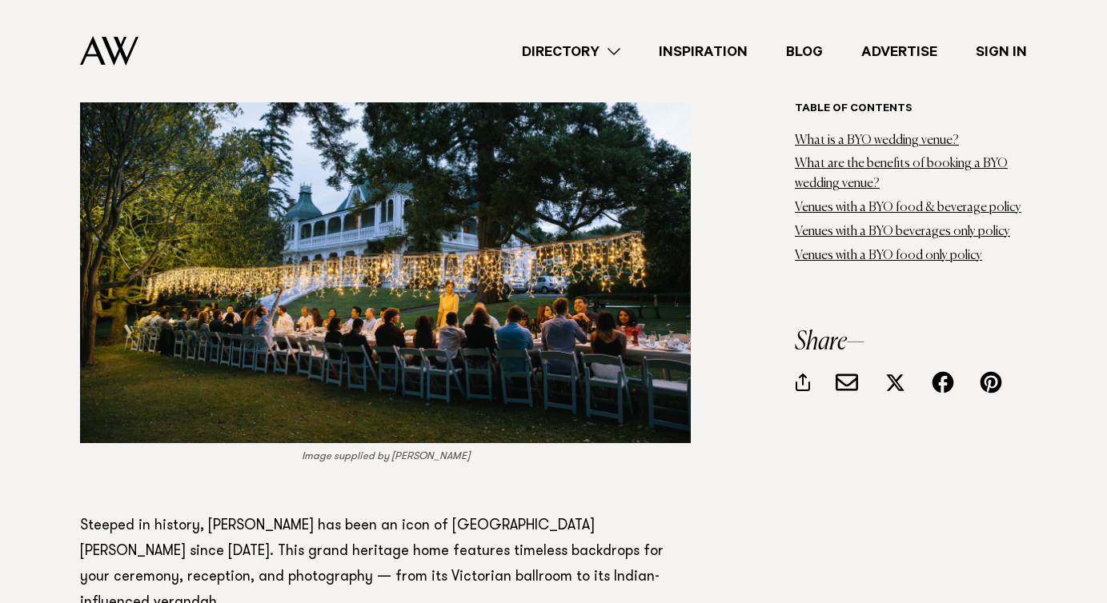
click at [291, 514] on p "Steeped in history, [PERSON_NAME] has been an icon of [GEOGRAPHIC_DATA][PERSON_…" at bounding box center [385, 565] width 611 height 102
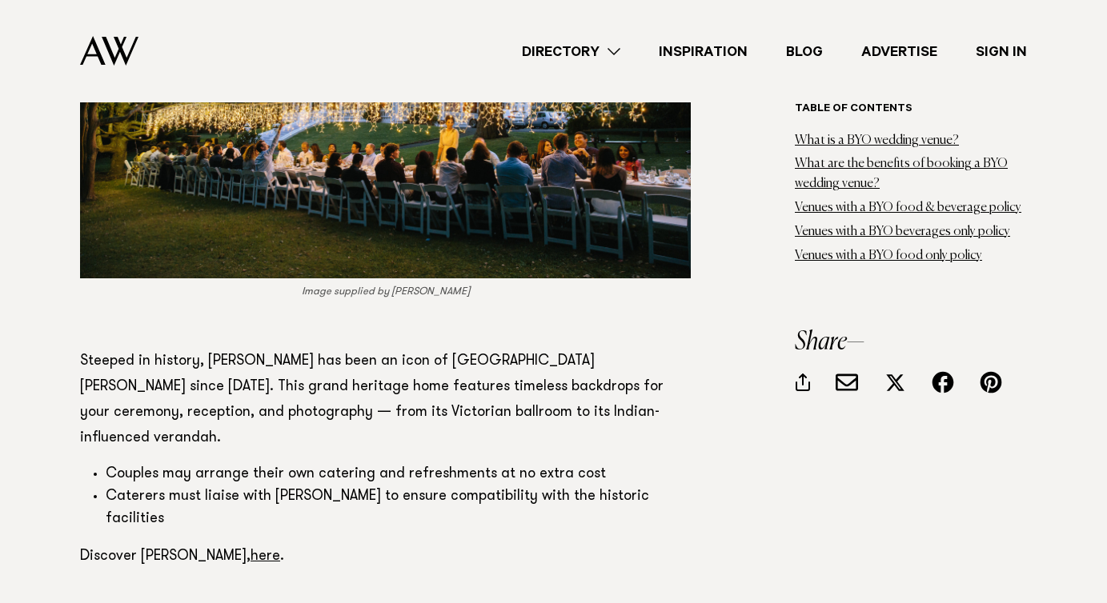
scroll to position [5989, 0]
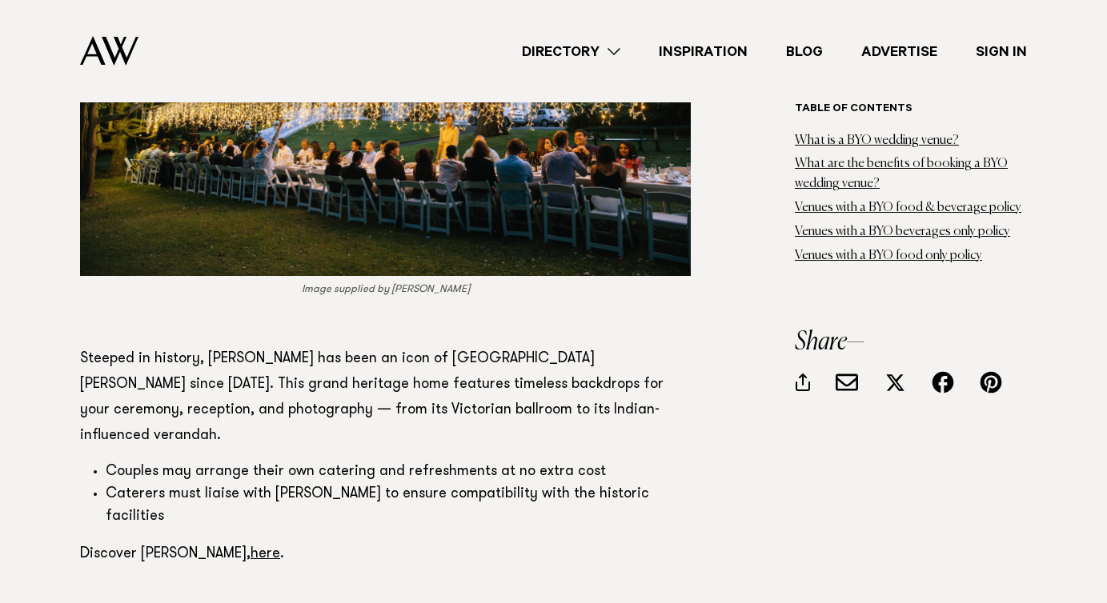
click at [287, 378] on p "Steeped in history, [PERSON_NAME] has been an icon of [GEOGRAPHIC_DATA][PERSON_…" at bounding box center [385, 398] width 611 height 102
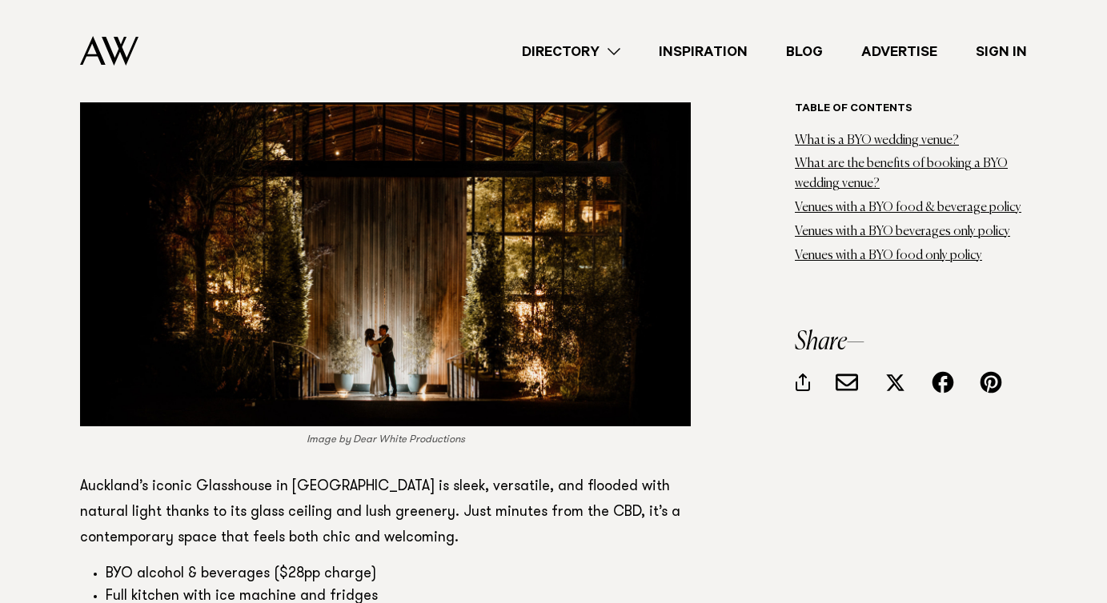
scroll to position [6748, 0]
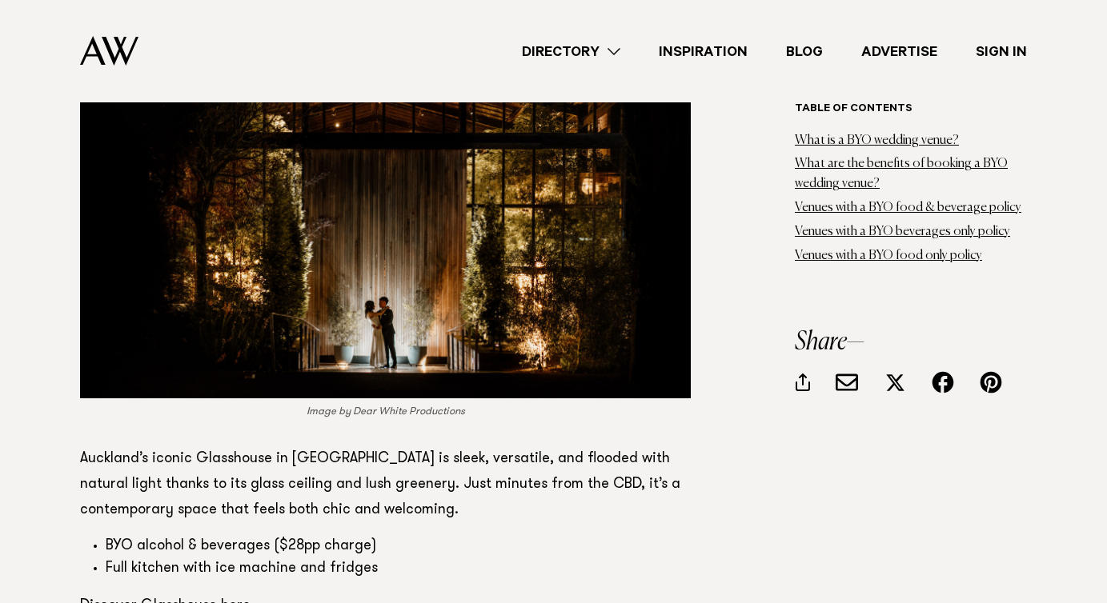
click at [354, 448] on p "Auckland’s iconic Glasshouse in [GEOGRAPHIC_DATA] is sleek, versatile, and floo…" at bounding box center [385, 485] width 611 height 77
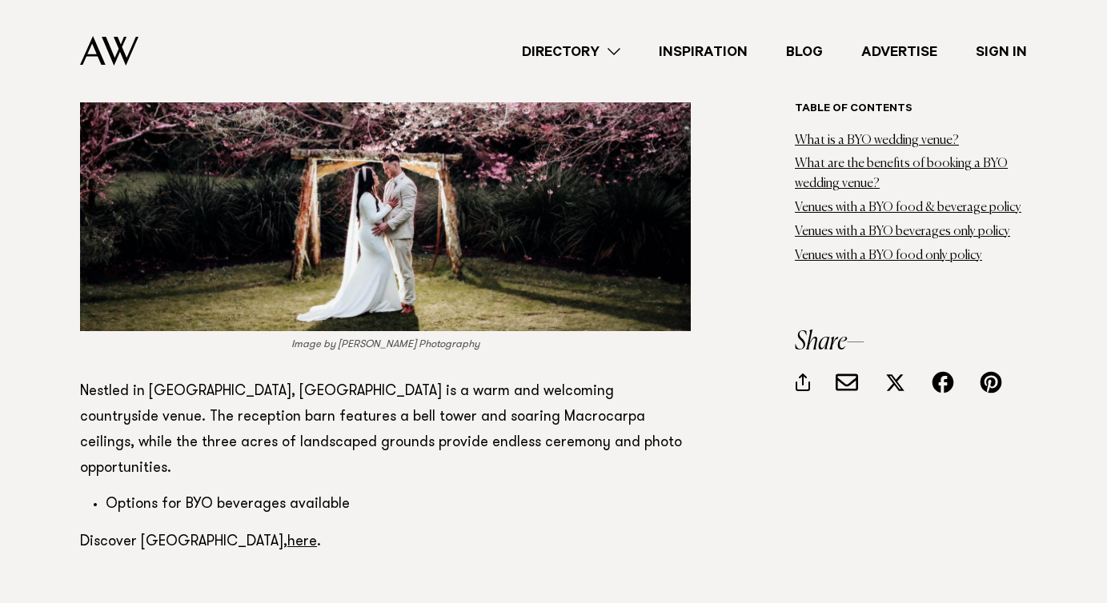
scroll to position [7550, 0]
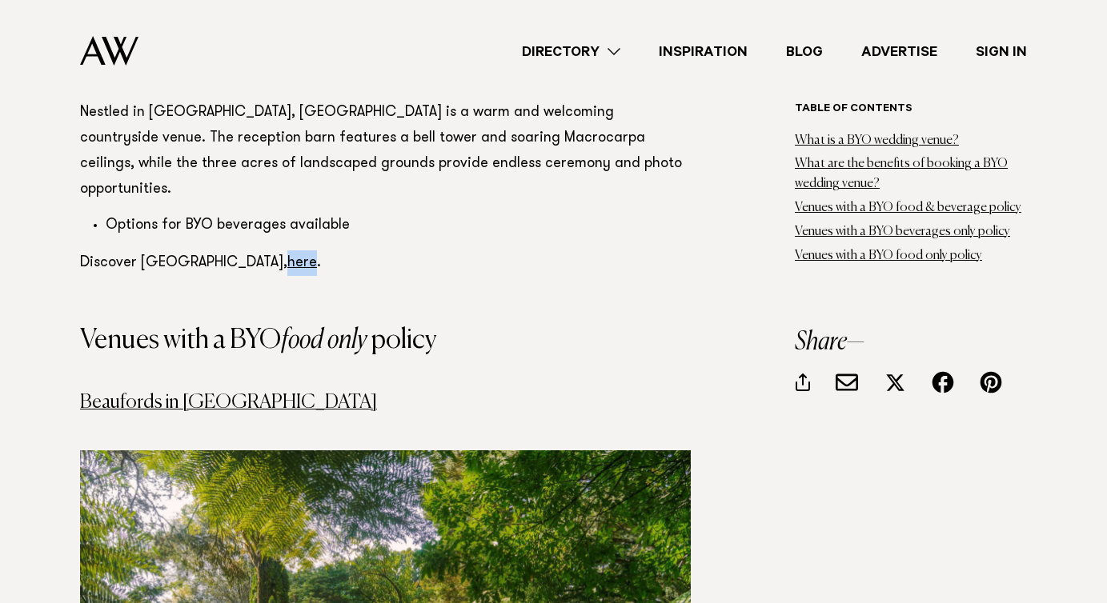
click at [434, 327] on h3 "Venues with a BYO food only policy" at bounding box center [385, 340] width 611 height 27
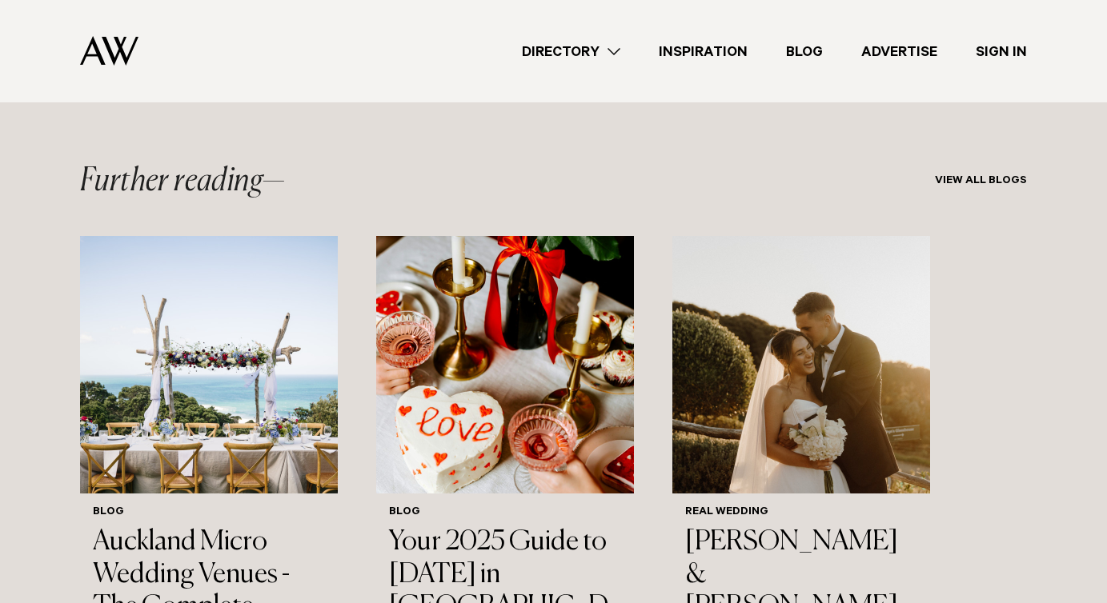
scroll to position [10224, 0]
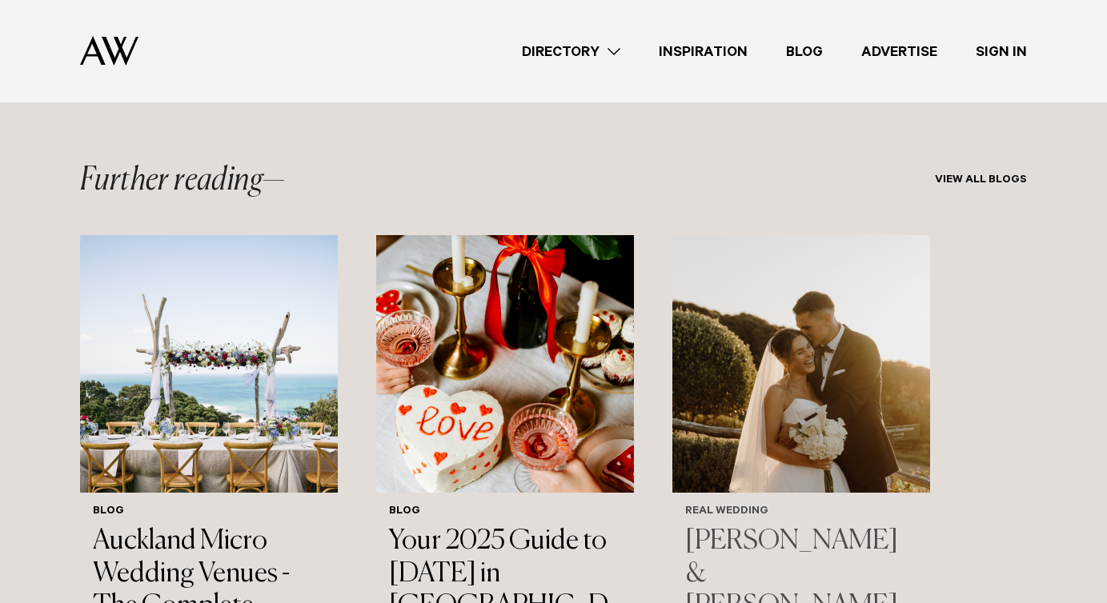
click at [768, 262] on img "3 / 3" at bounding box center [801, 364] width 258 height 258
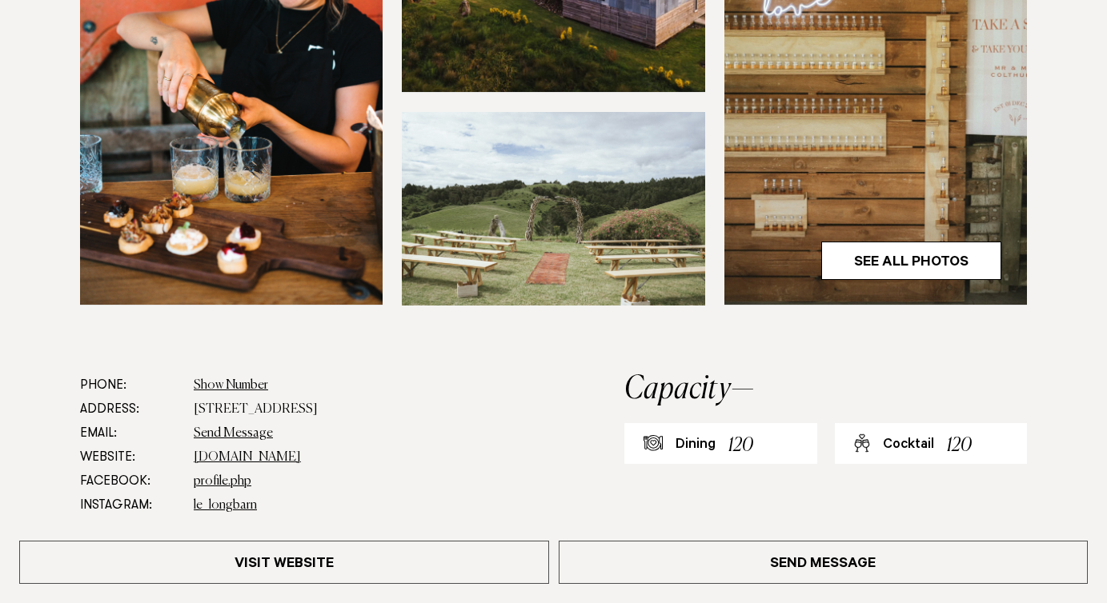
scroll to position [603, 0]
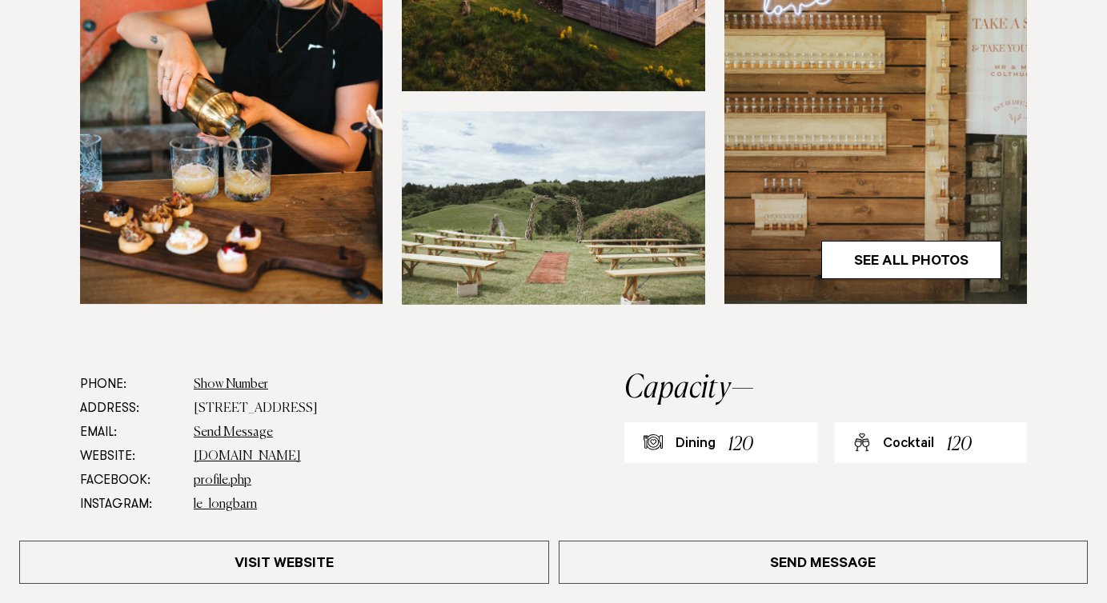
click at [908, 281] on img at bounding box center [875, 101] width 303 height 407
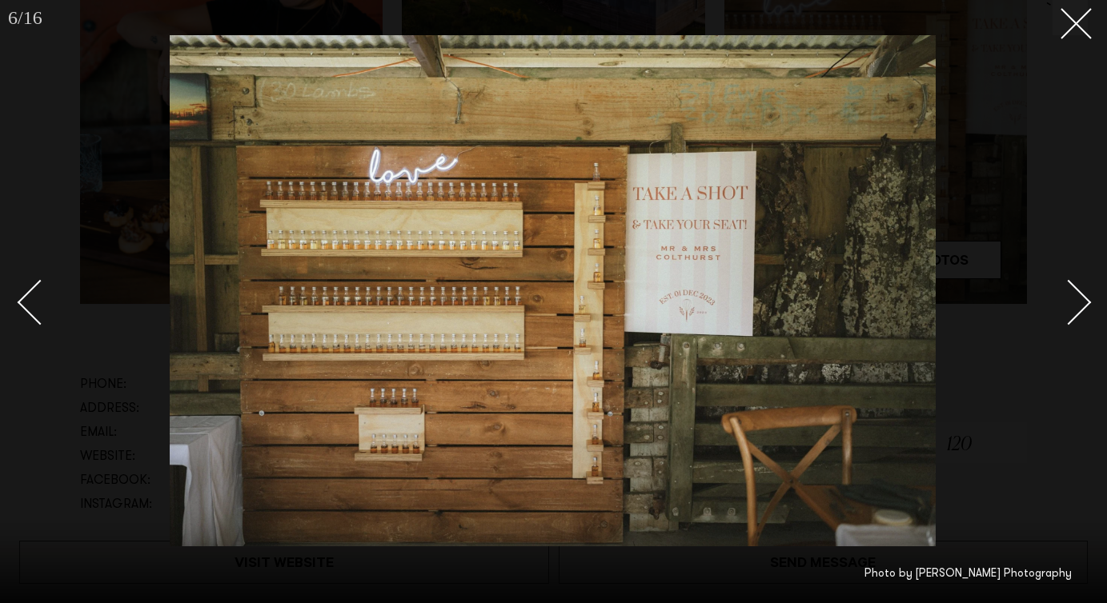
click at [1060, 290] on div "Next slide" at bounding box center [1069, 303] width 46 height 46
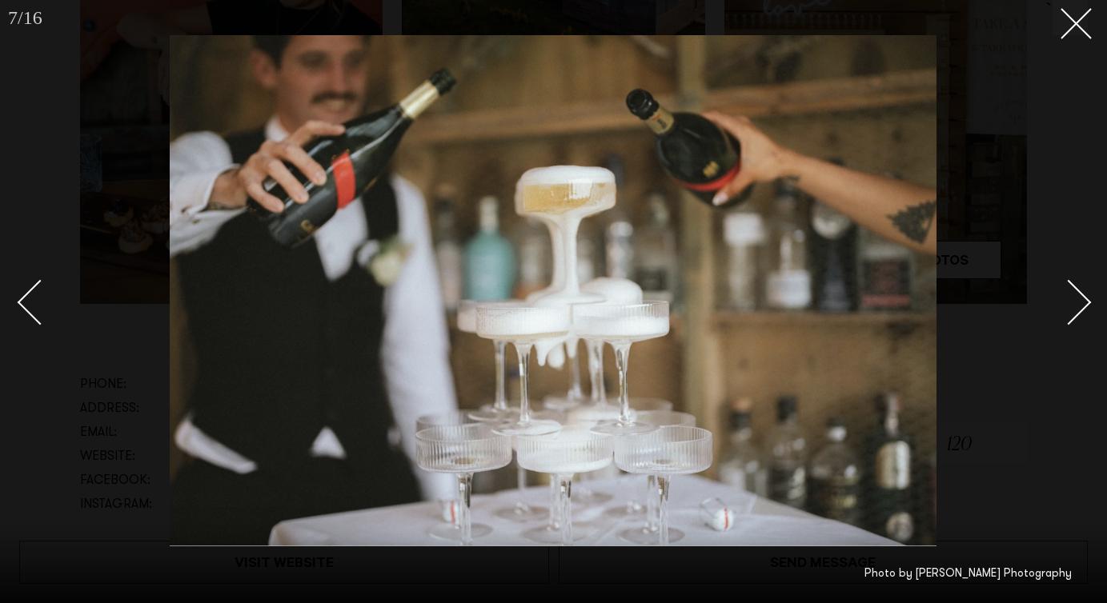
click at [1060, 290] on div "Next slide" at bounding box center [1069, 303] width 46 height 46
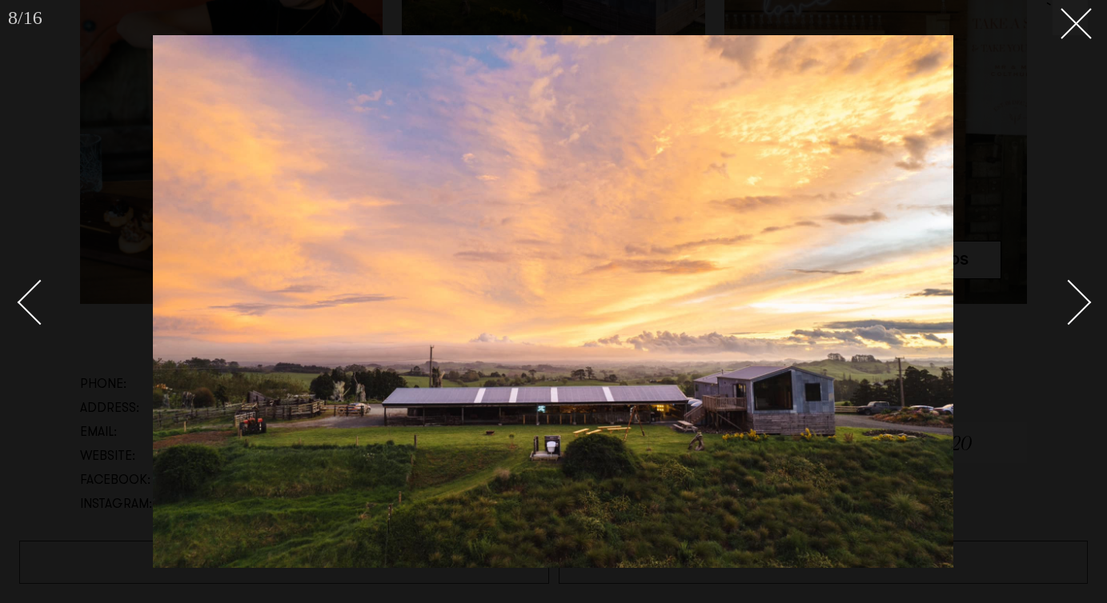
click at [1060, 290] on div "Next slide" at bounding box center [1069, 303] width 46 height 46
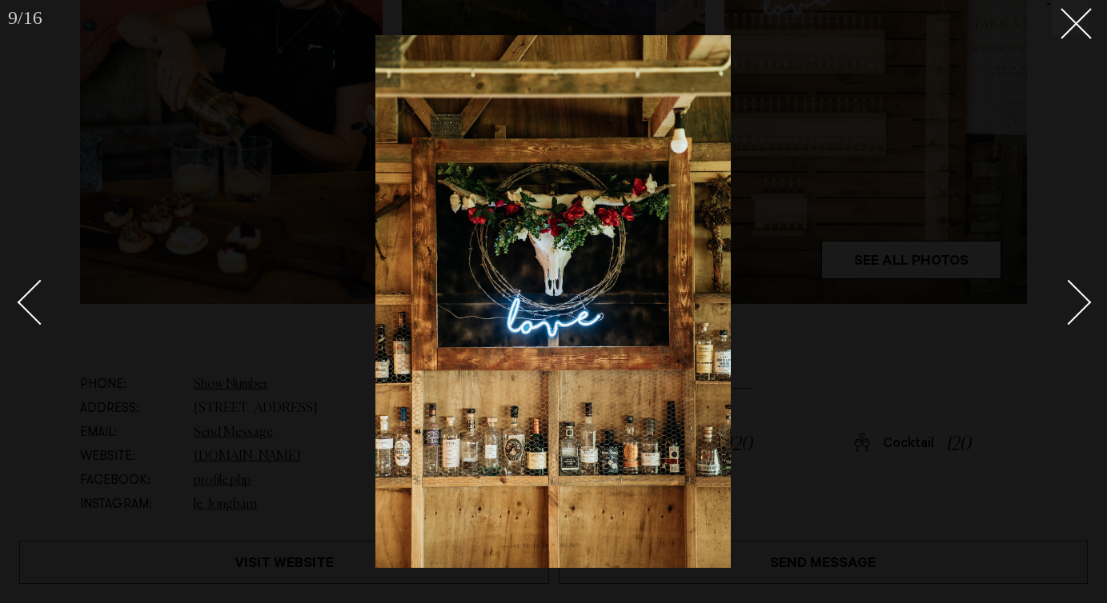
click at [1060, 290] on div "Next slide" at bounding box center [1069, 303] width 46 height 46
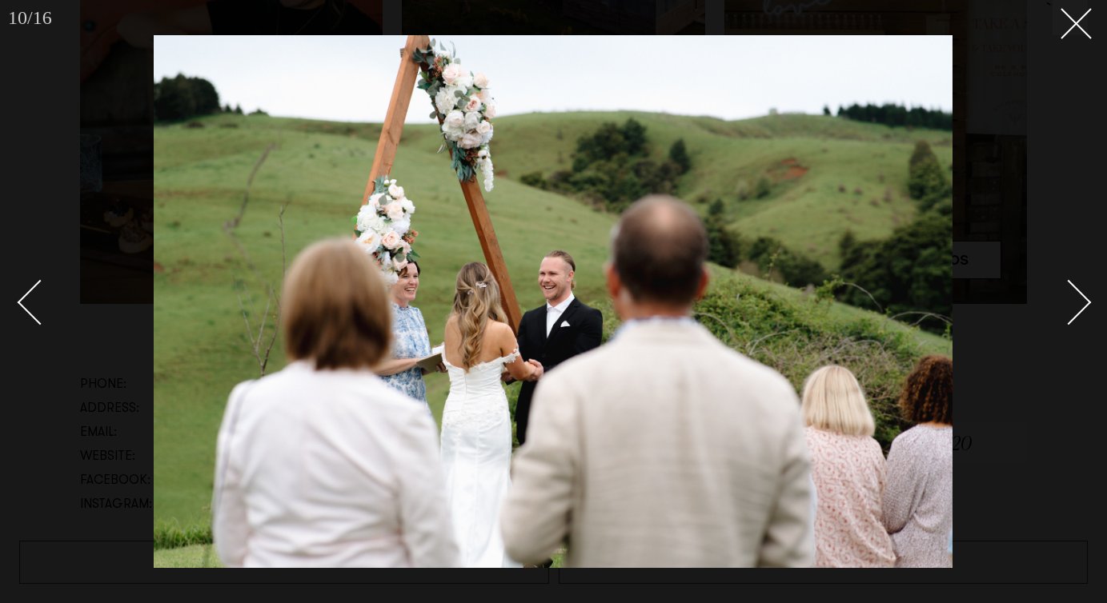
click at [1060, 290] on div "Next slide" at bounding box center [1069, 303] width 46 height 46
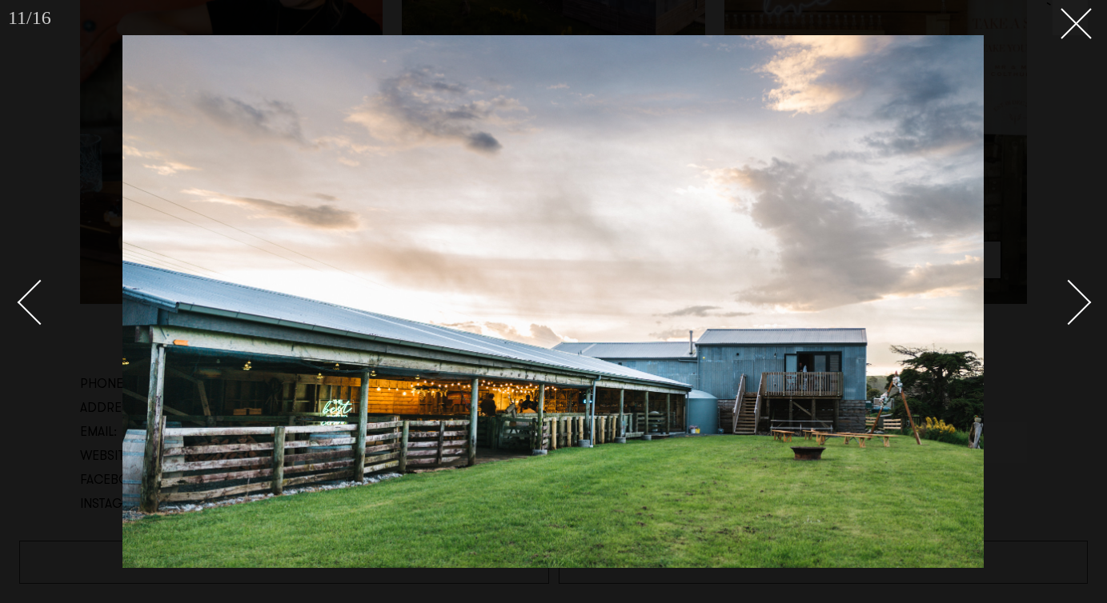
click at [1060, 290] on div "Next slide" at bounding box center [1069, 303] width 46 height 46
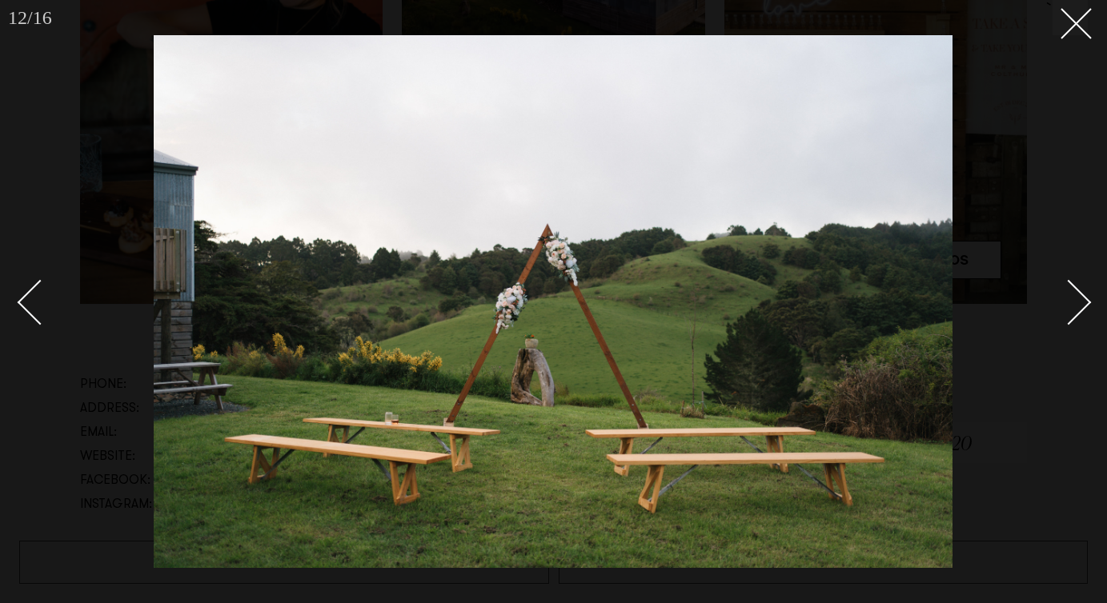
click at [1060, 290] on div "Next slide" at bounding box center [1069, 303] width 46 height 46
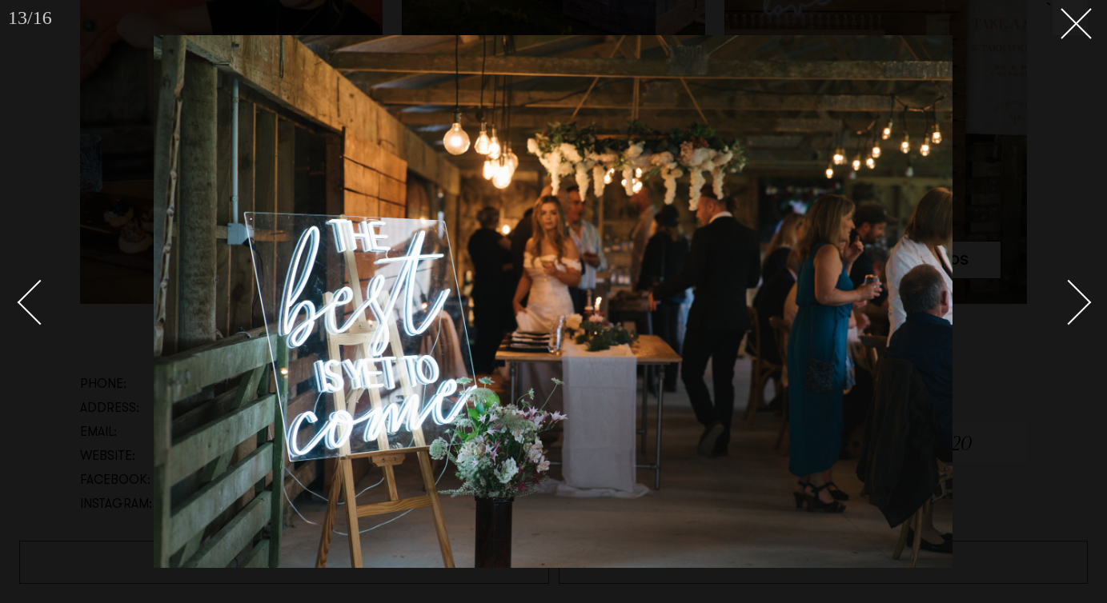
click at [1060, 290] on div "Next slide" at bounding box center [1069, 303] width 46 height 46
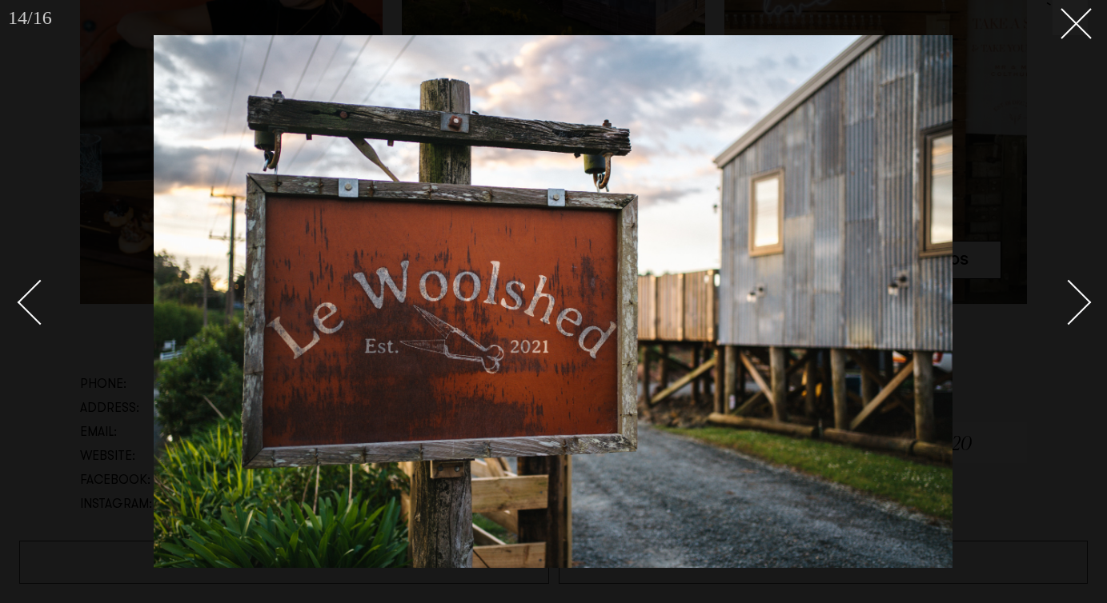
click at [1060, 290] on div "Next slide" at bounding box center [1069, 303] width 46 height 46
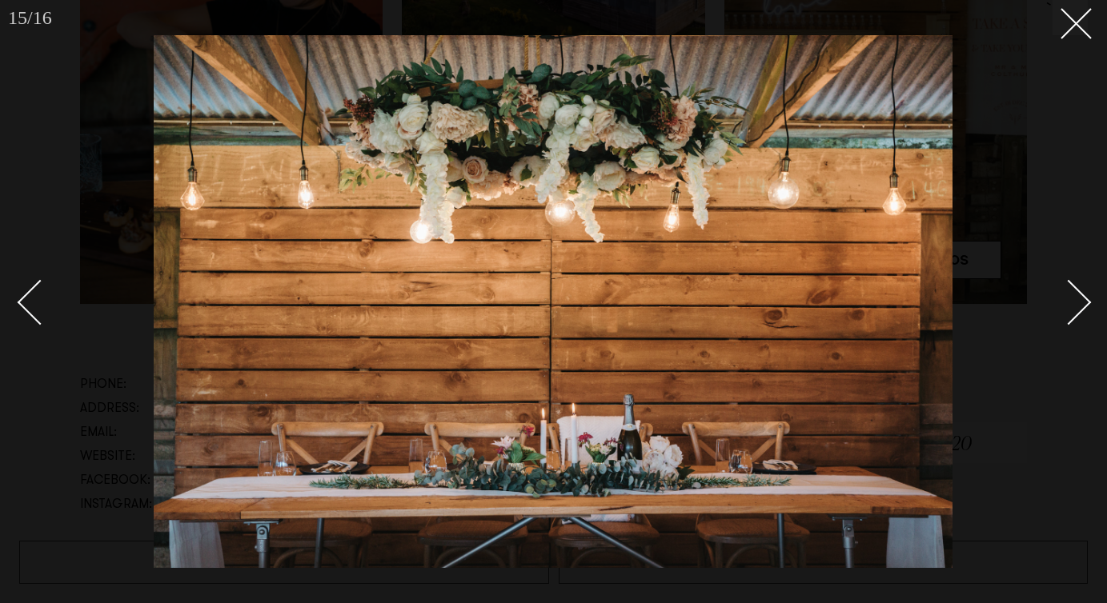
click at [1060, 290] on div "Next slide" at bounding box center [1069, 303] width 46 height 46
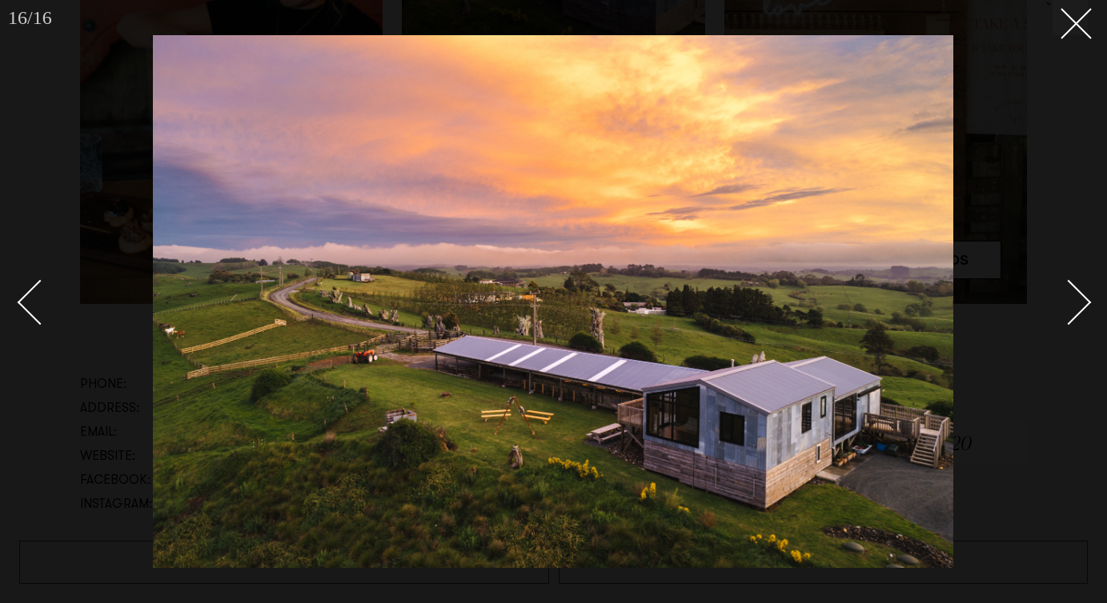
click at [1060, 290] on div "Next slide" at bounding box center [1069, 303] width 46 height 46
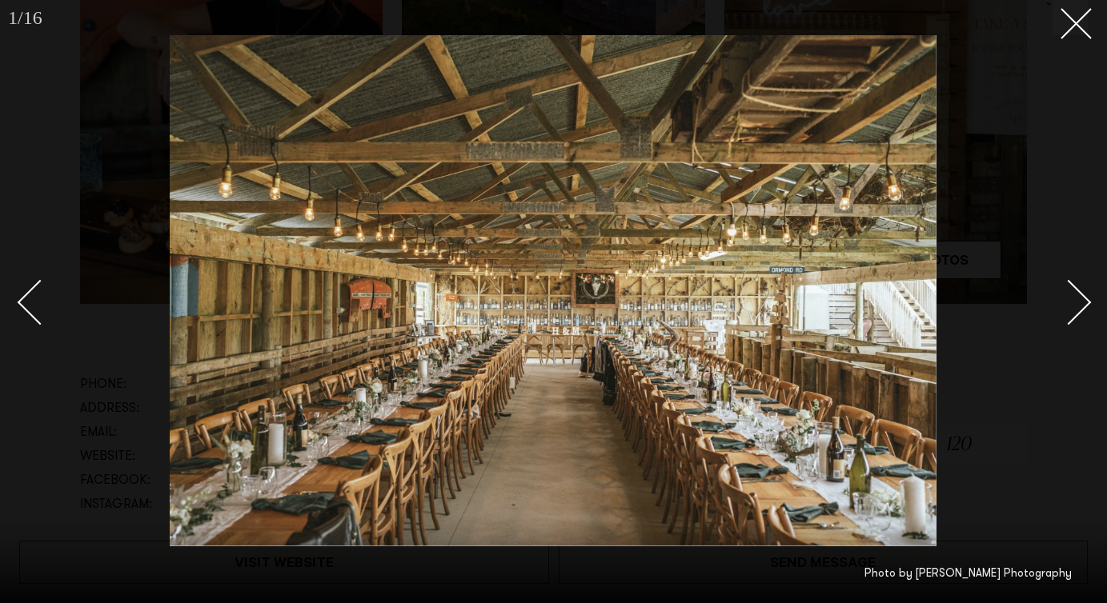
click at [1060, 290] on div "Next slide" at bounding box center [1069, 303] width 46 height 46
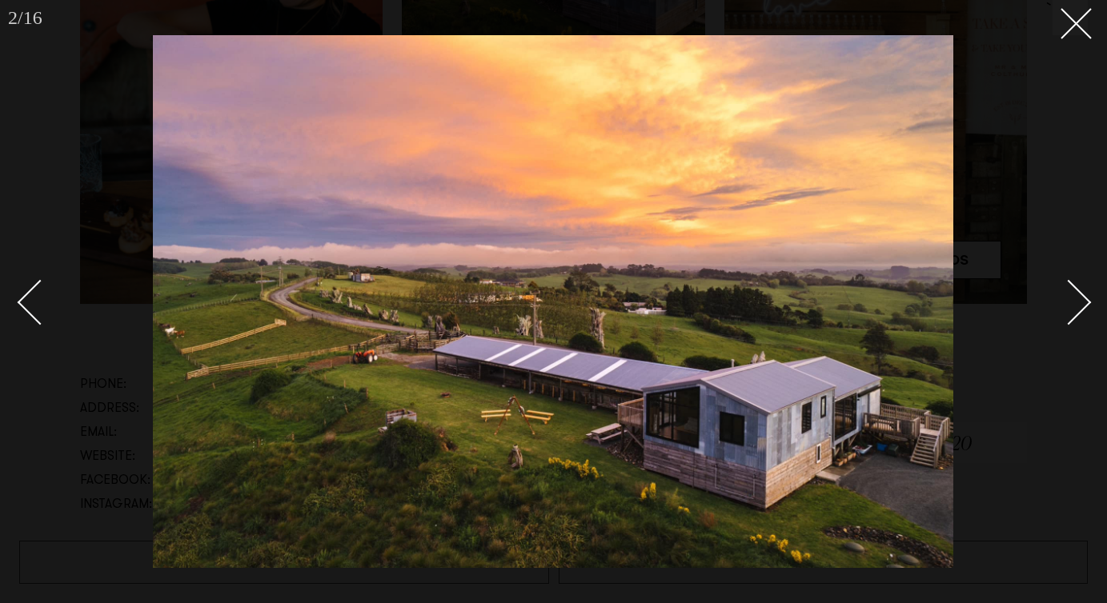
click at [1060, 290] on div "Next slide" at bounding box center [1069, 303] width 46 height 46
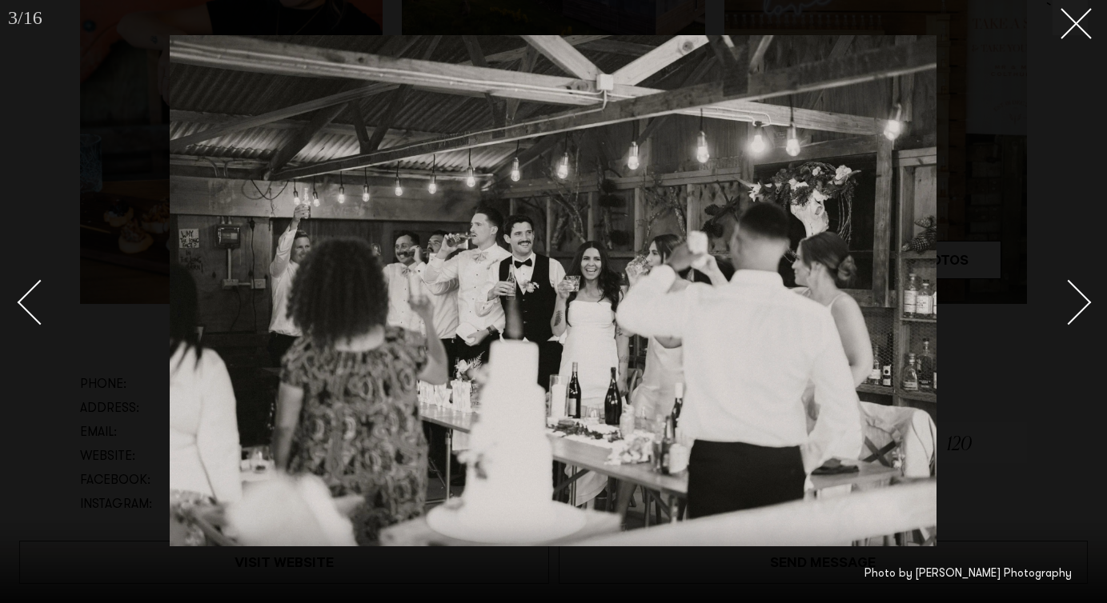
click at [1060, 290] on div "Next slide" at bounding box center [1069, 303] width 46 height 46
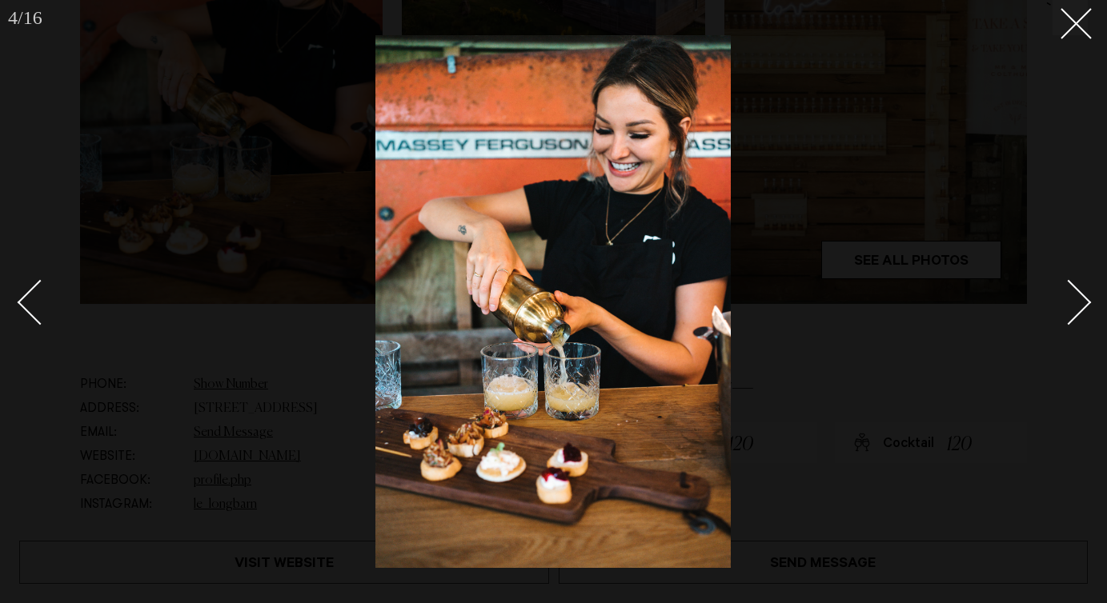
click at [1060, 290] on div "Next slide" at bounding box center [1069, 303] width 46 height 46
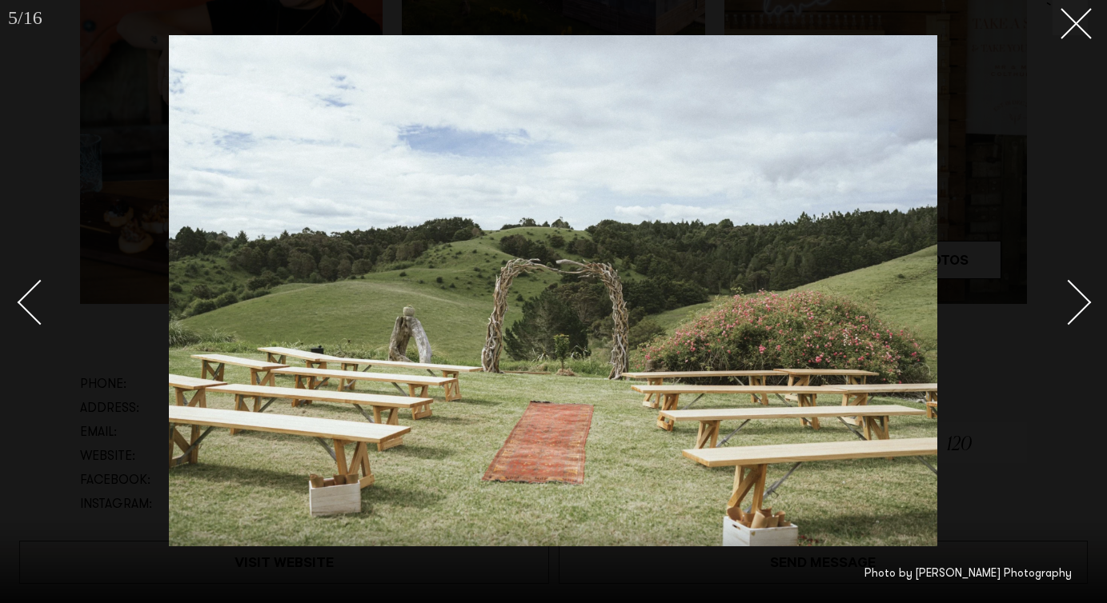
click at [1060, 290] on div "Next slide" at bounding box center [1069, 303] width 46 height 46
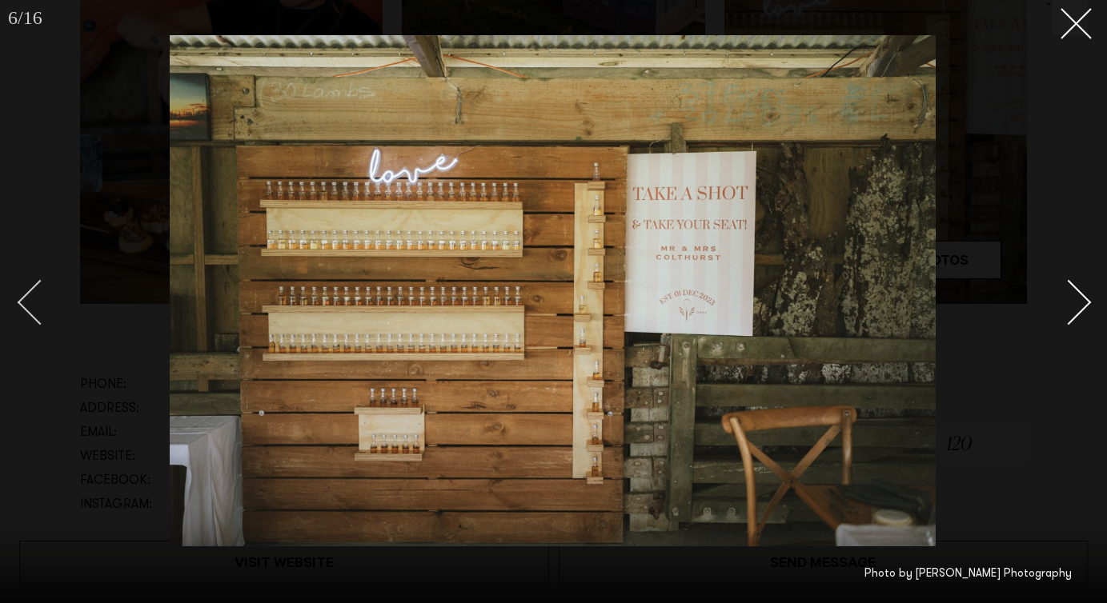
click at [30, 294] on div "Previous slide" at bounding box center [41, 303] width 46 height 46
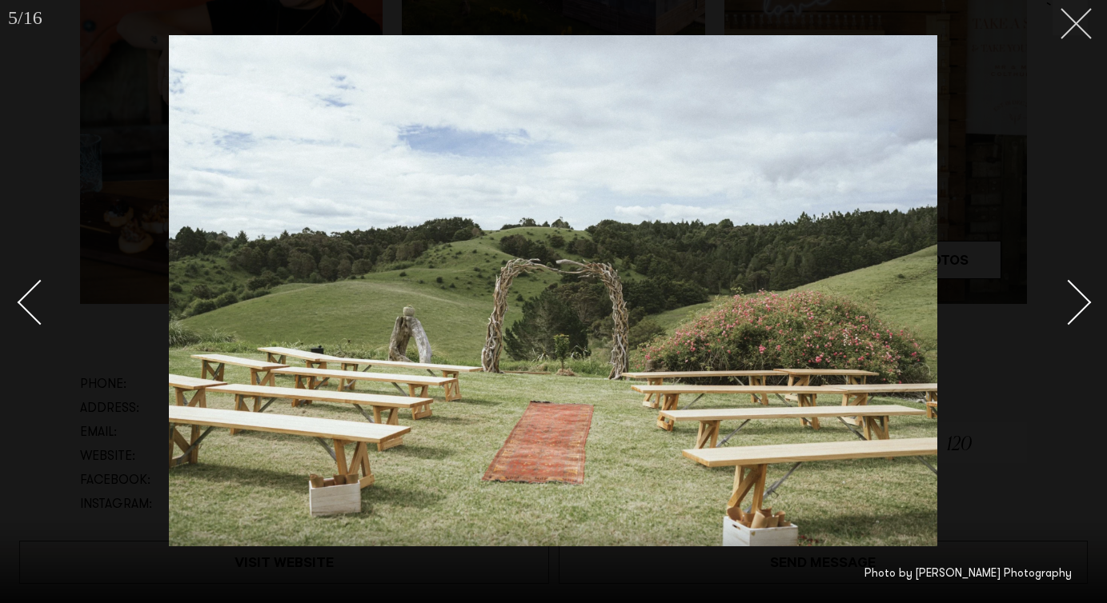
click at [1070, 28] on line at bounding box center [1076, 24] width 30 height 30
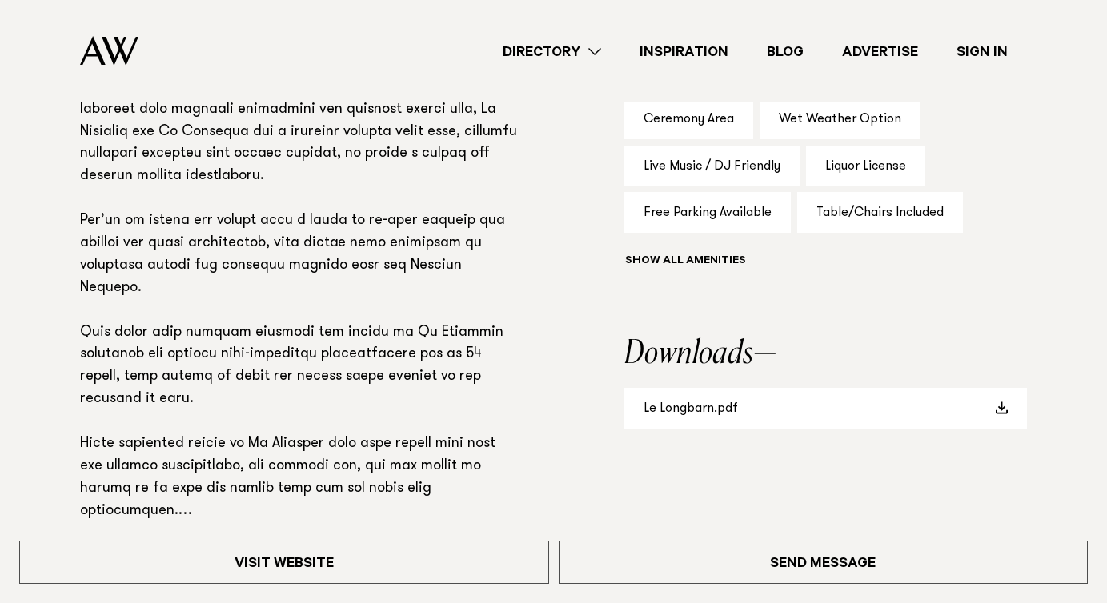
scroll to position [1078, 0]
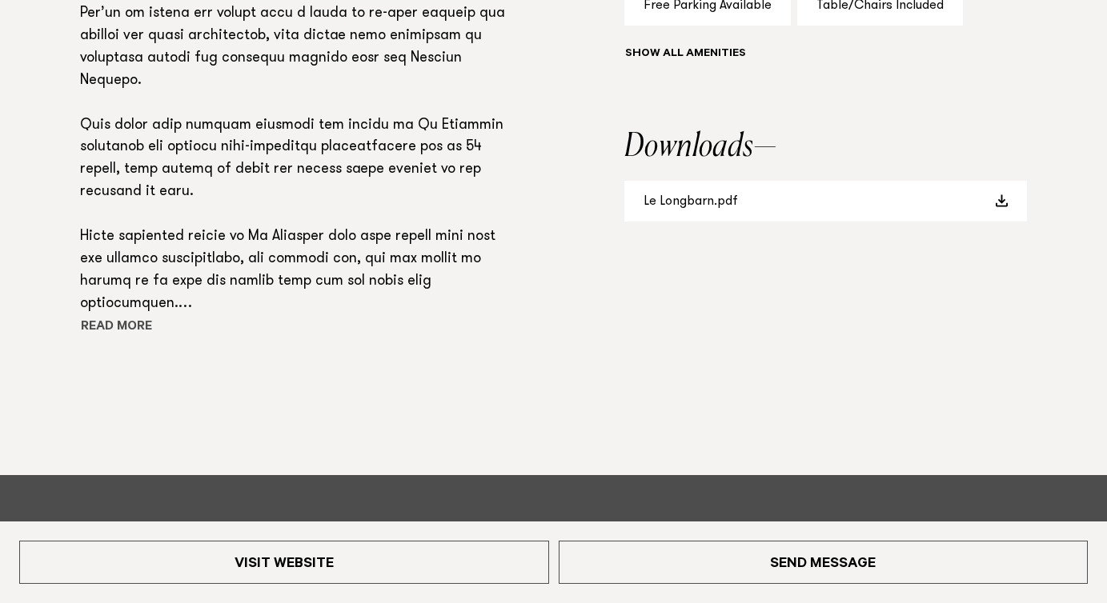
click at [111, 328] on button "Read more" at bounding box center [152, 328] width 144 height 24
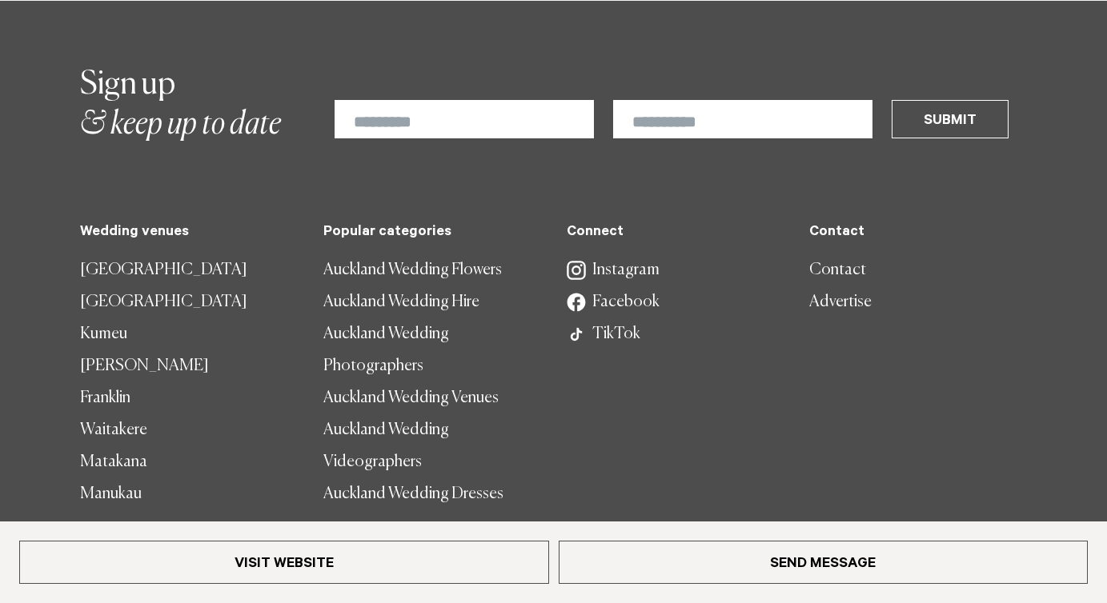
scroll to position [2255, 0]
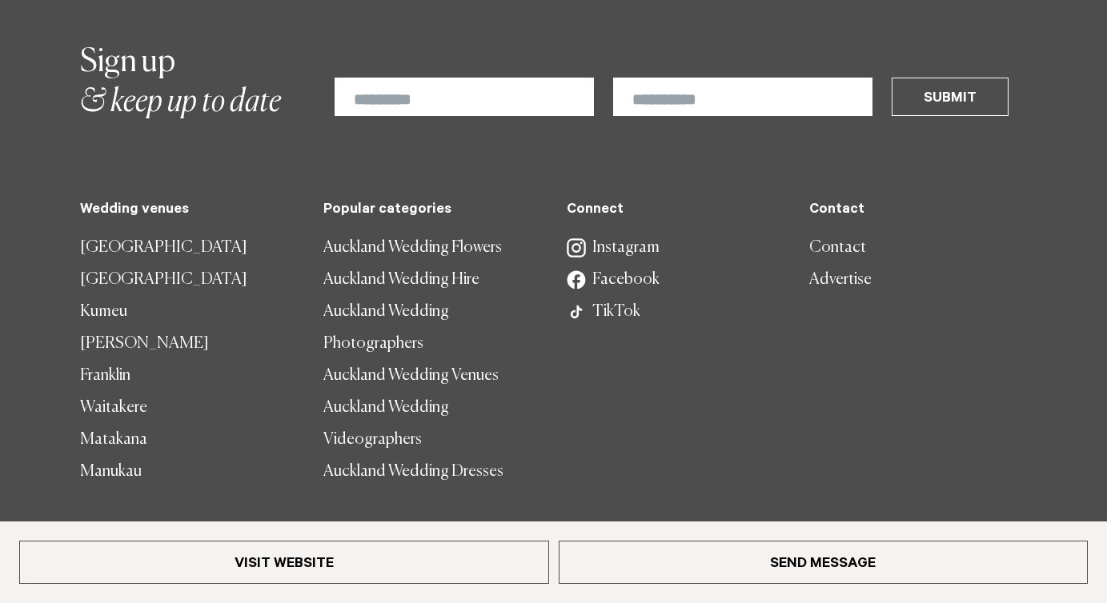
click at [615, 232] on link "Instagram" at bounding box center [676, 248] width 218 height 32
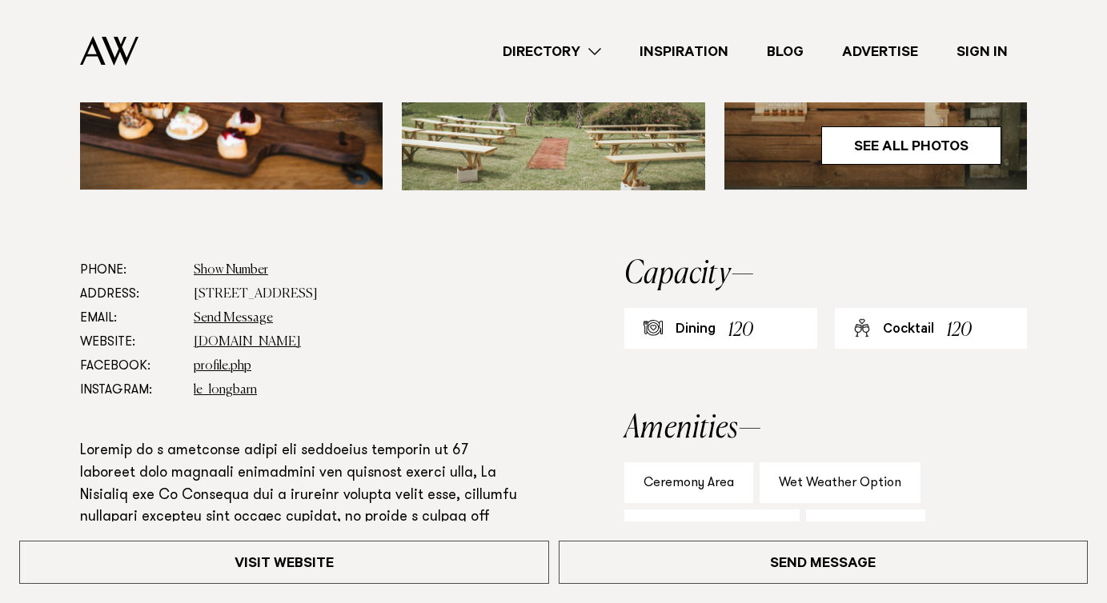
scroll to position [712, 0]
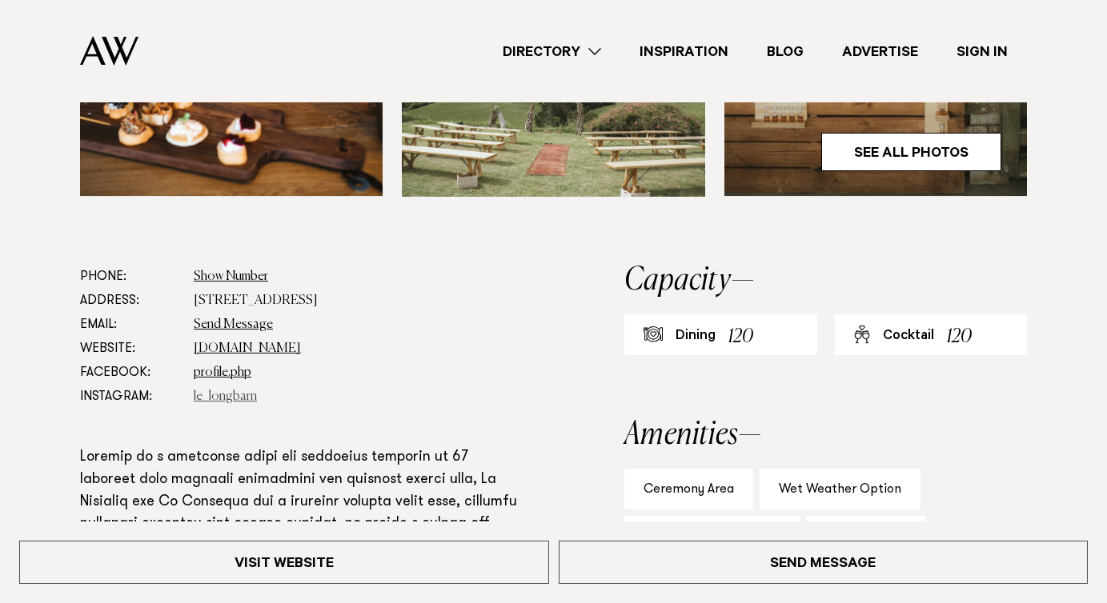
click at [227, 399] on link "le_longbarn" at bounding box center [225, 397] width 63 height 13
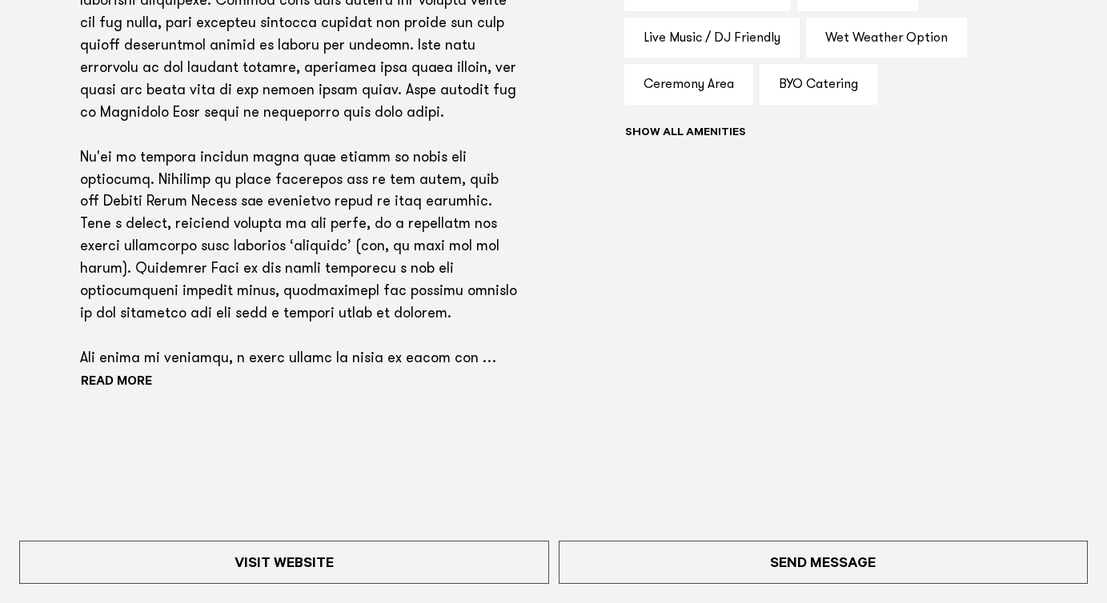
scroll to position [1288, 0]
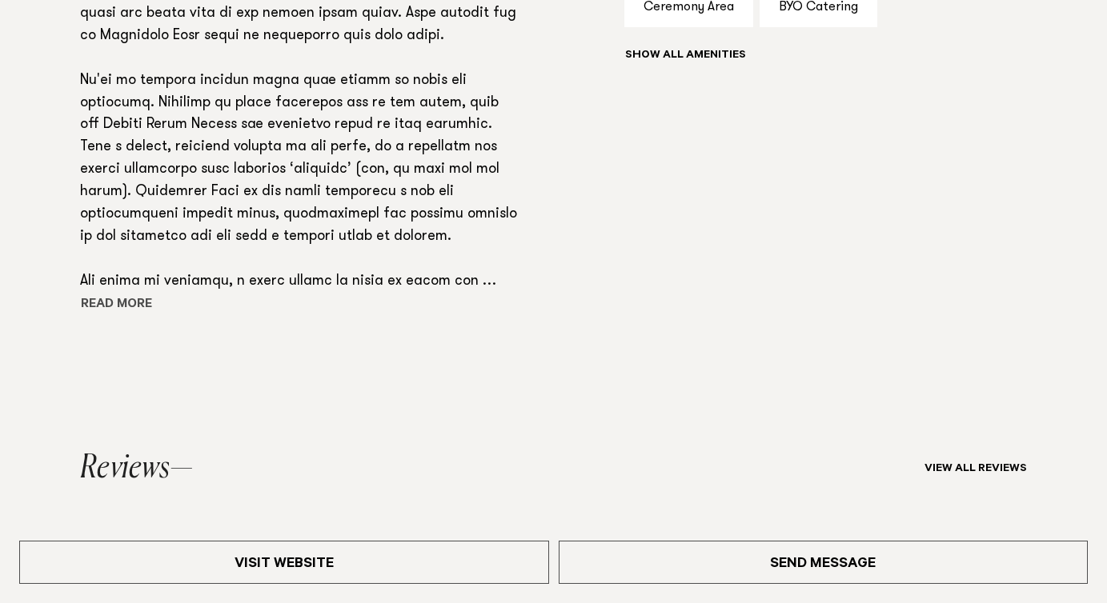
click at [110, 310] on button "Read more" at bounding box center [152, 306] width 144 height 24
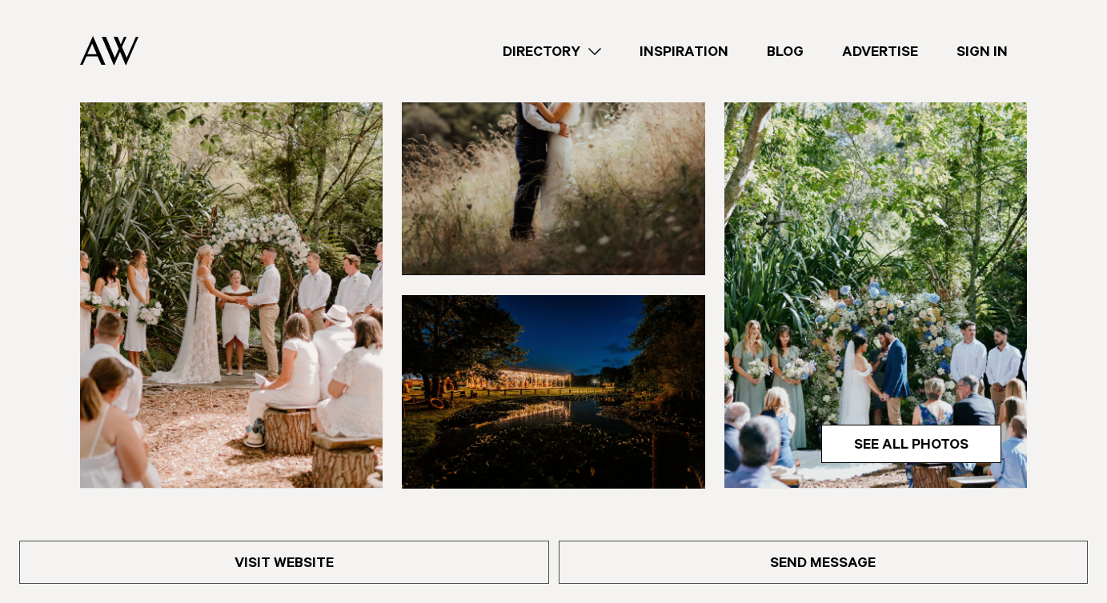
scroll to position [402, 0]
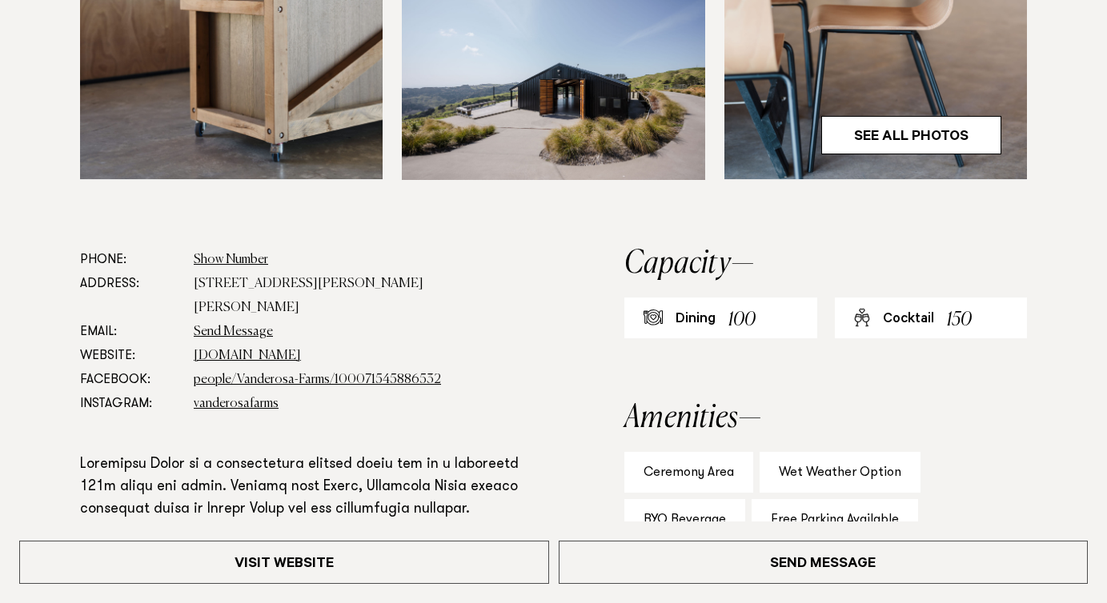
scroll to position [733, 0]
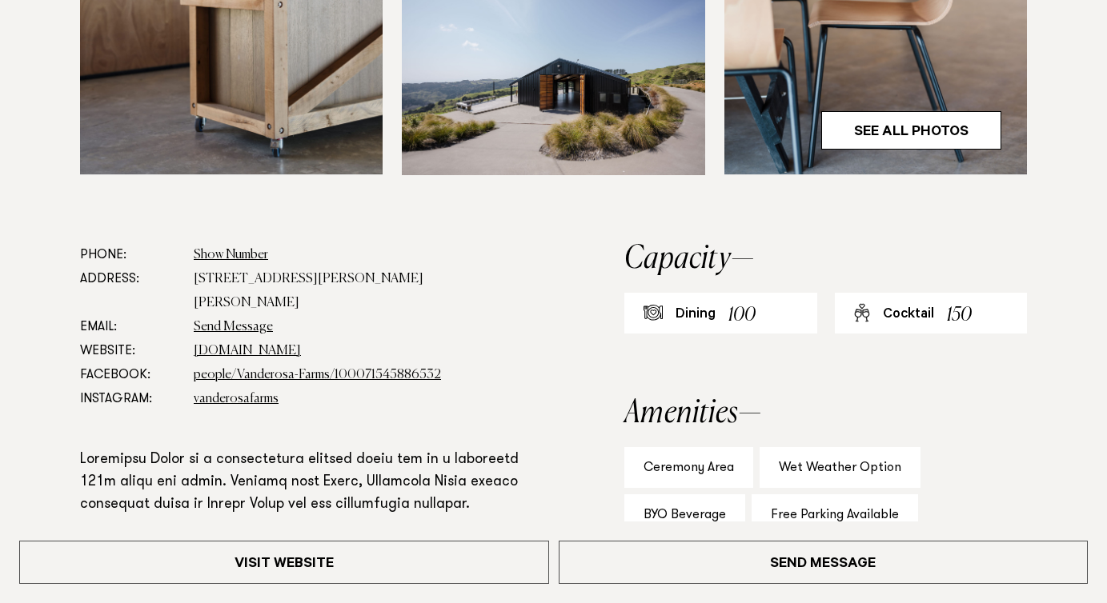
click at [274, 278] on dd "400 Rodney Road, Leigh 0985" at bounding box center [357, 291] width 327 height 48
click at [240, 268] on dd "400 Rodney Road, Leigh 0985" at bounding box center [357, 291] width 327 height 48
click at [259, 283] on dd "400 Rodney Road, Leigh 0985" at bounding box center [357, 291] width 327 height 48
drag, startPoint x: 396, startPoint y: 287, endPoint x: 190, endPoint y: 282, distance: 205.8
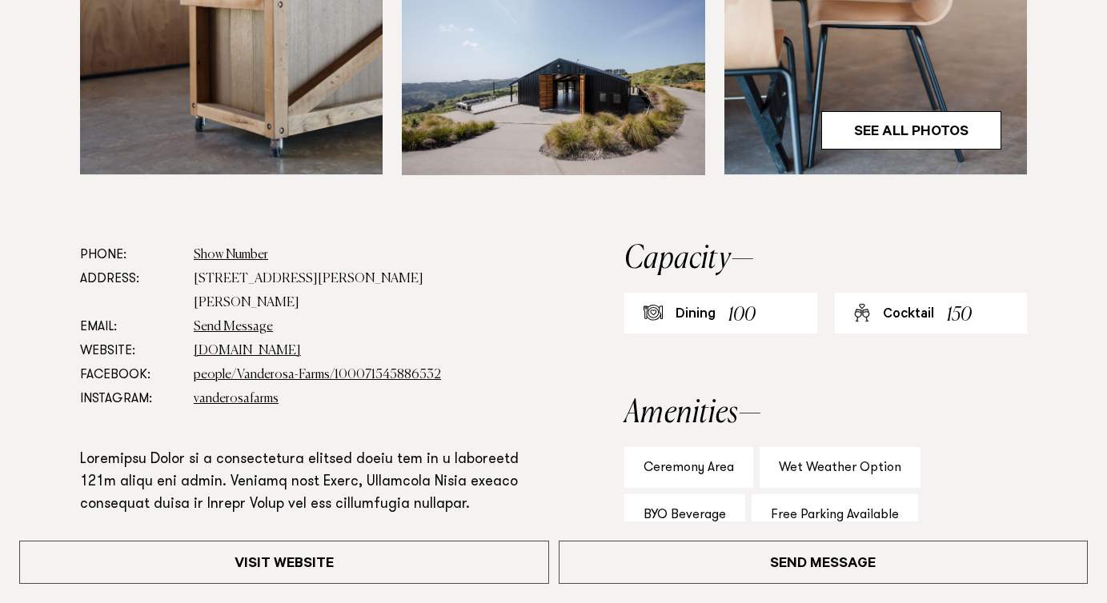
click at [190, 282] on dl "Phone: Show Number 021 722 249 Address: 400 Rodney Road, Leigh 0985 Email: Send…" at bounding box center [300, 327] width 441 height 168
copy dd "400 Rodney Road, Leigh 0985"
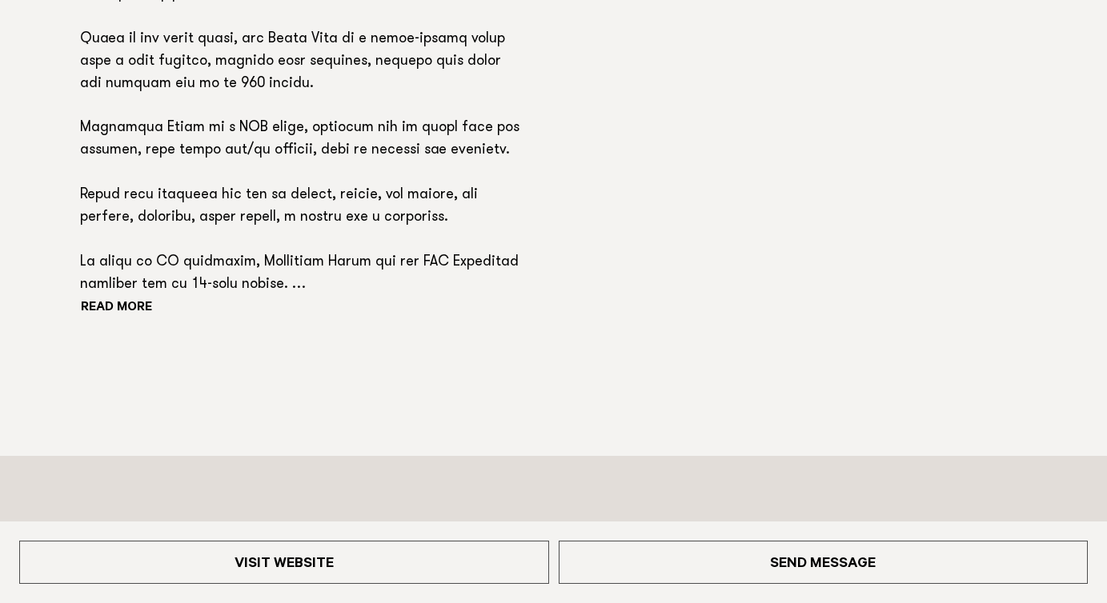
scroll to position [1333, 0]
click at [125, 296] on button "Read more" at bounding box center [152, 308] width 144 height 24
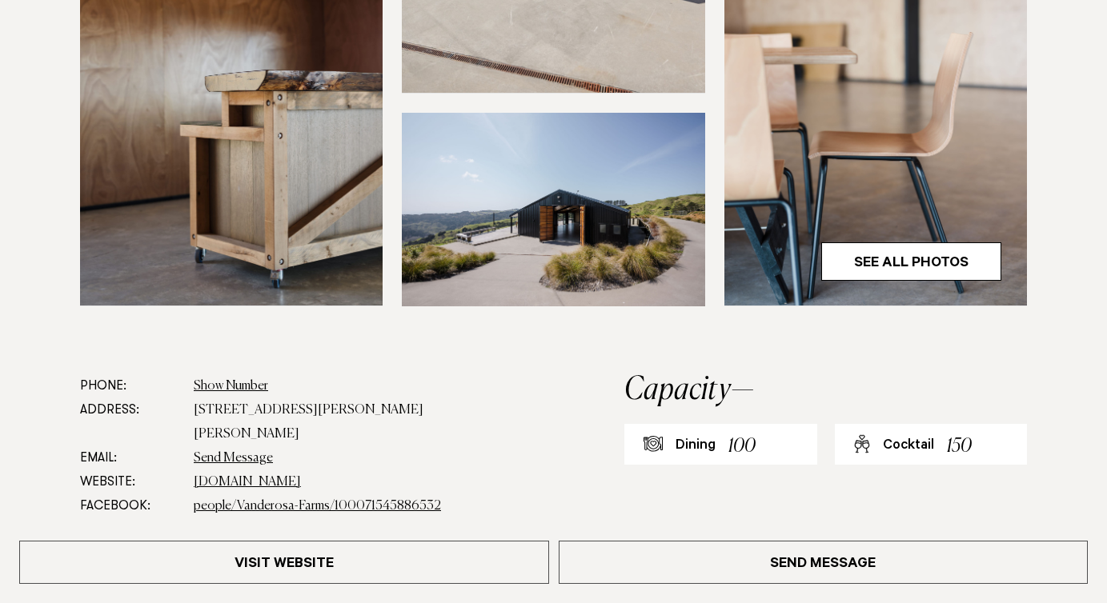
scroll to position [796, 0]
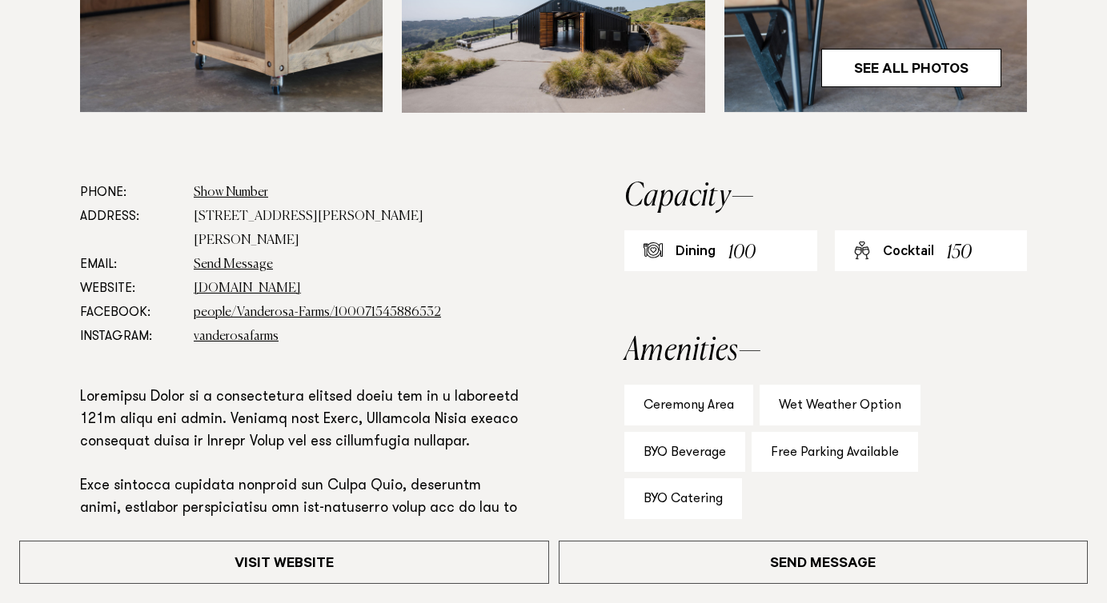
copy dd "400 Rodney Road, Leigh 0985"
click at [247, 331] on link "vanderosafarms" at bounding box center [236, 337] width 85 height 13
click at [230, 283] on link "vanderosafarms.co.nz" at bounding box center [247, 289] width 107 height 13
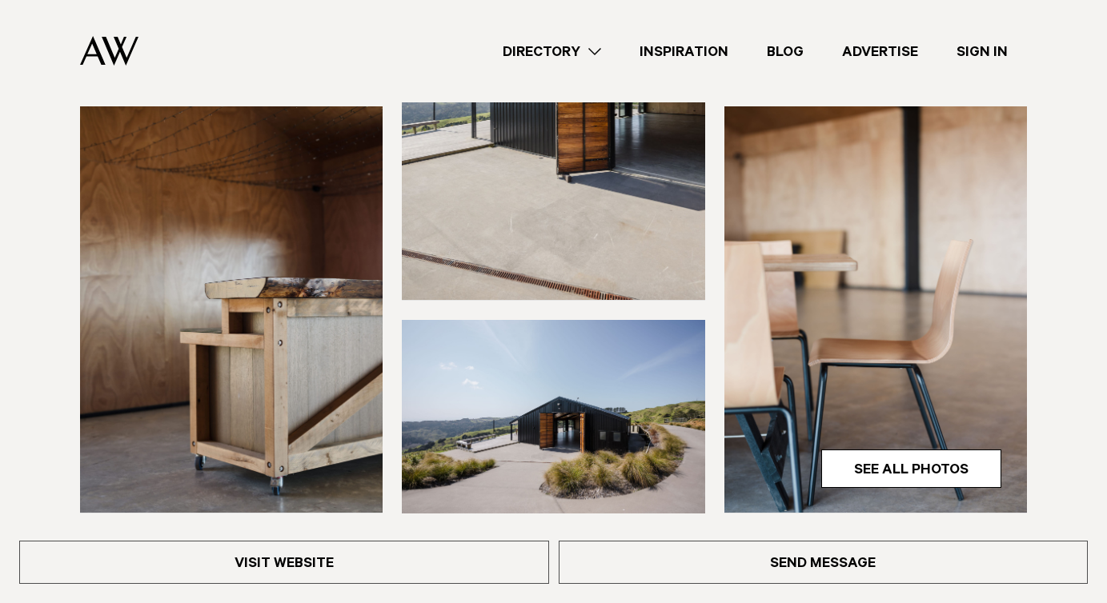
scroll to position [372, 0]
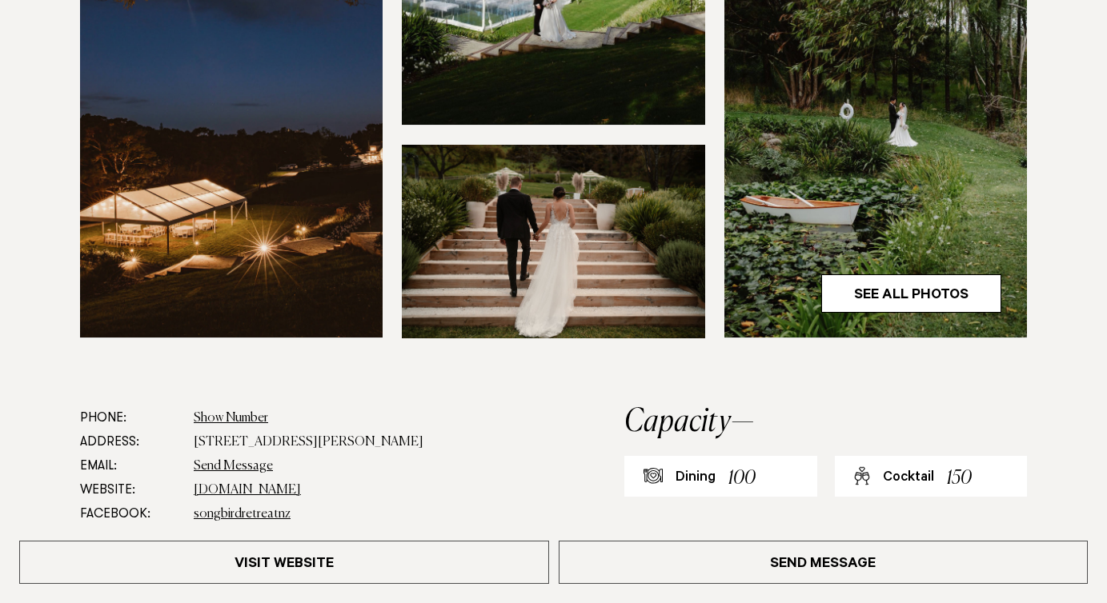
scroll to position [636, 0]
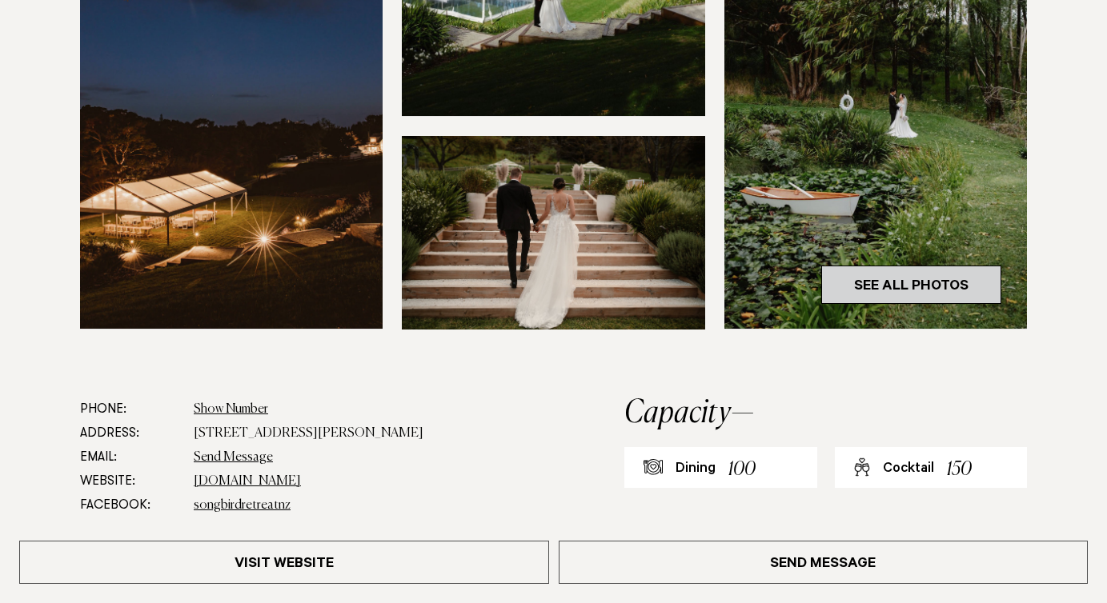
click at [838, 291] on link "See All Photos" at bounding box center [911, 285] width 180 height 38
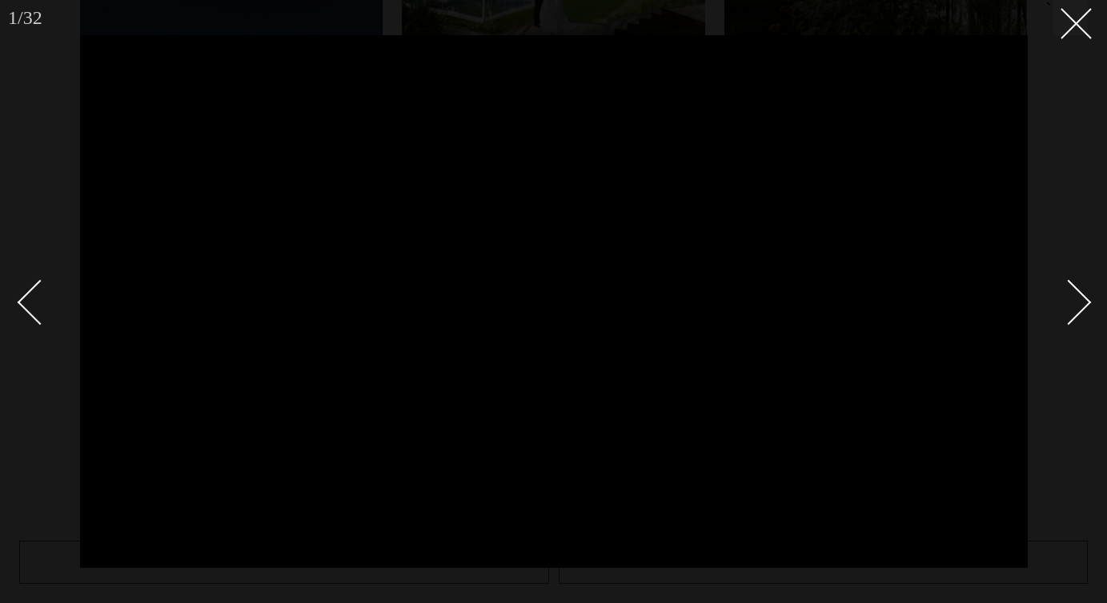
click at [1072, 279] on link at bounding box center [1060, 302] width 56 height 80
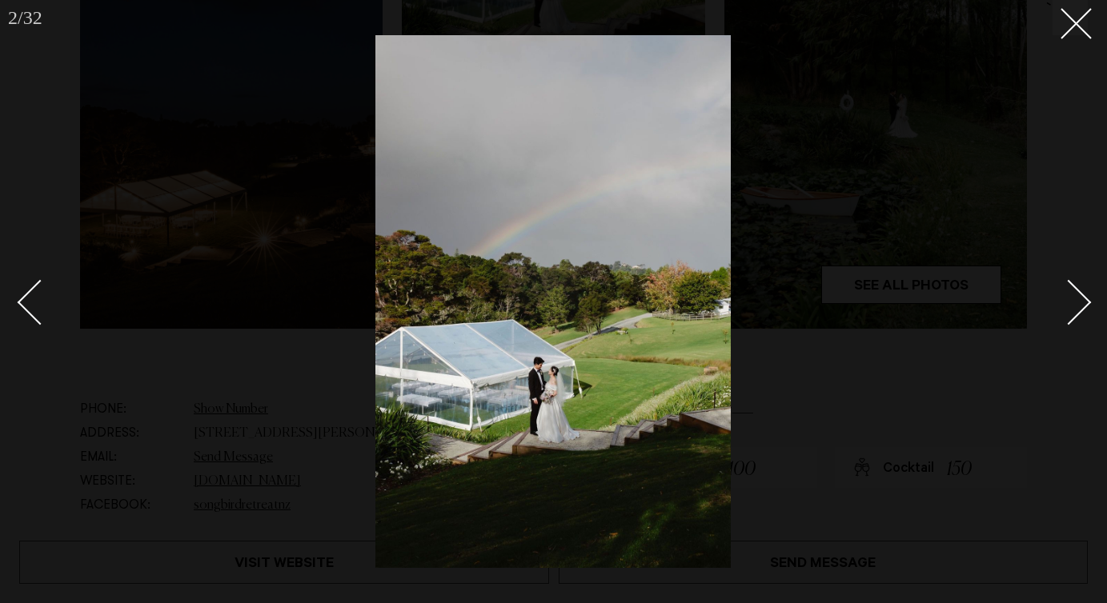
click at [1069, 279] on link at bounding box center [1060, 302] width 56 height 80
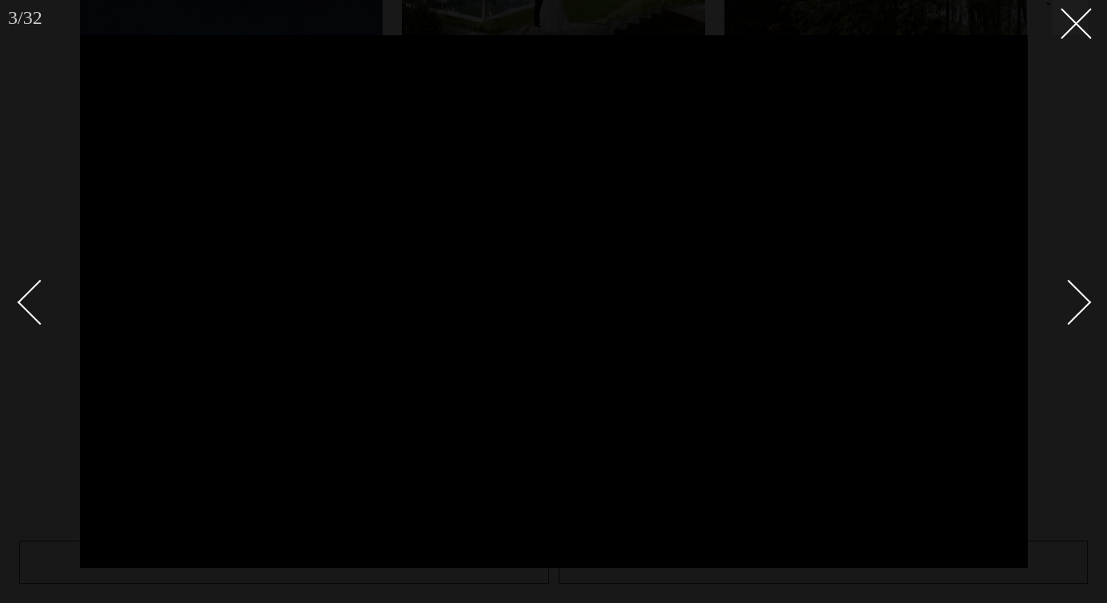
click at [1069, 279] on link at bounding box center [1060, 302] width 56 height 80
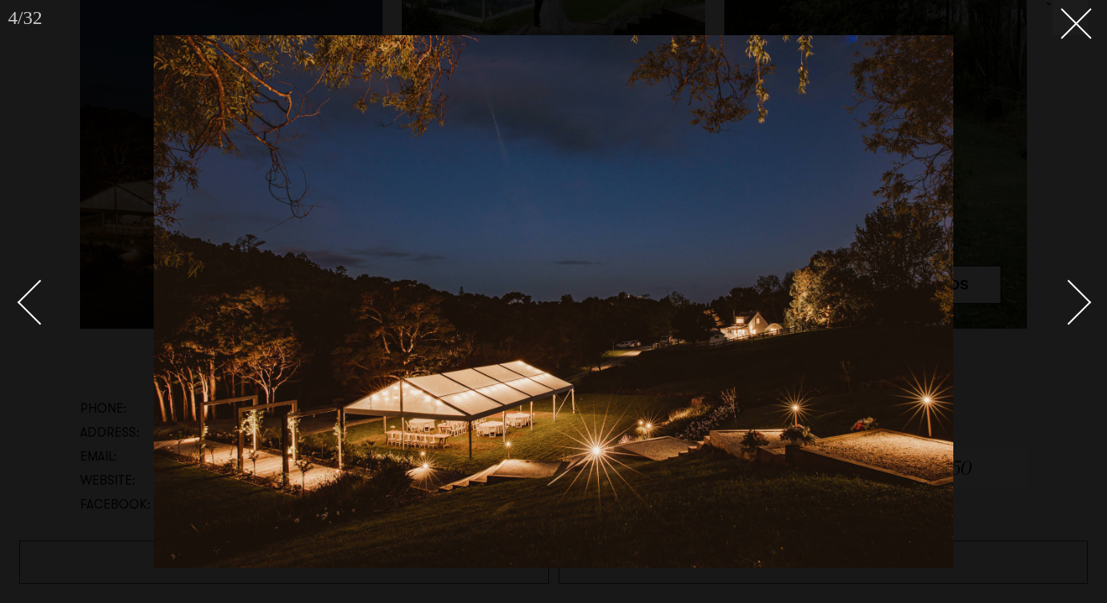
click at [1069, 279] on link at bounding box center [1060, 302] width 56 height 80
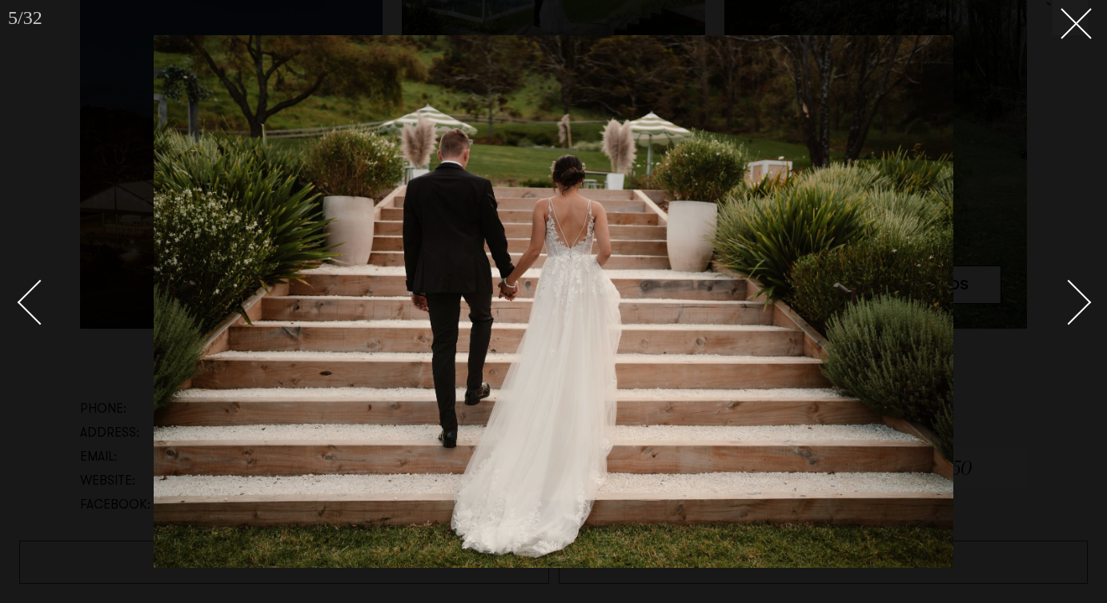
click at [1069, 279] on link at bounding box center [1060, 302] width 56 height 80
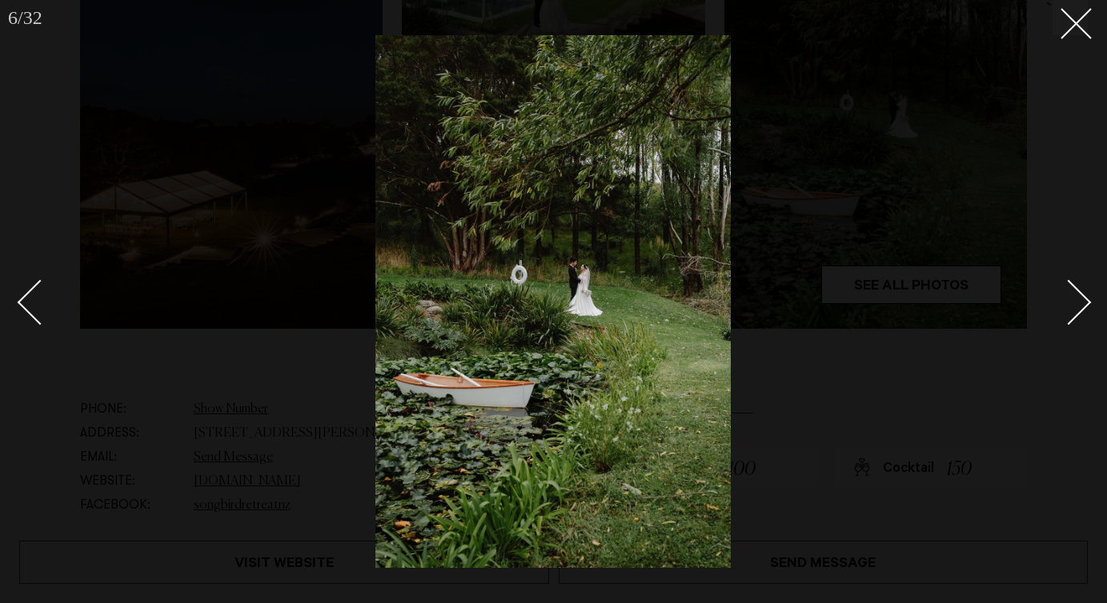
click at [1069, 279] on link at bounding box center [1060, 302] width 56 height 80
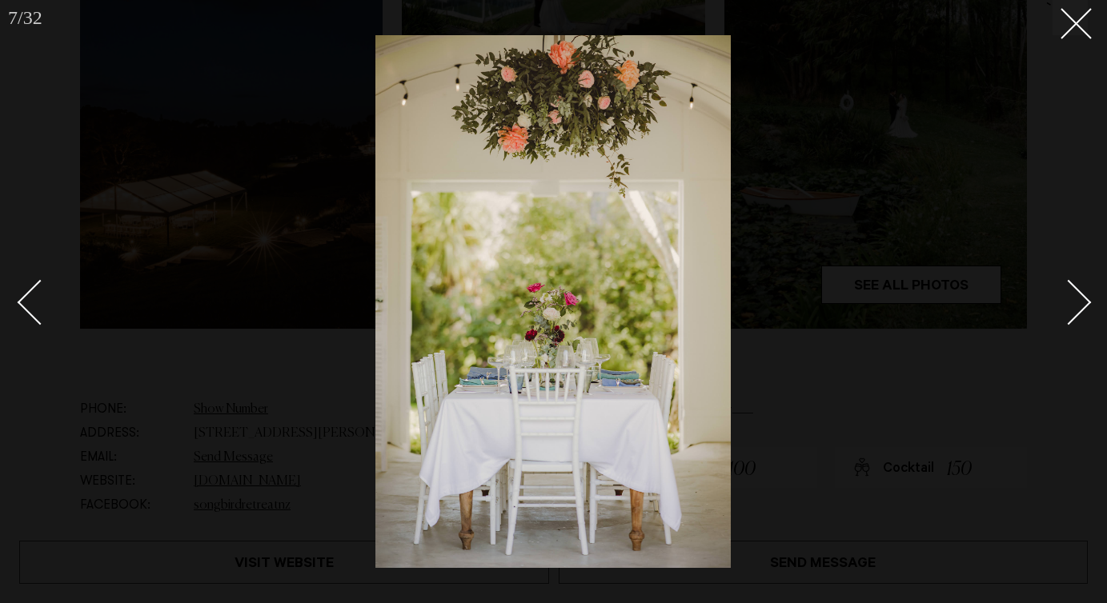
click at [1069, 279] on link at bounding box center [1060, 302] width 56 height 80
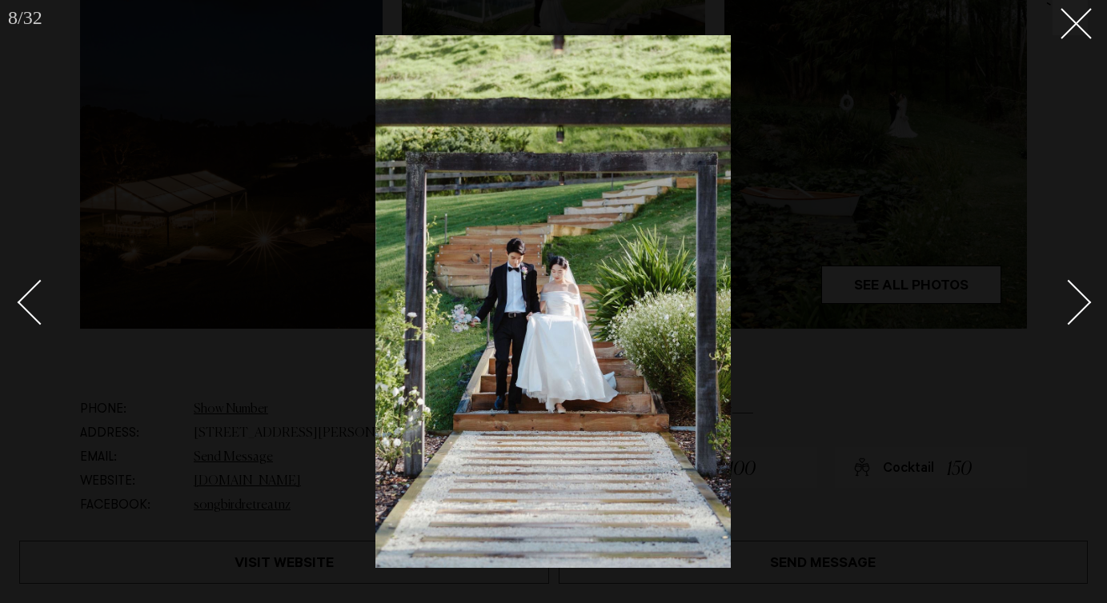
click at [1069, 279] on link at bounding box center [1060, 302] width 56 height 80
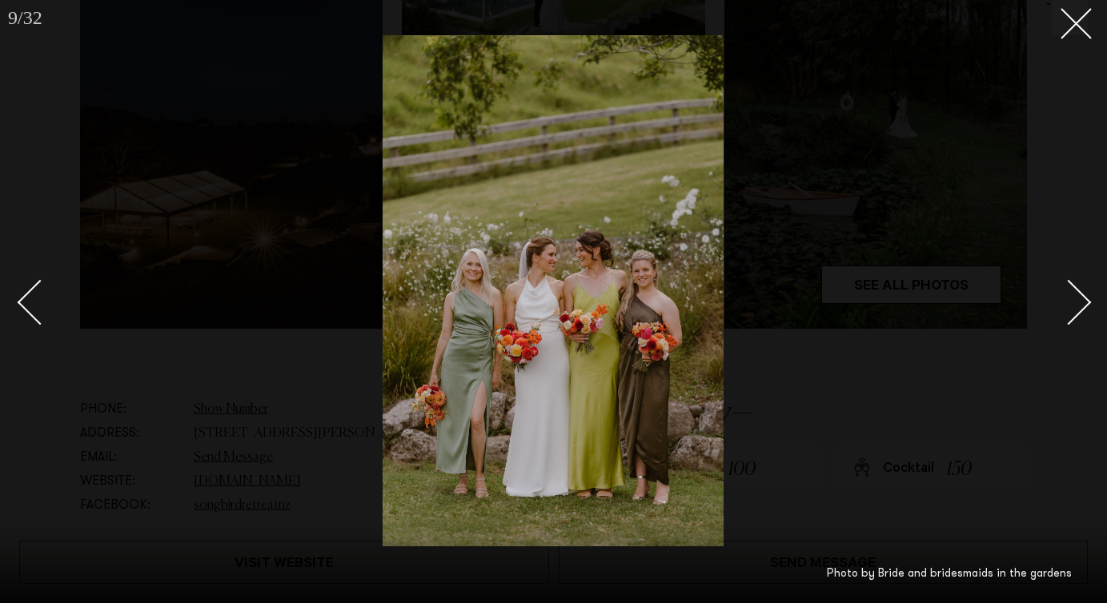
click at [1069, 279] on link at bounding box center [1060, 302] width 56 height 80
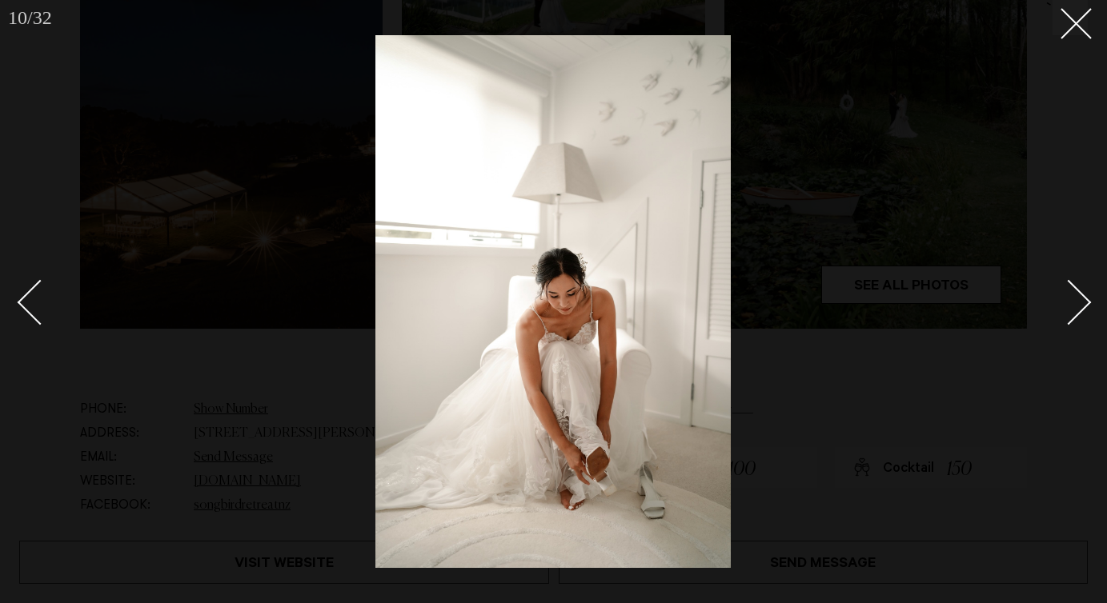
click at [1069, 279] on link at bounding box center [1060, 302] width 56 height 80
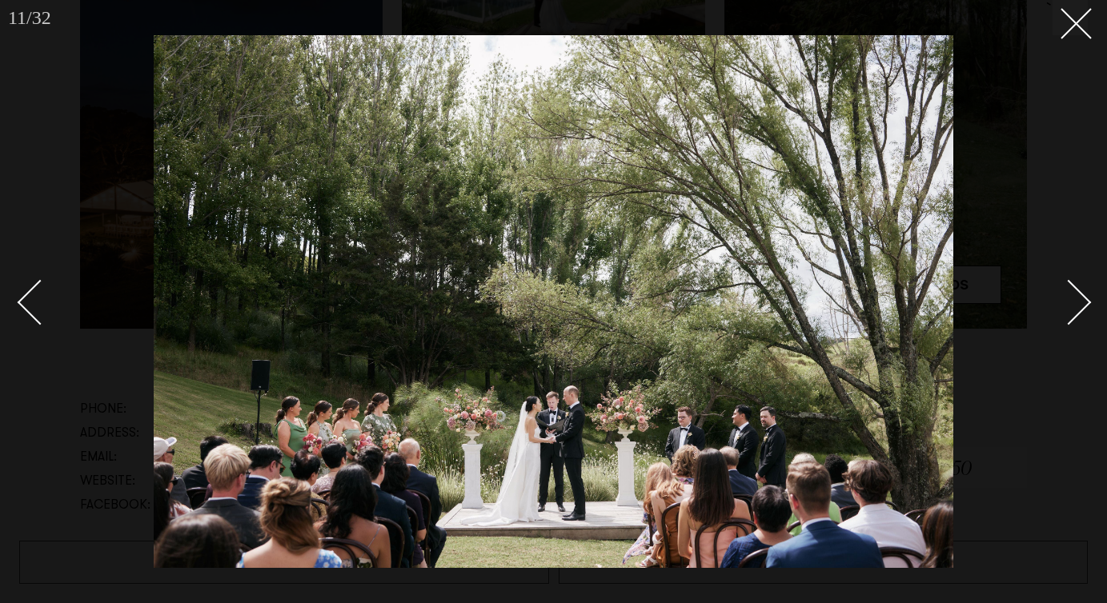
click at [1069, 279] on link at bounding box center [1060, 302] width 56 height 80
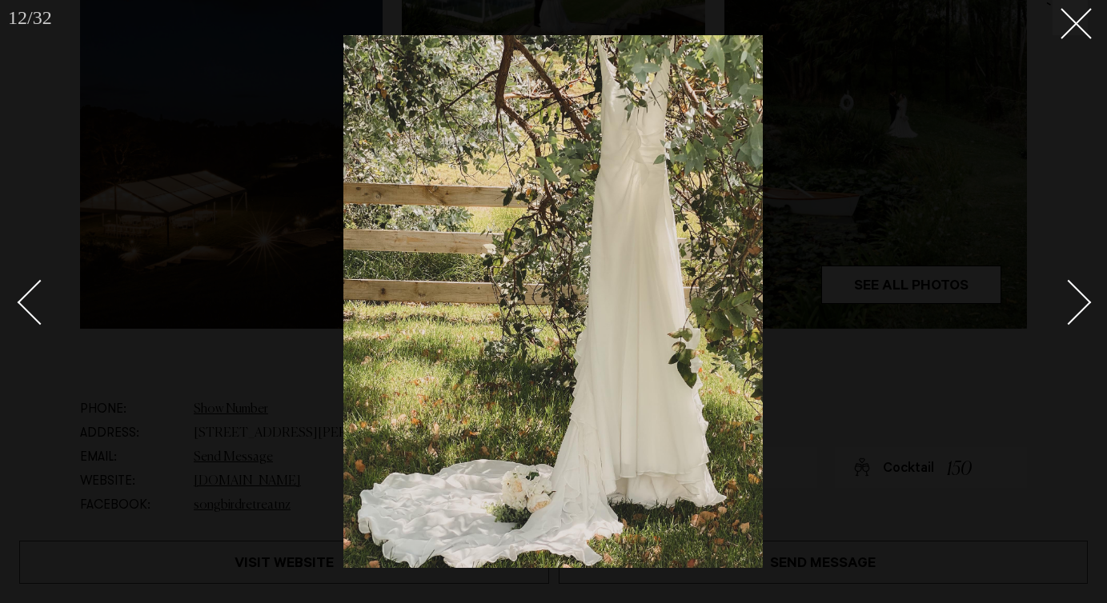
click at [1069, 279] on link at bounding box center [1060, 302] width 56 height 80
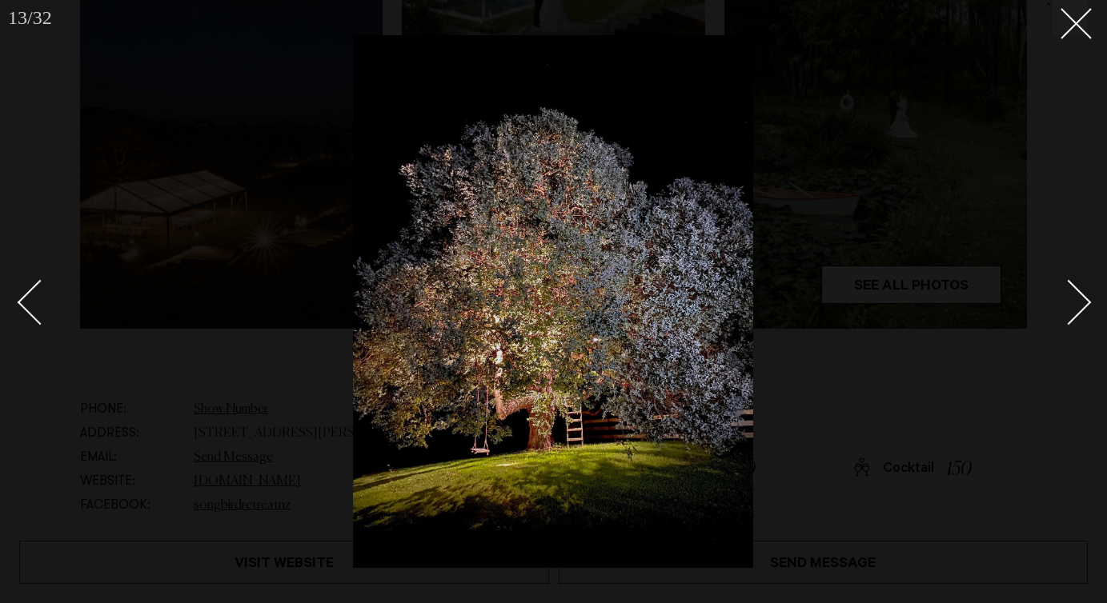
click at [1069, 279] on link at bounding box center [1060, 302] width 56 height 80
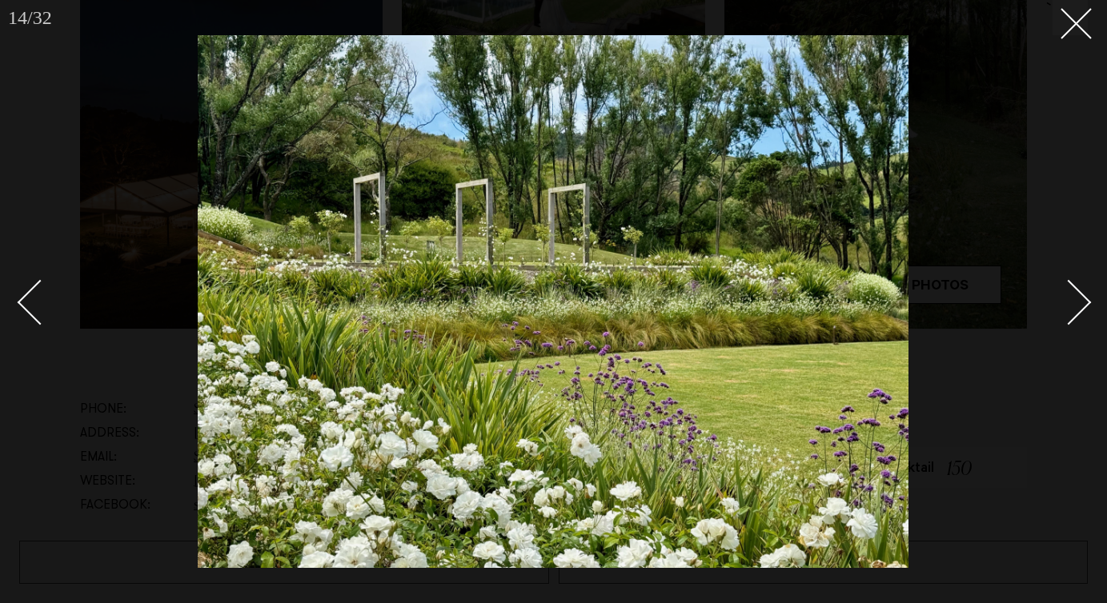
click at [1069, 279] on link at bounding box center [1060, 302] width 56 height 80
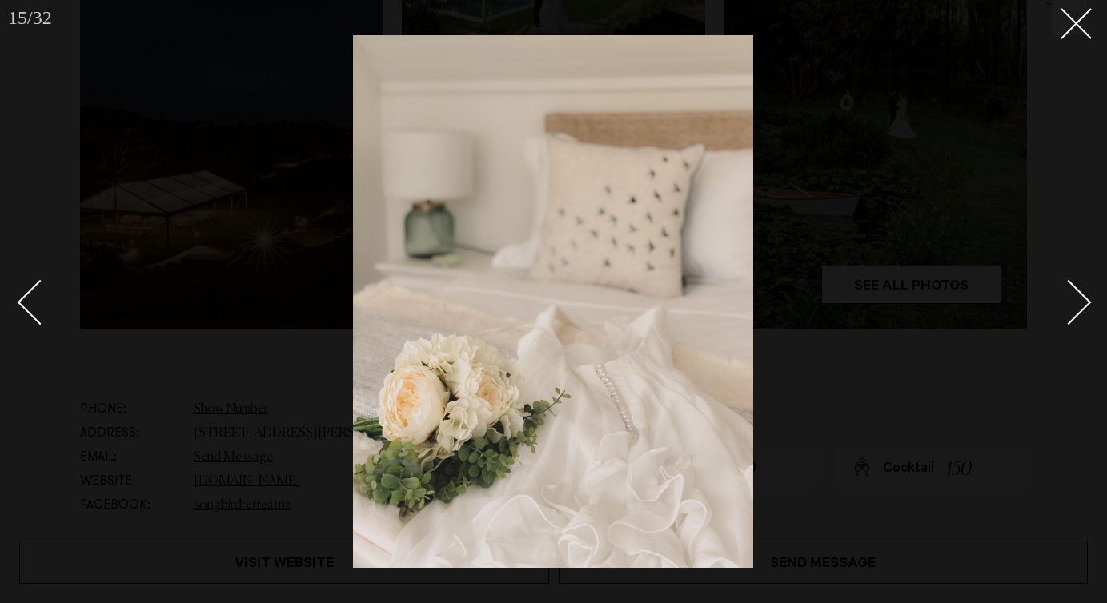
click at [1069, 279] on link at bounding box center [1060, 302] width 56 height 80
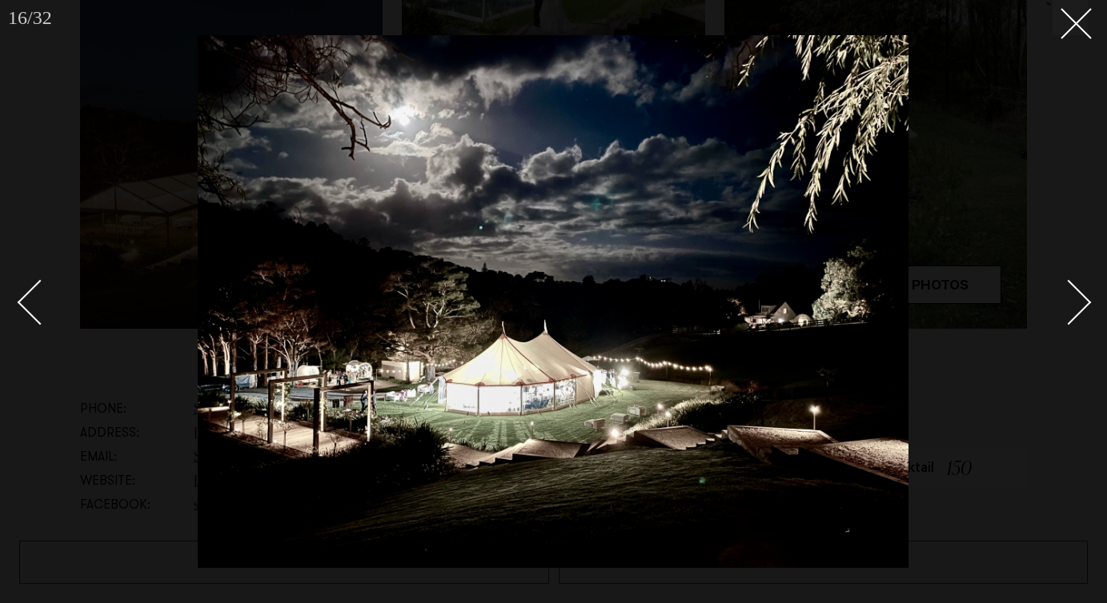
click at [1069, 279] on link at bounding box center [1060, 302] width 56 height 80
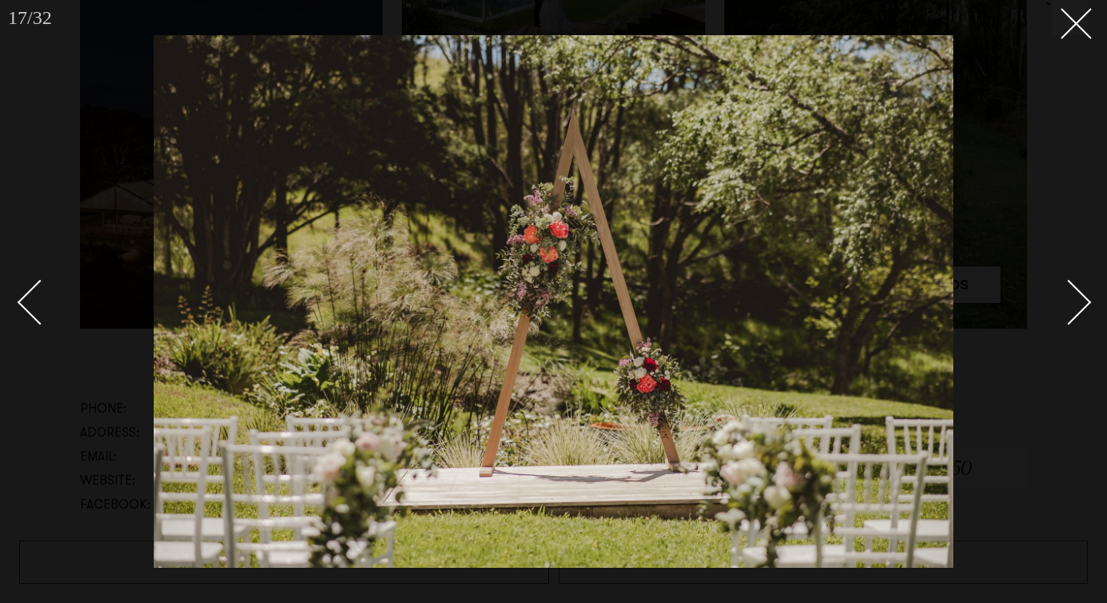
click at [1069, 279] on link at bounding box center [1060, 302] width 56 height 80
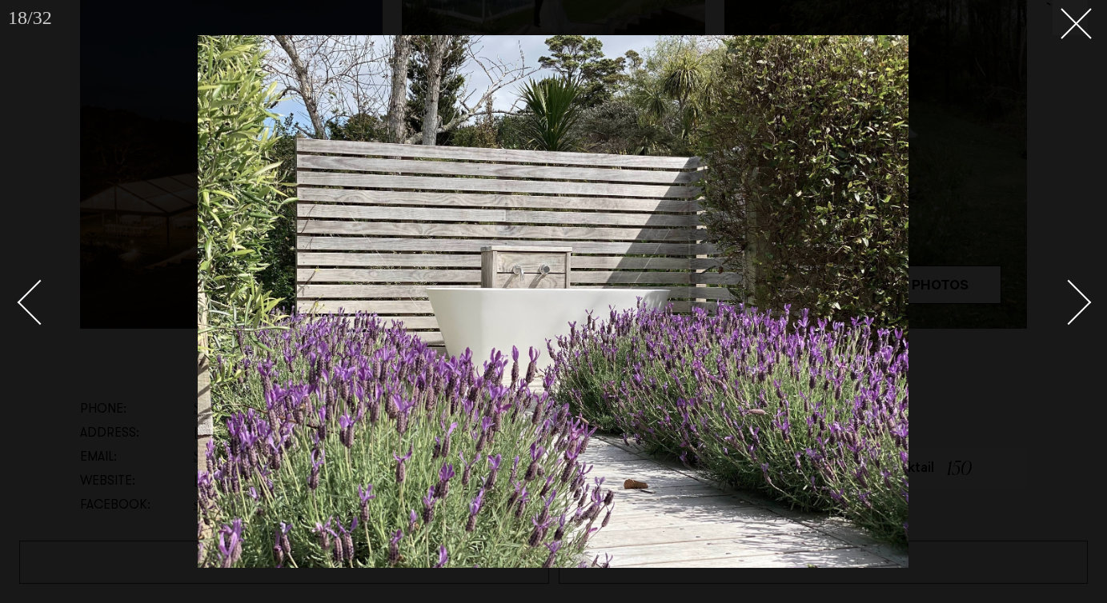
click at [1069, 279] on link at bounding box center [1060, 302] width 56 height 80
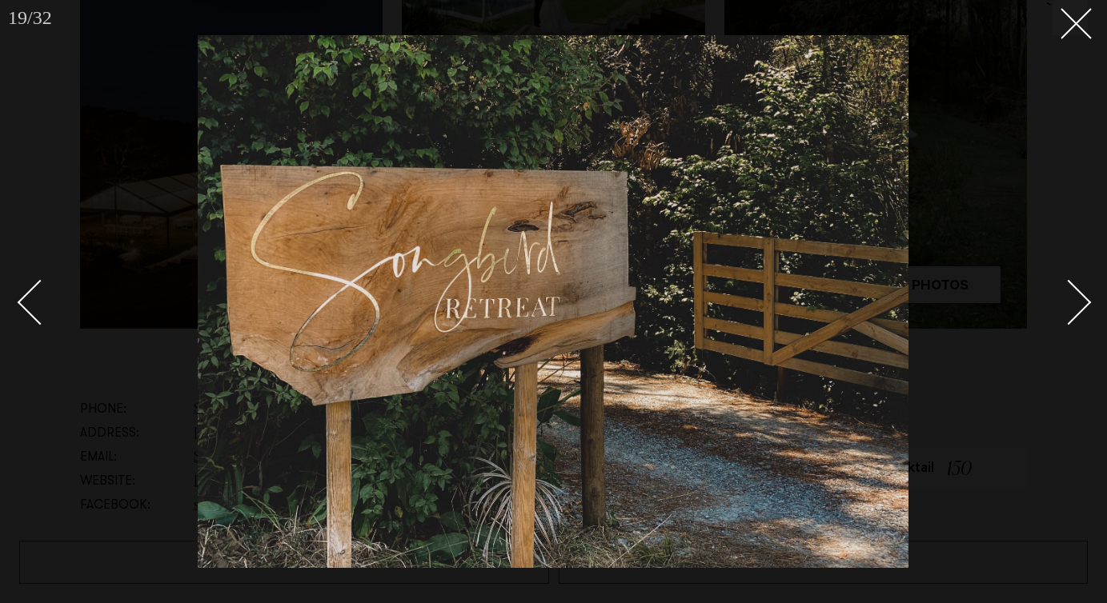
click at [1069, 279] on link at bounding box center [1060, 302] width 56 height 80
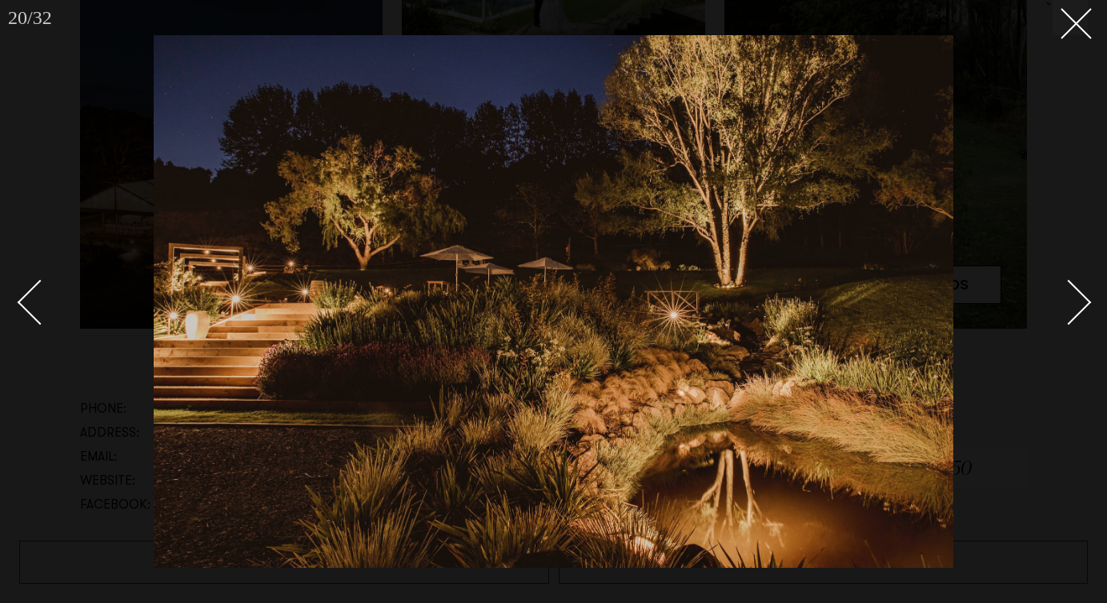
click at [1069, 279] on link at bounding box center [1060, 302] width 56 height 80
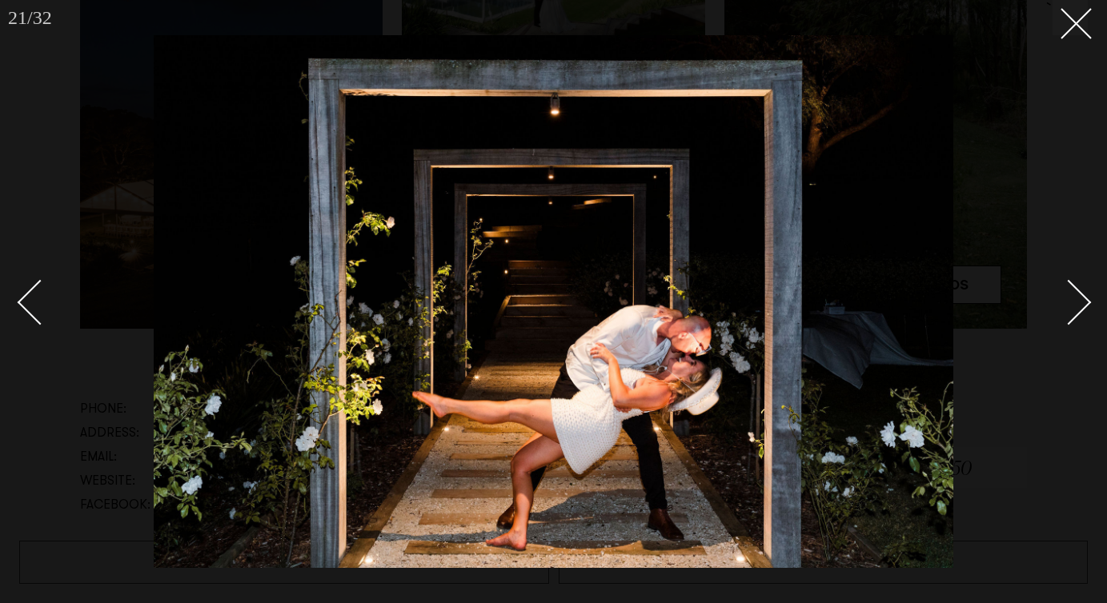
click at [1069, 279] on link at bounding box center [1060, 302] width 56 height 80
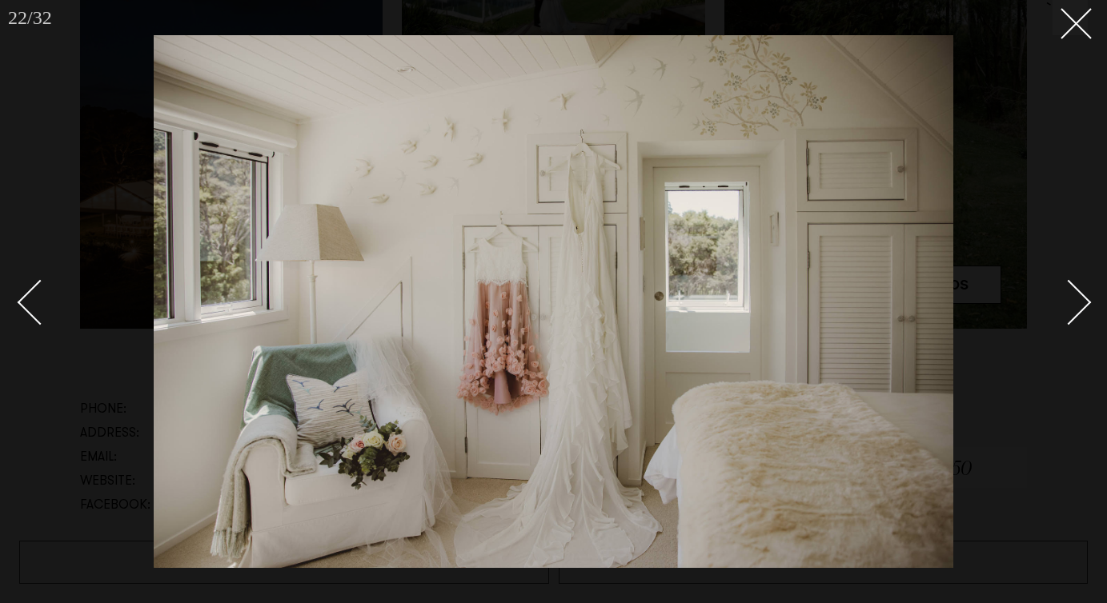
click at [34, 321] on link at bounding box center [47, 302] width 56 height 80
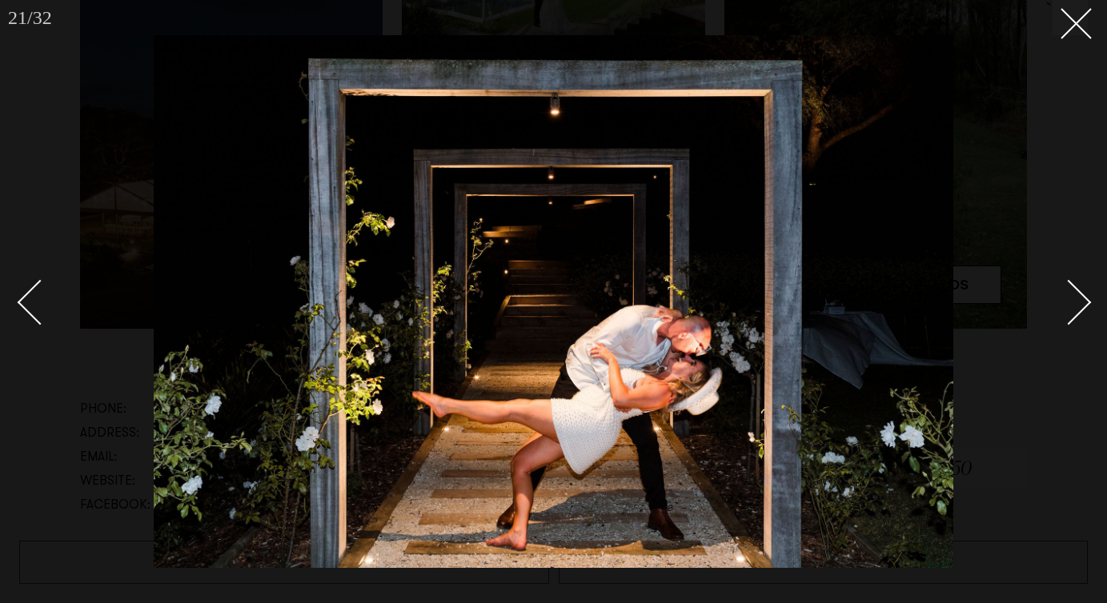
click at [1066, 300] on div "Next slide" at bounding box center [1069, 303] width 46 height 46
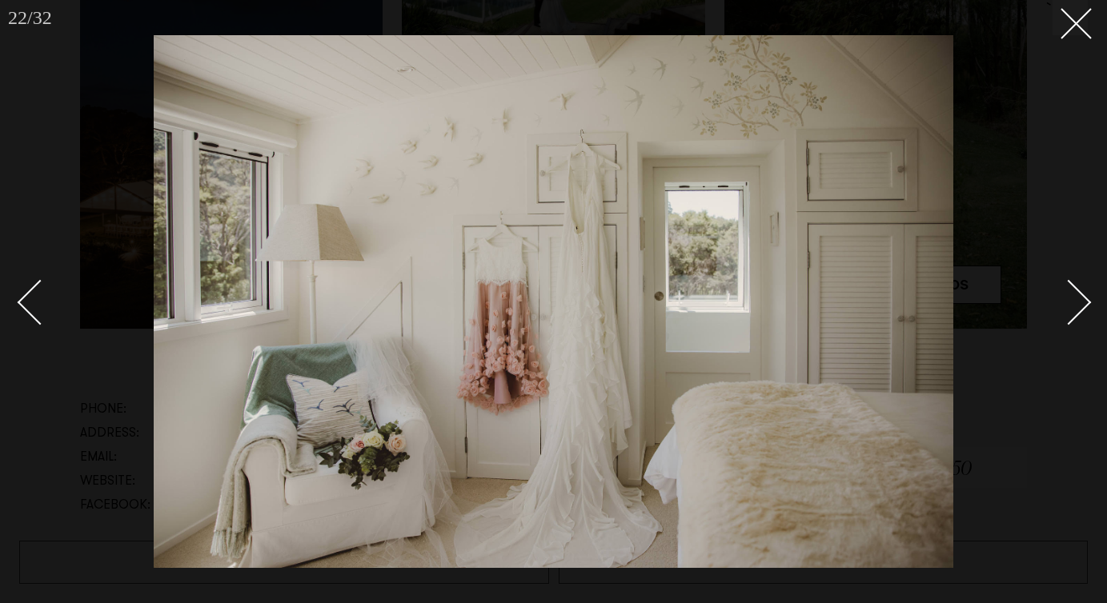
click at [1066, 299] on div "Next slide" at bounding box center [1069, 303] width 46 height 46
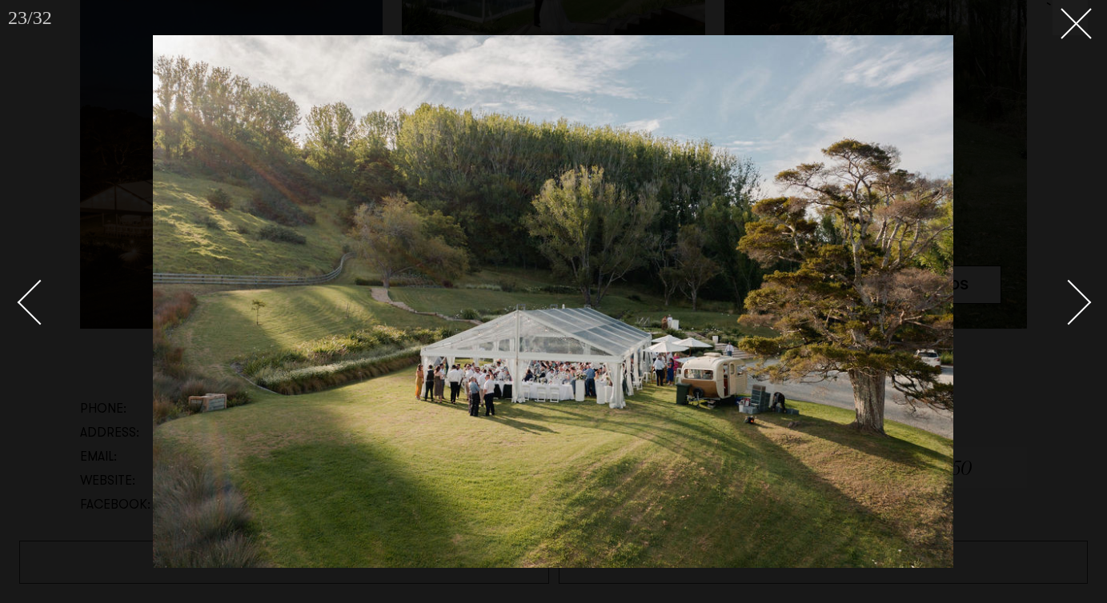
click at [1066, 299] on div "Next slide" at bounding box center [1069, 303] width 46 height 46
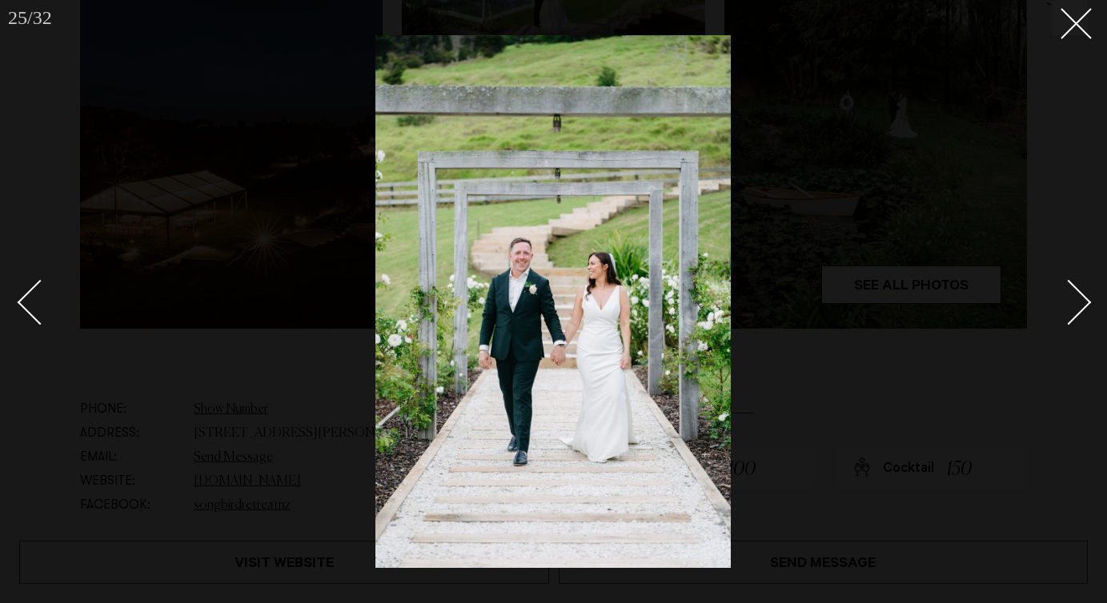
click at [1066, 299] on div "Next slide" at bounding box center [1069, 303] width 46 height 46
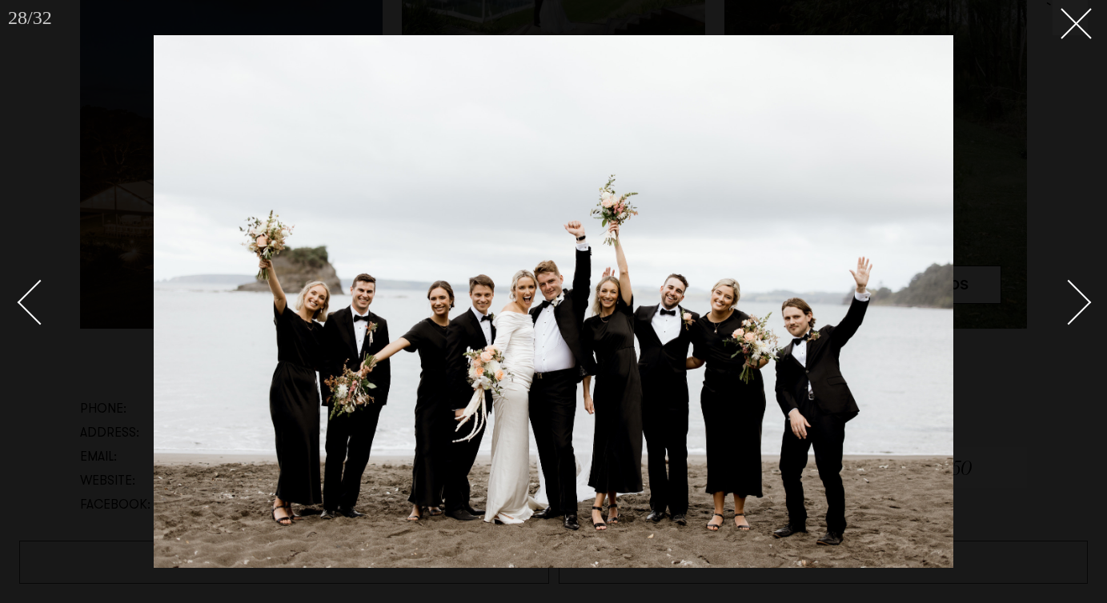
click at [1066, 299] on div "Next slide" at bounding box center [1069, 303] width 46 height 46
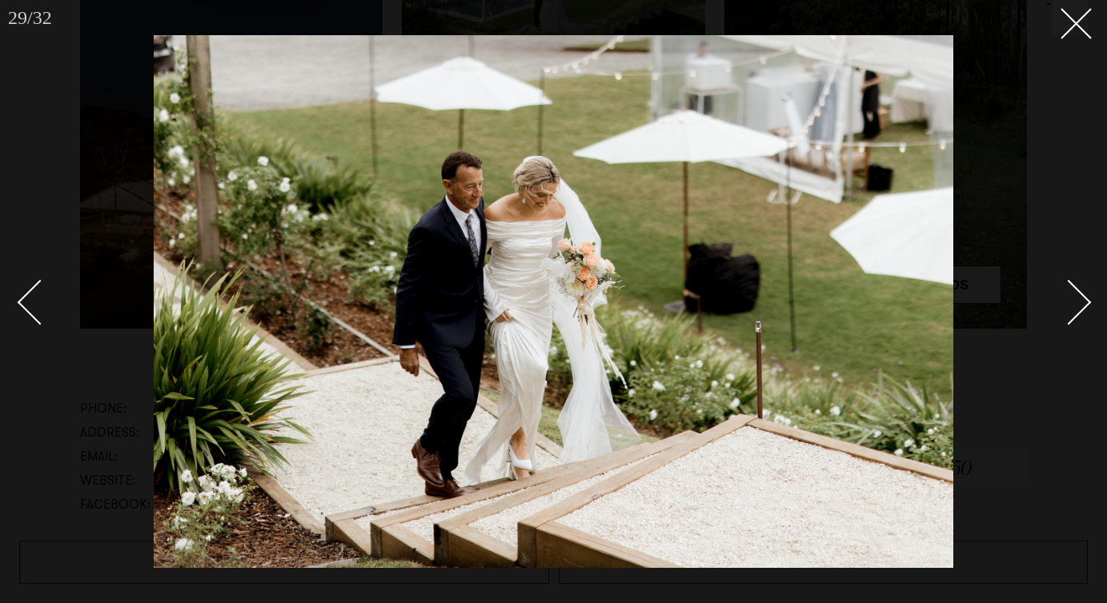
click at [1066, 299] on div "Next slide" at bounding box center [1069, 303] width 46 height 46
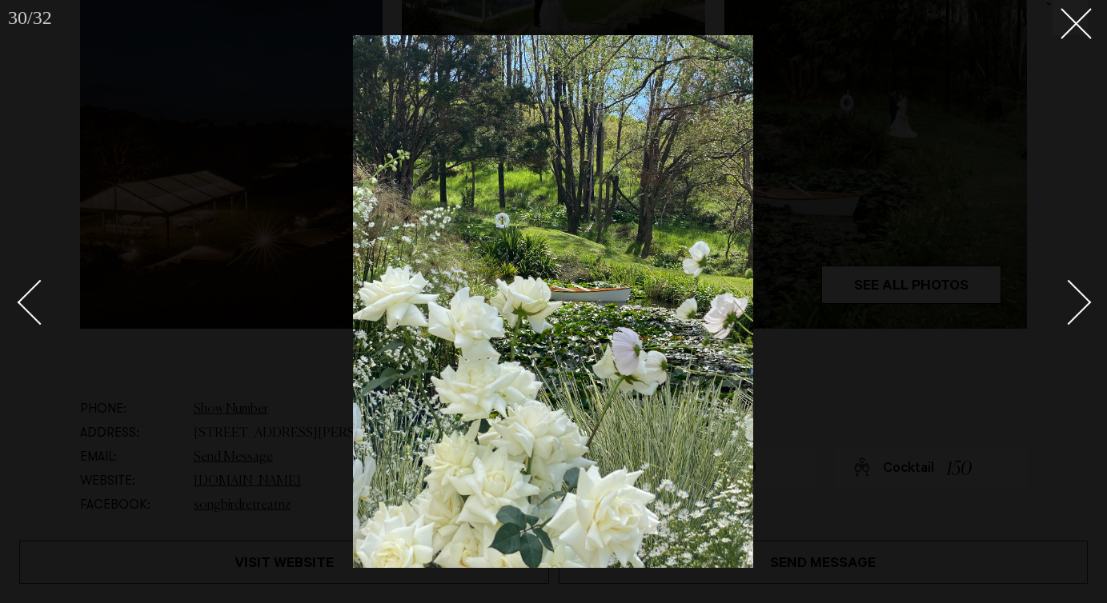
click at [1076, 44] on div at bounding box center [553, 301] width 1107 height 603
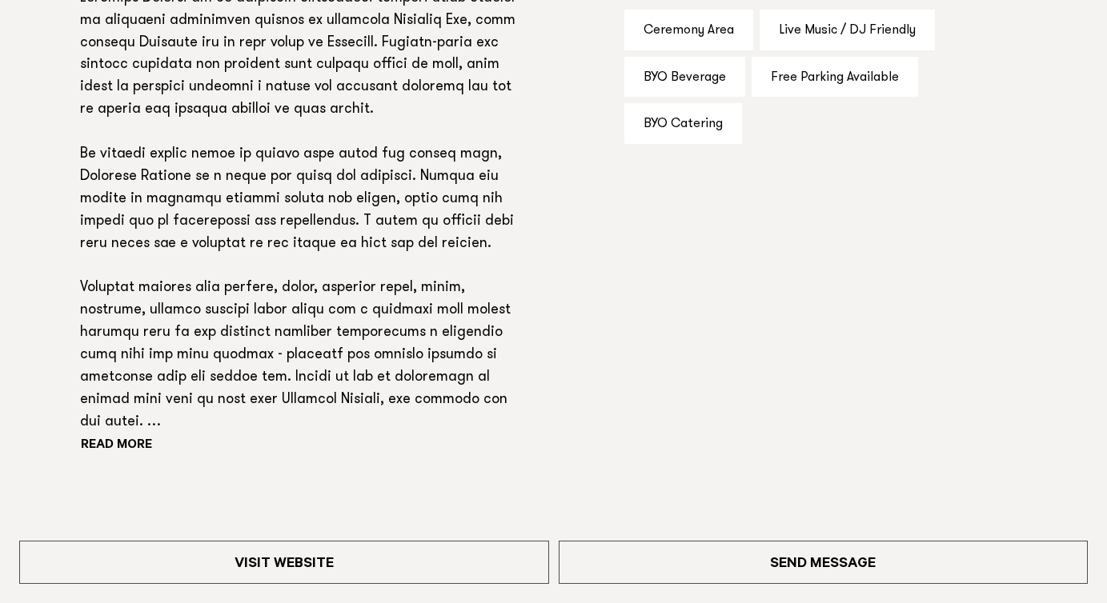
scroll to position [1249, 0]
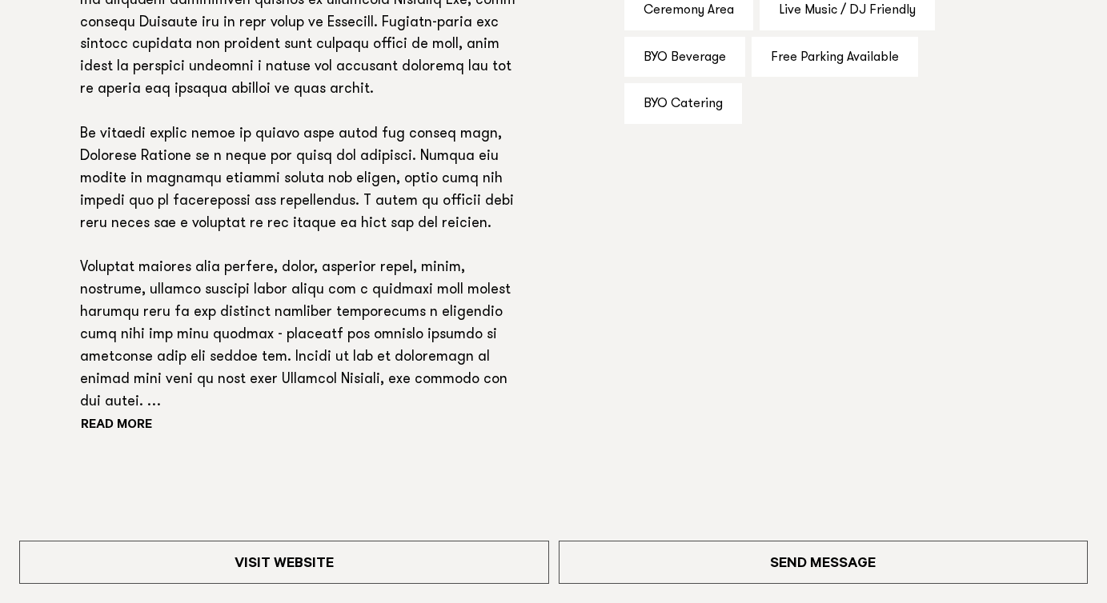
click at [144, 402] on p at bounding box center [300, 191] width 441 height 447
click at [138, 417] on div "Read more" at bounding box center [300, 203] width 441 height 471
click at [117, 435] on div "Read more" at bounding box center [300, 203] width 441 height 471
click at [116, 427] on button "Read more" at bounding box center [152, 427] width 144 height 24
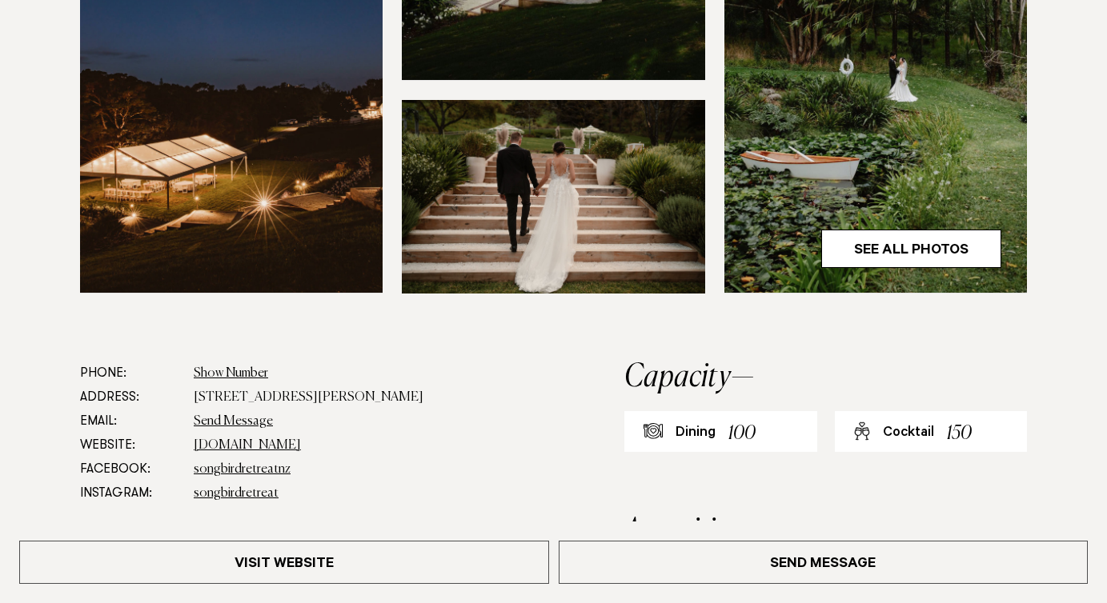
scroll to position [700, 0]
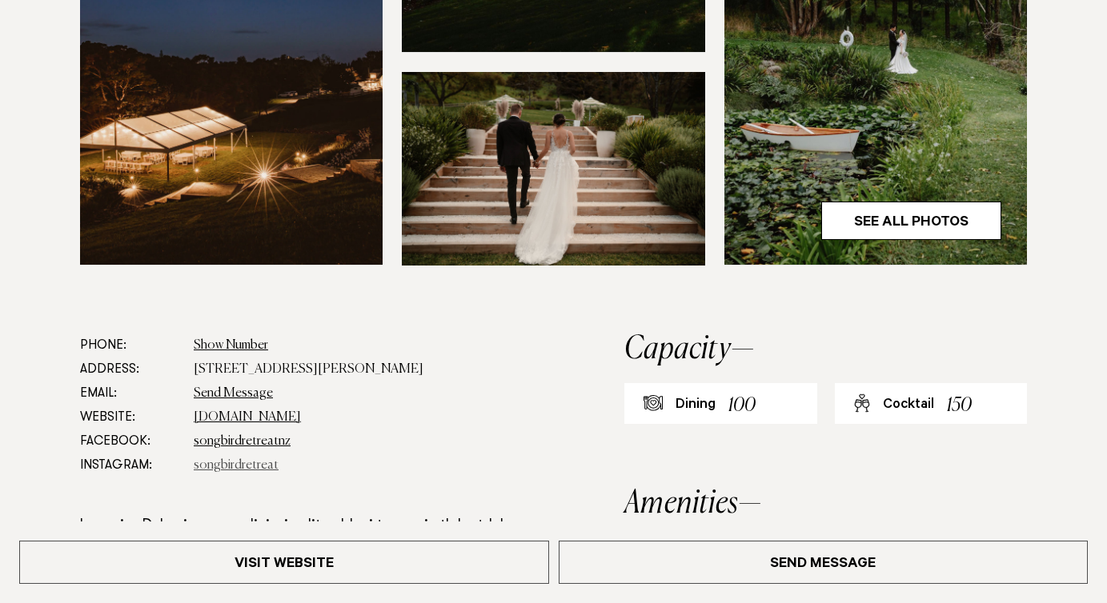
click at [236, 466] on link "songbirdretreat" at bounding box center [236, 465] width 85 height 13
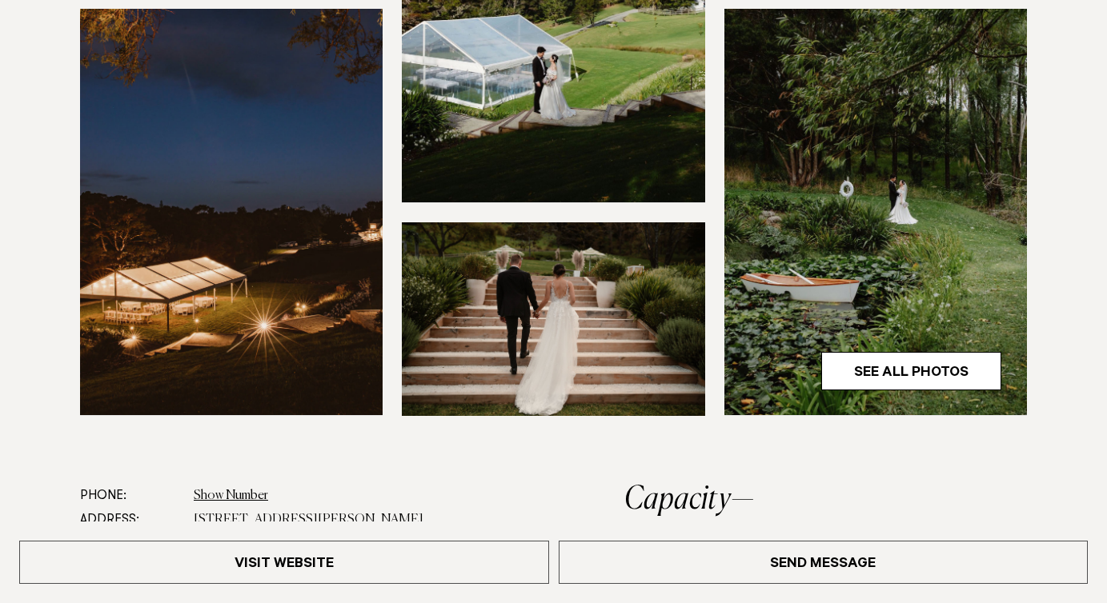
scroll to position [551, 0]
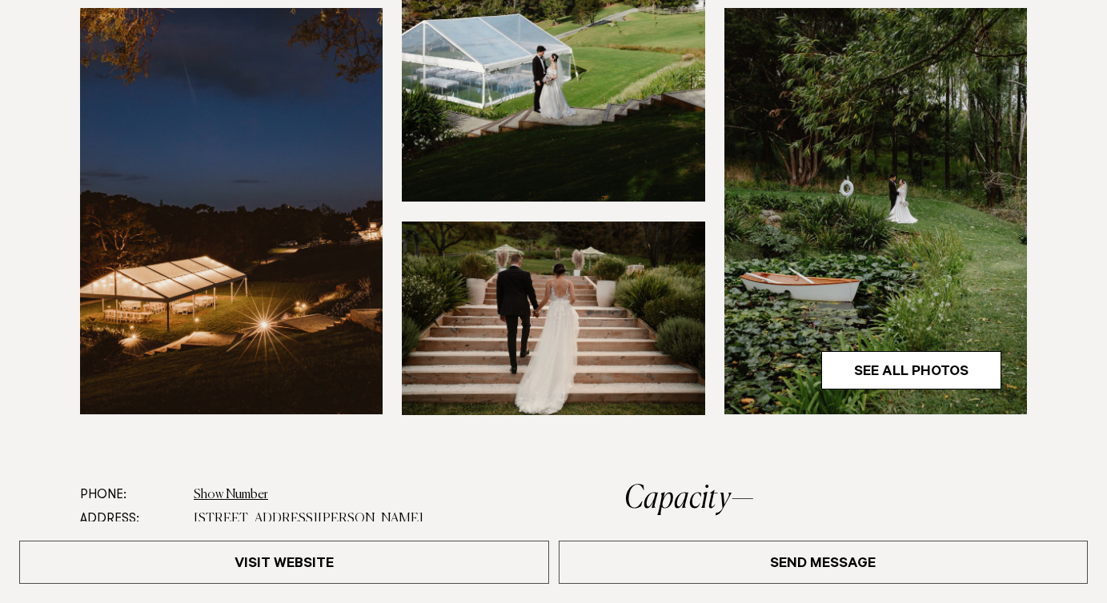
click at [213, 259] on img at bounding box center [231, 211] width 303 height 407
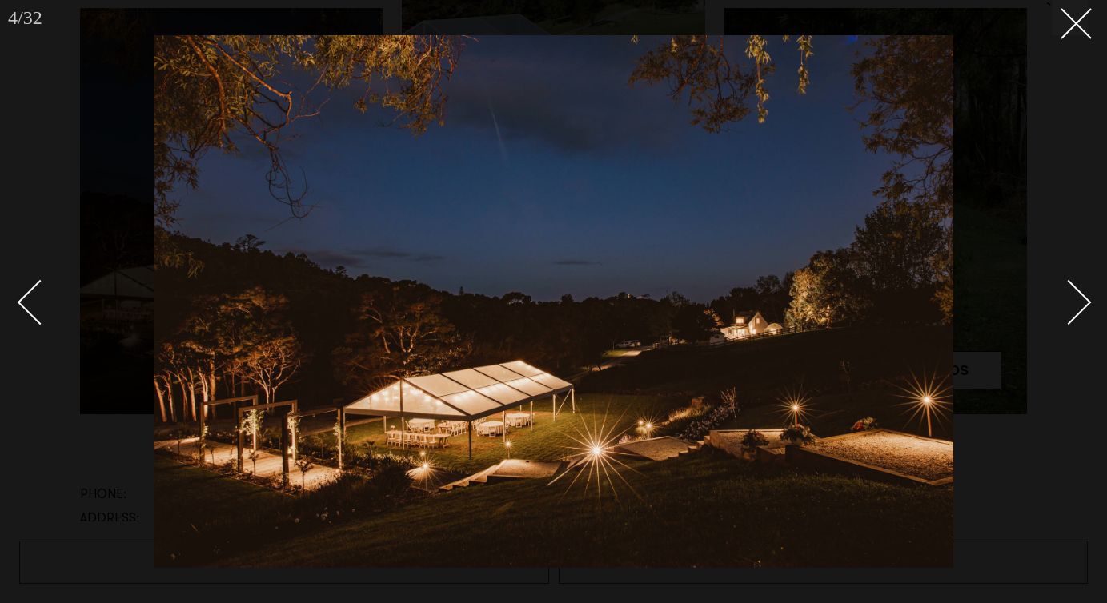
click at [43, 424] on div at bounding box center [553, 301] width 1107 height 603
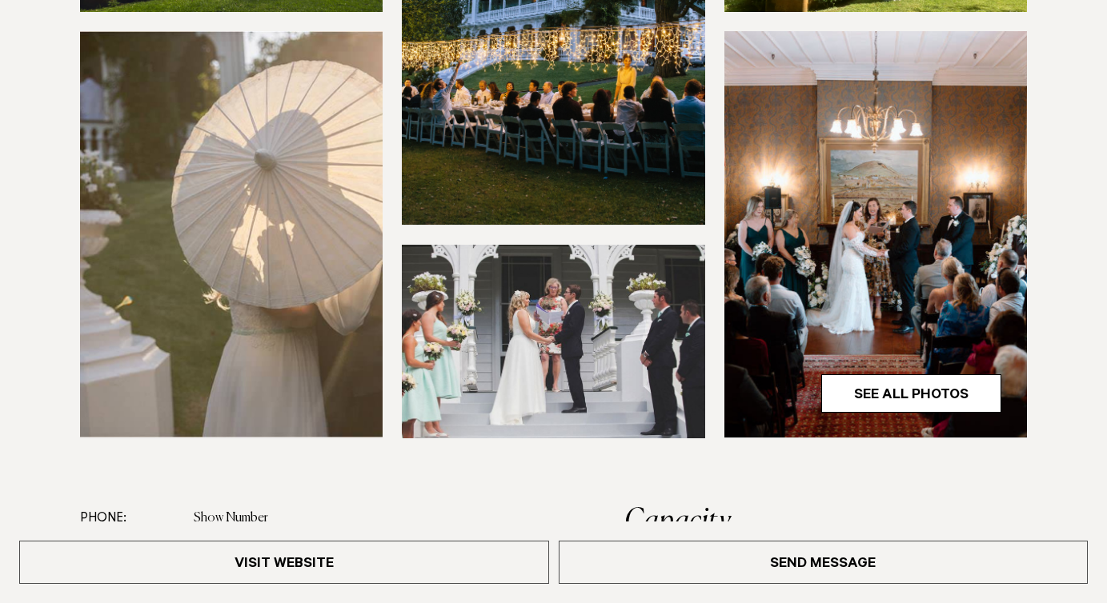
scroll to position [463, 0]
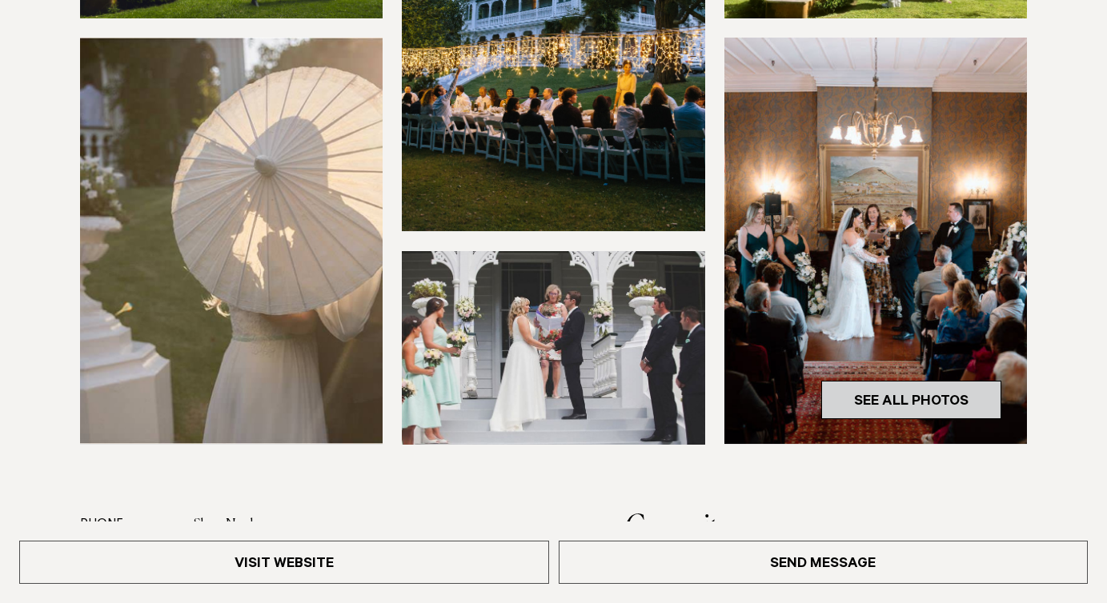
click at [886, 389] on link "See All Photos" at bounding box center [911, 400] width 180 height 38
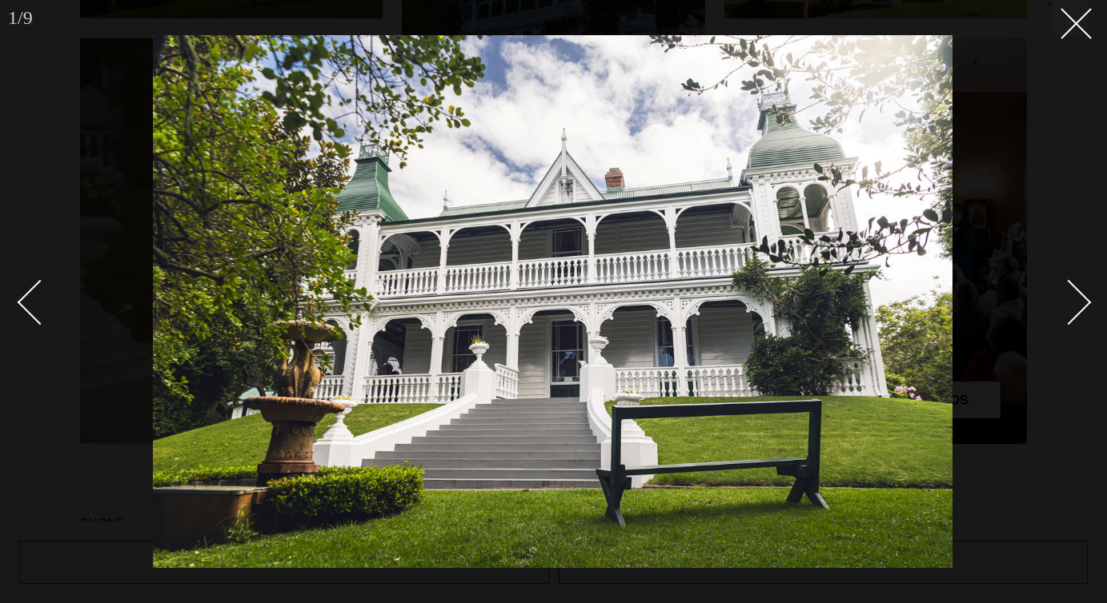
click at [1070, 311] on div "Next slide" at bounding box center [1069, 303] width 46 height 46
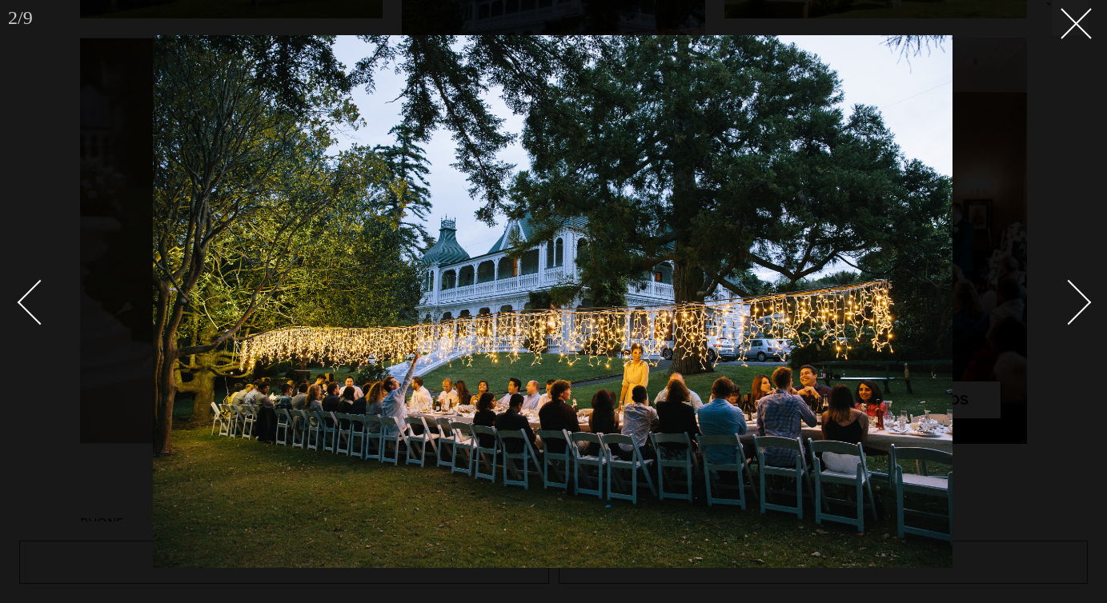
click at [1070, 311] on div "Next slide" at bounding box center [1069, 303] width 46 height 46
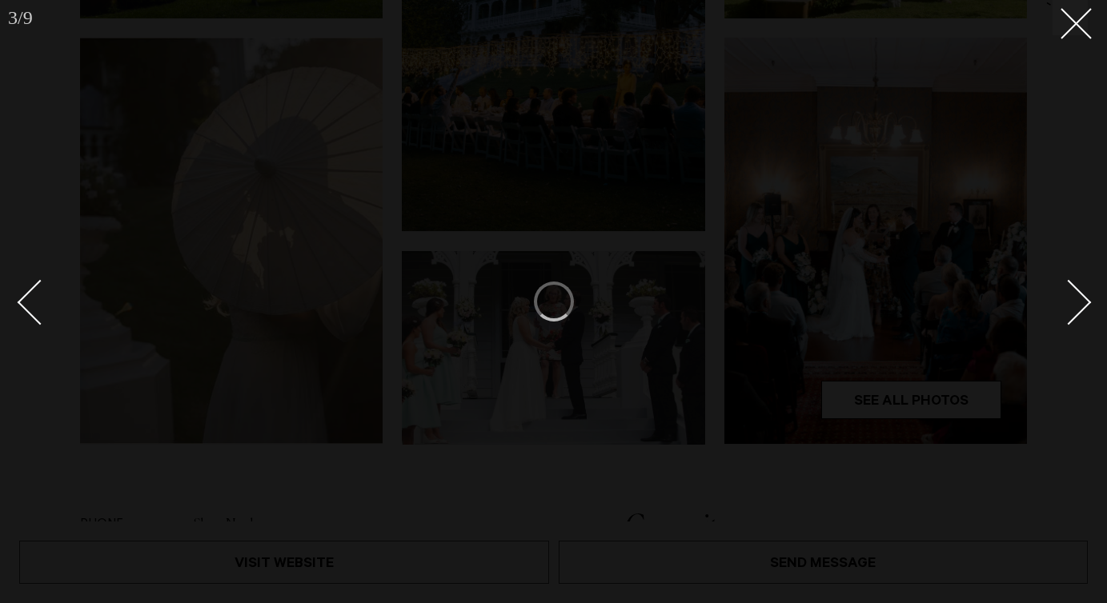
click at [1070, 311] on div "Next slide" at bounding box center [1069, 303] width 46 height 46
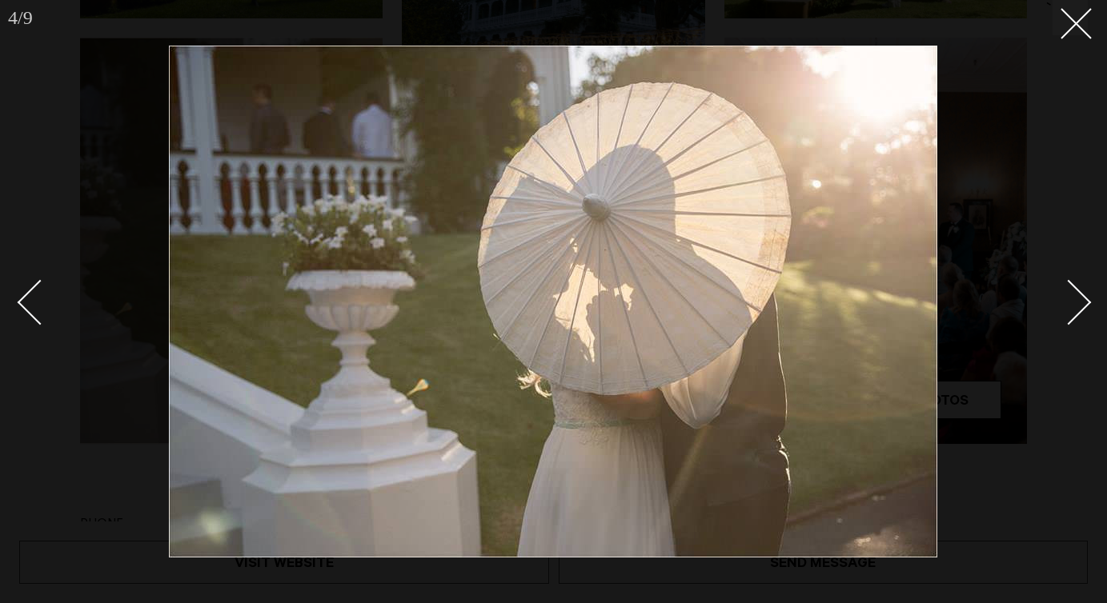
click at [1083, 278] on link at bounding box center [1060, 302] width 56 height 80
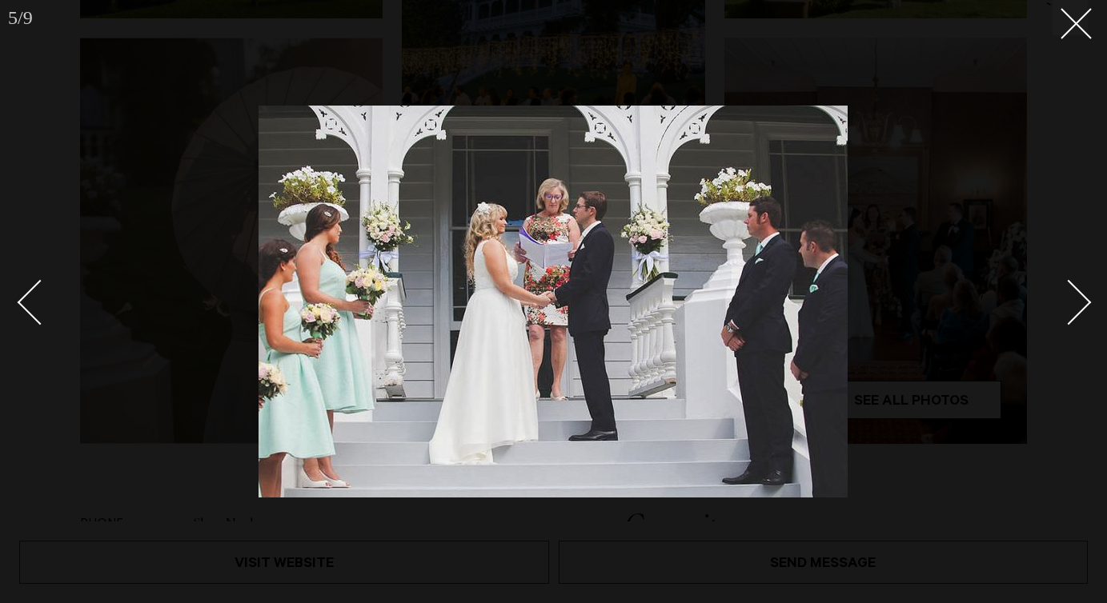
click at [1083, 278] on link at bounding box center [1060, 302] width 56 height 80
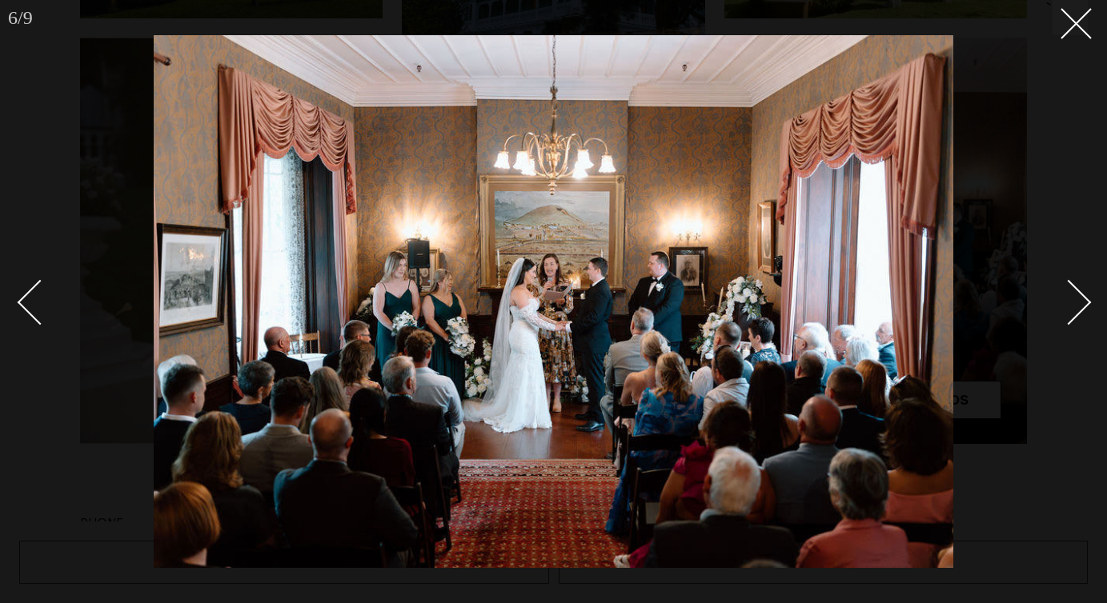
click at [1083, 278] on link at bounding box center [1060, 302] width 56 height 80
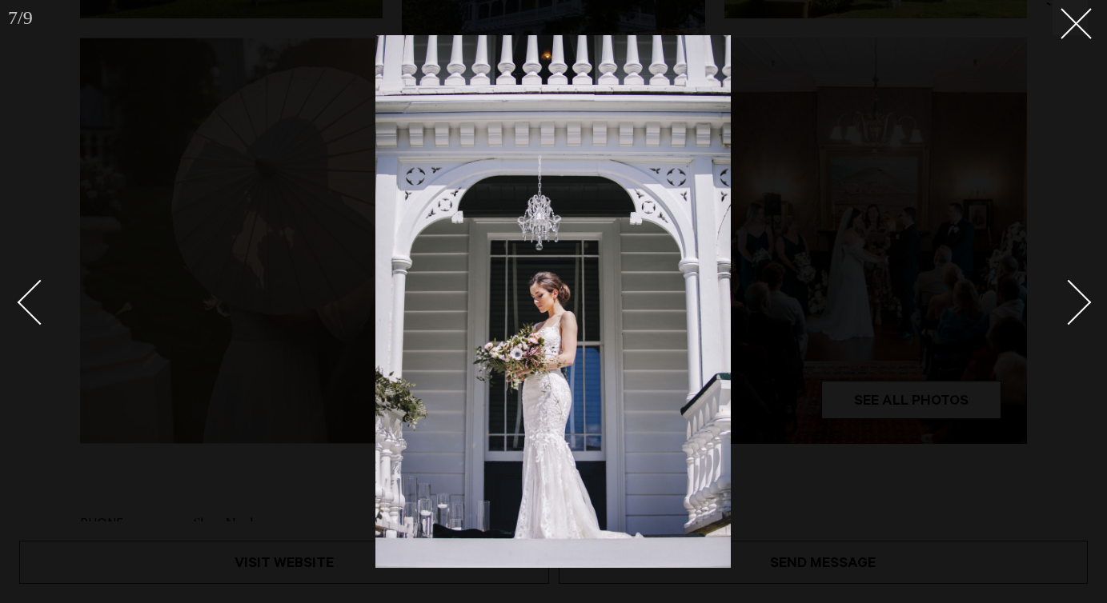
click at [1083, 278] on link at bounding box center [1060, 302] width 56 height 80
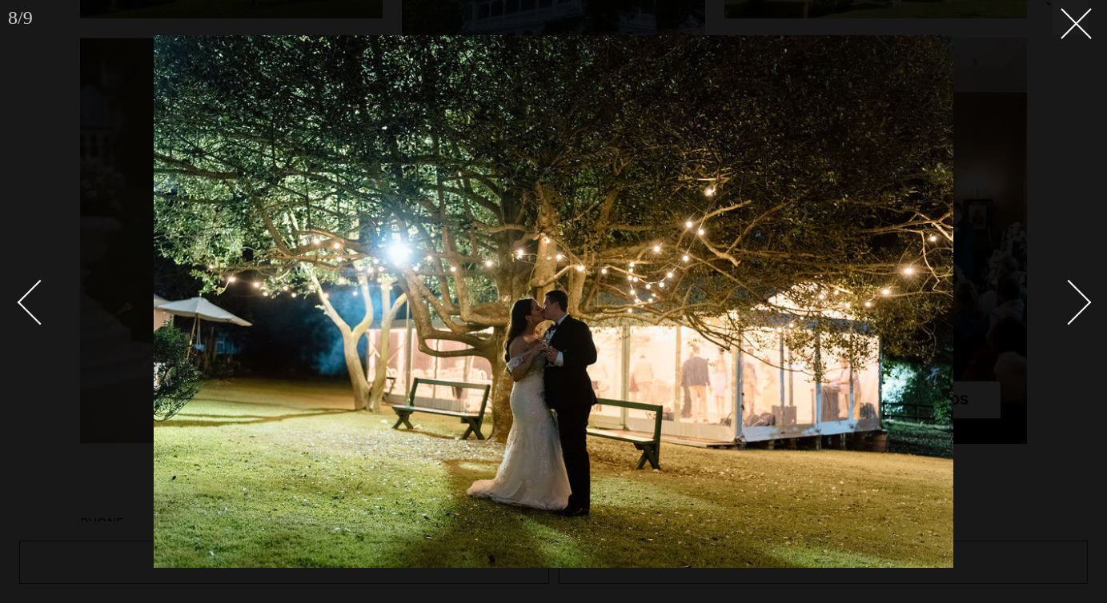
click at [1083, 278] on link at bounding box center [1060, 302] width 56 height 80
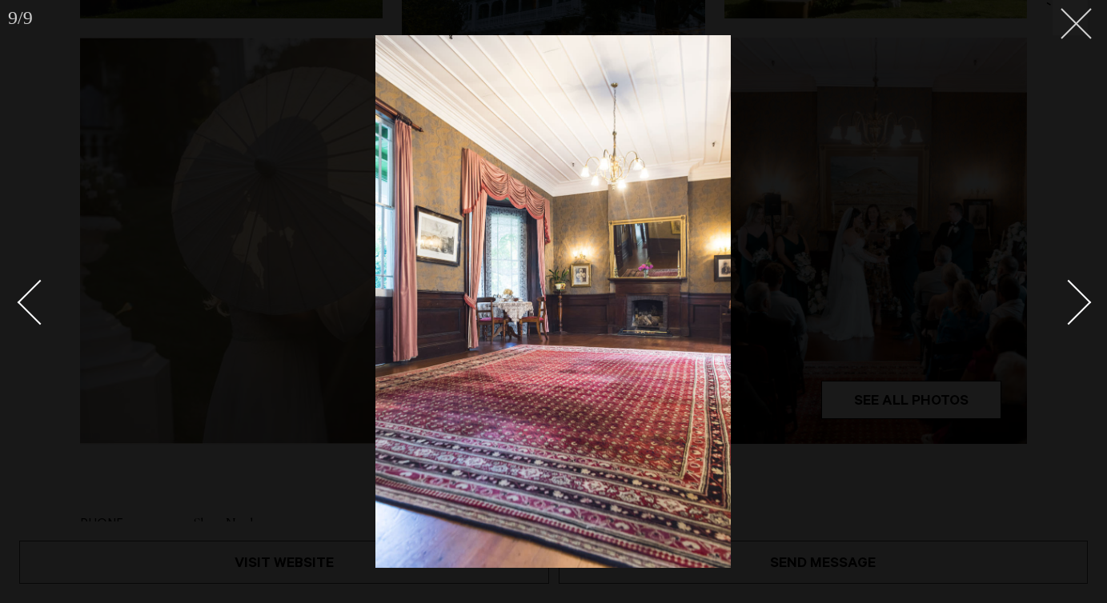
click at [1073, 19] on icon at bounding box center [1069, 17] width 19 height 19
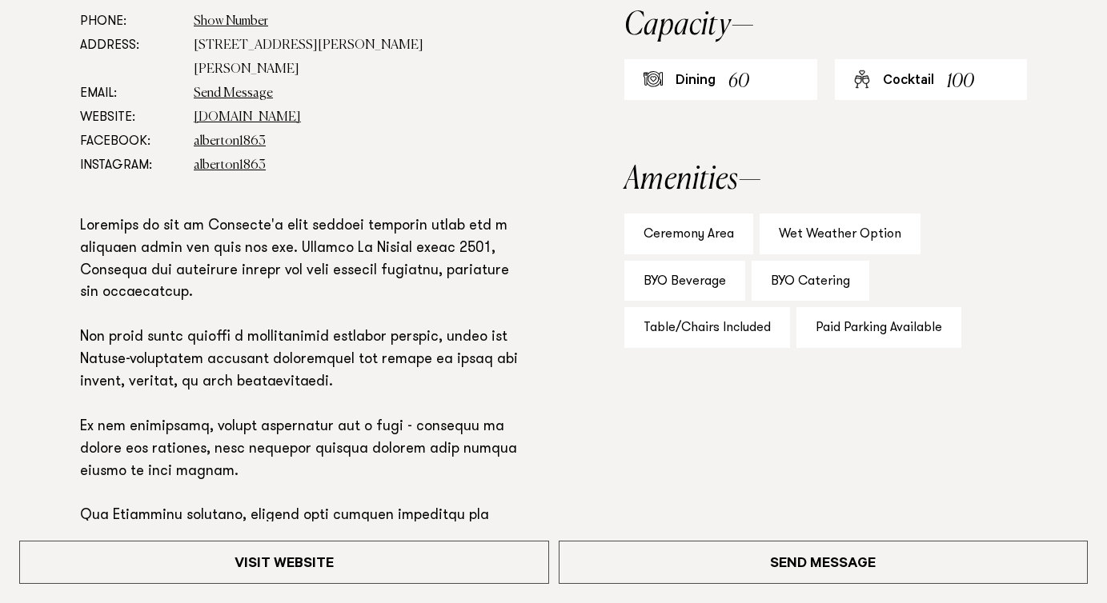
scroll to position [1004, 0]
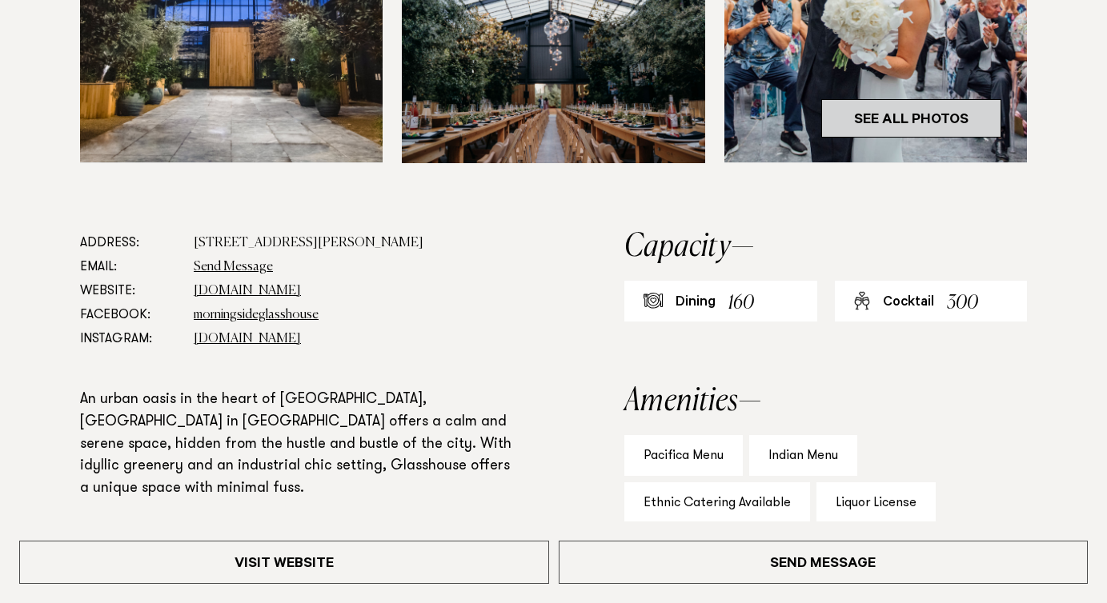
scroll to position [746, 0]
click at [920, 134] on link "See All Photos" at bounding box center [911, 117] width 180 height 38
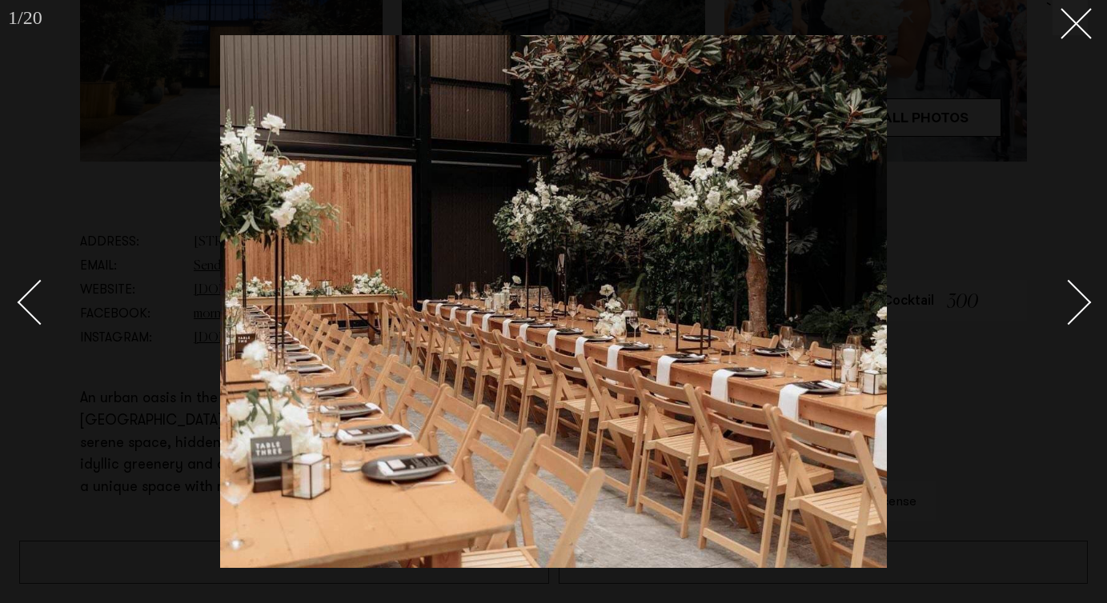
click at [1072, 288] on div "Next slide" at bounding box center [1069, 303] width 46 height 46
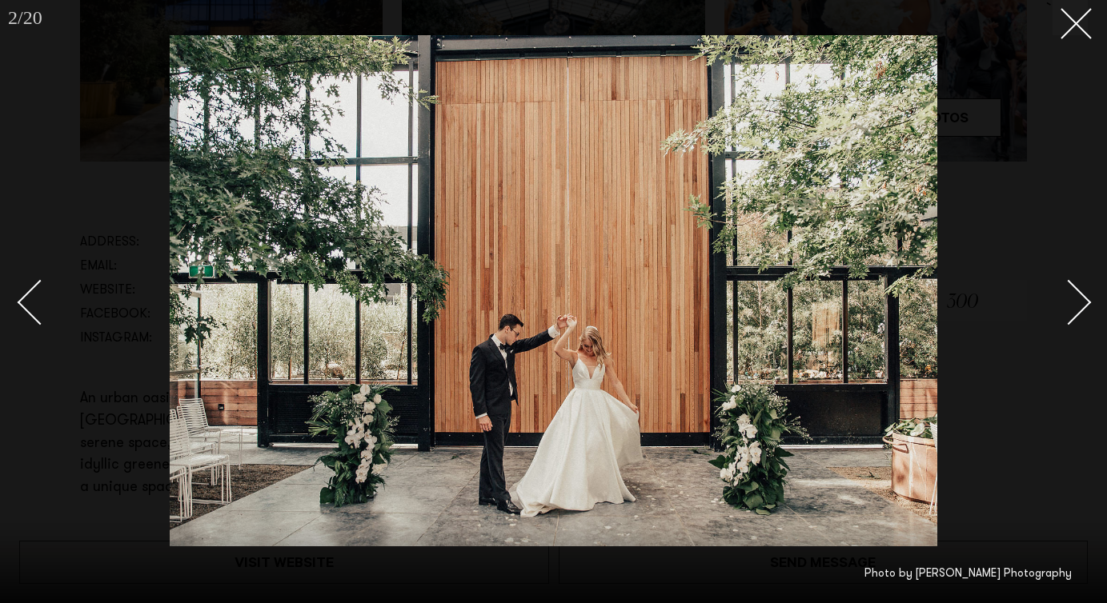
click at [1072, 288] on div "Next slide" at bounding box center [1069, 303] width 46 height 46
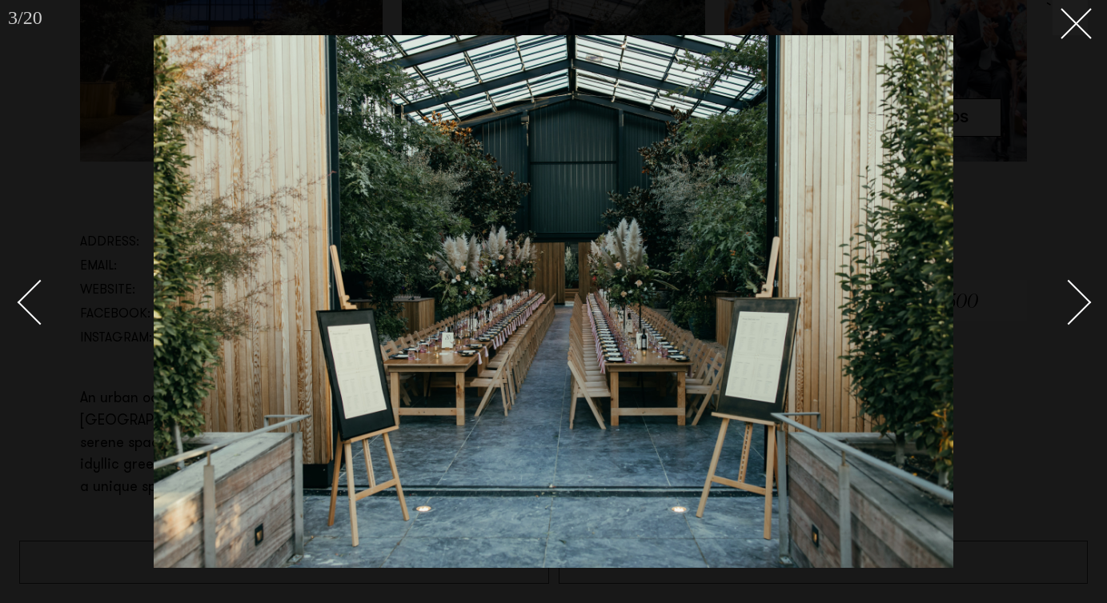
click at [1072, 288] on div "Next slide" at bounding box center [1069, 303] width 46 height 46
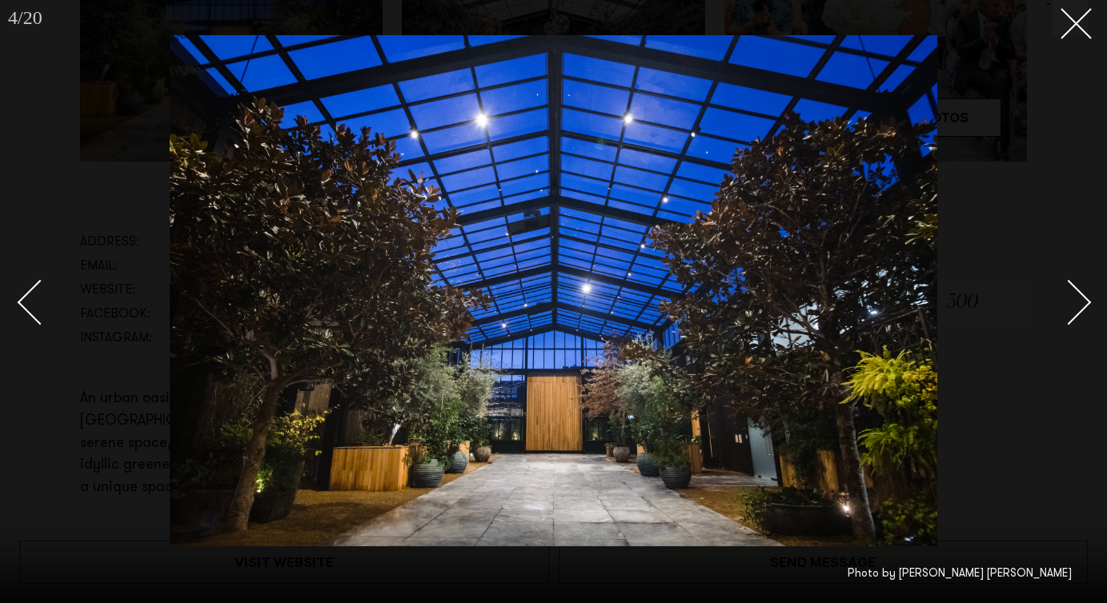
click at [1072, 288] on div "Next slide" at bounding box center [1069, 303] width 46 height 46
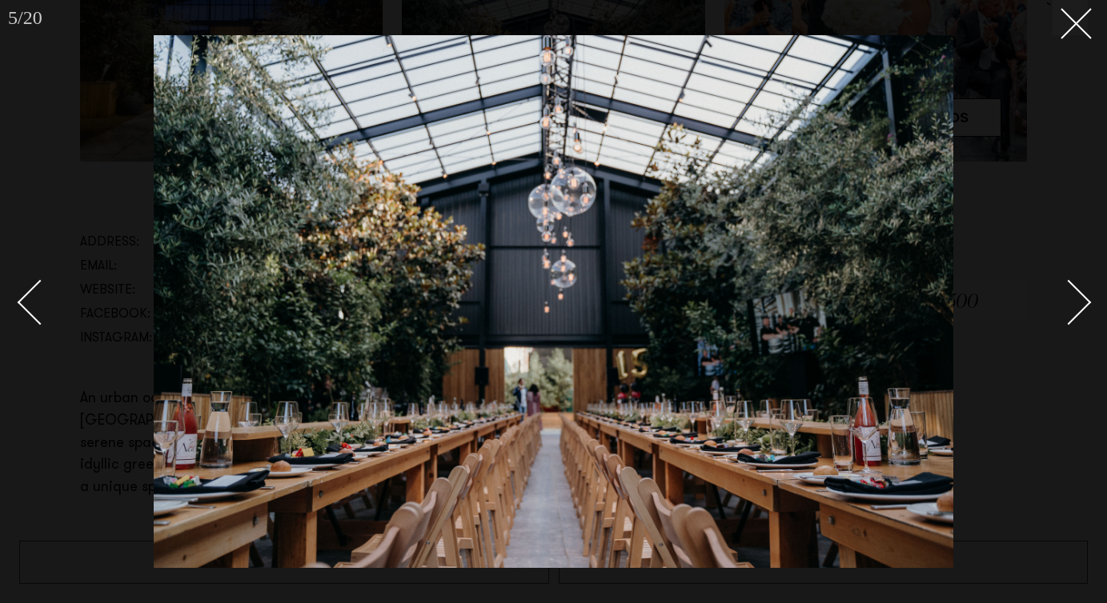
click at [1072, 288] on div "Next slide" at bounding box center [1069, 303] width 46 height 46
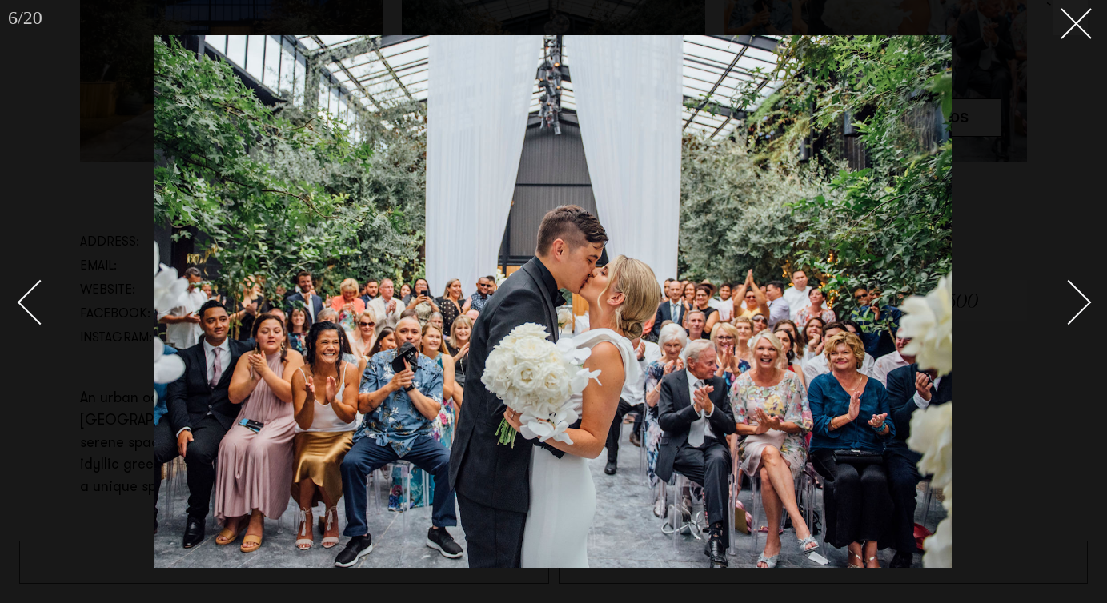
click at [1072, 288] on div "Next slide" at bounding box center [1069, 303] width 46 height 46
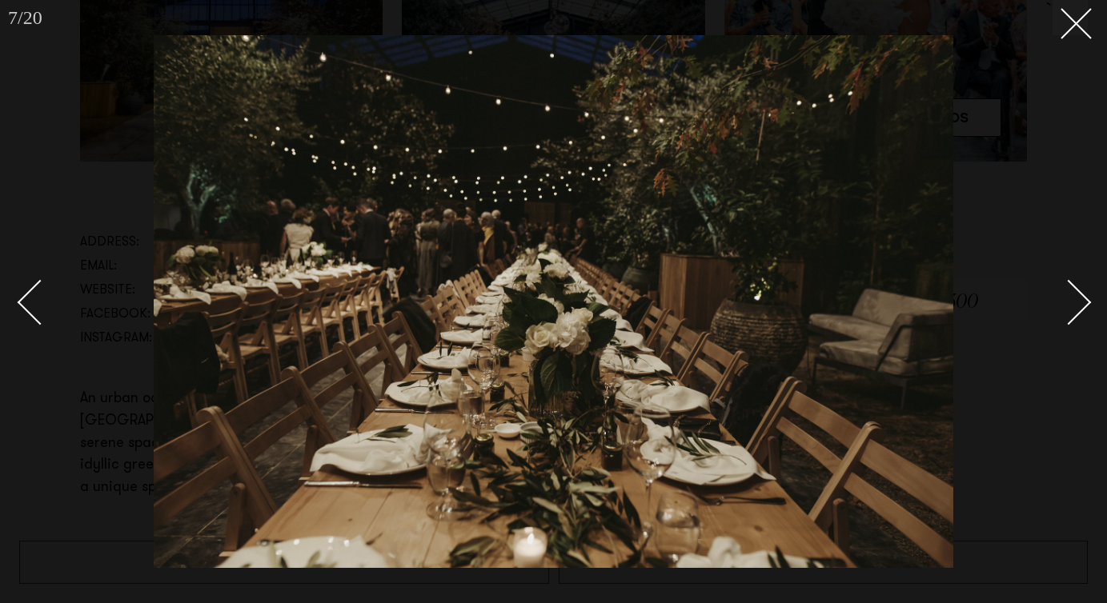
click at [1072, 288] on div "Next slide" at bounding box center [1069, 303] width 46 height 46
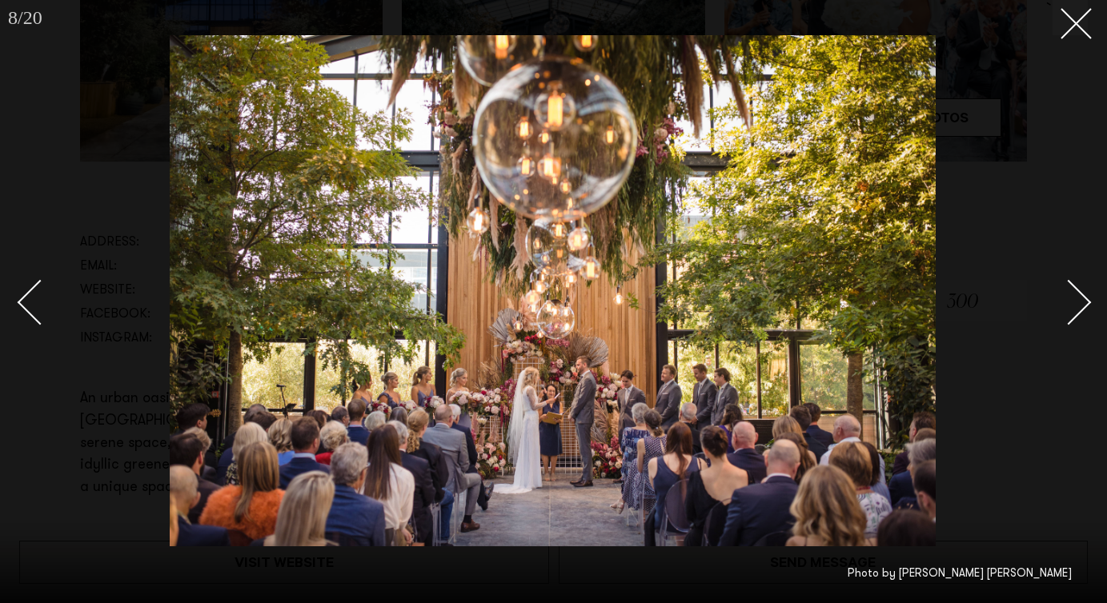
click at [1072, 288] on div "Next slide" at bounding box center [1069, 303] width 46 height 46
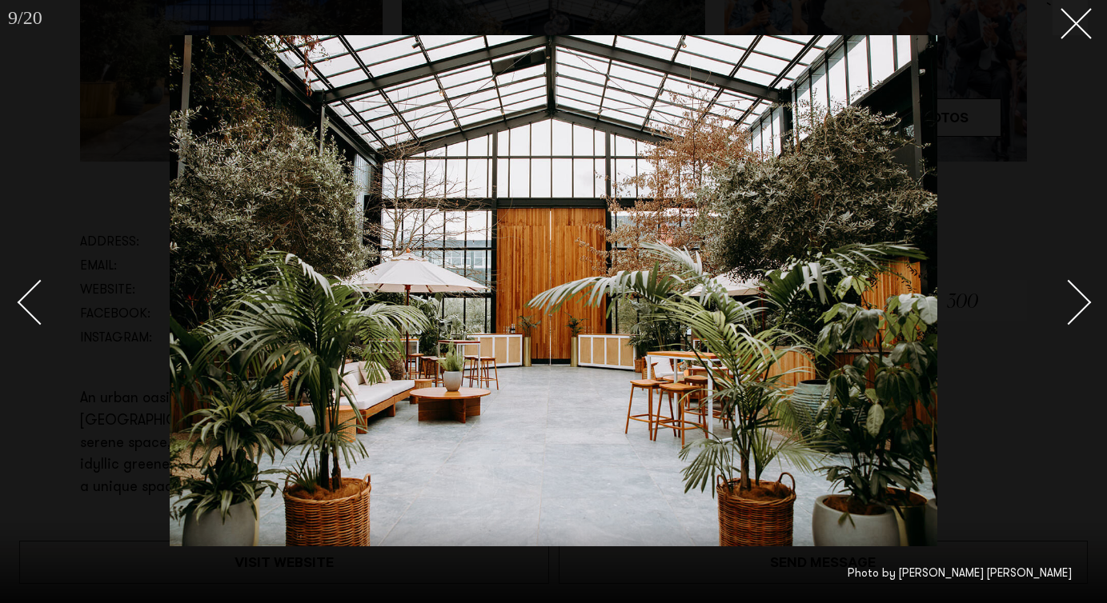
click at [1072, 288] on div "Next slide" at bounding box center [1069, 303] width 46 height 46
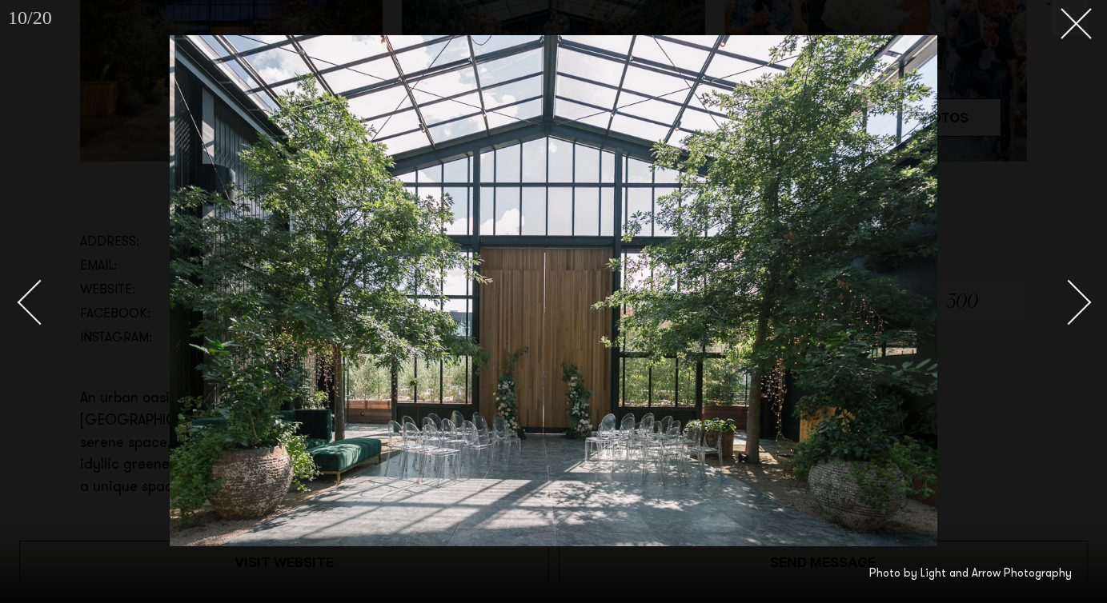
click at [1072, 288] on div "Next slide" at bounding box center [1069, 303] width 46 height 46
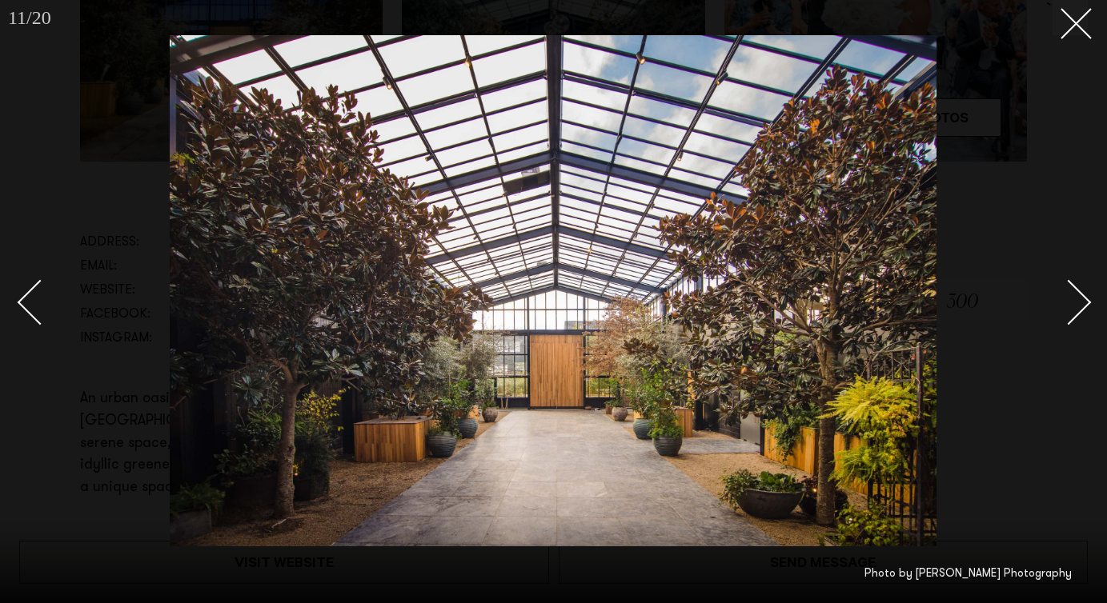
click at [1072, 288] on div "Next slide" at bounding box center [1069, 303] width 46 height 46
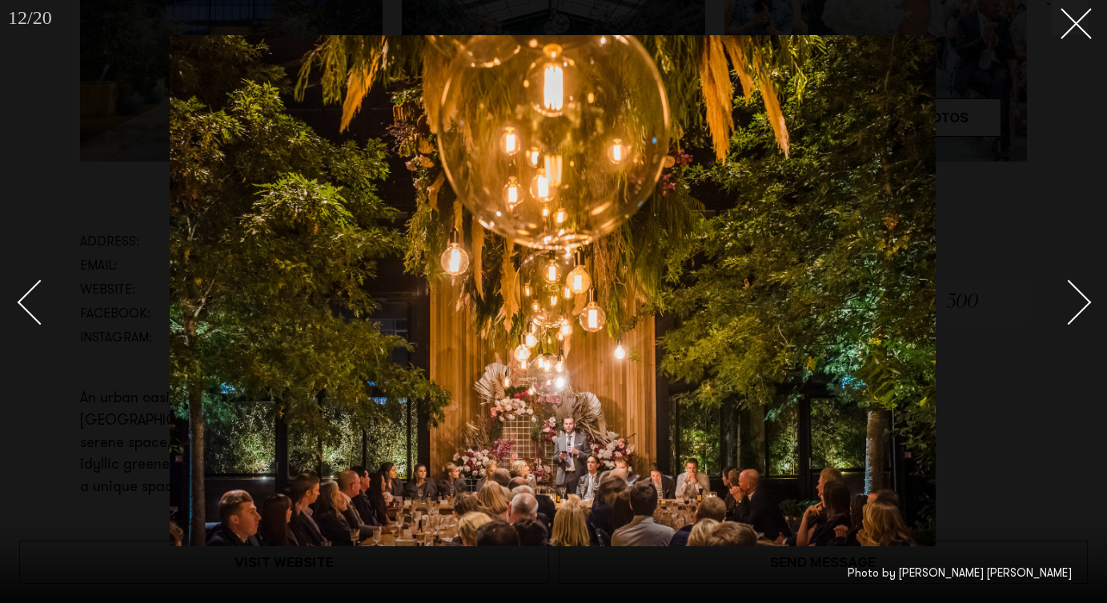
click at [1072, 288] on div "Next slide" at bounding box center [1069, 303] width 46 height 46
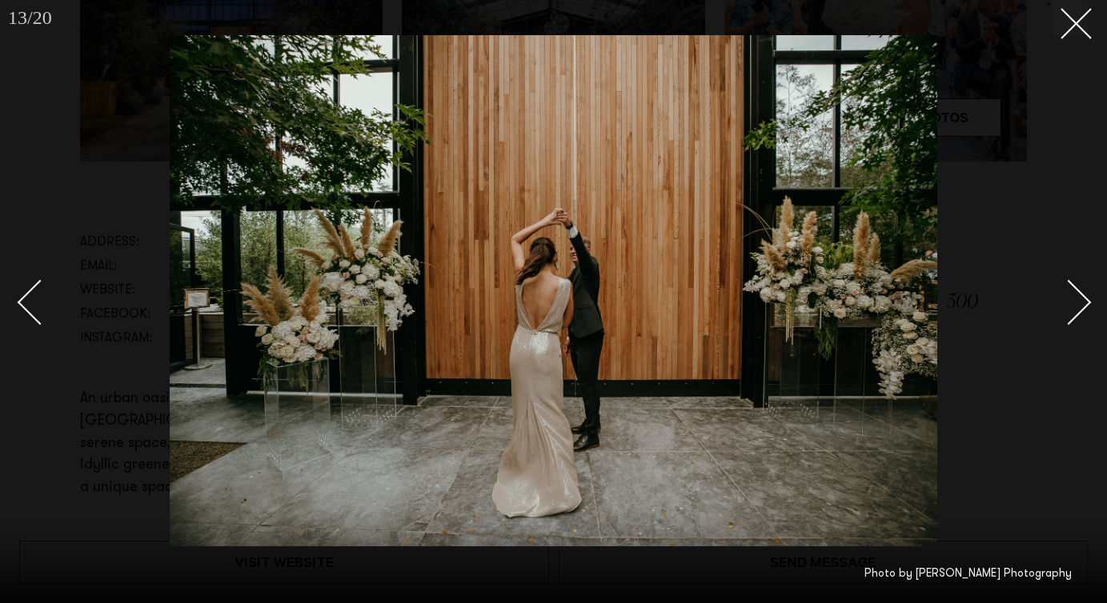
click at [1072, 288] on div "Next slide" at bounding box center [1069, 303] width 46 height 46
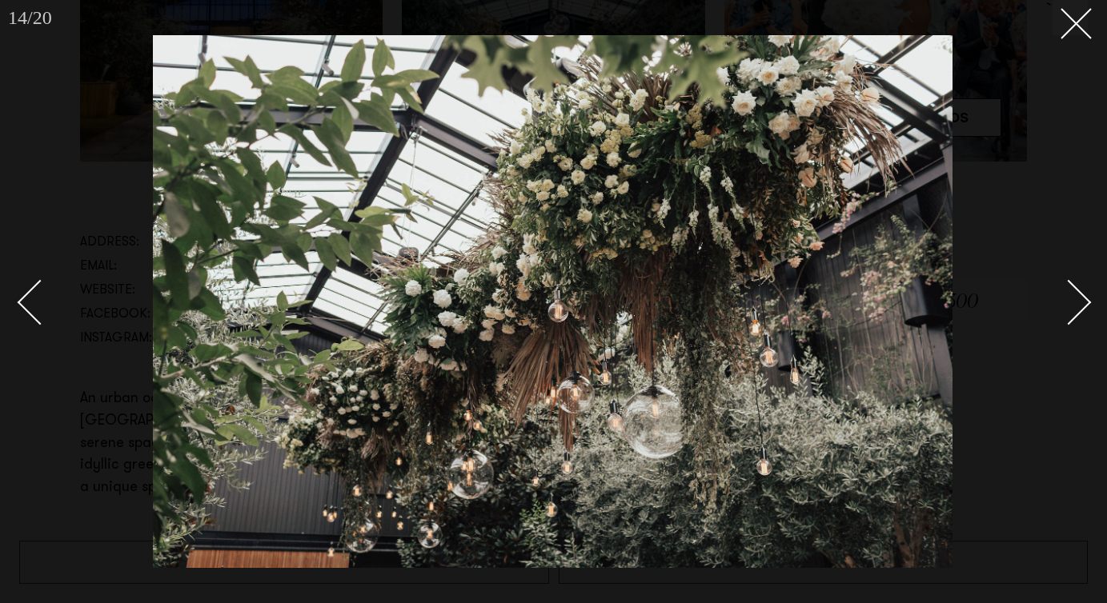
click at [1072, 288] on div "Next slide" at bounding box center [1069, 303] width 46 height 46
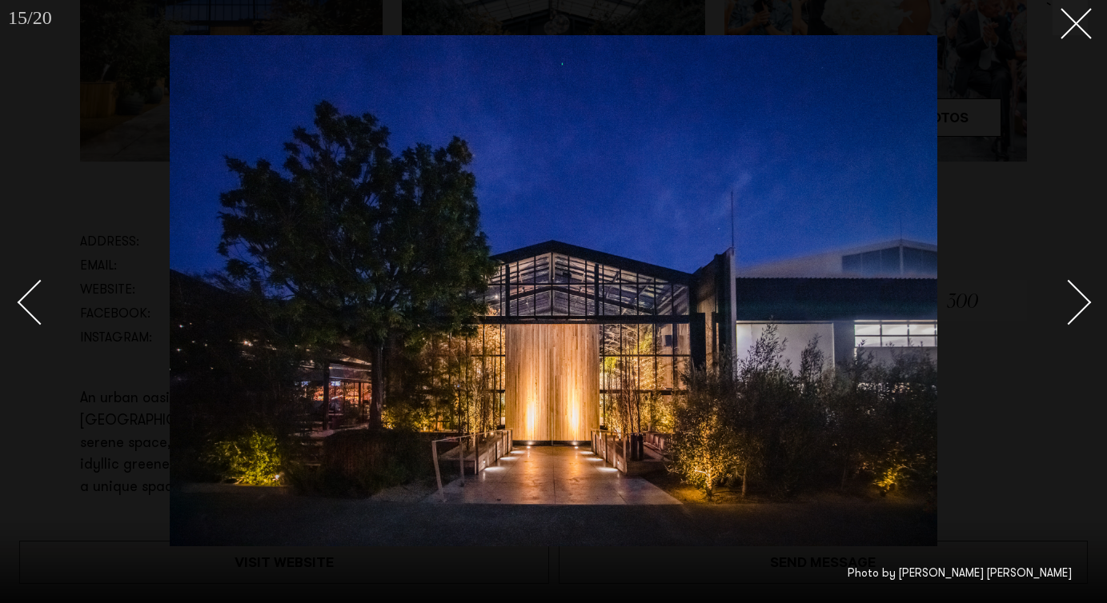
click at [1072, 288] on div "Next slide" at bounding box center [1069, 303] width 46 height 46
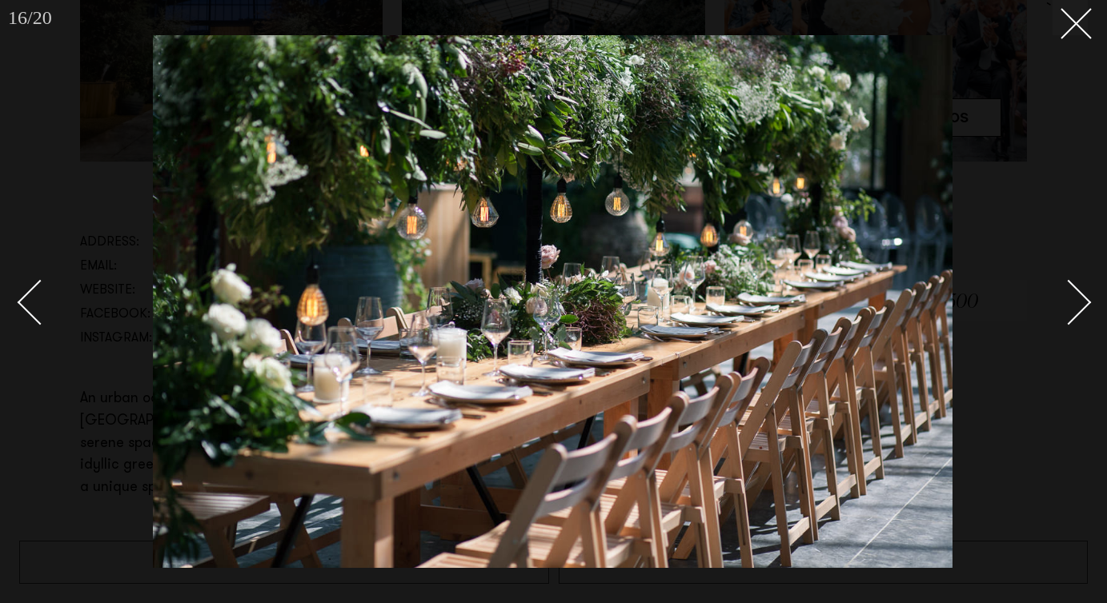
click at [1072, 288] on div "Next slide" at bounding box center [1069, 303] width 46 height 46
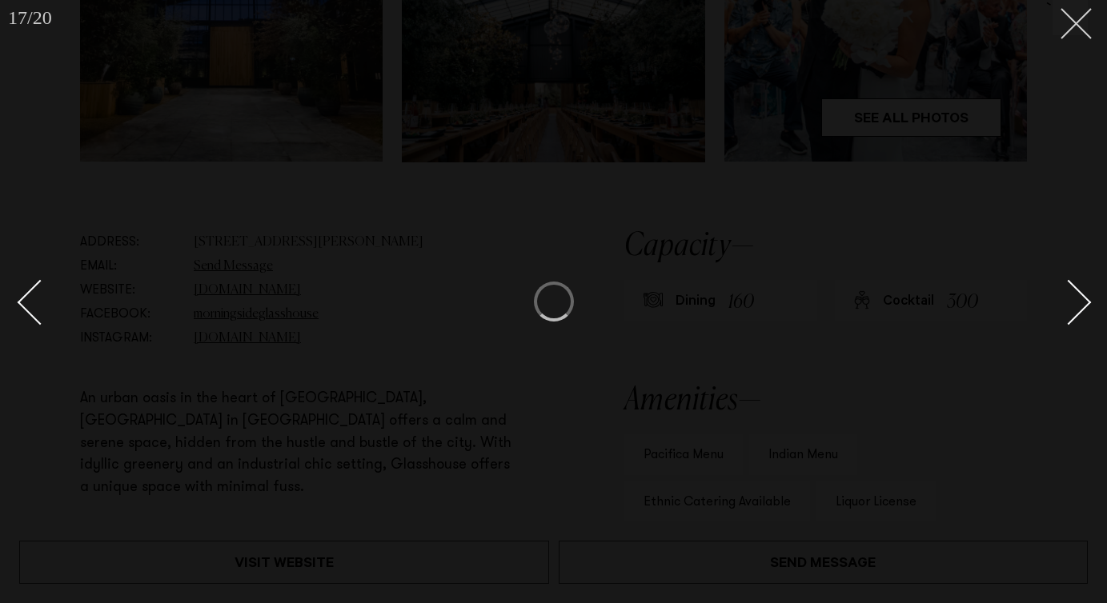
click at [1078, 33] on button at bounding box center [1069, 17] width 35 height 35
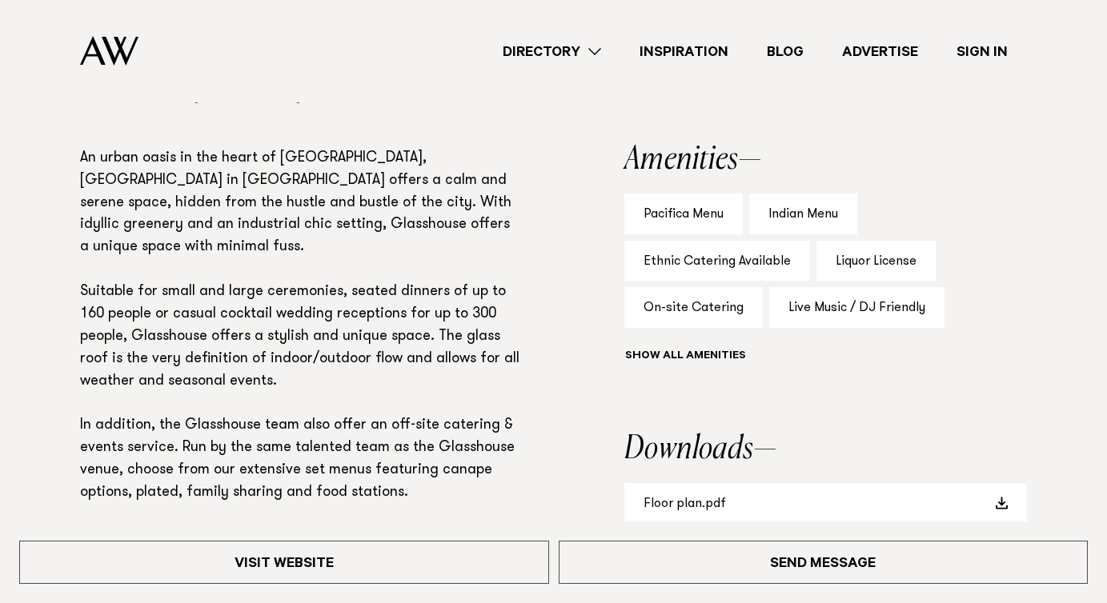
scroll to position [982, 0]
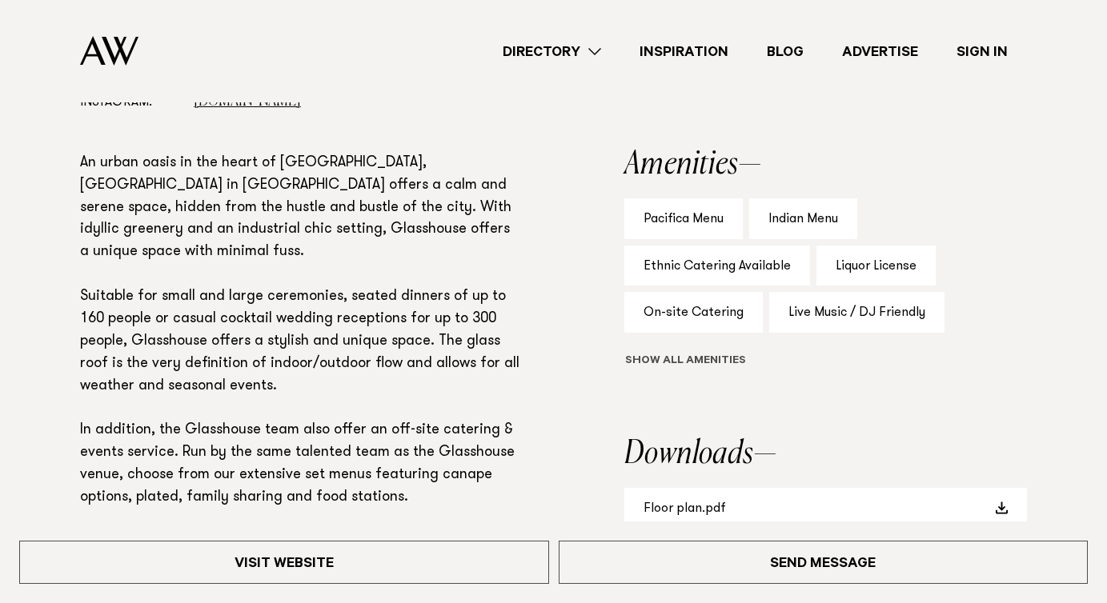
click at [705, 361] on button "Show all" at bounding box center [714, 362] width 181 height 17
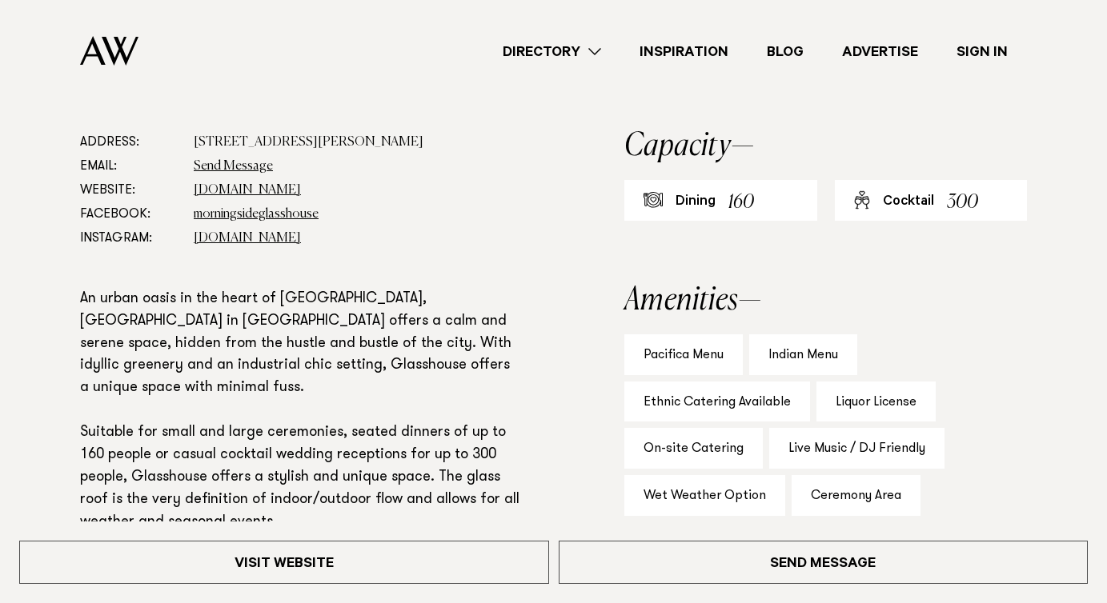
scroll to position [844, 0]
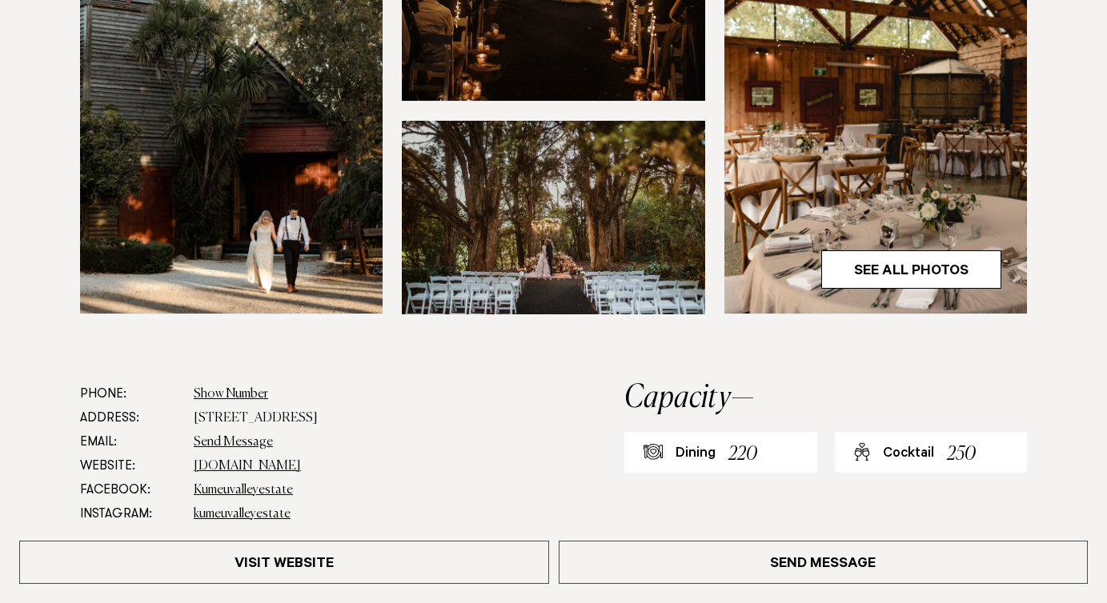
scroll to position [597, 0]
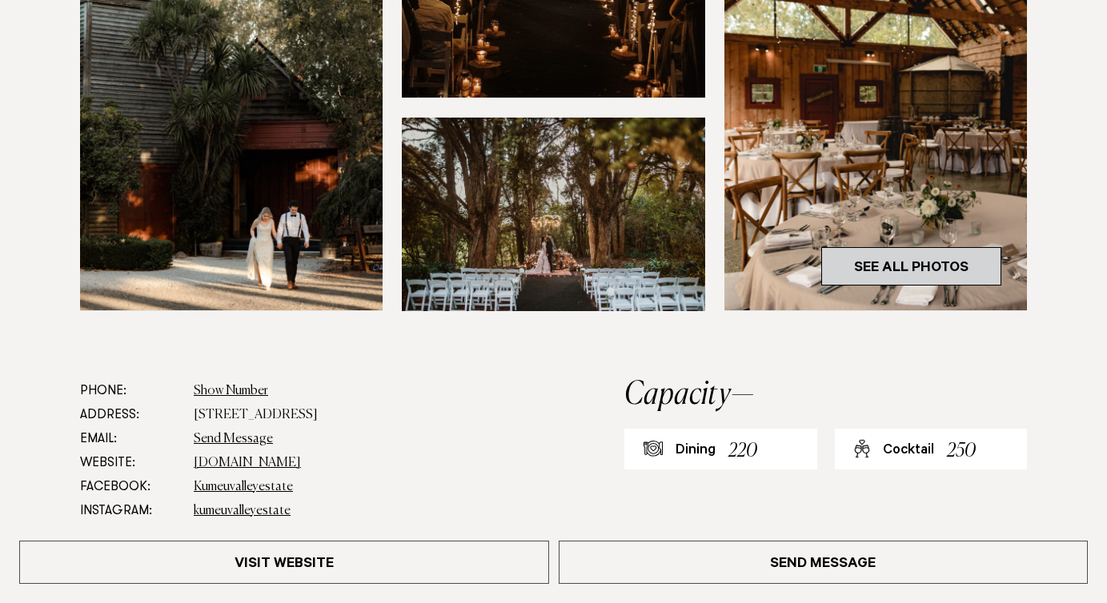
click at [861, 282] on link "See All Photos" at bounding box center [911, 266] width 180 height 38
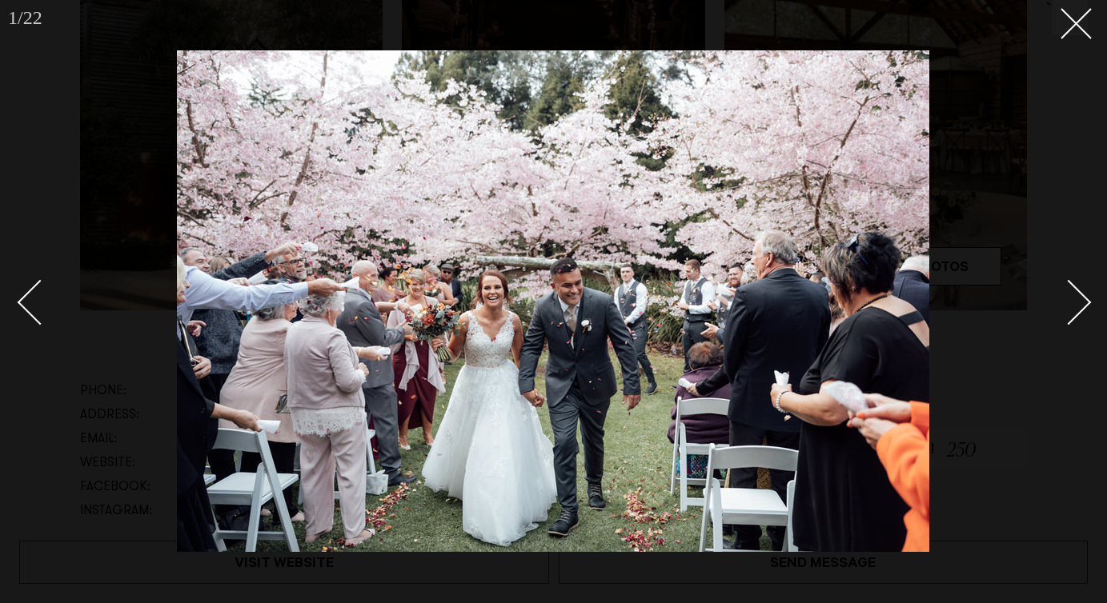
click at [1059, 283] on link at bounding box center [1060, 302] width 56 height 80
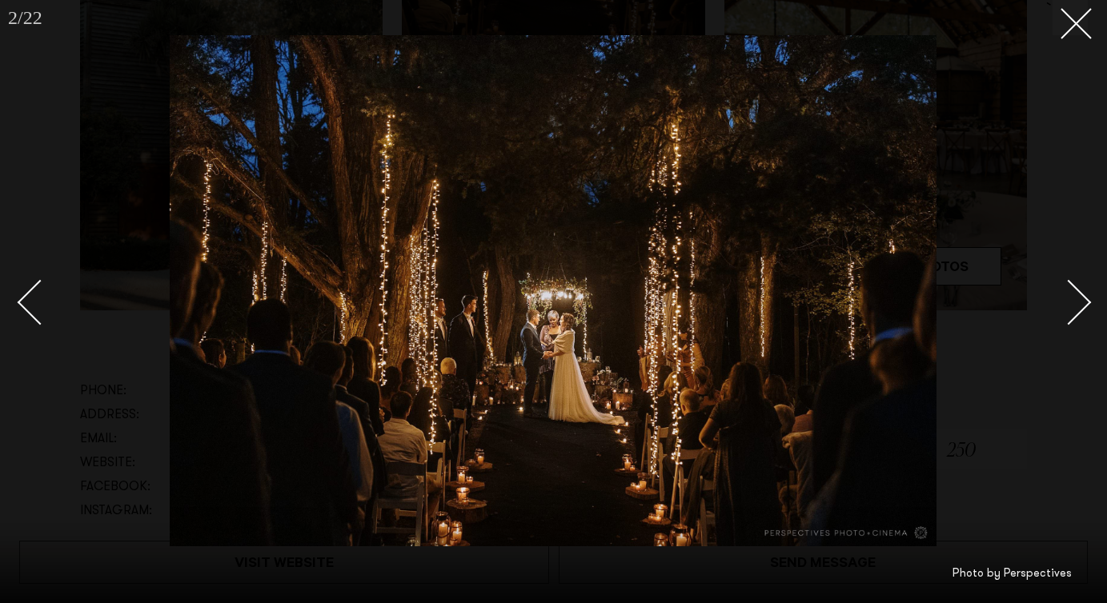
click at [1059, 283] on link at bounding box center [1060, 302] width 56 height 80
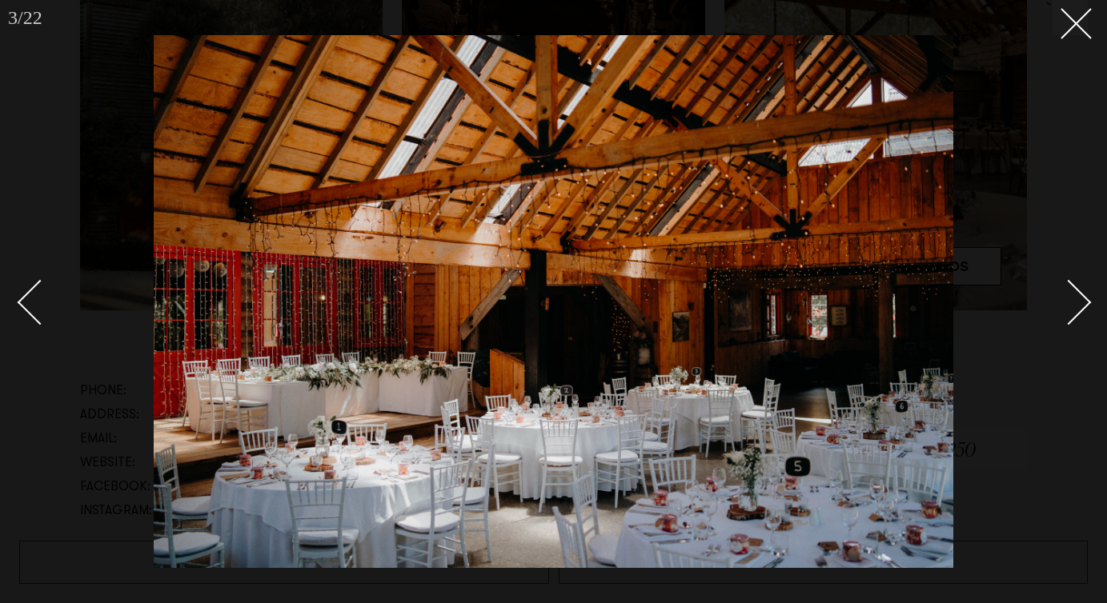
click at [1059, 283] on link at bounding box center [1060, 302] width 56 height 80
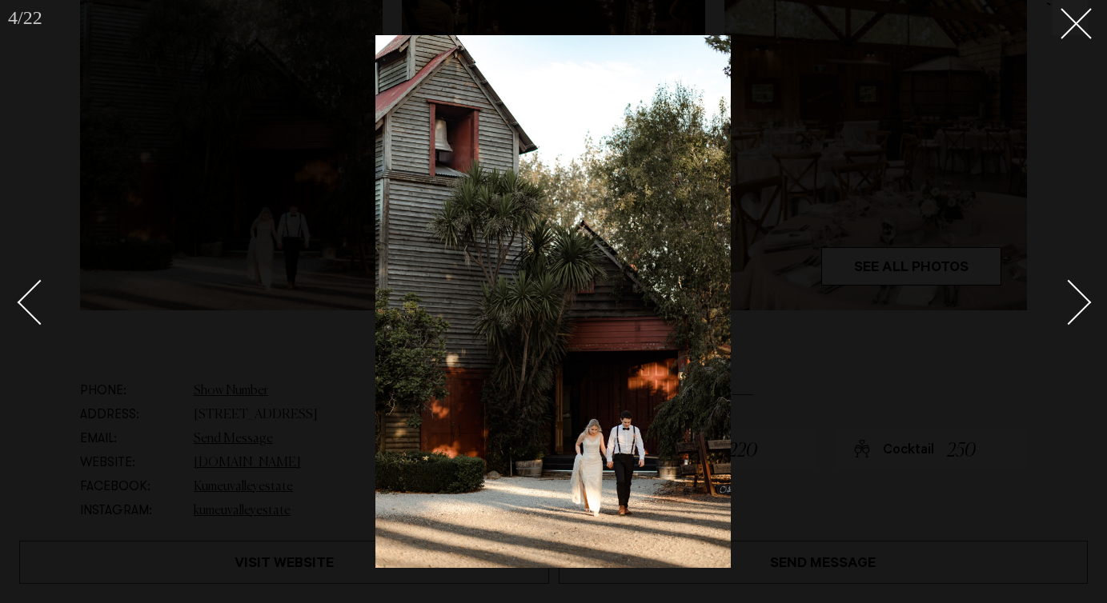
click at [1059, 283] on link at bounding box center [1060, 302] width 56 height 80
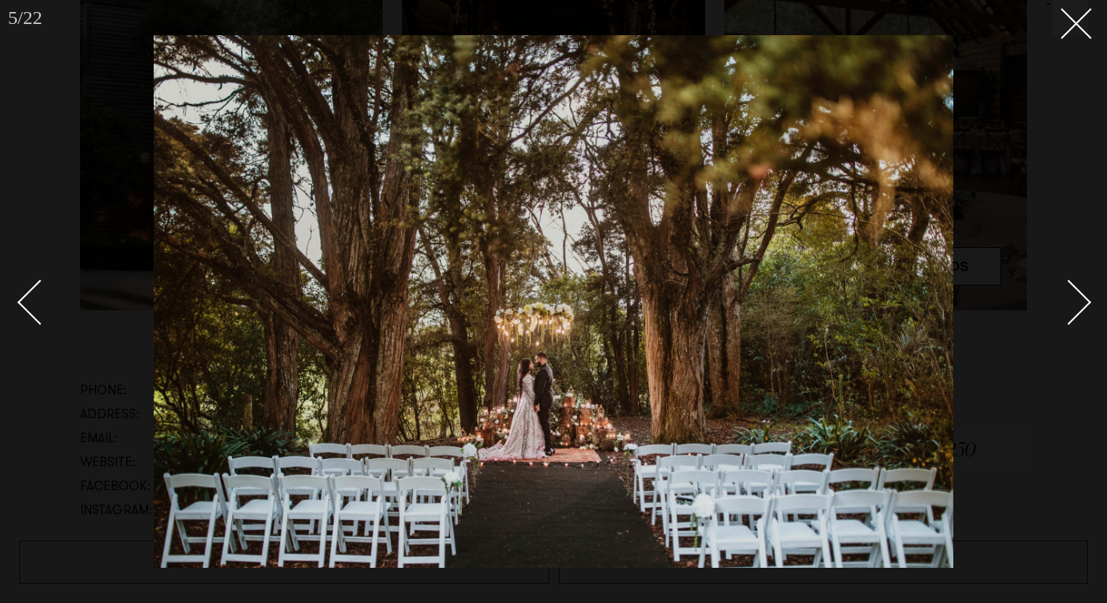
click at [1059, 283] on link at bounding box center [1060, 302] width 56 height 80
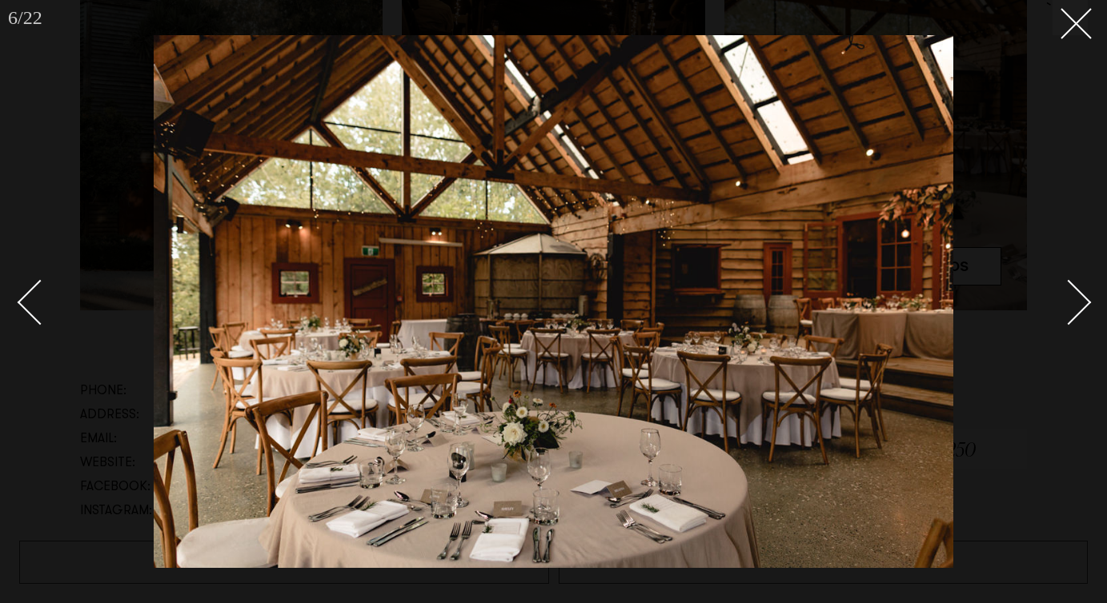
click at [1059, 283] on link at bounding box center [1060, 302] width 56 height 80
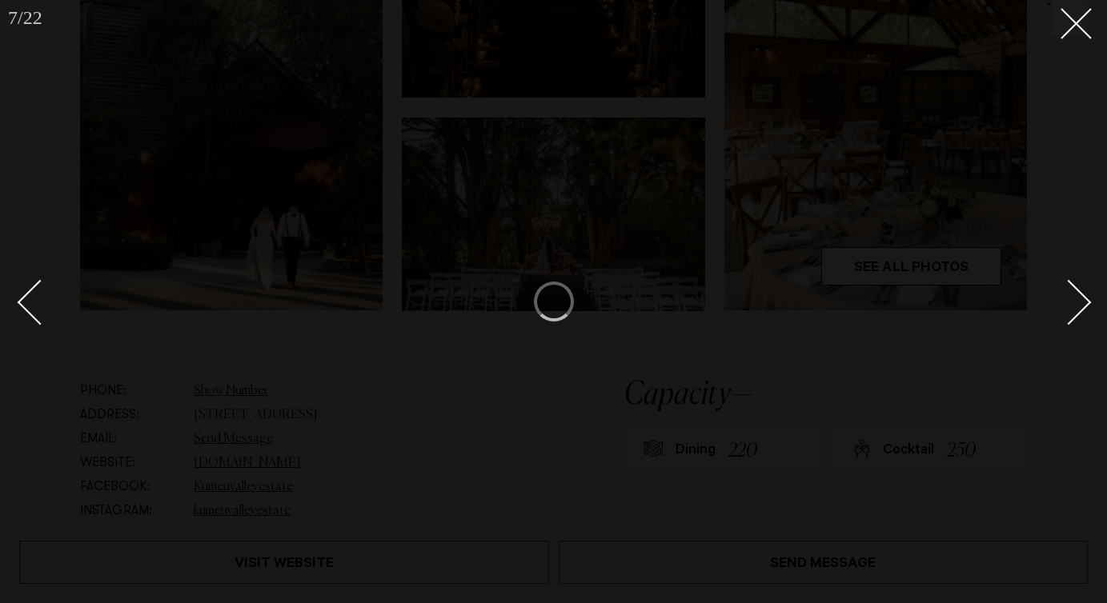
click at [1059, 283] on link at bounding box center [1060, 302] width 56 height 80
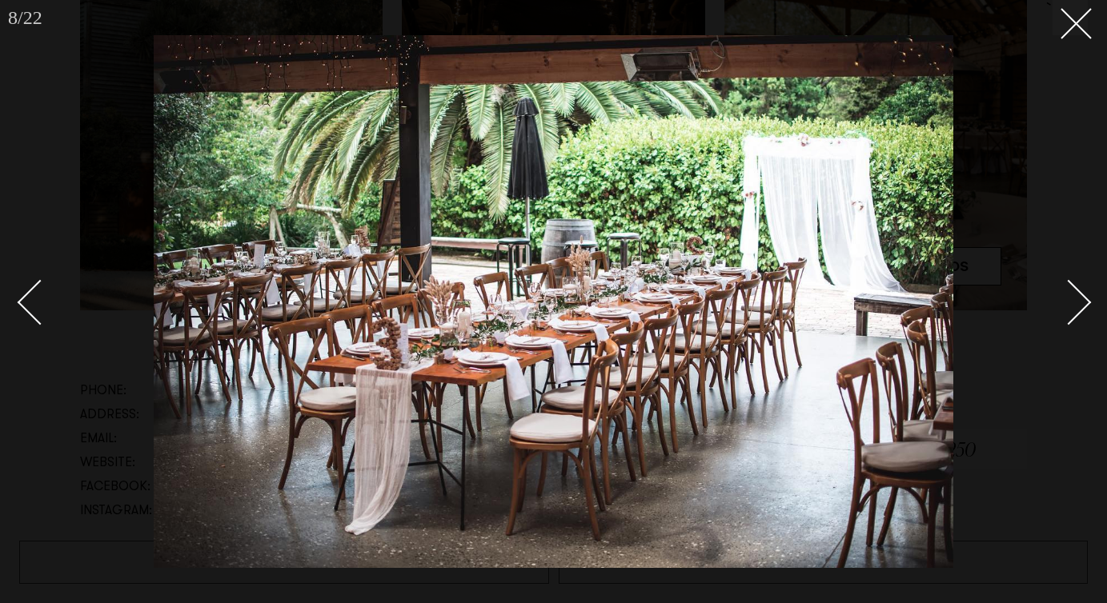
click at [1064, 279] on link at bounding box center [1060, 302] width 56 height 80
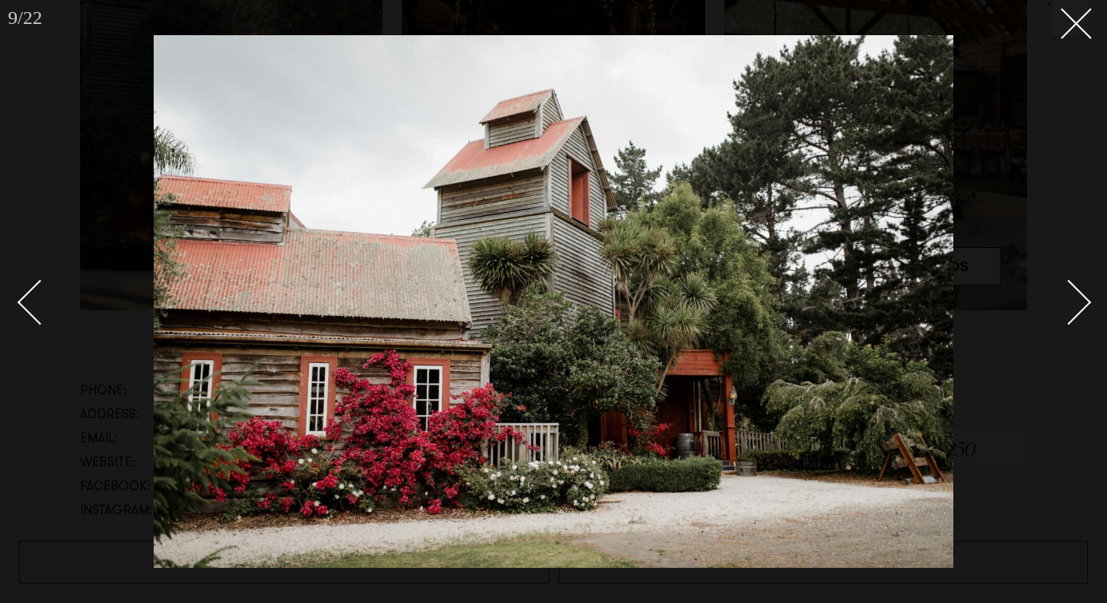
click at [1064, 279] on link at bounding box center [1060, 302] width 56 height 80
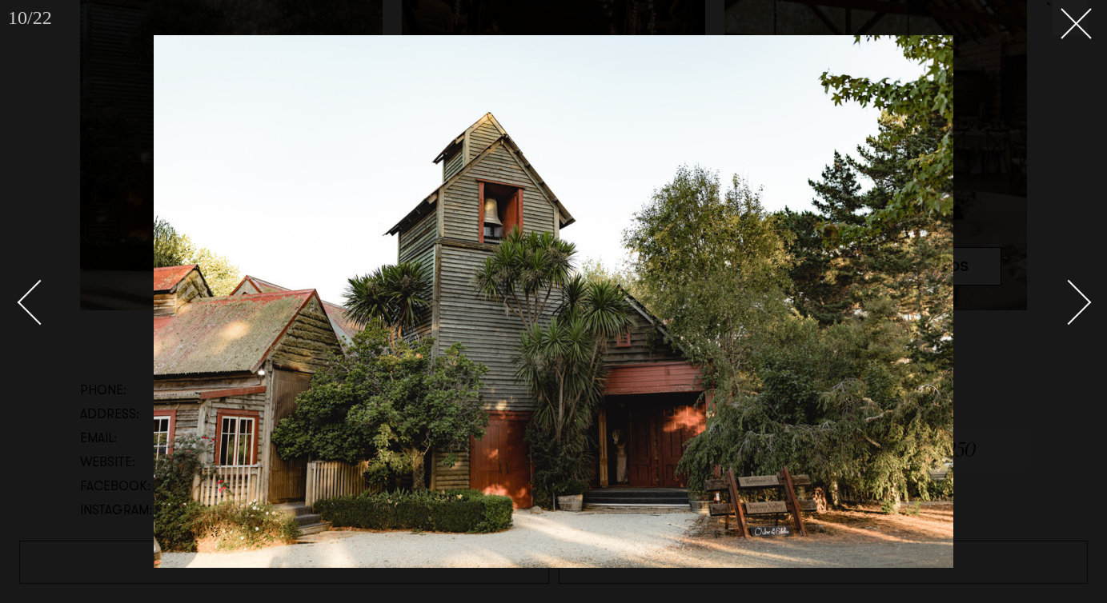
click at [1064, 279] on link at bounding box center [1060, 302] width 56 height 80
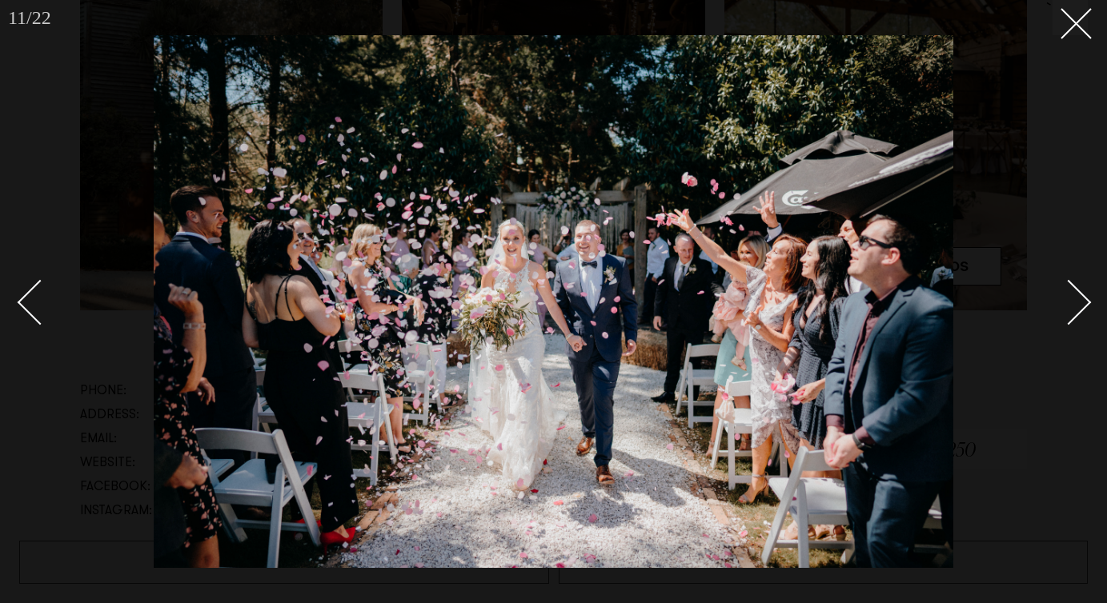
click at [1064, 279] on link at bounding box center [1060, 302] width 56 height 80
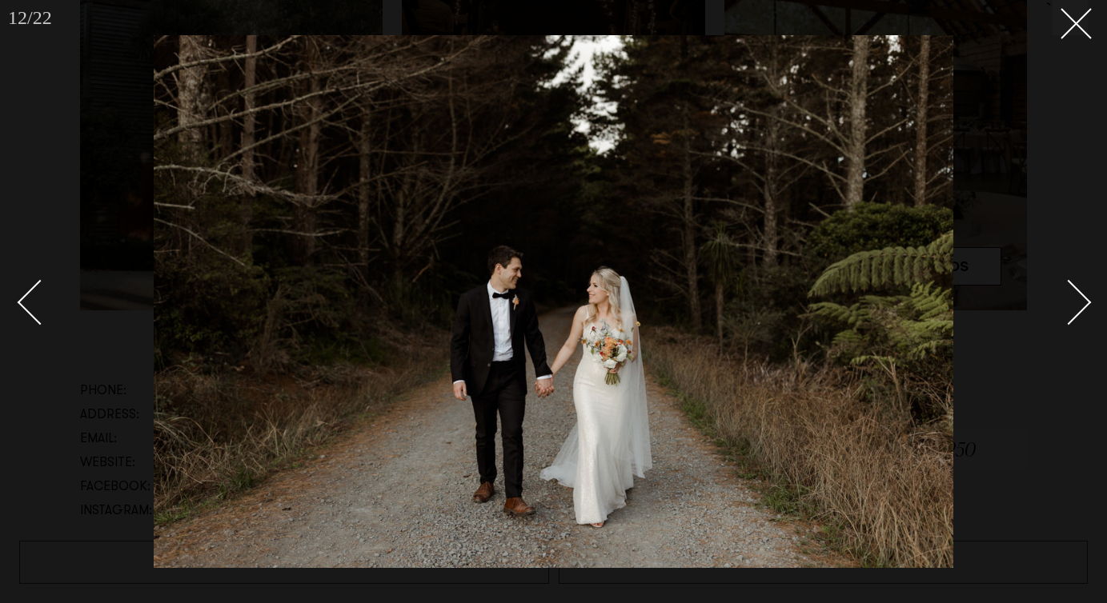
click at [1064, 279] on link at bounding box center [1060, 302] width 56 height 80
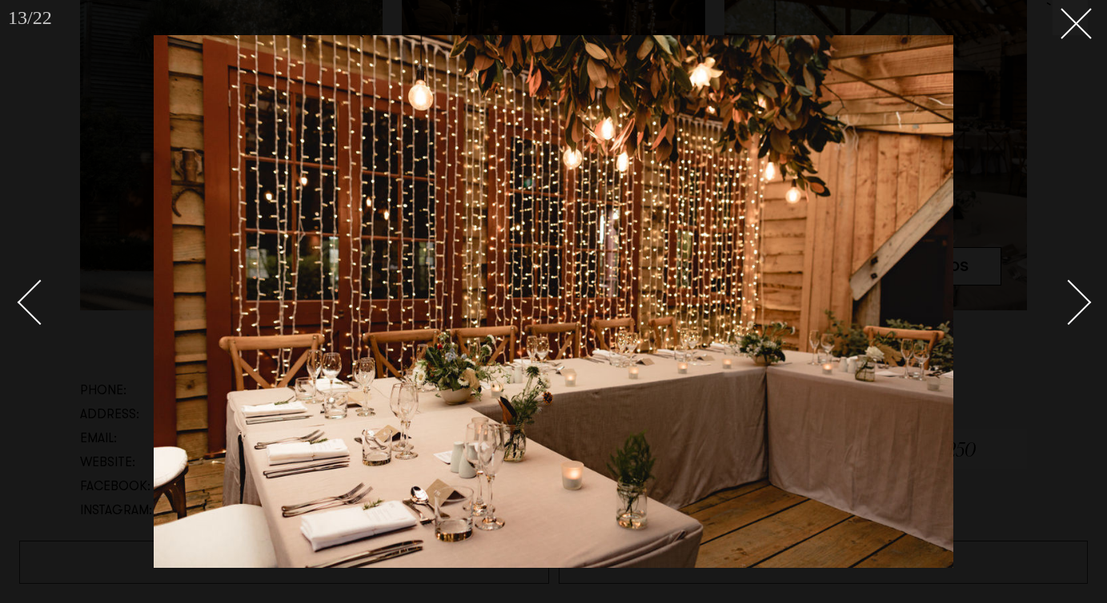
click at [1064, 279] on link at bounding box center [1060, 302] width 56 height 80
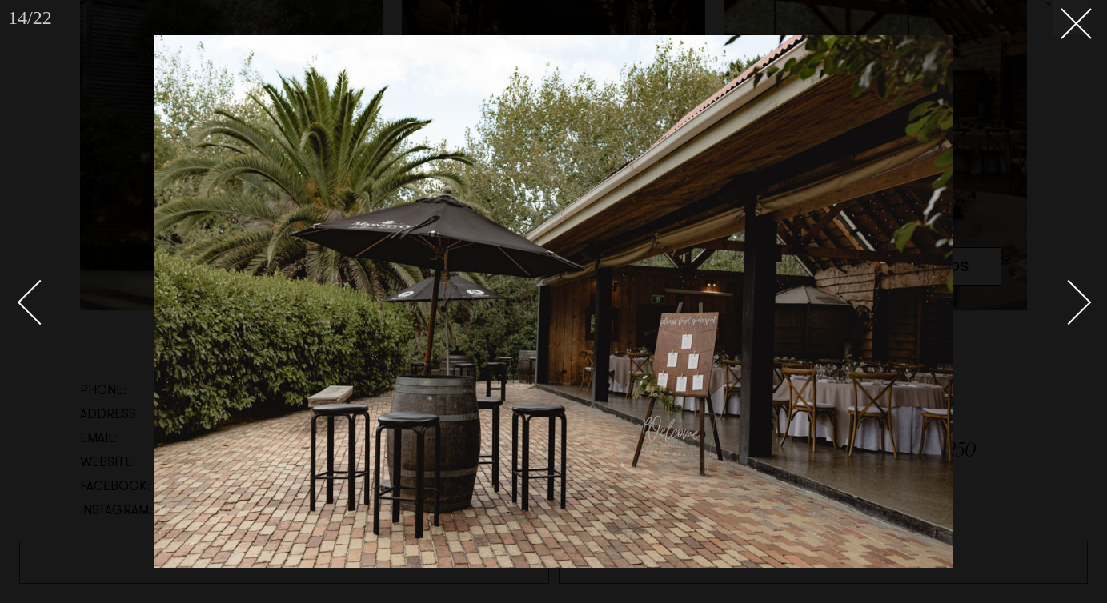
click at [1064, 279] on link at bounding box center [1060, 302] width 56 height 80
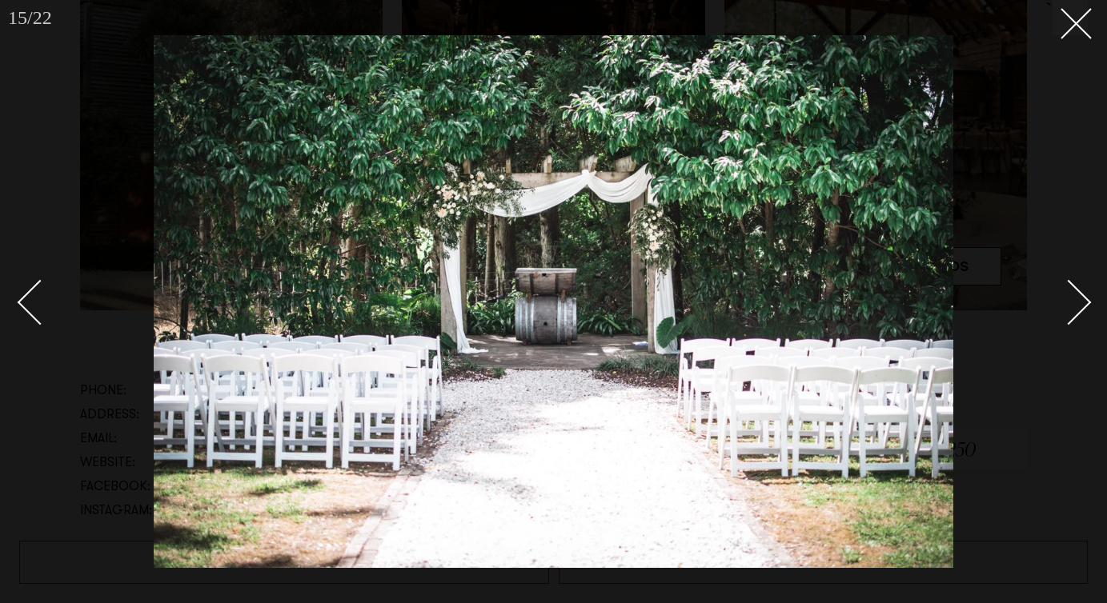
click at [1064, 279] on link at bounding box center [1060, 302] width 56 height 80
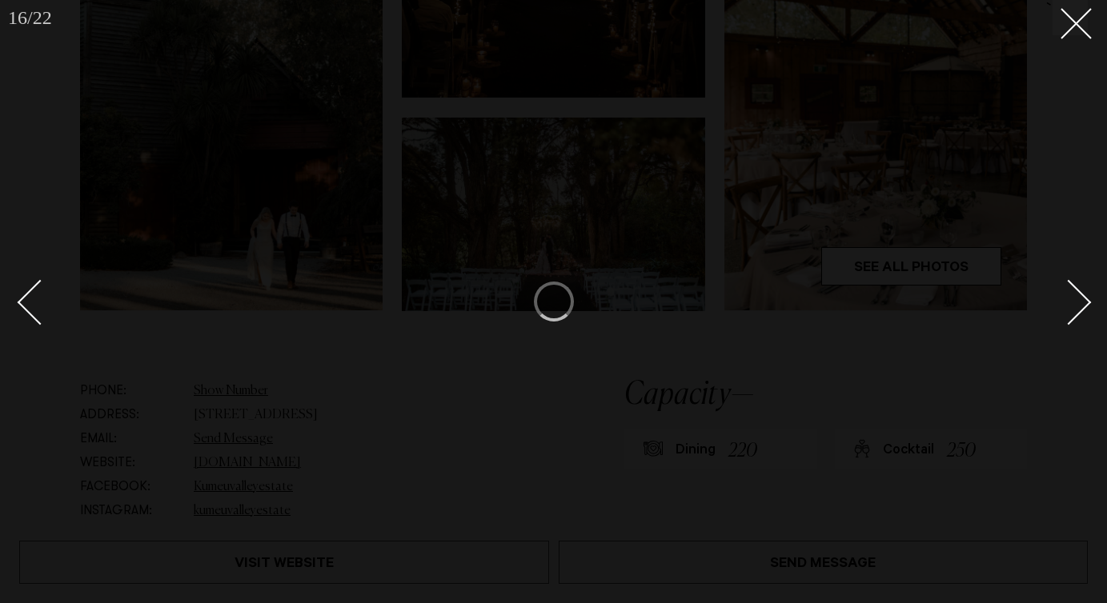
click at [1064, 279] on link at bounding box center [1060, 302] width 56 height 80
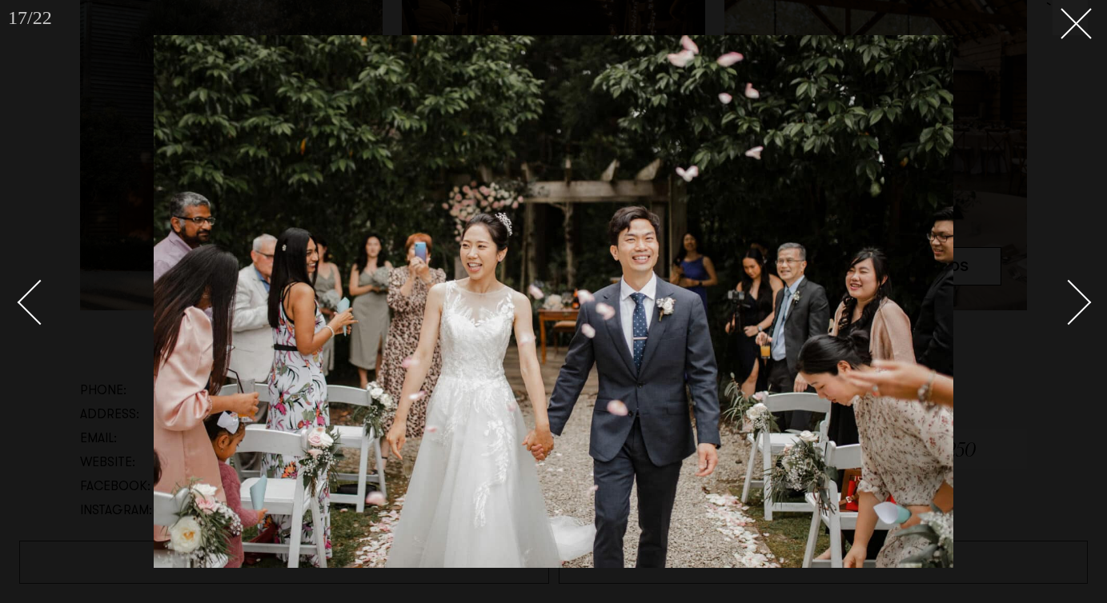
click at [1060, 47] on div at bounding box center [553, 301] width 1107 height 603
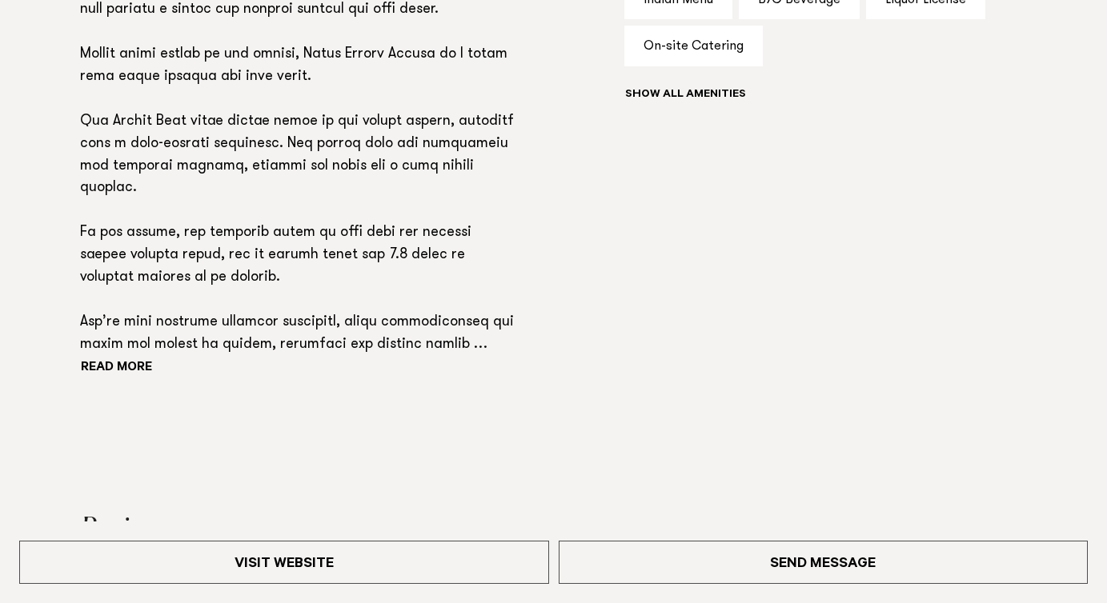
scroll to position [1276, 0]
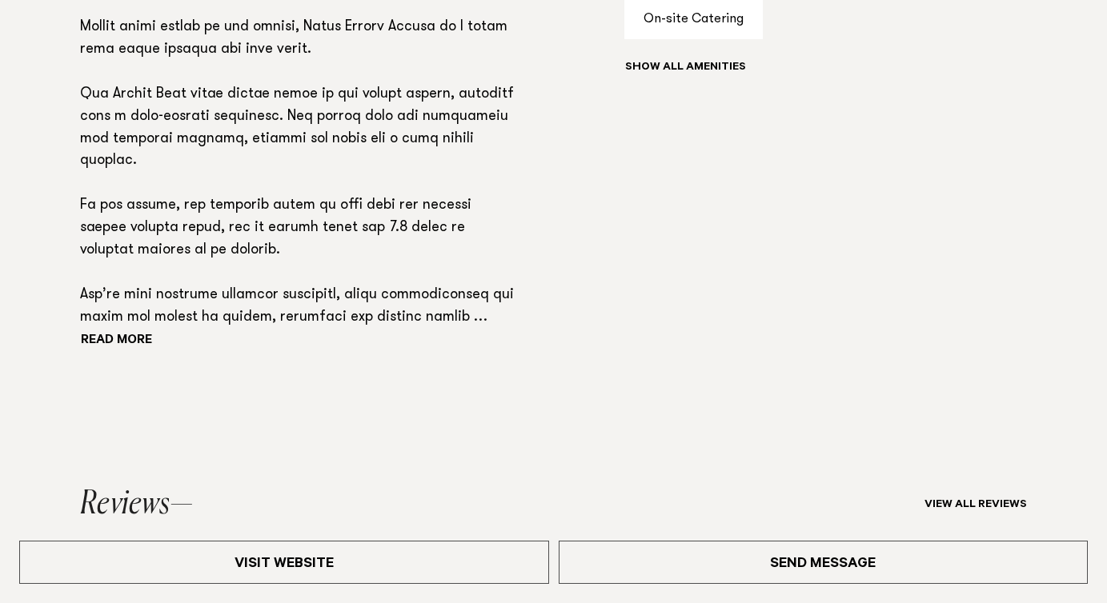
click at [113, 317] on p at bounding box center [300, 106] width 441 height 447
click at [114, 335] on button "Read more" at bounding box center [152, 342] width 144 height 24
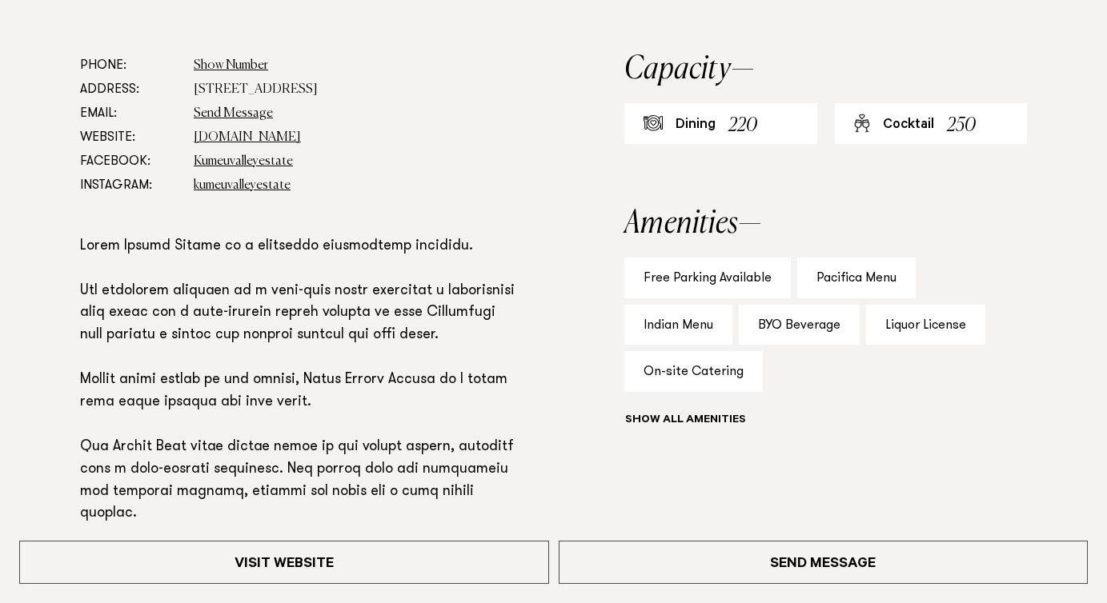
scroll to position [924, 0]
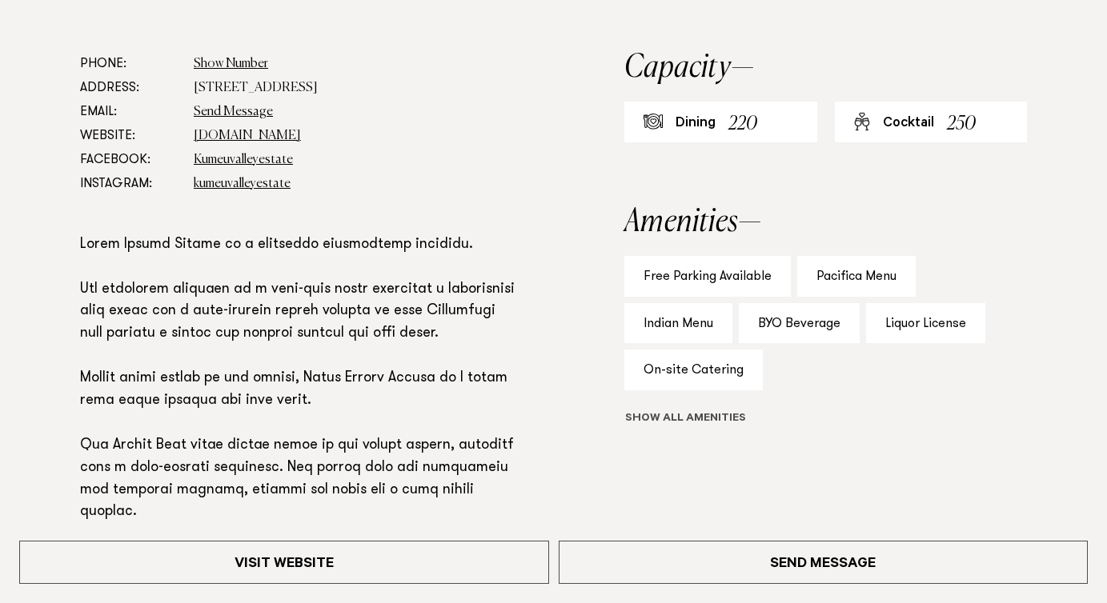
click at [732, 423] on button "Show all" at bounding box center [714, 419] width 181 height 17
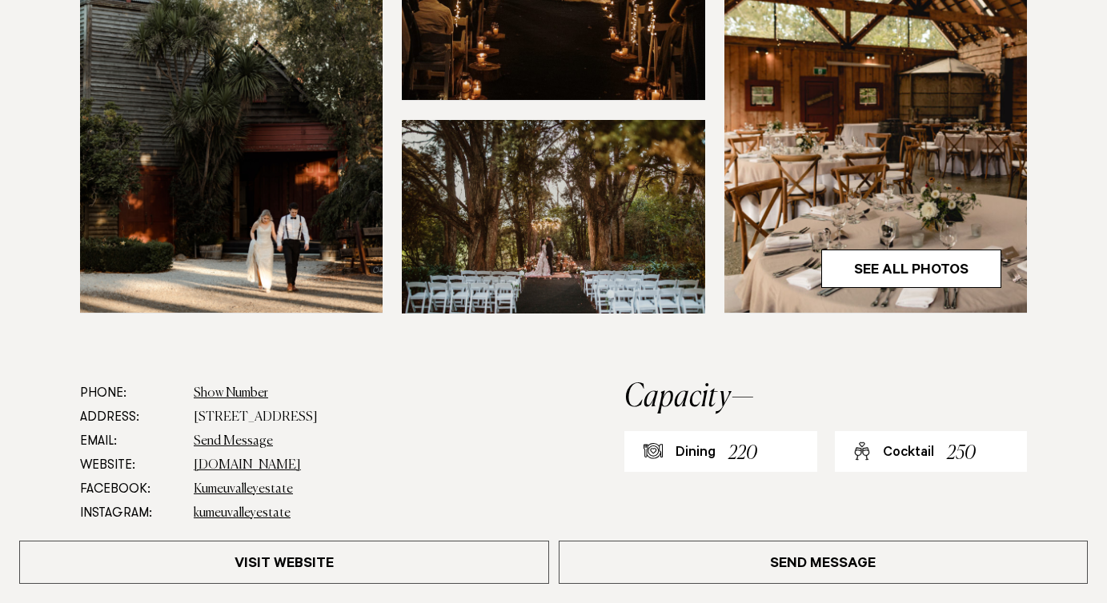
scroll to position [597, 0]
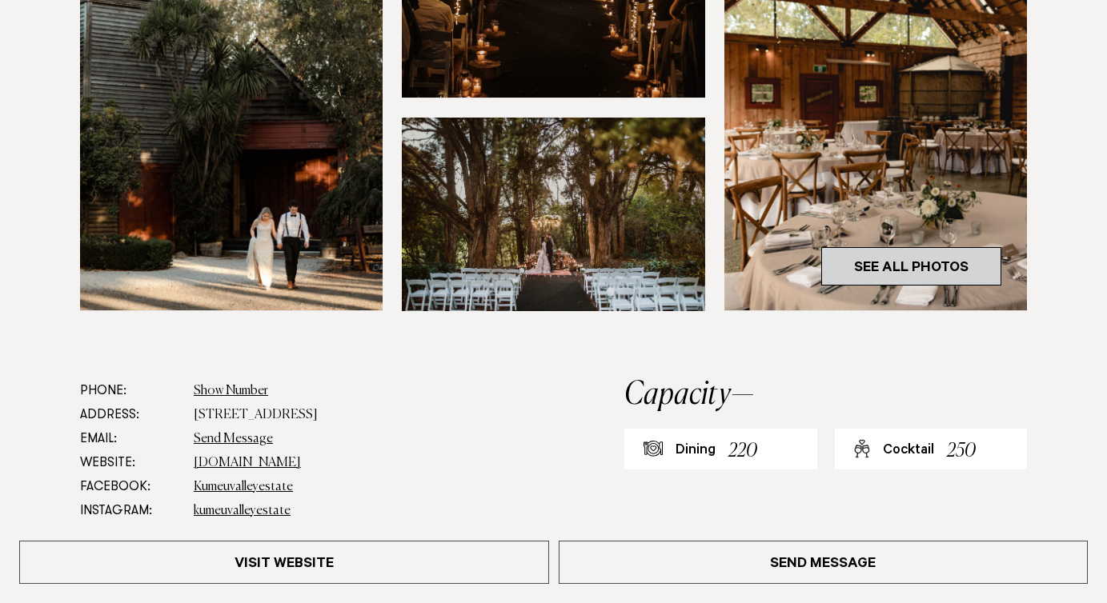
click at [890, 261] on link "See All Photos" at bounding box center [911, 266] width 180 height 38
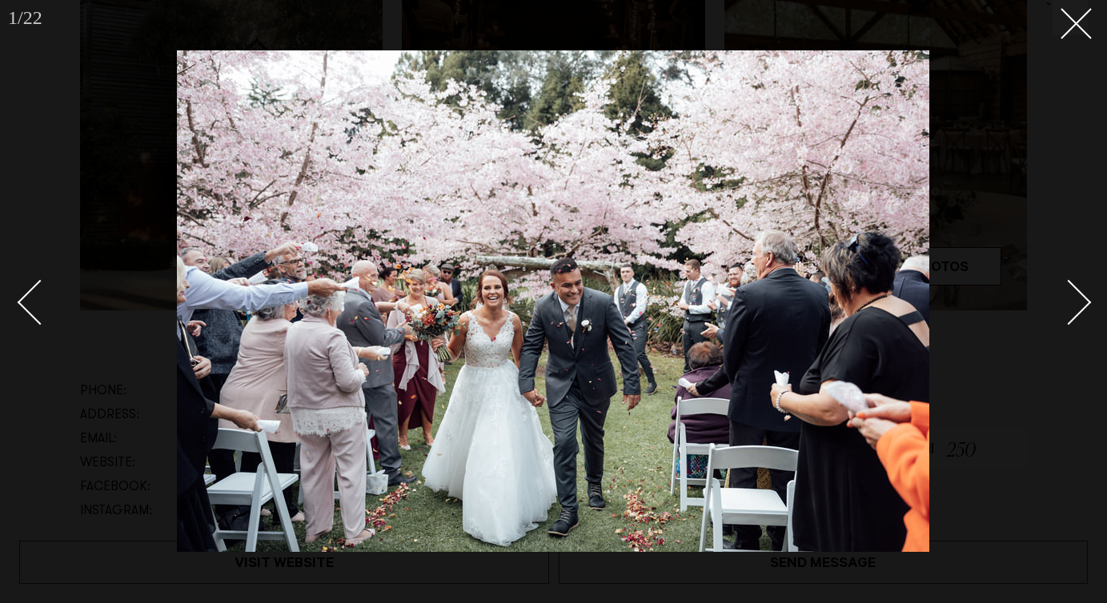
click at [1060, 303] on div "Next slide" at bounding box center [1069, 303] width 46 height 46
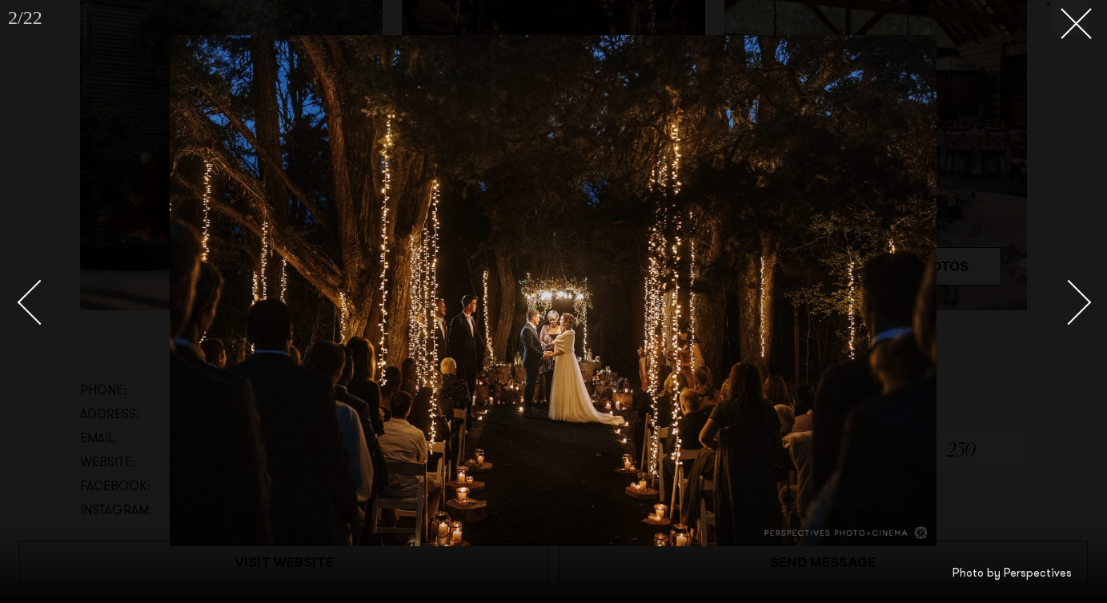
click at [1064, 303] on div "Next slide" at bounding box center [1069, 303] width 46 height 46
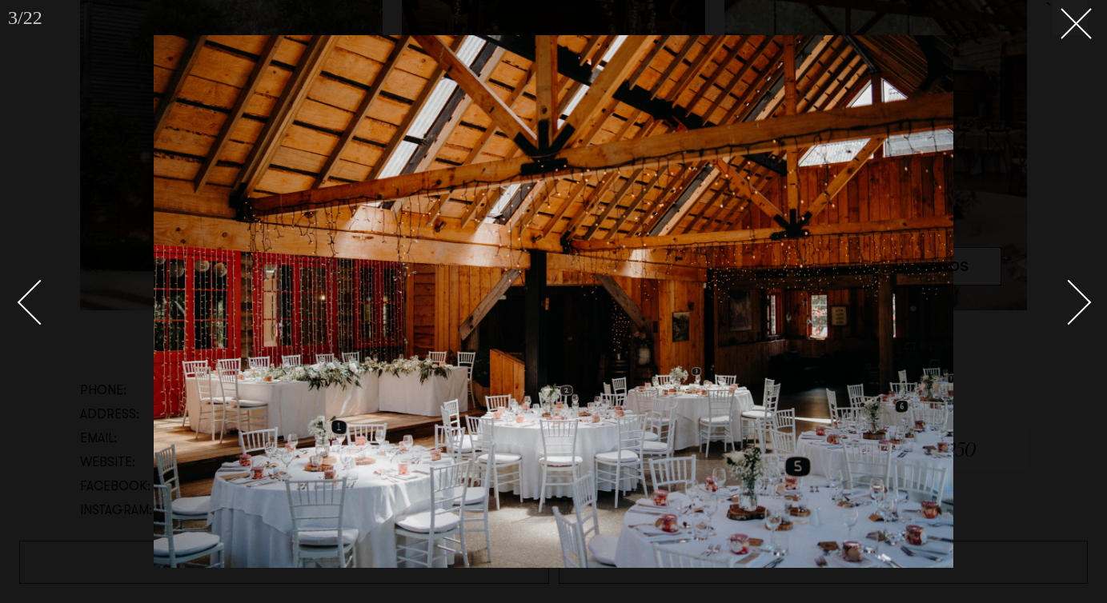
click at [1064, 303] on div "Next slide" at bounding box center [1069, 303] width 46 height 46
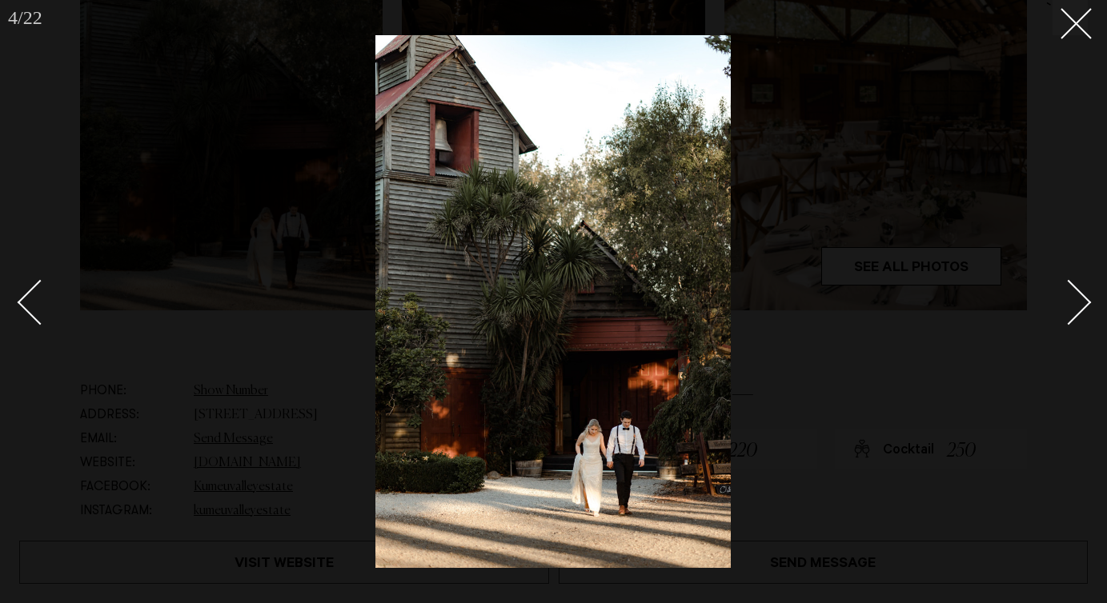
click at [1064, 303] on div "Next slide" at bounding box center [1069, 303] width 46 height 46
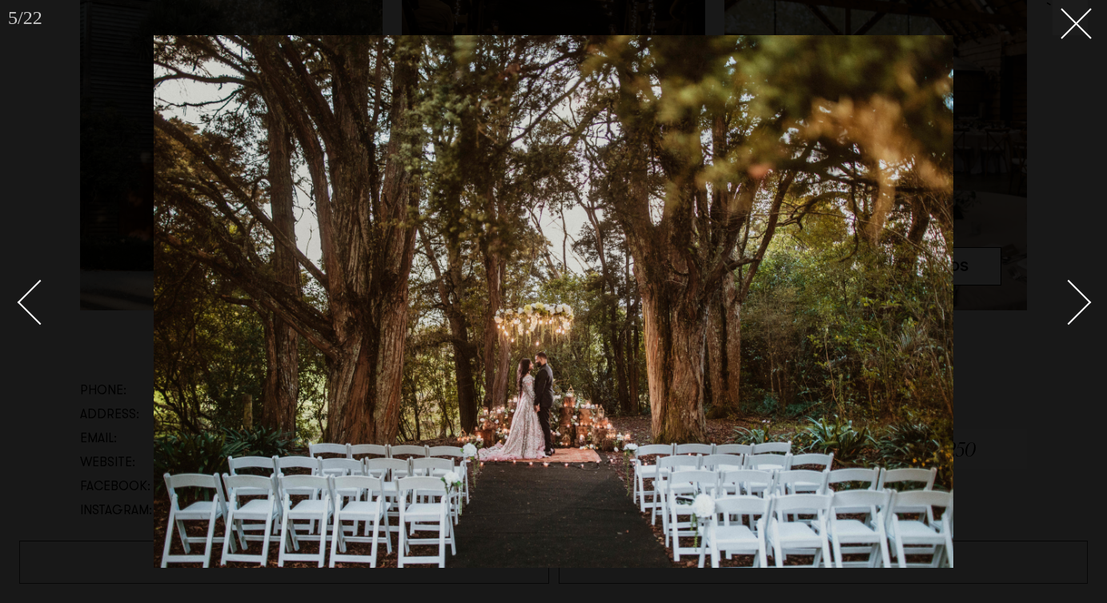
click at [1064, 303] on div "Next slide" at bounding box center [1069, 303] width 46 height 46
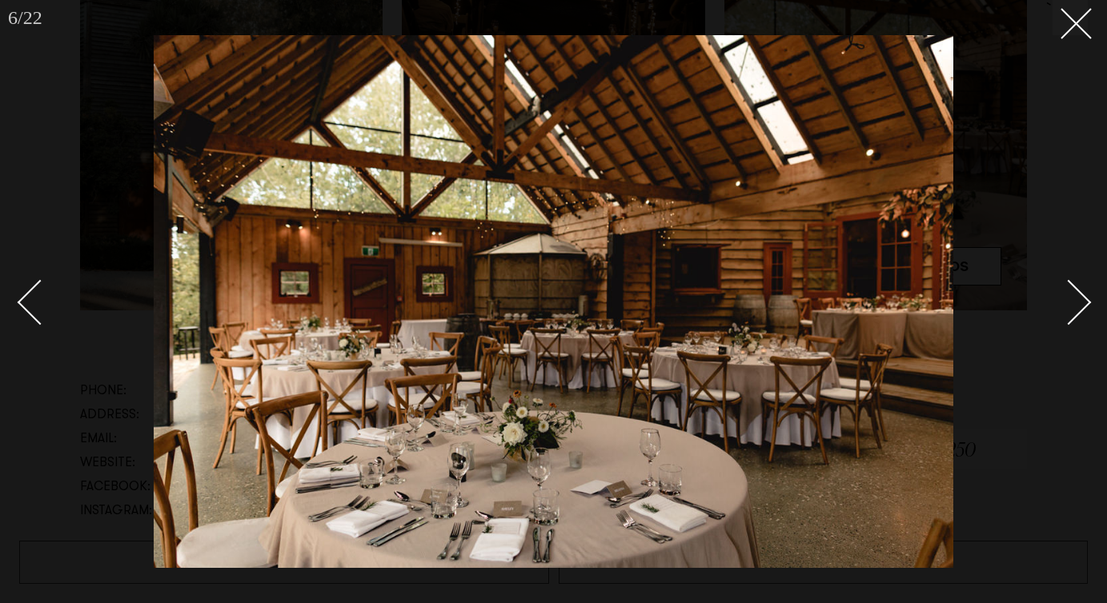
click at [1064, 303] on div "Next slide" at bounding box center [1069, 303] width 46 height 46
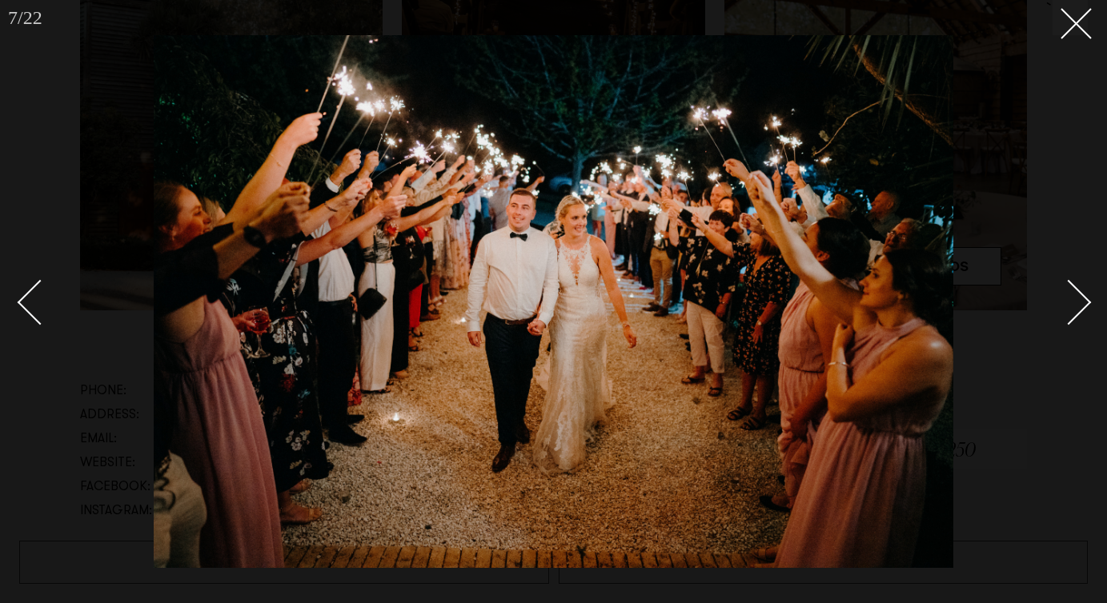
click at [1064, 303] on div "Next slide" at bounding box center [1069, 303] width 46 height 46
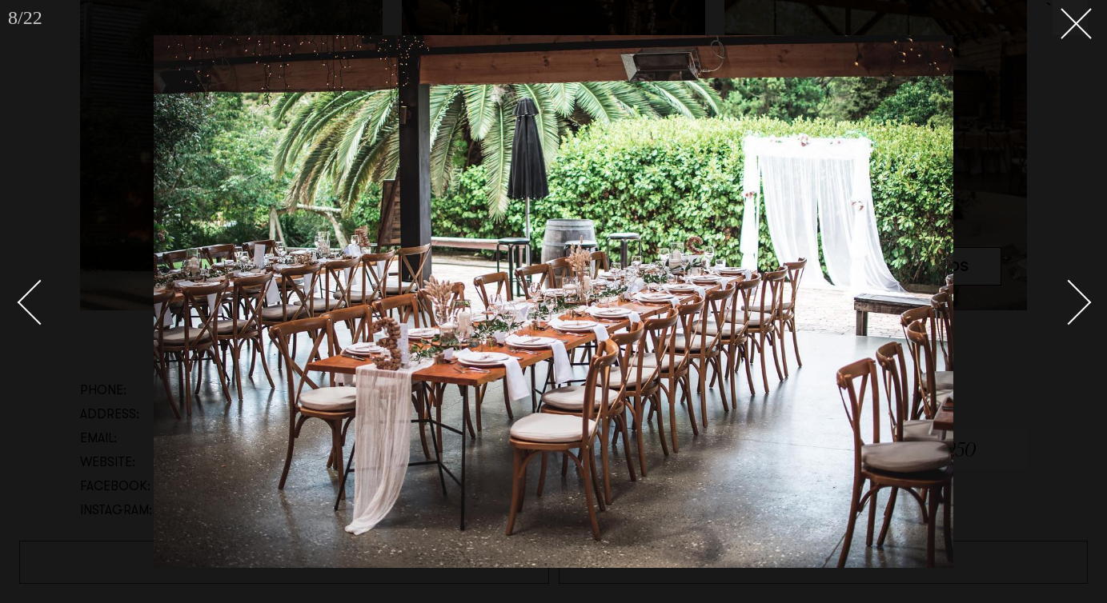
click at [1064, 303] on div "Next slide" at bounding box center [1069, 303] width 46 height 46
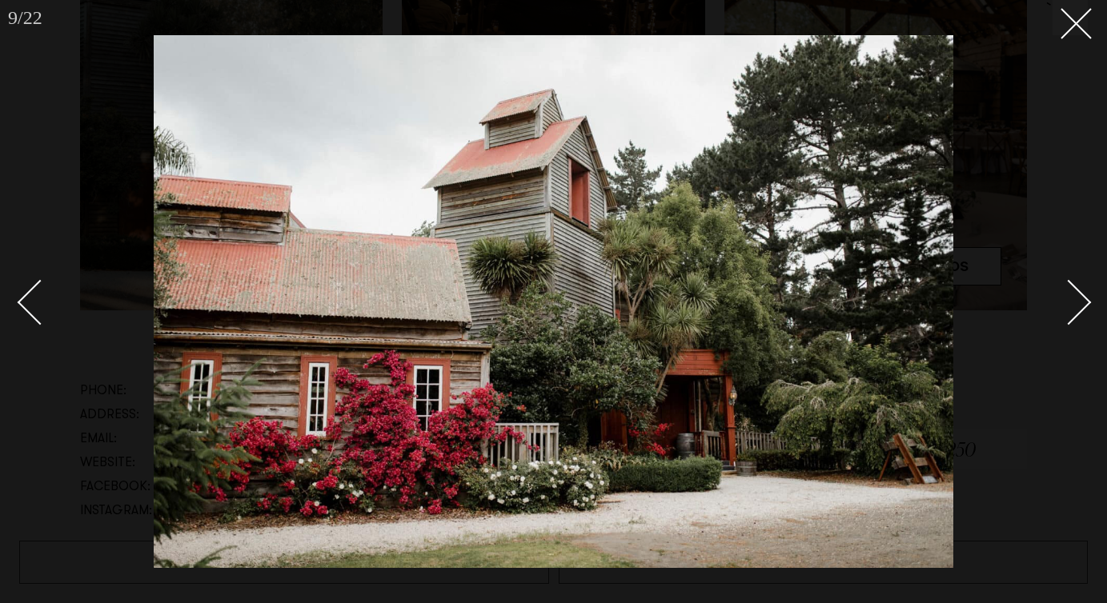
click at [1064, 303] on div "Next slide" at bounding box center [1069, 303] width 46 height 46
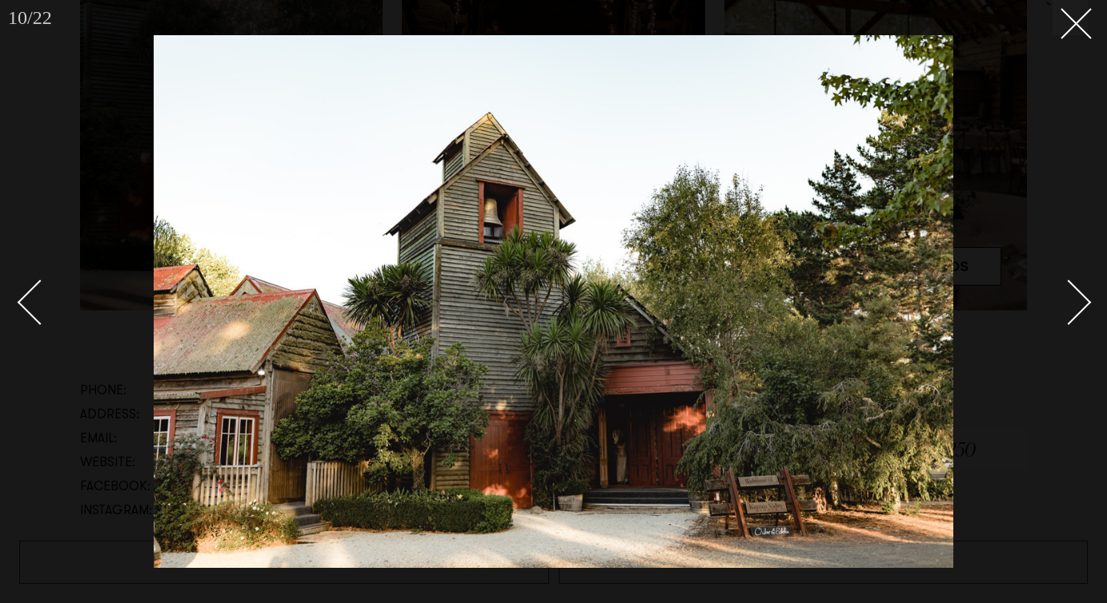
click at [1064, 303] on div "Next slide" at bounding box center [1069, 303] width 46 height 46
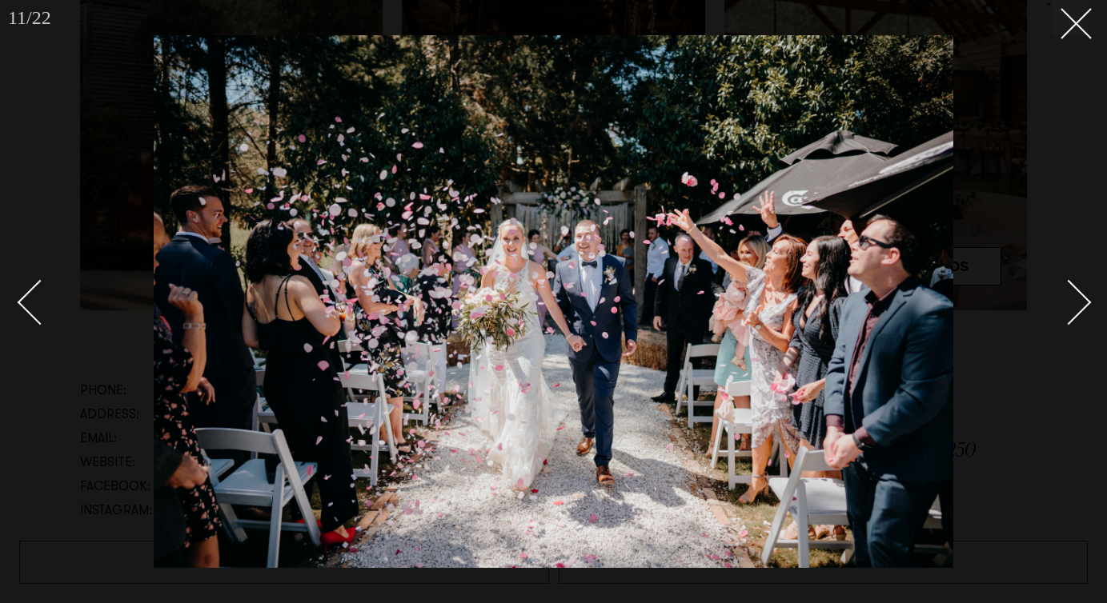
click at [1064, 303] on div "Next slide" at bounding box center [1069, 303] width 46 height 46
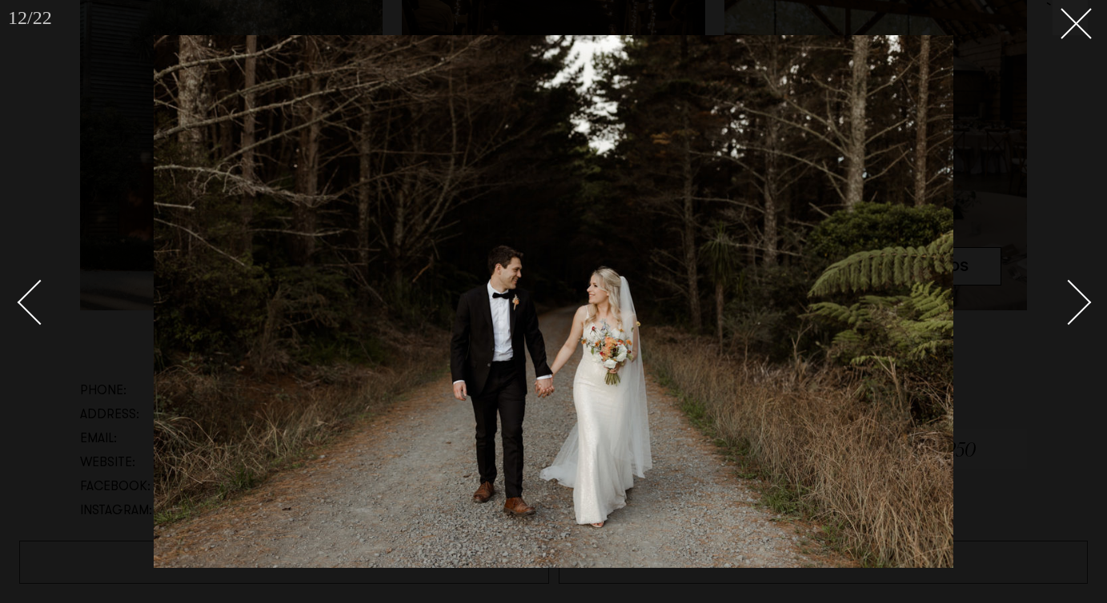
click at [1064, 303] on div "Next slide" at bounding box center [1069, 303] width 46 height 46
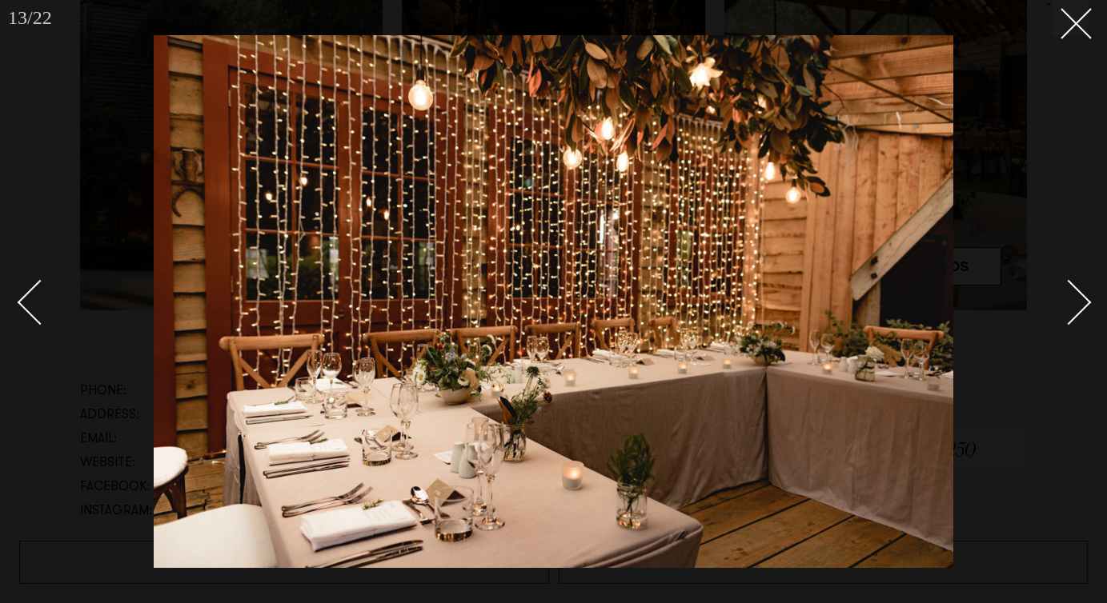
click at [1064, 303] on div "Next slide" at bounding box center [1069, 303] width 46 height 46
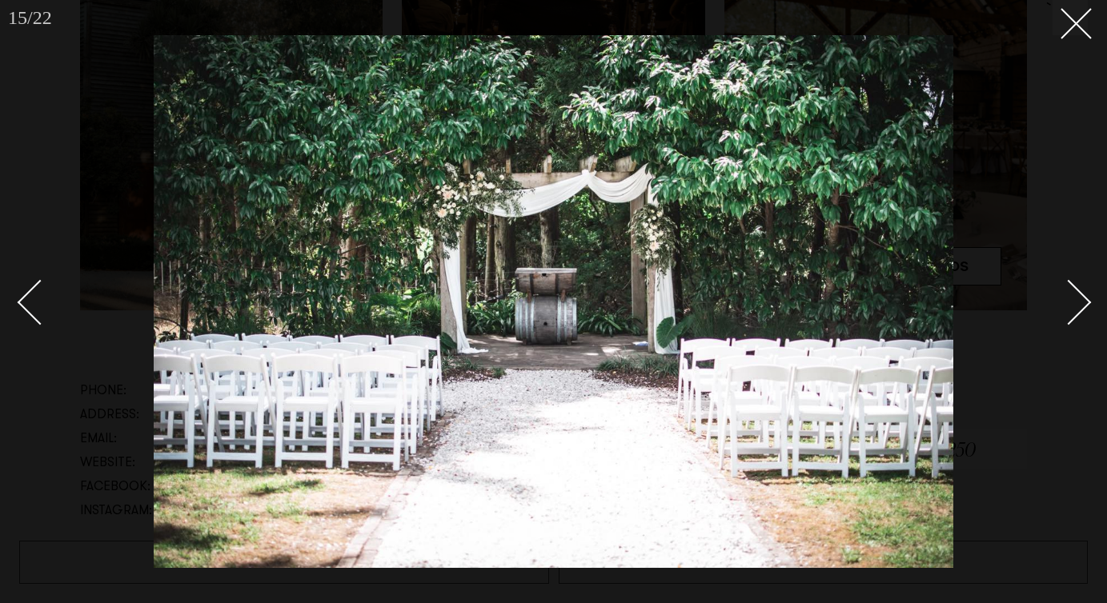
click at [1064, 303] on div "Next slide" at bounding box center [1069, 303] width 46 height 46
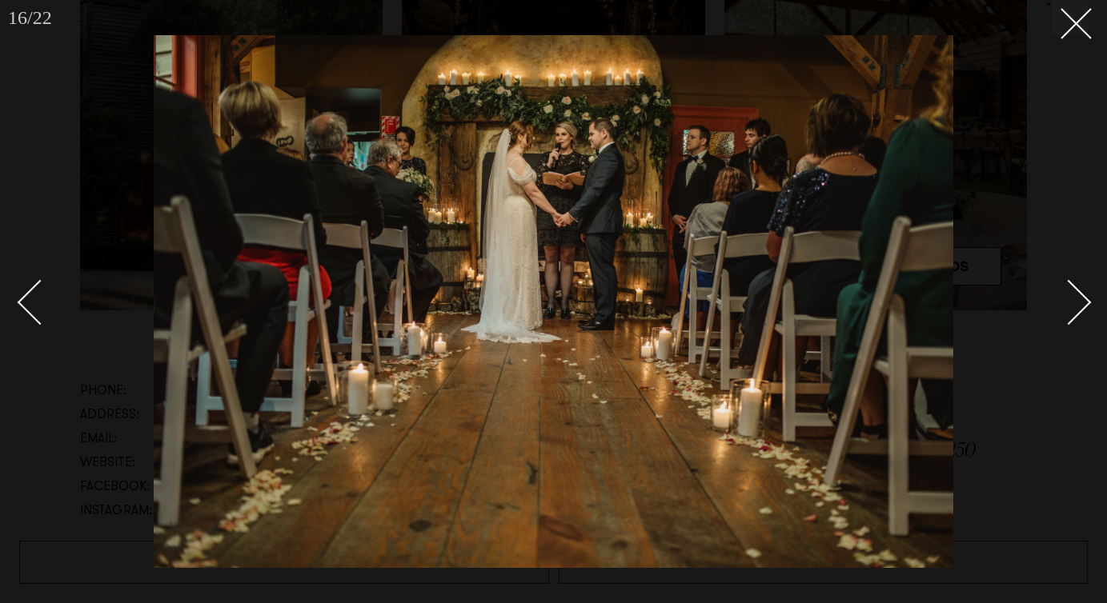
click at [1064, 303] on div "Next slide" at bounding box center [1069, 303] width 46 height 46
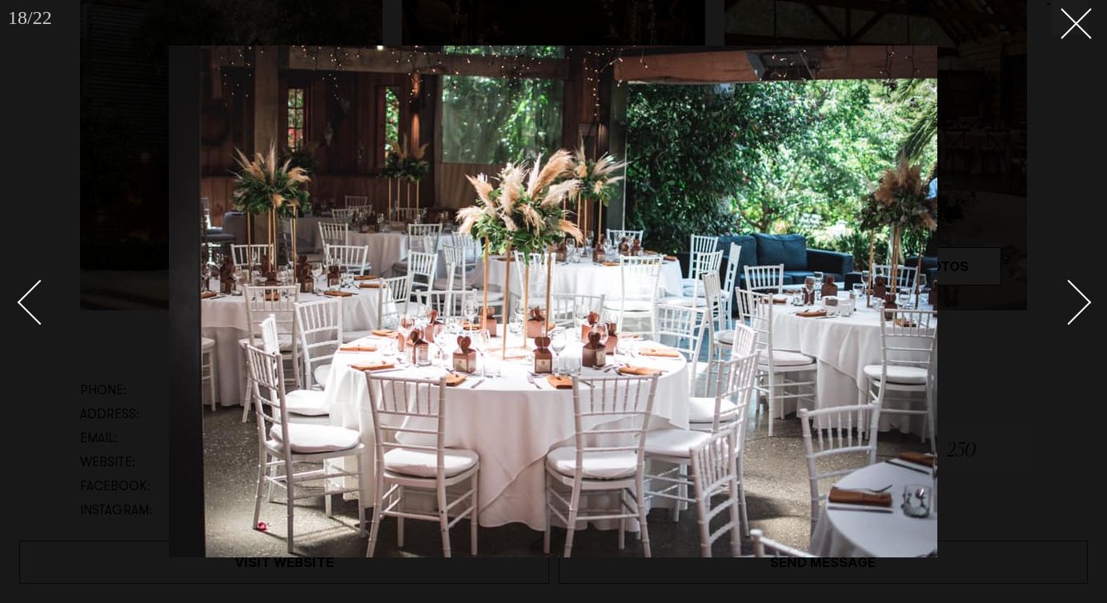
click at [1064, 303] on div "Next slide" at bounding box center [1069, 303] width 46 height 46
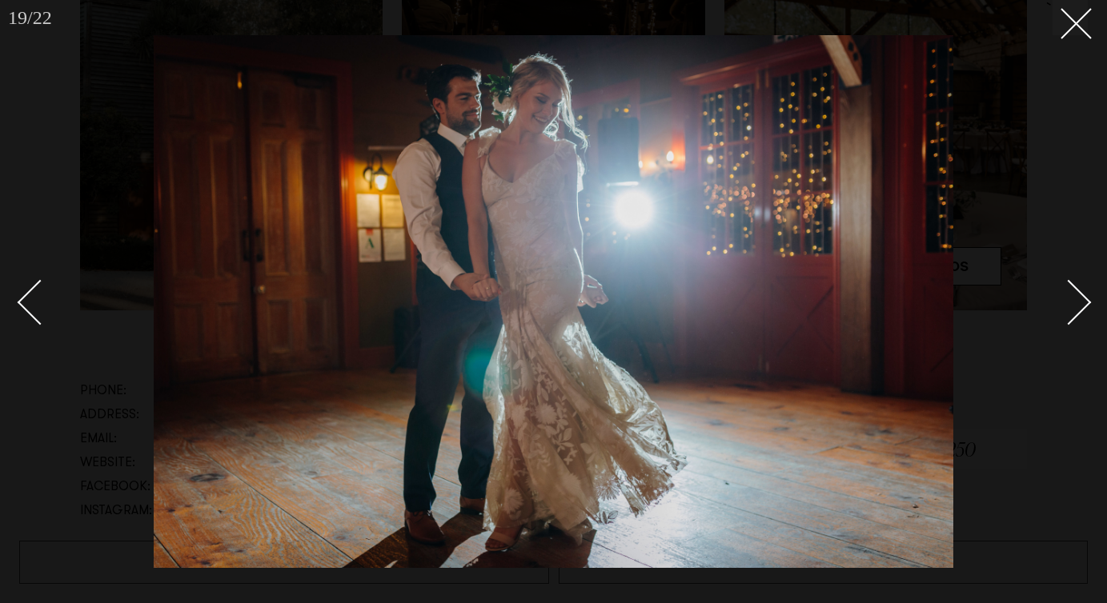
click at [1064, 303] on div "Next slide" at bounding box center [1069, 303] width 46 height 46
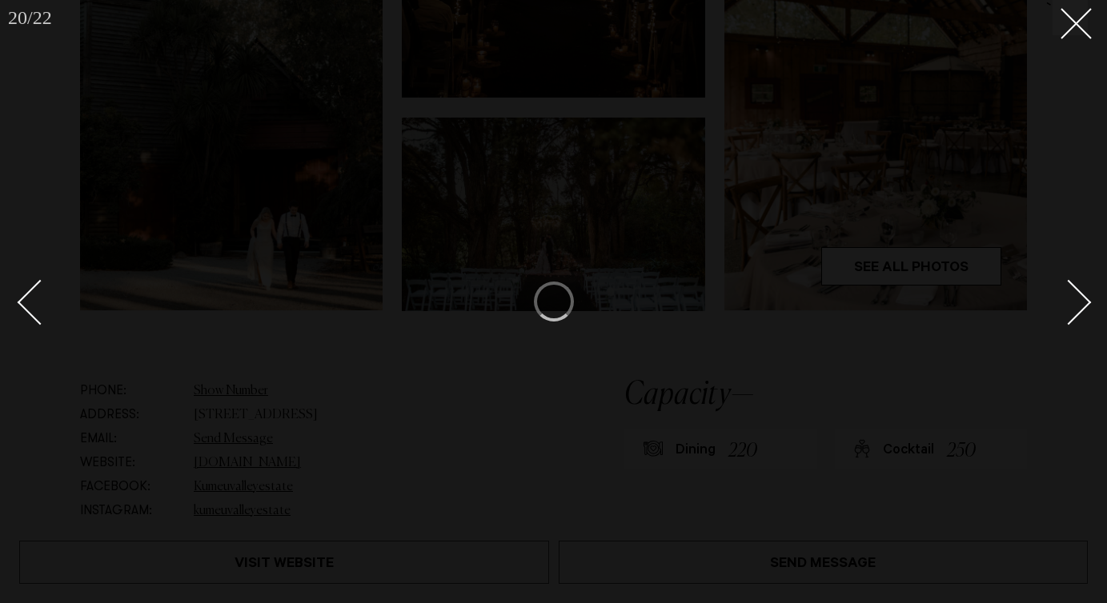
click at [1064, 303] on div "Next slide" at bounding box center [1069, 303] width 46 height 46
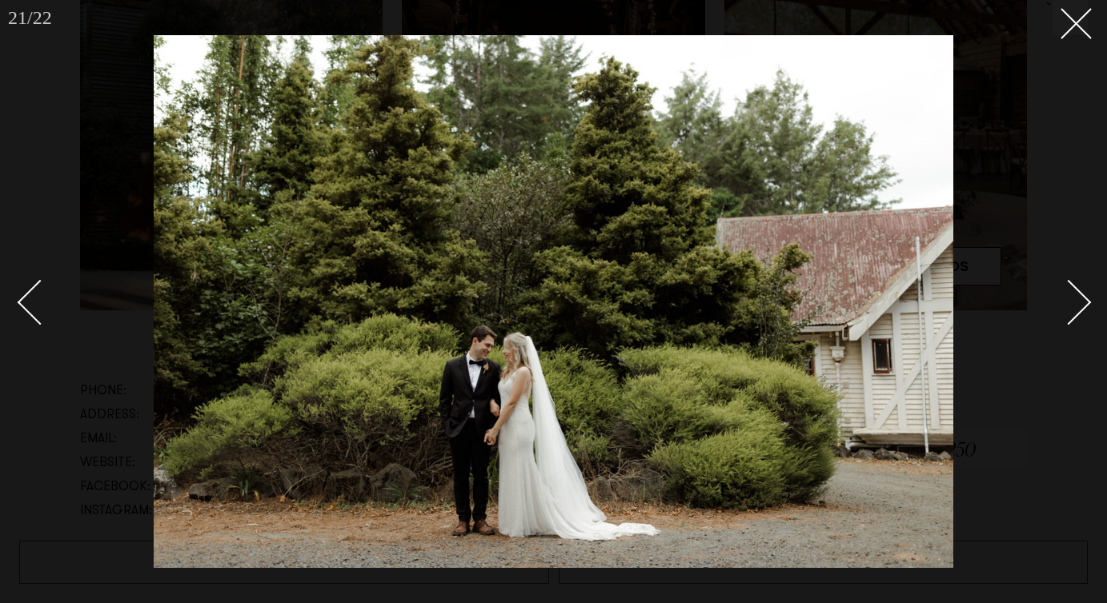
click at [1064, 303] on div "Next slide" at bounding box center [1069, 303] width 46 height 46
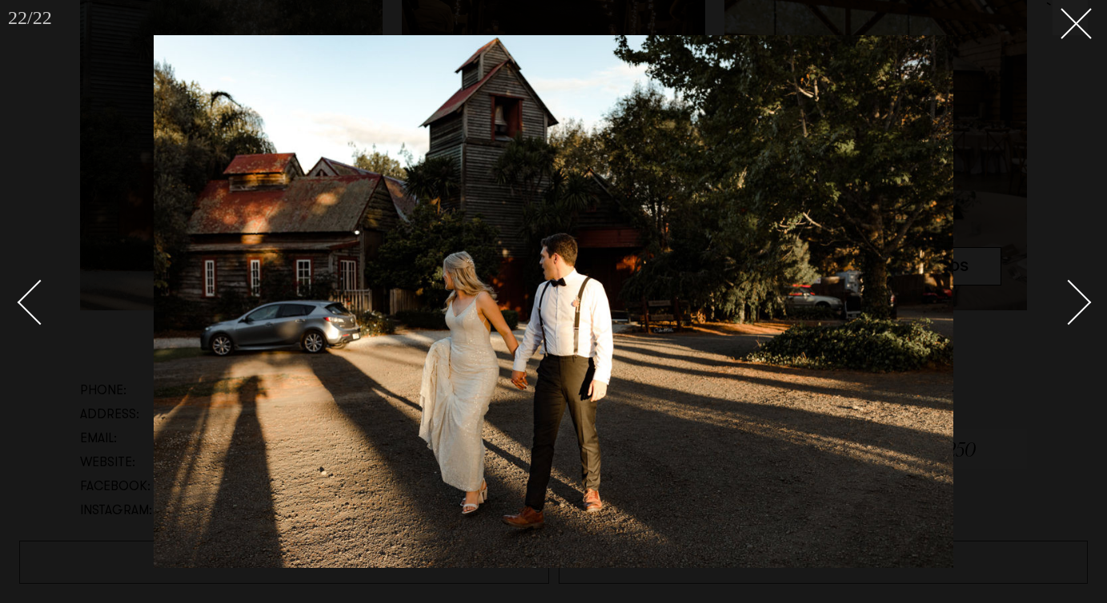
click at [1064, 303] on div "Next slide" at bounding box center [1069, 303] width 46 height 46
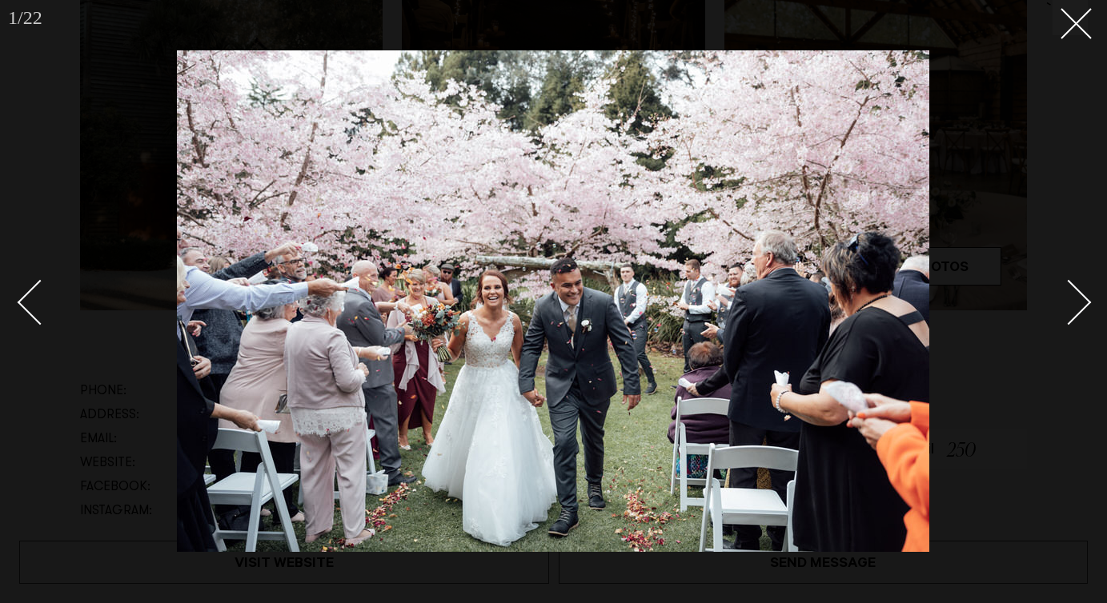
click at [1068, 36] on div at bounding box center [553, 301] width 1107 height 603
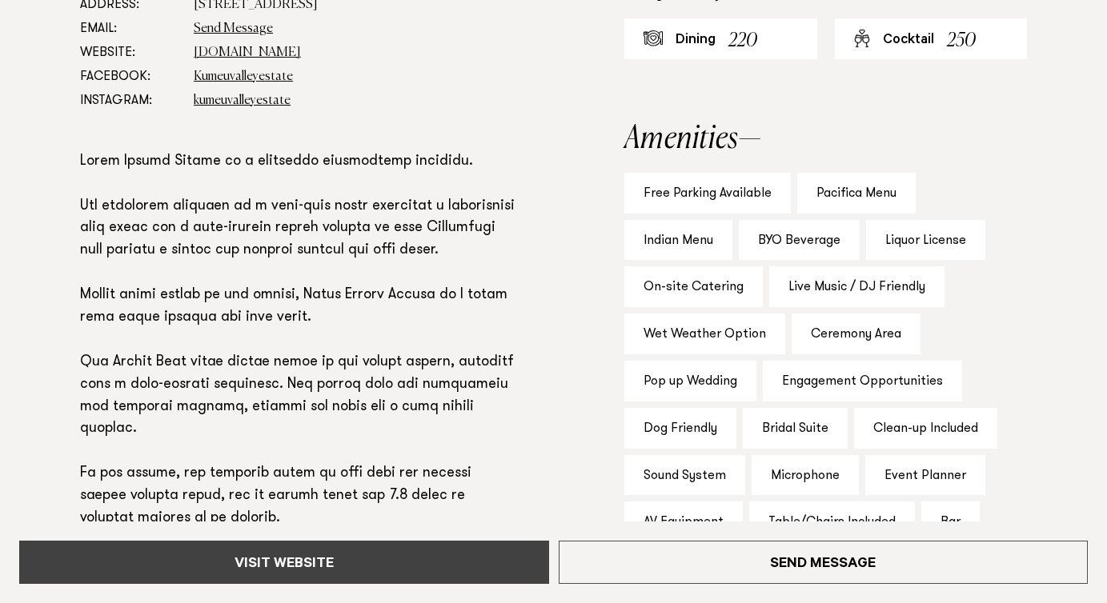
scroll to position [1008, 0]
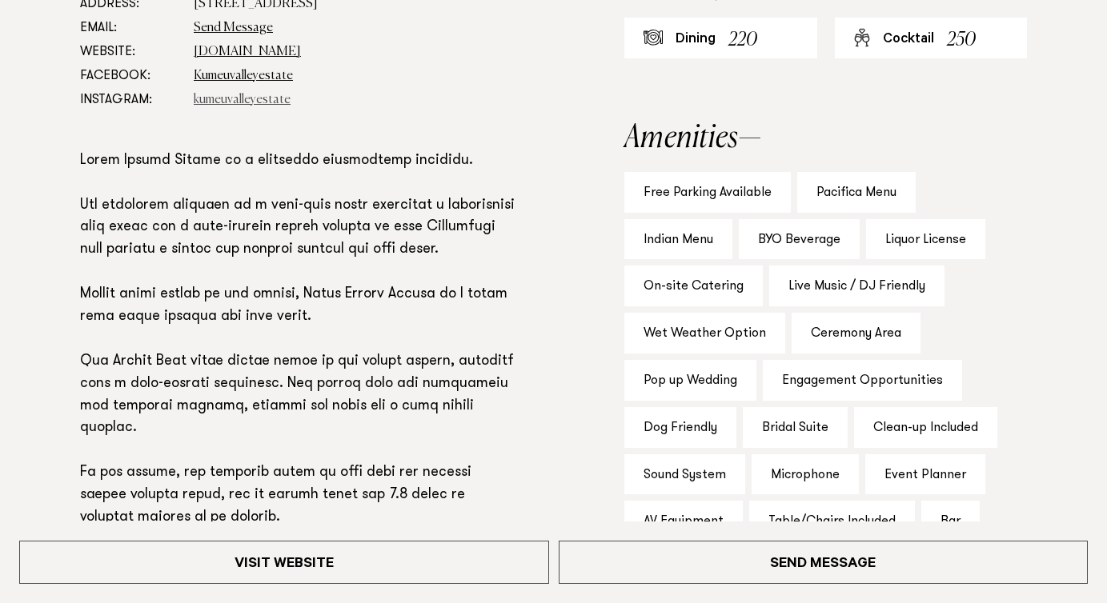
click at [247, 98] on link "kumeuvalleyestate" at bounding box center [242, 100] width 97 height 13
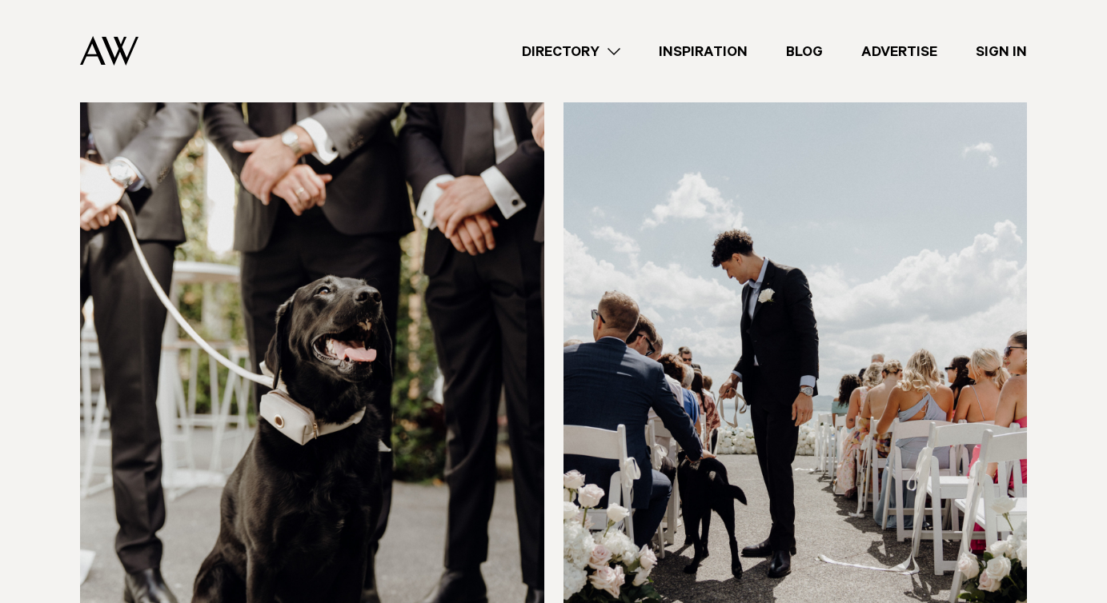
scroll to position [5161, 0]
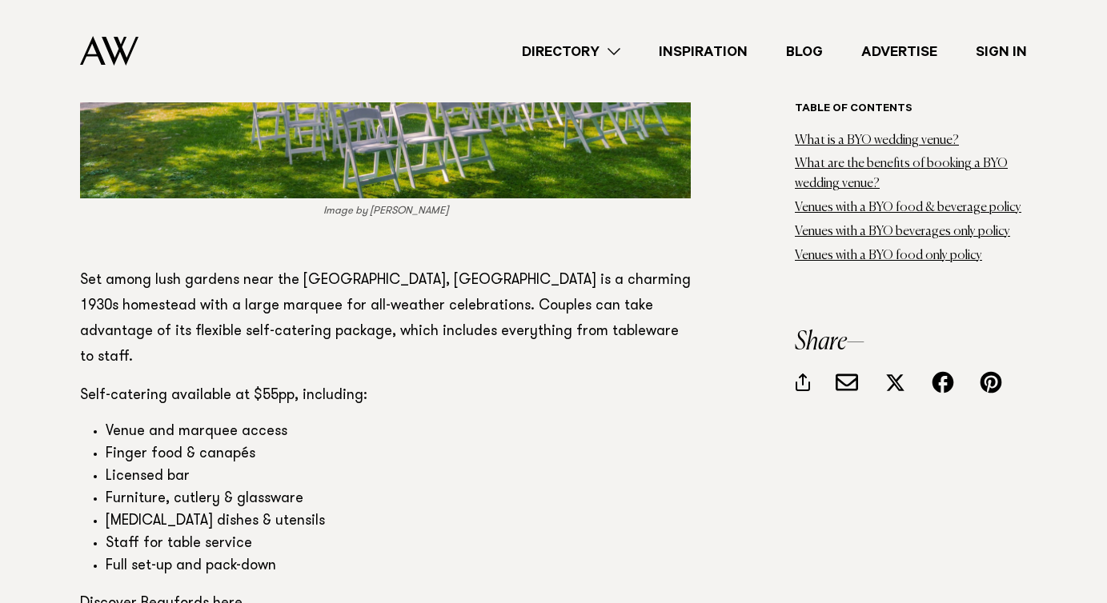
scroll to position [9806, 0]
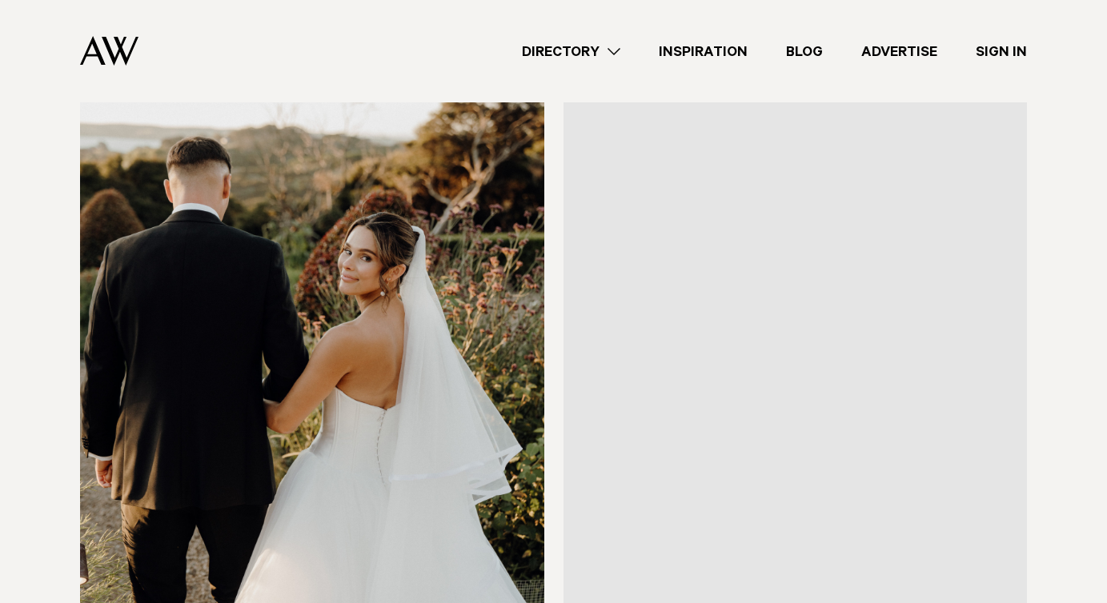
scroll to position [17055, 0]
